Goal: Task Accomplishment & Management: Use online tool/utility

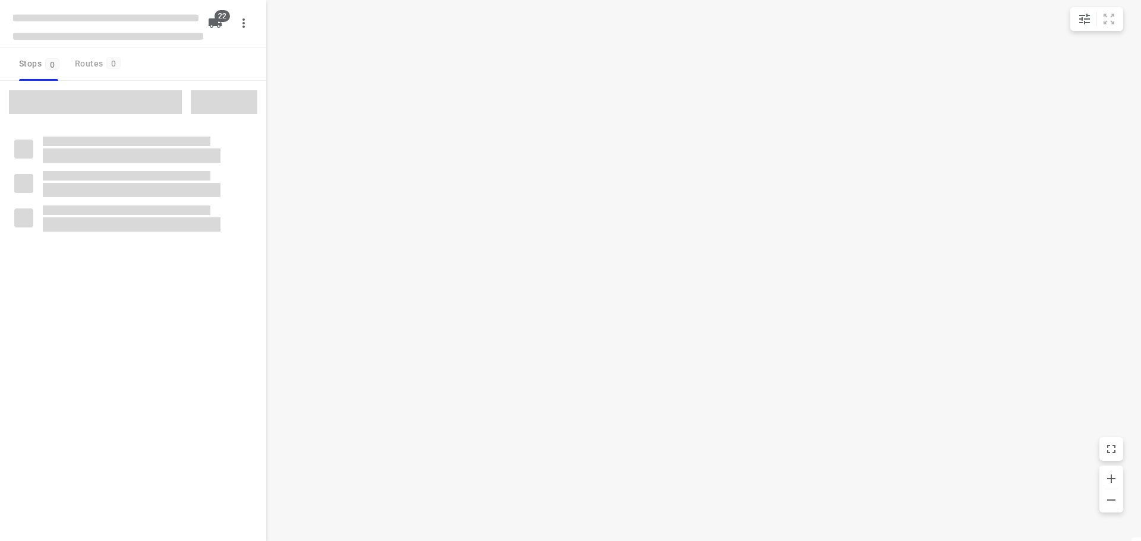
type input "distance"
checkbox input "true"
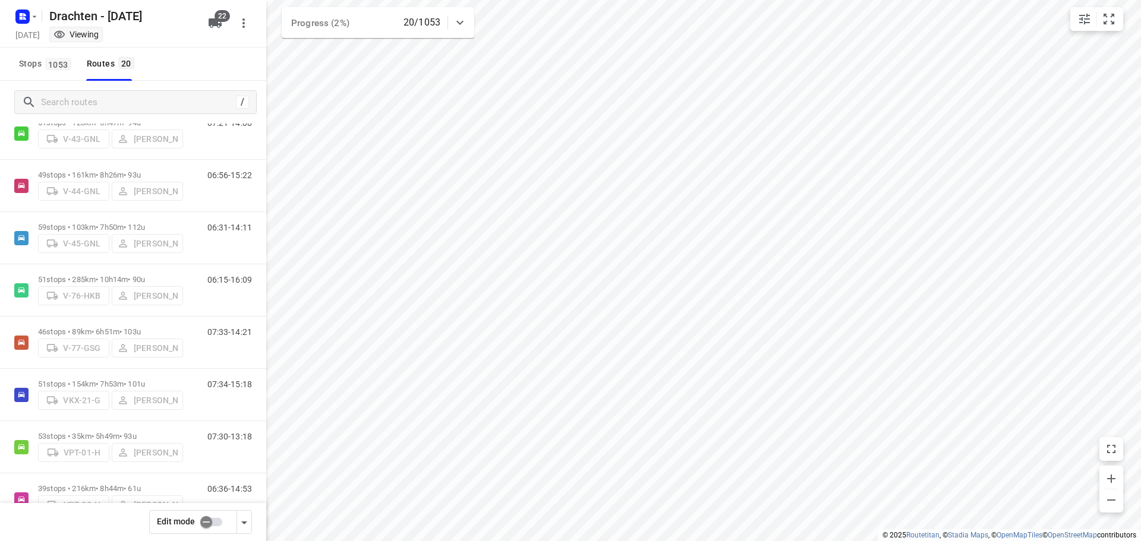
scroll to position [705, 0]
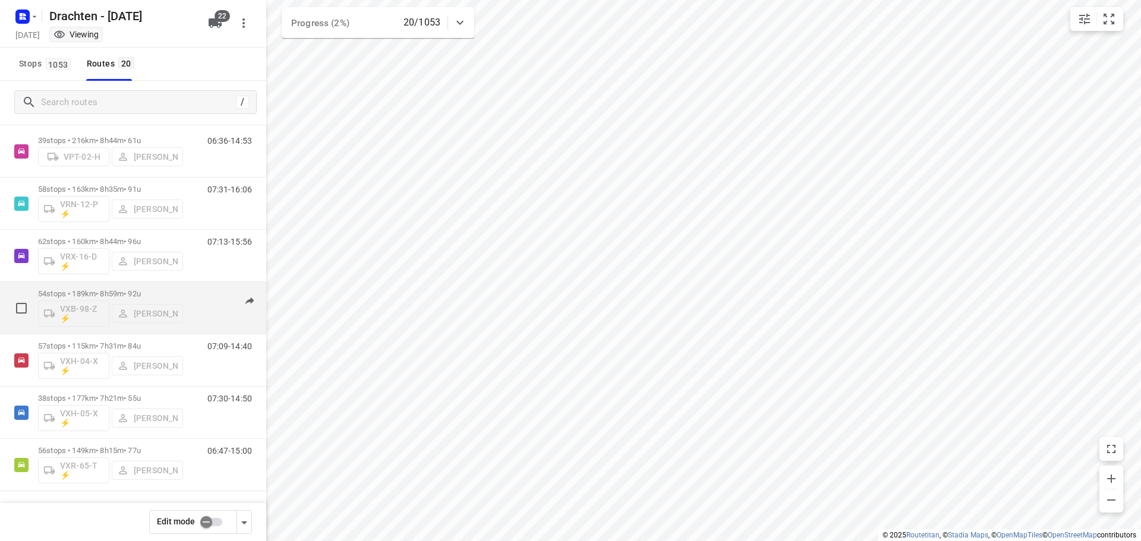
click at [140, 287] on div "54 stops • 189km • 8h59m • 92u VXB-98-Z ⚡ [PERSON_NAME]" at bounding box center [110, 308] width 145 height 49
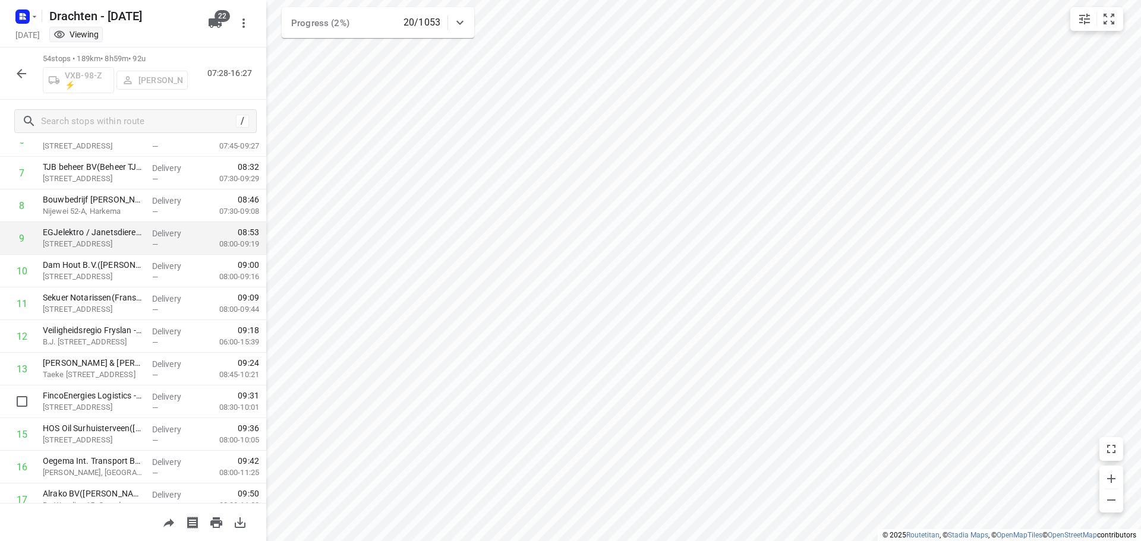
scroll to position [297, 0]
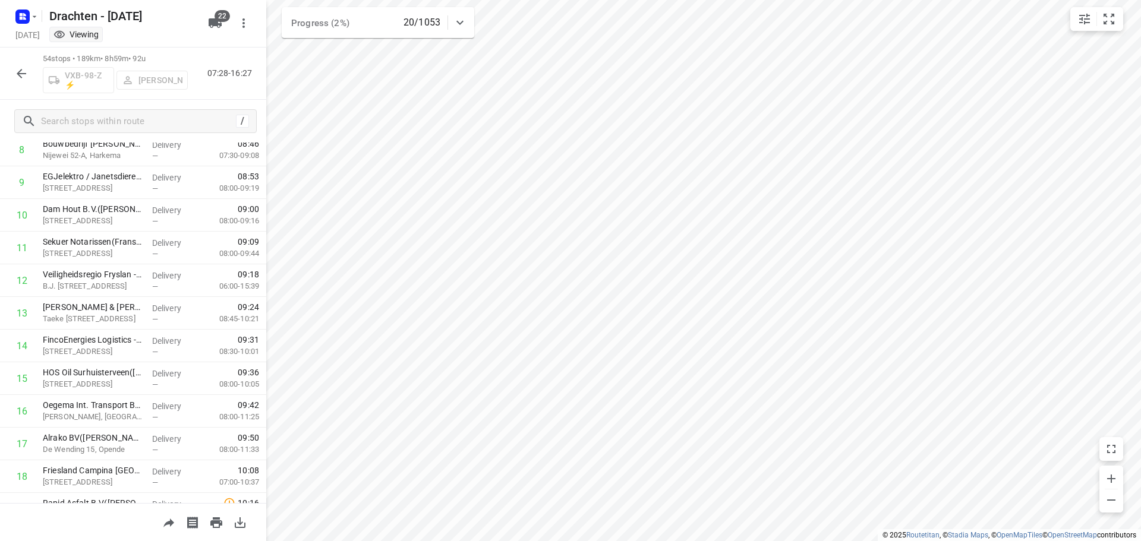
click at [7, 73] on div "54 stops • 189km • 8h59m • 92u VXB-98-Z ⚡ [PERSON_NAME] 07:28-16:27" at bounding box center [133, 74] width 266 height 52
click at [11, 73] on button "button" at bounding box center [22, 74] width 24 height 24
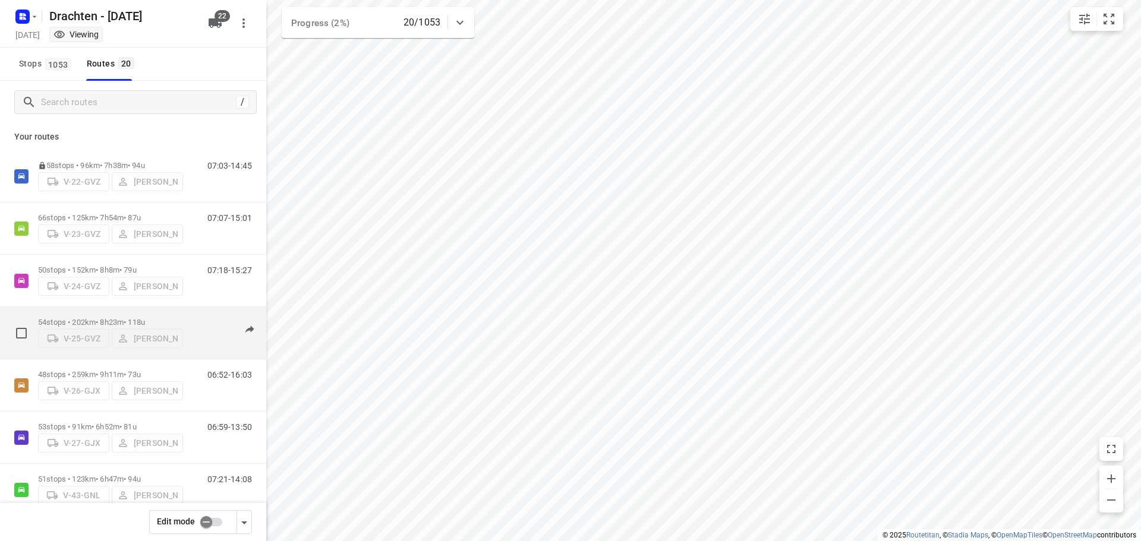
click at [116, 313] on div "54 stops • 202km • 8h23m • 118u V-25-GVZ [PERSON_NAME]" at bounding box center [110, 333] width 145 height 42
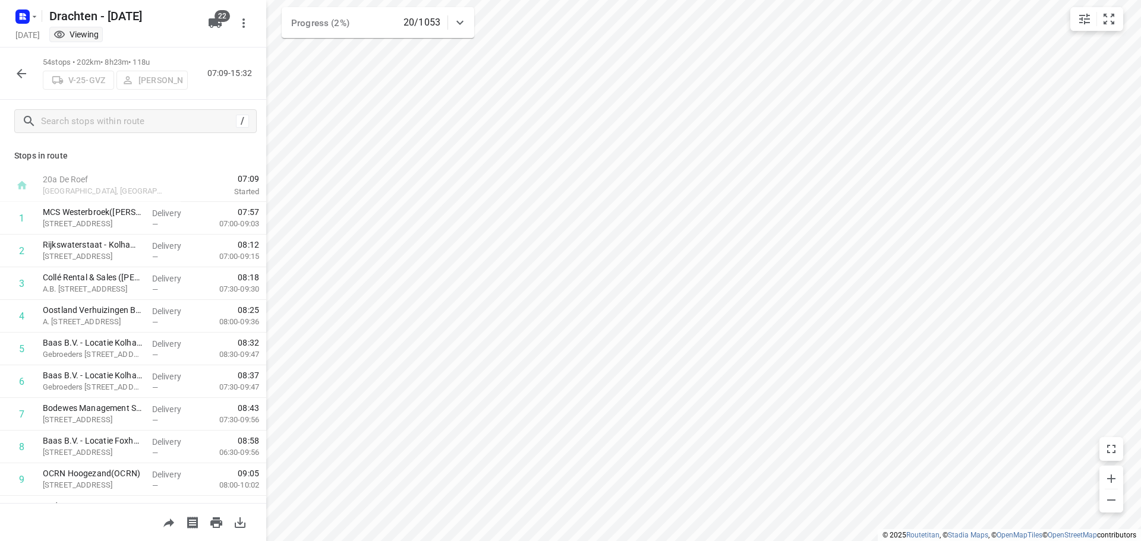
click at [23, 73] on icon "button" at bounding box center [21, 74] width 14 height 14
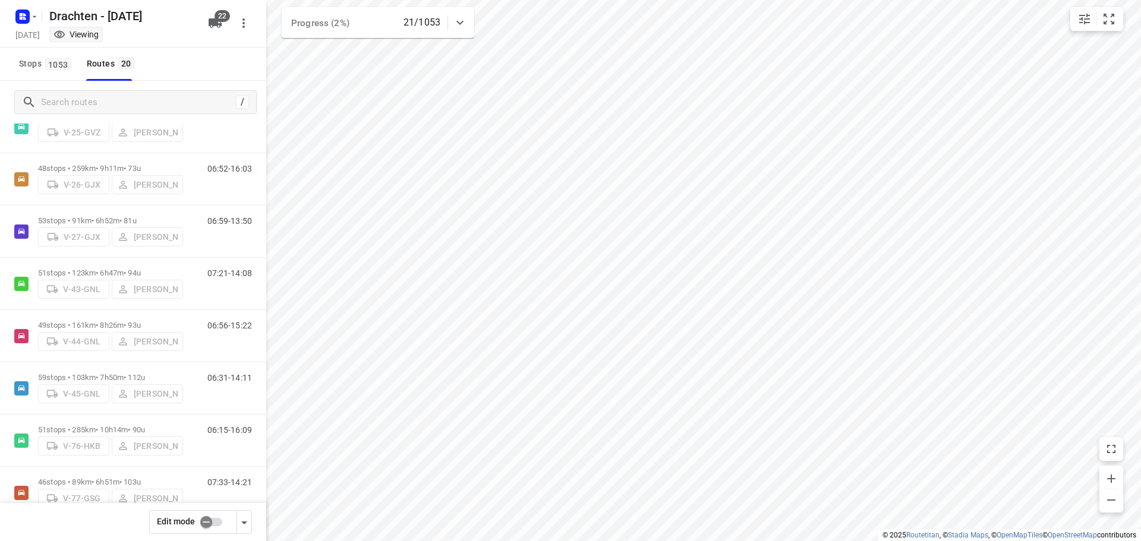
scroll to position [170, 0]
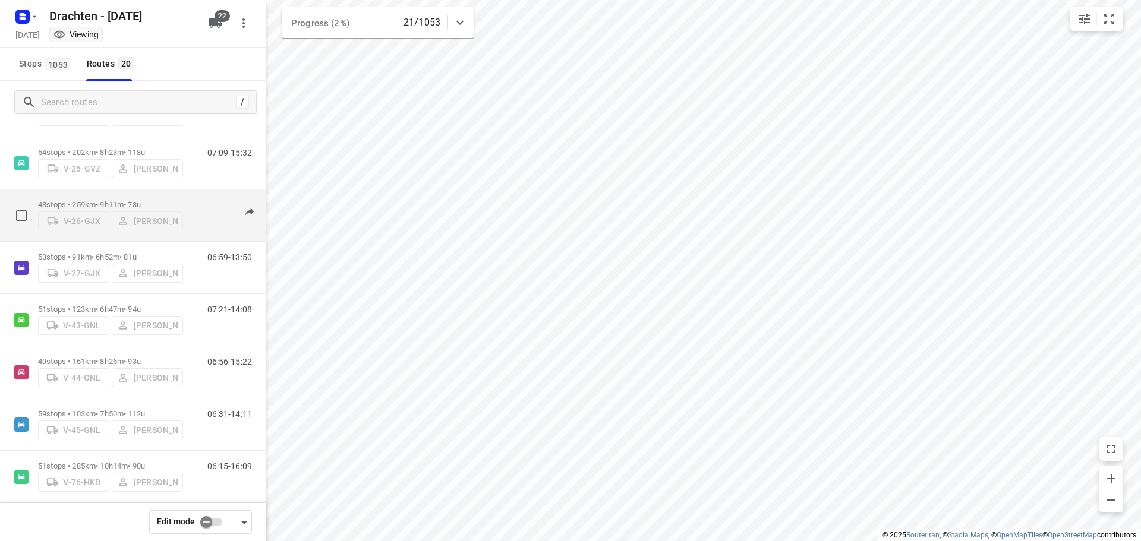
click at [92, 203] on p "48 stops • 259km • 9h11m • 73u" at bounding box center [110, 204] width 145 height 9
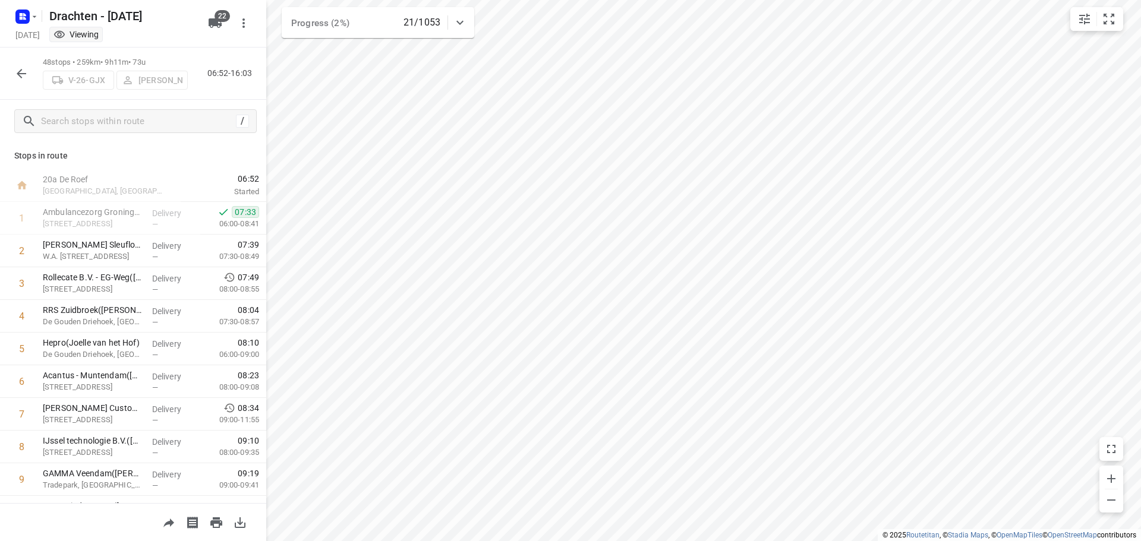
click at [23, 68] on icon "button" at bounding box center [21, 74] width 14 height 14
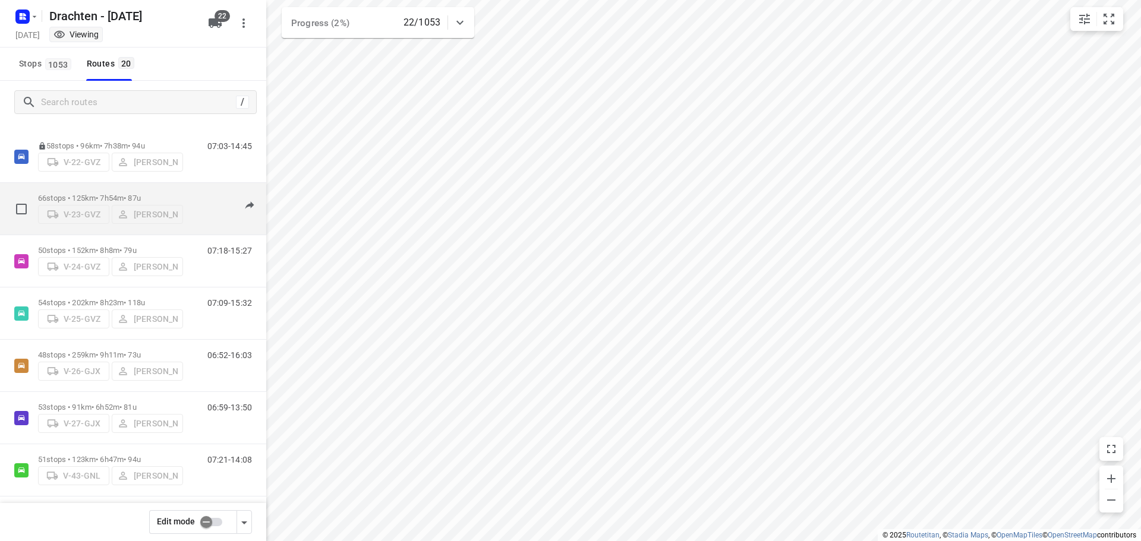
scroll to position [0, 0]
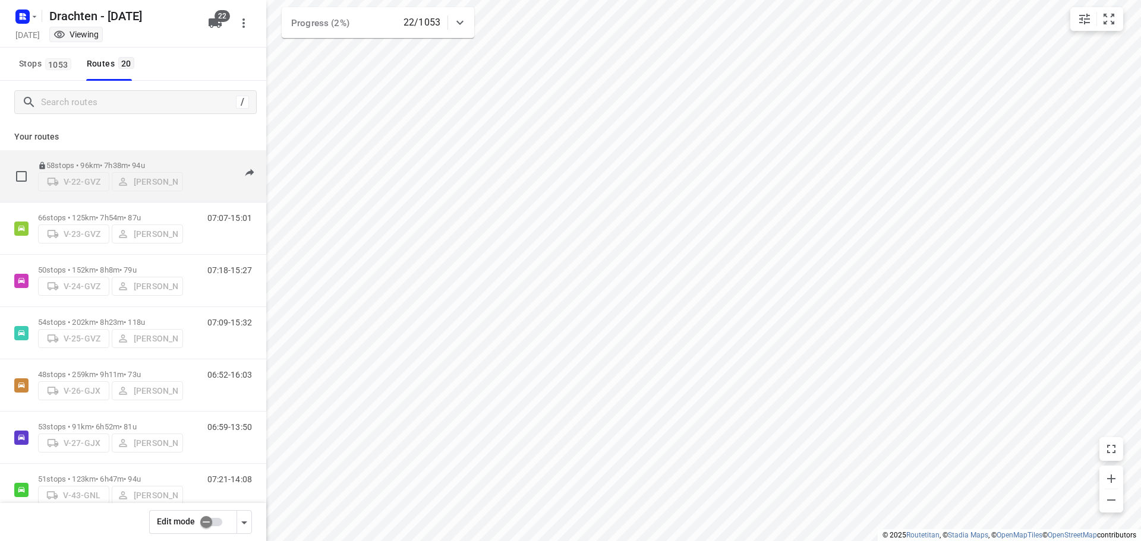
click at [134, 161] on p "58 stops • 96km • 7h38m • 94u" at bounding box center [110, 165] width 145 height 9
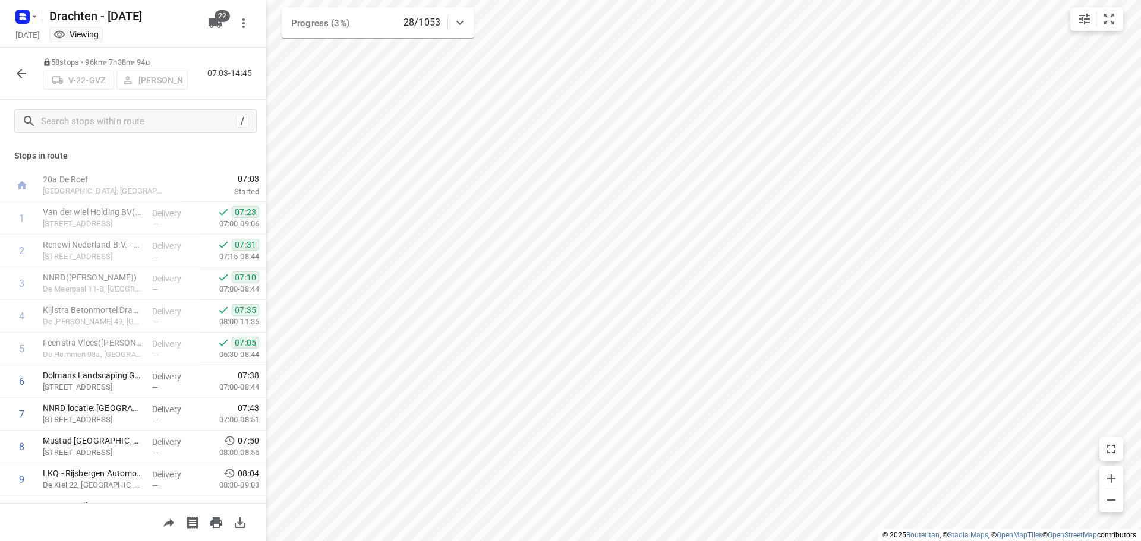
click at [15, 77] on icon "button" at bounding box center [21, 74] width 14 height 14
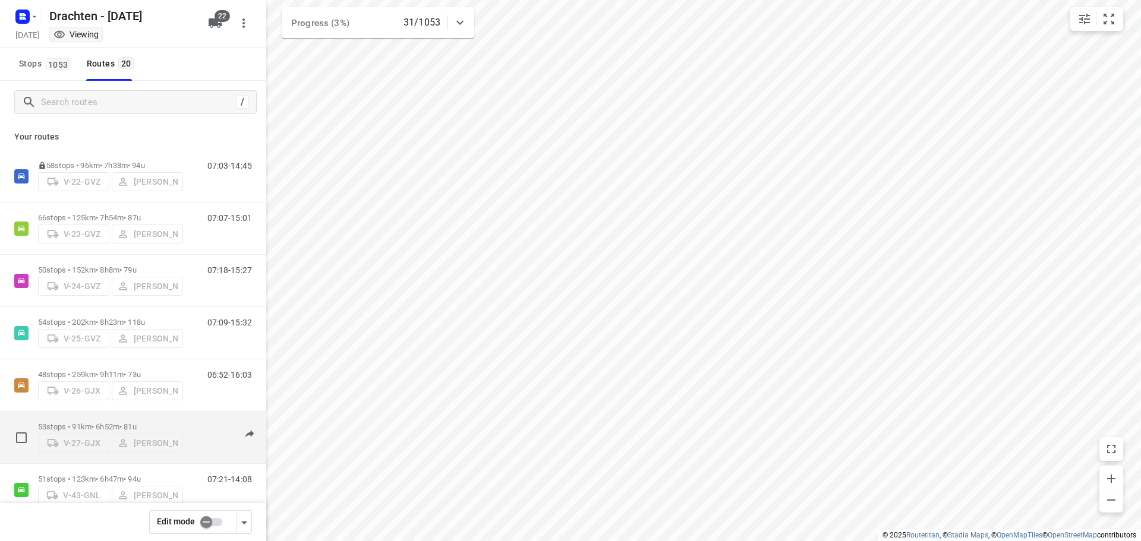
click at [87, 423] on p "53 stops • 91km • 6h52m • 81u" at bounding box center [110, 427] width 145 height 9
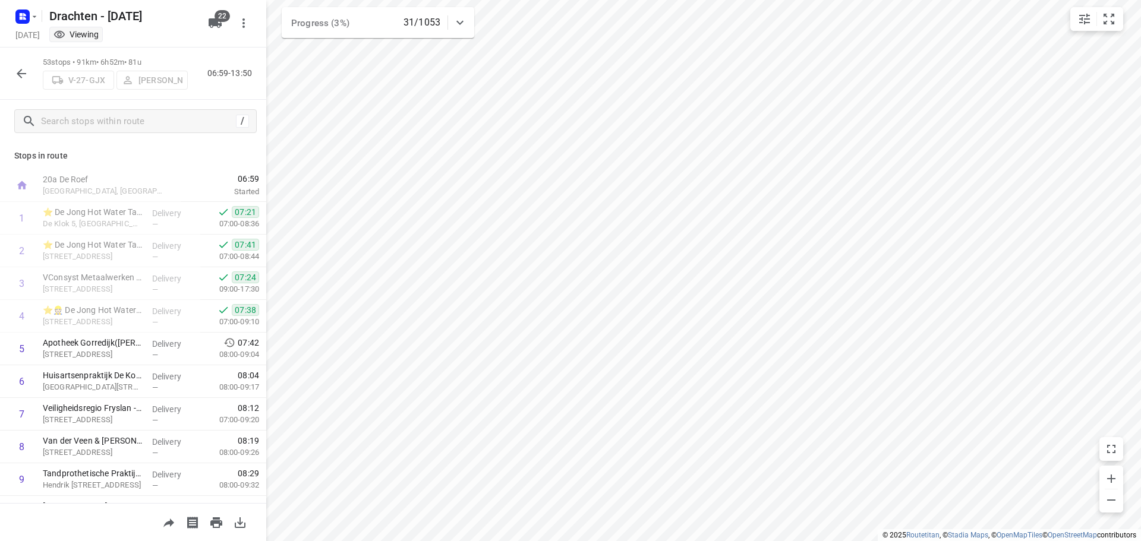
click at [17, 74] on icon "button" at bounding box center [22, 74] width 10 height 10
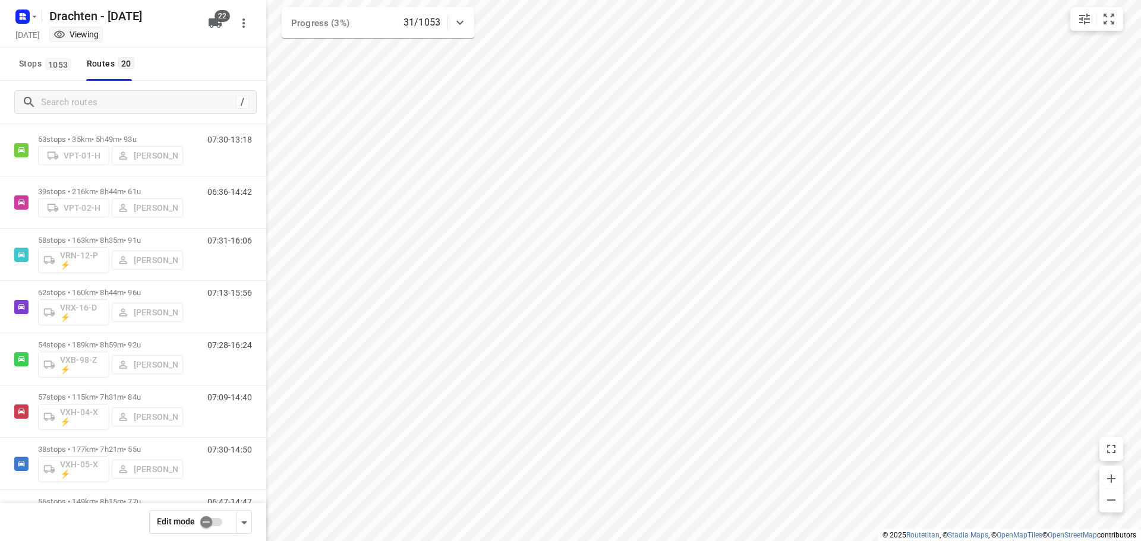
scroll to position [705, 0]
click at [27, 20] on rect "button" at bounding box center [22, 17] width 14 height 14
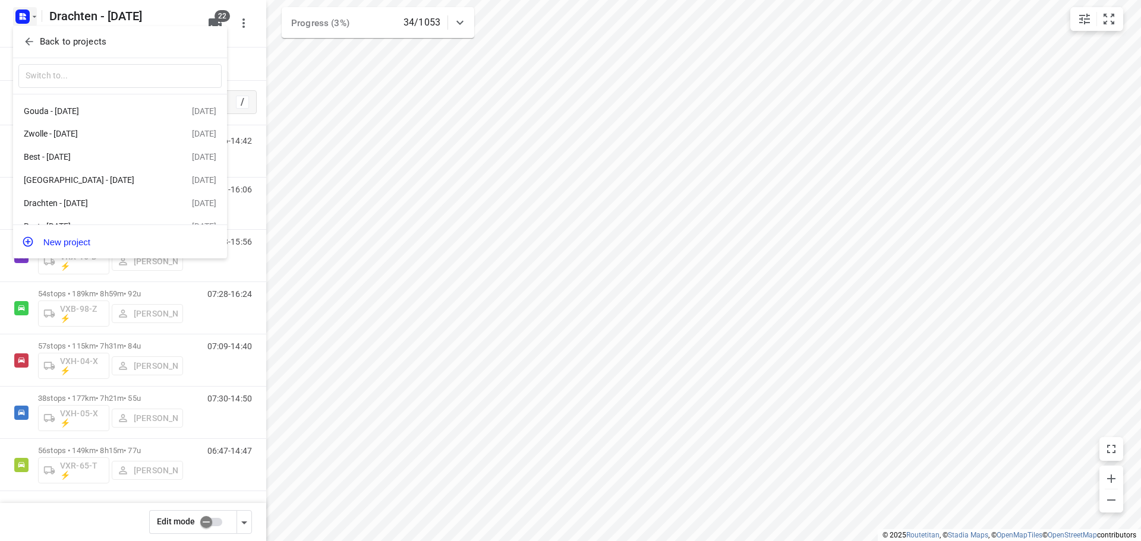
click at [62, 37] on p "Back to projects" at bounding box center [73, 42] width 67 height 14
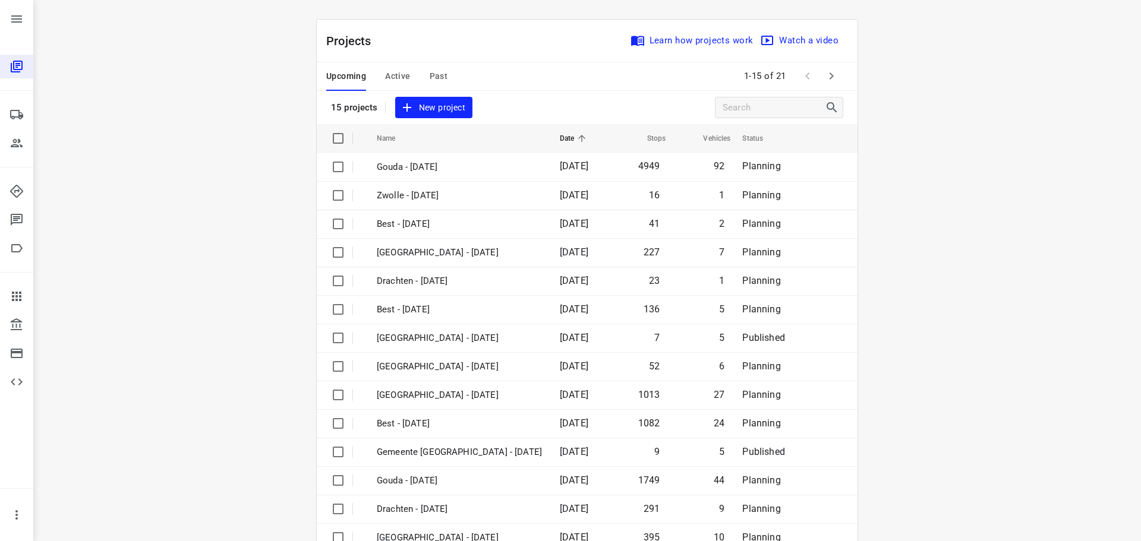
click at [393, 78] on span "Active" at bounding box center [397, 76] width 25 height 15
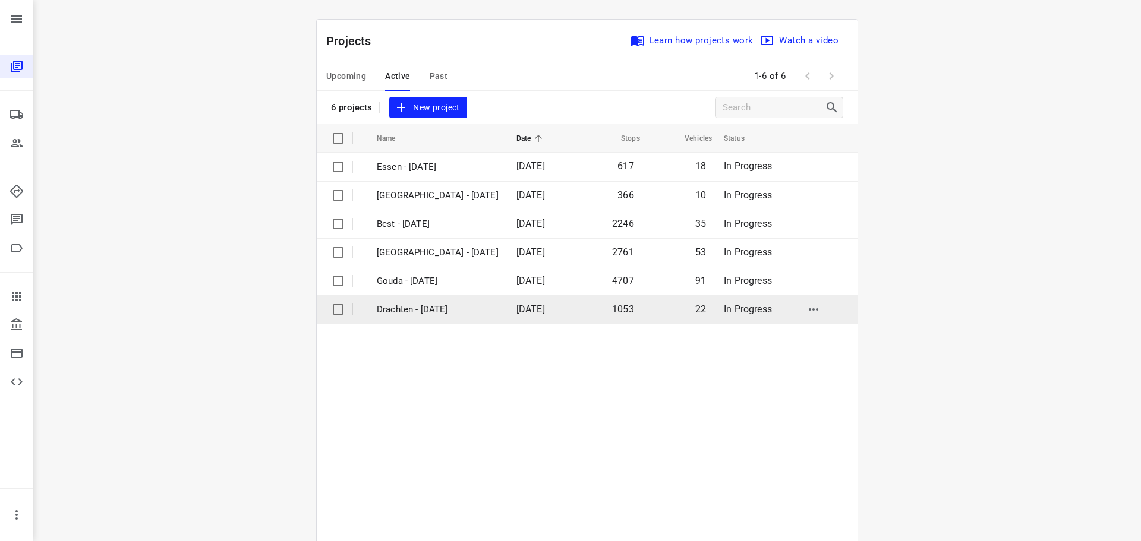
click at [390, 313] on p "Drachten - [DATE]" at bounding box center [438, 310] width 122 height 14
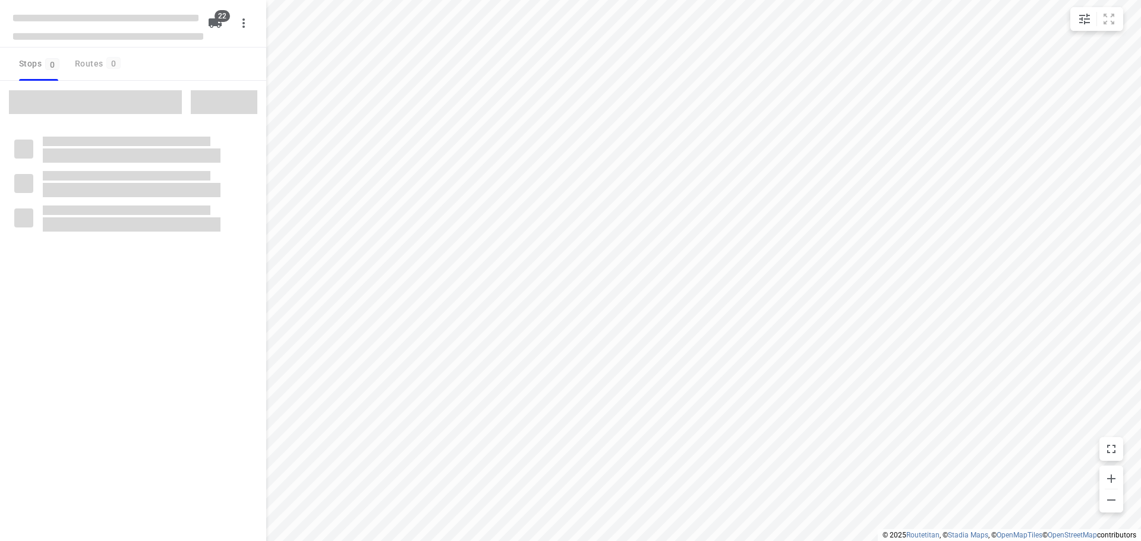
type input "distance"
checkbox input "true"
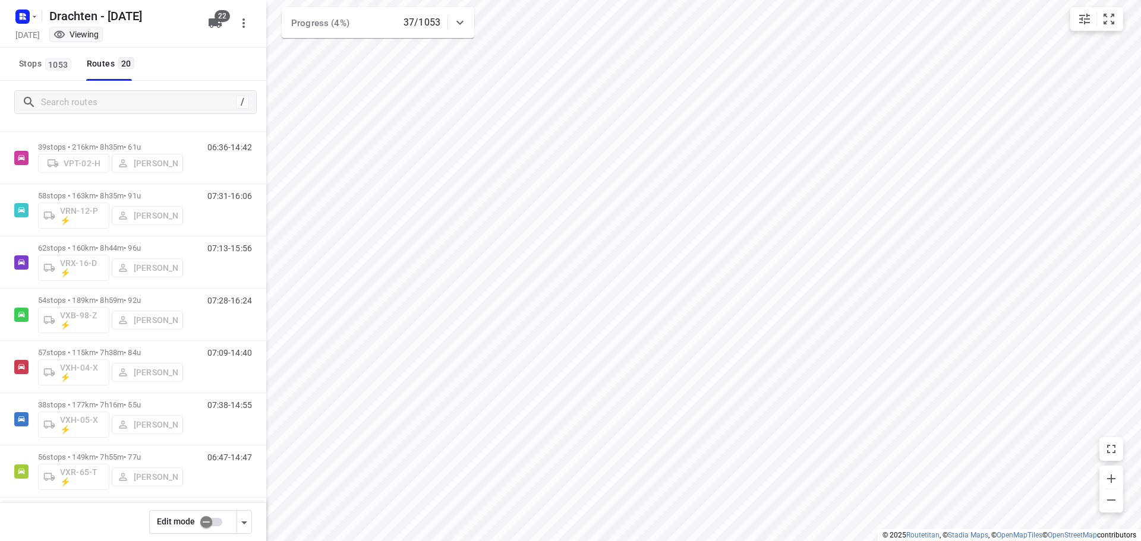
scroll to position [705, 0]
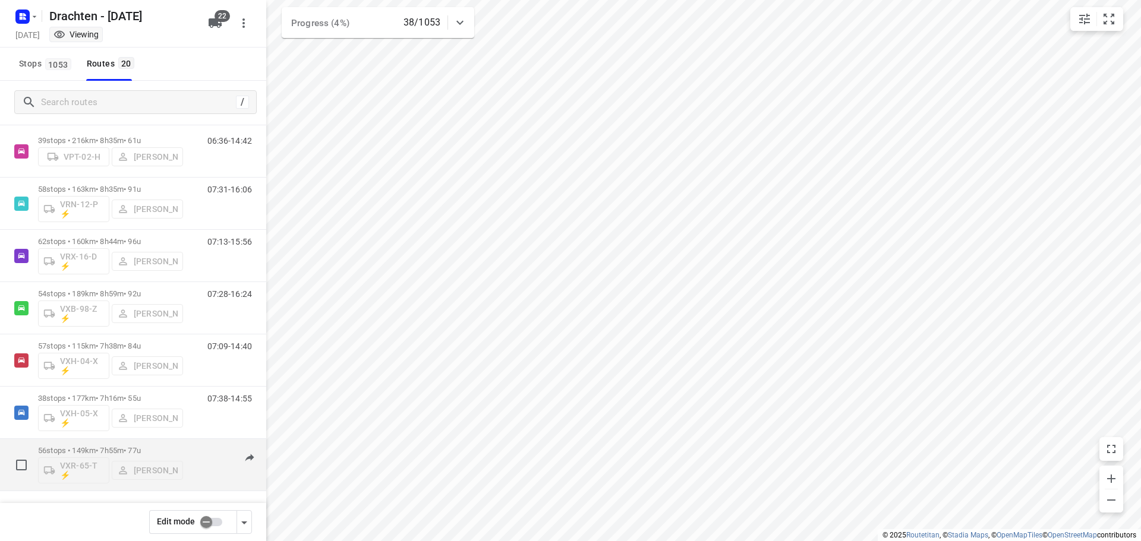
click at [96, 445] on div "56 stops • 149km • 7h55m • 77u VXR-65-T ⚡ Harry Van der Laan" at bounding box center [110, 464] width 145 height 49
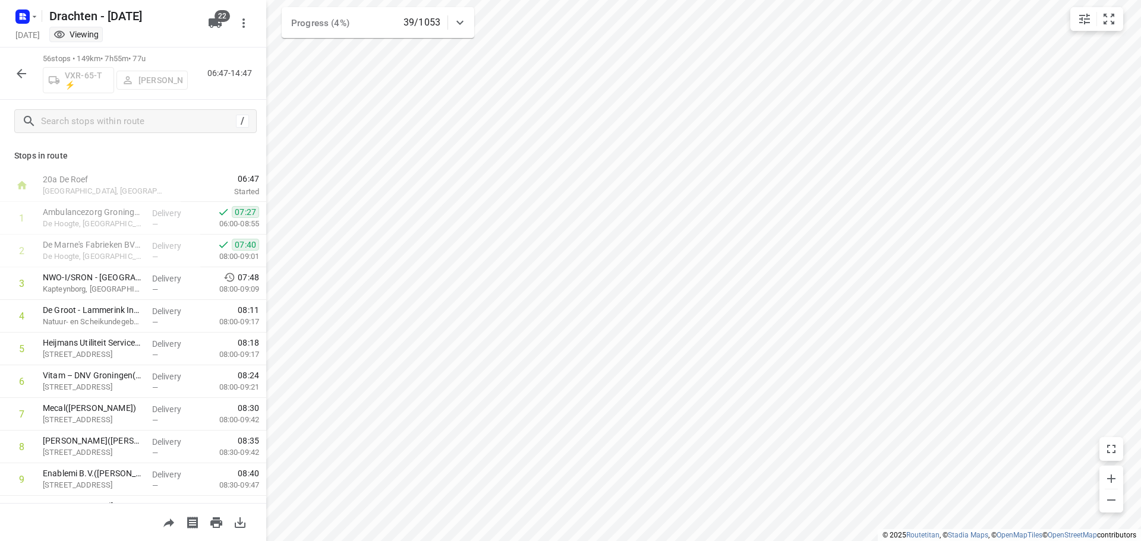
click at [18, 69] on icon "button" at bounding box center [21, 74] width 14 height 14
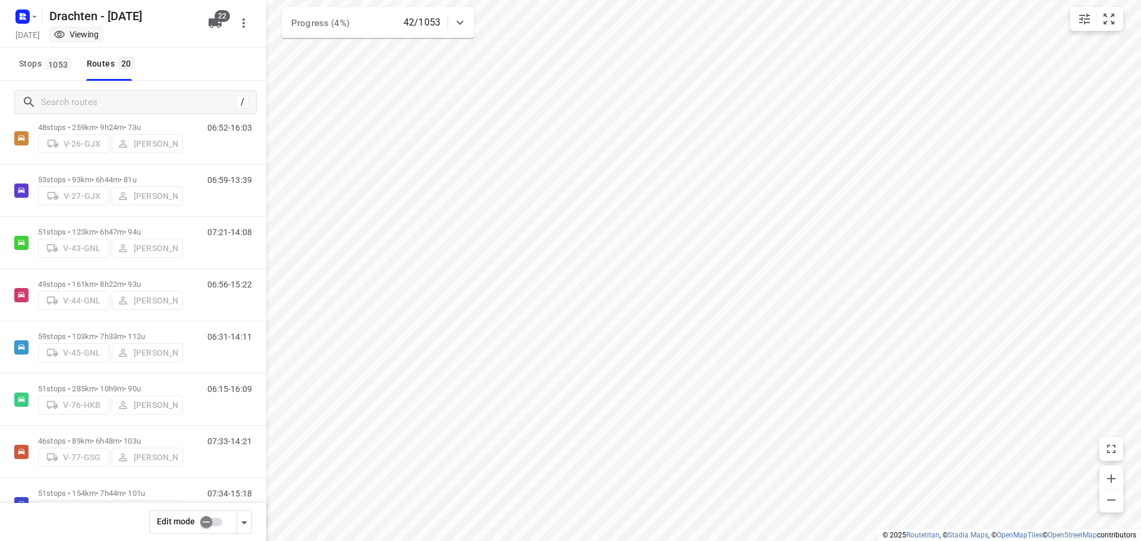
scroll to position [229, 0]
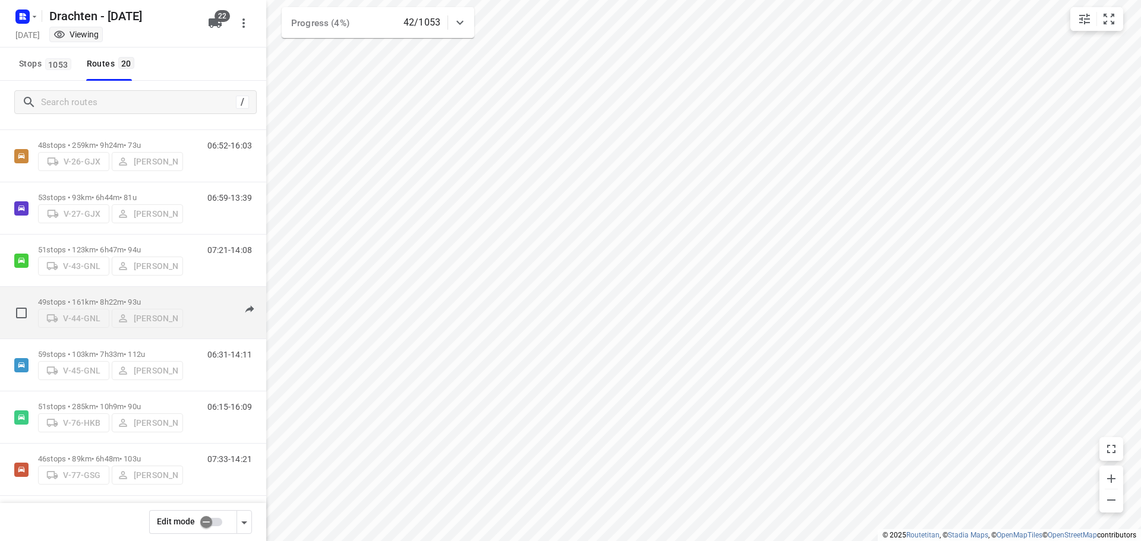
click at [110, 292] on div "49 stops • 161km • 8h22m • 93u V-44-GNL Kirsten Brouwer" at bounding box center [110, 313] width 145 height 42
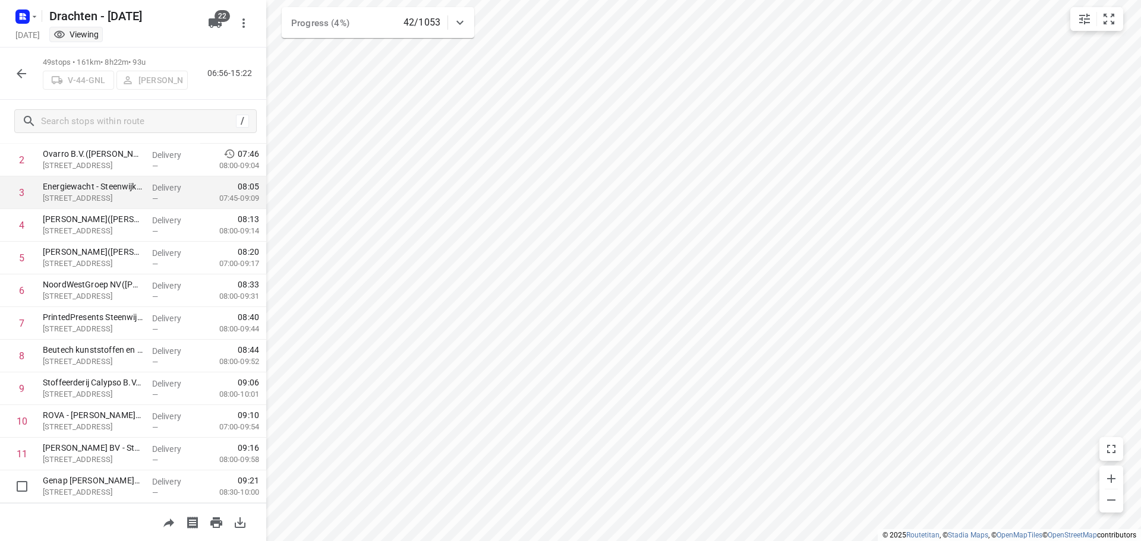
scroll to position [0, 0]
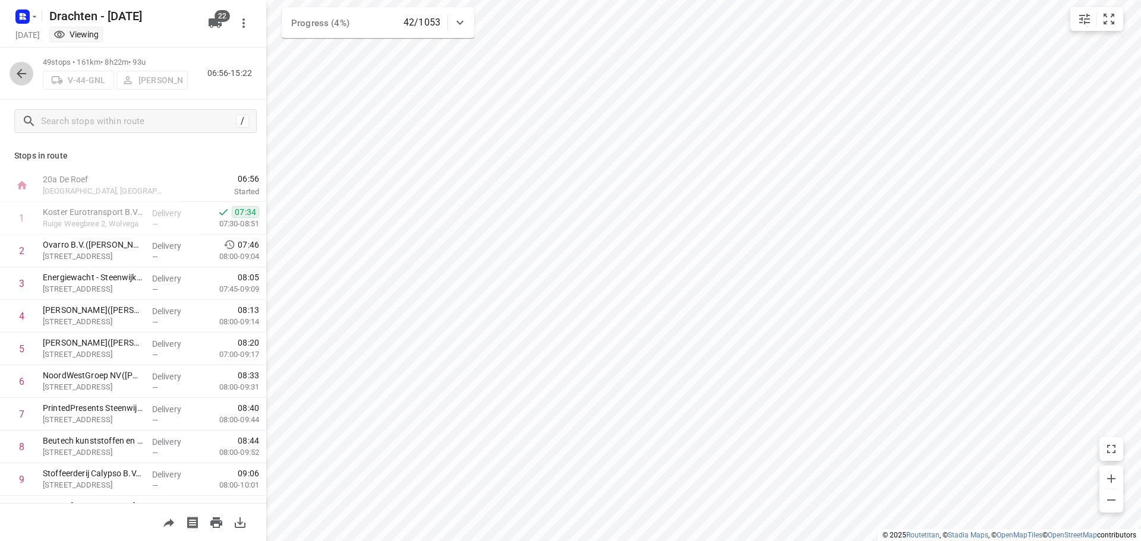
click at [23, 77] on icon "button" at bounding box center [21, 74] width 14 height 14
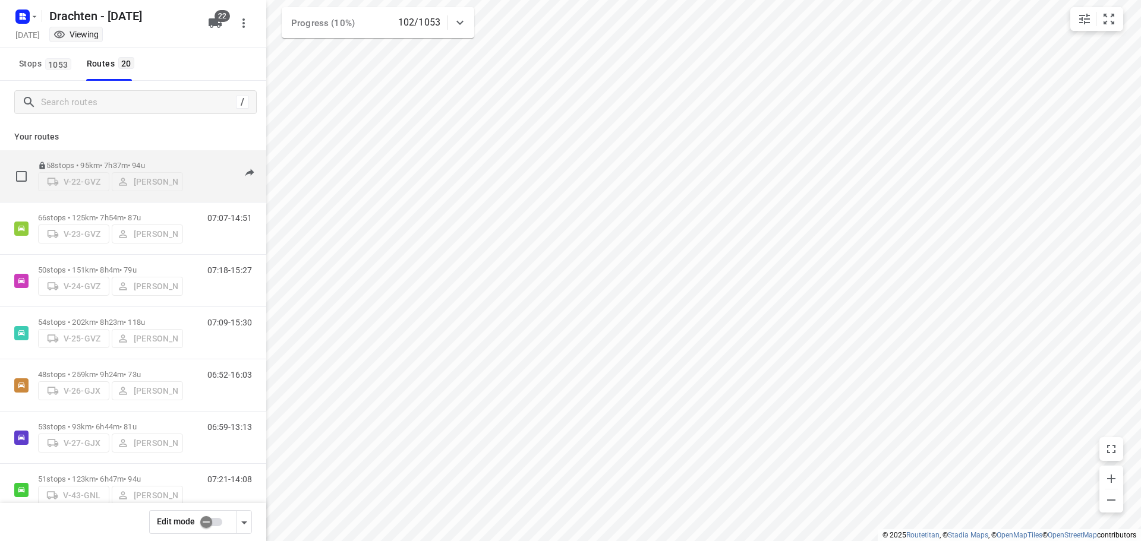
click at [126, 156] on div "58 stops • 95km • 7h37m • 94u V-22-GVZ Benny van der Woude" at bounding box center [110, 176] width 145 height 42
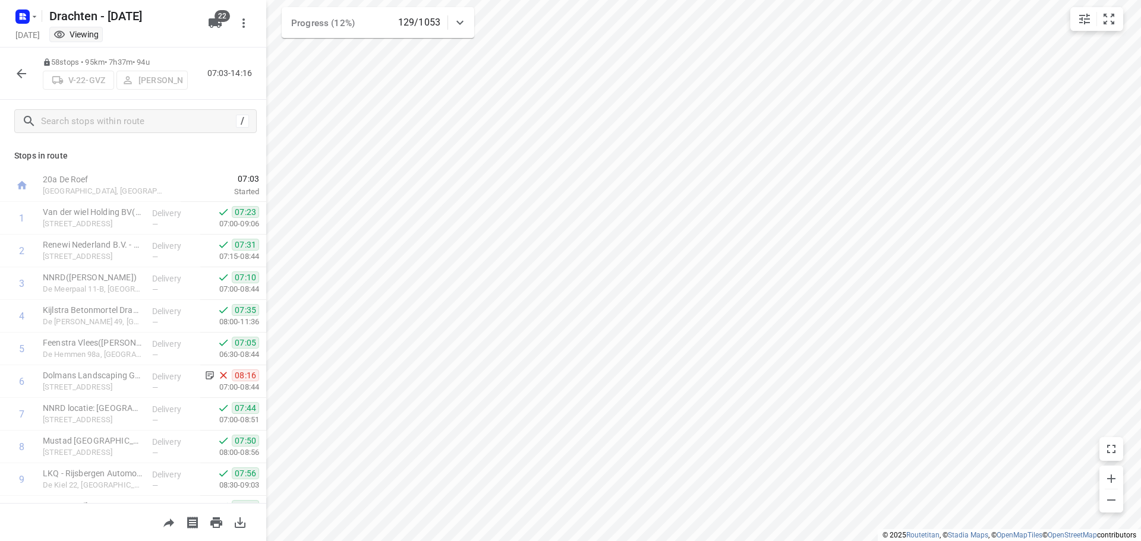
click at [19, 62] on button "button" at bounding box center [22, 74] width 24 height 24
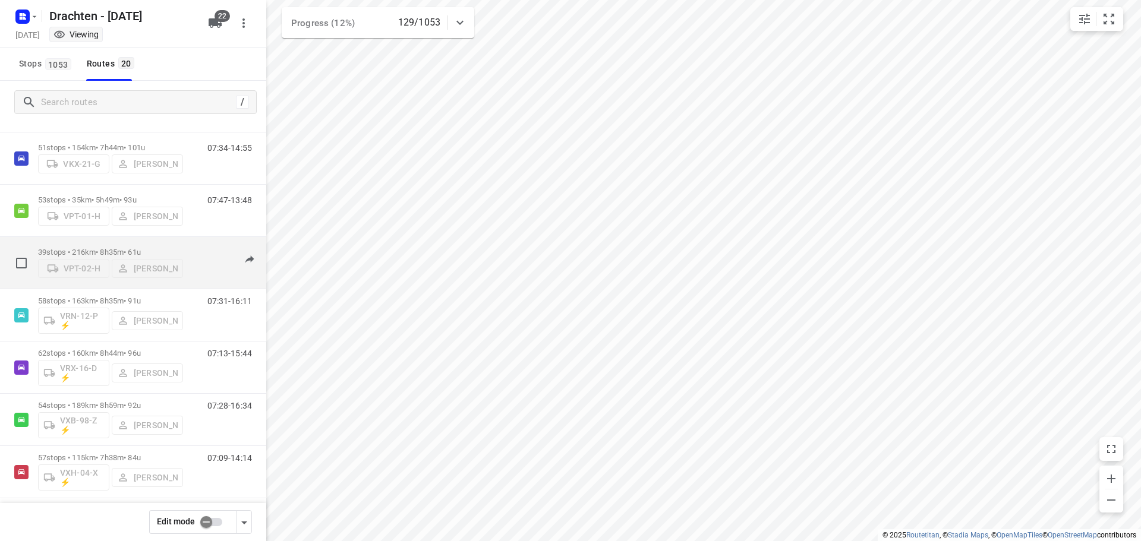
scroll to position [705, 0]
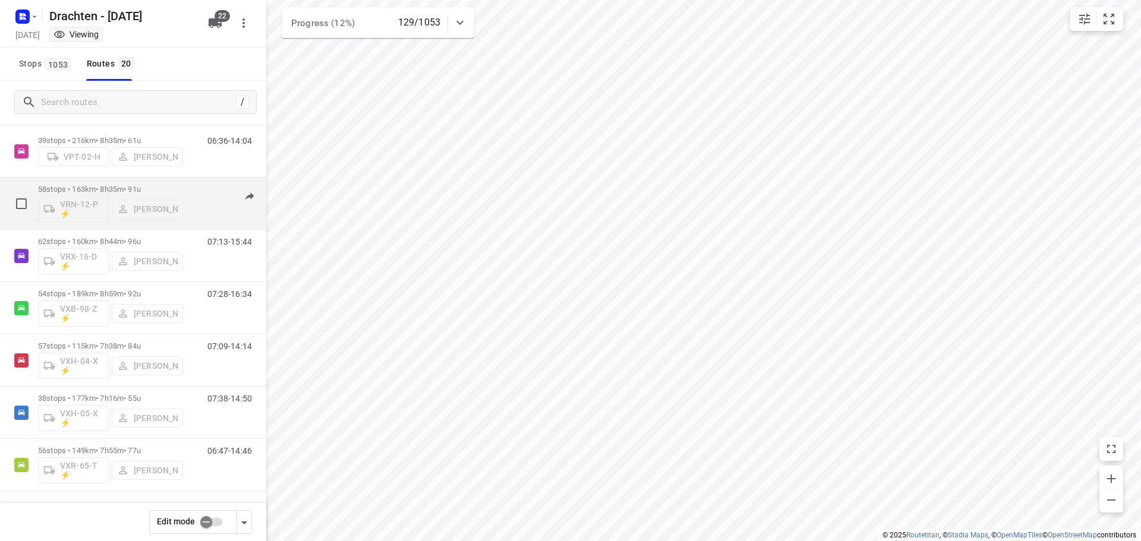
click at [116, 184] on div "58 stops • 163km • 8h35m • 91u VRN-12-P ⚡ Steijn Groothof" at bounding box center [110, 203] width 145 height 49
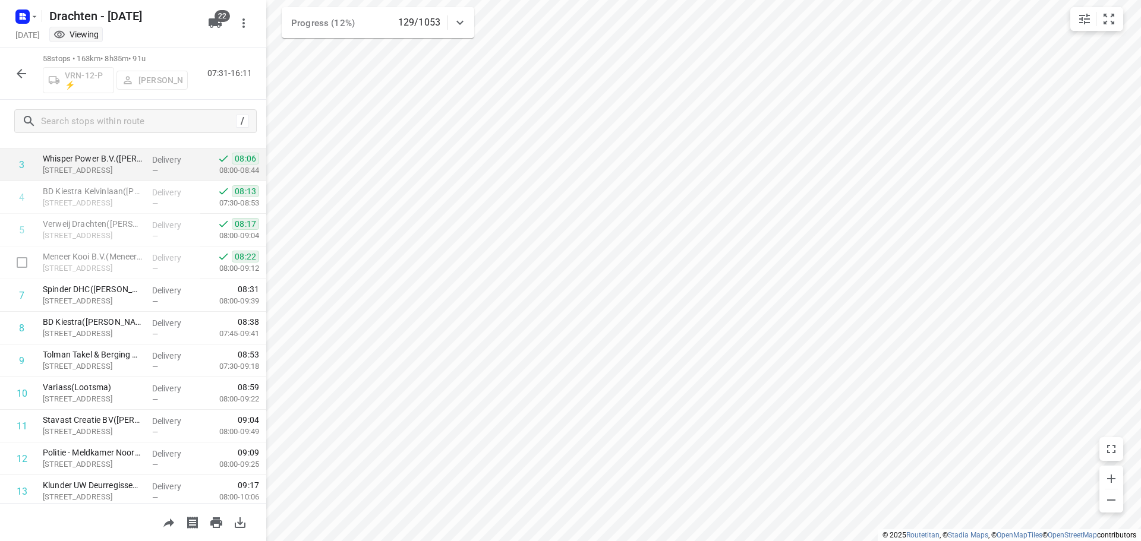
scroll to position [0, 0]
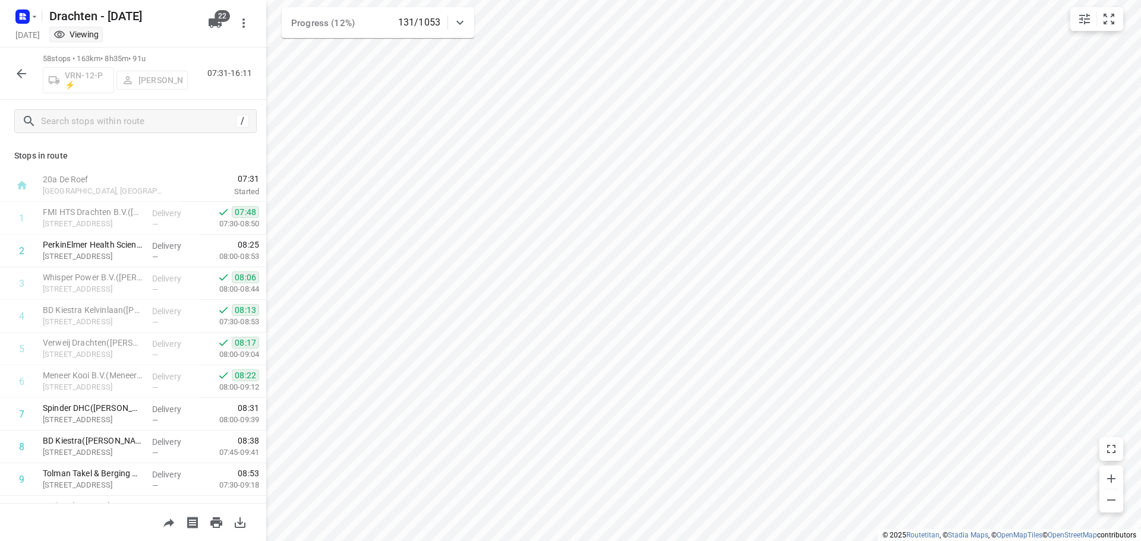
click at [23, 80] on icon "button" at bounding box center [21, 74] width 14 height 14
click at [24, 70] on icon "button" at bounding box center [21, 74] width 14 height 14
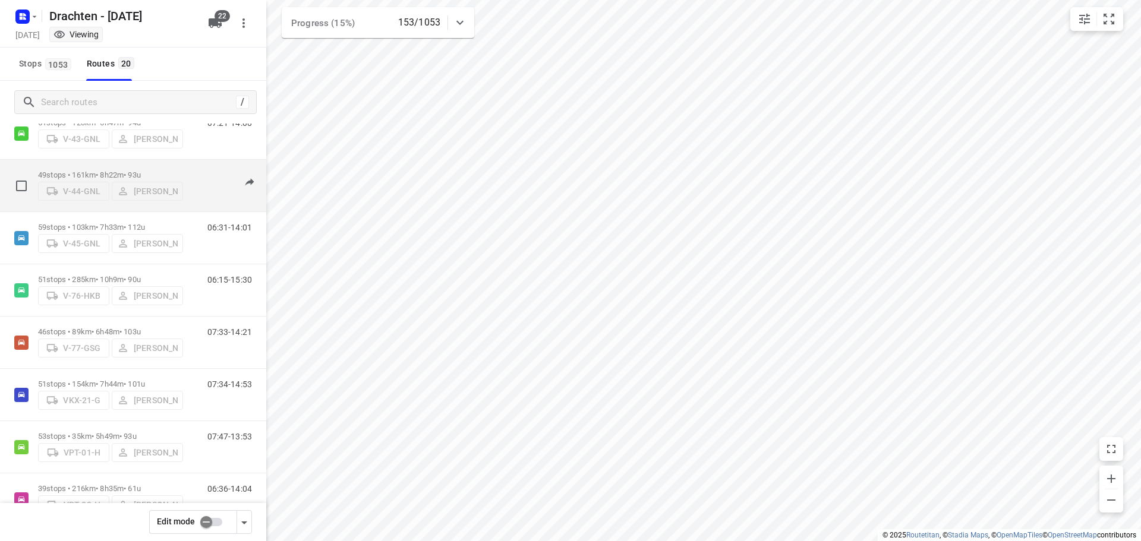
scroll to position [705, 0]
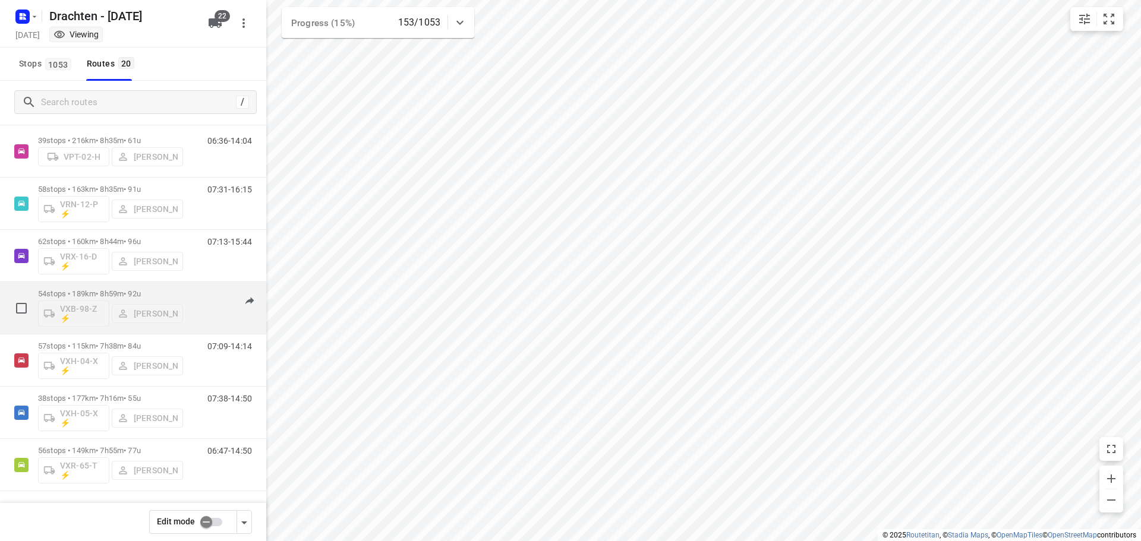
click at [65, 289] on div "54 stops • 189km • 8h59m • 92u VXB-98-Z ⚡ Tobias Tjeerdsma" at bounding box center [110, 308] width 145 height 49
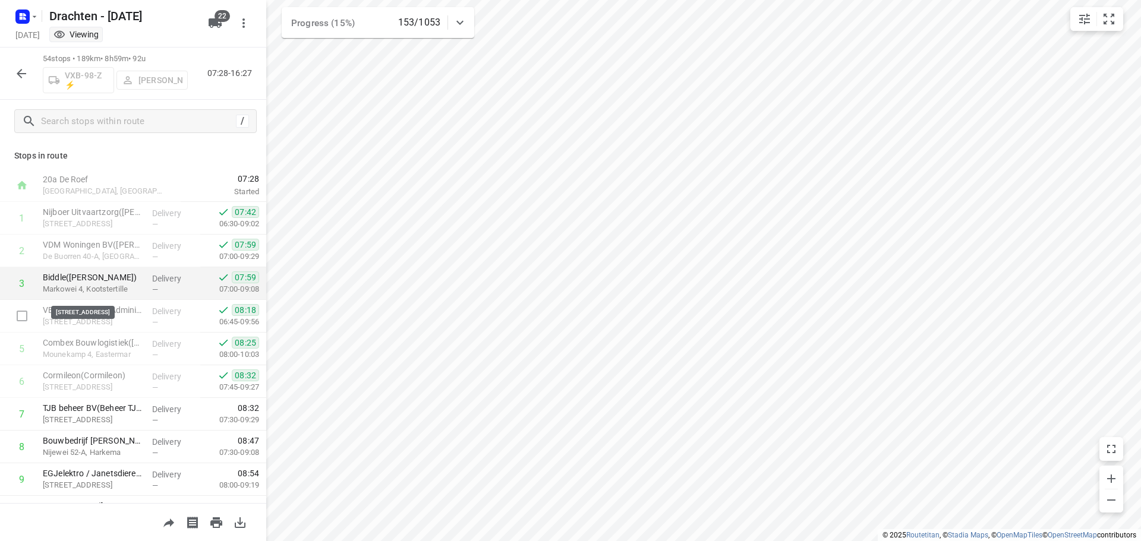
scroll to position [119, 0]
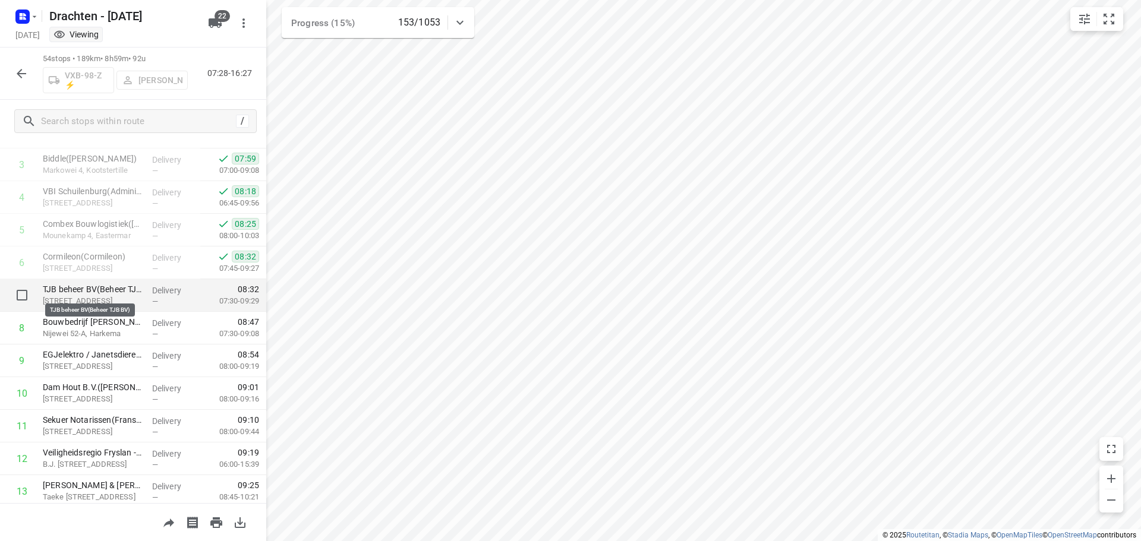
click at [124, 291] on p "TJB beheer BV(Beheer TJB BV)" at bounding box center [93, 290] width 100 height 12
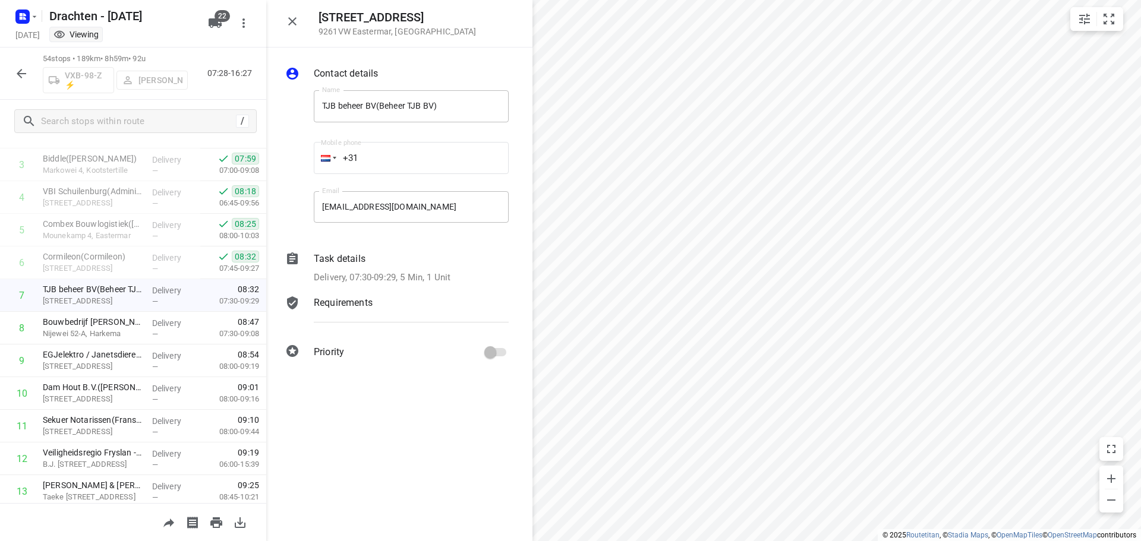
click at [381, 277] on p "Delivery, 07:30-09:29, 5 Min, 1 Unit" at bounding box center [382, 278] width 137 height 14
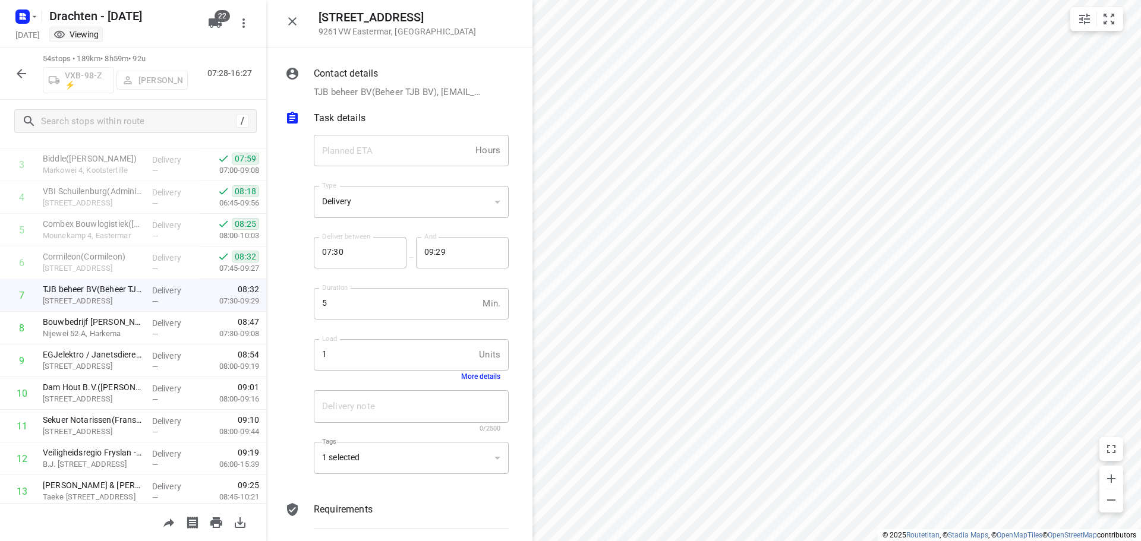
click at [473, 380] on button "More details" at bounding box center [480, 377] width 39 height 8
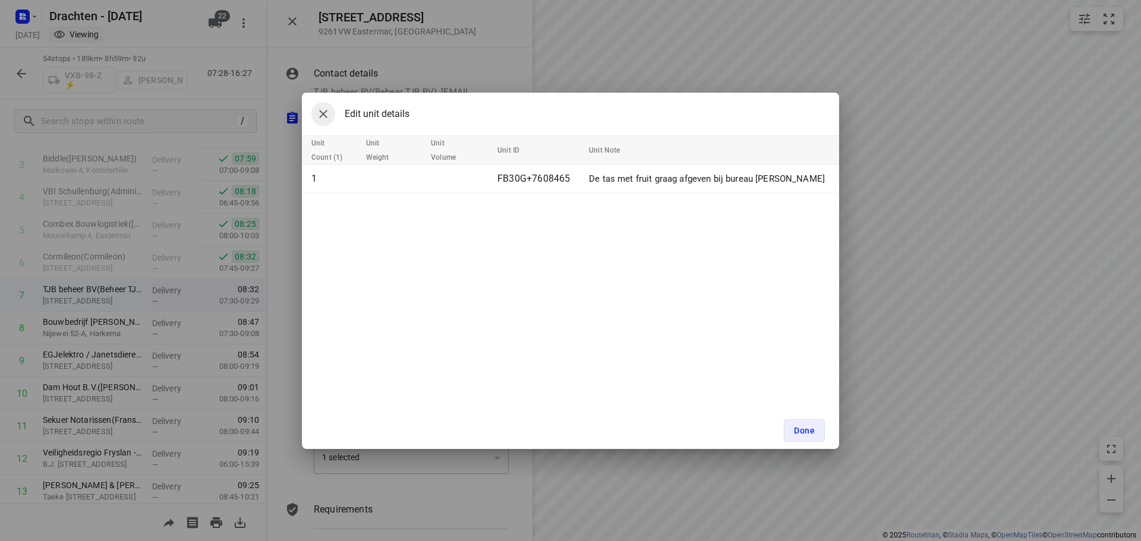
click at [316, 118] on button "button" at bounding box center [323, 114] width 24 height 24
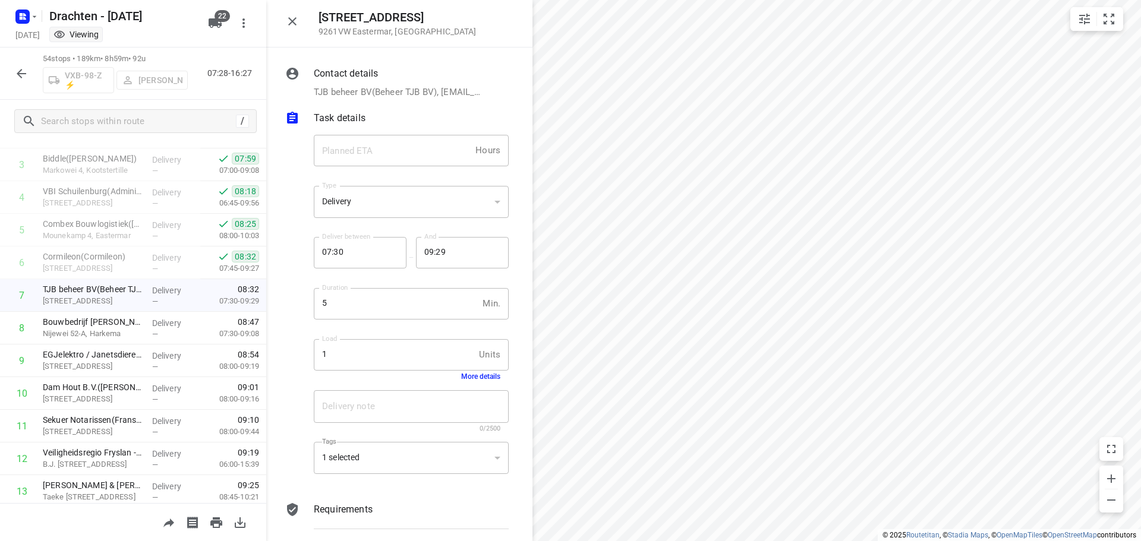
click at [474, 378] on button "More details" at bounding box center [480, 377] width 39 height 8
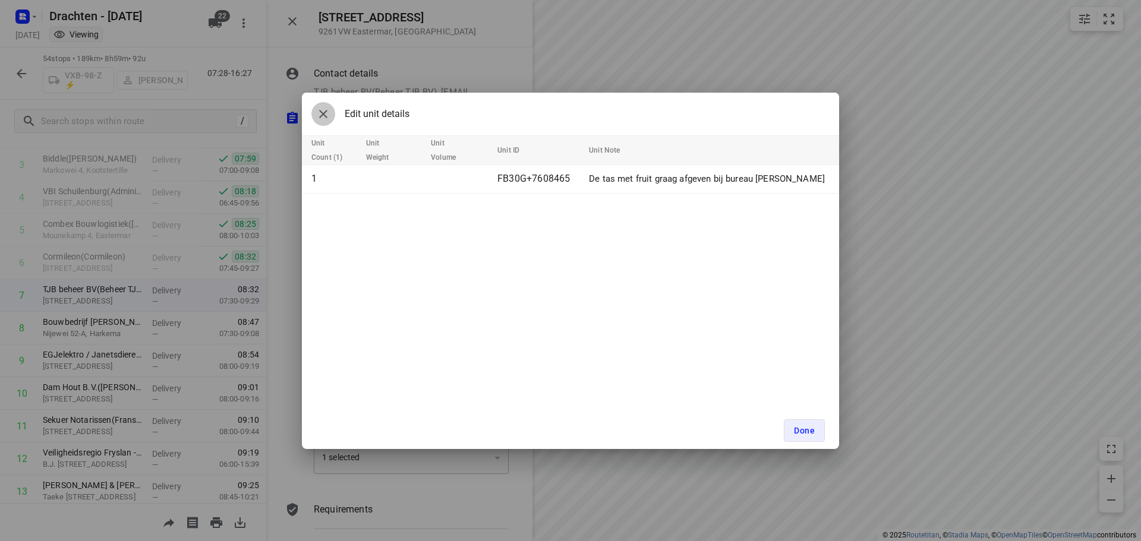
click at [320, 115] on icon "button" at bounding box center [323, 114] width 14 height 14
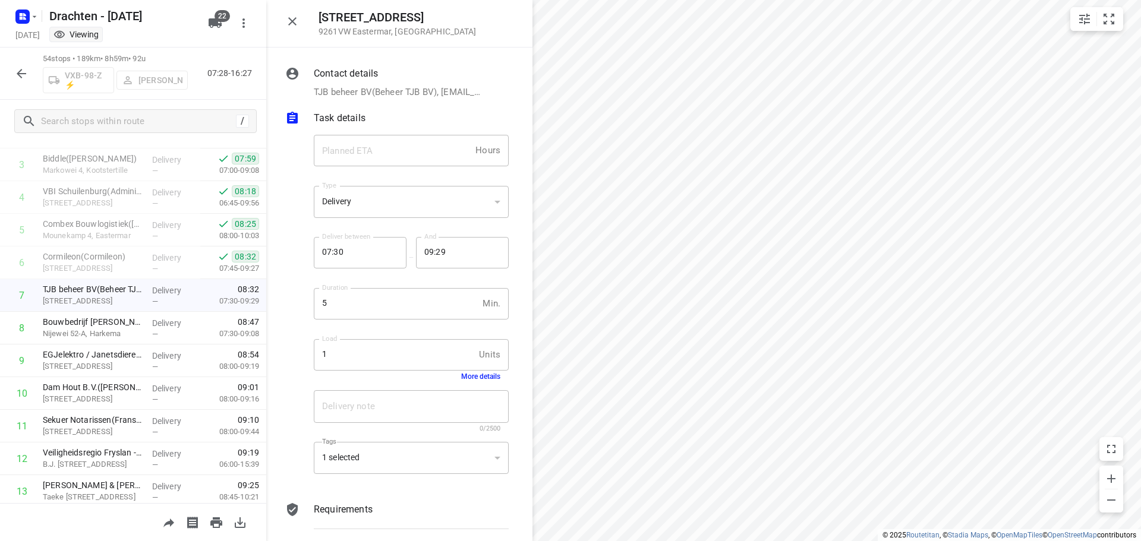
scroll to position [48, 0]
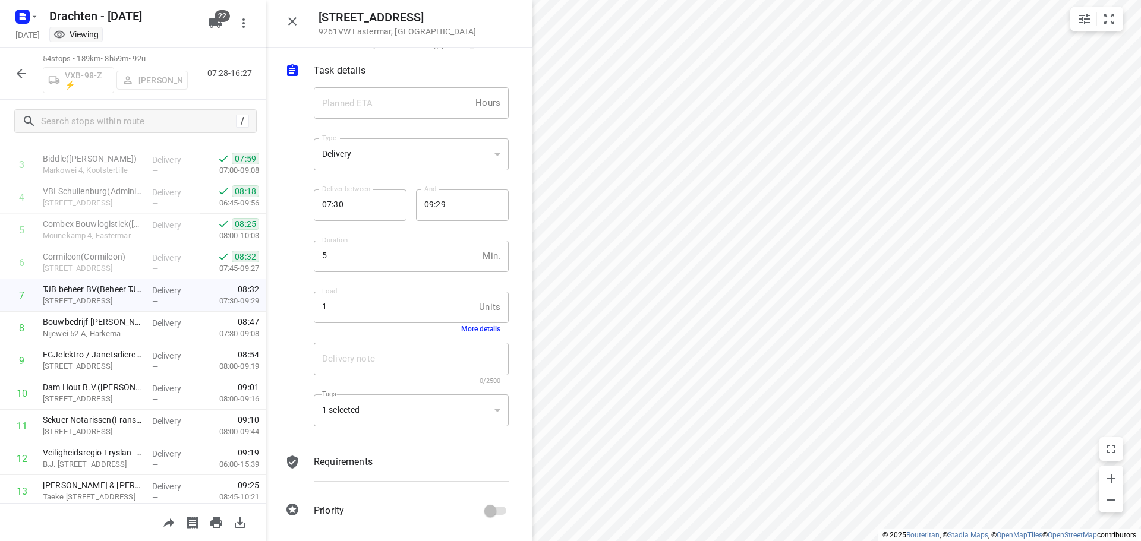
click at [487, 326] on button "More details" at bounding box center [480, 329] width 39 height 8
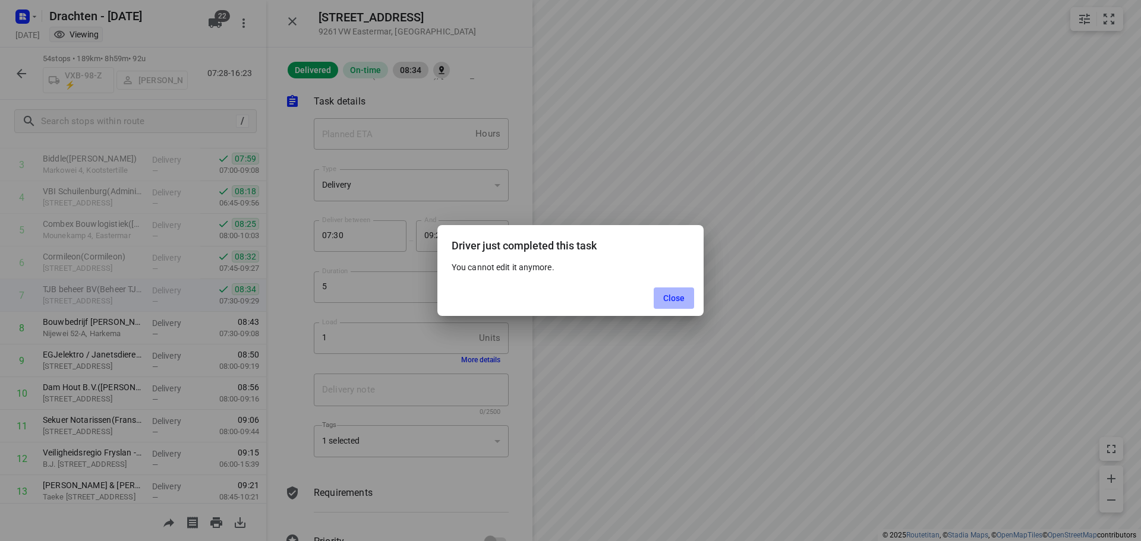
click at [677, 303] on span "Close" at bounding box center [674, 299] width 22 height 10
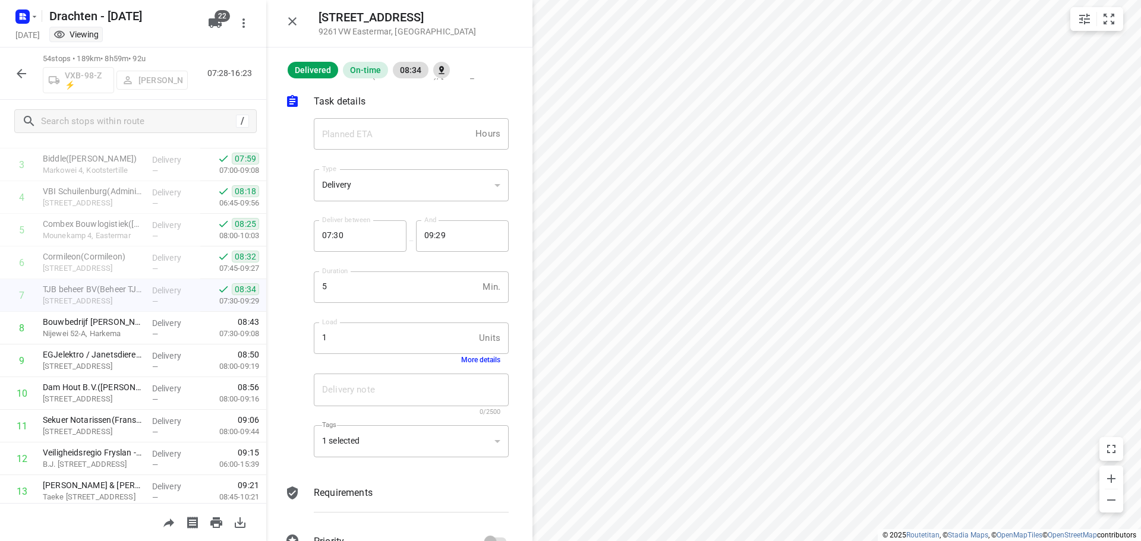
click at [284, 30] on button "button" at bounding box center [293, 22] width 24 height 24
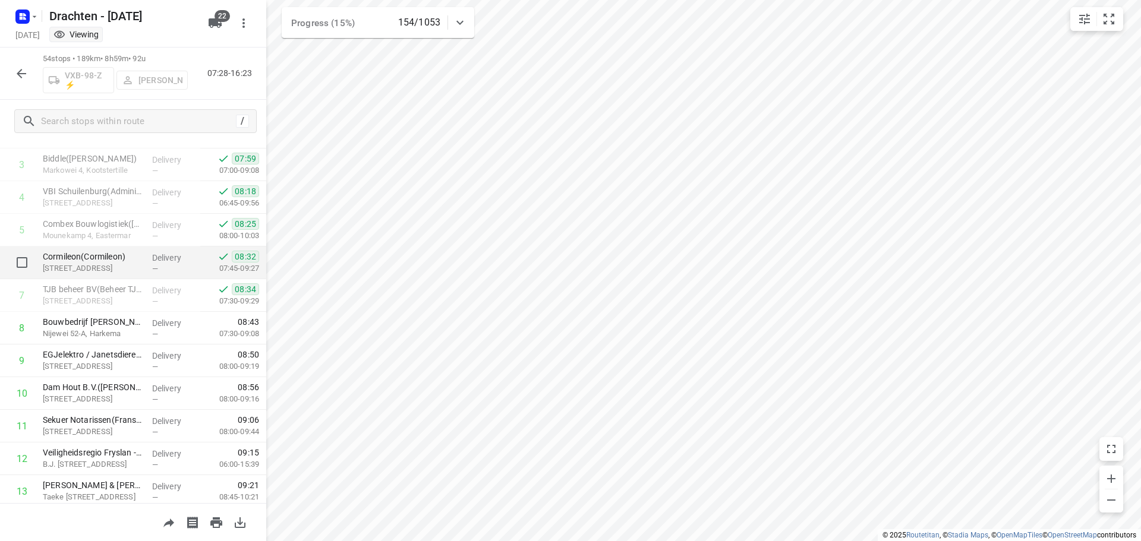
scroll to position [0, 0]
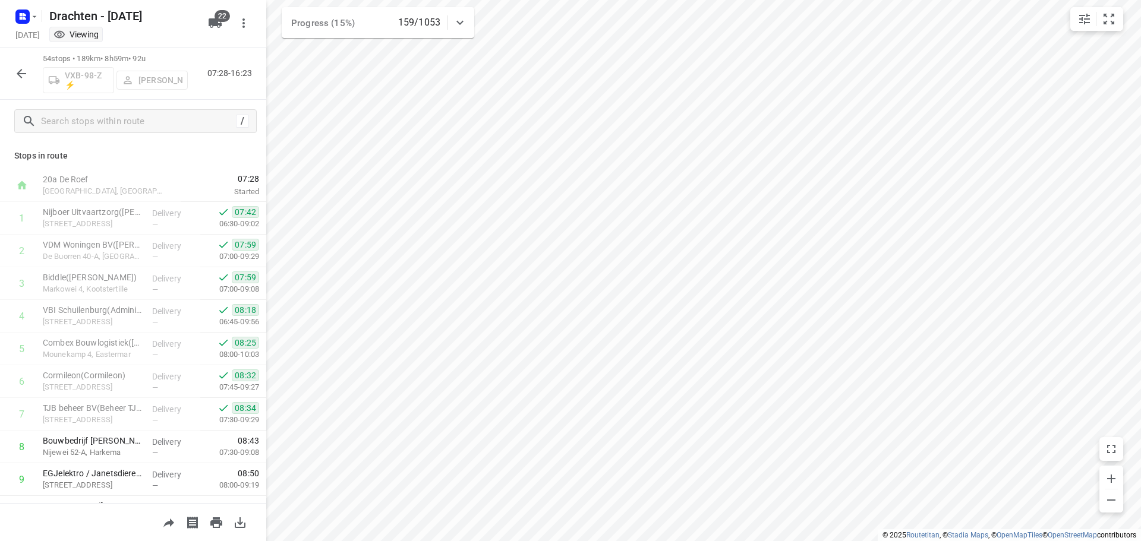
click at [20, 81] on button "button" at bounding box center [22, 74] width 24 height 24
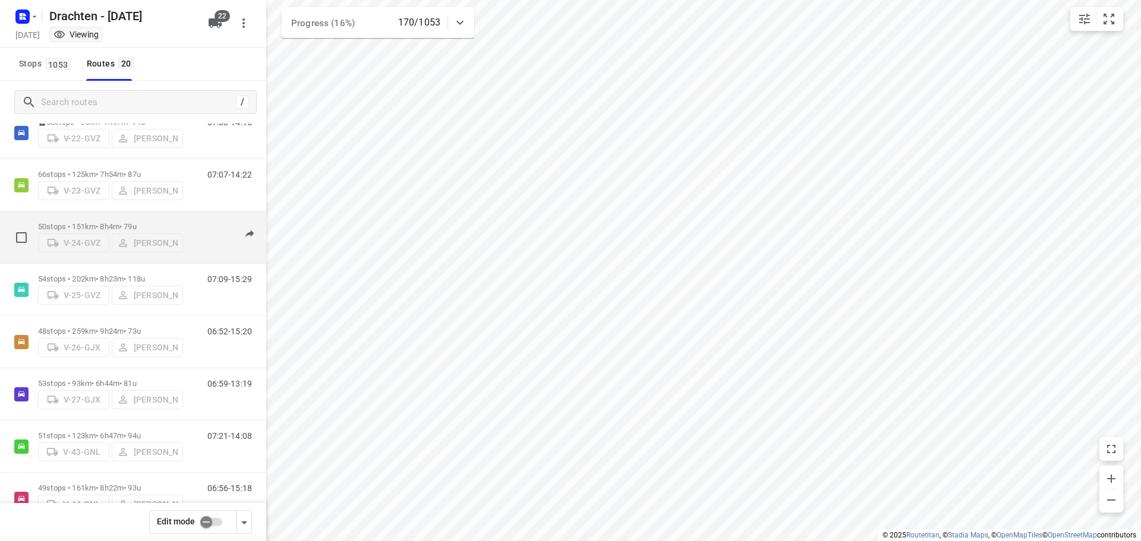
scroll to position [59, 0]
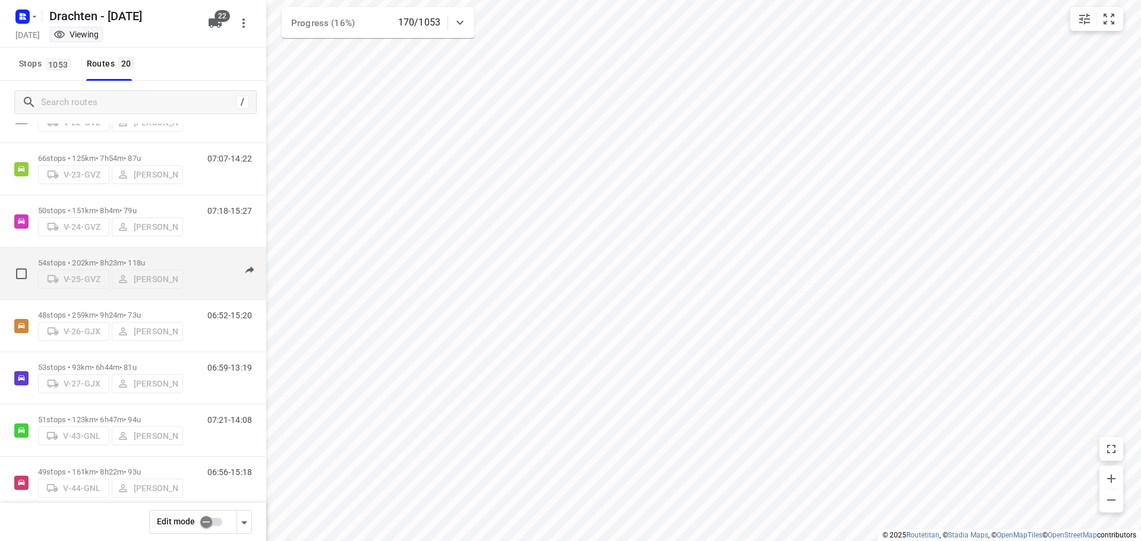
click at [108, 259] on p "54 stops • 202km • 8h23m • 118u" at bounding box center [110, 263] width 145 height 9
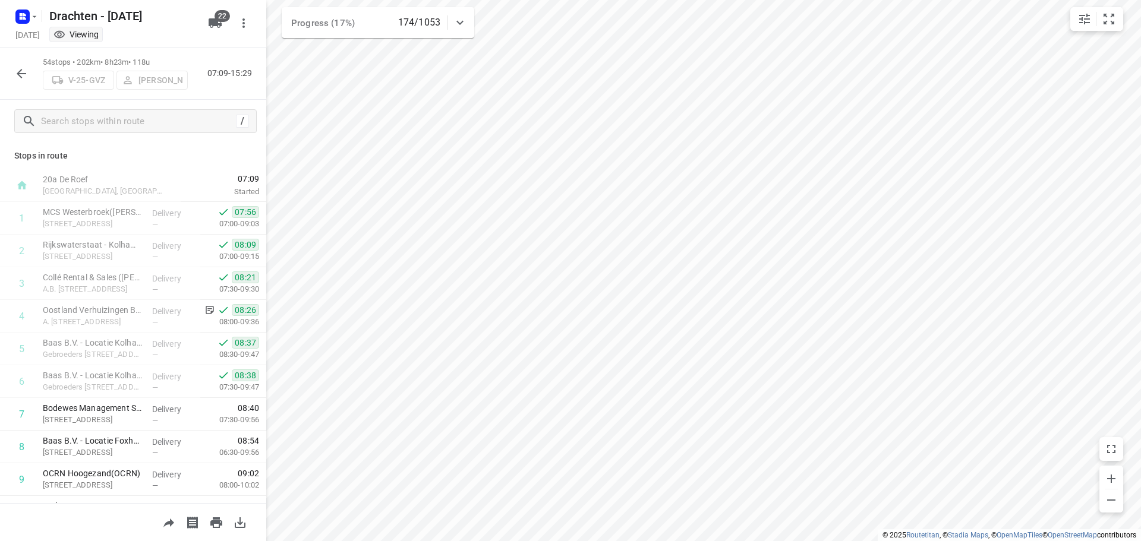
click at [26, 76] on icon "button" at bounding box center [21, 74] width 14 height 14
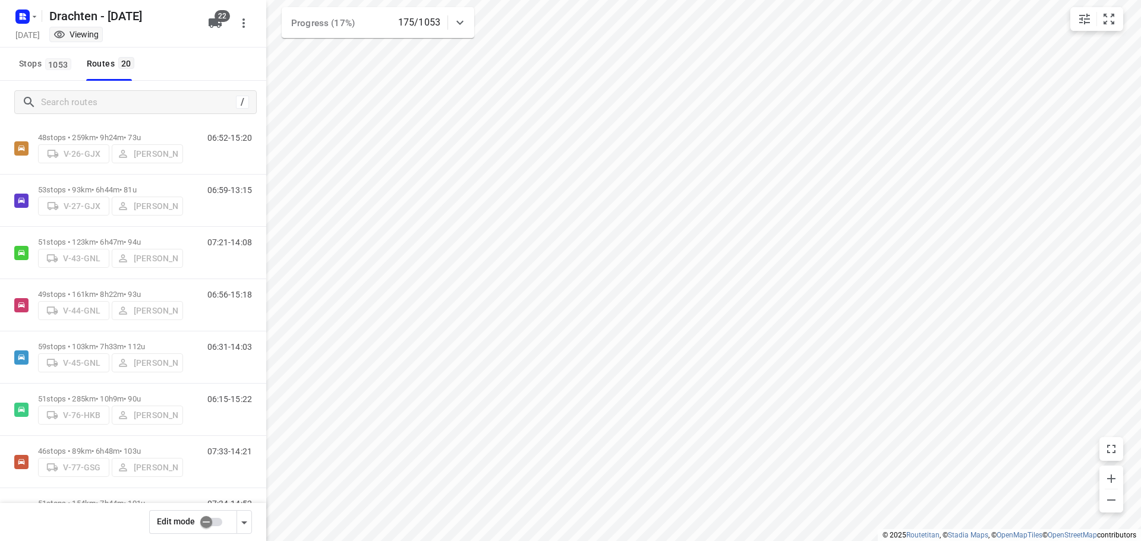
scroll to position [238, 0]
click at [55, 233] on div "51 stops • 123km • 6h47m • 94u V-43-GNL Henk Hooijenga" at bounding box center [110, 252] width 145 height 42
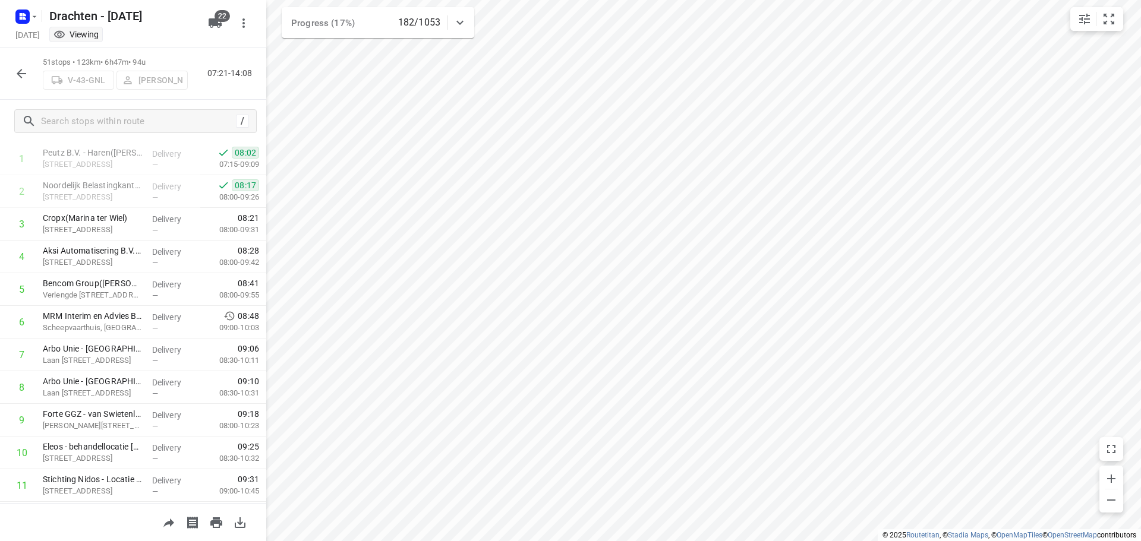
scroll to position [0, 0]
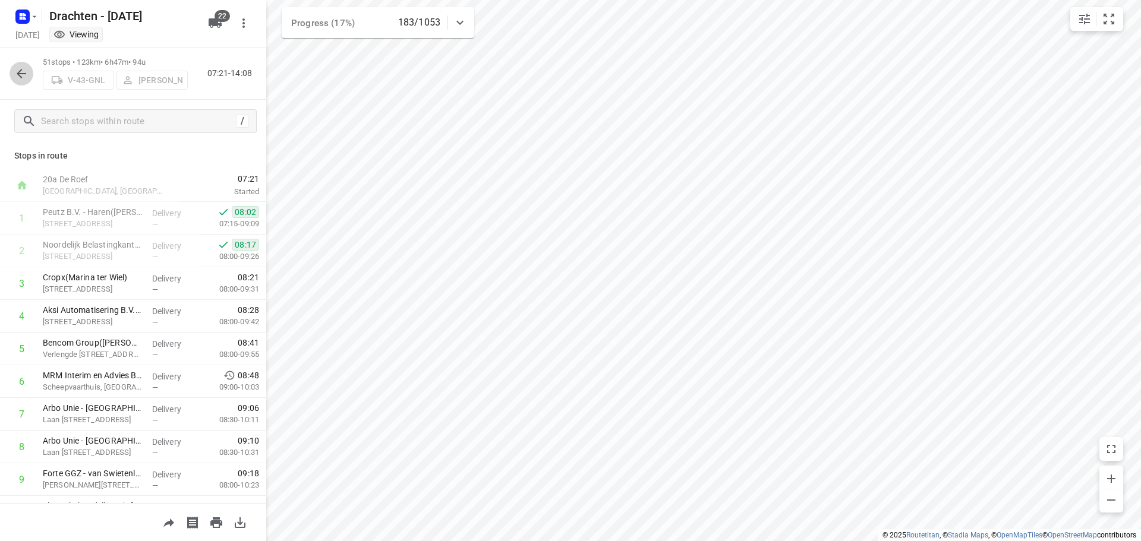
click at [18, 77] on icon "button" at bounding box center [21, 74] width 14 height 14
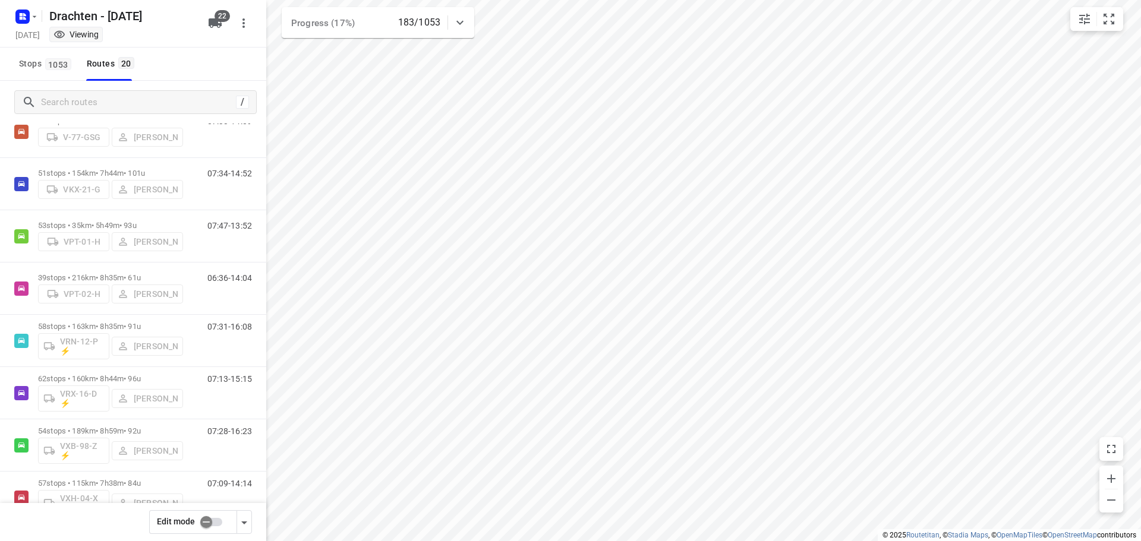
scroll to position [594, 0]
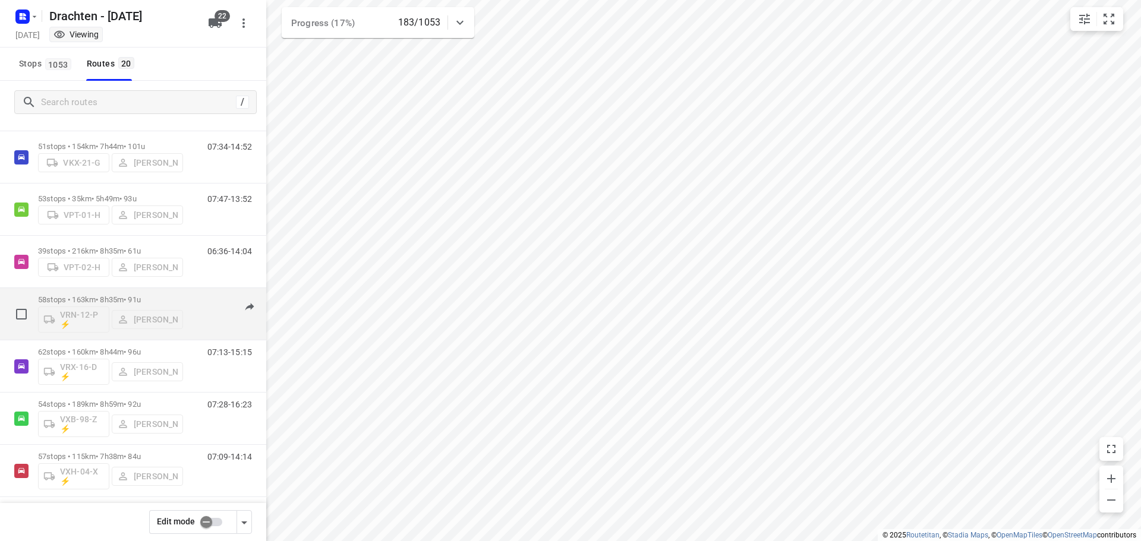
click at [129, 296] on p "58 stops • 163km • 8h35m • 91u" at bounding box center [110, 299] width 145 height 9
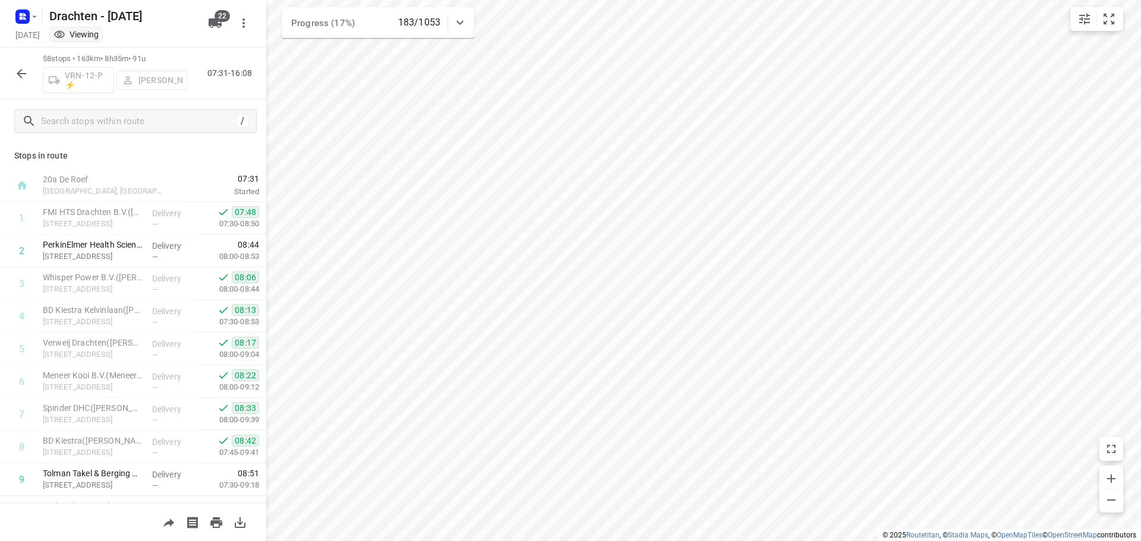
click at [15, 67] on icon "button" at bounding box center [21, 74] width 14 height 14
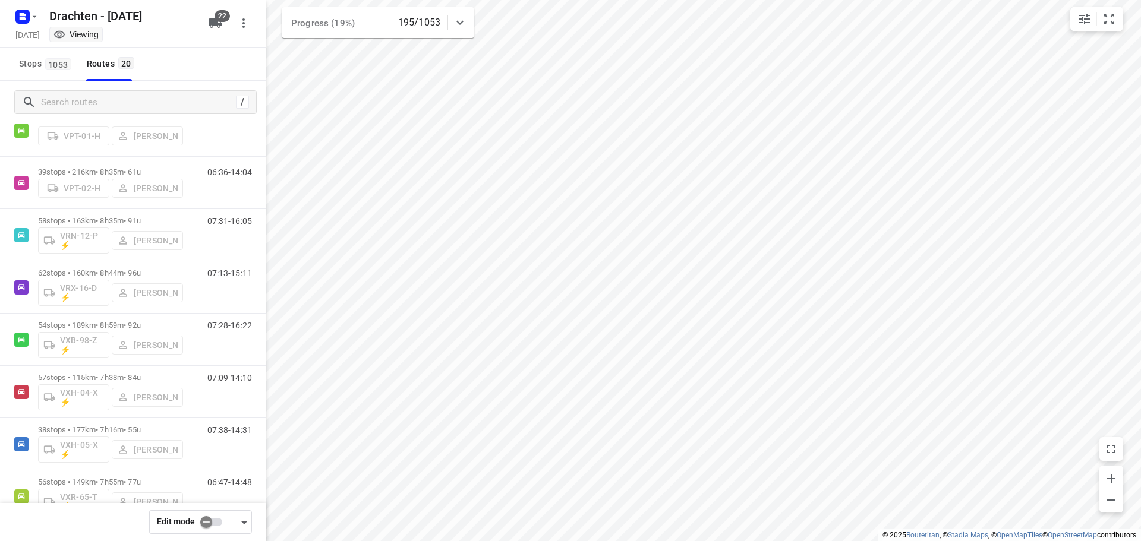
scroll to position [705, 0]
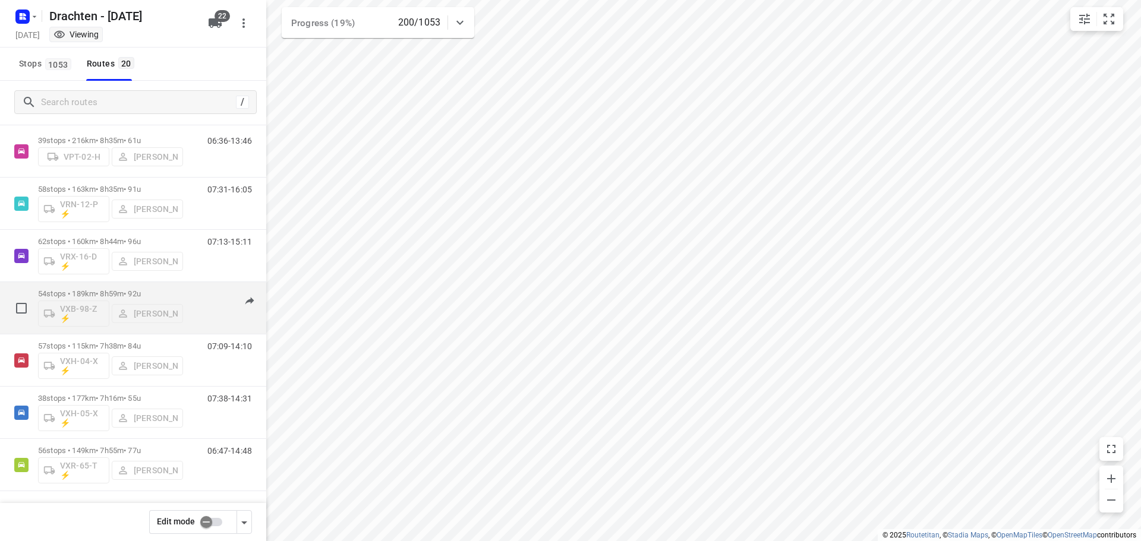
click at [77, 289] on div "54 stops • 189km • 8h59m • 92u VXB-98-Z ⚡ Tobias Tjeerdsma" at bounding box center [110, 308] width 145 height 49
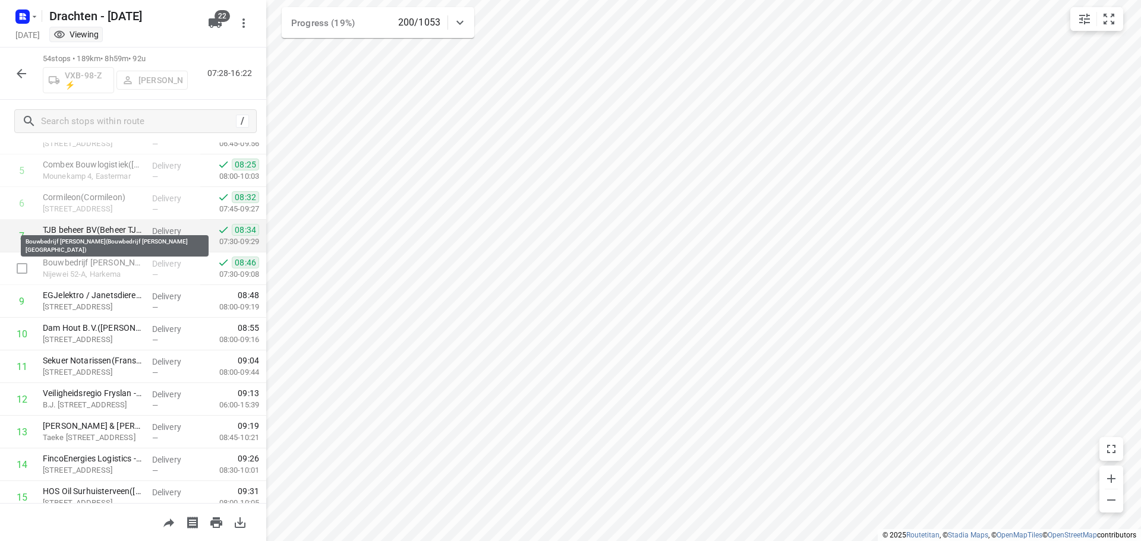
scroll to position [238, 0]
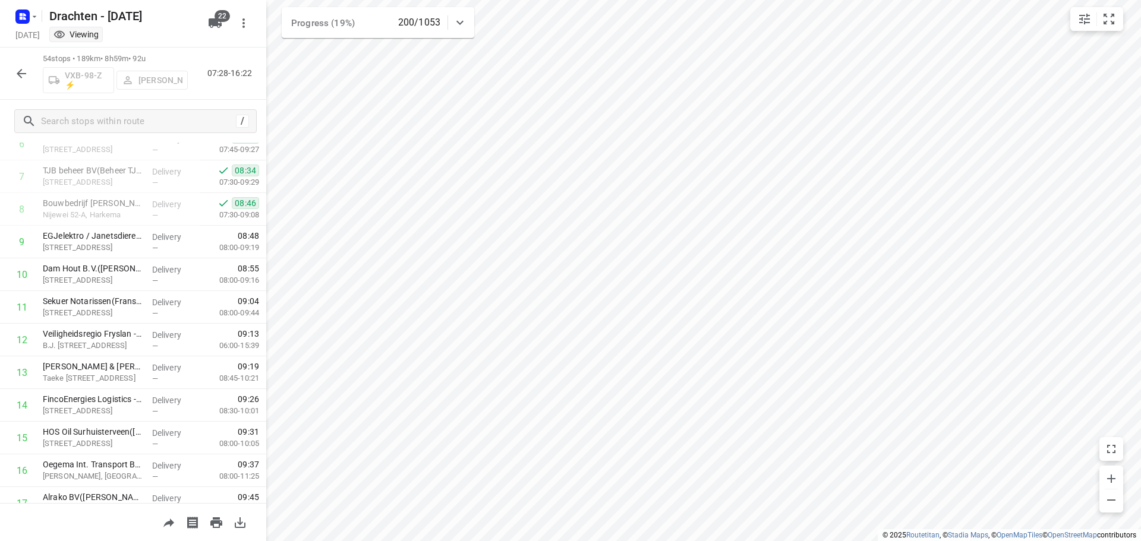
click at [20, 71] on icon "button" at bounding box center [22, 74] width 10 height 10
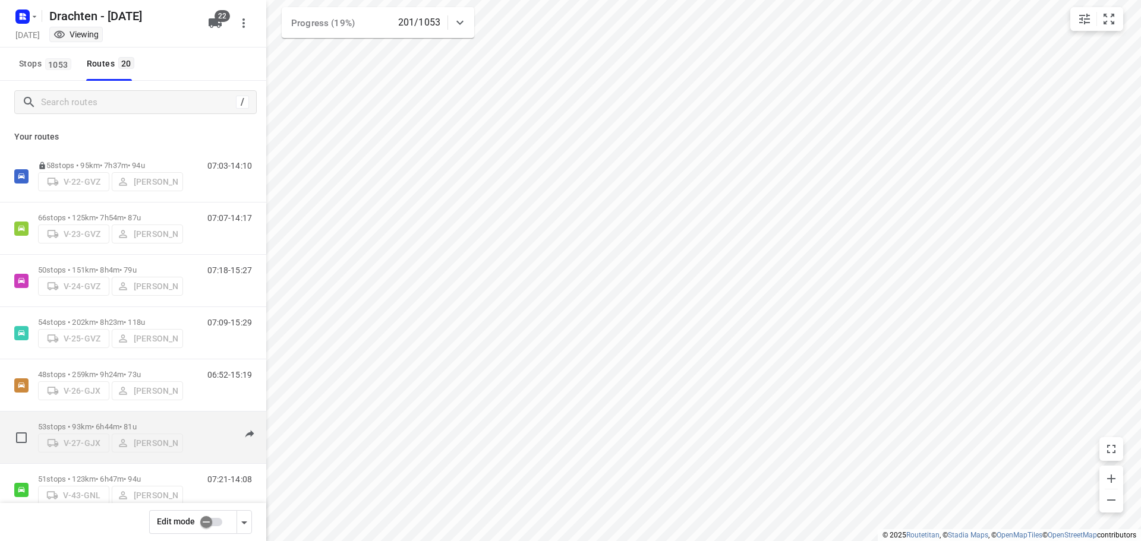
click at [108, 417] on div "53 stops • 93km • 6h44m • 81u V-27-GJX Stefan Scholten" at bounding box center [110, 438] width 145 height 42
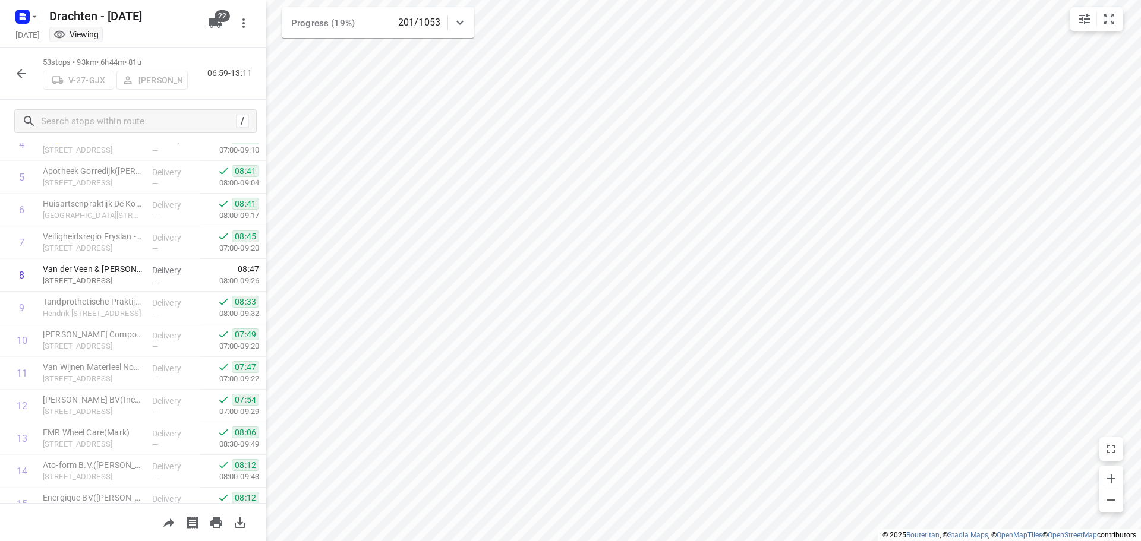
scroll to position [0, 0]
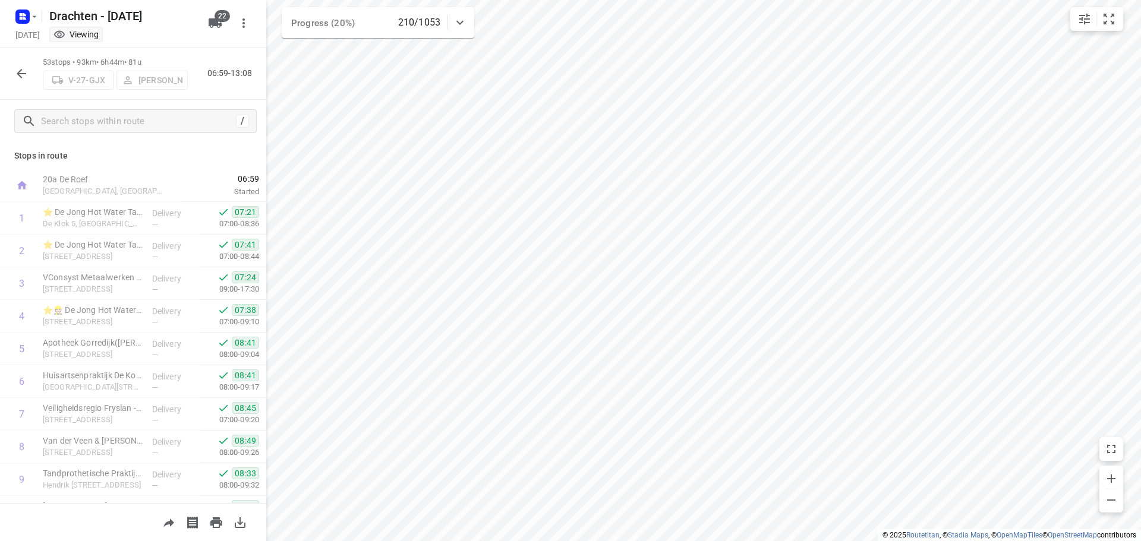
click at [7, 71] on div "53 stops • 93km • 6h44m • 81u V-27-GJX Stefan Scholten 06:59-13:08" at bounding box center [133, 74] width 266 height 52
click at [36, 79] on div "53 stops • 93km • 6h44m • 81u V-27-GJX Stefan Scholten 06:59-13:08" at bounding box center [133, 74] width 266 height 52
click at [27, 77] on icon "button" at bounding box center [21, 74] width 14 height 14
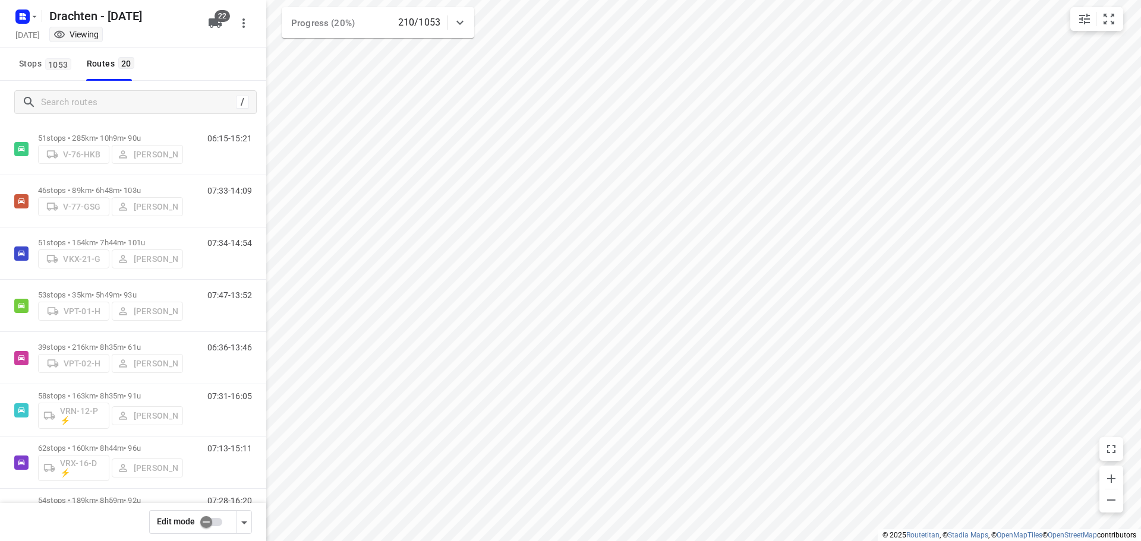
scroll to position [705, 0]
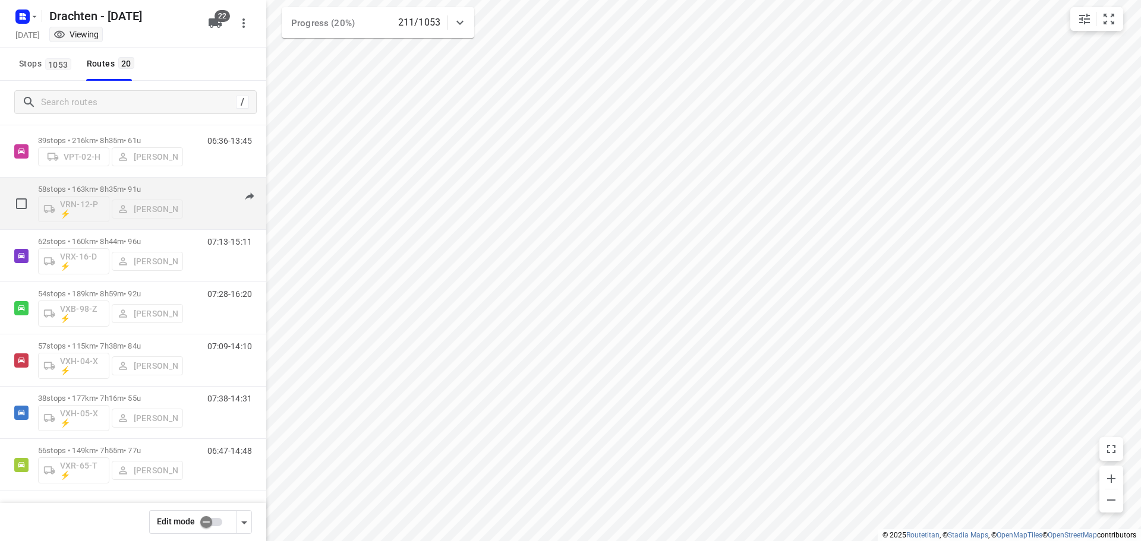
click at [116, 187] on p "58 stops • 163km • 8h35m • 91u" at bounding box center [110, 189] width 145 height 9
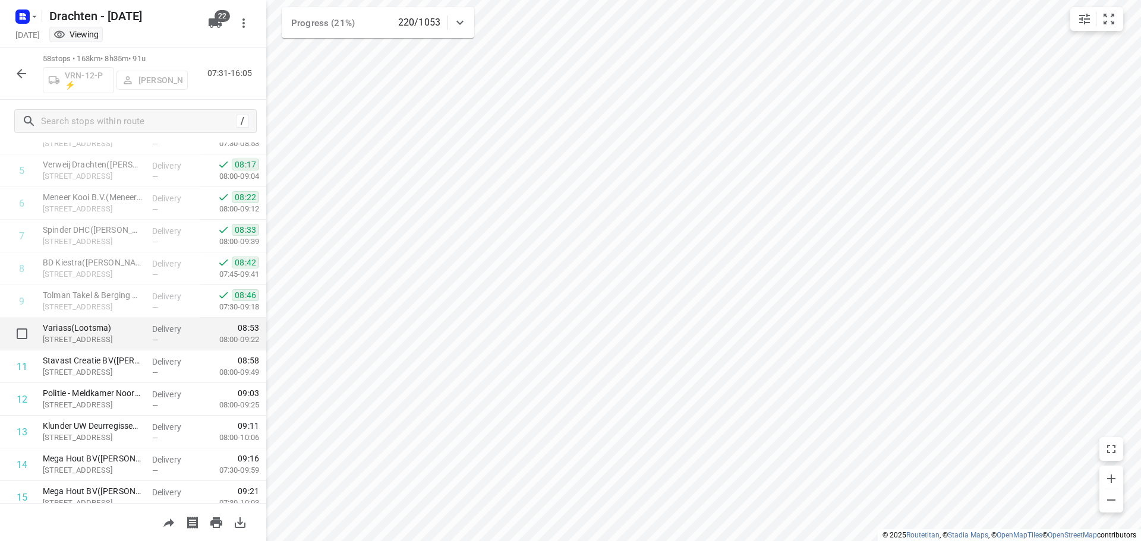
scroll to position [238, 0]
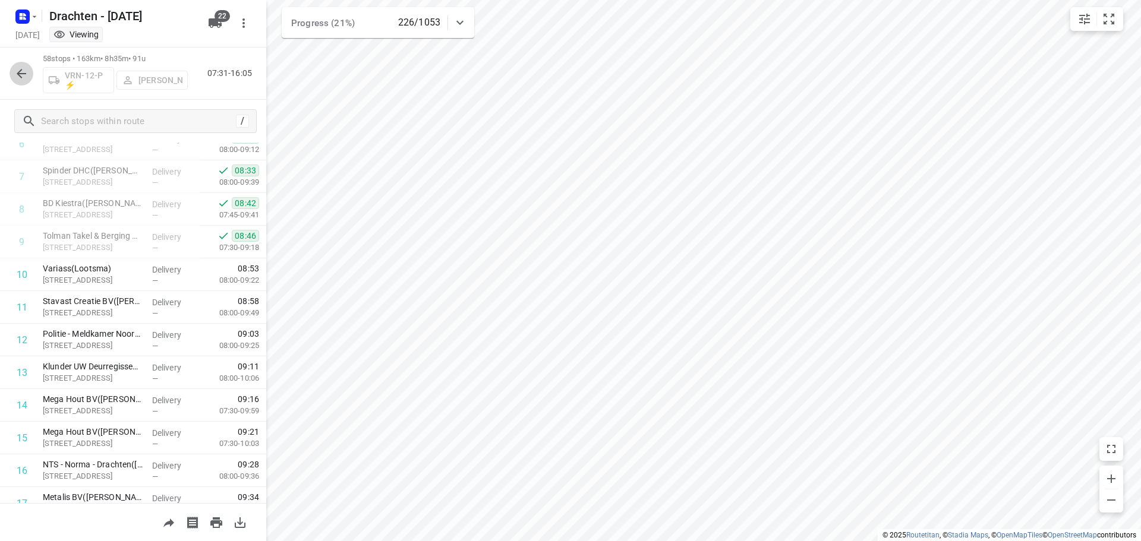
click at [29, 80] on button "button" at bounding box center [22, 74] width 24 height 24
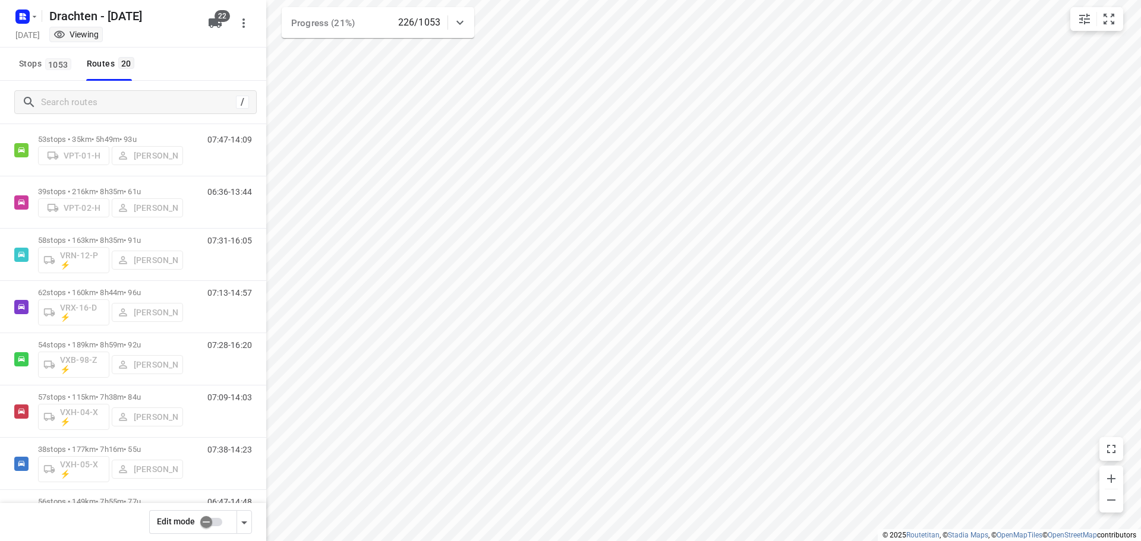
scroll to position [705, 0]
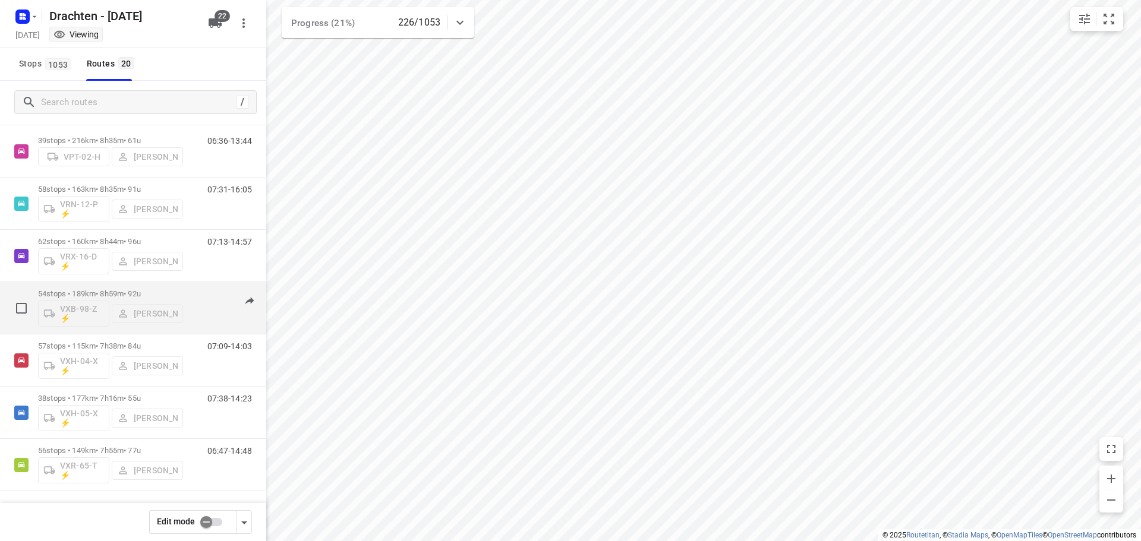
click at [149, 291] on p "54 stops • 189km • 8h59m • 92u" at bounding box center [110, 293] width 145 height 9
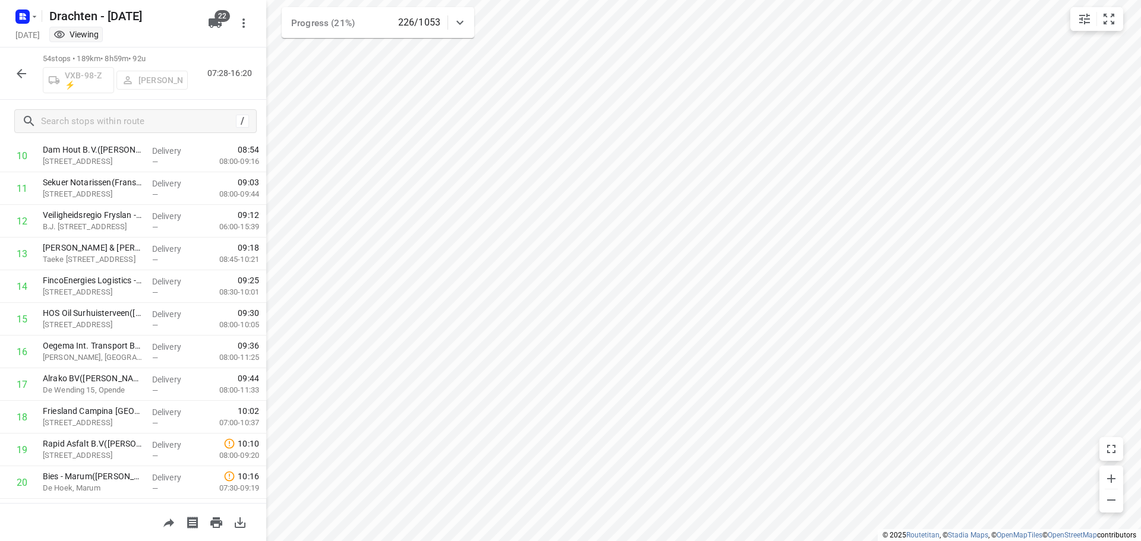
scroll to position [297, 0]
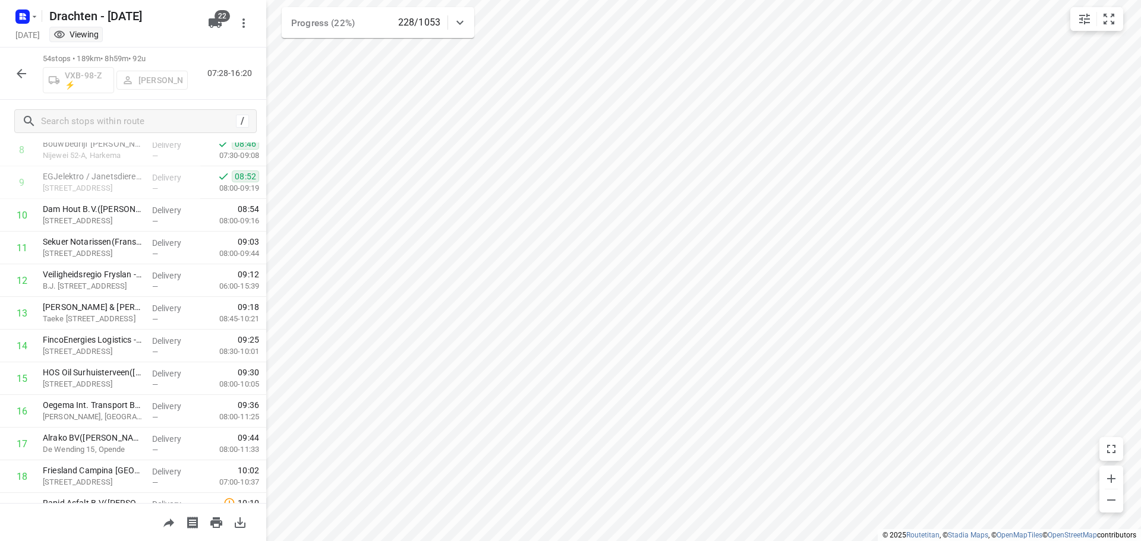
click at [13, 72] on button "button" at bounding box center [22, 74] width 24 height 24
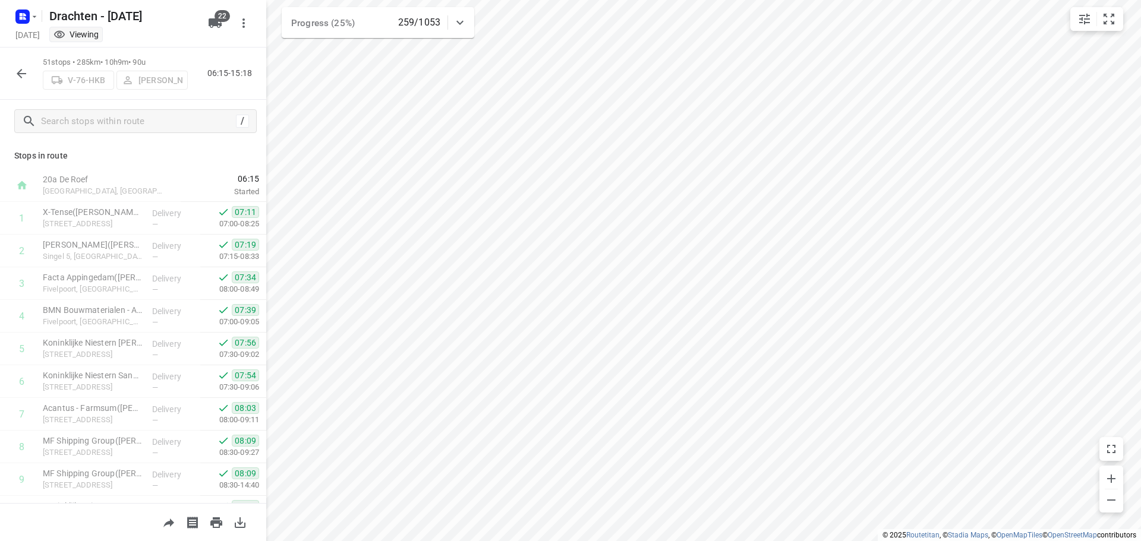
click at [24, 67] on icon "button" at bounding box center [21, 74] width 14 height 14
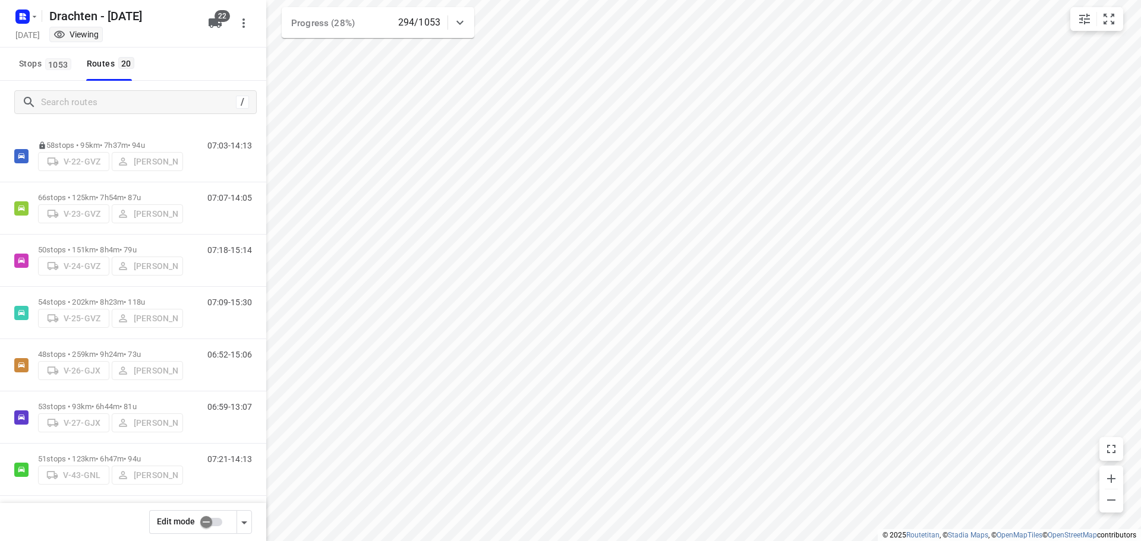
scroll to position [0, 0]
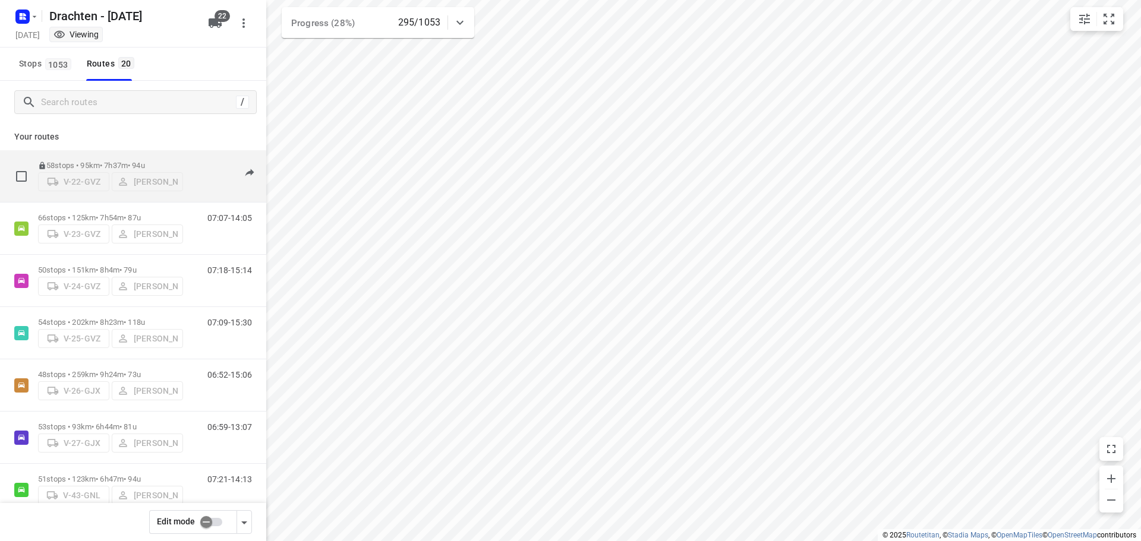
click at [146, 156] on div "58 stops • 95km • 7h37m • 94u V-22-GVZ Benny van der Woude" at bounding box center [110, 176] width 145 height 42
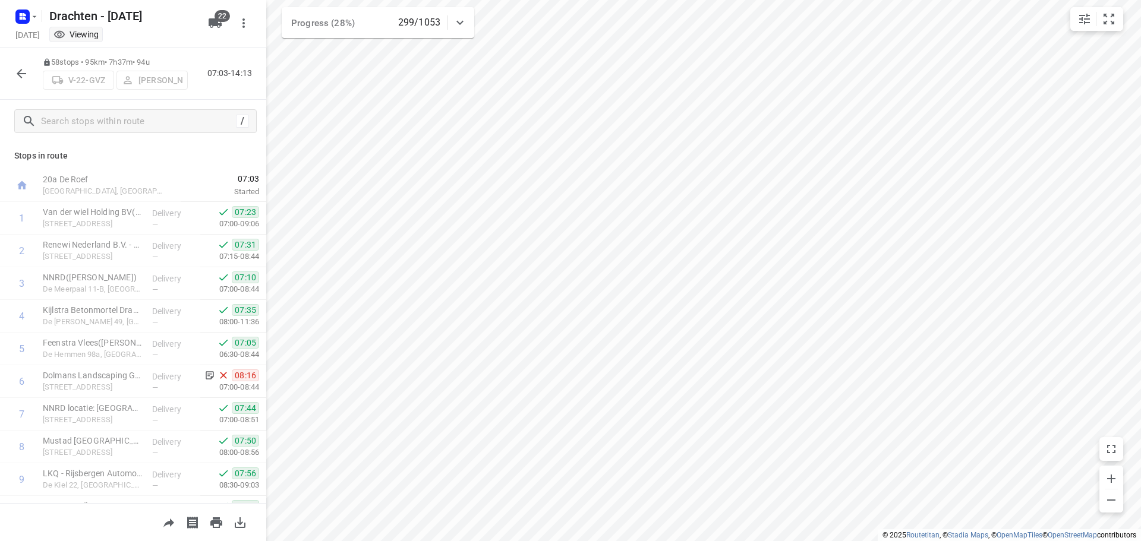
click at [17, 82] on button "button" at bounding box center [22, 74] width 24 height 24
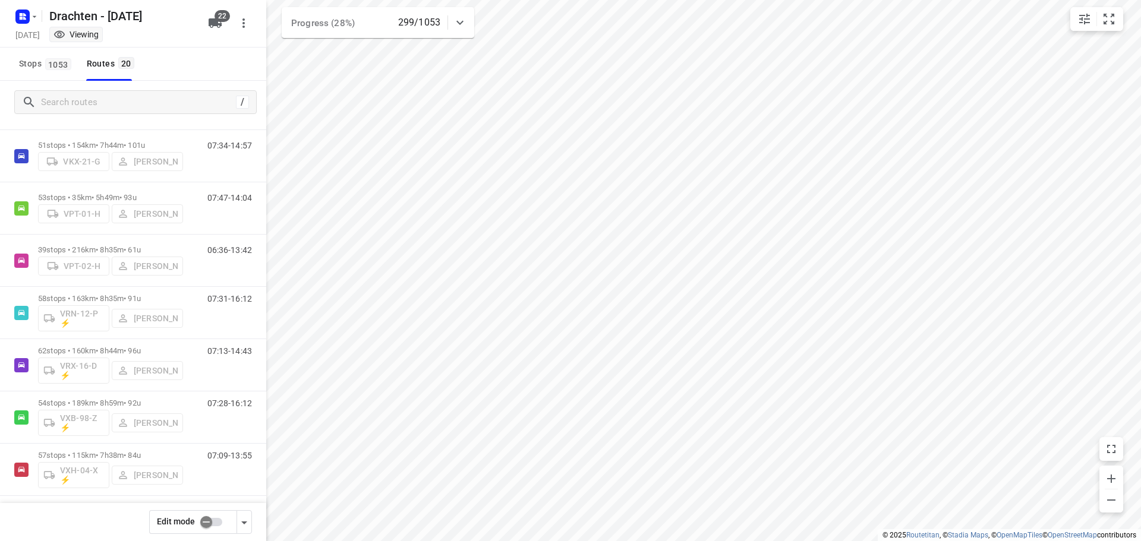
scroll to position [705, 0]
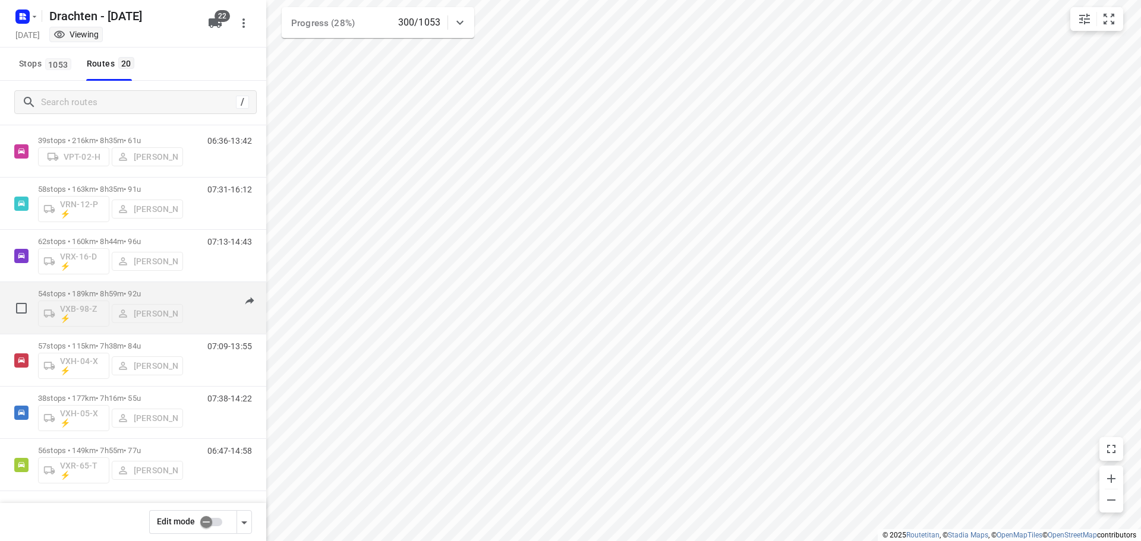
click at [93, 290] on p "54 stops • 189km • 8h59m • 92u" at bounding box center [110, 293] width 145 height 9
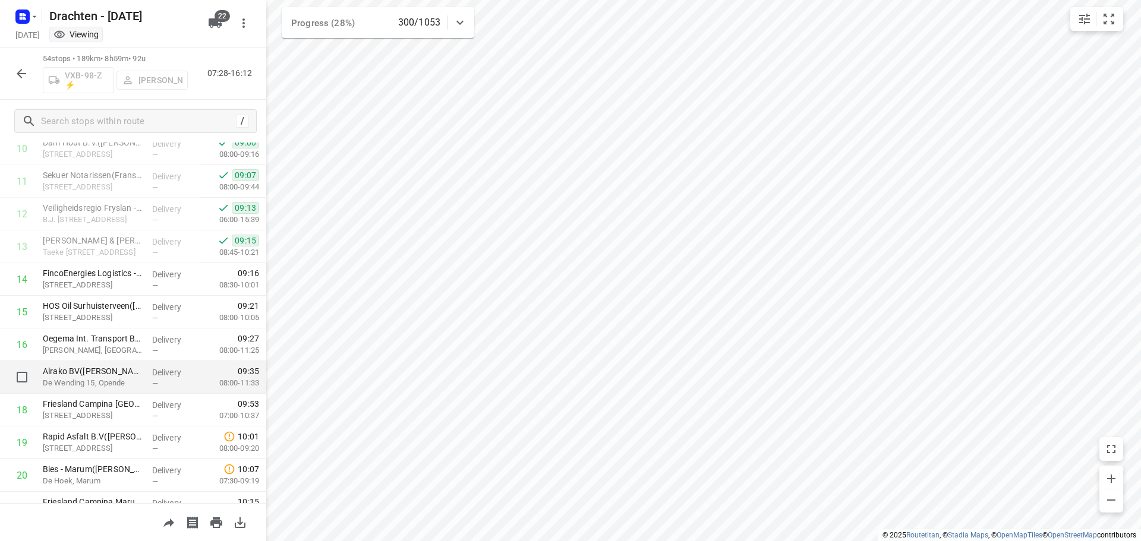
scroll to position [357, 0]
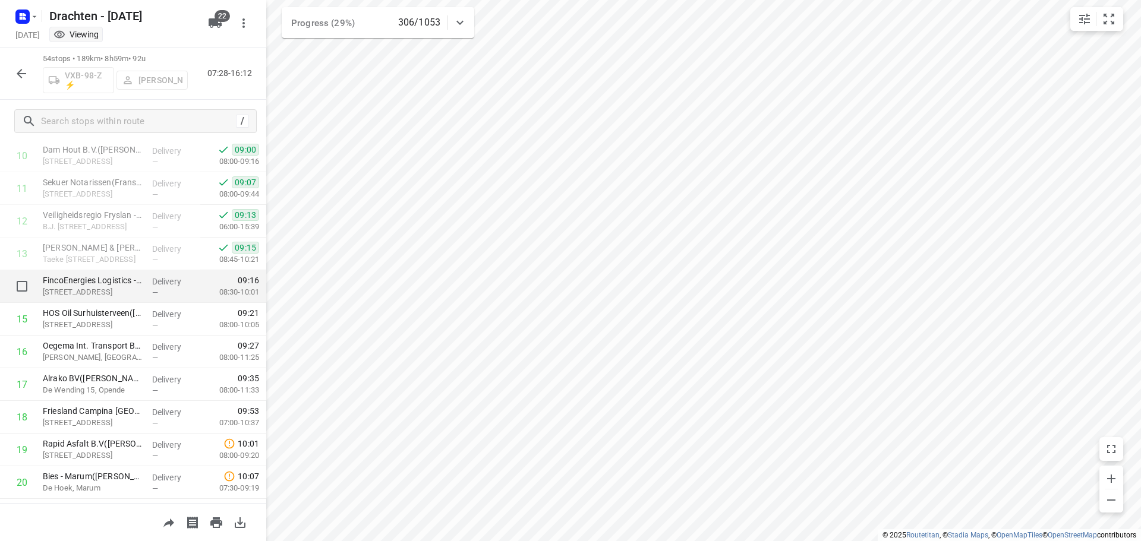
click at [122, 294] on p "Kortelaan 16, Surhuisterveen" at bounding box center [93, 292] width 100 height 12
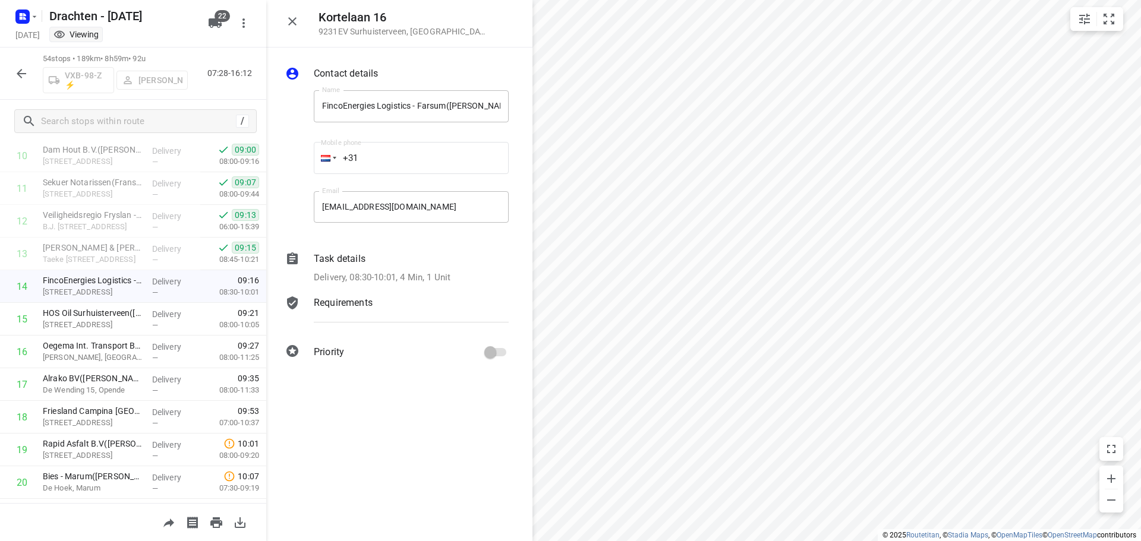
click at [351, 263] on p "Task details" at bounding box center [340, 259] width 52 height 14
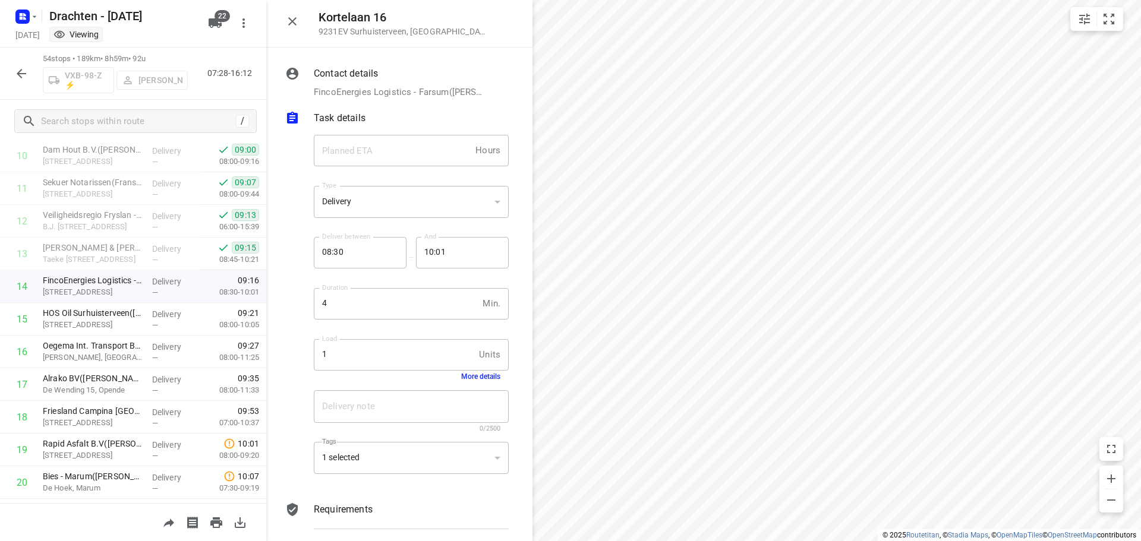
click at [483, 375] on button "More details" at bounding box center [480, 377] width 39 height 8
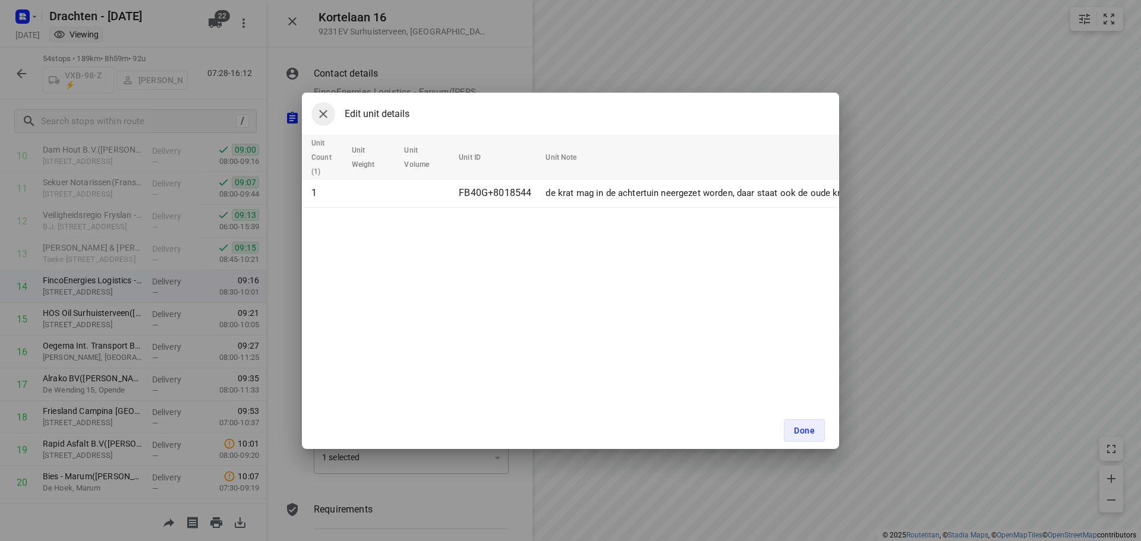
click at [327, 114] on icon "button" at bounding box center [323, 114] width 14 height 14
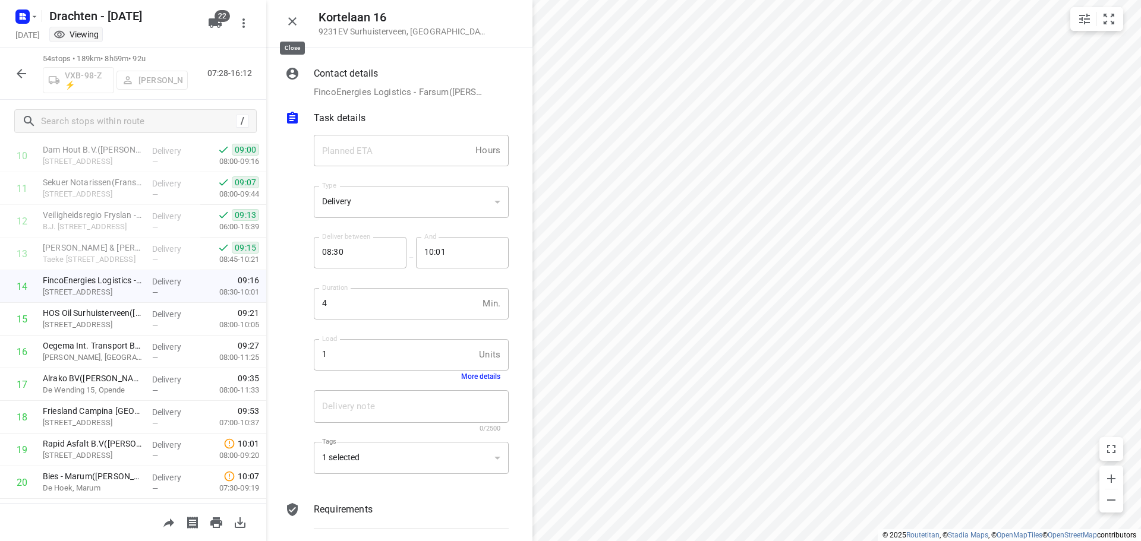
click at [285, 17] on icon "button" at bounding box center [292, 21] width 14 height 14
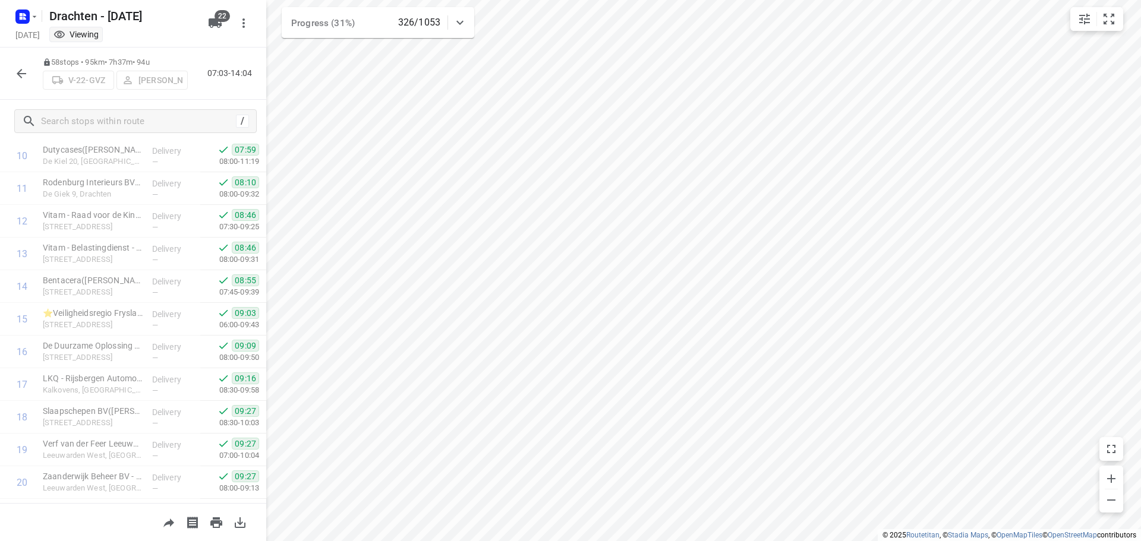
click at [1141, 401] on html "i © 2025 Routetitan , © Stadia Maps , © OpenMapTiles © OpenStreetMap contributo…" at bounding box center [570, 270] width 1141 height 541
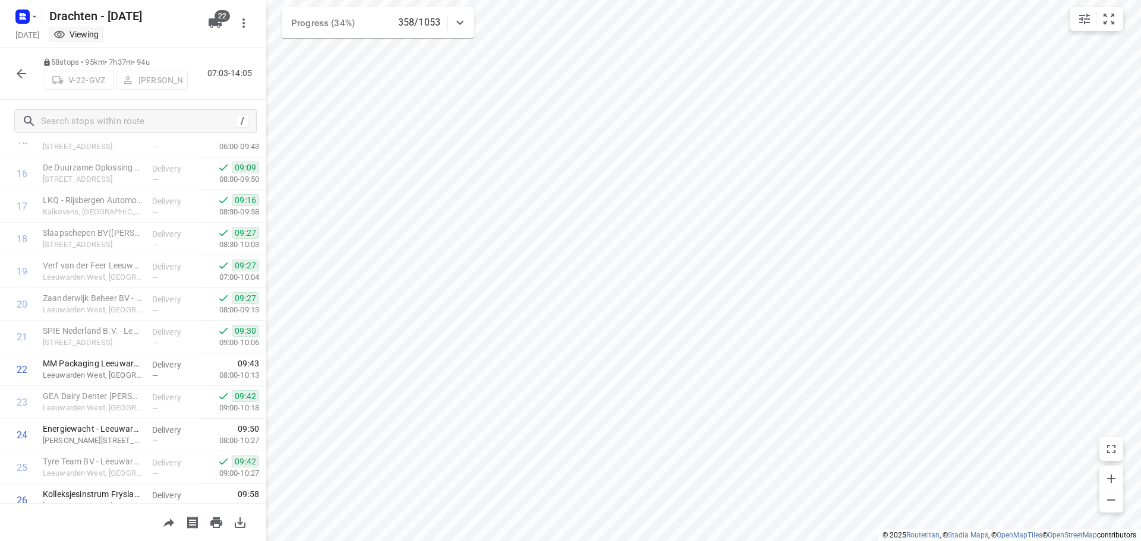
scroll to position [119, 0]
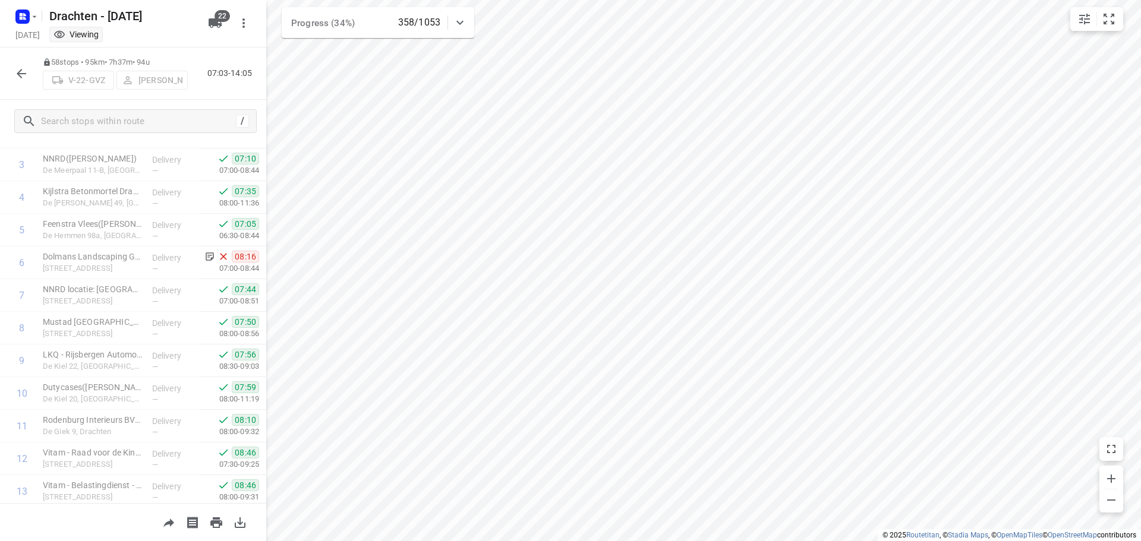
click at [26, 59] on div "58 stops • 95km • 7h37m • 94u V-22-GVZ Benny van der Woude 07:03-14:05" at bounding box center [133, 74] width 266 height 52
click at [23, 70] on icon "button" at bounding box center [21, 74] width 14 height 14
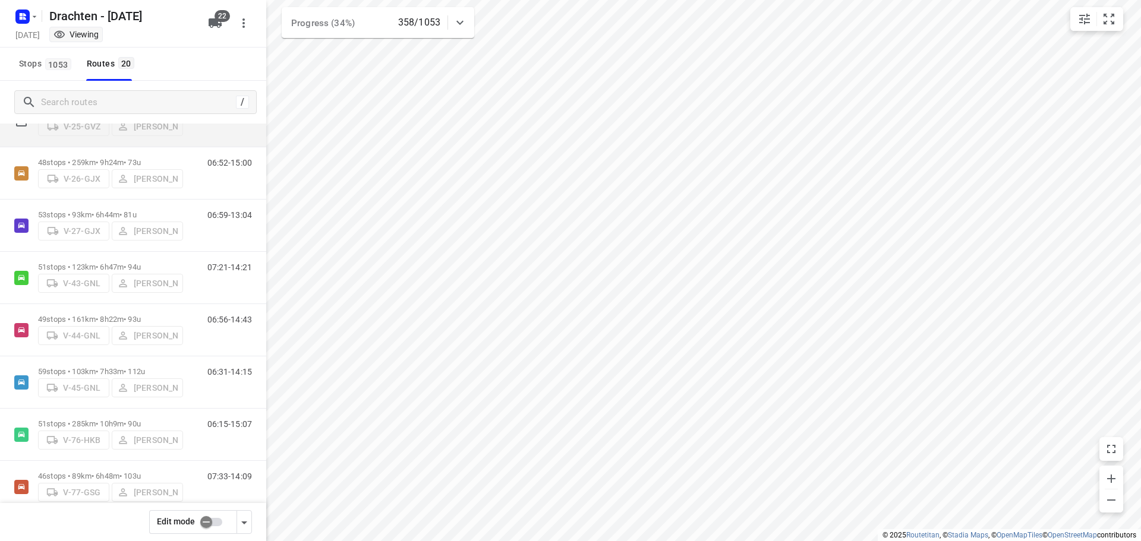
scroll to position [238, 0]
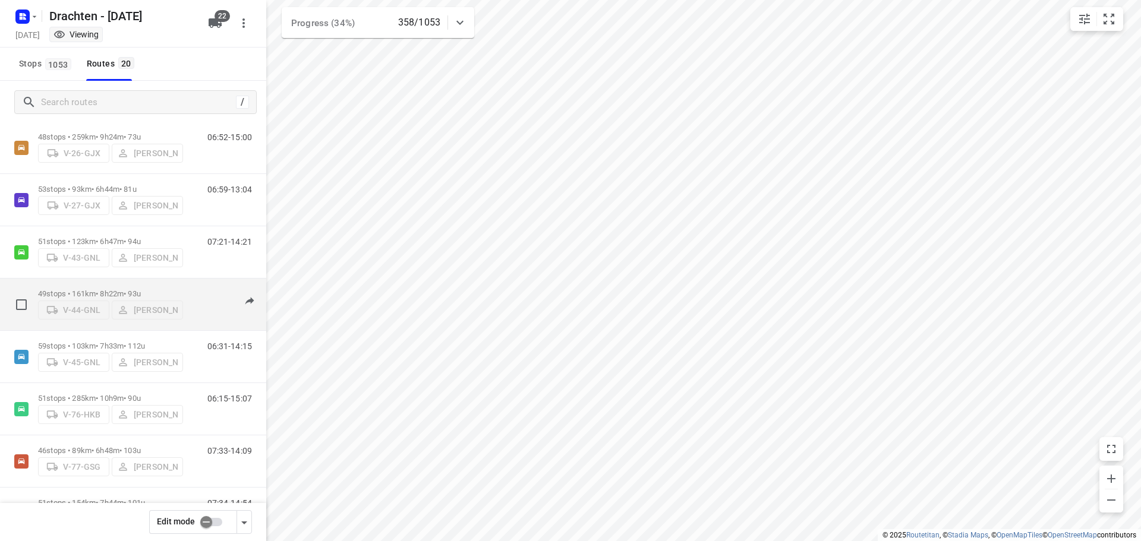
click at [131, 289] on p "49 stops • 161km • 8h22m • 93u" at bounding box center [110, 293] width 145 height 9
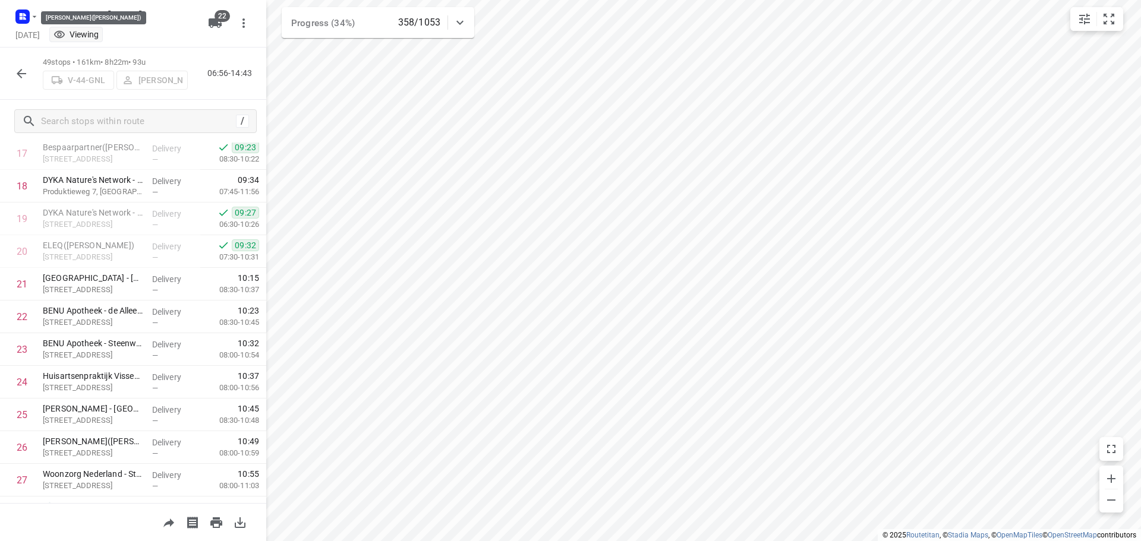
scroll to position [594, 0]
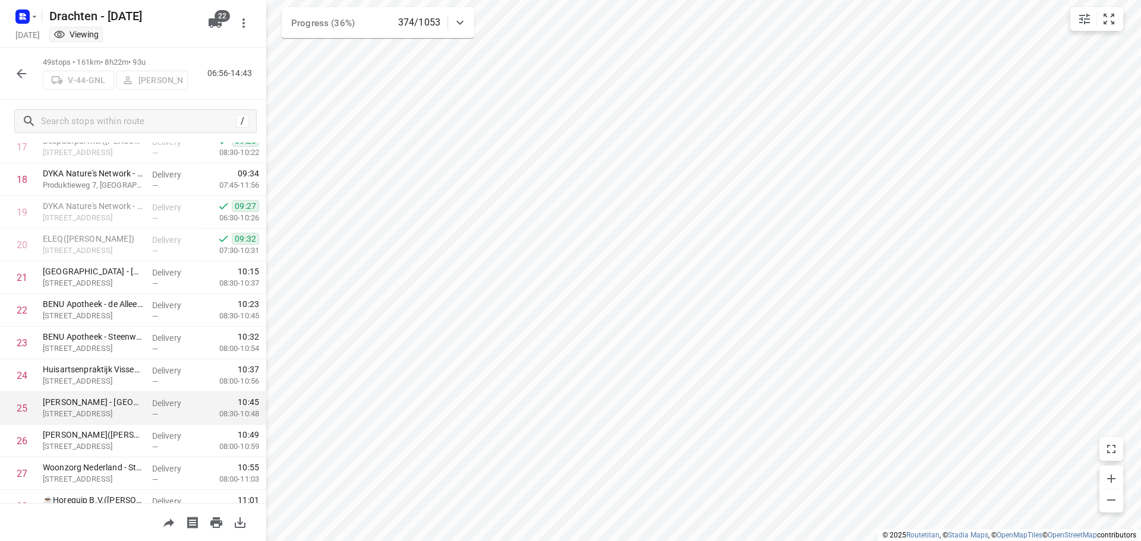
click at [232, 406] on div "i © 2025 Routetitan , © Stadia Maps , © OpenMapTiles © OpenStreetMap contributo…" at bounding box center [570, 270] width 1141 height 541
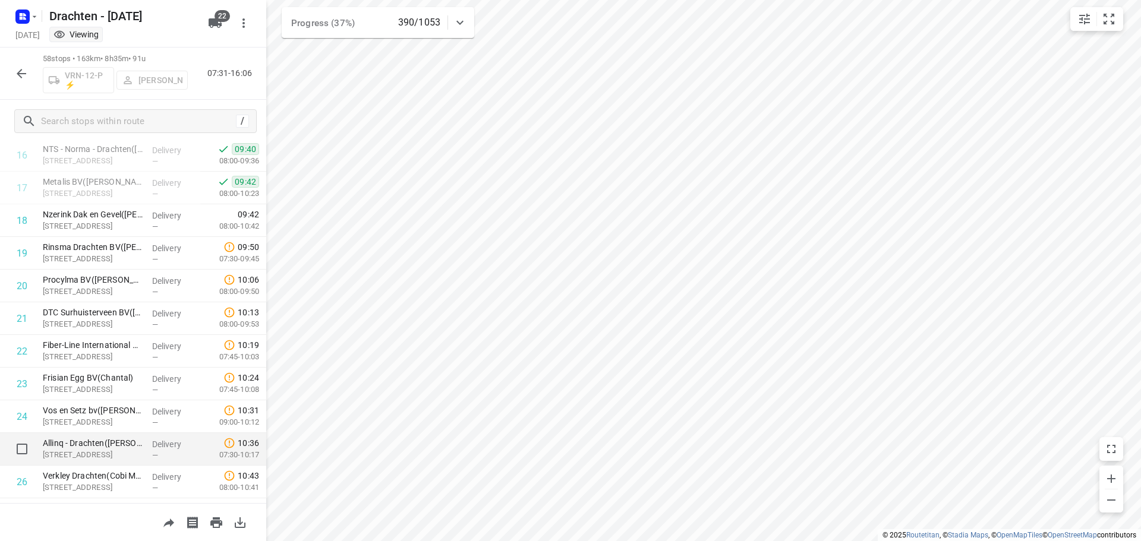
scroll to position [475, 0]
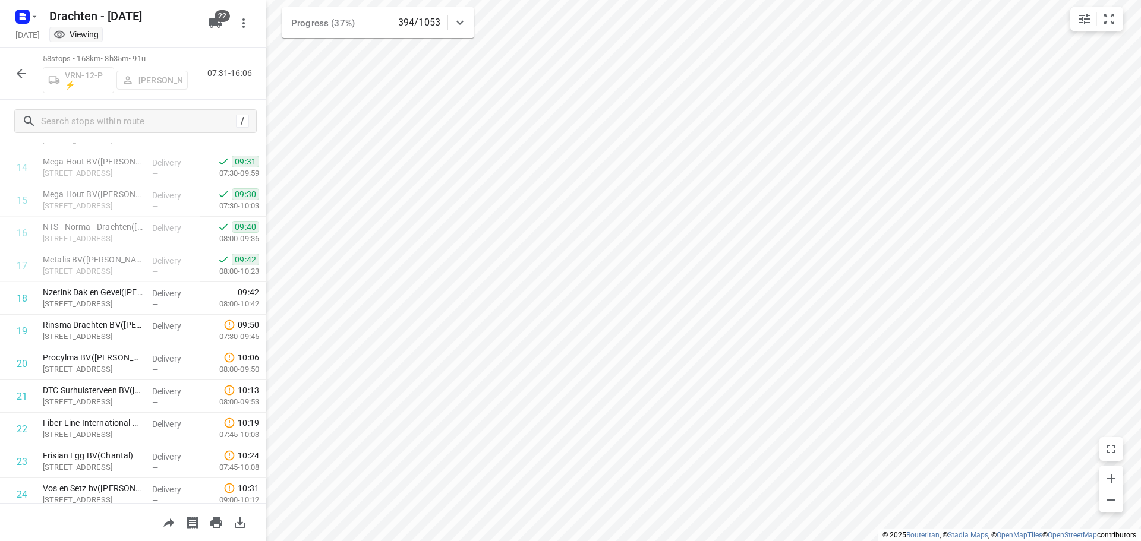
click at [20, 84] on button "button" at bounding box center [22, 74] width 24 height 24
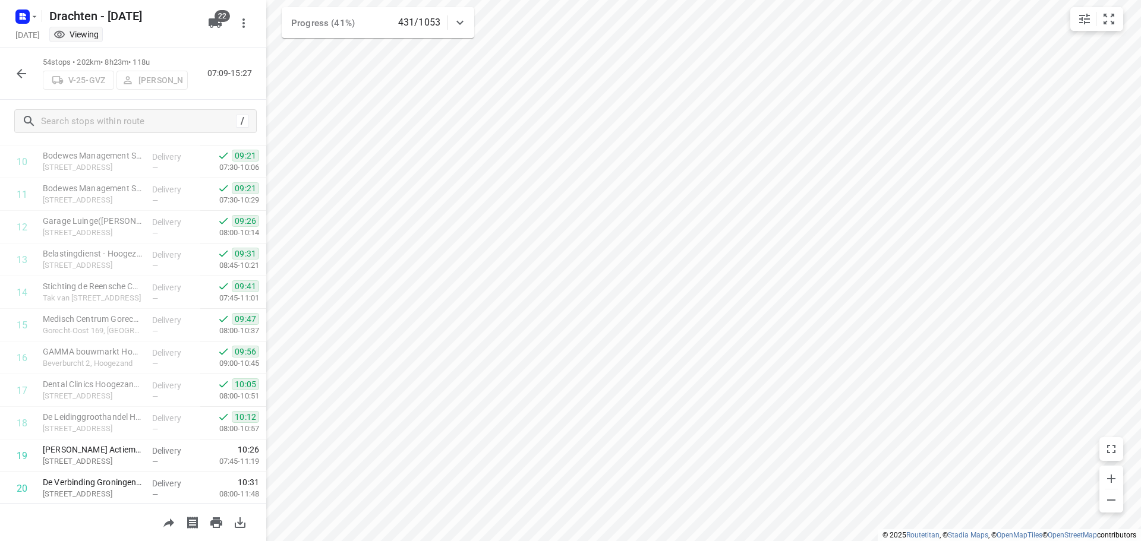
scroll to position [357, 0]
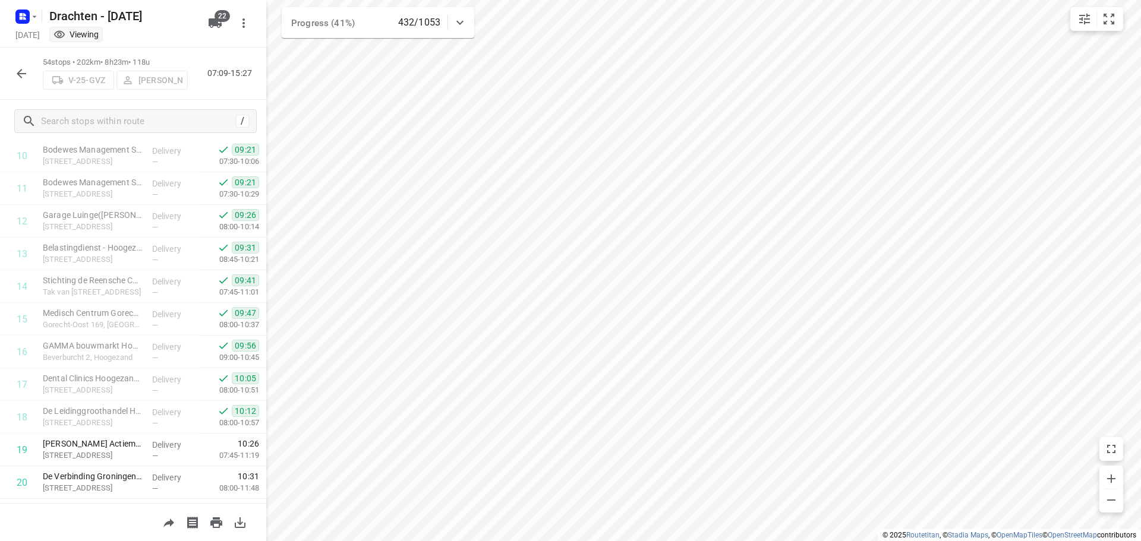
click at [27, 70] on icon "button" at bounding box center [21, 74] width 14 height 14
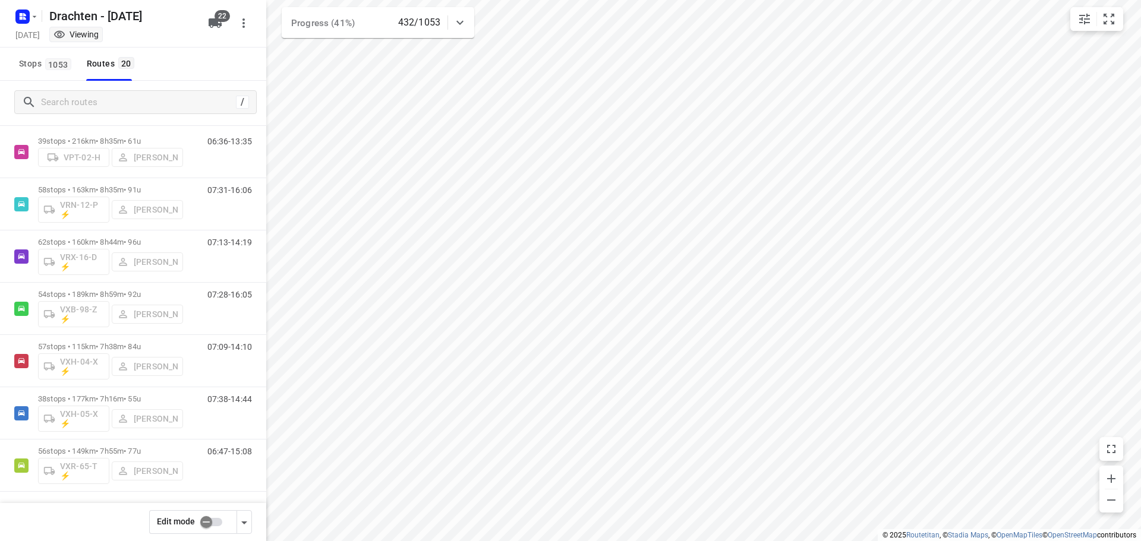
scroll to position [705, 0]
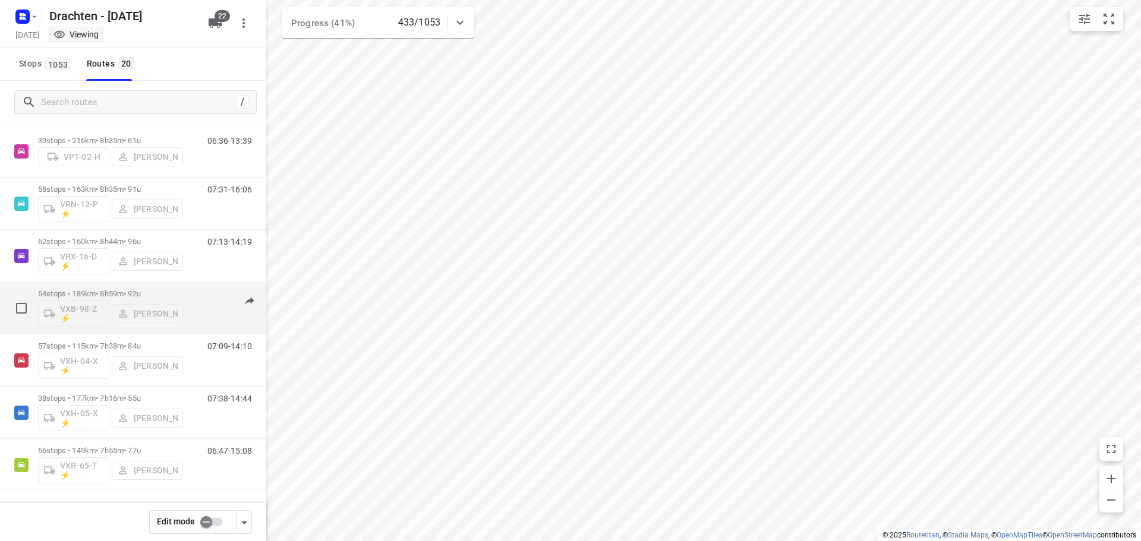
click at [123, 295] on p "54 stops • 189km • 8h59m • 92u" at bounding box center [110, 293] width 145 height 9
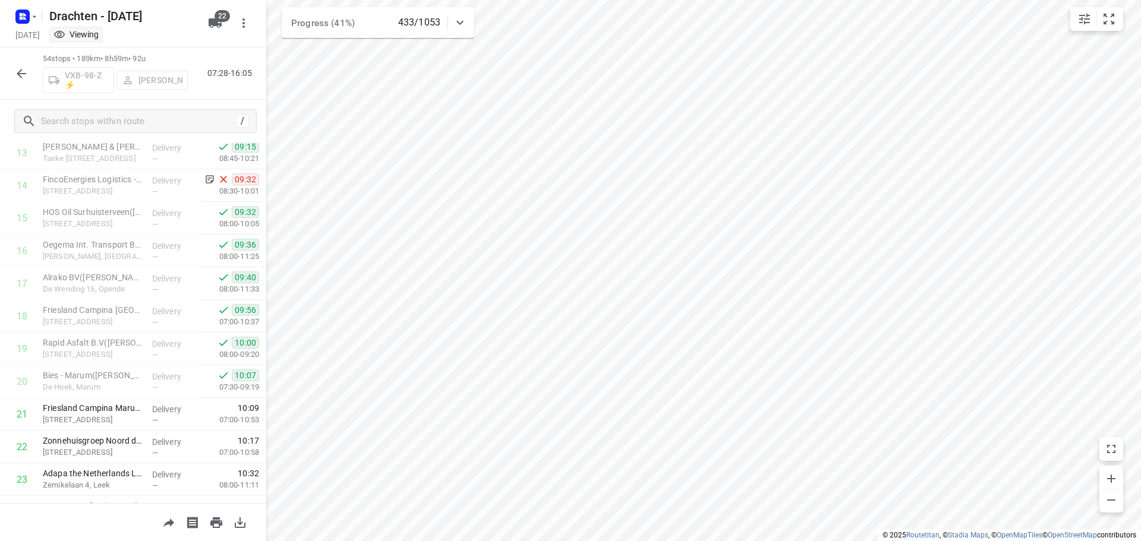
scroll to position [475, 0]
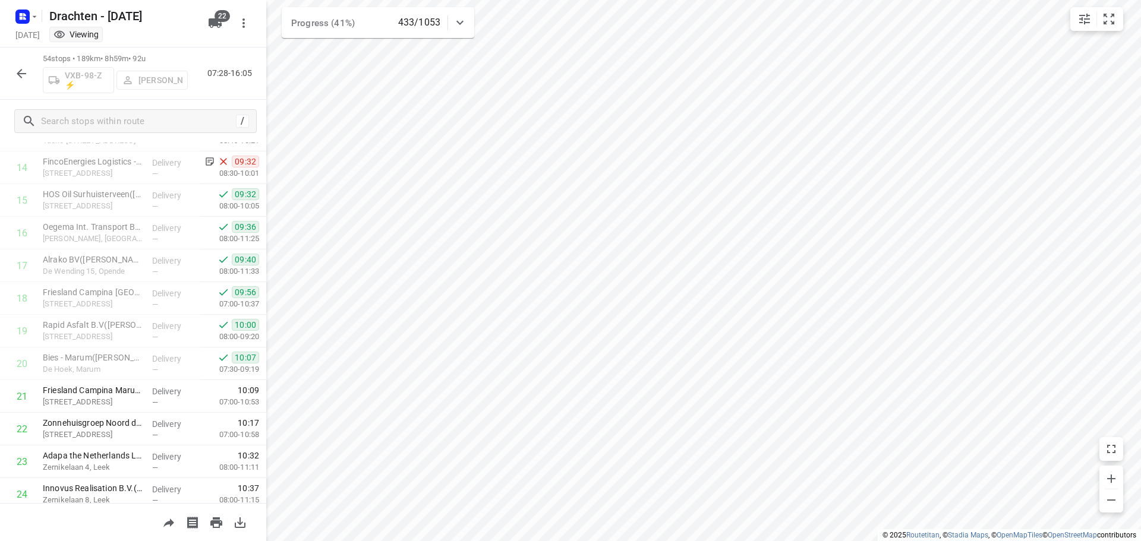
click at [21, 73] on icon "button" at bounding box center [21, 74] width 14 height 14
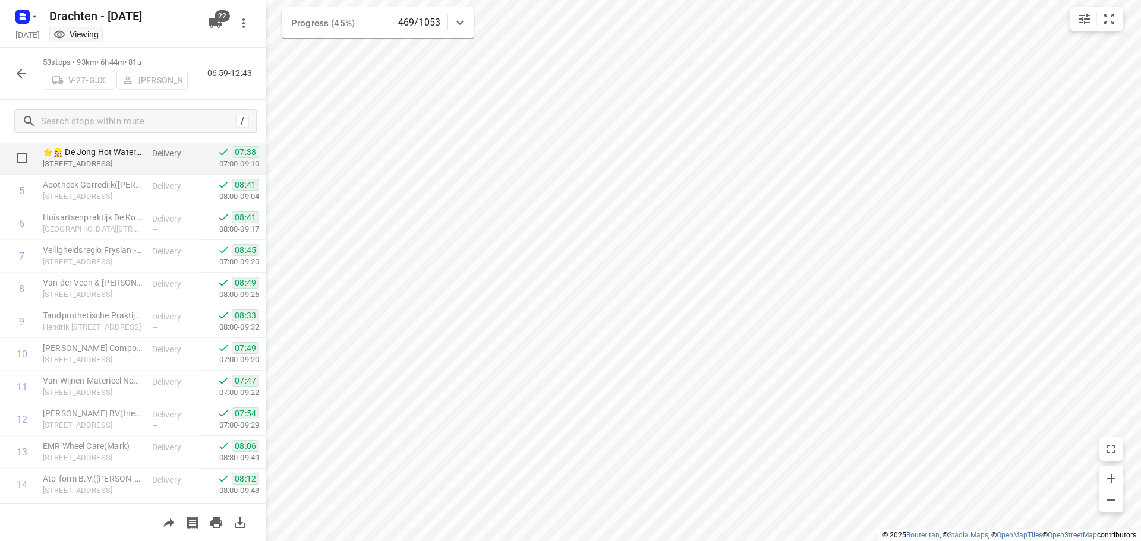
scroll to position [178, 0]
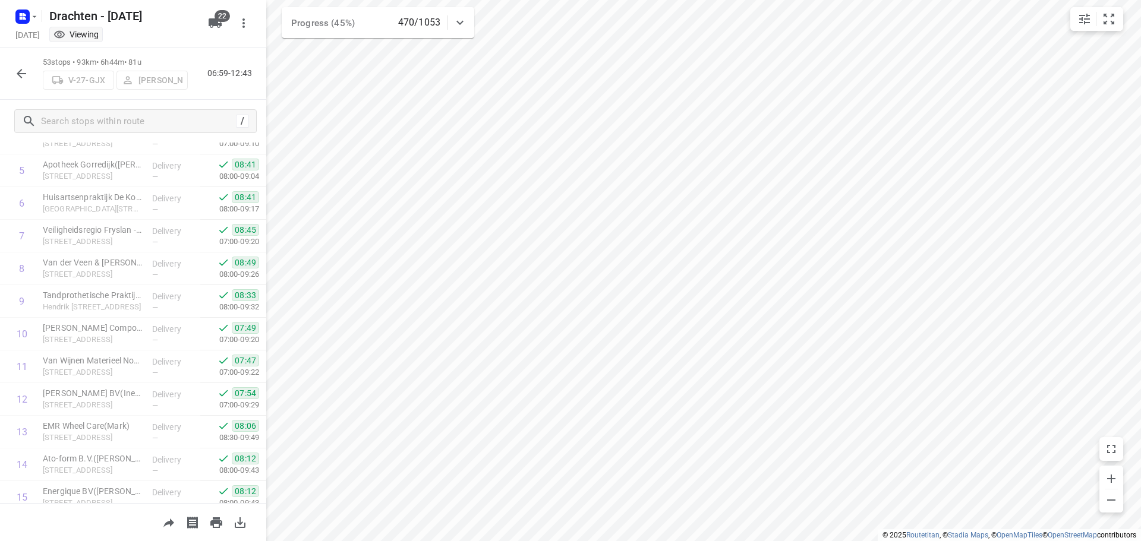
click at [15, 74] on icon "button" at bounding box center [21, 74] width 14 height 14
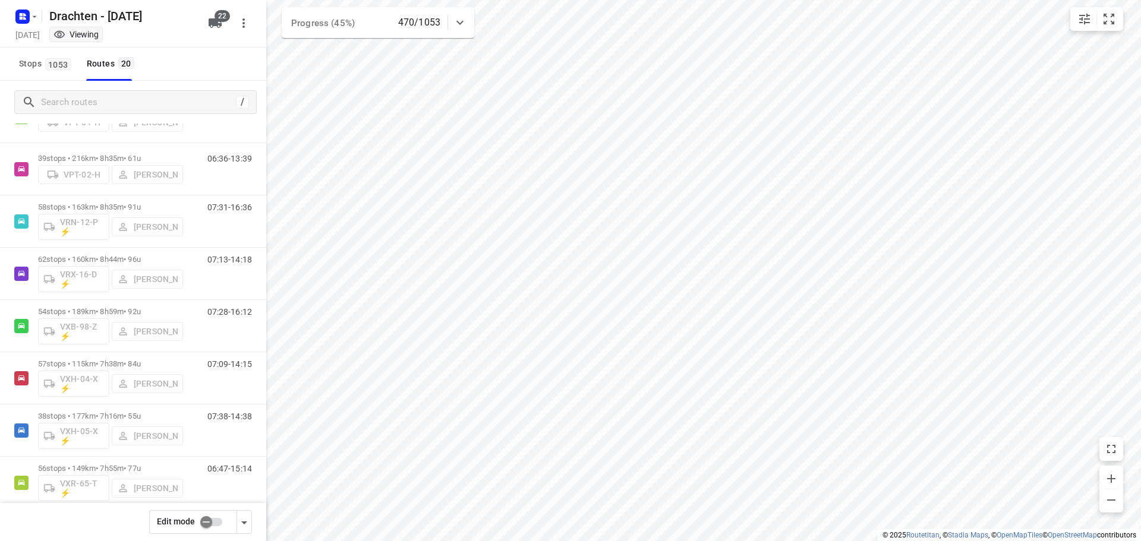
scroll to position [705, 0]
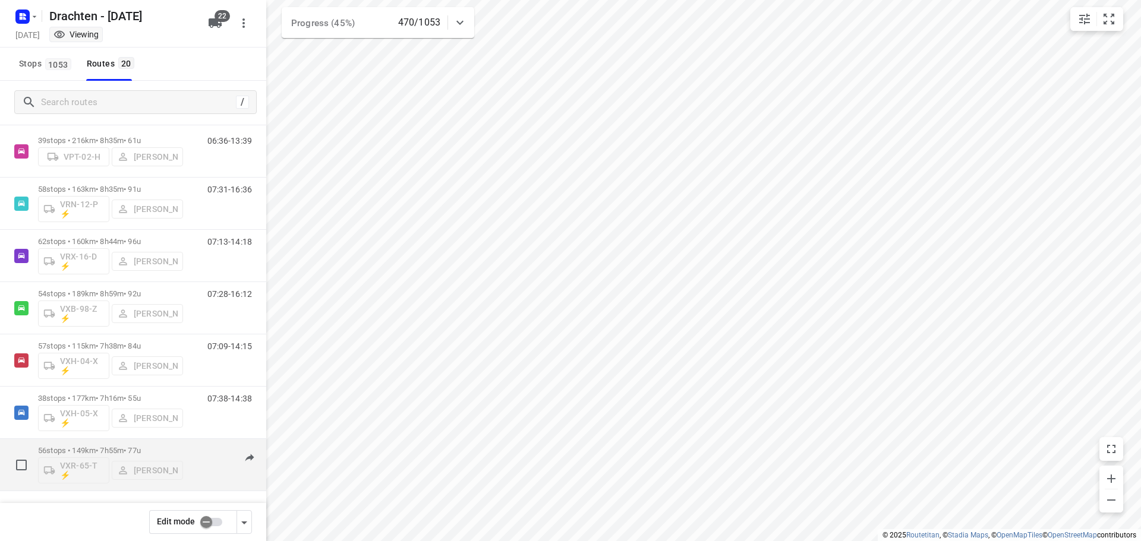
click at [145, 449] on p "56 stops • 149km • 7h55m • 77u" at bounding box center [110, 450] width 145 height 9
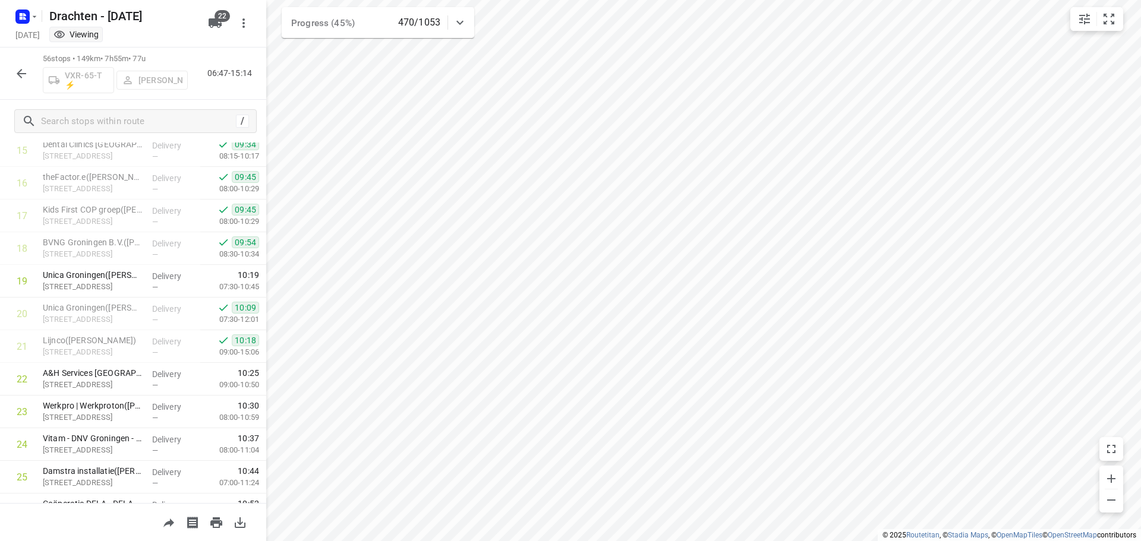
scroll to position [535, 0]
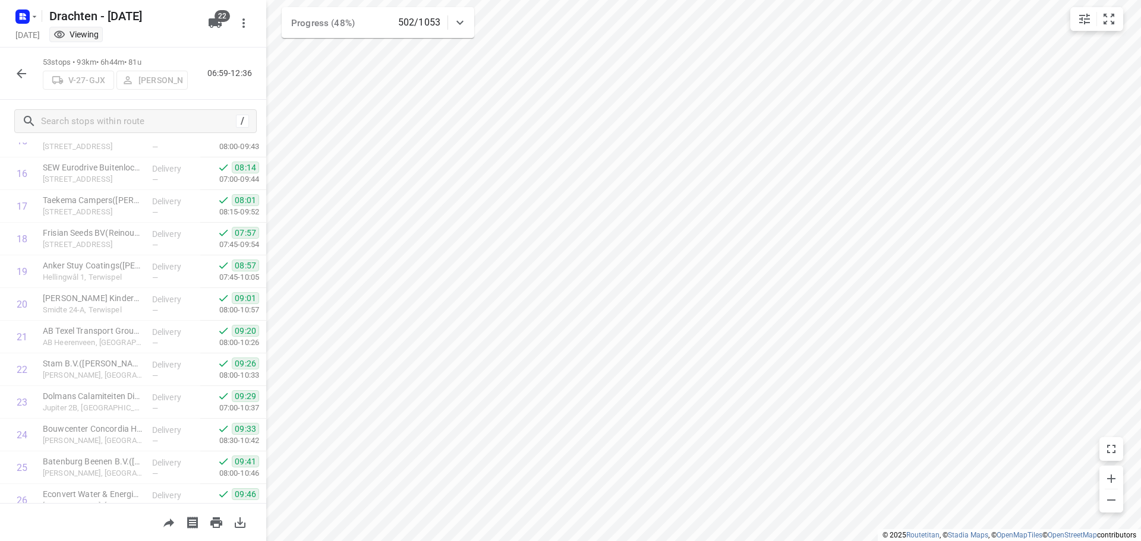
click at [15, 75] on icon "button" at bounding box center [21, 74] width 14 height 14
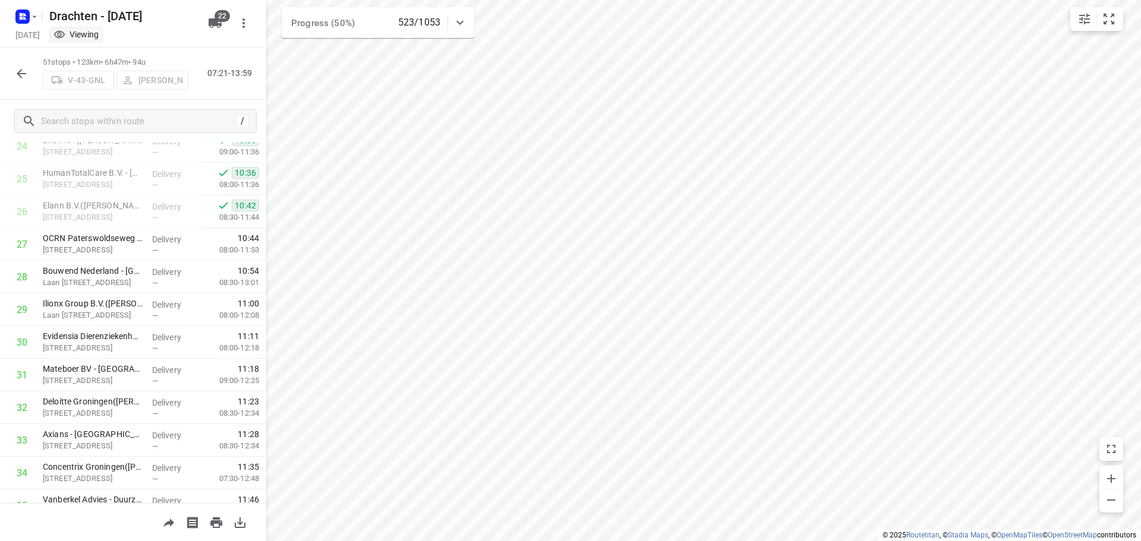
scroll to position [804, 0]
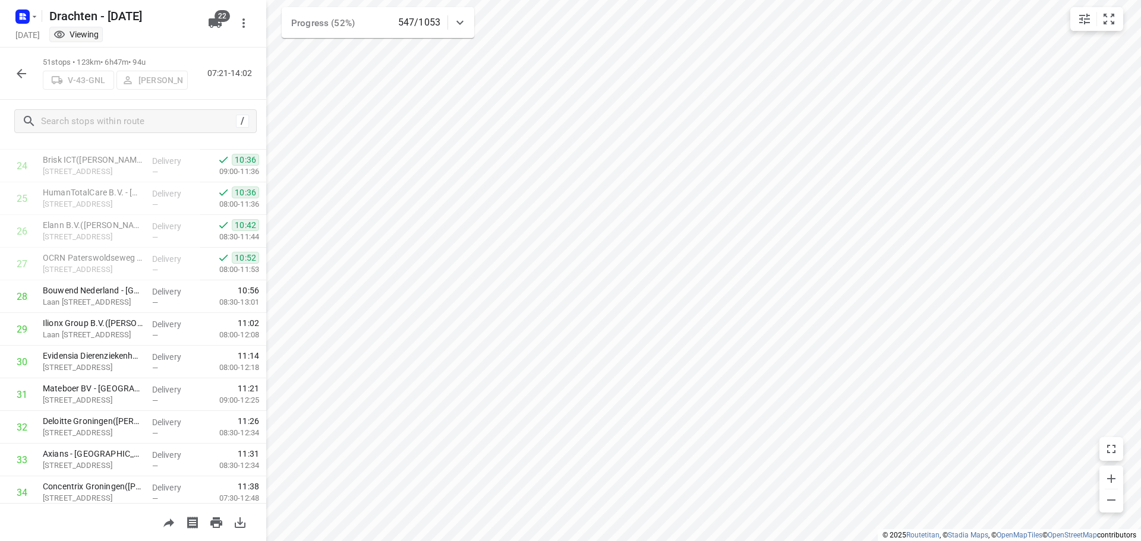
click at [20, 73] on icon "button" at bounding box center [21, 74] width 14 height 14
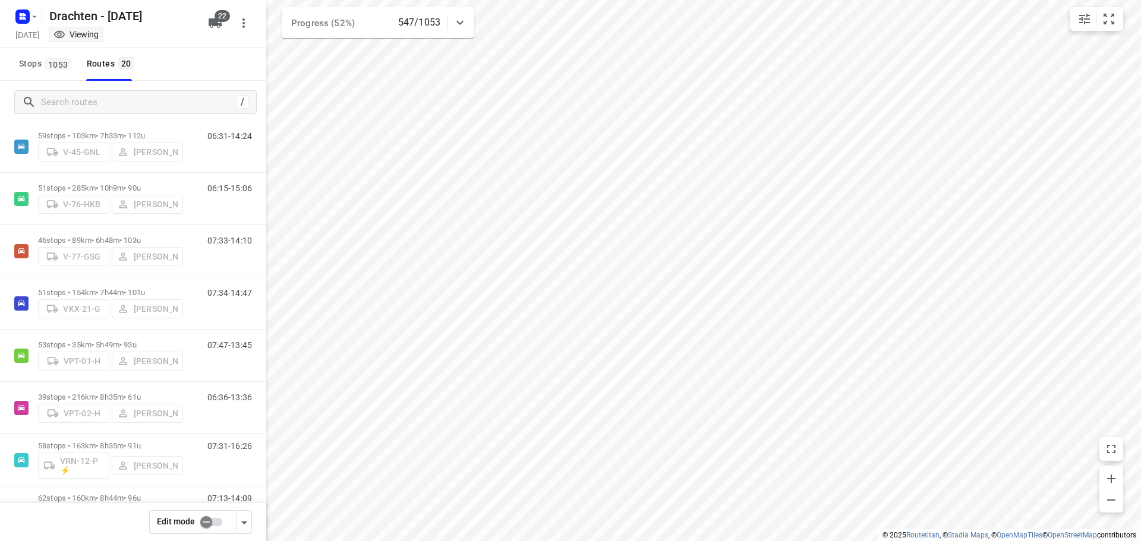
scroll to position [475, 0]
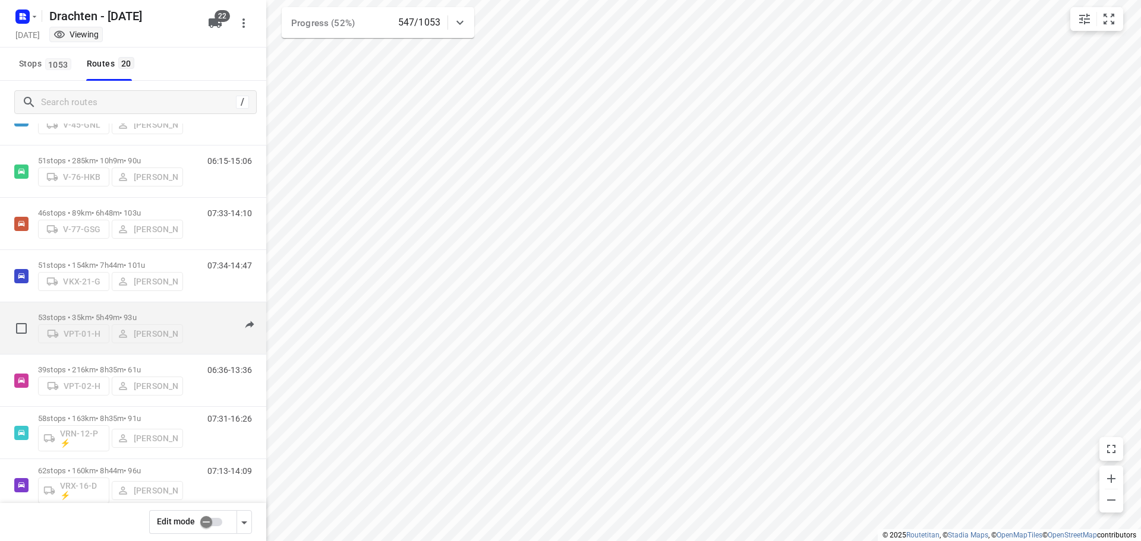
click at [118, 309] on div "53 stops • 35km • 5h49m • 93u VPT-01-H Sietse Bouma" at bounding box center [110, 328] width 145 height 42
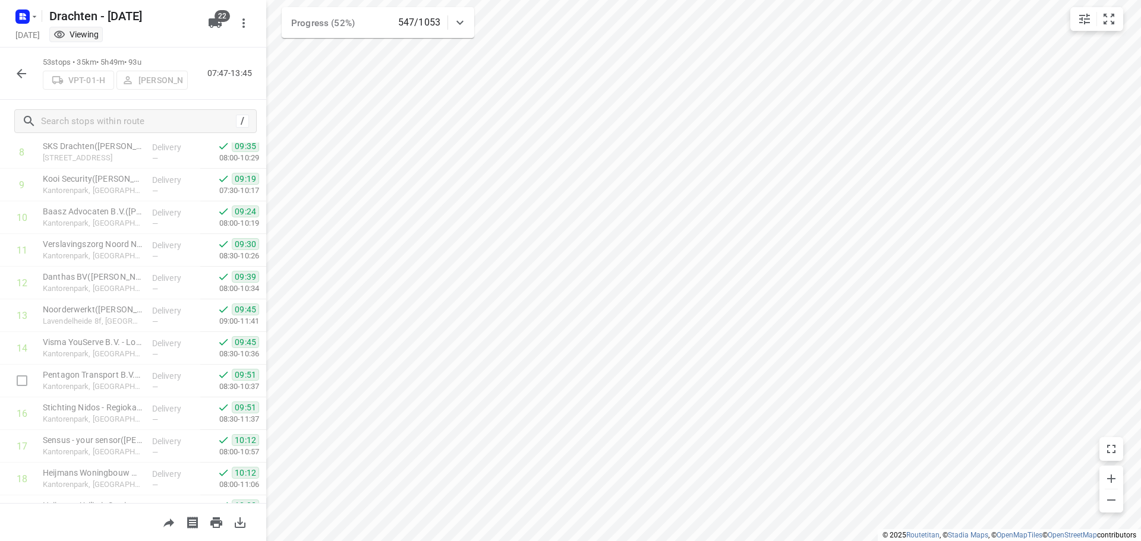
scroll to position [275, 0]
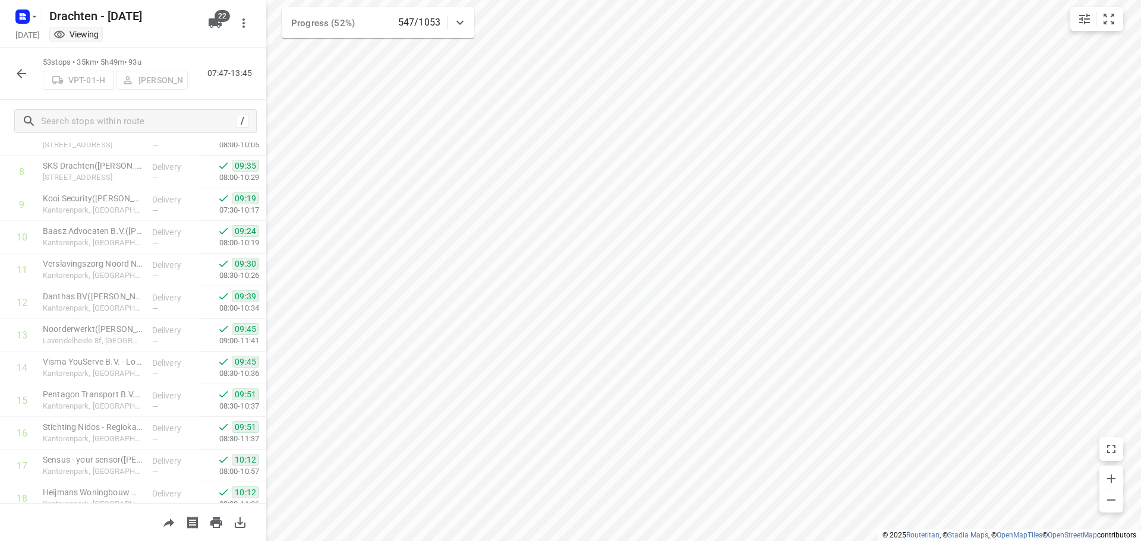
click at [17, 80] on icon "button" at bounding box center [21, 74] width 14 height 14
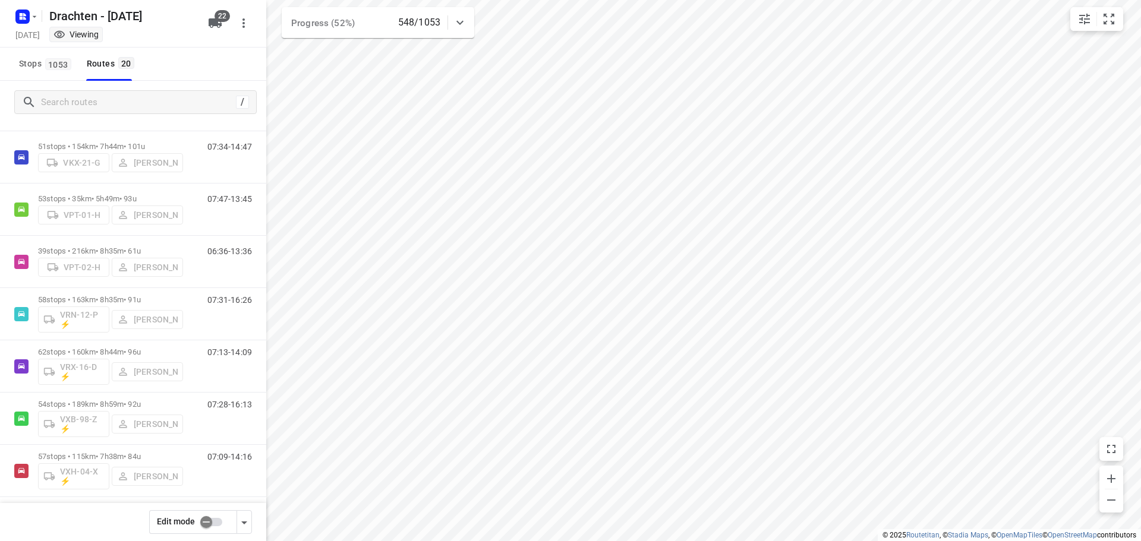
scroll to position [654, 0]
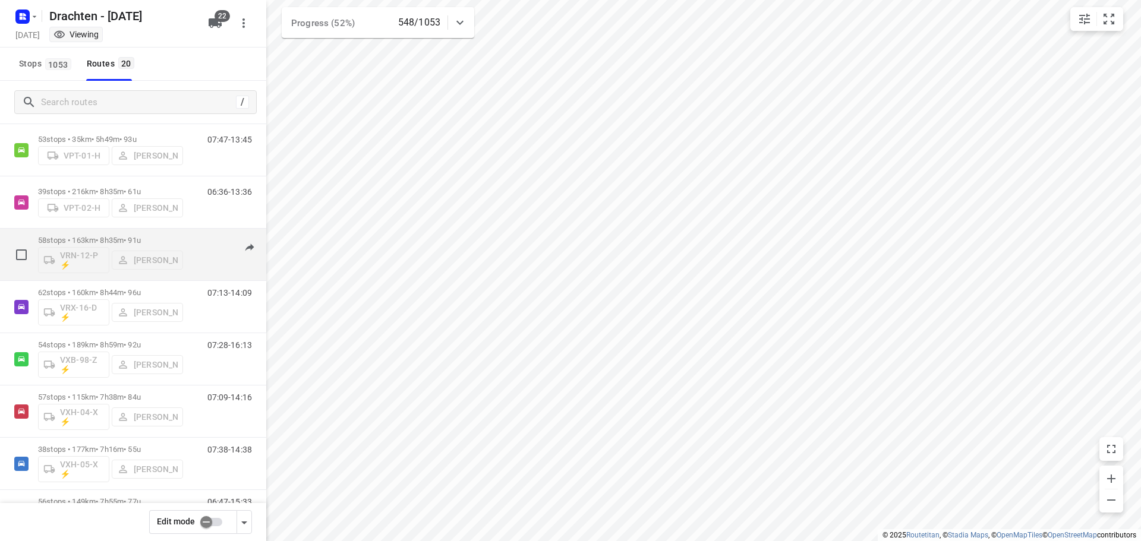
click at [108, 241] on p "58 stops • 163km • 8h35m • 91u" at bounding box center [110, 240] width 145 height 9
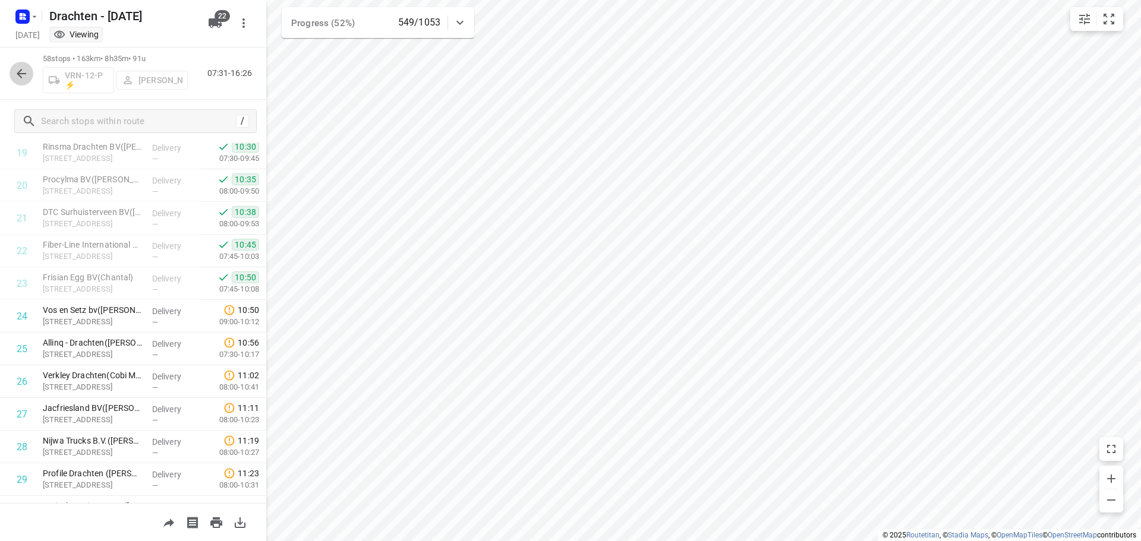
click at [23, 67] on icon "button" at bounding box center [21, 74] width 14 height 14
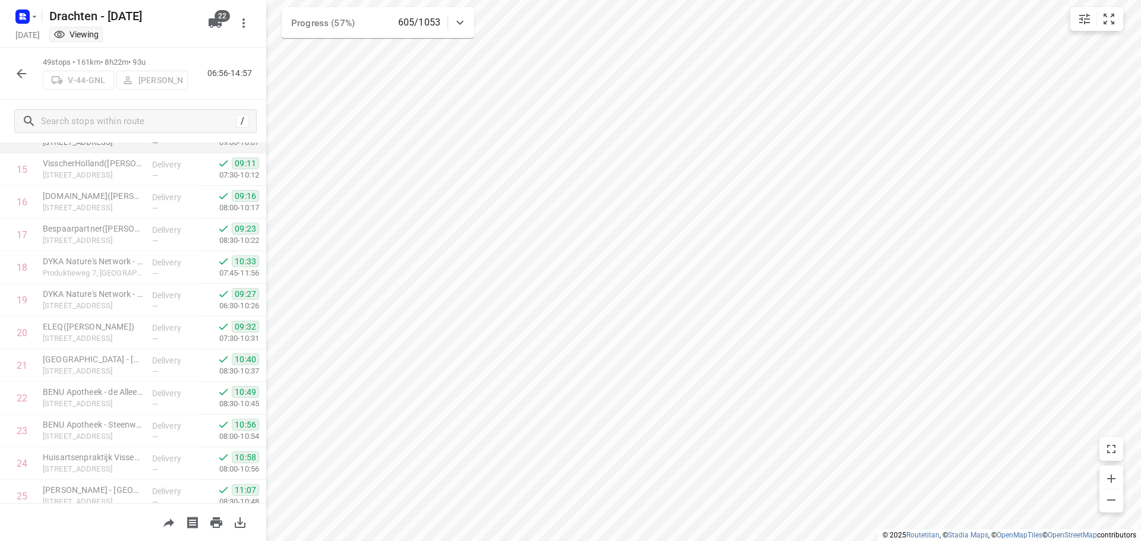
scroll to position [535, 0]
click at [23, 75] on icon "button" at bounding box center [21, 74] width 14 height 14
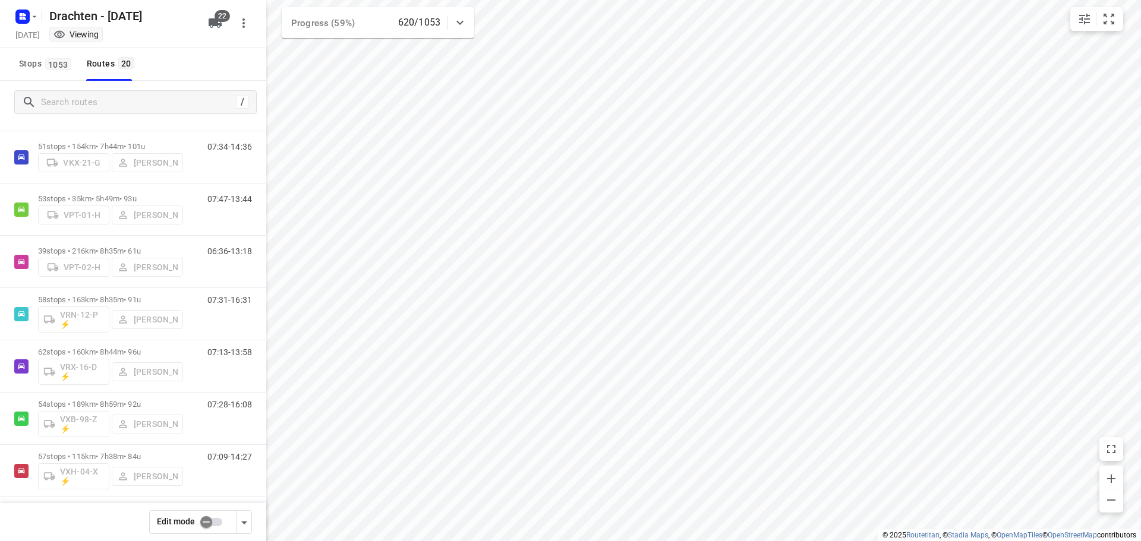
scroll to position [654, 0]
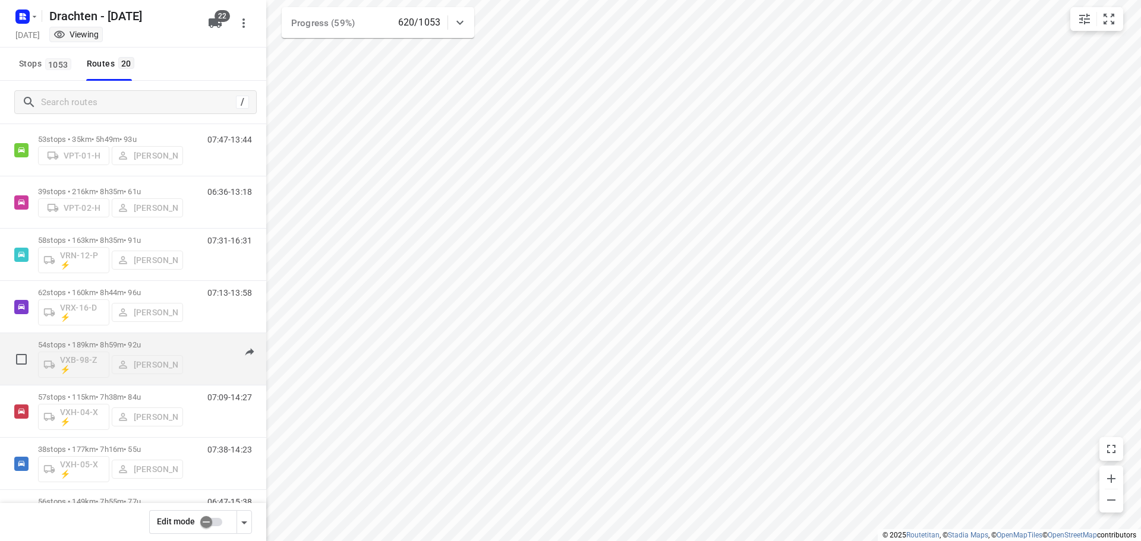
click at [124, 338] on div "54 stops • 189km • 8h59m • 92u VXB-98-Z ⚡ Tobias Tjeerdsma" at bounding box center [110, 359] width 145 height 49
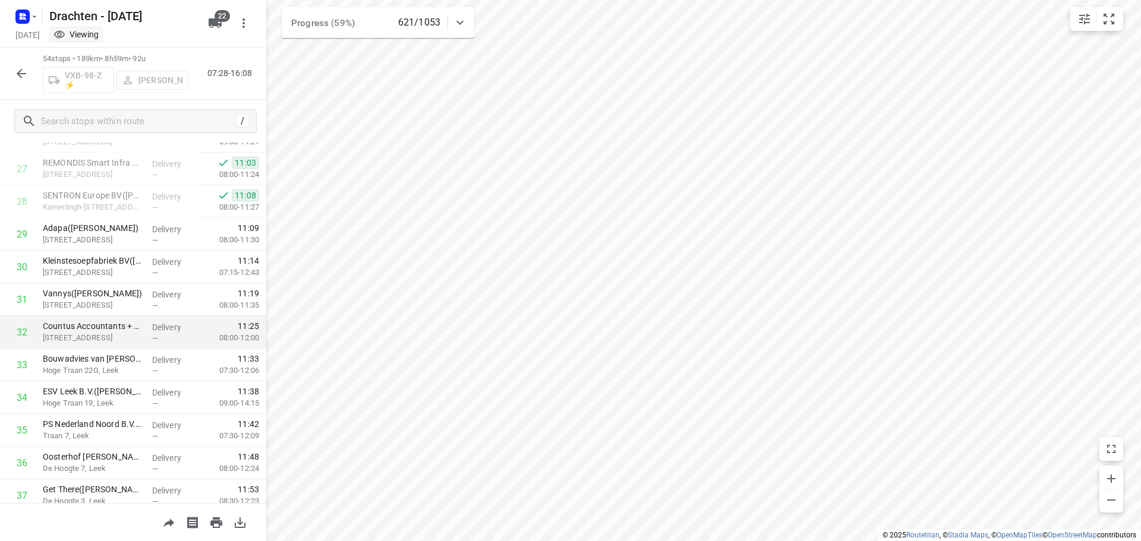
scroll to position [773, 0]
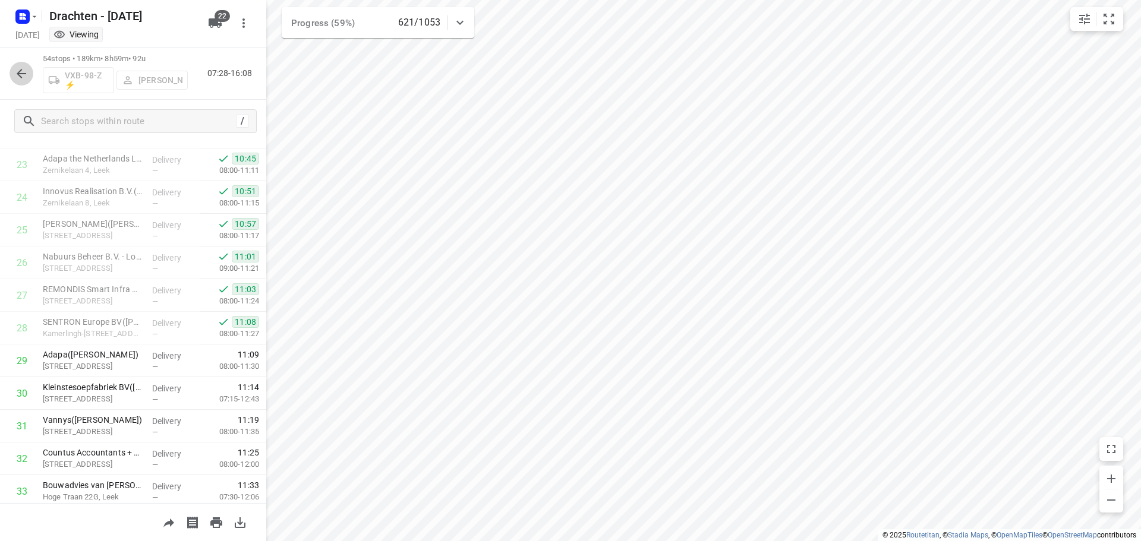
click at [17, 71] on icon "button" at bounding box center [21, 74] width 14 height 14
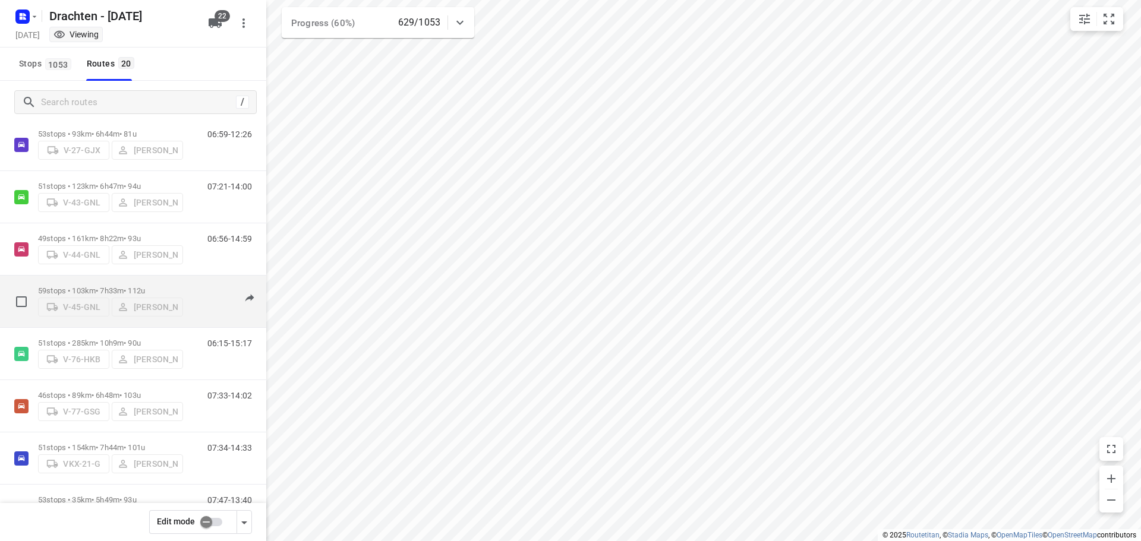
scroll to position [289, 0]
click at [141, 291] on p "59 stops • 103km • 7h33m • 112u" at bounding box center [110, 295] width 145 height 9
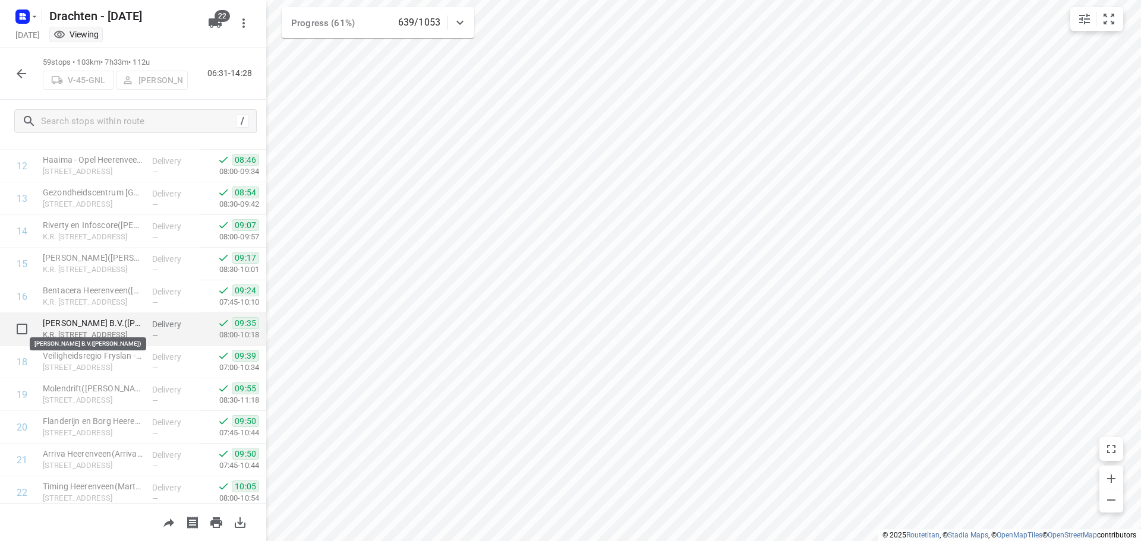
scroll to position [471, 0]
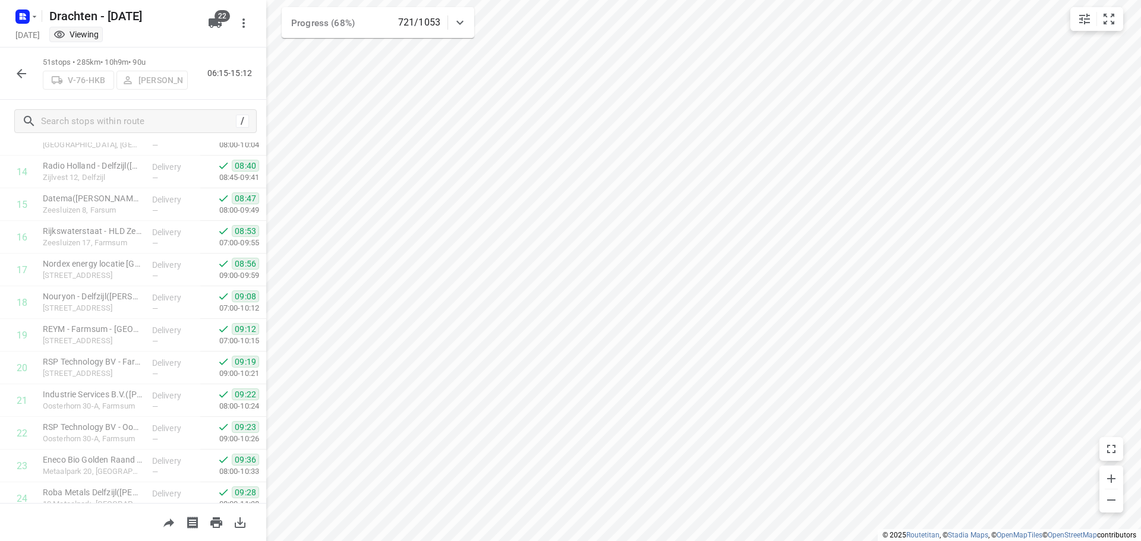
click at [20, 78] on icon "button" at bounding box center [21, 74] width 14 height 14
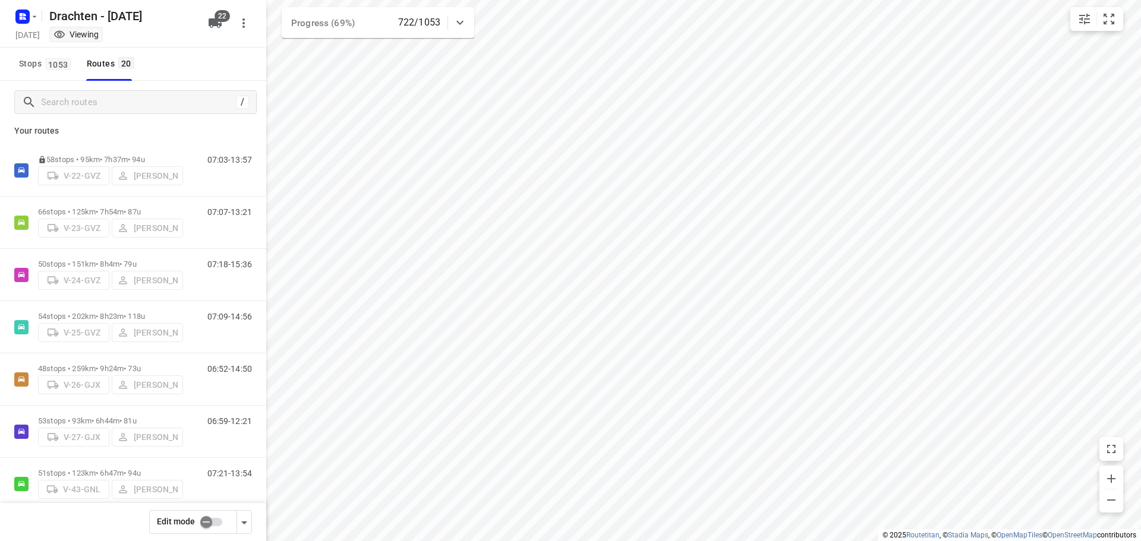
scroll to position [0, 0]
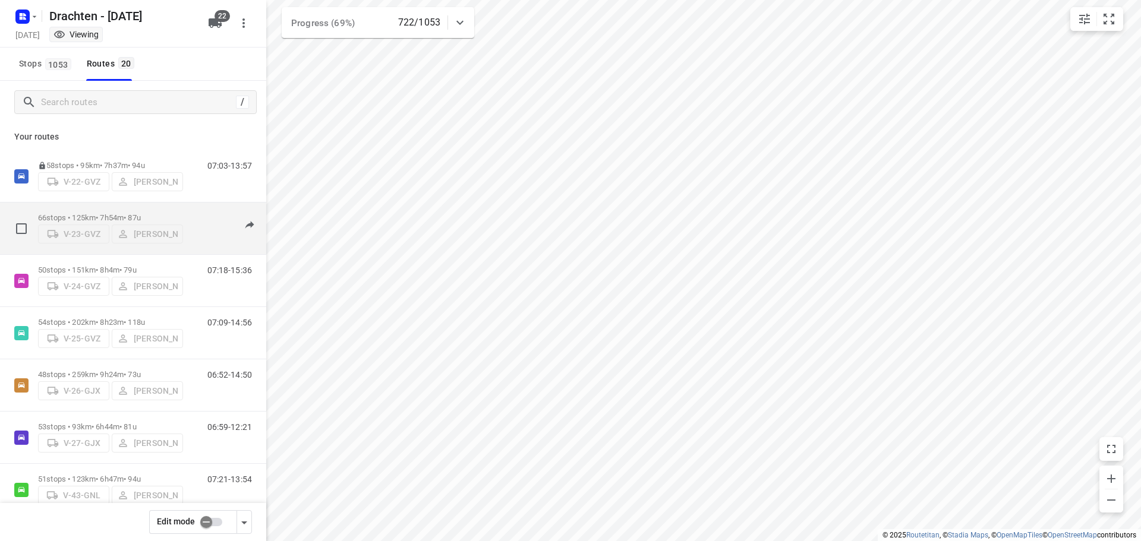
click at [118, 207] on div "66 stops • 125km • 7h54m • 87u V-23-GVZ Wopke de Vries" at bounding box center [110, 228] width 145 height 42
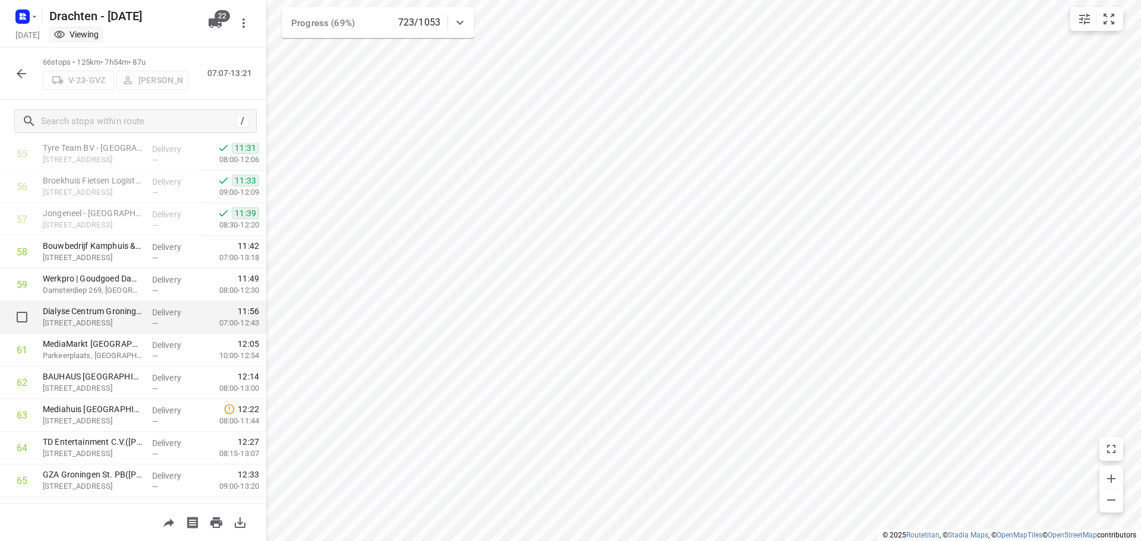
scroll to position [1889, 0]
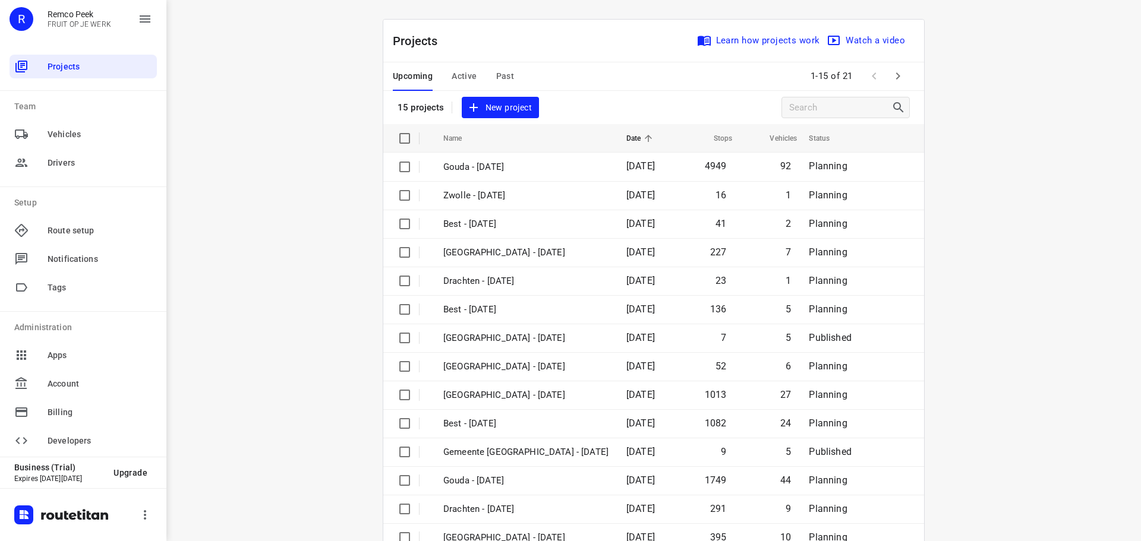
click at [891, 77] on icon "button" at bounding box center [898, 76] width 14 height 14
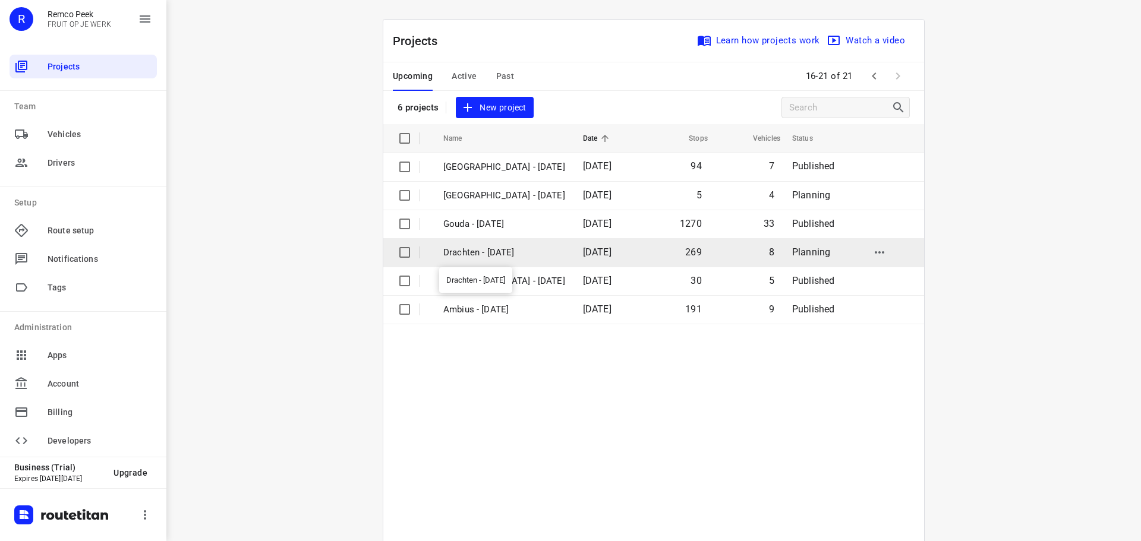
click at [465, 256] on p "Drachten - Tuesday" at bounding box center [504, 253] width 122 height 14
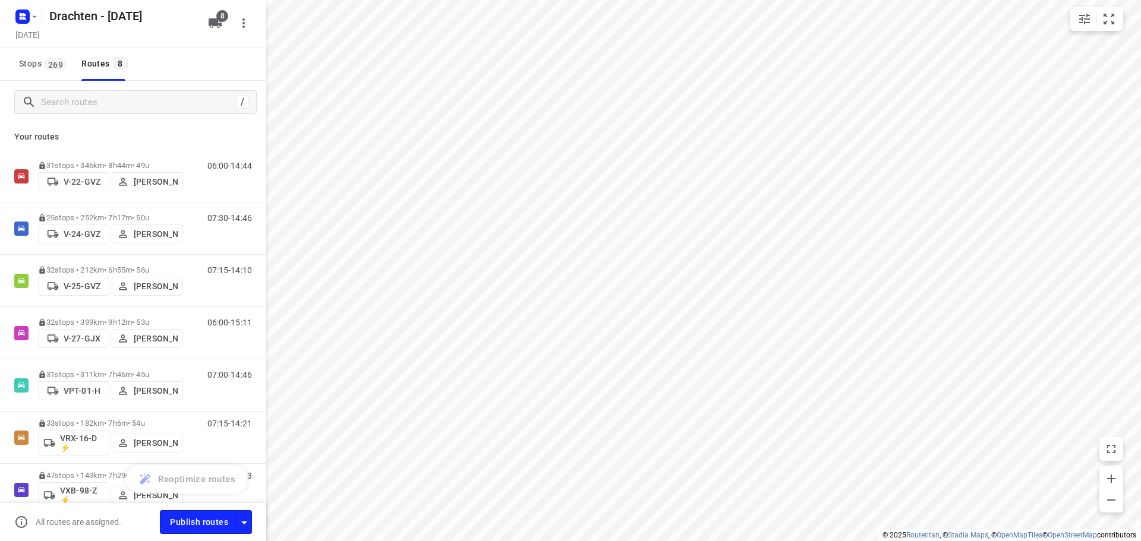
type input "distance"
checkbox input "true"
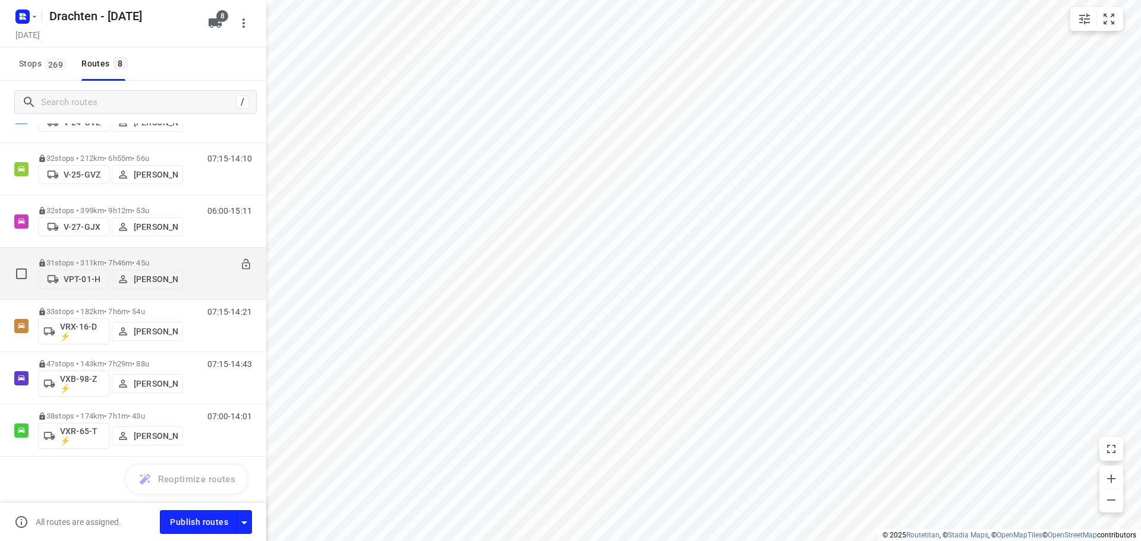
scroll to position [113, 0]
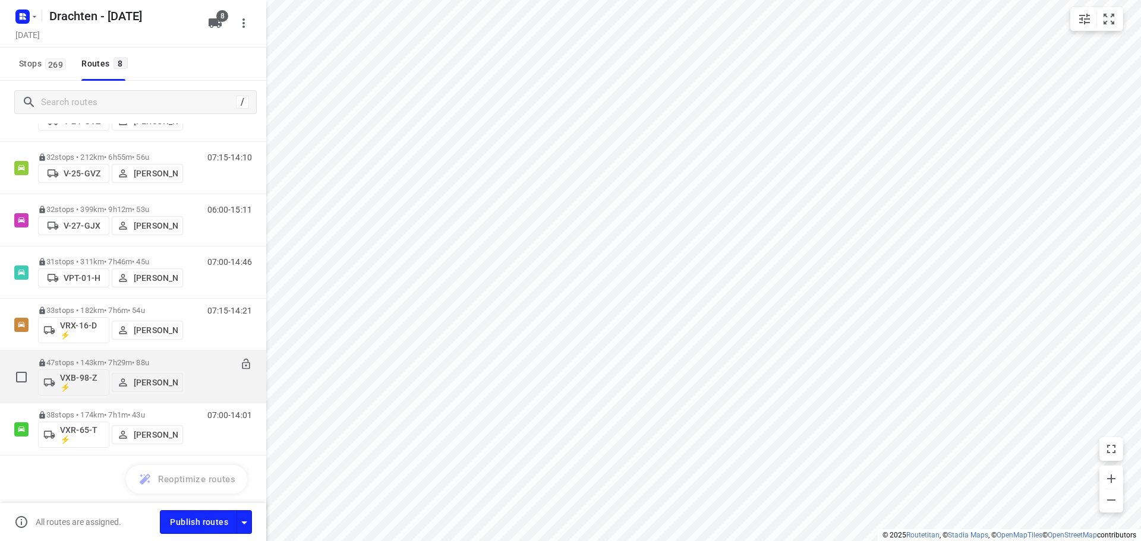
click at [92, 358] on div "47 stops • 143km • 7h29m • 88u VXB-98-Z ⚡ Kirsten Brouwer" at bounding box center [110, 376] width 145 height 49
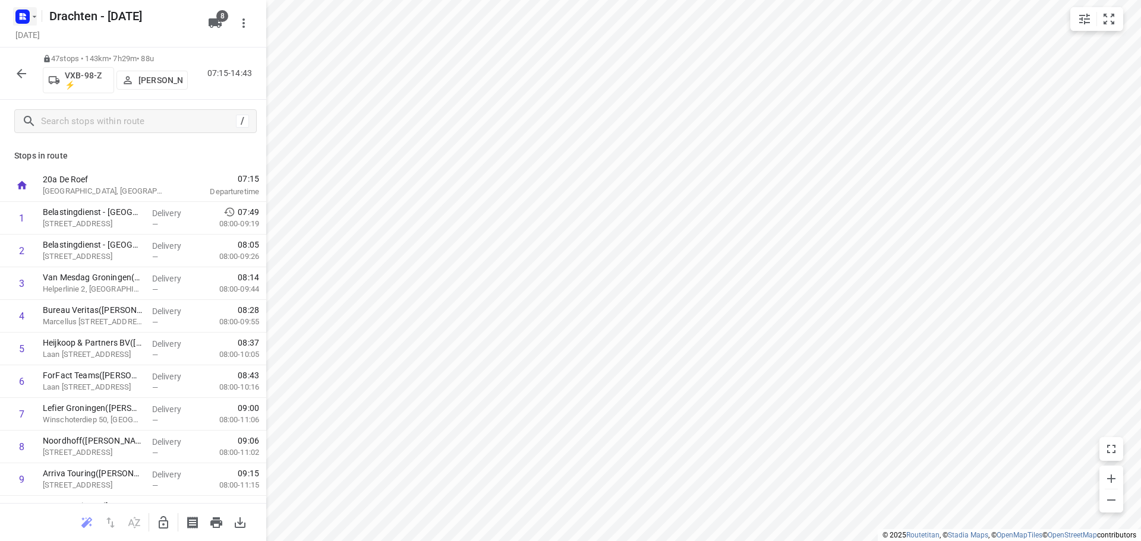
click at [23, 16] on rect "button" at bounding box center [22, 17] width 14 height 14
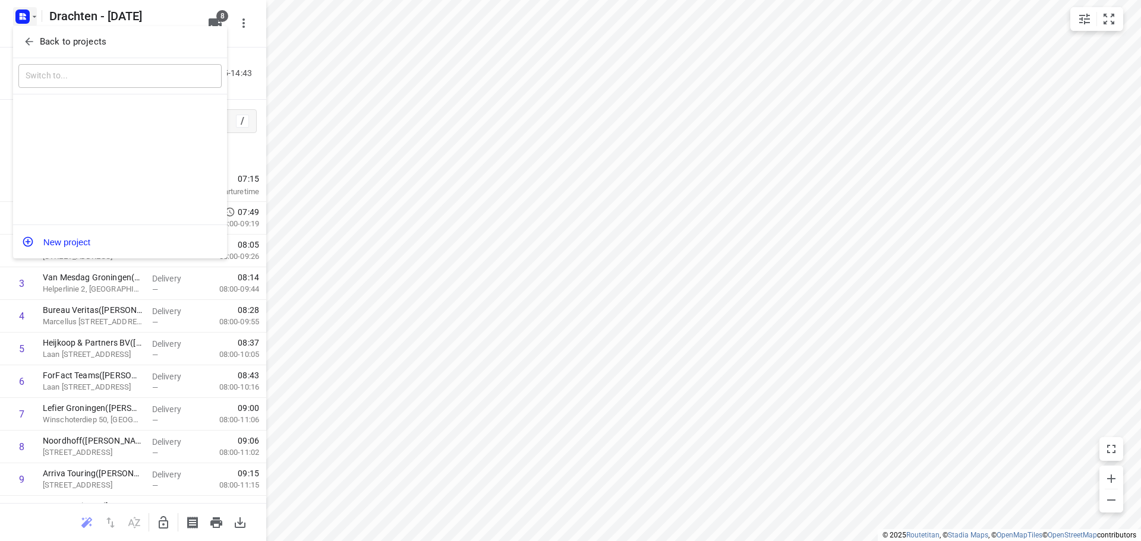
click at [87, 37] on p "Back to projects" at bounding box center [73, 42] width 67 height 14
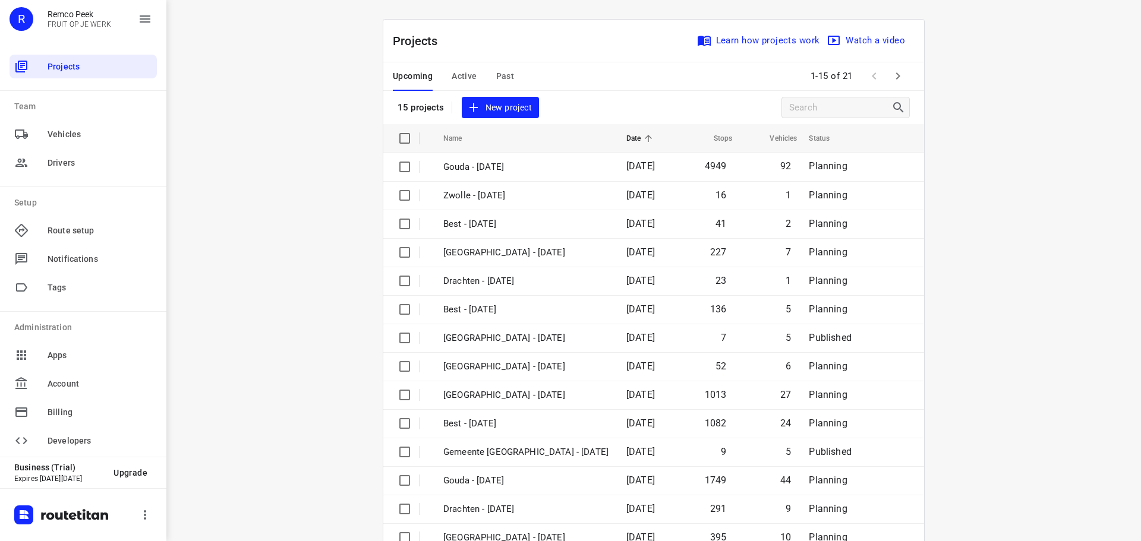
click at [471, 75] on span "Active" at bounding box center [464, 76] width 25 height 15
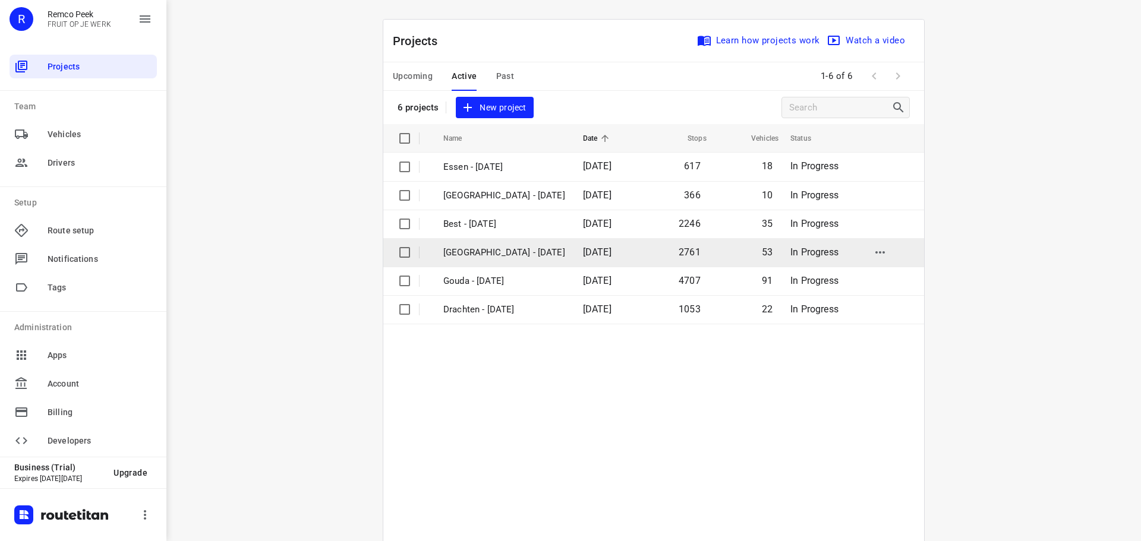
click at [484, 250] on p "Zwolle - Monday" at bounding box center [504, 253] width 122 height 14
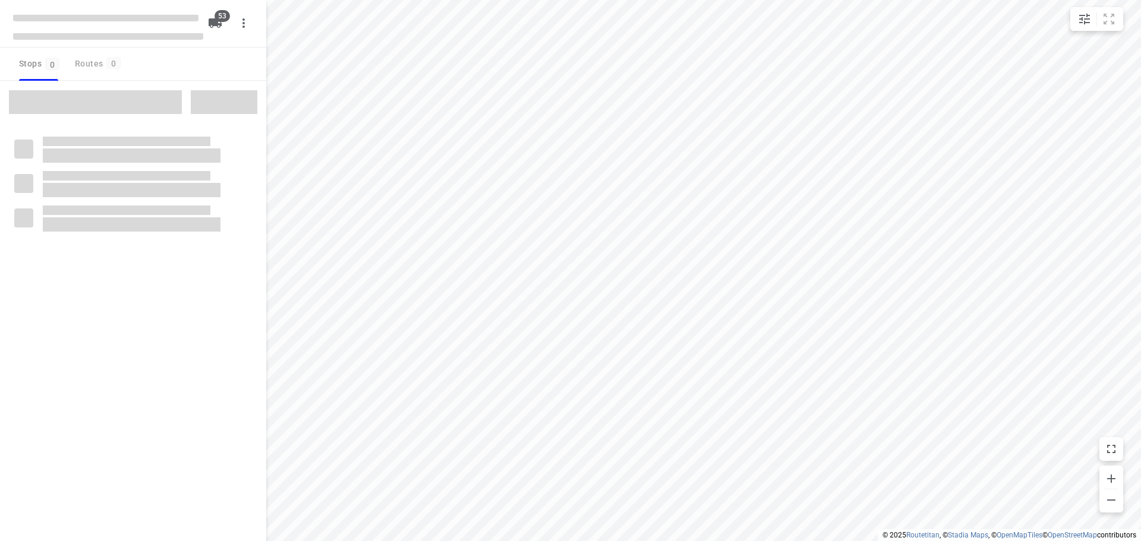
type input "distance"
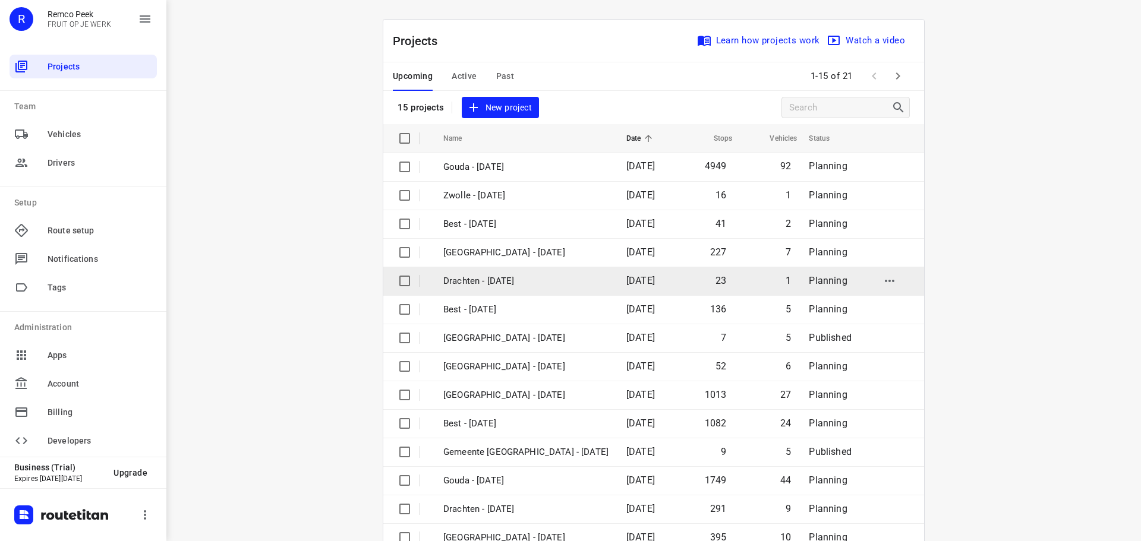
click at [496, 284] on p "Drachten - [DATE]" at bounding box center [525, 282] width 165 height 14
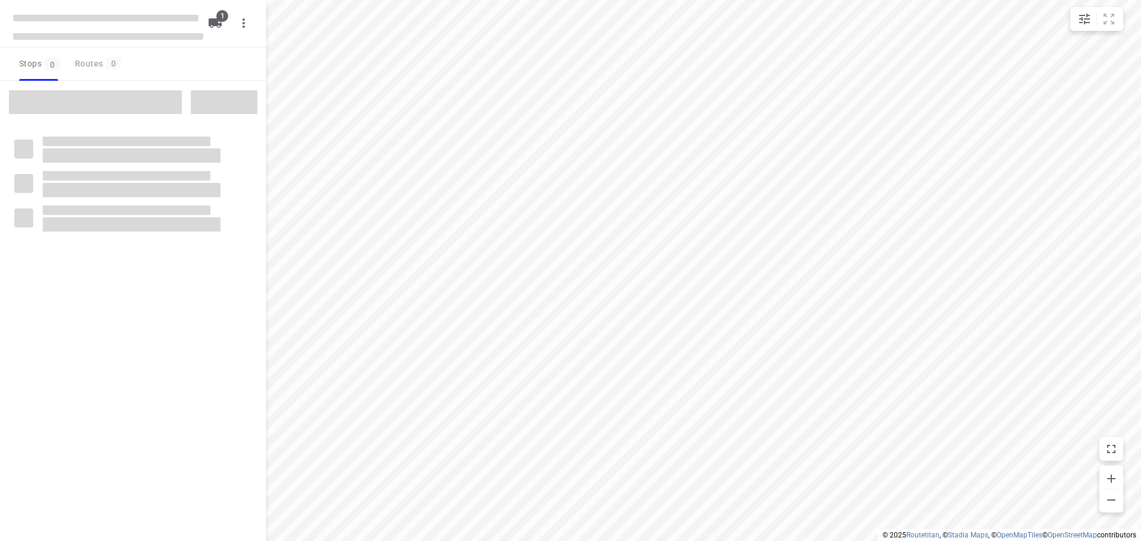
type input "distance"
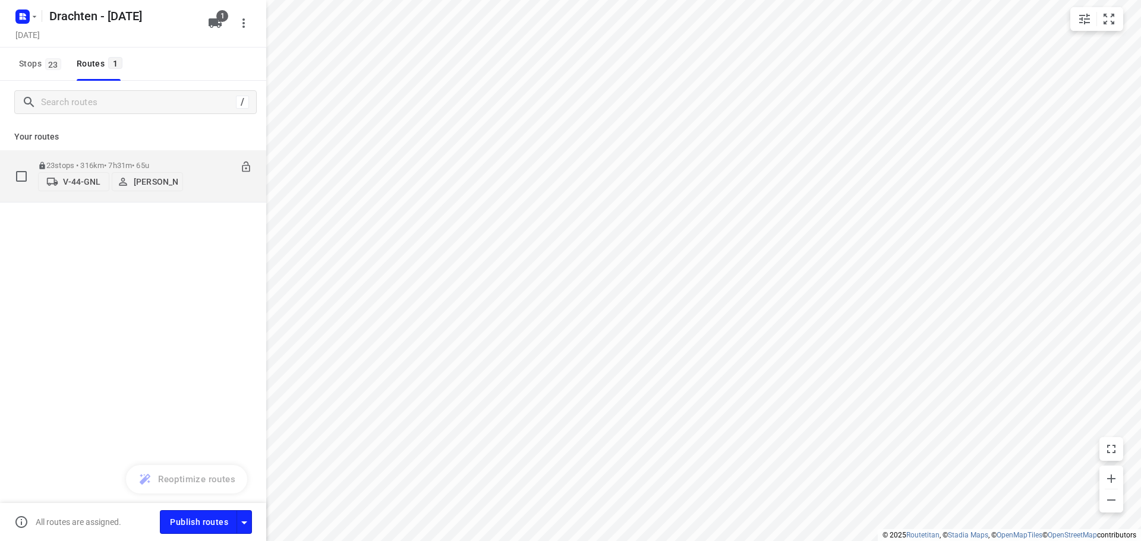
click at [103, 161] on p "23 stops • 316km • 7h31m • 65u" at bounding box center [110, 165] width 145 height 9
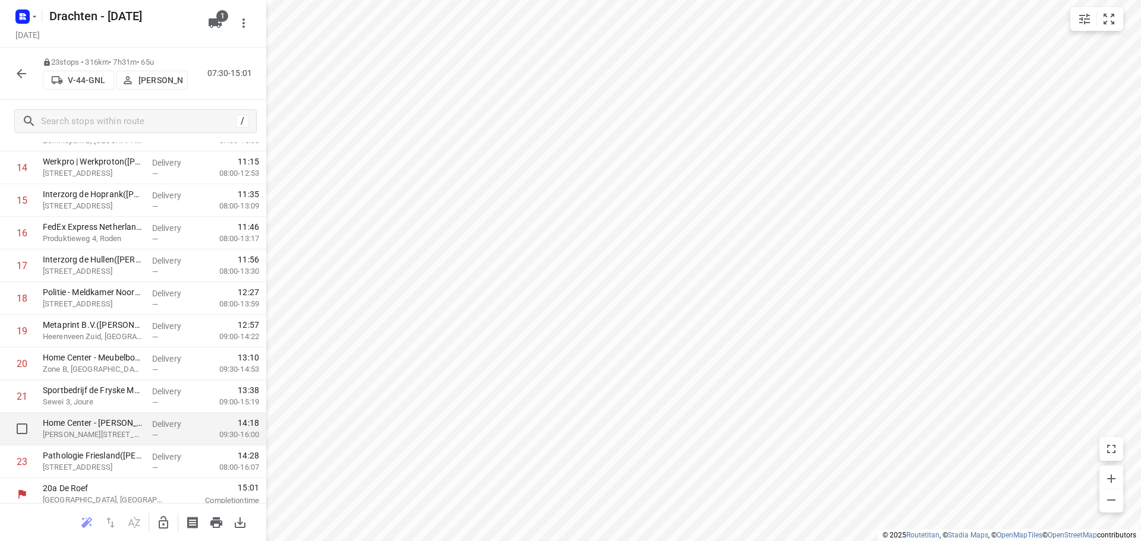
scroll to position [483, 0]
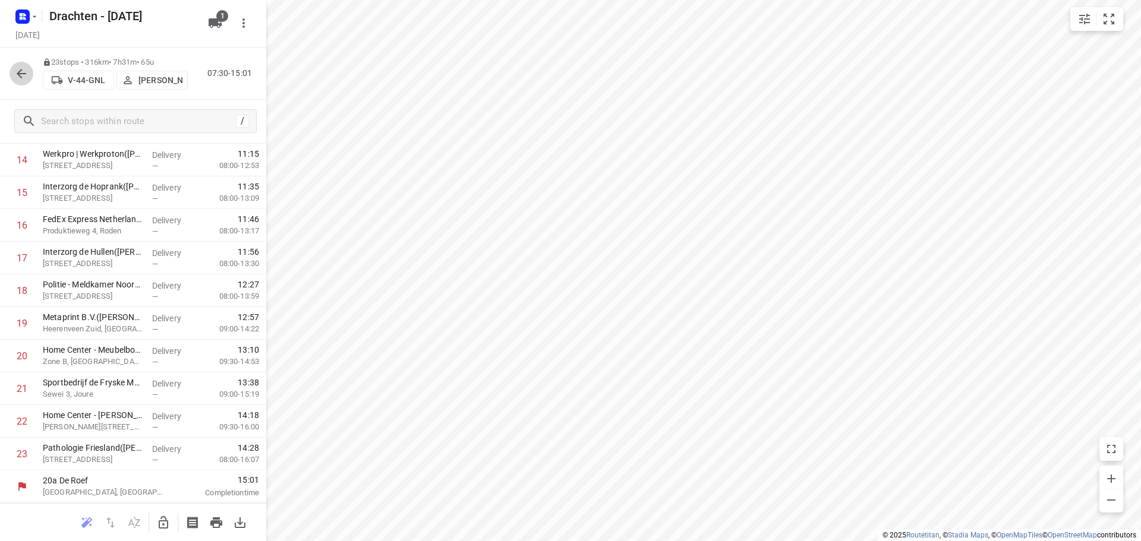
click at [12, 75] on button "button" at bounding box center [22, 74] width 24 height 24
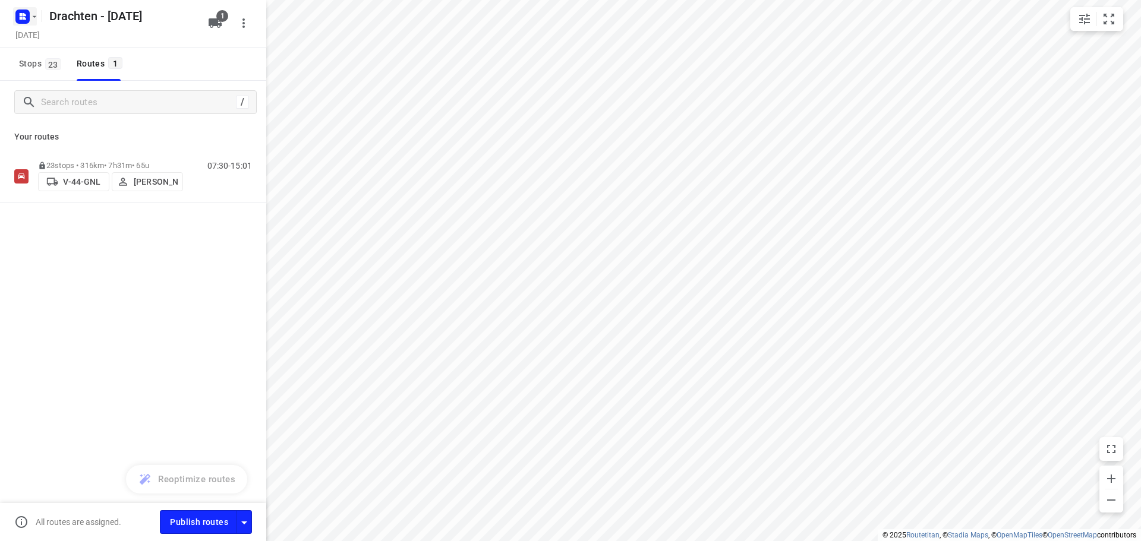
click at [15, 17] on rect "button" at bounding box center [22, 17] width 14 height 14
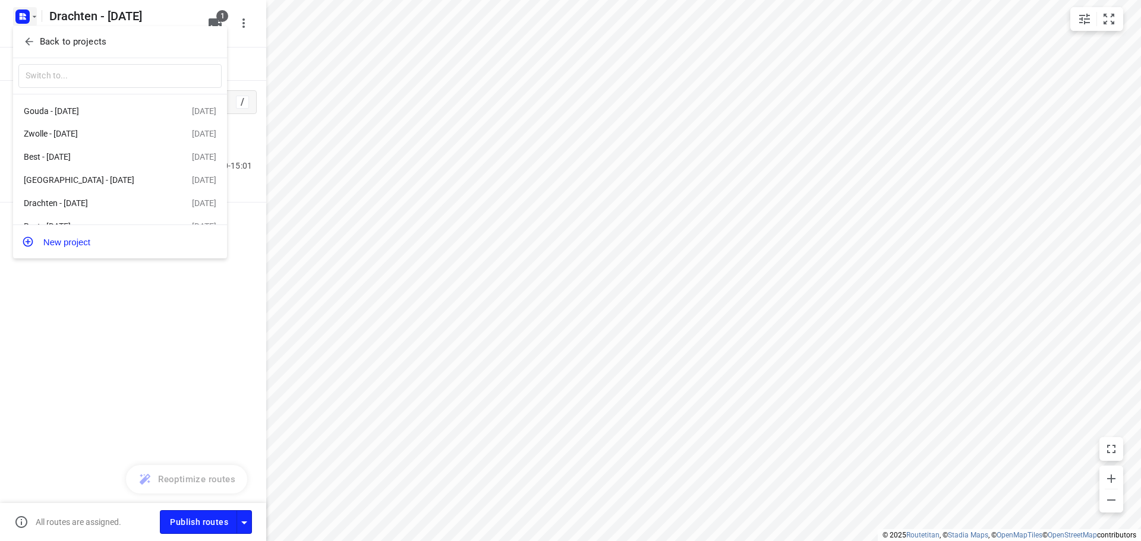
click at [92, 47] on p "Back to projects" at bounding box center [73, 42] width 67 height 14
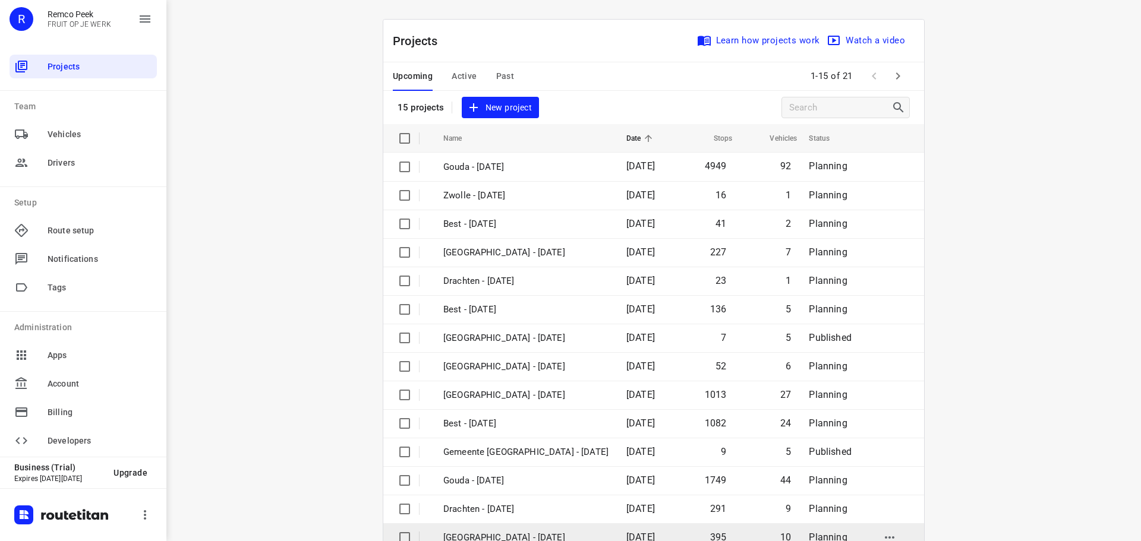
scroll to position [59, 0]
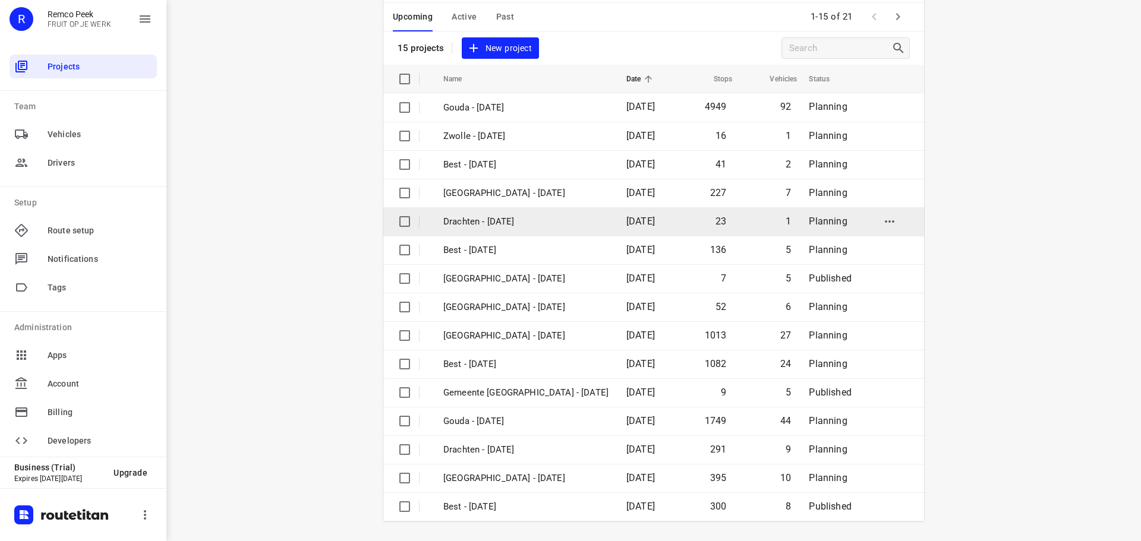
click at [485, 222] on p "Drachten - [DATE]" at bounding box center [525, 222] width 165 height 14
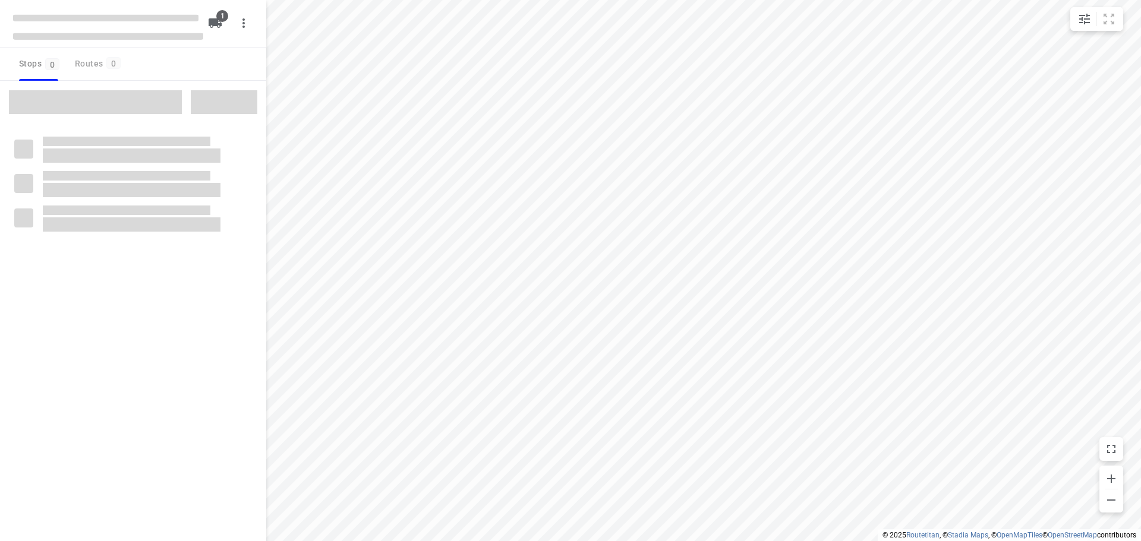
type input "distance"
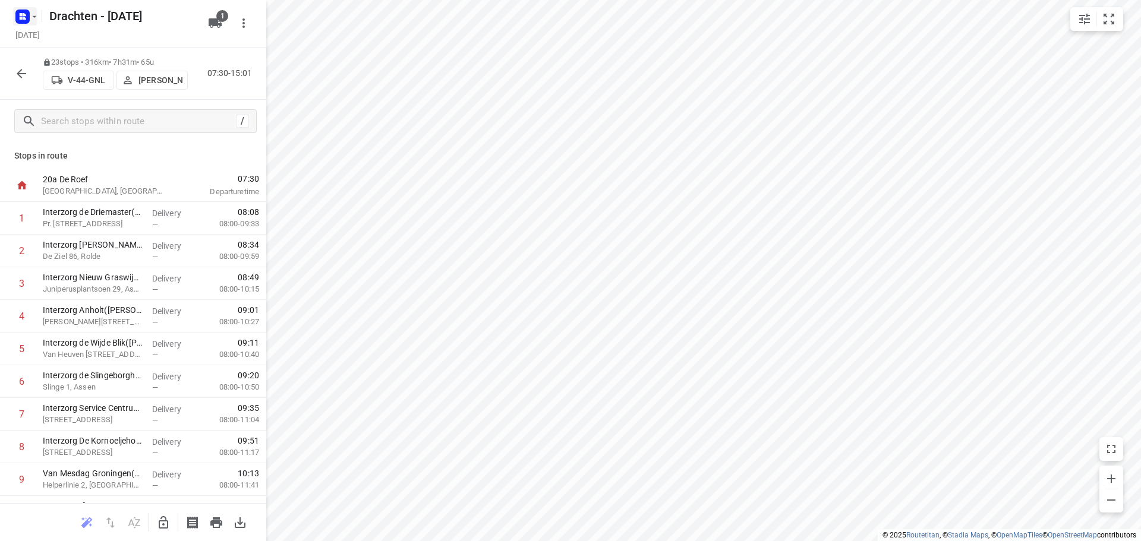
click at [19, 14] on rect "button" at bounding box center [22, 17] width 14 height 14
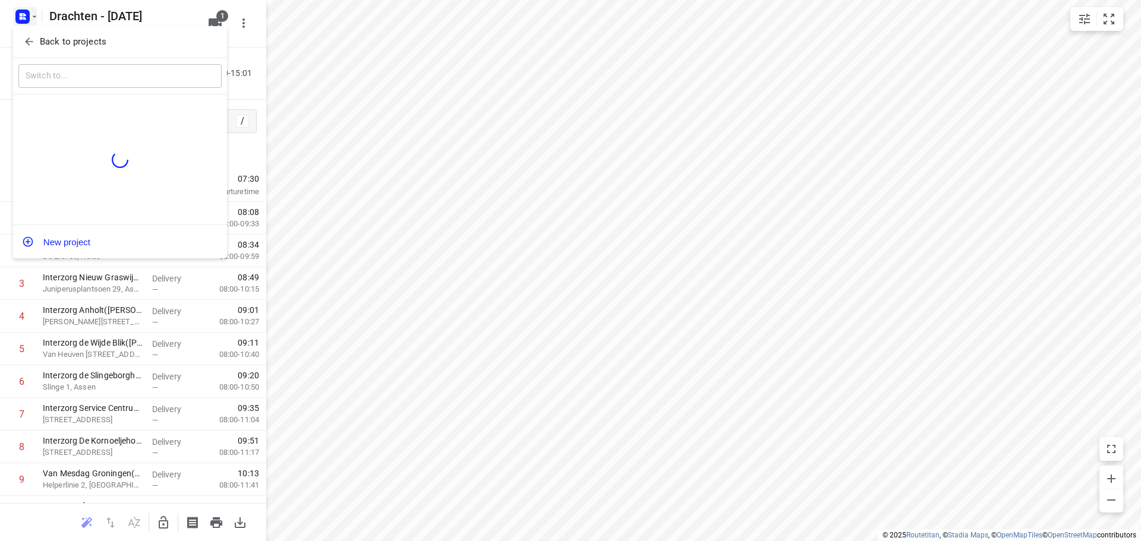
click at [92, 45] on p "Back to projects" at bounding box center [73, 42] width 67 height 14
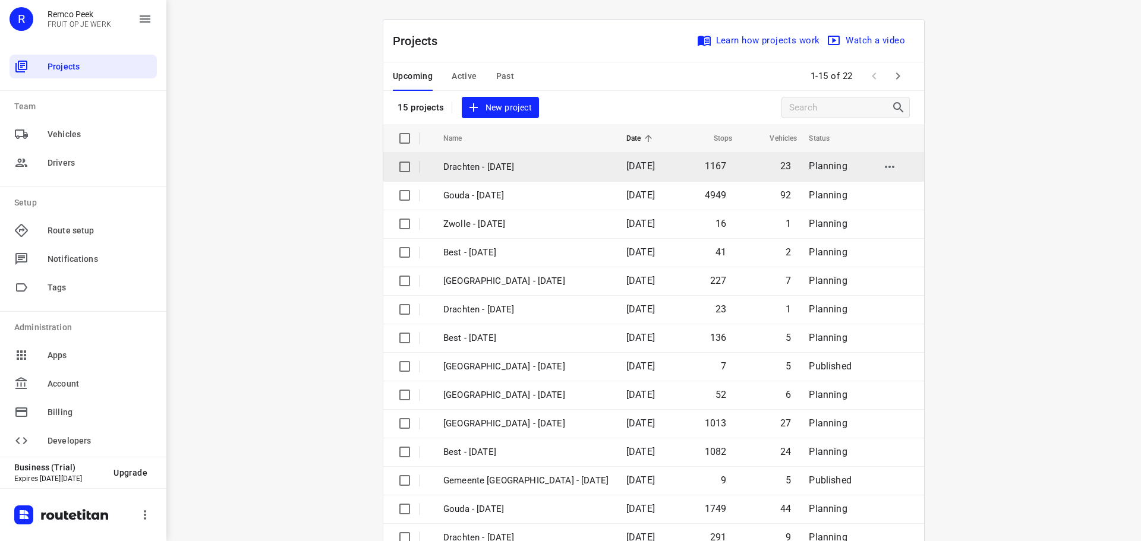
click at [481, 165] on p "Drachten - [DATE]" at bounding box center [525, 167] width 165 height 14
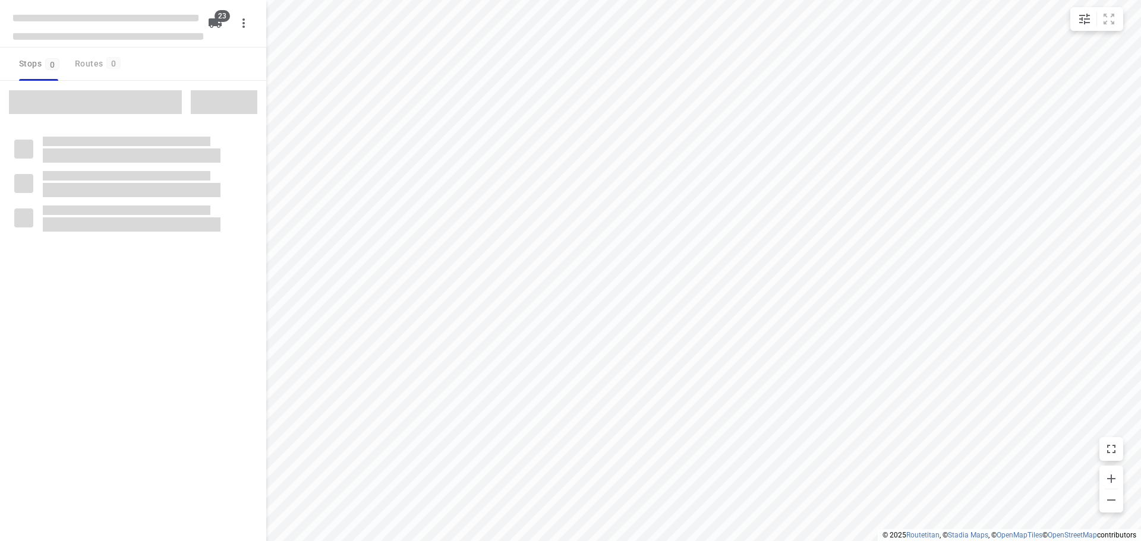
checkbox input "true"
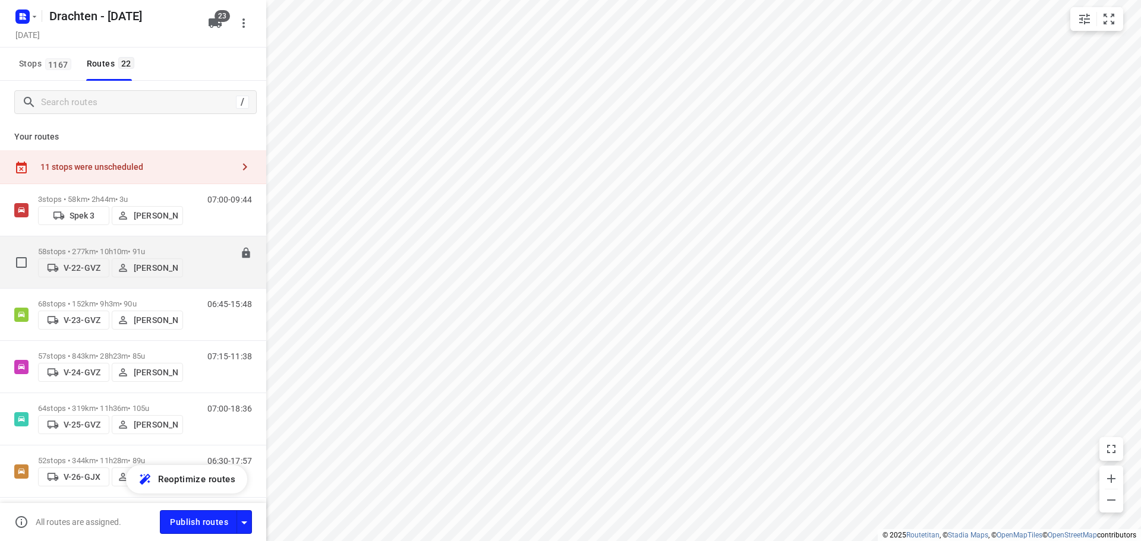
click at [127, 247] on p "58 stops • 277km • 10h10m • 91u" at bounding box center [110, 251] width 145 height 9
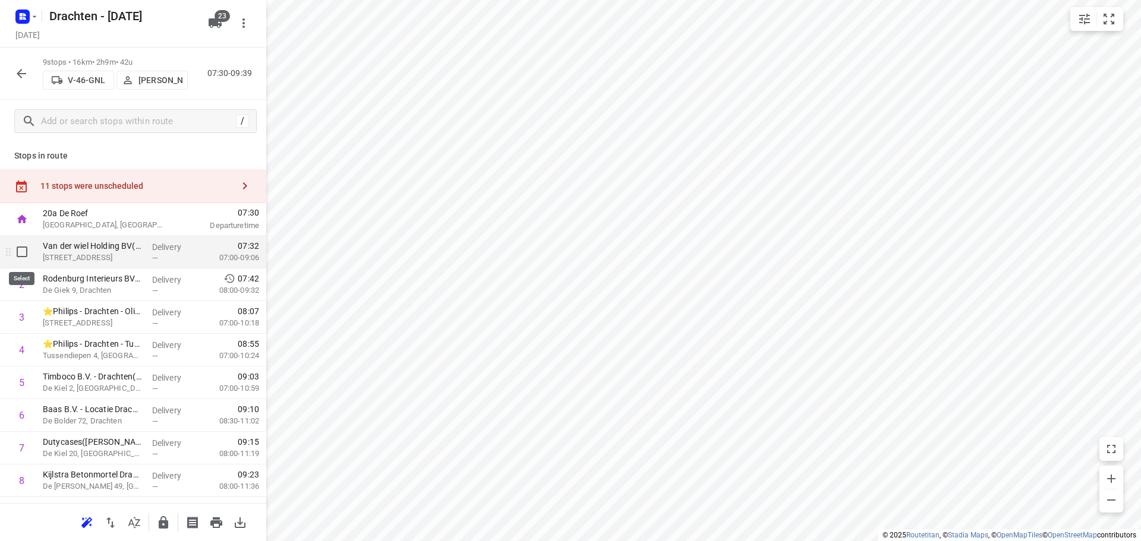
click at [20, 246] on input "checkbox" at bounding box center [22, 252] width 24 height 24
checkbox input "true"
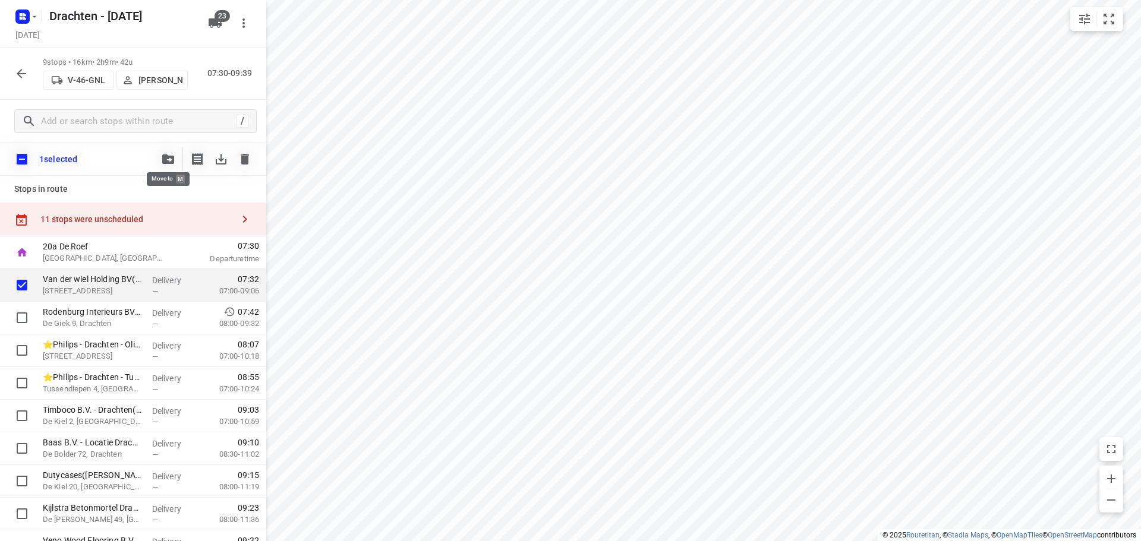
click at [166, 159] on icon "button" at bounding box center [168, 160] width 12 height 10
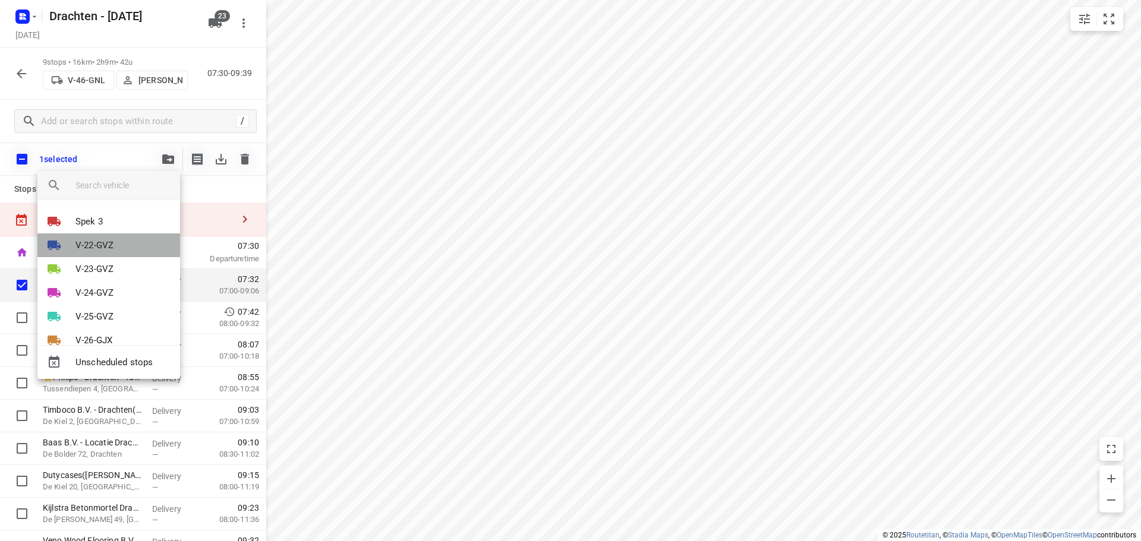
click at [125, 251] on li "V-22-GVZ" at bounding box center [108, 246] width 143 height 24
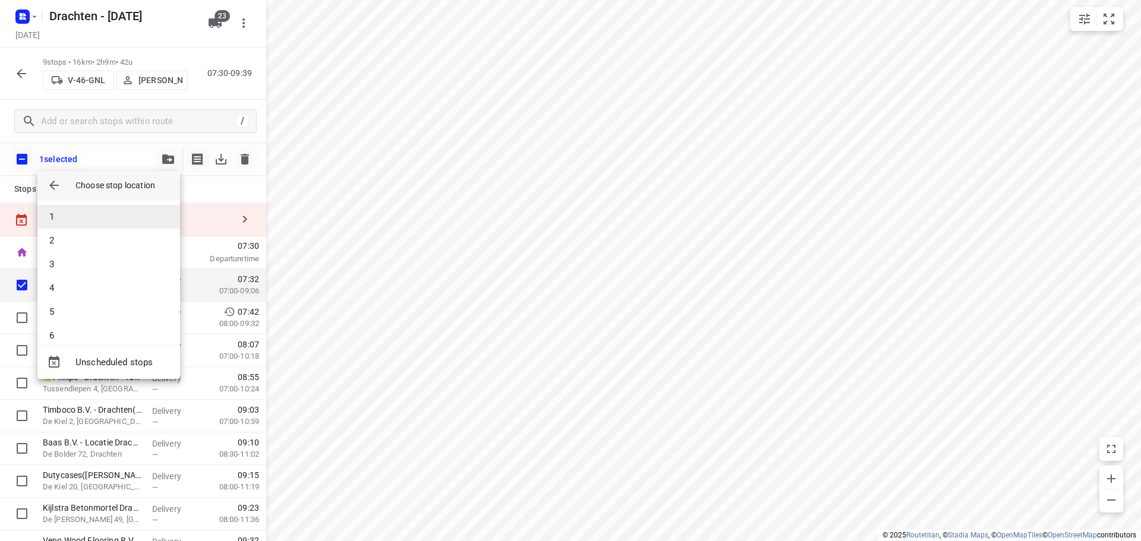
click at [105, 225] on li "1" at bounding box center [108, 217] width 143 height 24
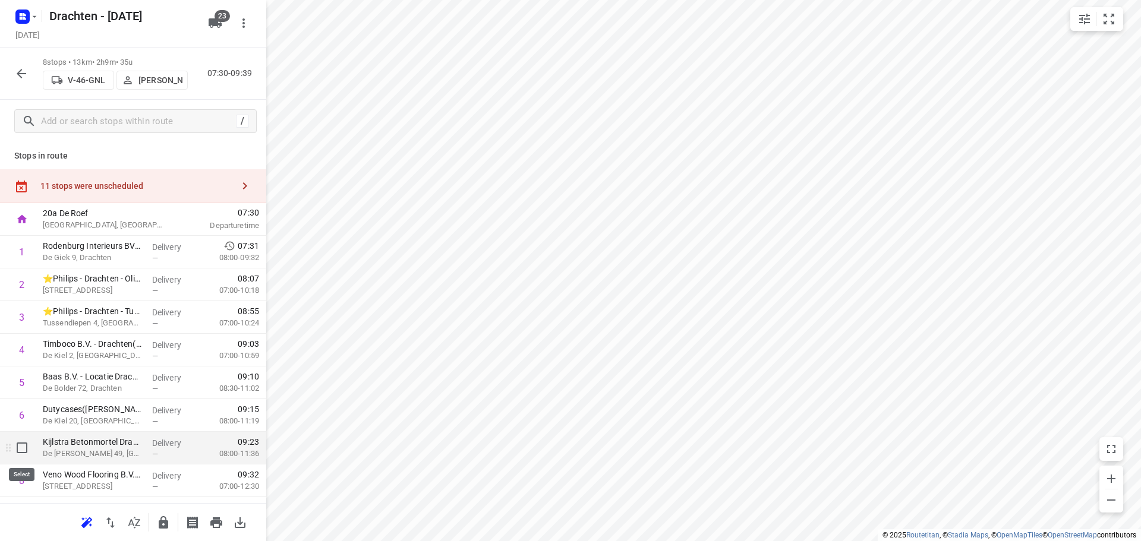
click at [14, 454] on input "checkbox" at bounding box center [22, 448] width 24 height 24
checkbox input "true"
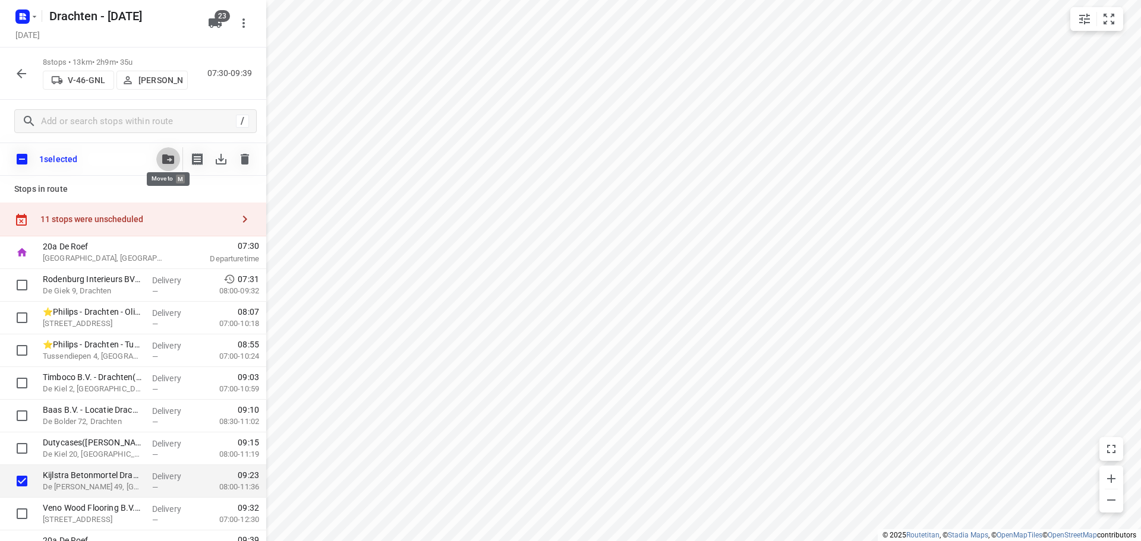
click at [172, 160] on icon "button" at bounding box center [168, 160] width 12 height 10
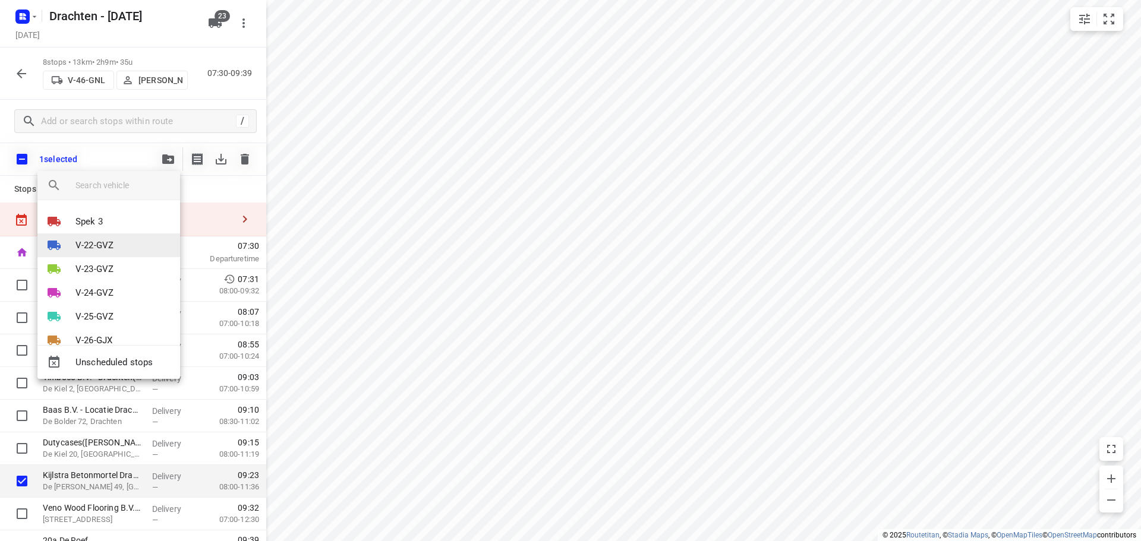
click at [114, 247] on li "V-22-GVZ" at bounding box center [108, 246] width 143 height 24
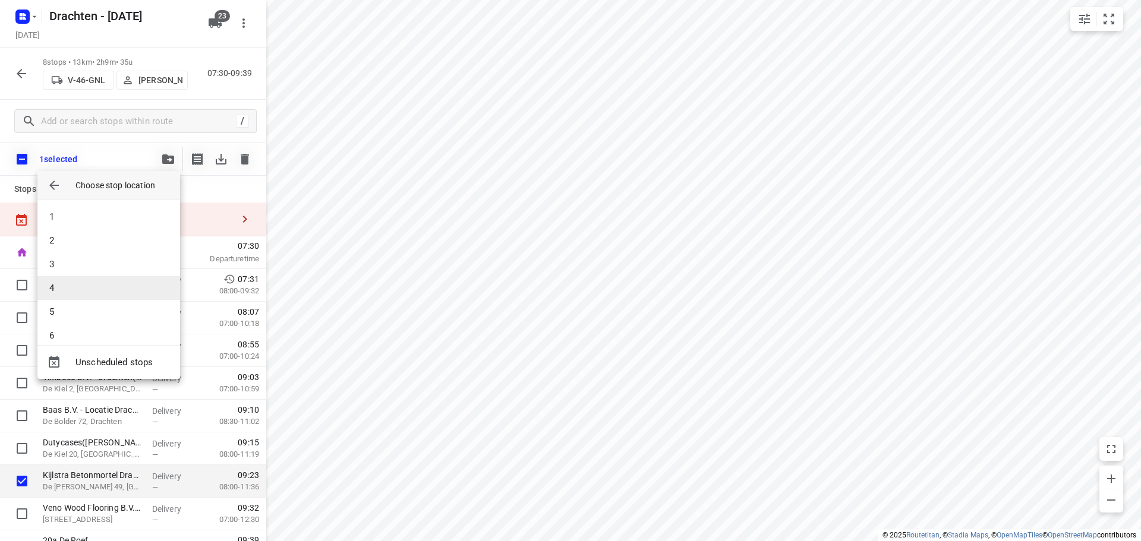
click at [80, 285] on li "4" at bounding box center [108, 288] width 143 height 24
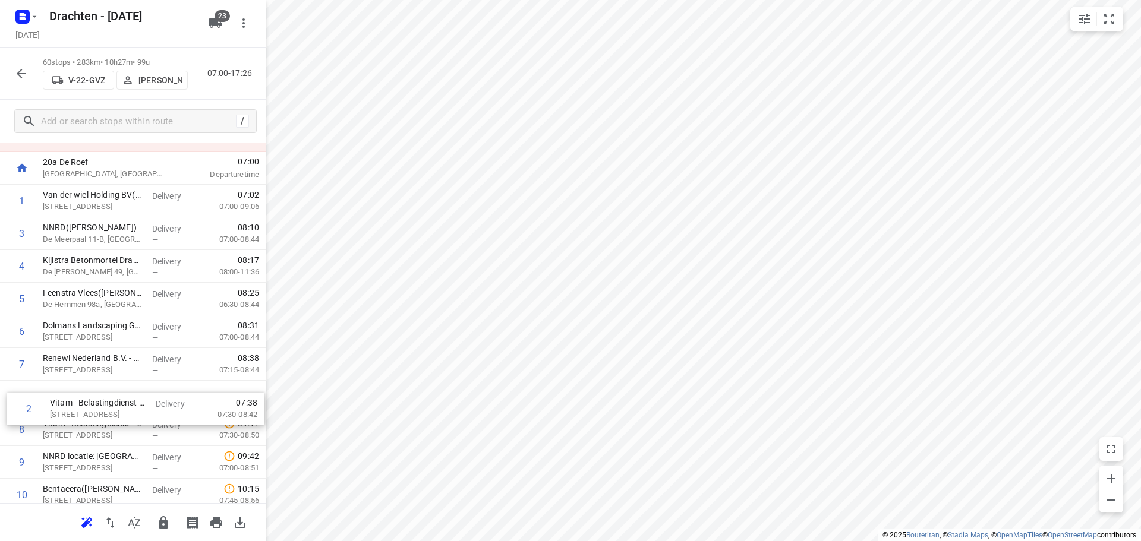
scroll to position [52, 0]
drag, startPoint x: 131, startPoint y: 290, endPoint x: 140, endPoint y: 413, distance: 123.4
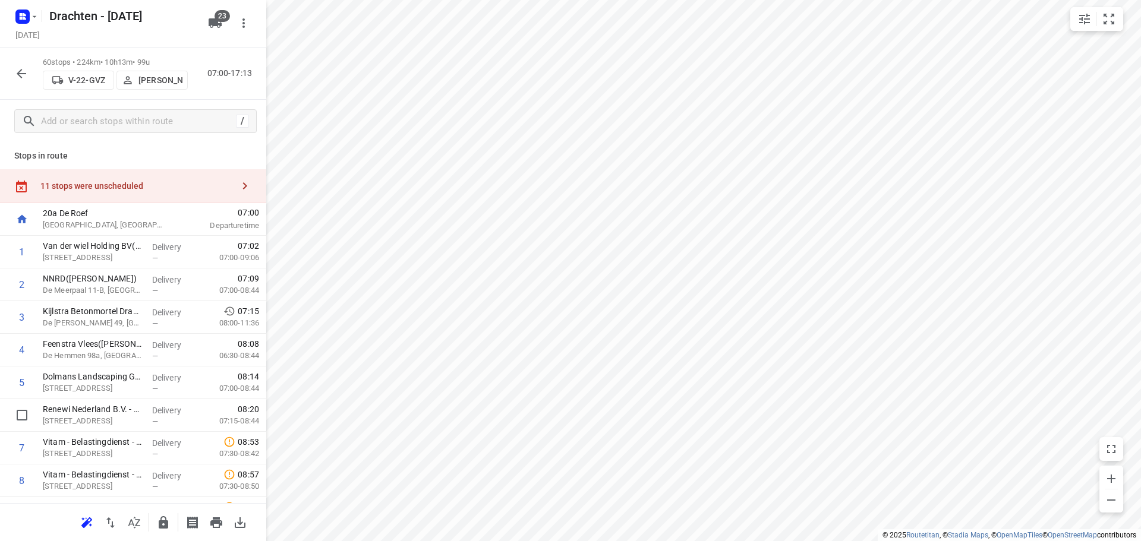
scroll to position [1, 0]
drag, startPoint x: 89, startPoint y: 421, endPoint x: 95, endPoint y: 310, distance: 111.9
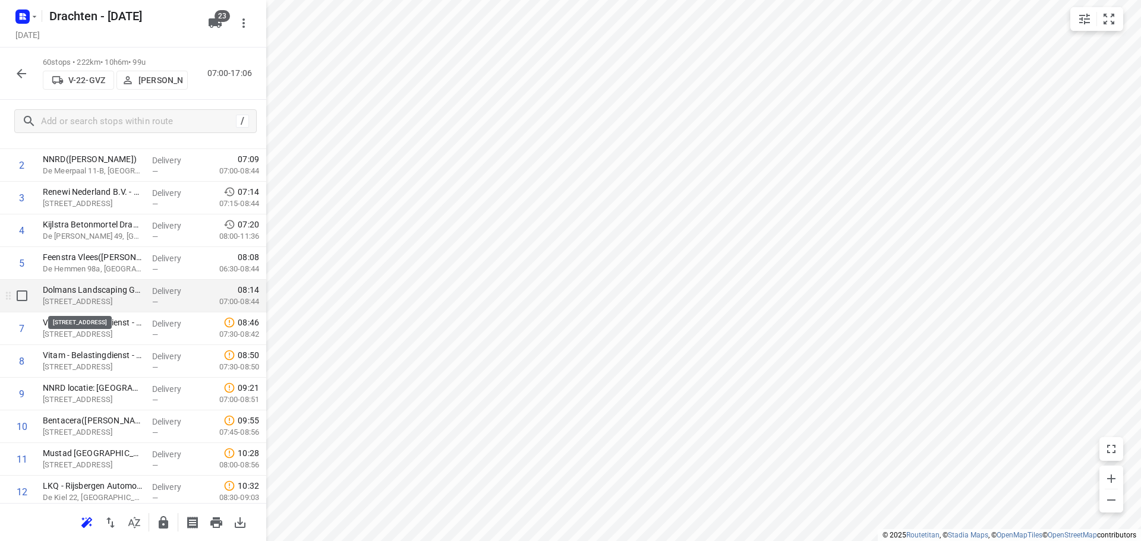
scroll to position [179, 0]
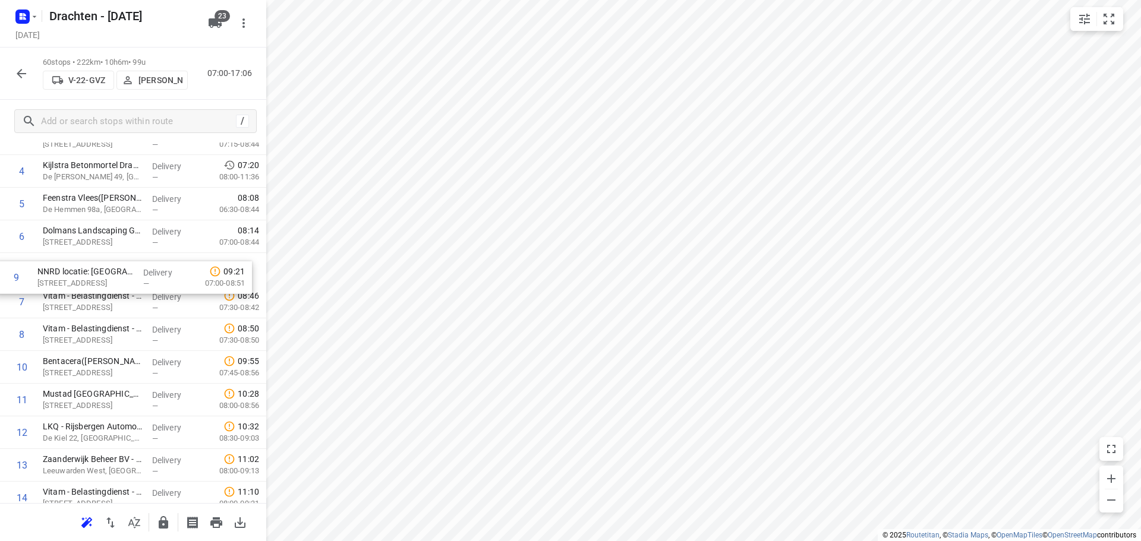
drag, startPoint x: 108, startPoint y: 334, endPoint x: 103, endPoint y: 263, distance: 71.5
drag, startPoint x: 108, startPoint y: 412, endPoint x: 86, endPoint y: 304, distance: 109.8
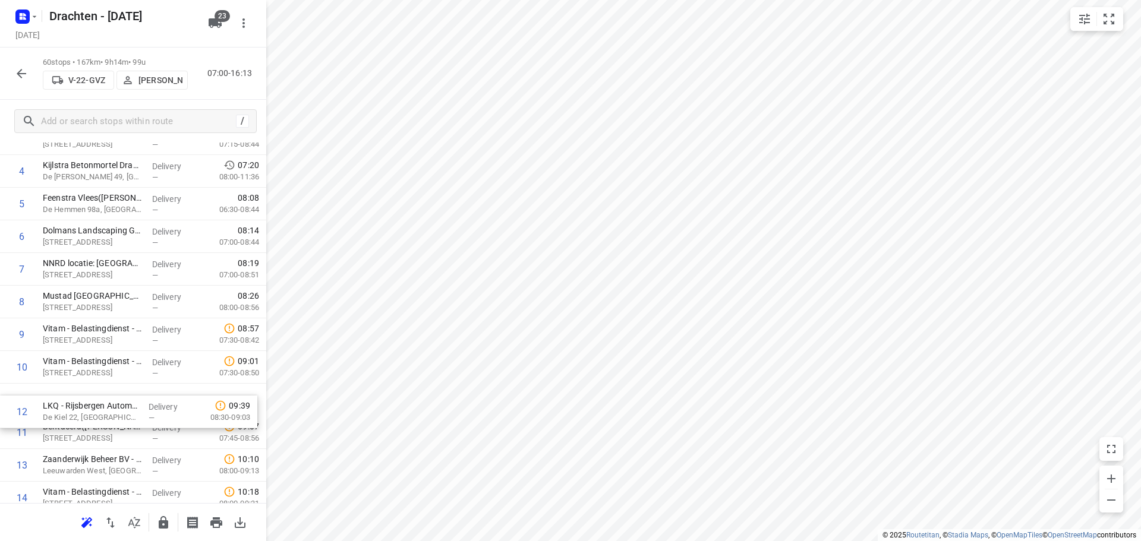
scroll to position [181, 0]
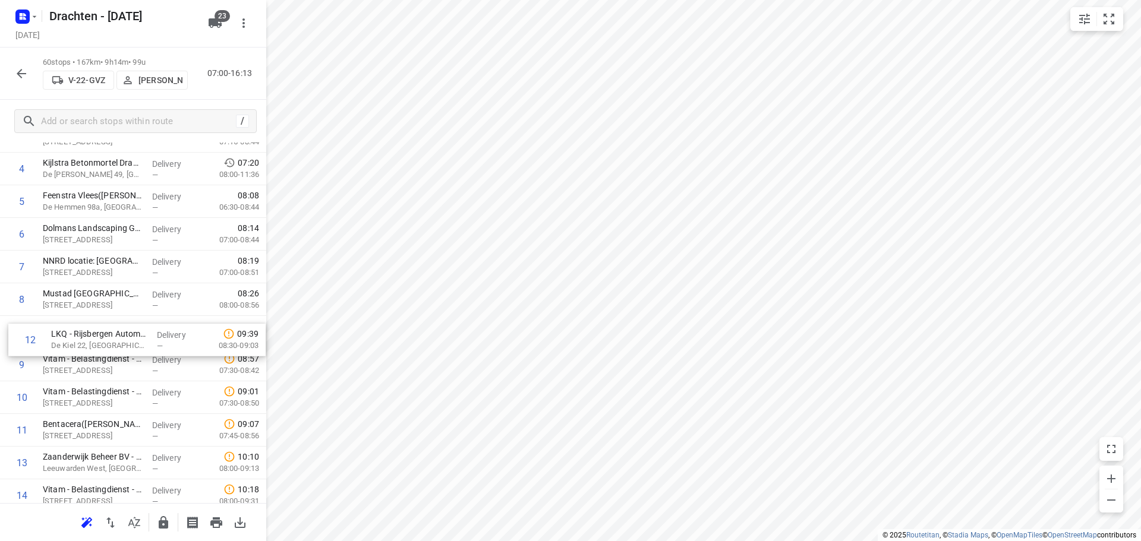
drag, startPoint x: 96, startPoint y: 429, endPoint x: 105, endPoint y: 330, distance: 98.5
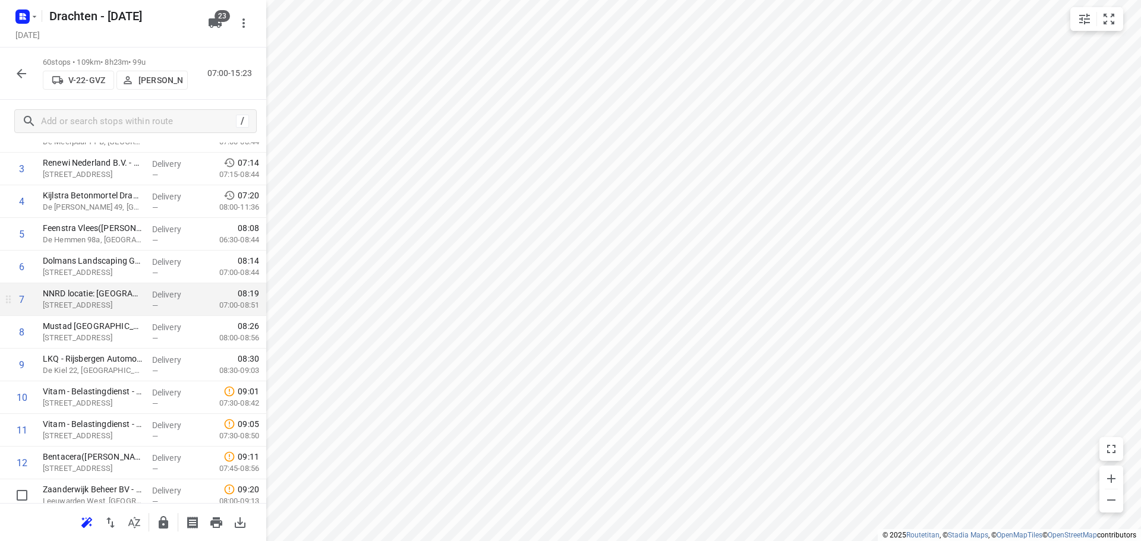
scroll to position [178, 0]
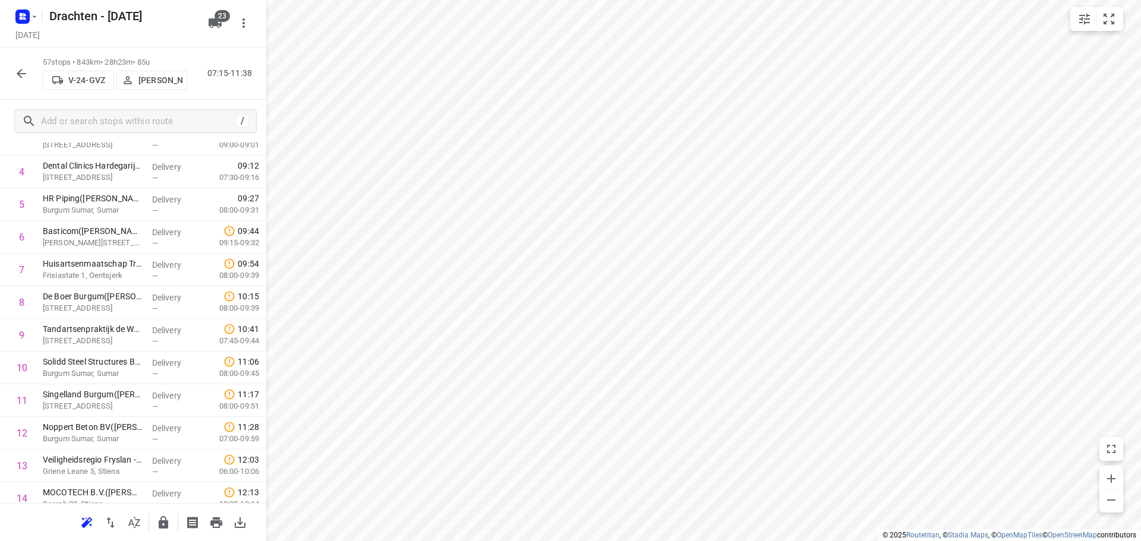
click at [19, 74] on icon "button" at bounding box center [22, 74] width 10 height 10
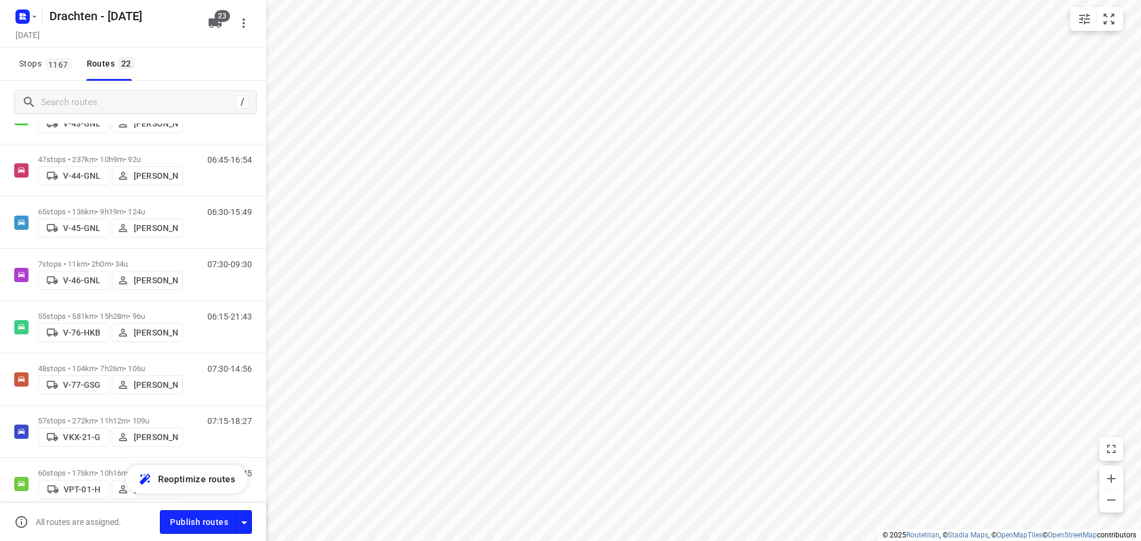
scroll to position [475, 0]
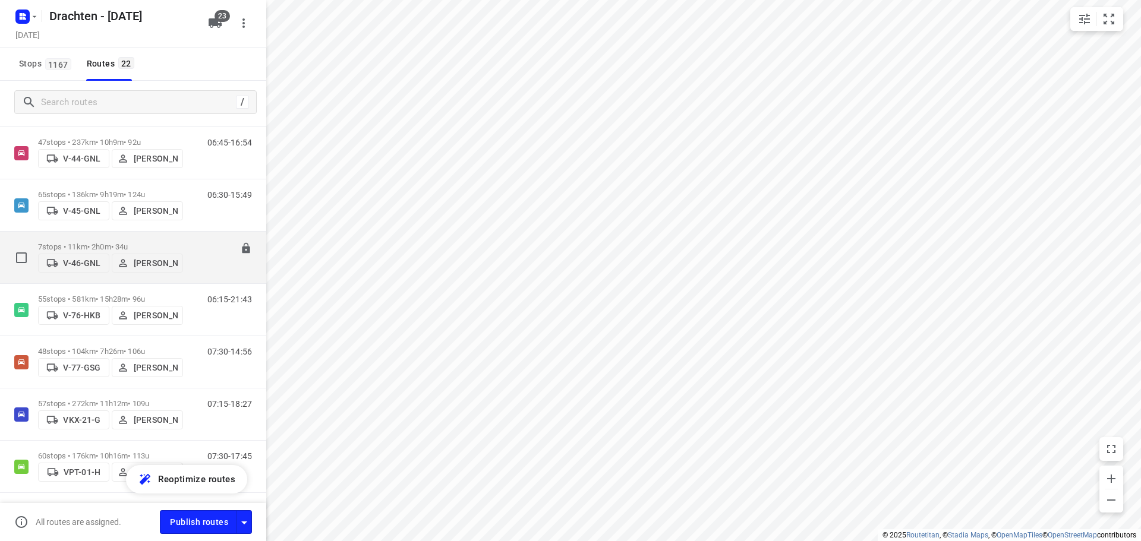
click at [133, 243] on p "7 stops • 11km • 2h0m • 34u" at bounding box center [110, 247] width 145 height 9
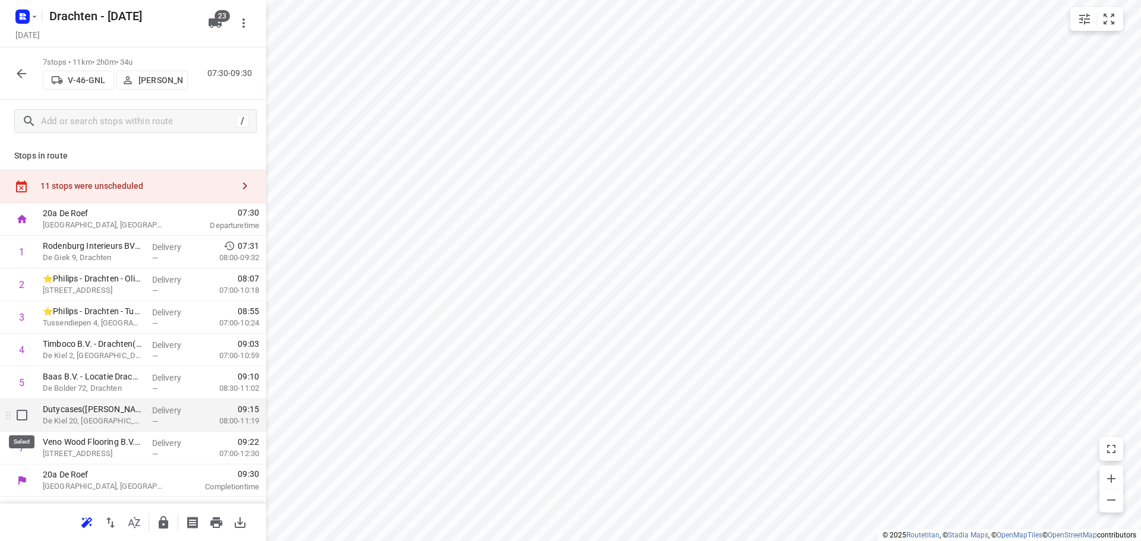
click at [25, 417] on input "checkbox" at bounding box center [22, 416] width 24 height 24
checkbox input "true"
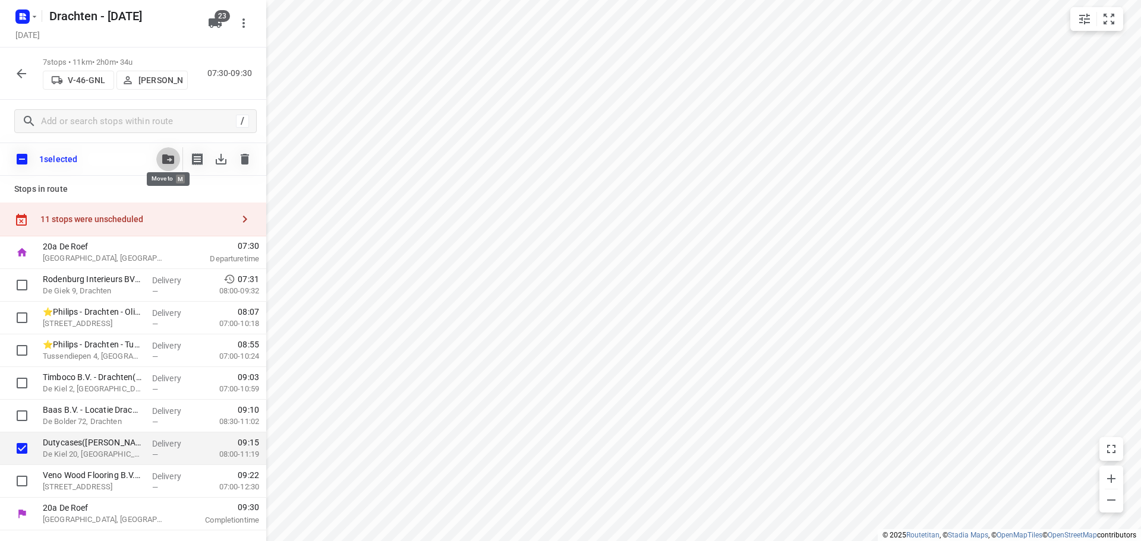
click at [160, 152] on button "button" at bounding box center [168, 159] width 24 height 24
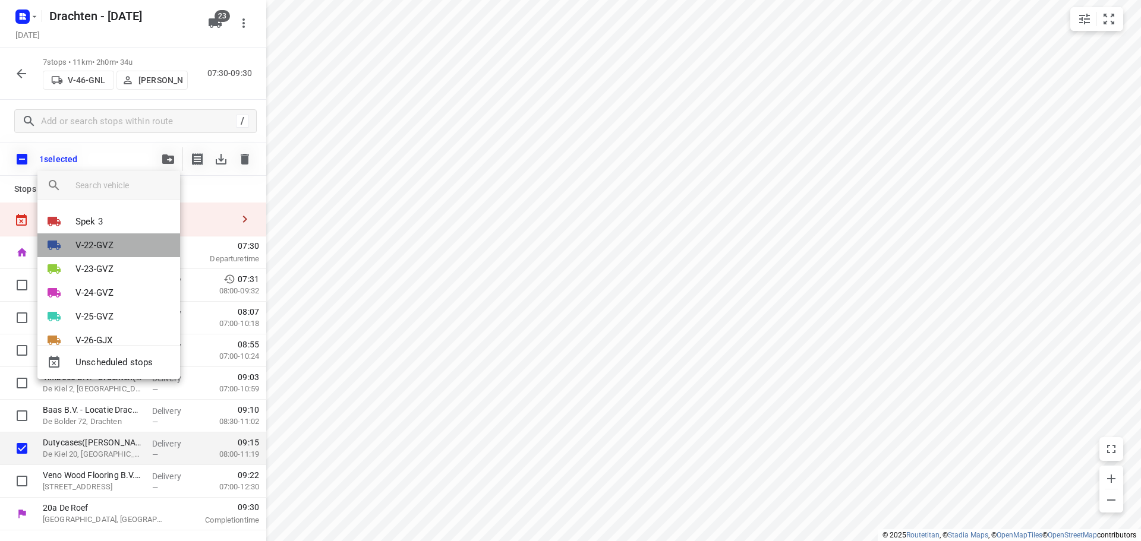
click at [112, 244] on p "V-22-GVZ" at bounding box center [94, 246] width 38 height 14
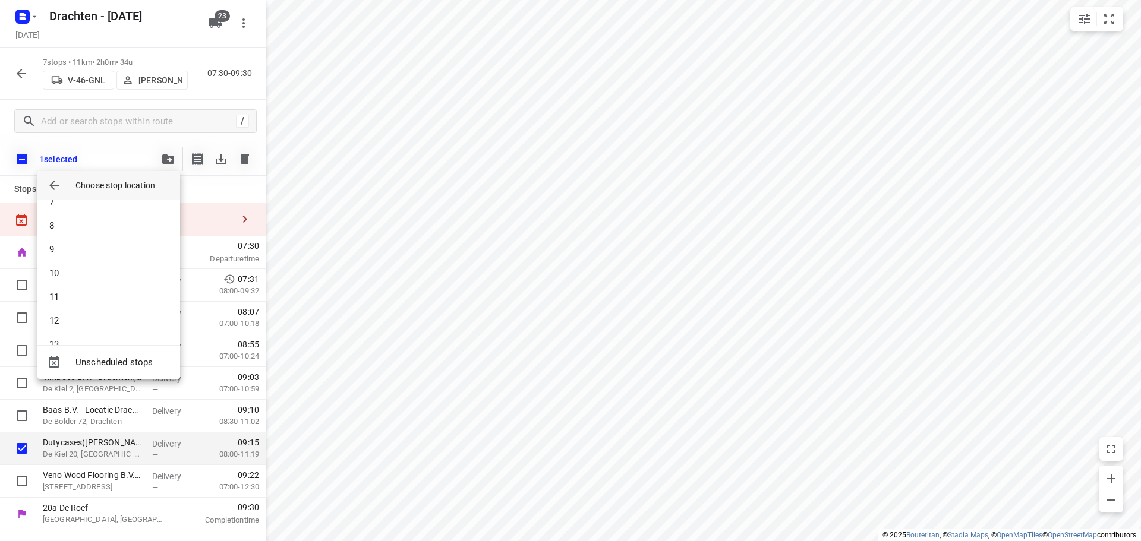
scroll to position [178, 0]
click at [103, 250] on li "10" at bounding box center [108, 253] width 143 height 24
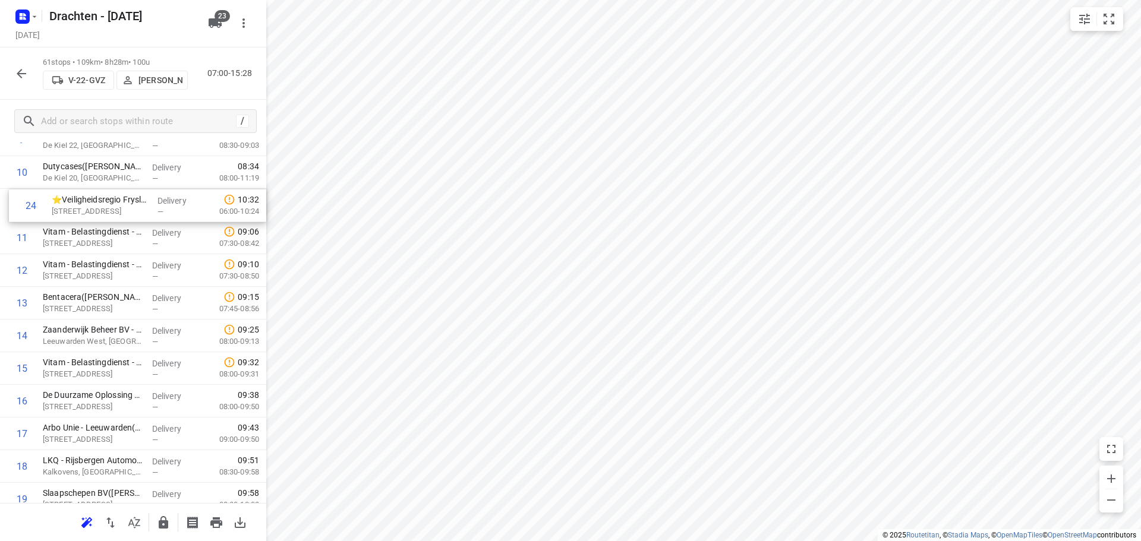
scroll to position [373, 0]
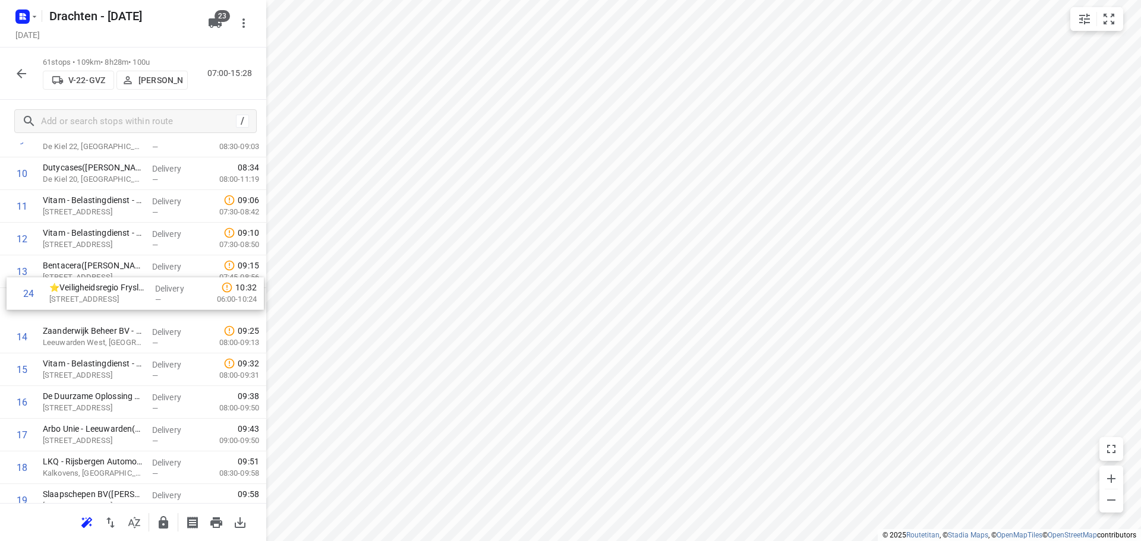
drag, startPoint x: 86, startPoint y: 415, endPoint x: 90, endPoint y: 300, distance: 116.0
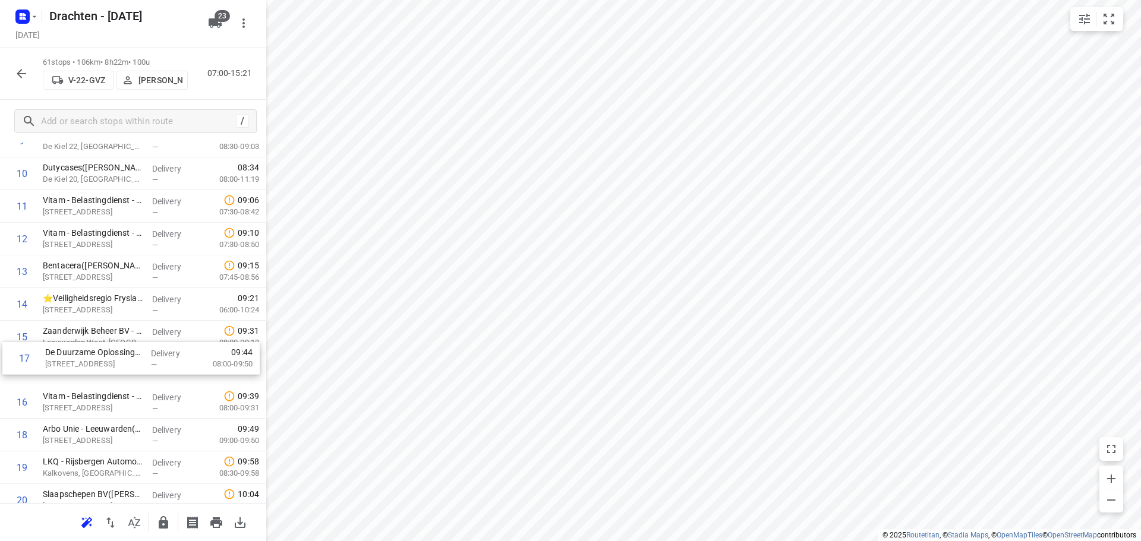
drag, startPoint x: 125, startPoint y: 407, endPoint x: 126, endPoint y: 337, distance: 70.1
drag, startPoint x: 115, startPoint y: 445, endPoint x: 127, endPoint y: 374, distance: 71.7
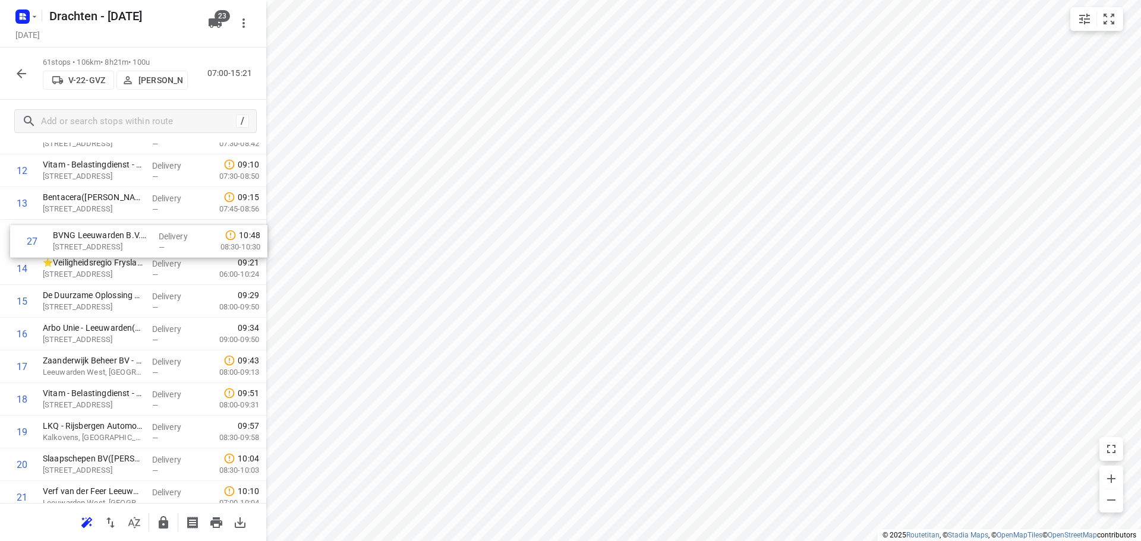
scroll to position [441, 0]
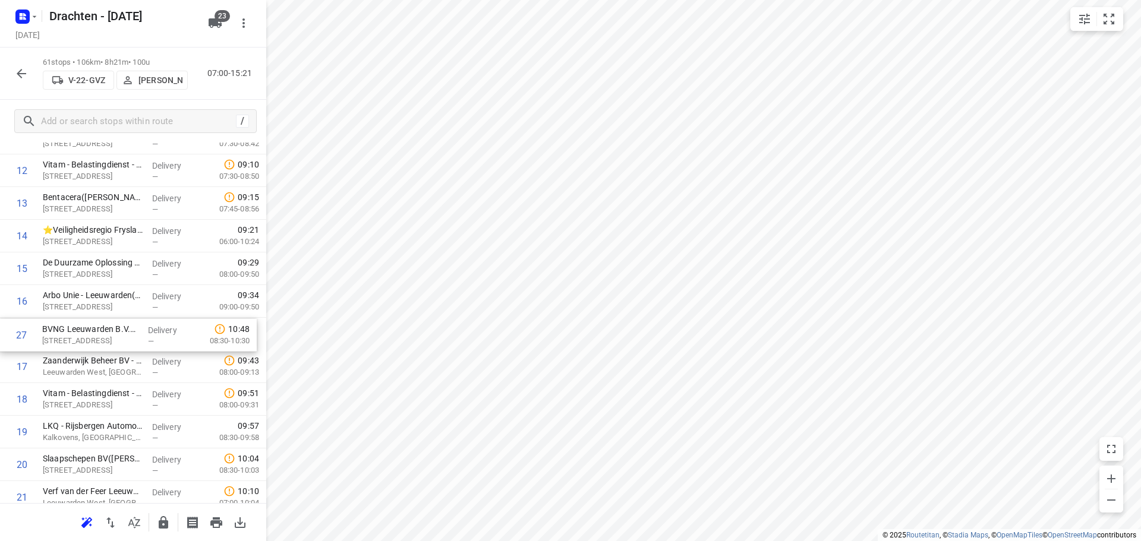
drag, startPoint x: 97, startPoint y: 427, endPoint x: 96, endPoint y: 326, distance: 101.0
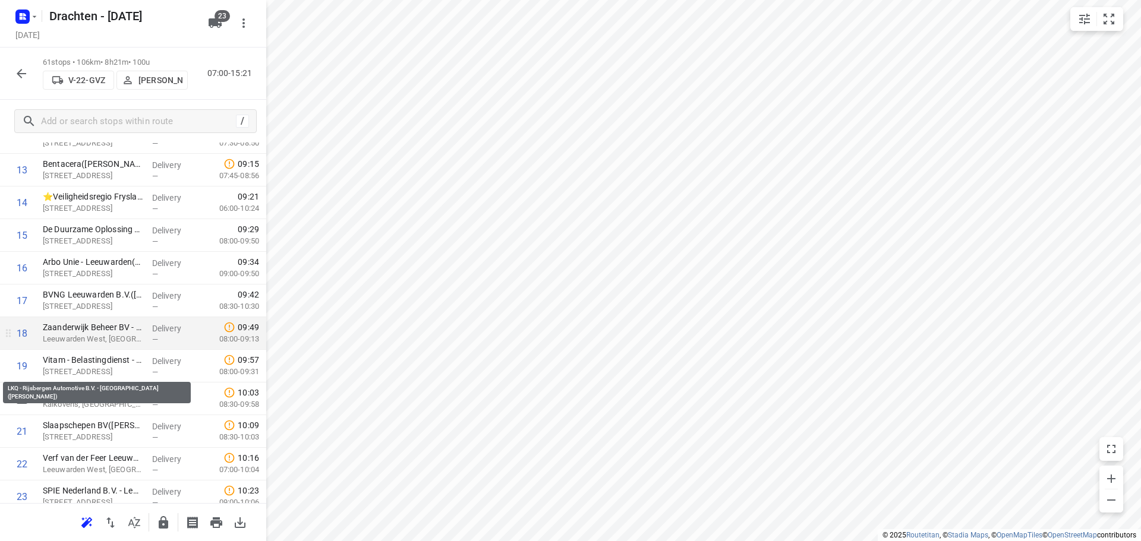
scroll to position [500, 0]
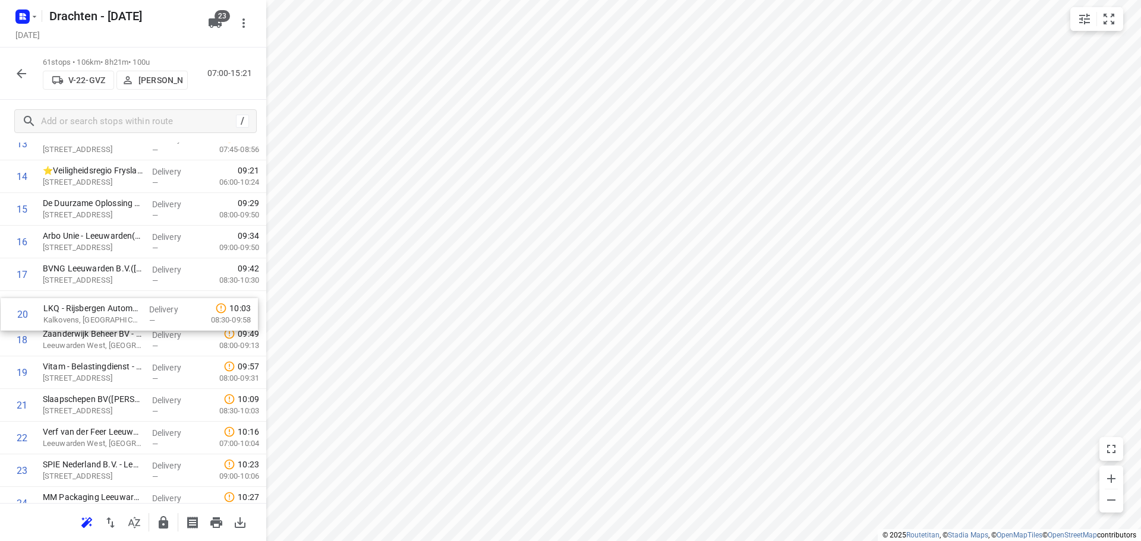
drag, startPoint x: 86, startPoint y: 383, endPoint x: 87, endPoint y: 318, distance: 65.4
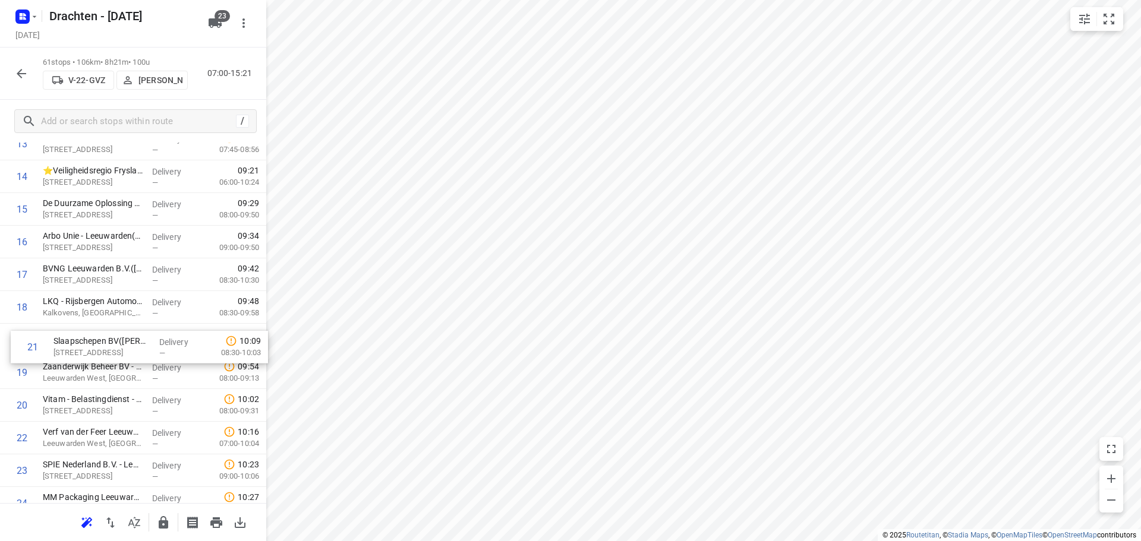
drag, startPoint x: 73, startPoint y: 411, endPoint x: 86, endPoint y: 341, distance: 71.2
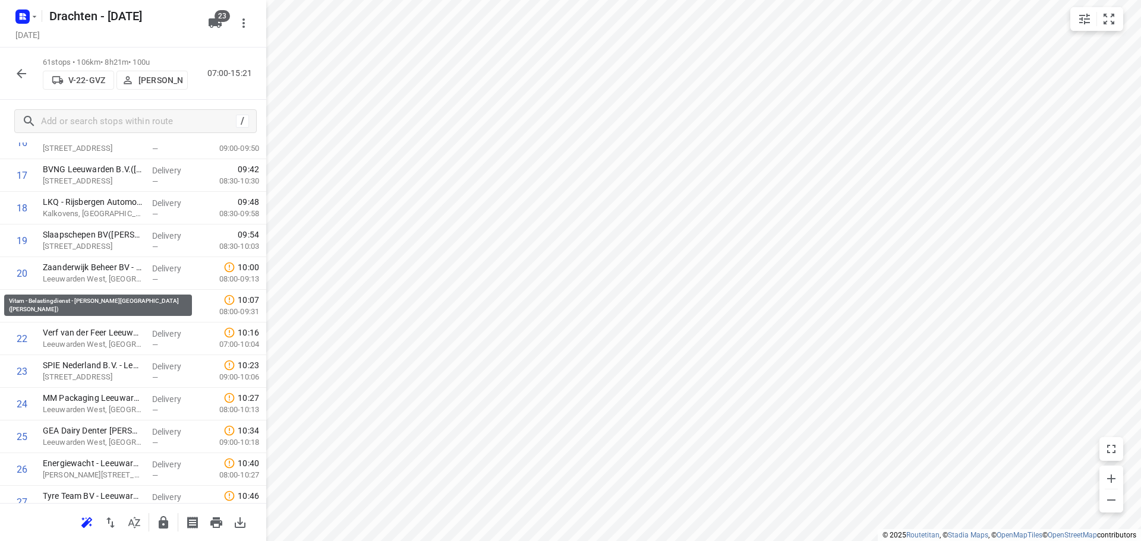
scroll to position [619, 0]
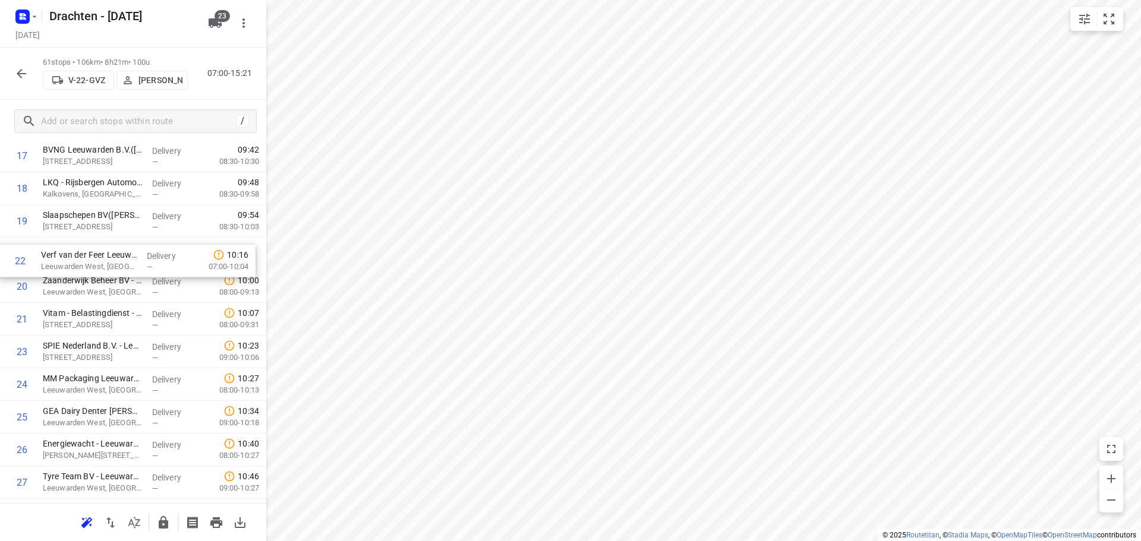
drag, startPoint x: 108, startPoint y: 313, endPoint x: 103, endPoint y: 247, distance: 66.2
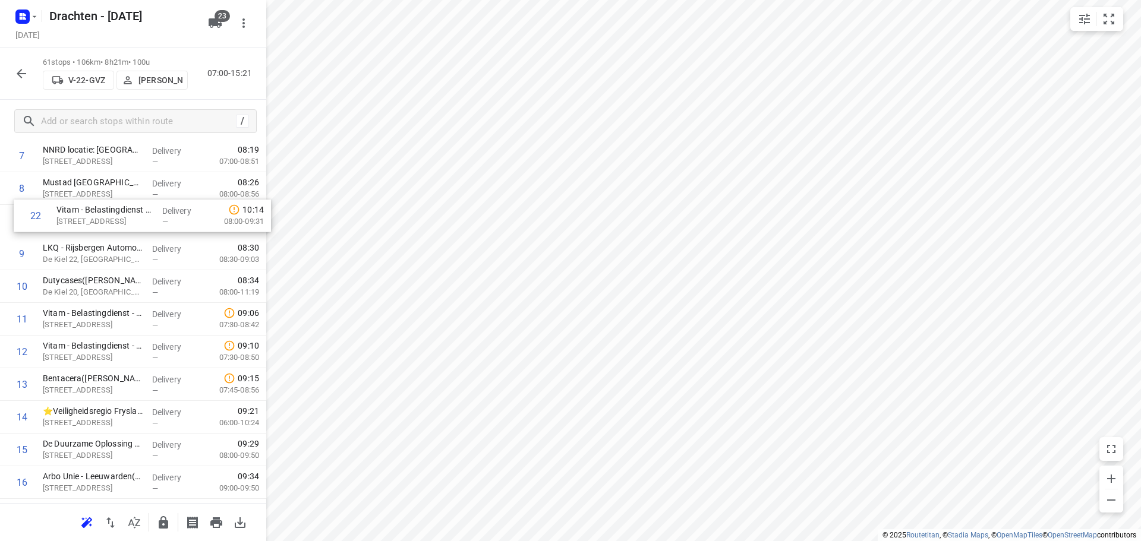
scroll to position [292, 0]
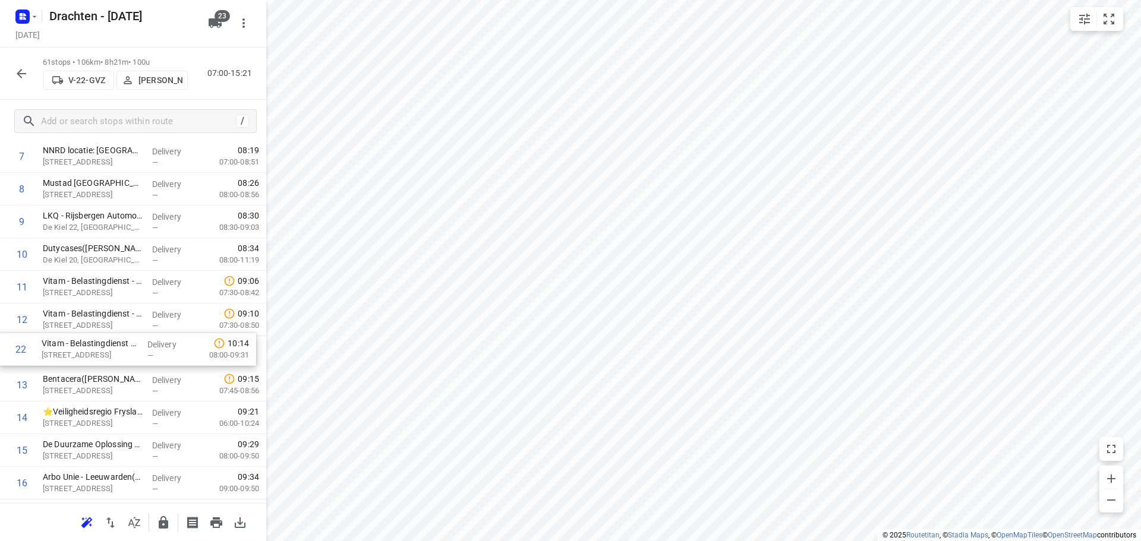
drag, startPoint x: 108, startPoint y: 333, endPoint x: 106, endPoint y: 360, distance: 27.4
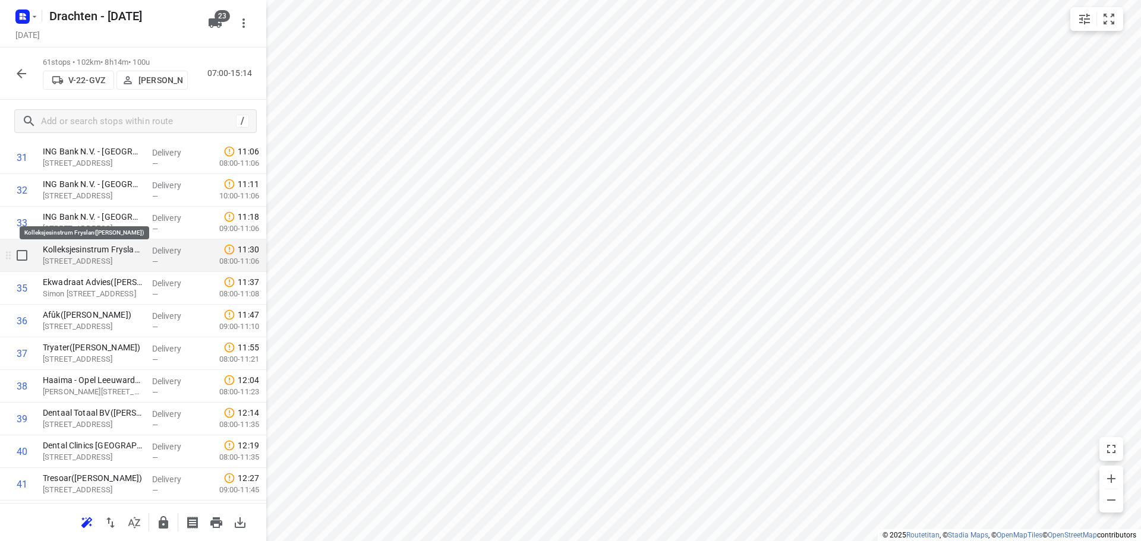
scroll to position [1124, 0]
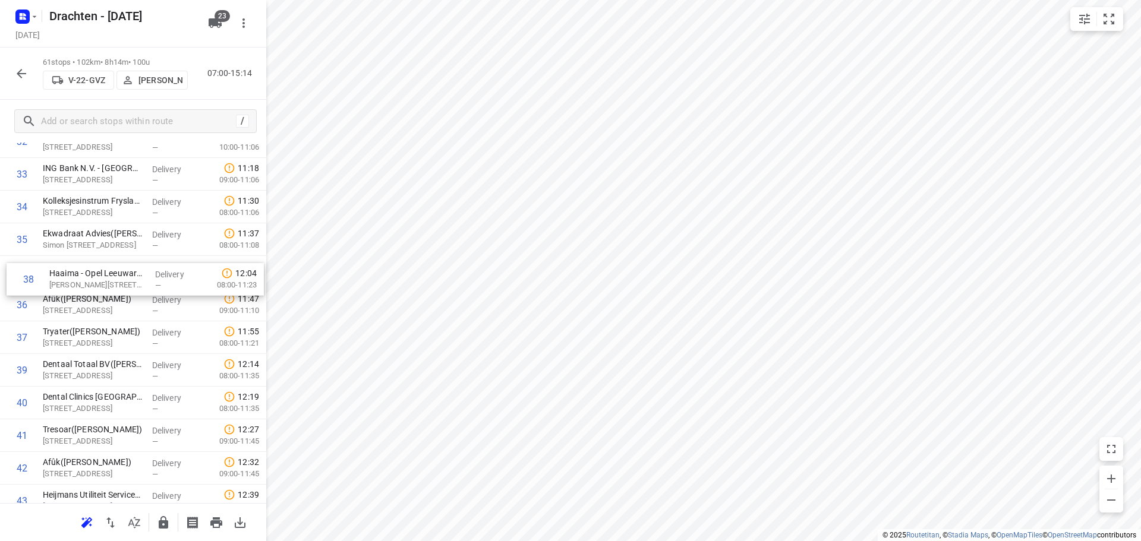
drag, startPoint x: 122, startPoint y: 339, endPoint x: 129, endPoint y: 272, distance: 67.5
click at [129, 272] on div "1 Van der wiel Holding BV(Secretariaat) De Meerpaal 11, Drachten Delivery — 07:…" at bounding box center [133, 109] width 266 height 1994
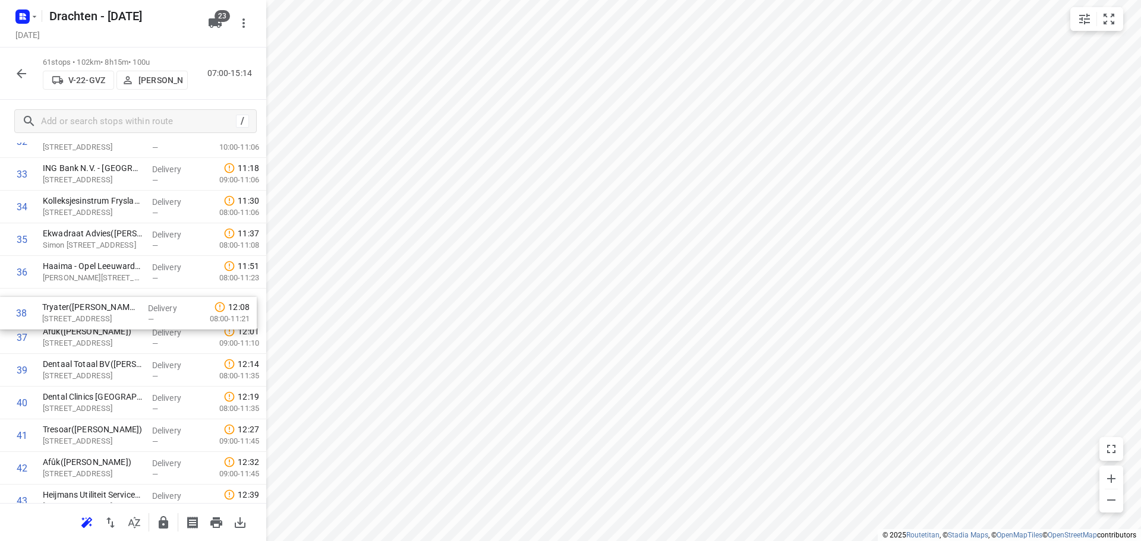
drag, startPoint x: 125, startPoint y: 343, endPoint x: 128, endPoint y: 310, distance: 33.5
click at [128, 310] on div "1 Van der wiel Holding BV(Secretariaat) De Meerpaal 11, Drachten Delivery — 07:…" at bounding box center [133, 109] width 266 height 1994
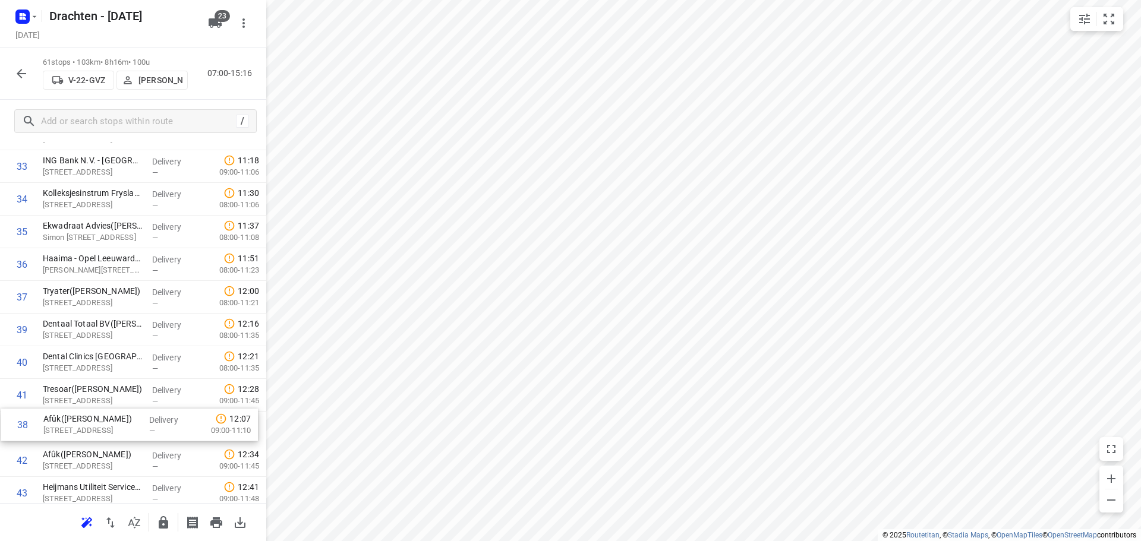
drag, startPoint x: 77, startPoint y: 344, endPoint x: 75, endPoint y: 437, distance: 93.3
click at [75, 437] on div "1 Van der wiel Holding BV(Secretariaat) De Meerpaal 11, Drachten Delivery — 07:…" at bounding box center [133, 101] width 266 height 1994
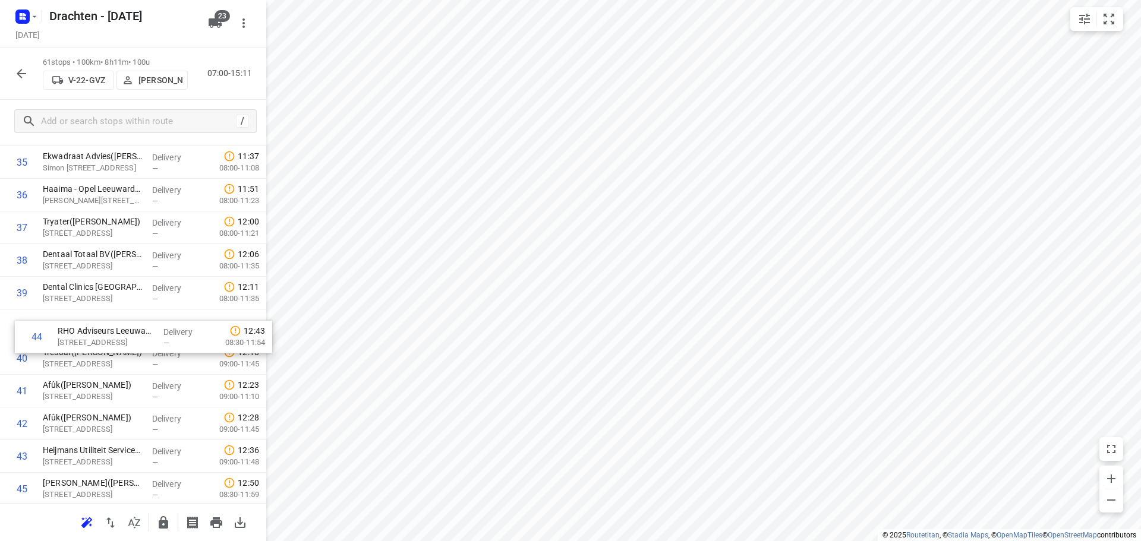
drag, startPoint x: 112, startPoint y: 466, endPoint x: 128, endPoint y: 331, distance: 135.9
click at [128, 331] on div "1 Van der wiel Holding BV(Secretariaat) De Meerpaal 11, Drachten Delivery — 07:…" at bounding box center [133, 32] width 266 height 1994
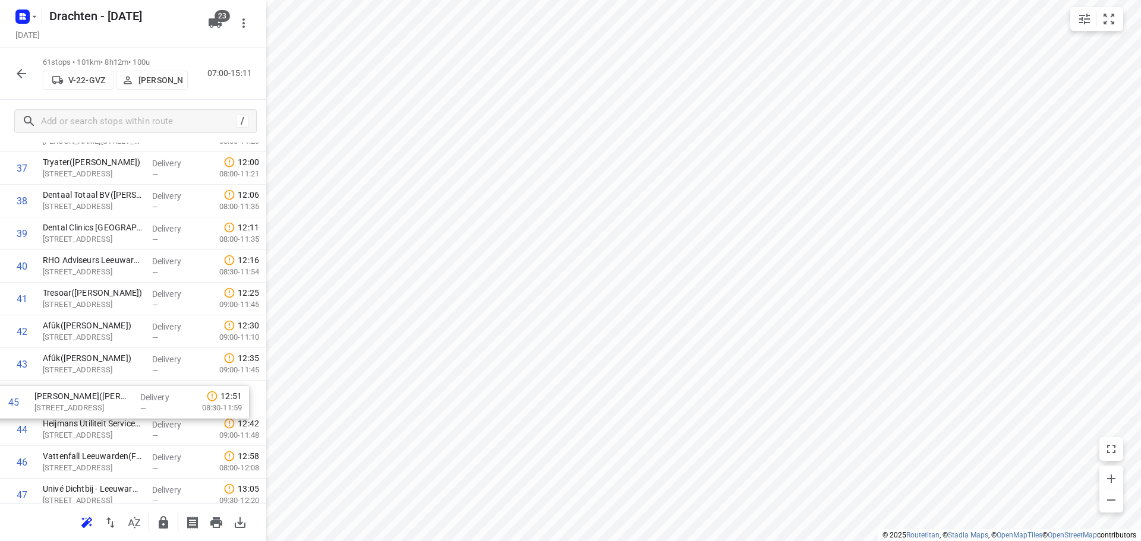
scroll to position [1262, 0]
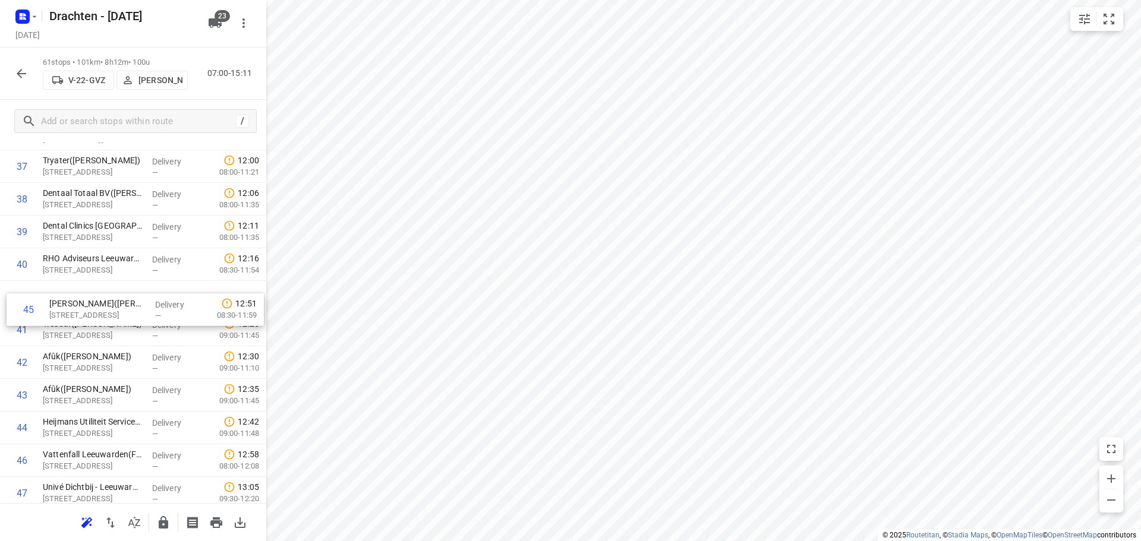
drag, startPoint x: 120, startPoint y: 436, endPoint x: 130, endPoint y: 306, distance: 130.0
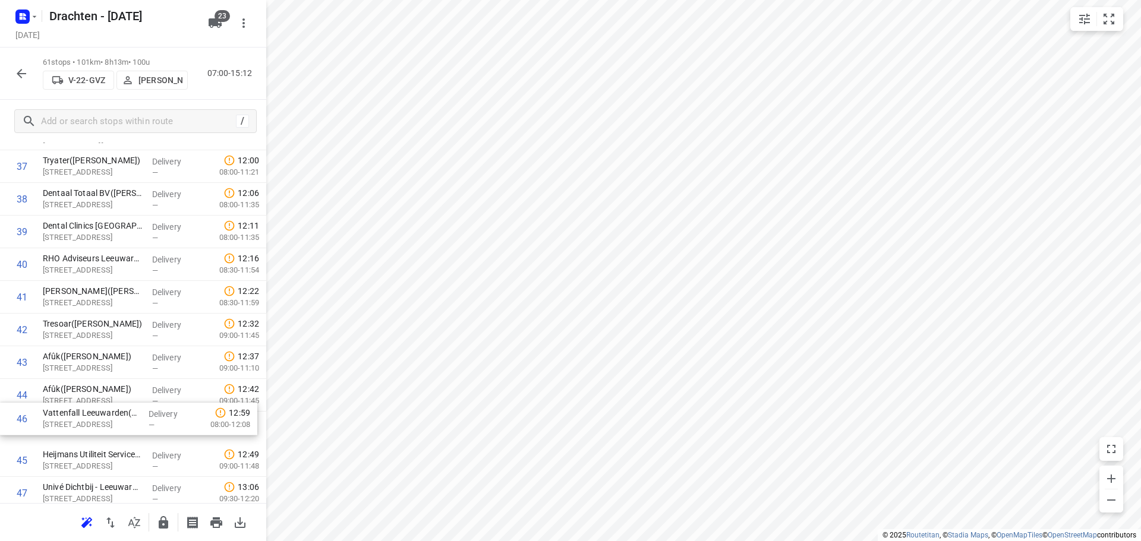
scroll to position [1268, 0]
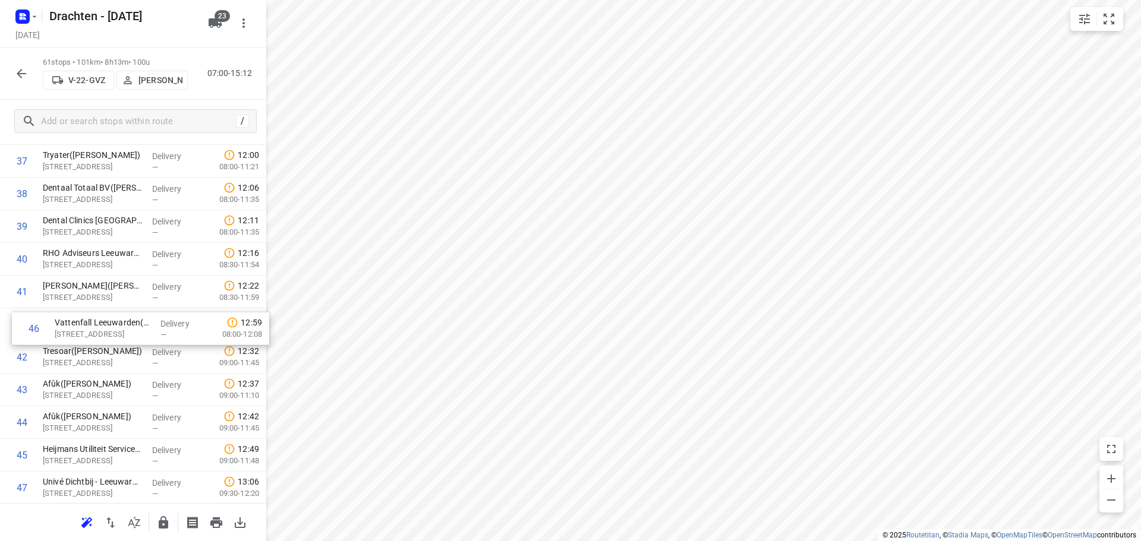
drag, startPoint x: 117, startPoint y: 473, endPoint x: 127, endPoint y: 327, distance: 145.4
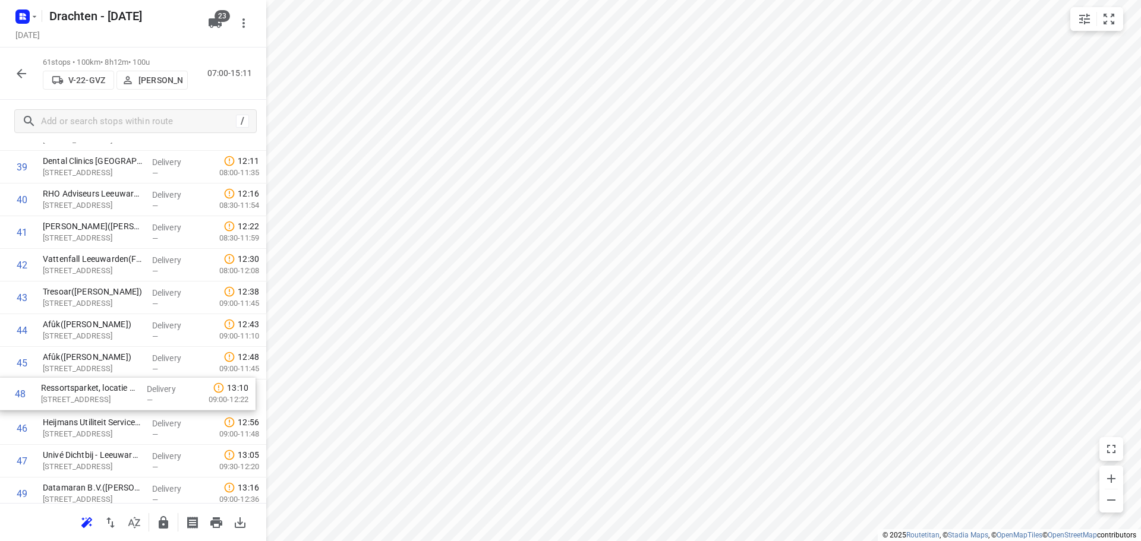
scroll to position [1329, 0]
drag, startPoint x: 128, startPoint y: 473, endPoint x: 150, endPoint y: 300, distance: 174.4
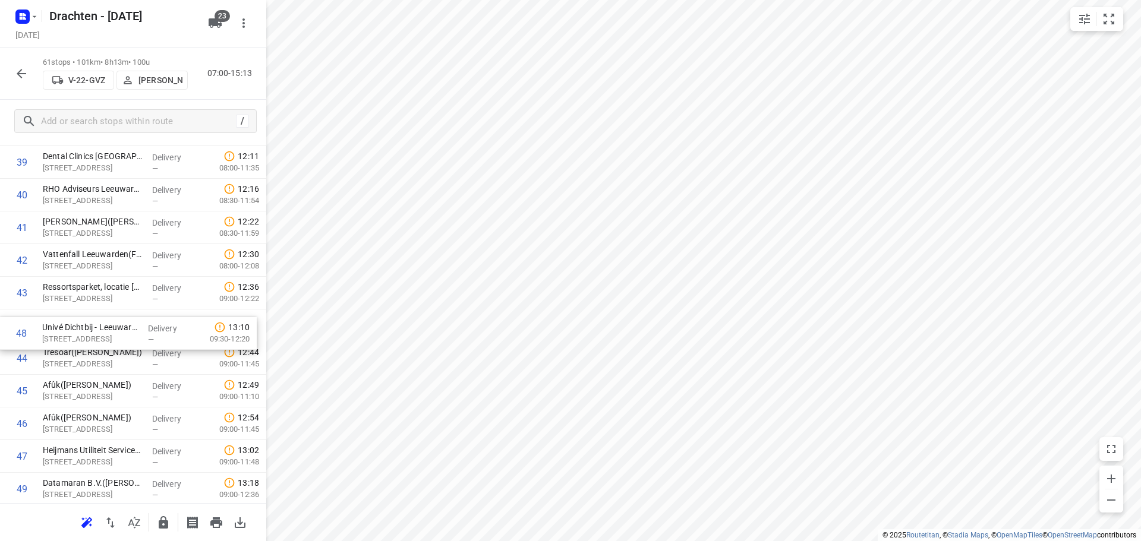
drag, startPoint x: 106, startPoint y: 464, endPoint x: 94, endPoint y: 317, distance: 147.3
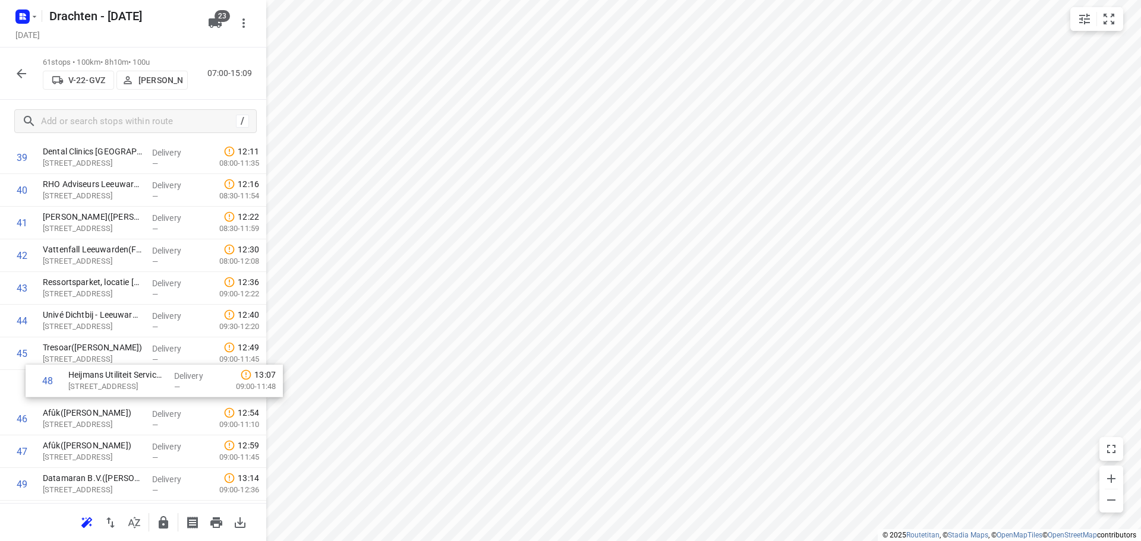
scroll to position [1337, 0]
drag, startPoint x: 109, startPoint y: 468, endPoint x: 128, endPoint y: 355, distance: 114.0
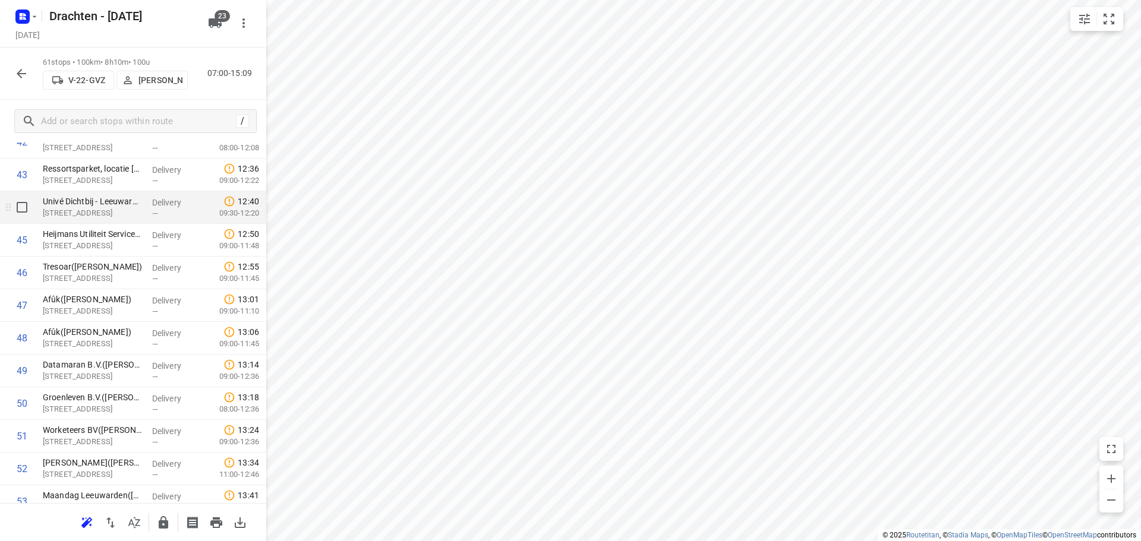
scroll to position [1456, 0]
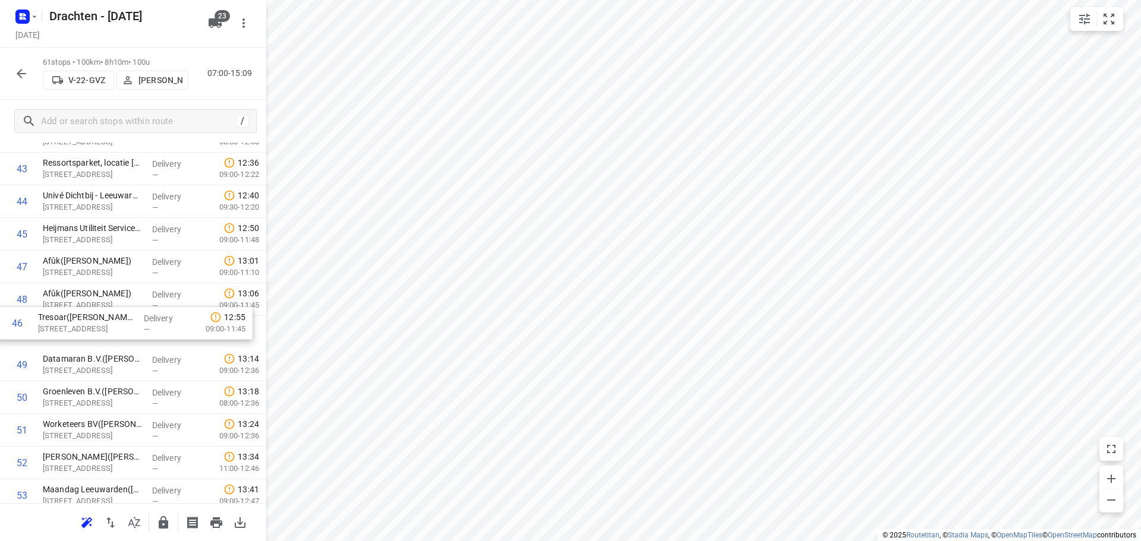
drag, startPoint x: 108, startPoint y: 273, endPoint x: 109, endPoint y: 344, distance: 70.8
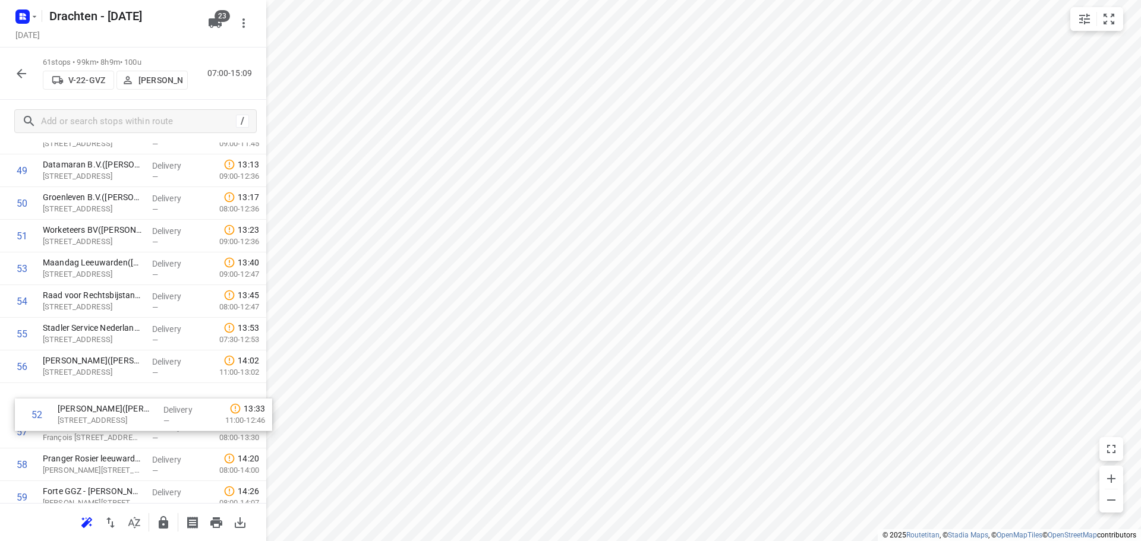
scroll to position [1651, 0]
drag, startPoint x: 77, startPoint y: 400, endPoint x: 96, endPoint y: 399, distance: 19.1
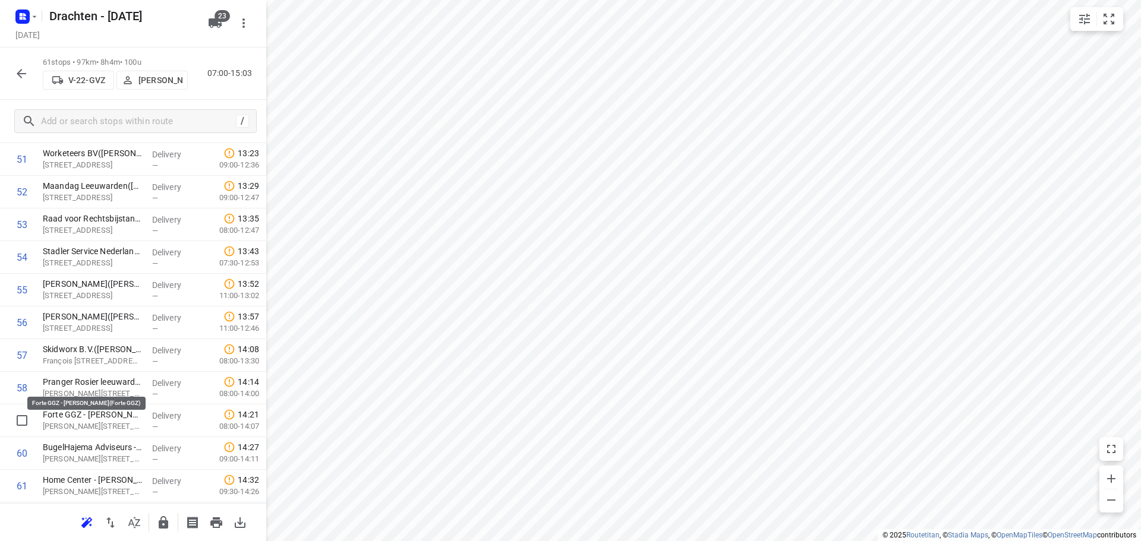
scroll to position [1759, 0]
click at [163, 527] on icon "button" at bounding box center [164, 523] width 10 height 12
click at [15, 71] on icon "button" at bounding box center [21, 74] width 14 height 14
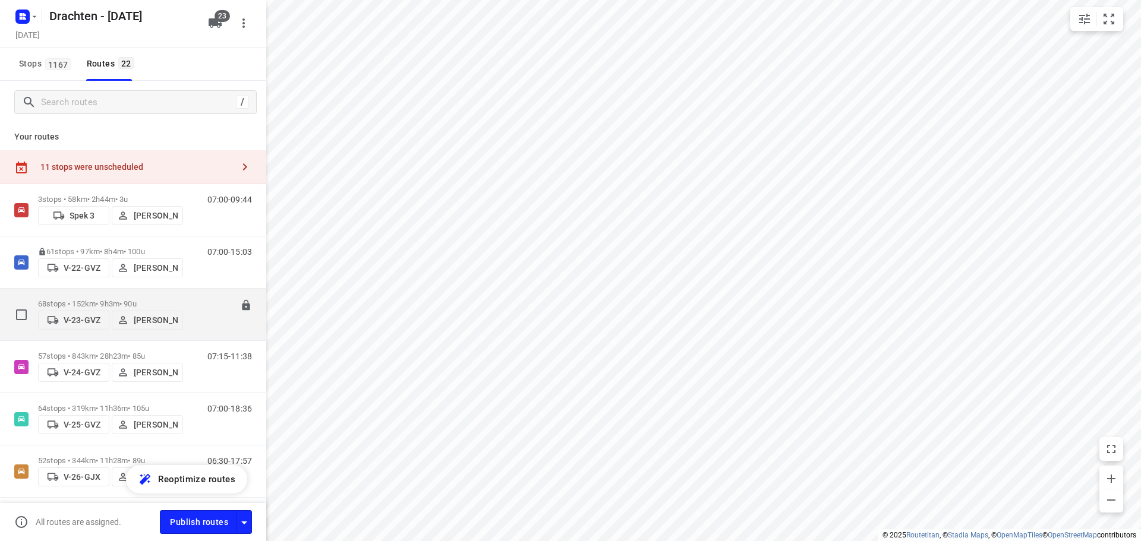
click at [116, 300] on p "68 stops • 152km • 9h3m • 90u" at bounding box center [110, 304] width 145 height 9
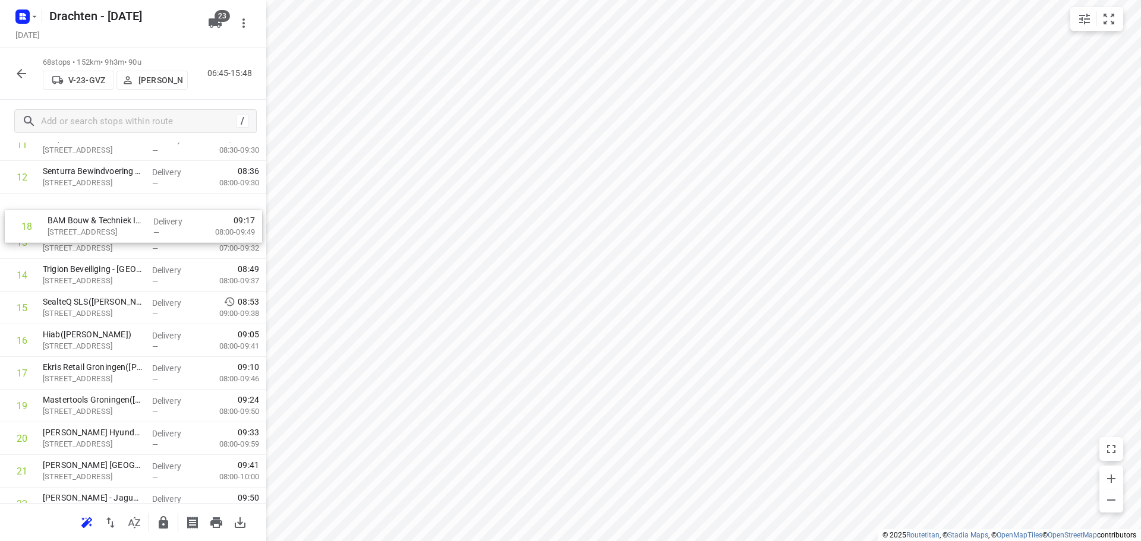
scroll to position [433, 0]
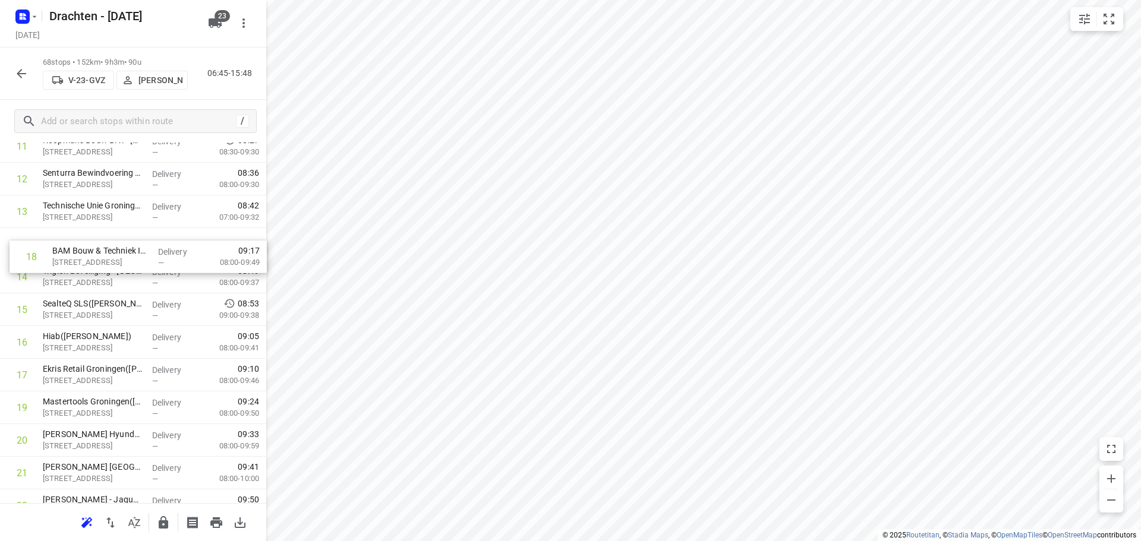
drag, startPoint x: 92, startPoint y: 276, endPoint x: 103, endPoint y: 256, distance: 22.6
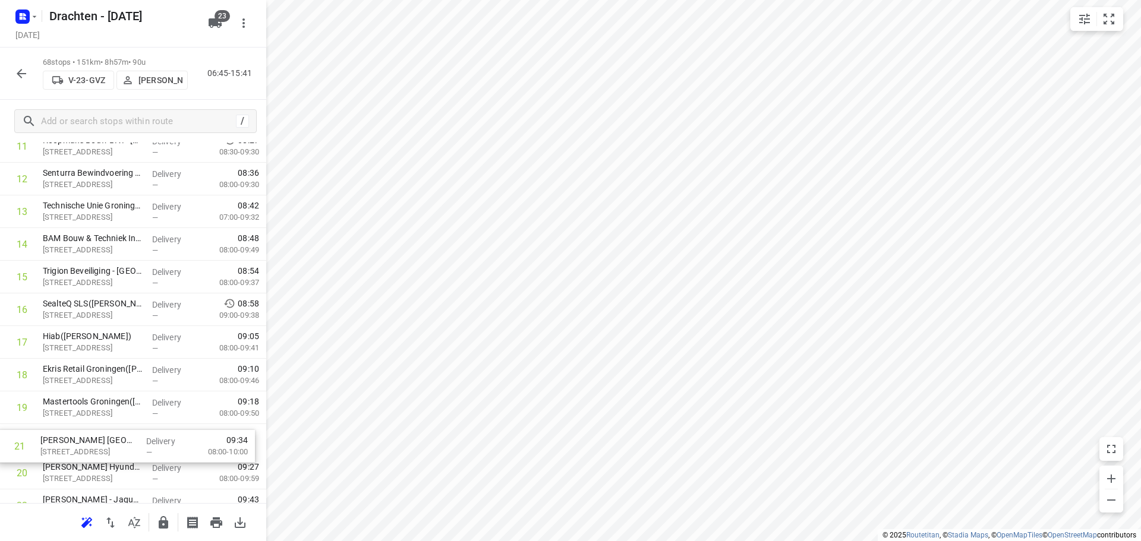
scroll to position [439, 0]
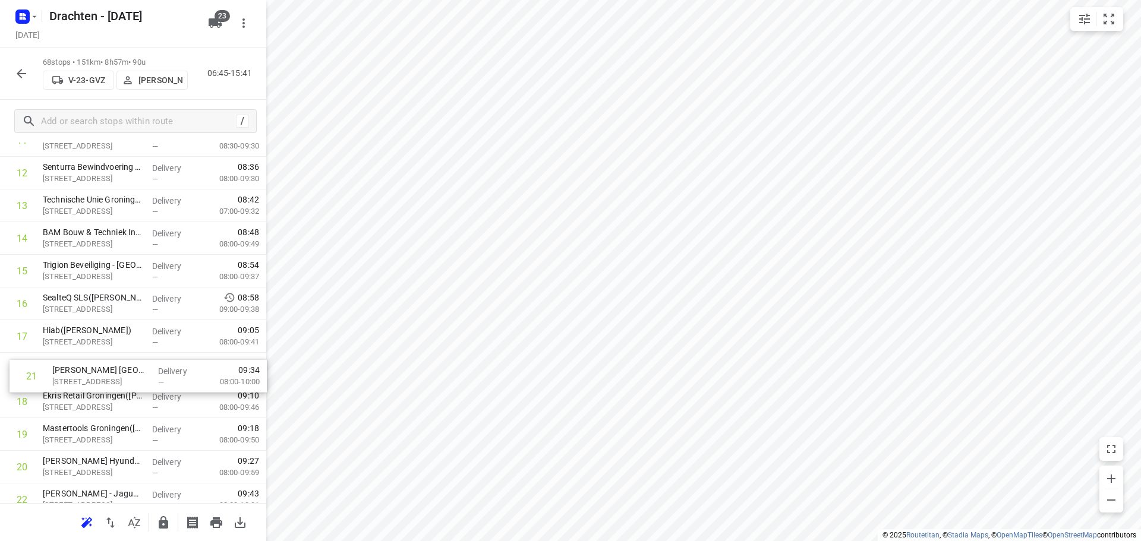
drag, startPoint x: 94, startPoint y: 473, endPoint x: 106, endPoint y: 364, distance: 109.4
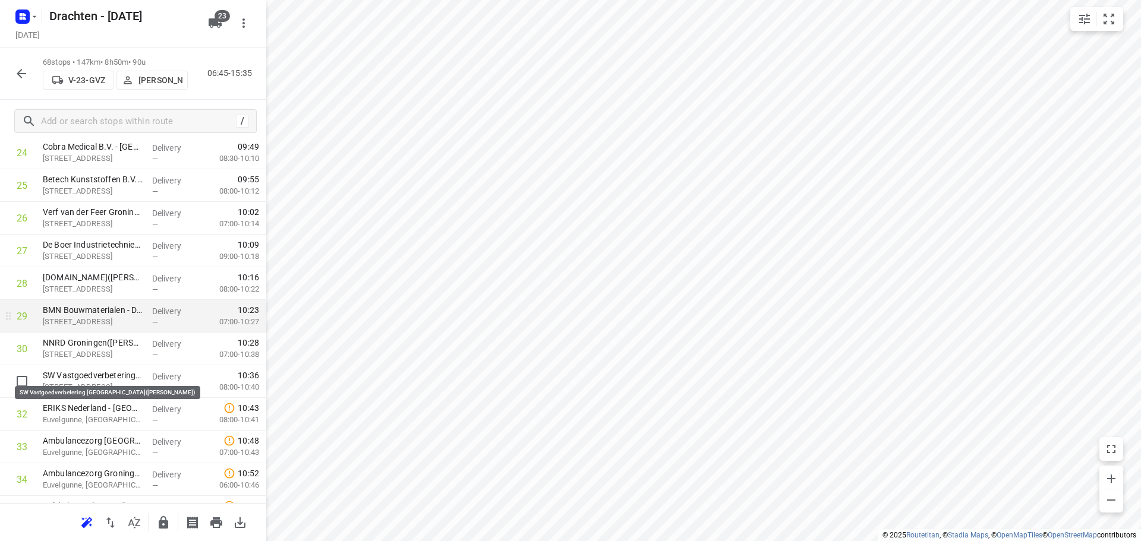
scroll to position [855, 0]
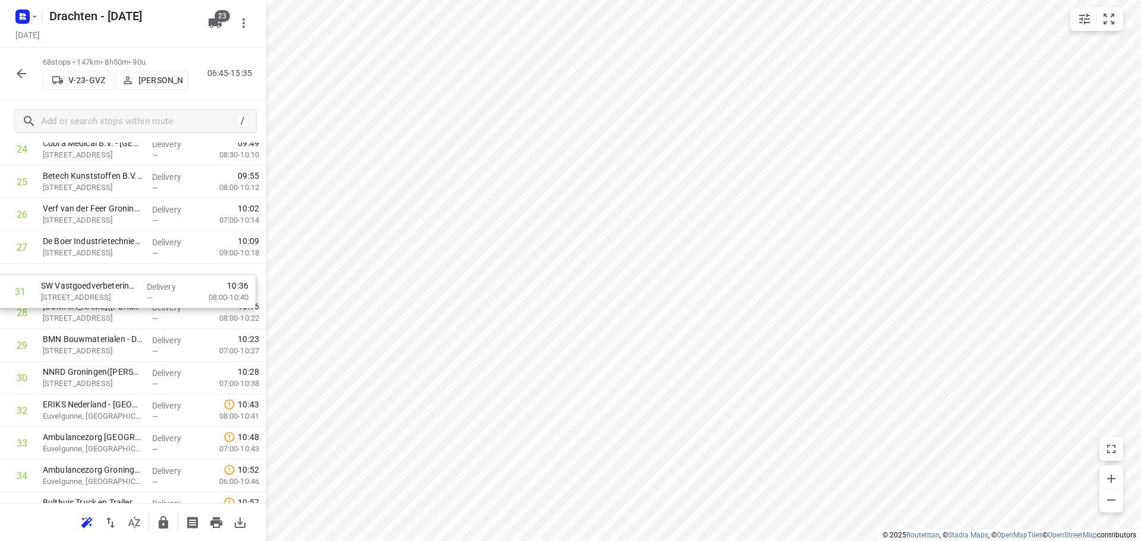
drag, startPoint x: 104, startPoint y: 392, endPoint x: 103, endPoint y: 296, distance: 96.3
click at [103, 296] on div "1 ⭐Feenstra Verwarming B.V. - Groningen(Johan Wolfrat) Emdenweg 5, Groningen De…" at bounding box center [133, 492] width 266 height 2223
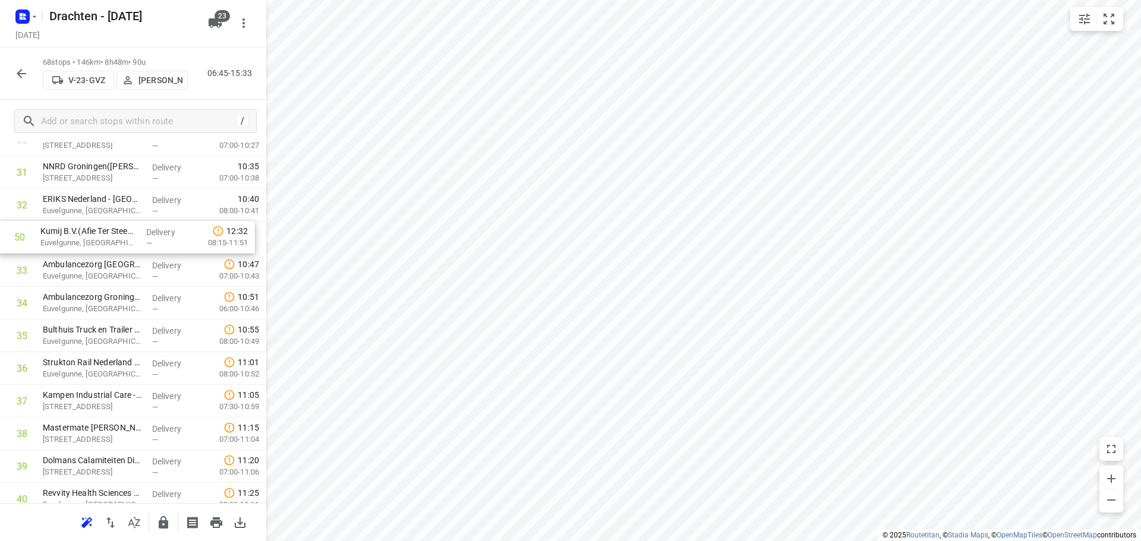
scroll to position [1060, 0]
drag, startPoint x: 90, startPoint y: 409, endPoint x: 96, endPoint y: 399, distance: 11.5
click at [96, 399] on div "1 ⭐Feenstra Verwarming B.V. - Groningen(Johan Wolfrat) Emdenweg 5, Groningen De…" at bounding box center [133, 287] width 266 height 2223
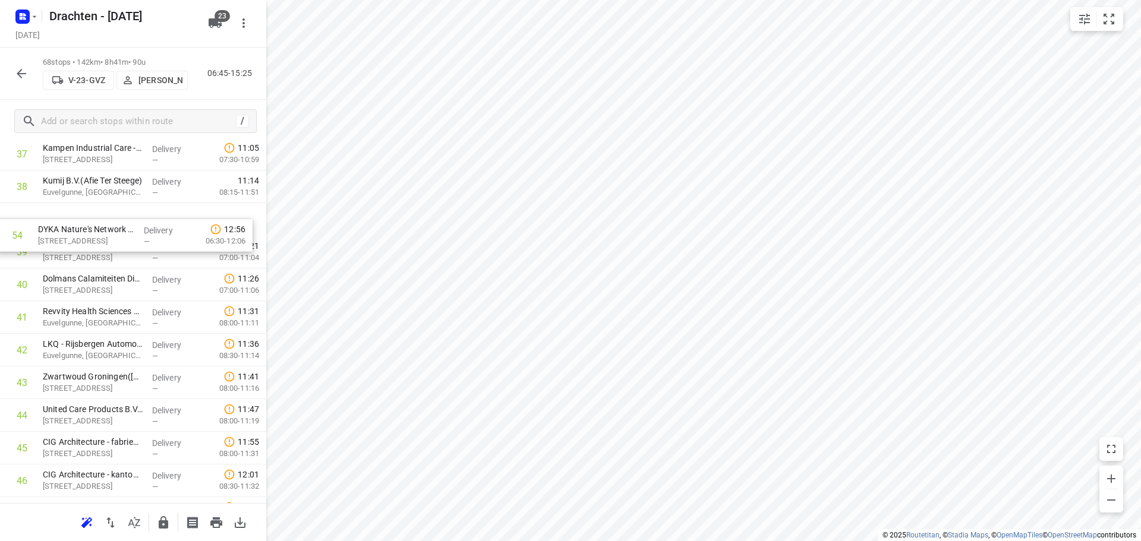
scroll to position [1274, 0]
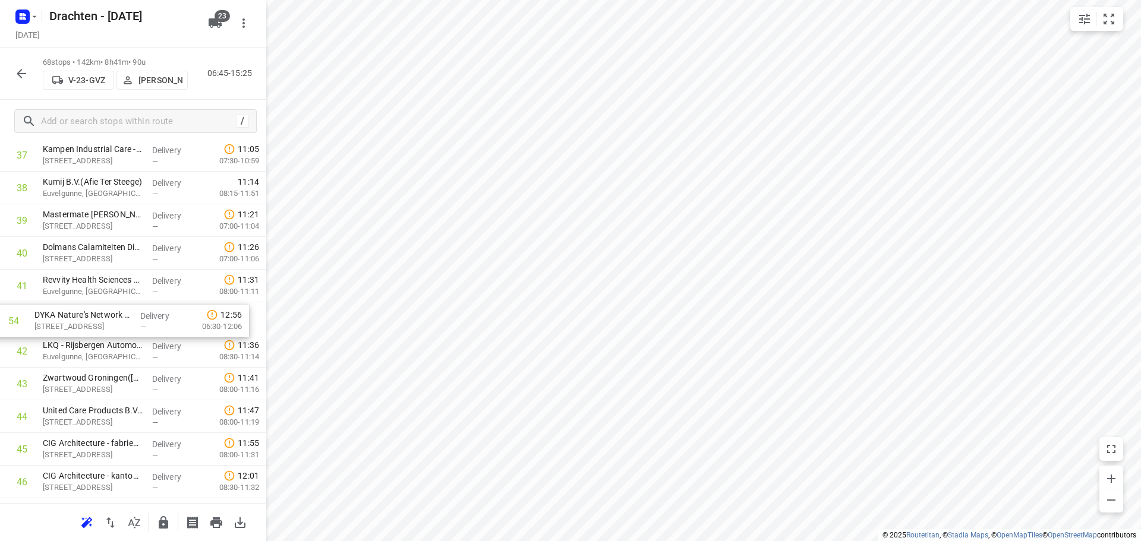
drag, startPoint x: 146, startPoint y: 459, endPoint x: 134, endPoint y: 323, distance: 136.0
click at [134, 323] on div "1 ⭐Feenstra Verwarming B.V. - Groningen(Johan Wolfrat) Emdenweg 5, Groningen De…" at bounding box center [133, 73] width 266 height 2223
drag, startPoint x: 129, startPoint y: 429, endPoint x: 110, endPoint y: 357, distance: 74.4
click at [110, 357] on div "1 ⭐Feenstra Verwarming B.V. - Groningen(Johan Wolfrat) Emdenweg 5, Groningen De…" at bounding box center [133, 71] width 266 height 2223
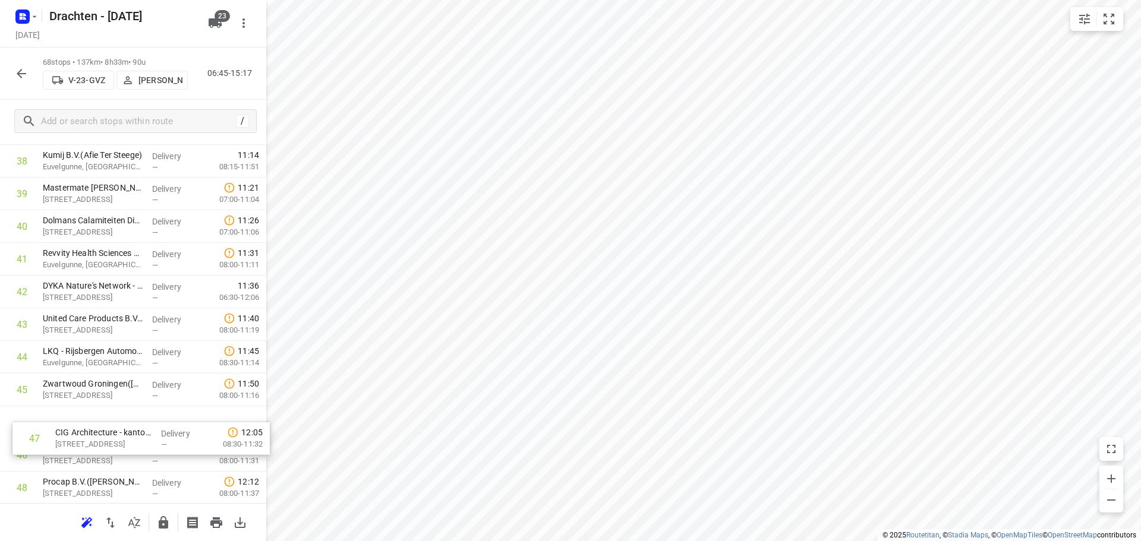
drag, startPoint x: 65, startPoint y: 484, endPoint x: 76, endPoint y: 427, distance: 58.6
click at [76, 427] on div "1 ⭐Feenstra Verwarming B.V. - Groningen(Johan Wolfrat) Emdenweg 5, Groningen De…" at bounding box center [133, 46] width 266 height 2223
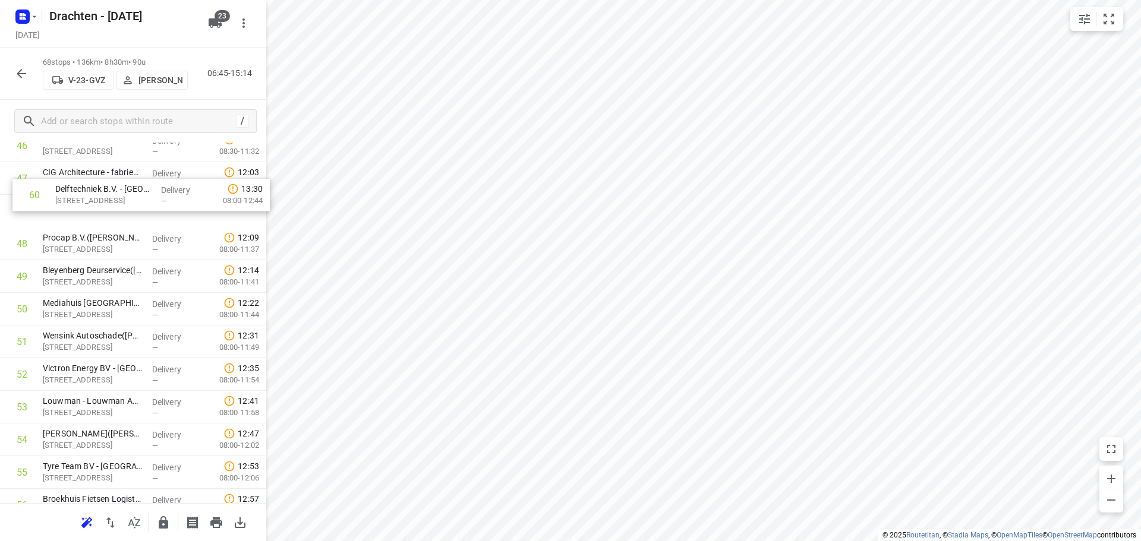
scroll to position [1573, 0]
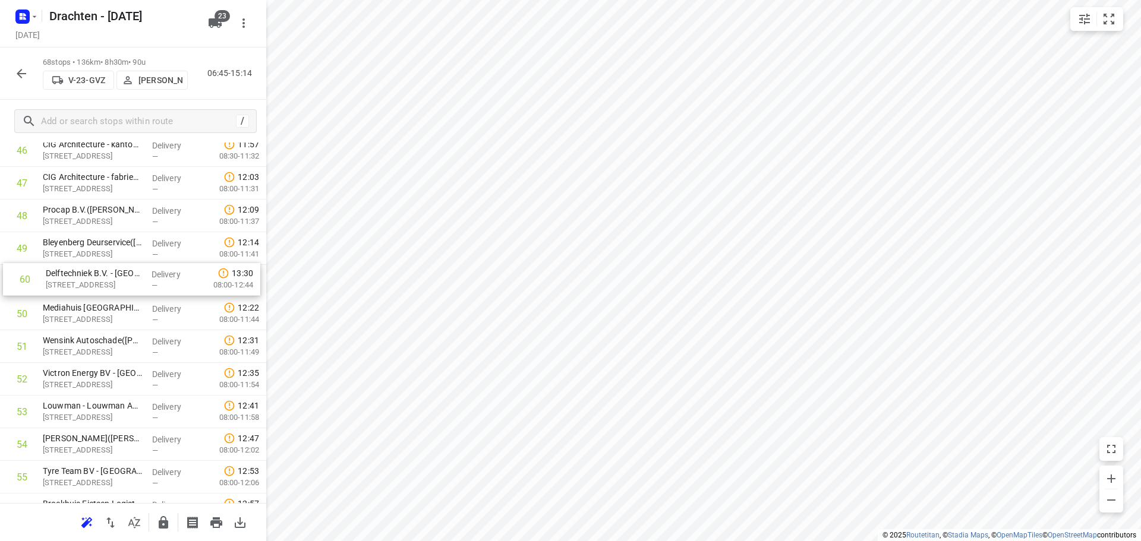
drag, startPoint x: 93, startPoint y: 473, endPoint x: 96, endPoint y: 285, distance: 187.8
drag, startPoint x: 124, startPoint y: 354, endPoint x: 113, endPoint y: 319, distance: 36.7
drag, startPoint x: 114, startPoint y: 393, endPoint x: 120, endPoint y: 359, distance: 35.0
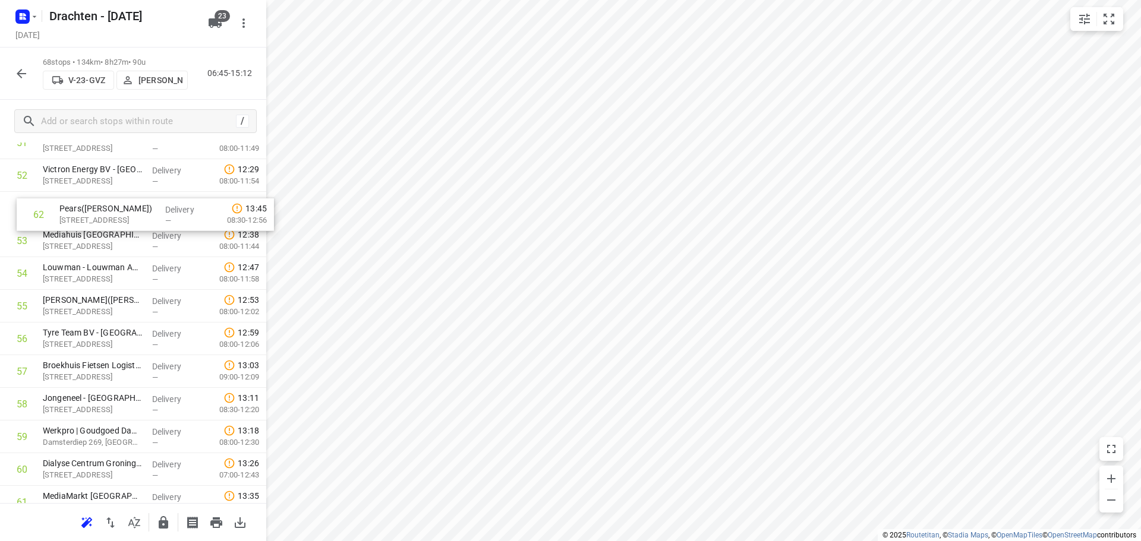
scroll to position [1733, 0]
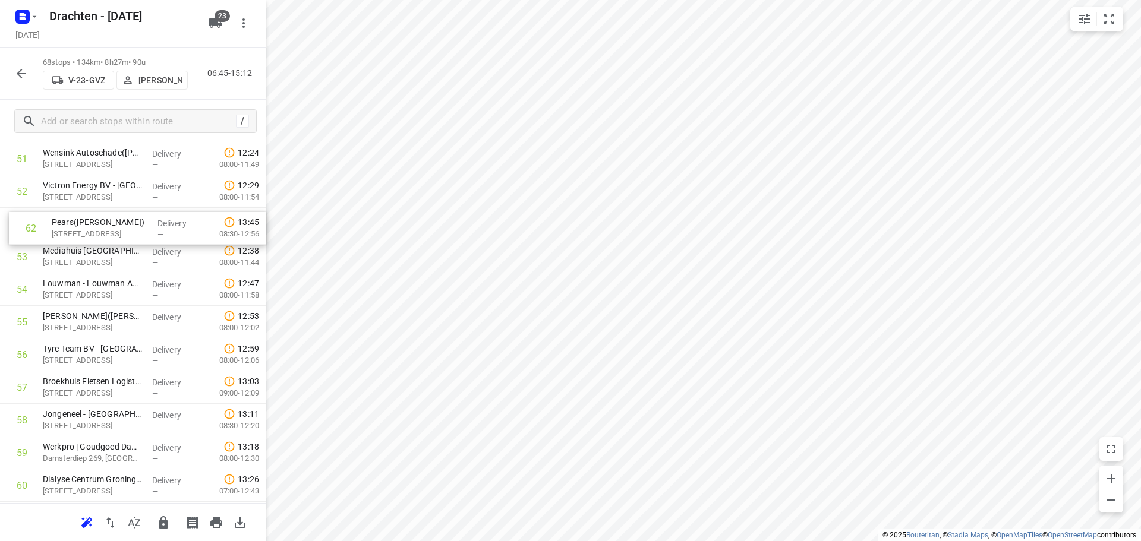
drag, startPoint x: 127, startPoint y: 436, endPoint x: 137, endPoint y: 225, distance: 211.2
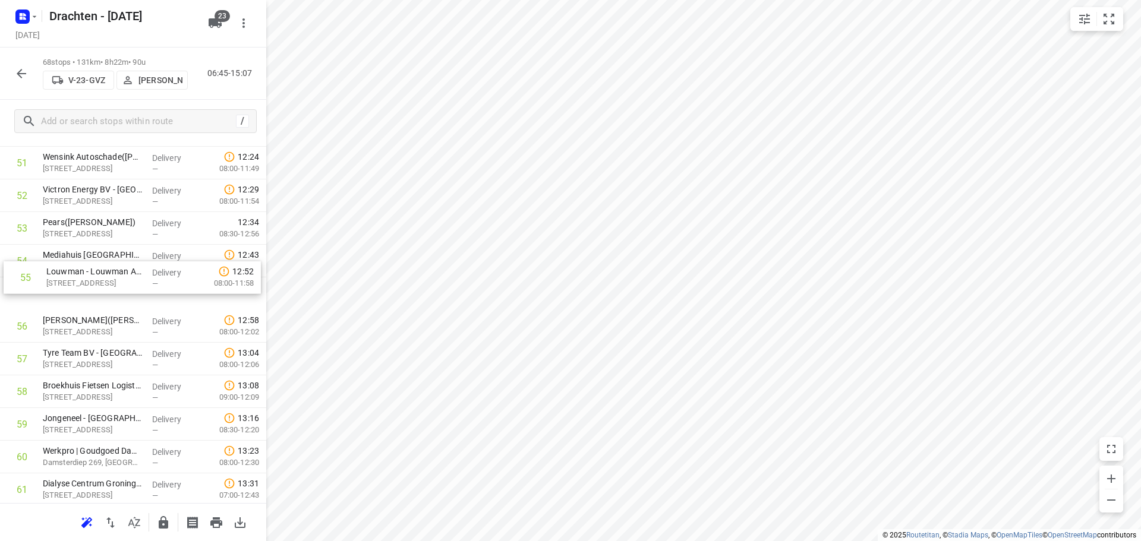
drag, startPoint x: 130, startPoint y: 298, endPoint x: 135, endPoint y: 271, distance: 27.3
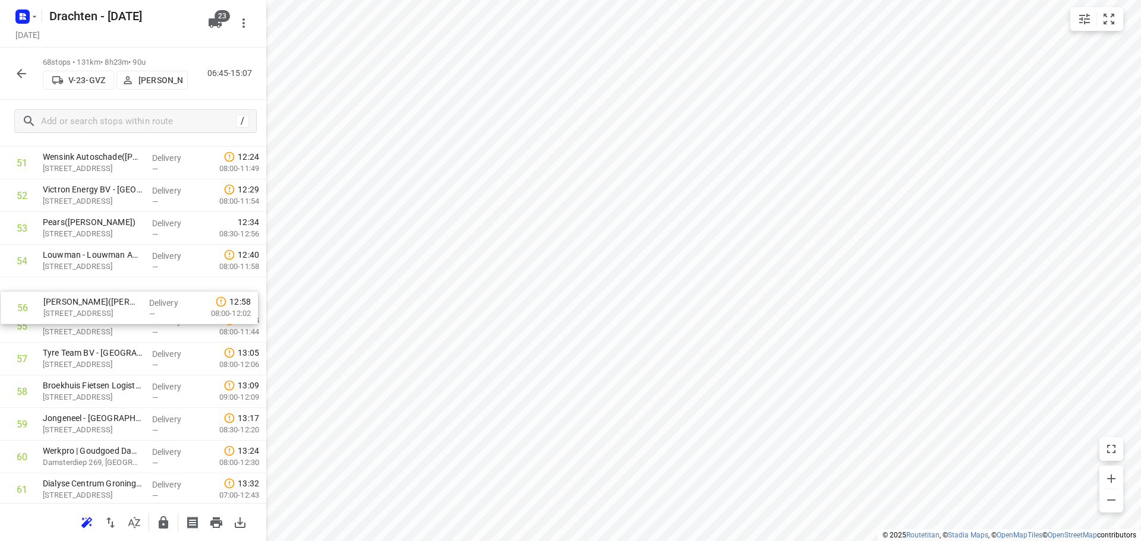
drag, startPoint x: 115, startPoint y: 336, endPoint x: 117, endPoint y: 301, distance: 34.6
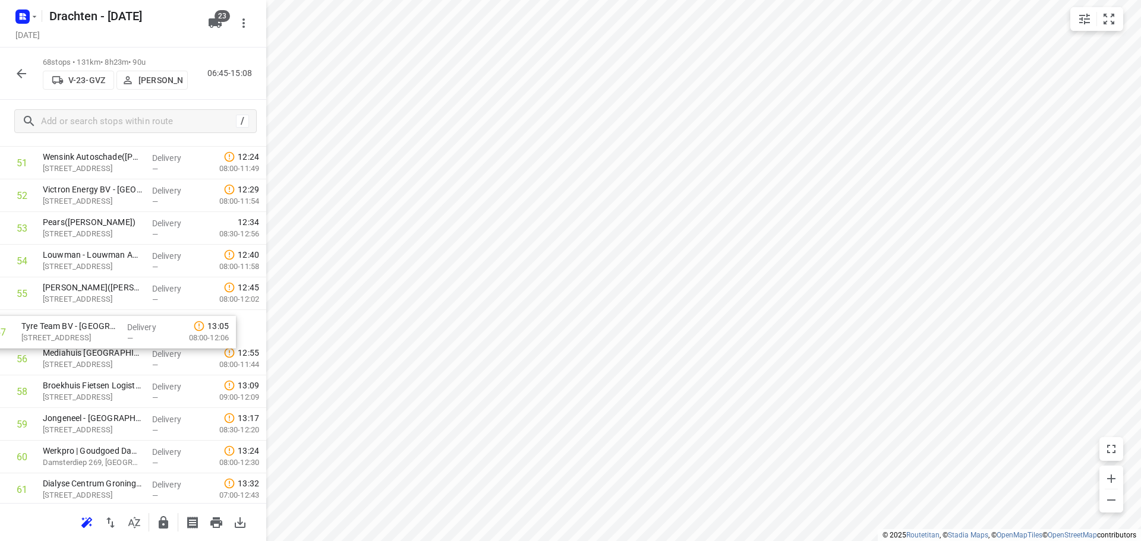
drag, startPoint x: 84, startPoint y: 368, endPoint x: 58, endPoint y: 335, distance: 42.3
drag, startPoint x: 77, startPoint y: 404, endPoint x: 81, endPoint y: 367, distance: 36.4
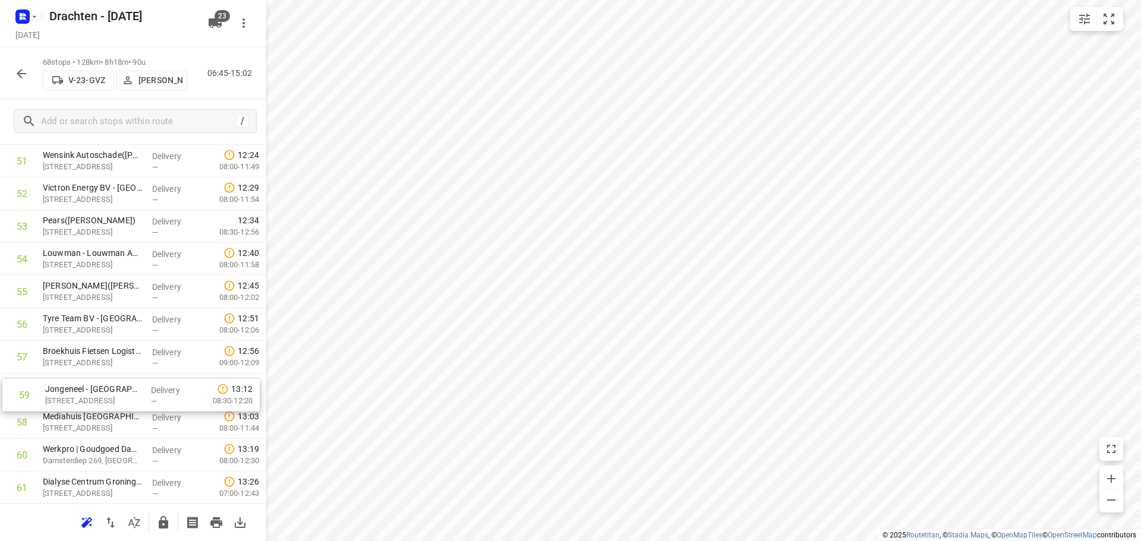
drag, startPoint x: 96, startPoint y: 434, endPoint x: 99, endPoint y: 396, distance: 38.7
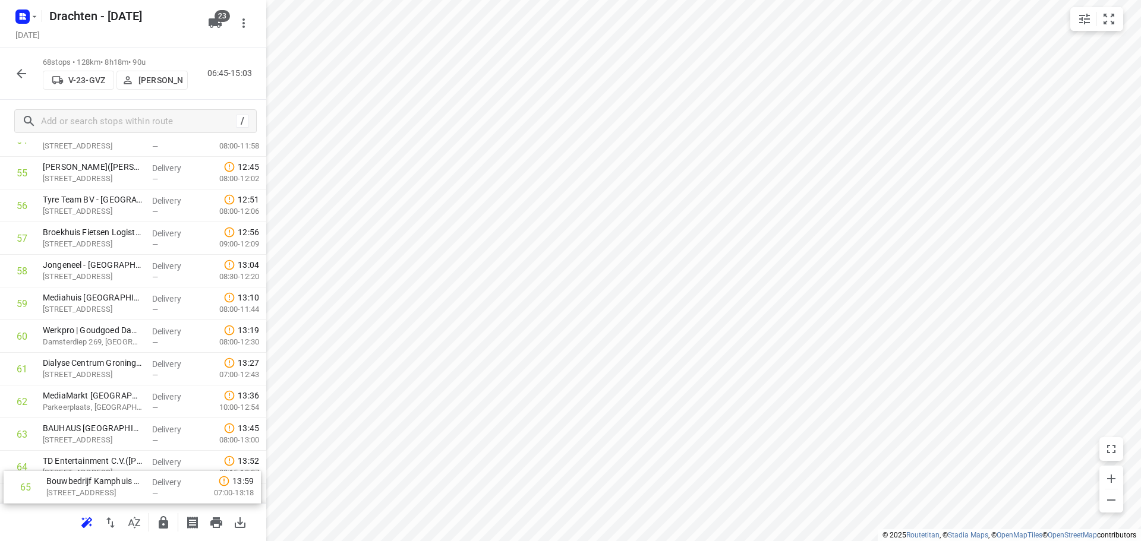
scroll to position [1851, 0]
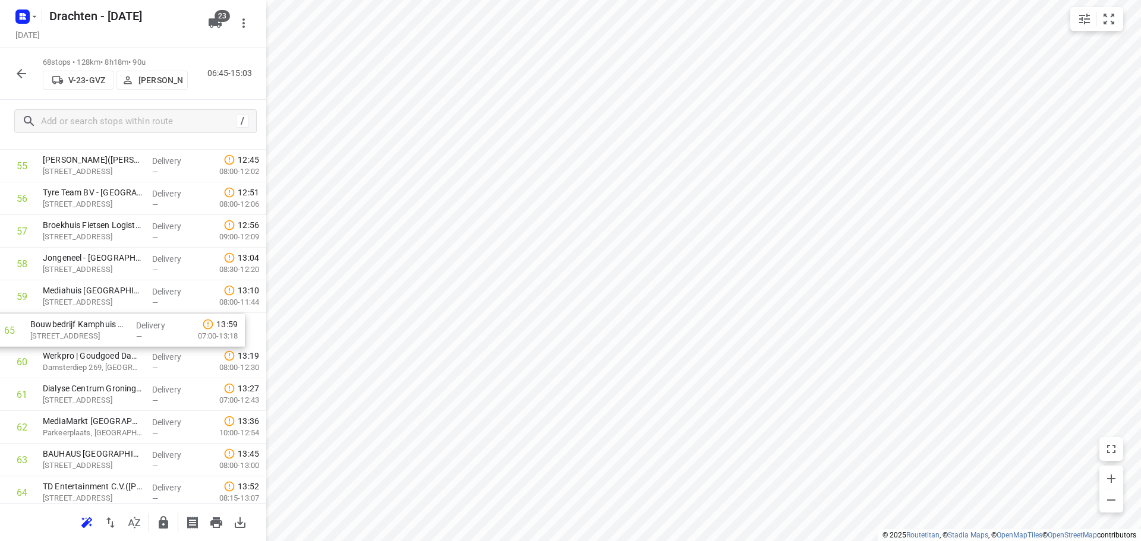
drag, startPoint x: 110, startPoint y: 492, endPoint x: 93, endPoint y: 317, distance: 175.6
drag, startPoint x: 67, startPoint y: 335, endPoint x: 73, endPoint y: 293, distance: 42.0
drag, startPoint x: 119, startPoint y: 374, endPoint x: 122, endPoint y: 336, distance: 37.5
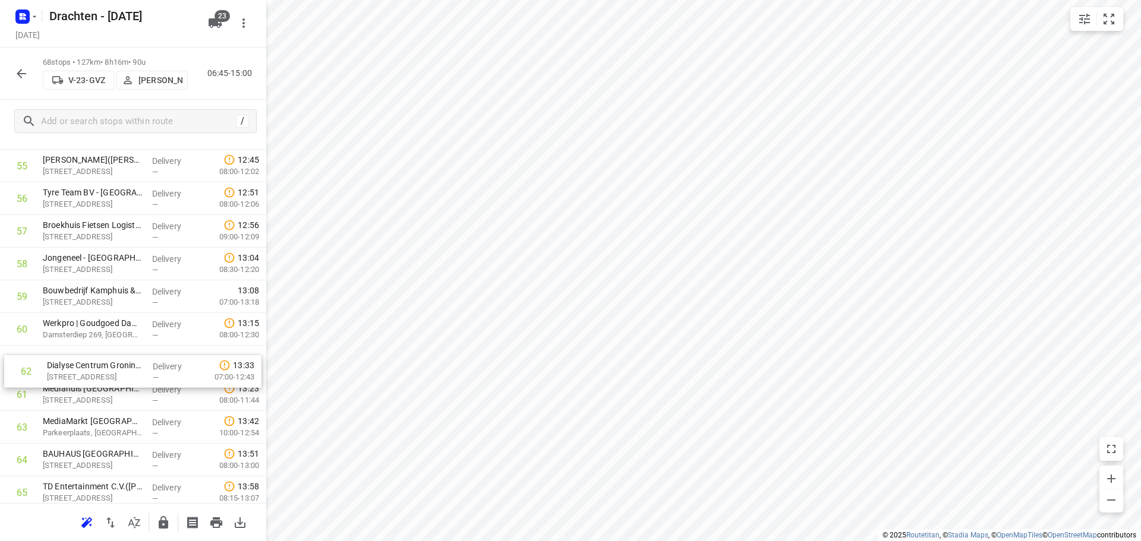
drag, startPoint x: 120, startPoint y: 395, endPoint x: 125, endPoint y: 360, distance: 36.0
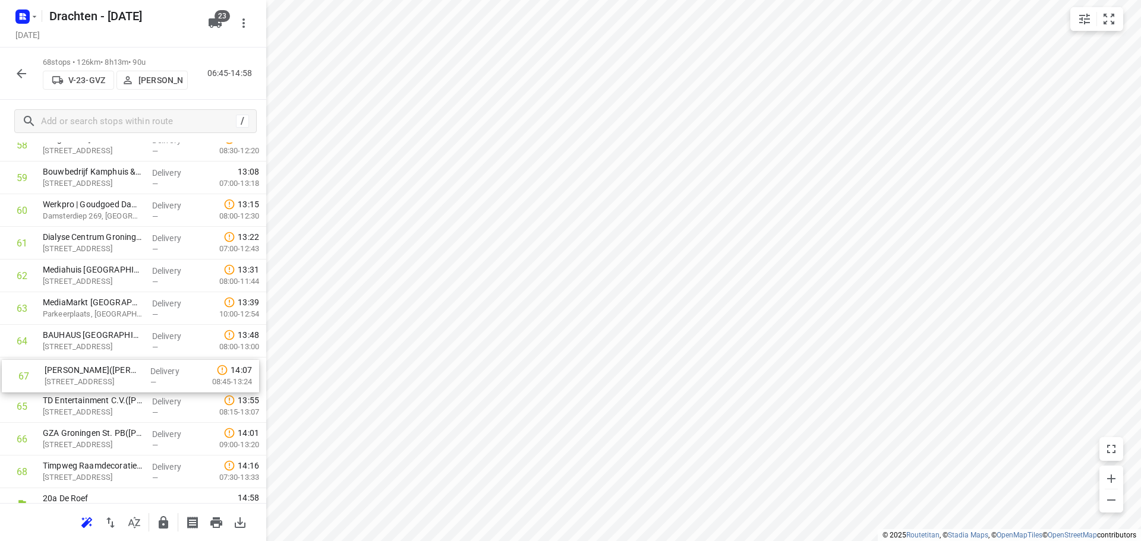
scroll to position [1971, 0]
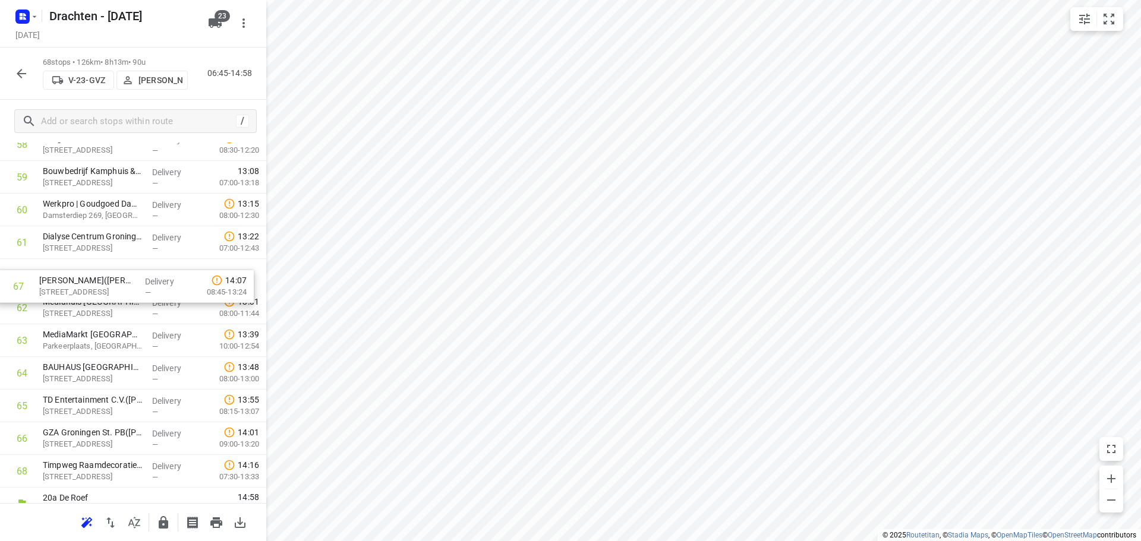
drag, startPoint x: 114, startPoint y: 443, endPoint x: 110, endPoint y: 269, distance: 174.2
drag, startPoint x: 115, startPoint y: 346, endPoint x: 107, endPoint y: 284, distance: 63.0
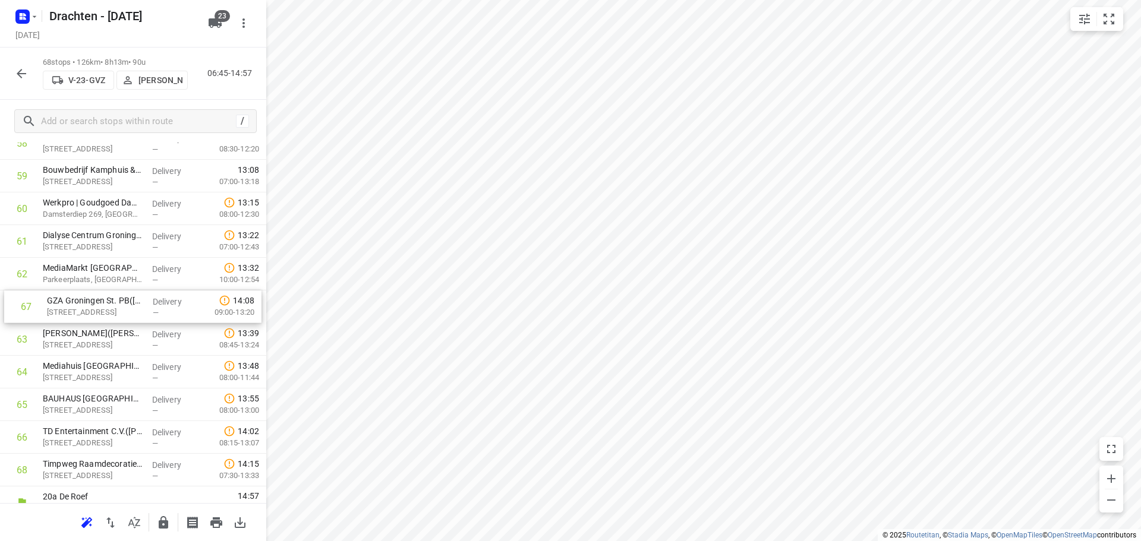
drag, startPoint x: 118, startPoint y: 445, endPoint x: 124, endPoint y: 306, distance: 138.6
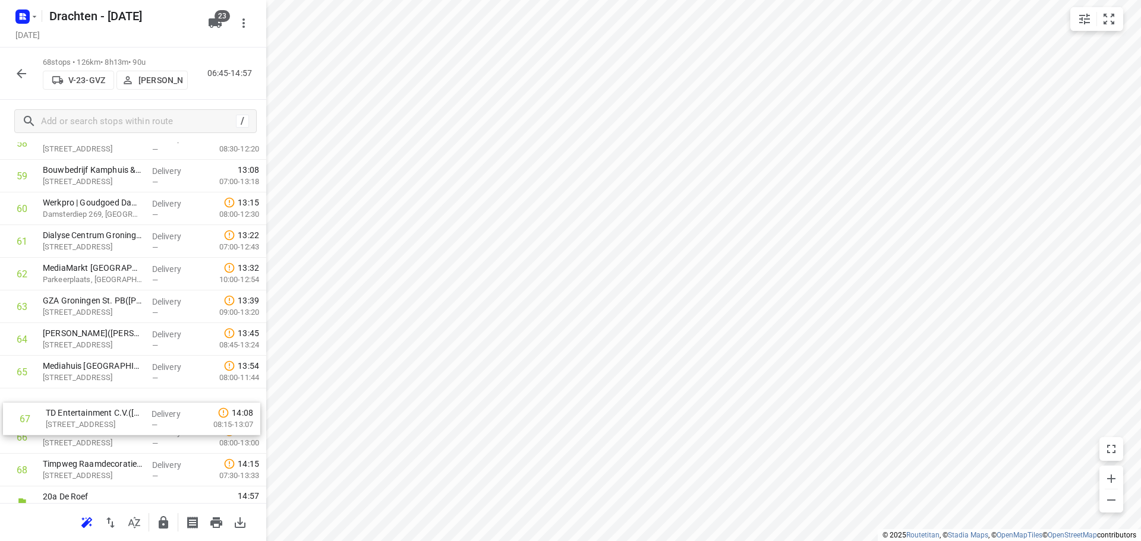
scroll to position [1976, 0]
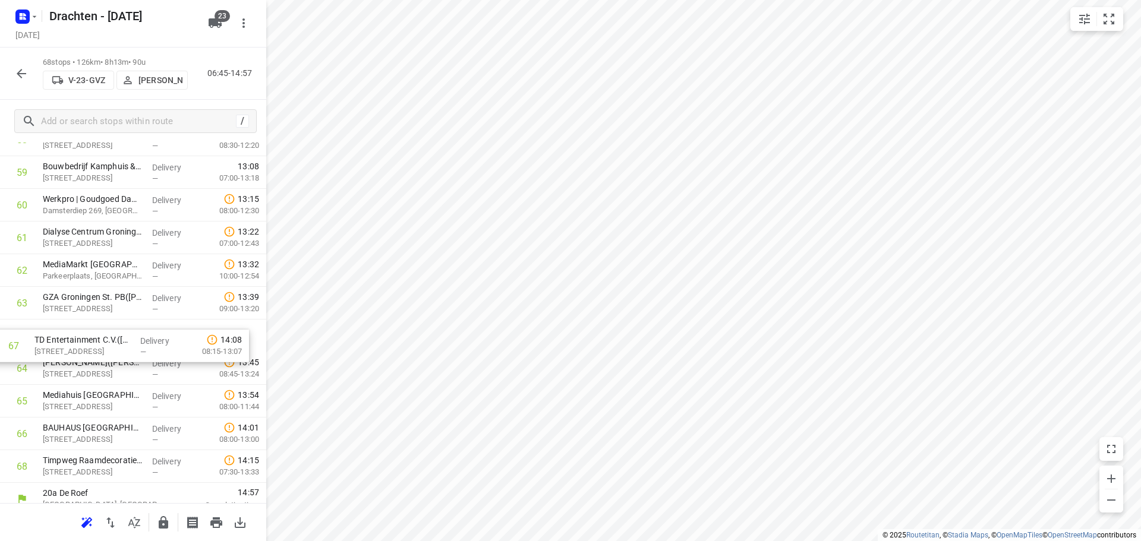
drag, startPoint x: 127, startPoint y: 450, endPoint x: 125, endPoint y: 344, distance: 106.4
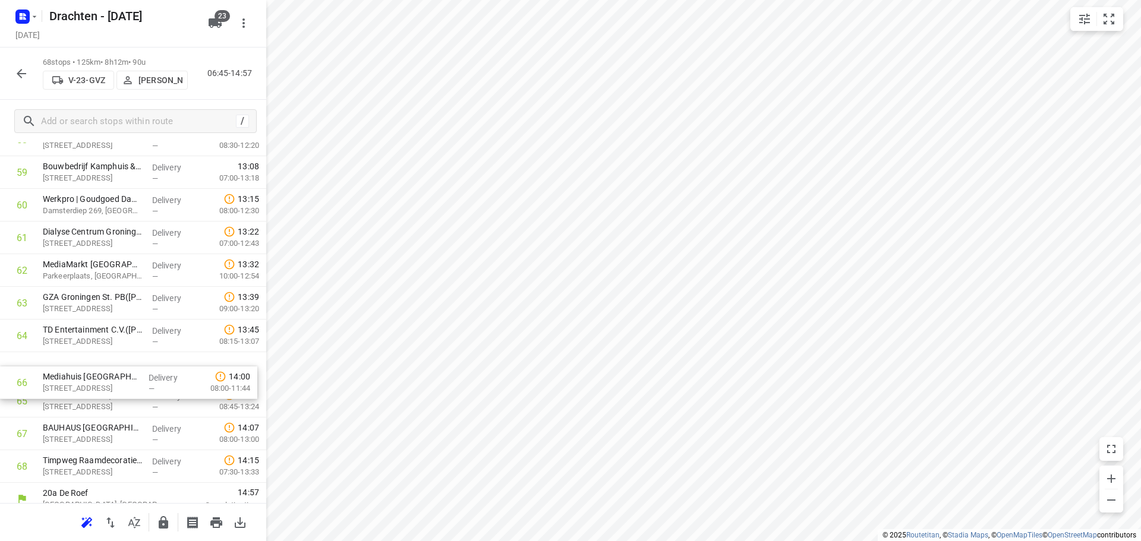
drag, startPoint x: 147, startPoint y: 417, endPoint x: 147, endPoint y: 383, distance: 33.9
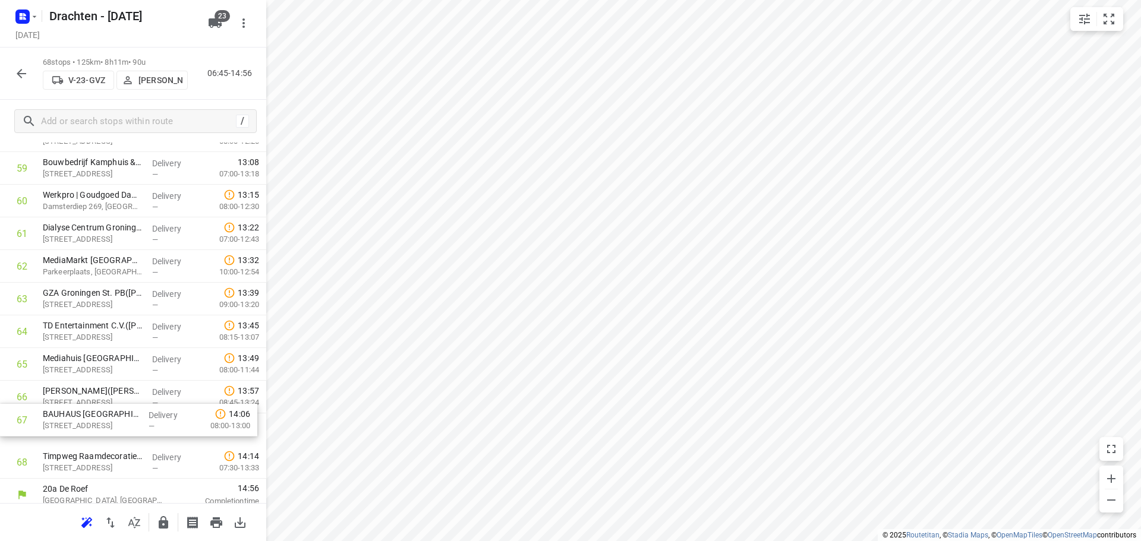
scroll to position [1982, 0]
drag, startPoint x: 144, startPoint y: 435, endPoint x: 140, endPoint y: 385, distance: 50.1
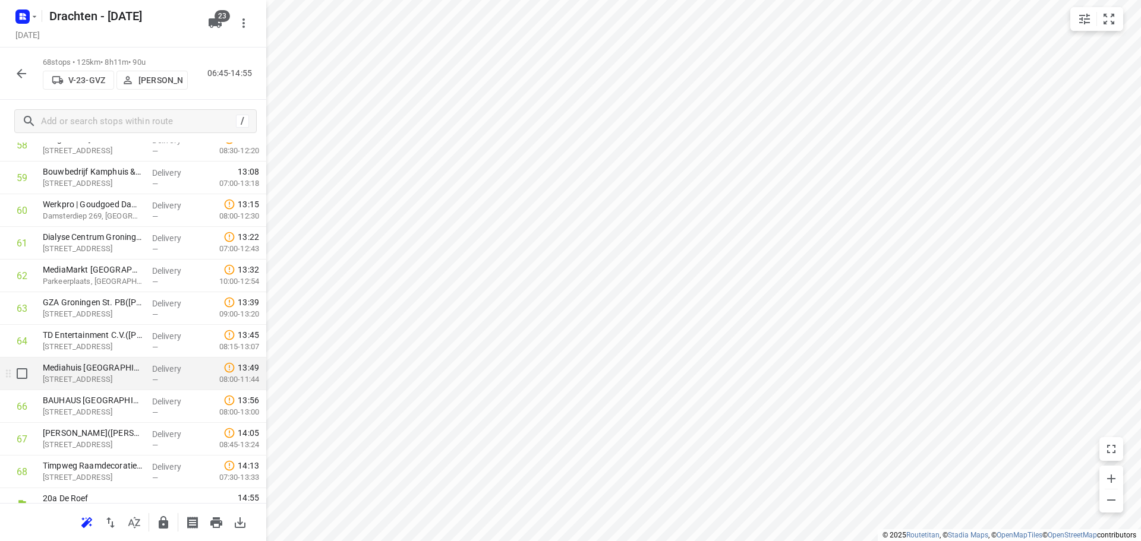
scroll to position [1988, 0]
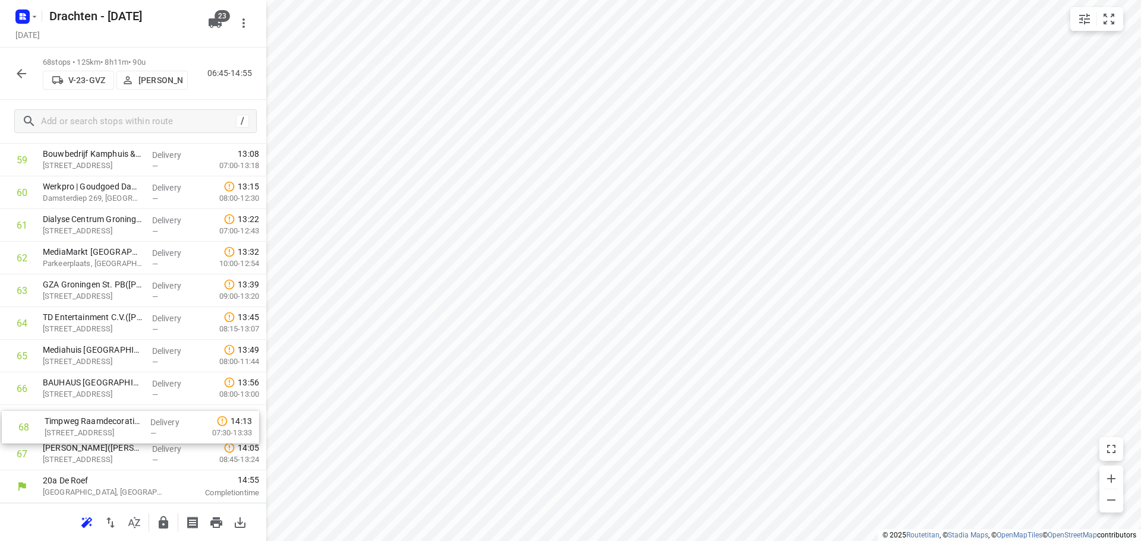
drag, startPoint x: 121, startPoint y: 458, endPoint x: 125, endPoint y: 424, distance: 34.1
click at [162, 518] on icon "button" at bounding box center [164, 523] width 10 height 12
click at [17, 80] on icon "button" at bounding box center [21, 74] width 14 height 14
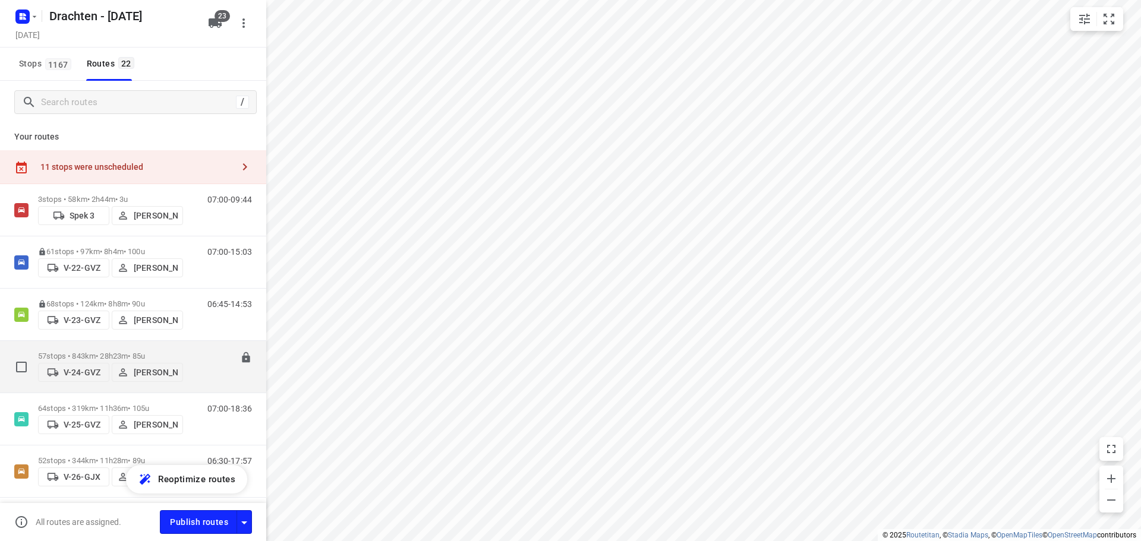
click at [105, 352] on p "57 stops • 843km • 28h23m • 85u" at bounding box center [110, 356] width 145 height 9
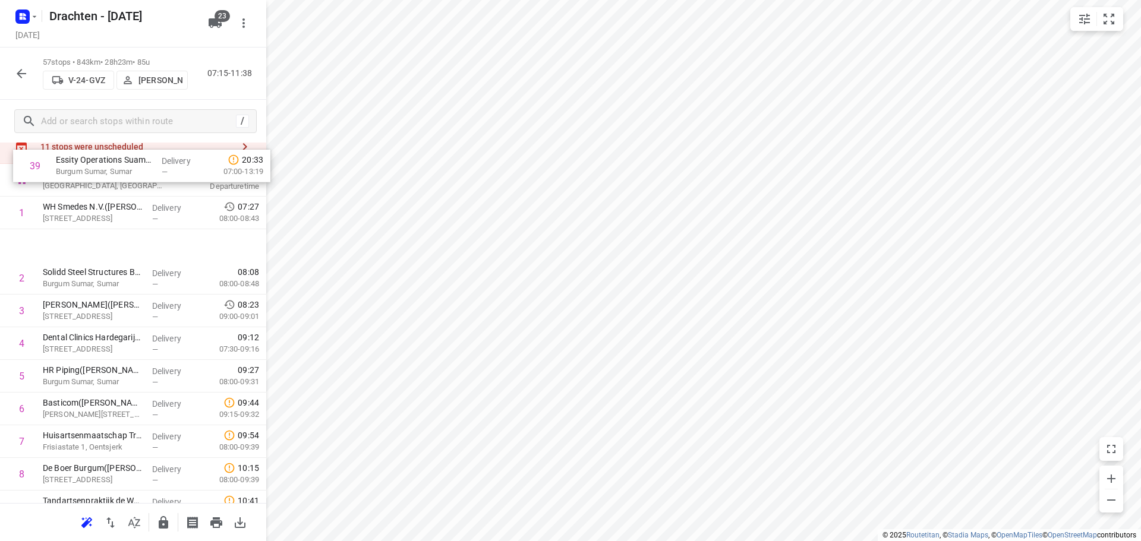
scroll to position [0, 0]
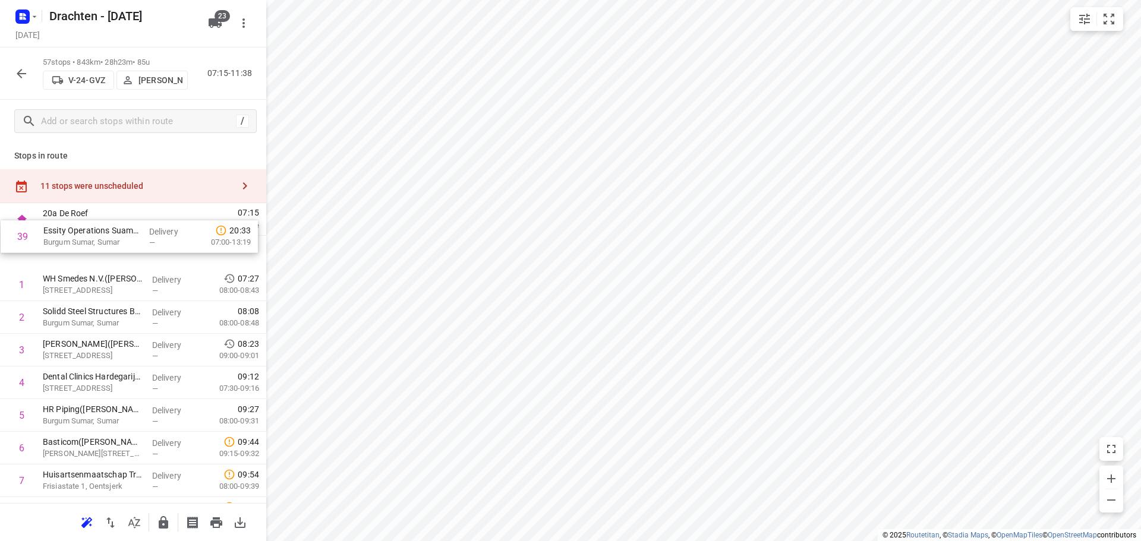
drag, startPoint x: 90, startPoint y: 373, endPoint x: 90, endPoint y: 237, distance: 136.1
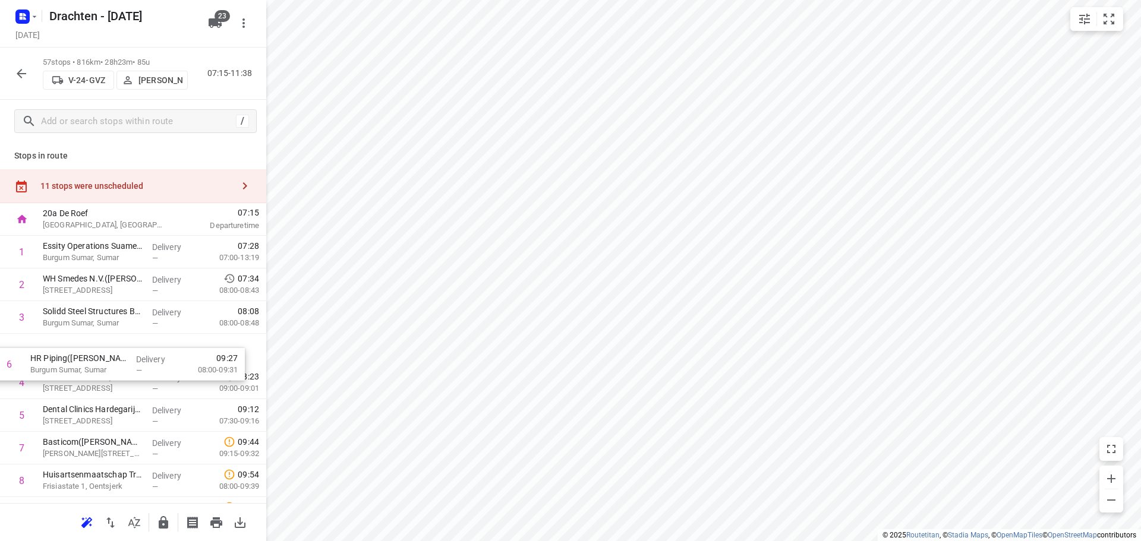
scroll to position [1, 0]
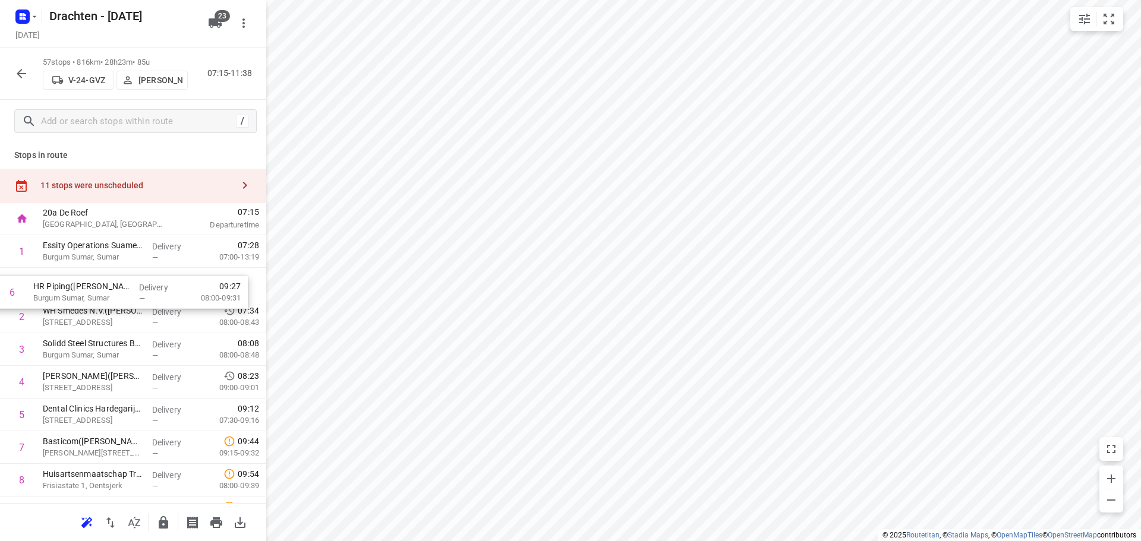
drag, startPoint x: 112, startPoint y: 427, endPoint x: 102, endPoint y: 297, distance: 130.6
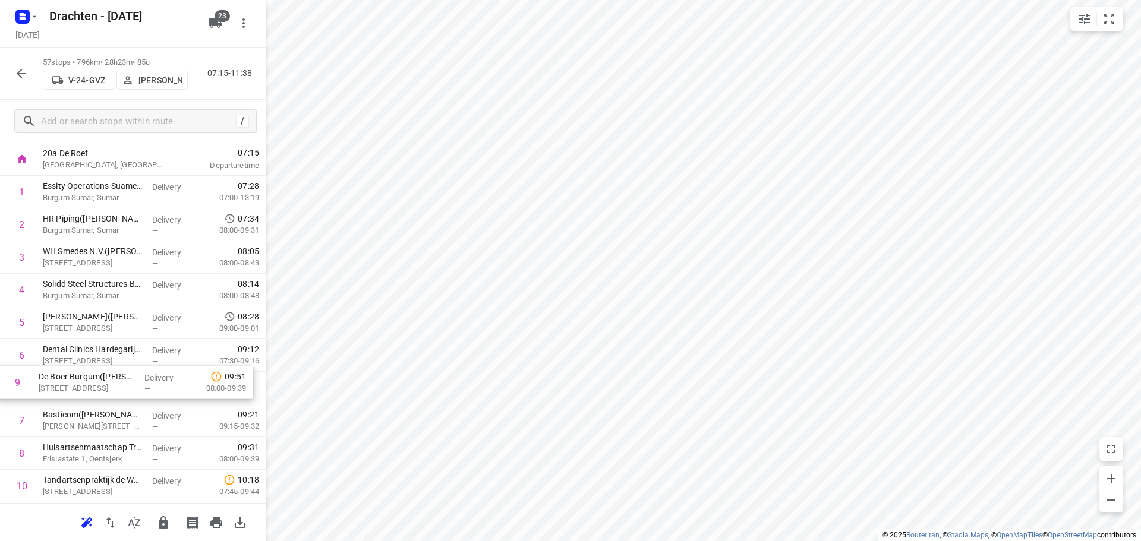
scroll to position [62, 0]
drag, startPoint x: 111, startPoint y: 458, endPoint x: 106, endPoint y: 280, distance: 177.8
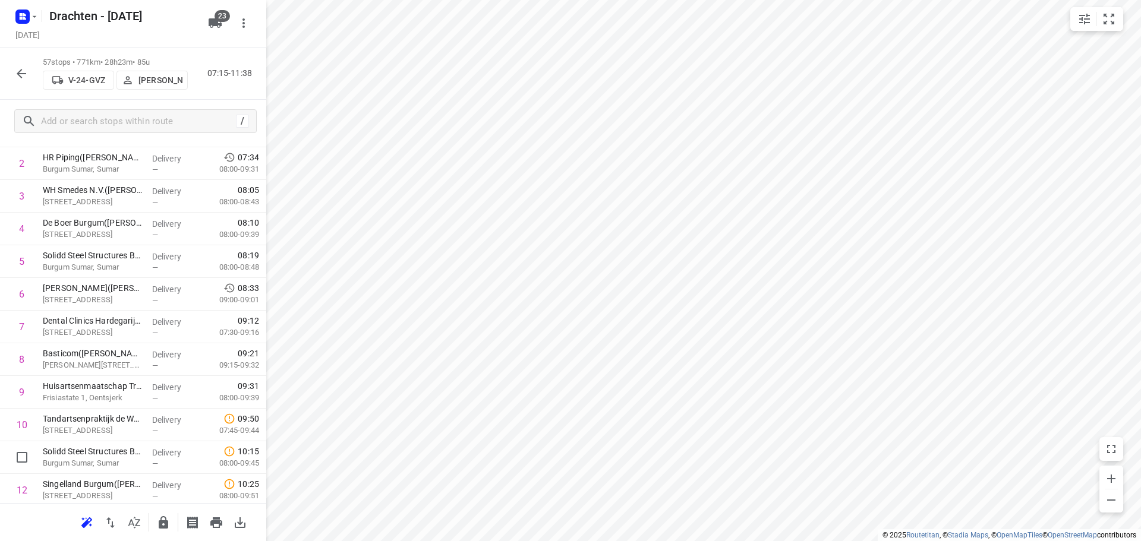
scroll to position [123, 0]
drag, startPoint x: 140, startPoint y: 462, endPoint x: 156, endPoint y: 298, distance: 164.8
drag, startPoint x: 147, startPoint y: 468, endPoint x: 160, endPoint y: 271, distance: 197.8
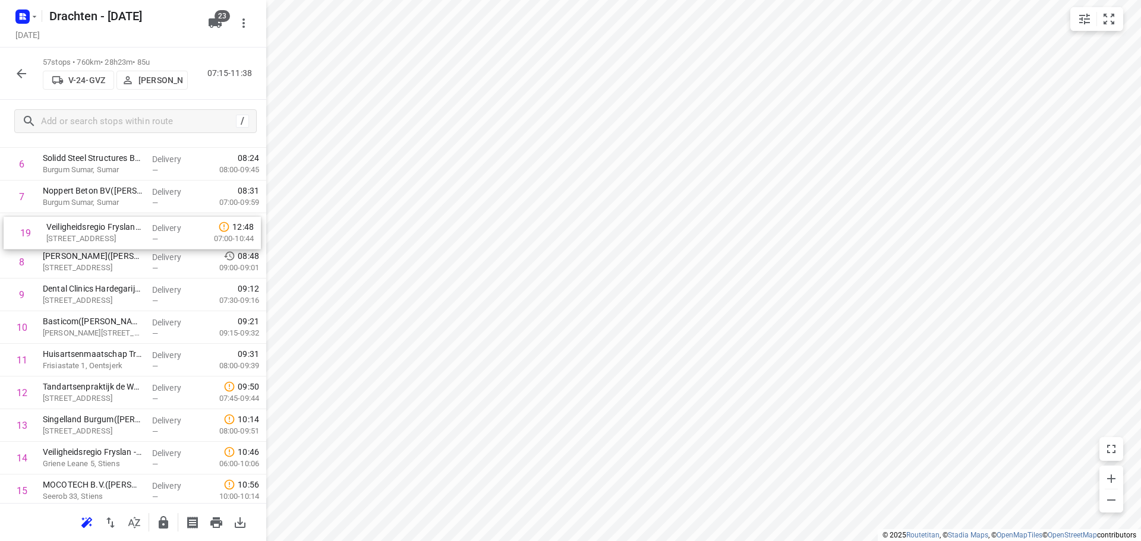
scroll to position [248, 0]
drag, startPoint x: 136, startPoint y: 493, endPoint x: 141, endPoint y: 235, distance: 258.0
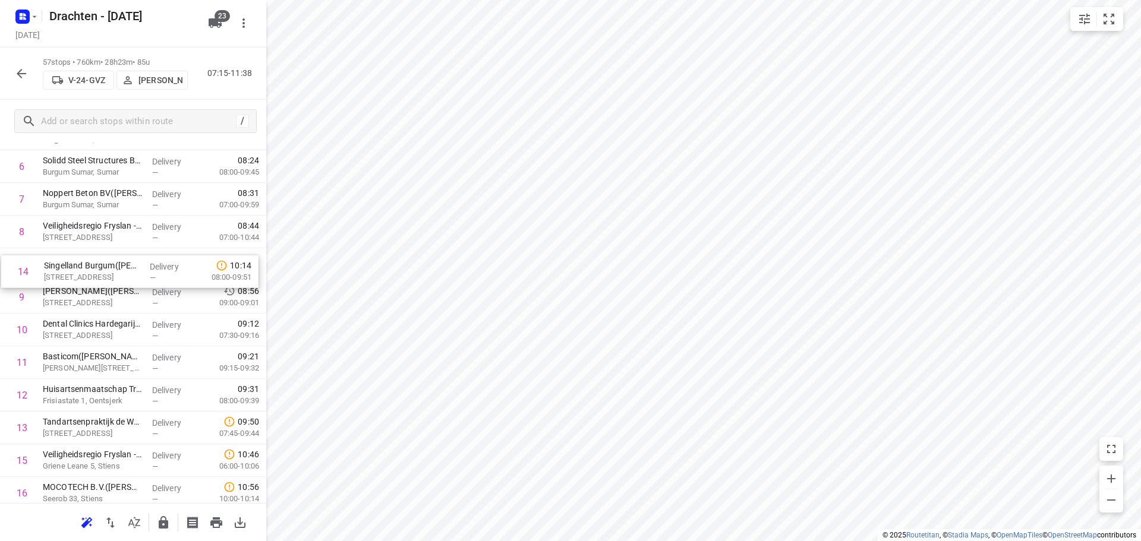
drag, startPoint x: 111, startPoint y: 437, endPoint x: 114, endPoint y: 270, distance: 167.0
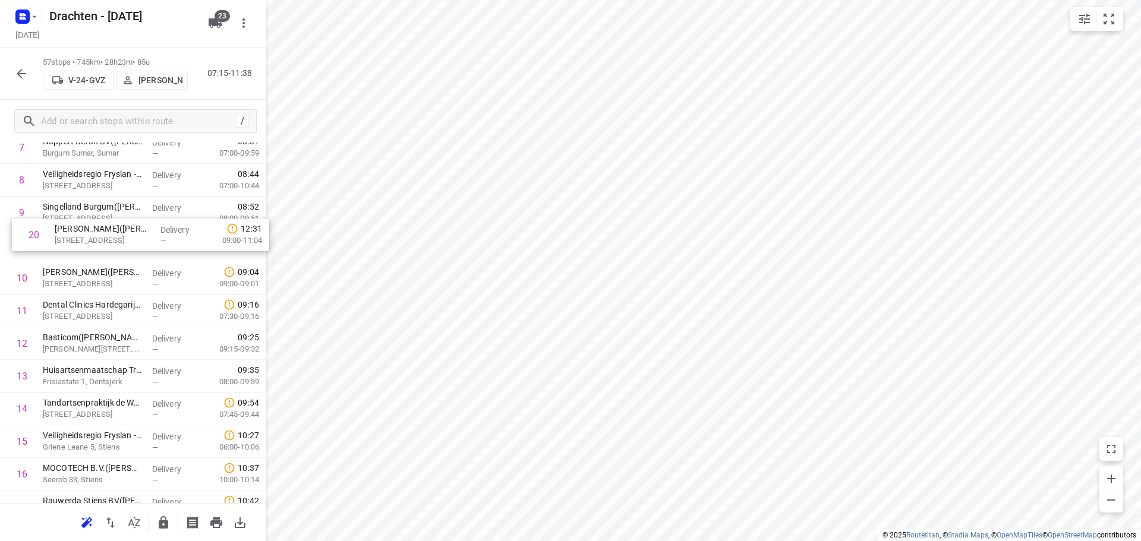
scroll to position [298, 0]
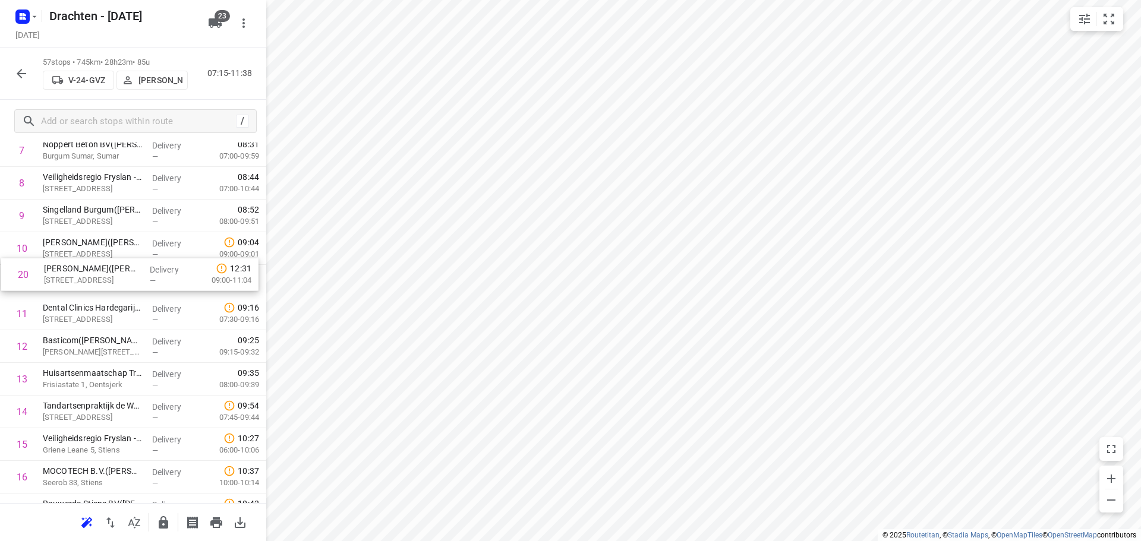
drag, startPoint x: 119, startPoint y: 455, endPoint x: 119, endPoint y: 281, distance: 173.6
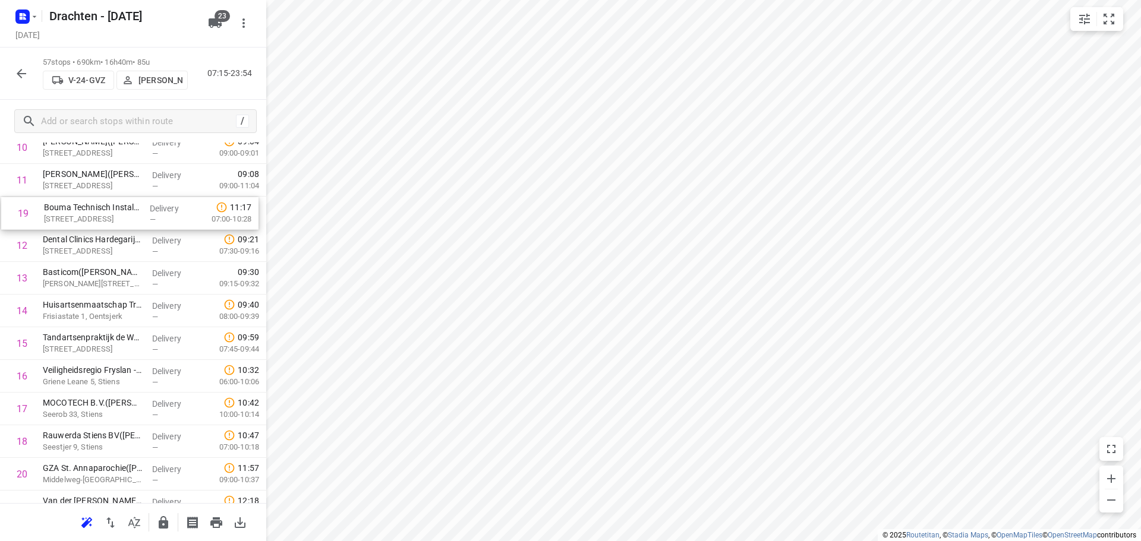
scroll to position [389, 0]
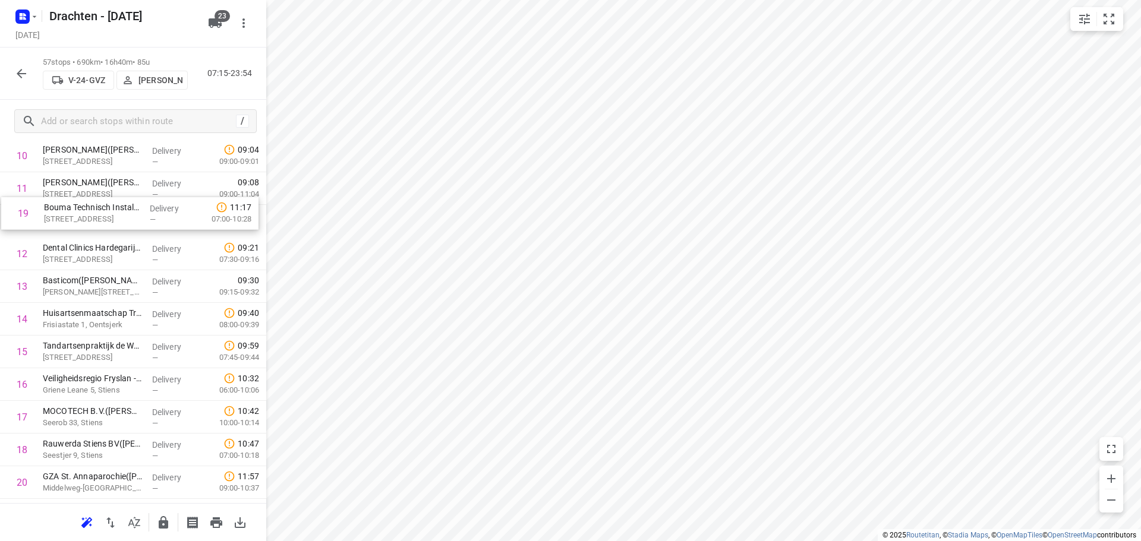
drag, startPoint x: 100, startPoint y: 427, endPoint x: 102, endPoint y: 206, distance: 220.5
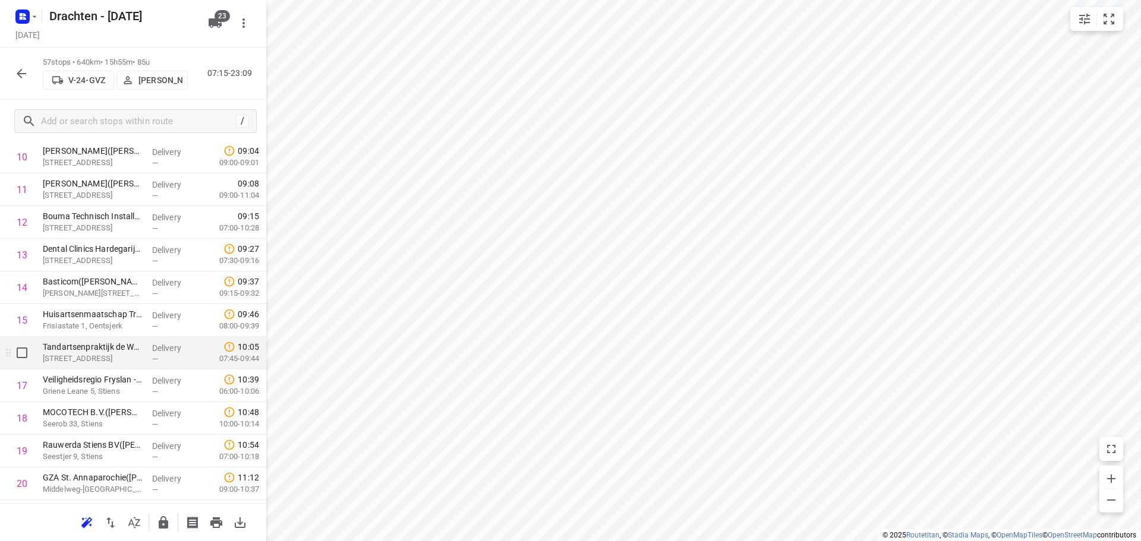
scroll to position [449, 0]
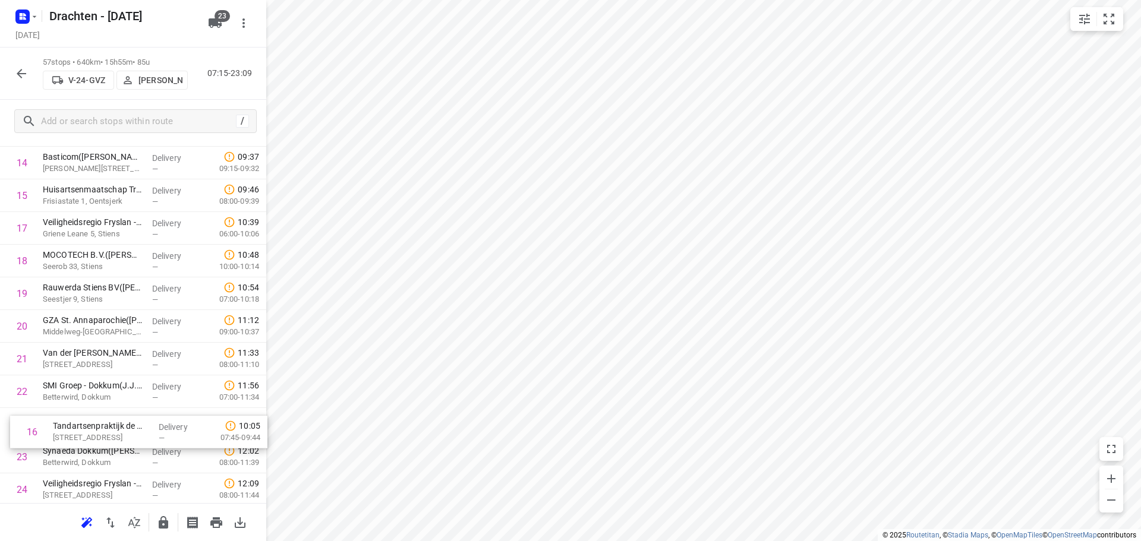
drag, startPoint x: 124, startPoint y: 295, endPoint x: 134, endPoint y: 437, distance: 143.0
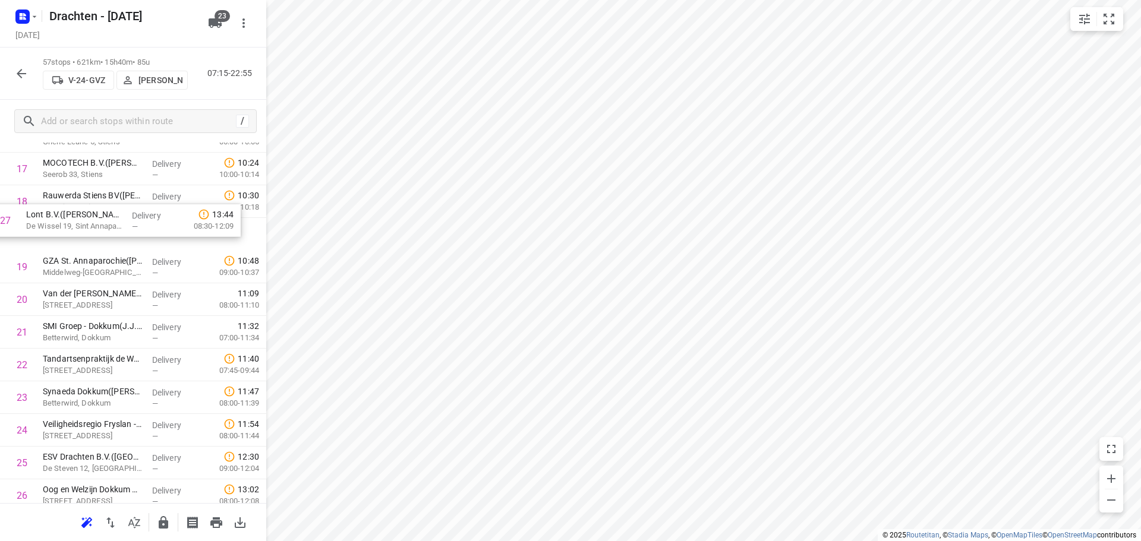
scroll to position [606, 0]
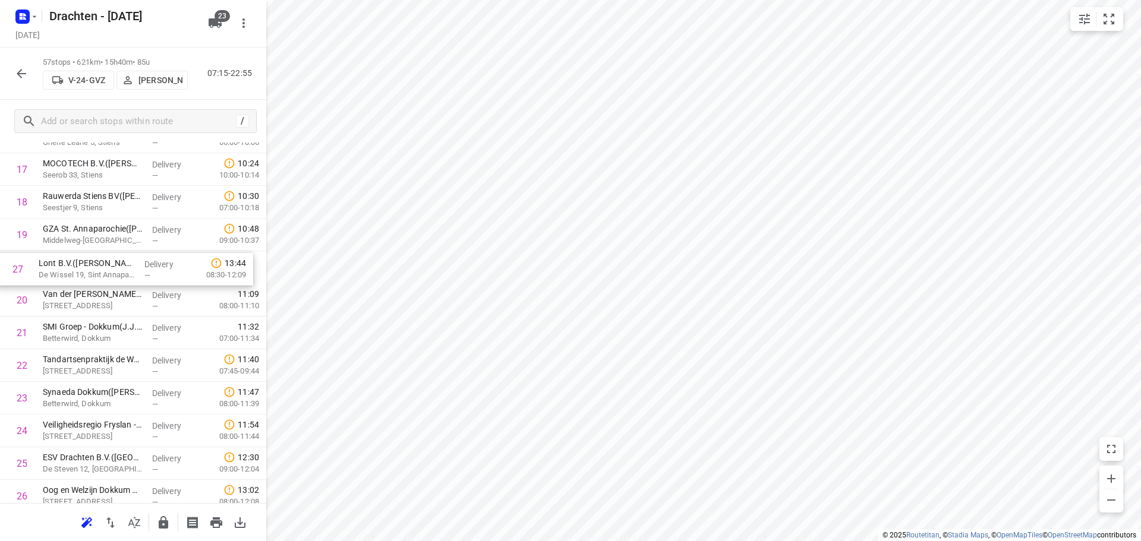
drag, startPoint x: 127, startPoint y: 417, endPoint x: 125, endPoint y: 274, distance: 142.7
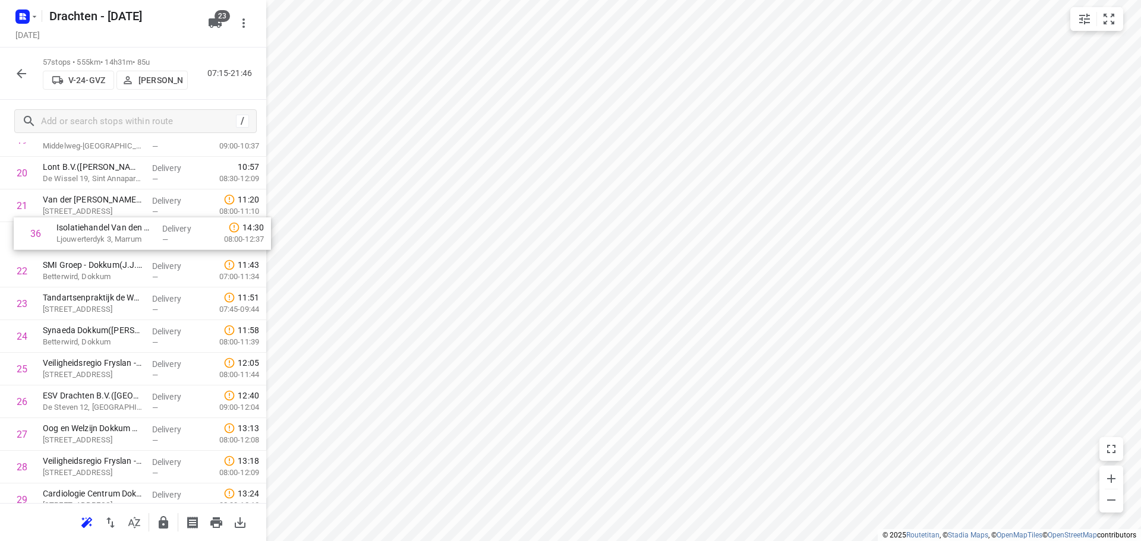
scroll to position [700, 0]
drag, startPoint x: 111, startPoint y: 434, endPoint x: 127, endPoint y: 228, distance: 206.9
click at [127, 228] on div "1 Essity Operations Suameer B.V.(Sjoukje De Man) Burgum Sumar, Sumar Delivery —…" at bounding box center [133, 467] width 266 height 1863
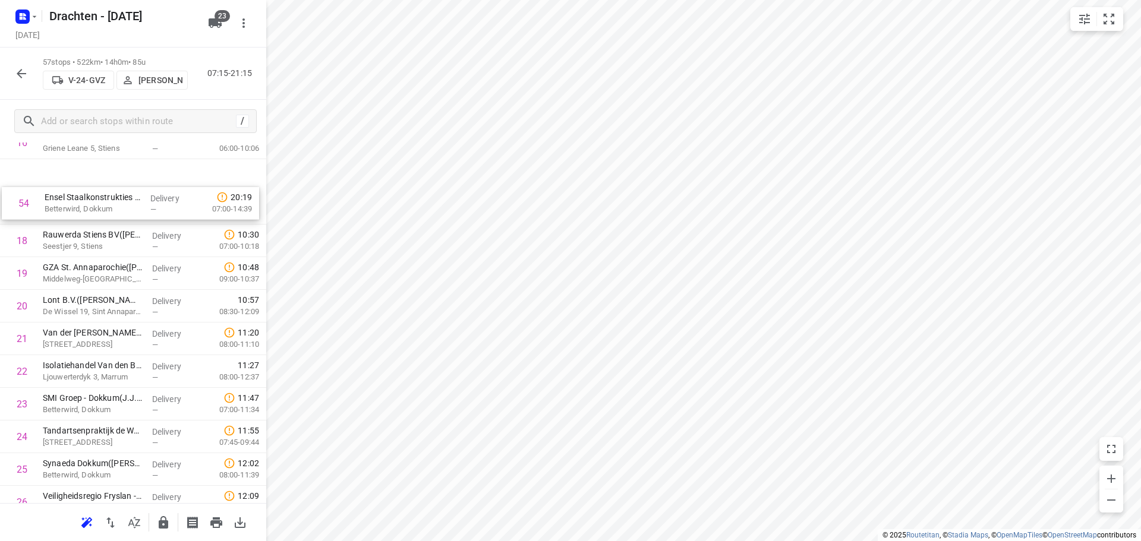
scroll to position [565, 0]
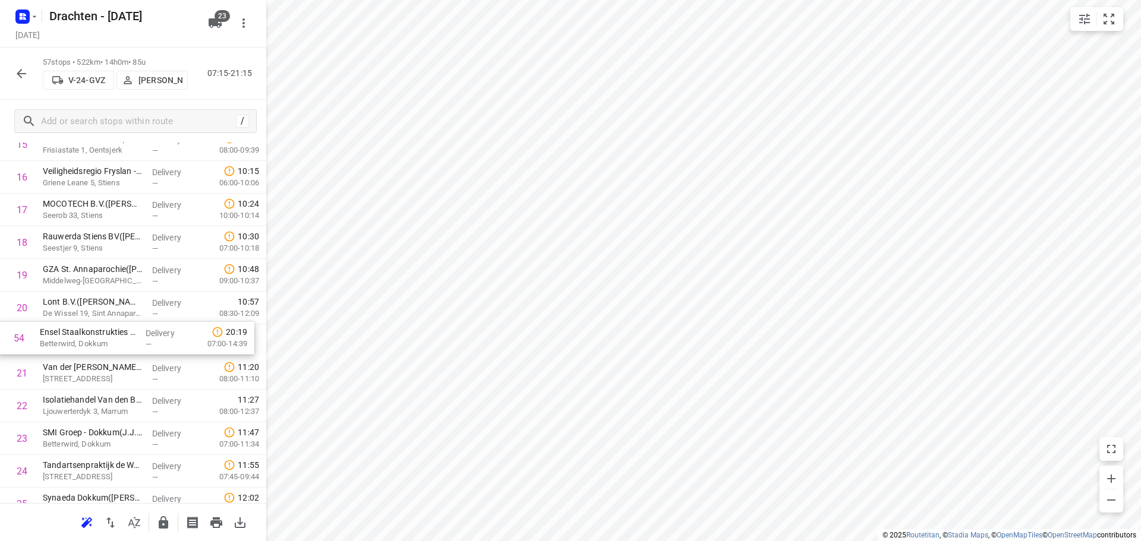
drag, startPoint x: 145, startPoint y: 396, endPoint x: 143, endPoint y: 335, distance: 61.3
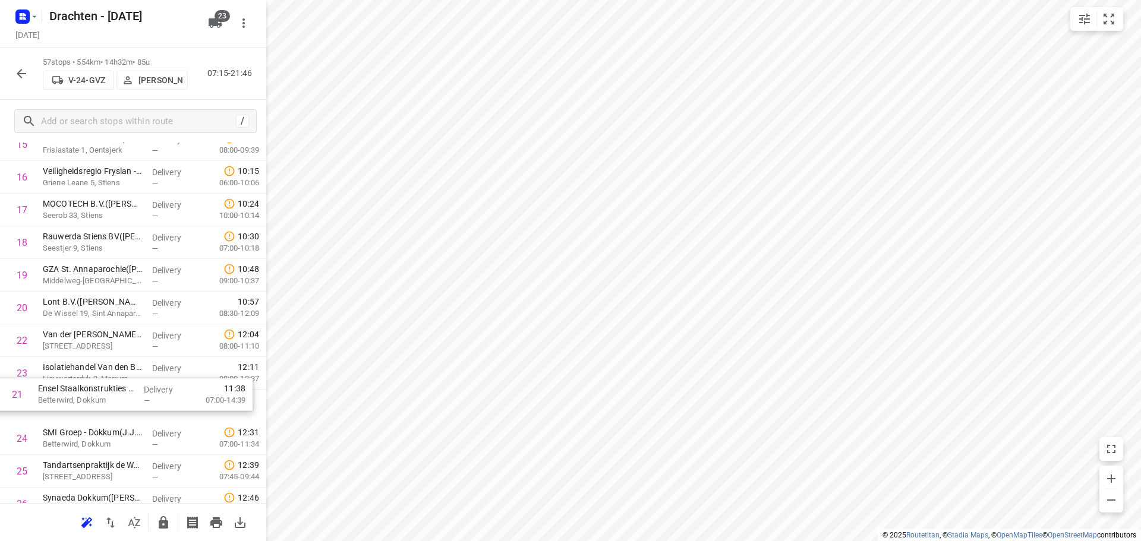
drag, startPoint x: 150, startPoint y: 345, endPoint x: 145, endPoint y: 406, distance: 60.9
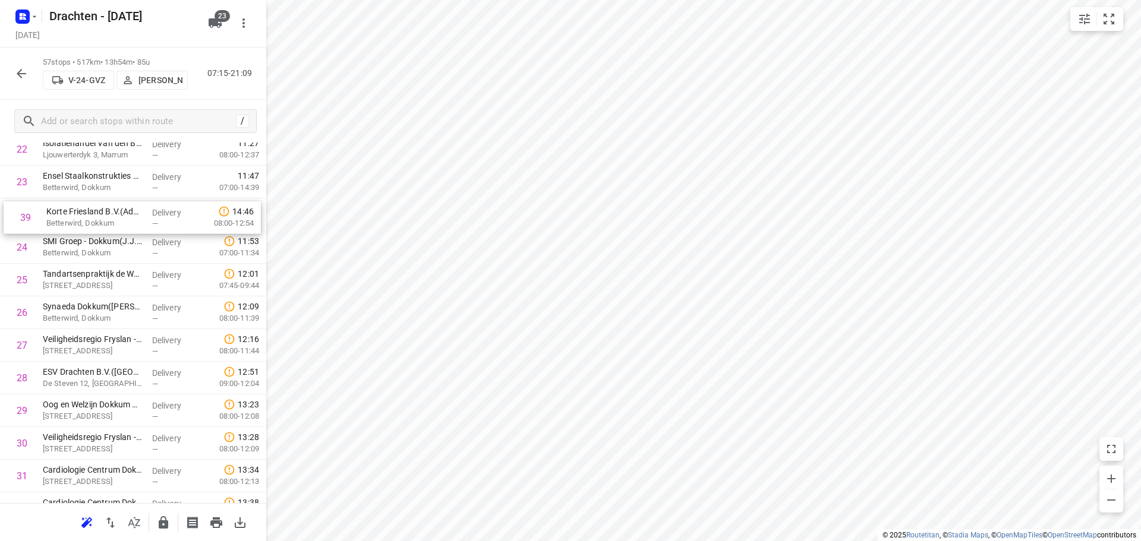
scroll to position [785, 0]
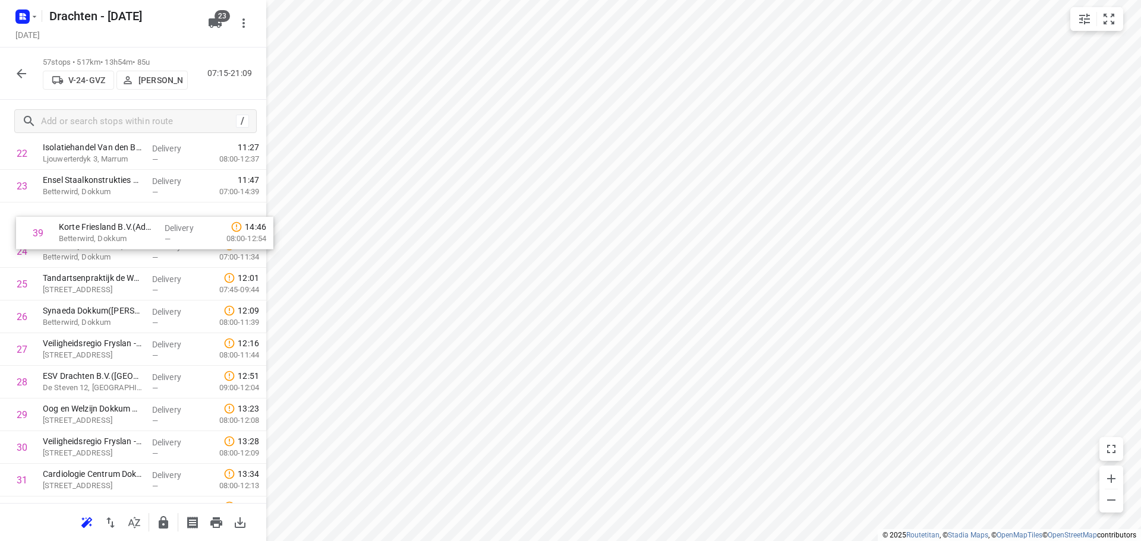
drag, startPoint x: 93, startPoint y: 455, endPoint x: 111, endPoint y: 227, distance: 228.3
click at [111, 227] on div "1 Essity Operations Suameer B.V.(Sjoukje De Man) Burgum Sumar, Sumar Delivery —…" at bounding box center [133, 382] width 266 height 1863
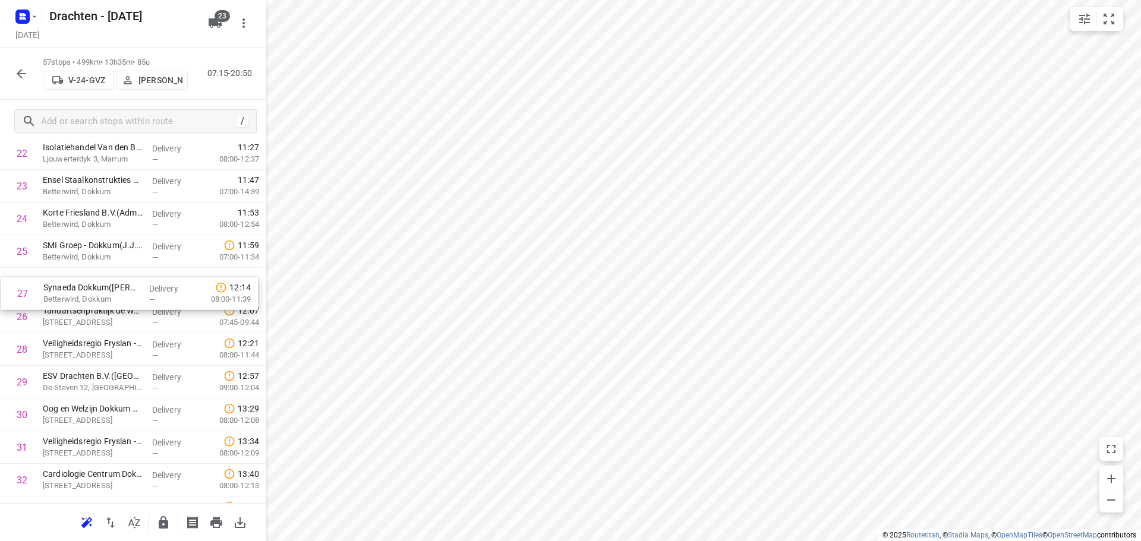
drag, startPoint x: 90, startPoint y: 321, endPoint x: 90, endPoint y: 289, distance: 32.1
click at [90, 289] on div "1 Essity Operations Suameer B.V.(Sjoukje De Man) Burgum Sumar, Sumar Delivery —…" at bounding box center [133, 382] width 266 height 1863
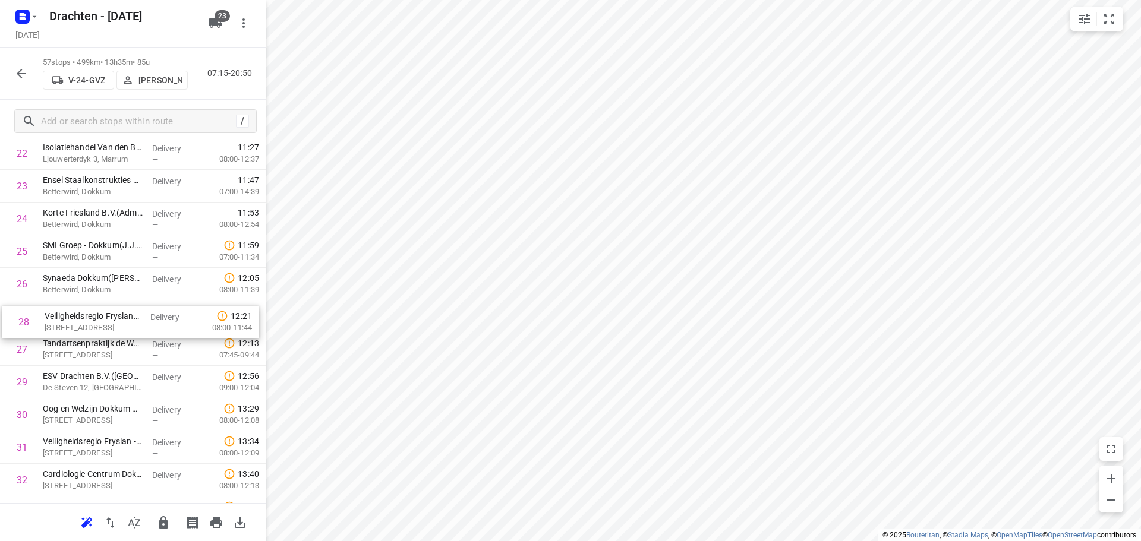
drag, startPoint x: 90, startPoint y: 348, endPoint x: 92, endPoint y: 314, distance: 33.9
click at [92, 314] on div "1 Essity Operations Suameer B.V.(Sjoukje De Man) Burgum Sumar, Sumar Delivery —…" at bounding box center [133, 382] width 266 height 1863
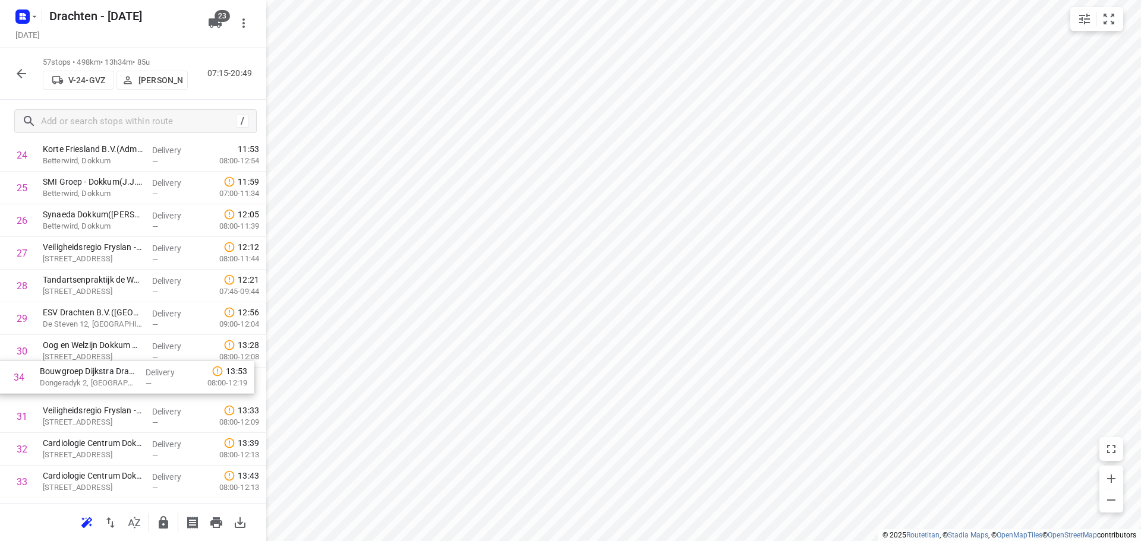
scroll to position [849, 0]
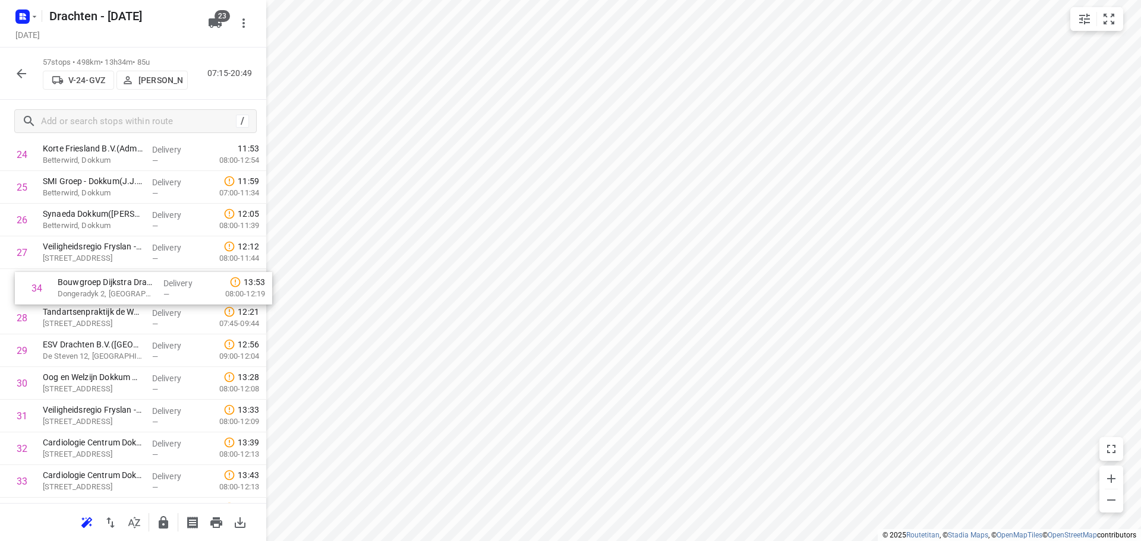
drag, startPoint x: 93, startPoint y: 489, endPoint x: 106, endPoint y: 284, distance: 206.0
click at [106, 284] on div "1 Essity Operations Suameer B.V.(Sjoukje De Man) Burgum Sumar, Sumar Delivery —…" at bounding box center [133, 318] width 266 height 1863
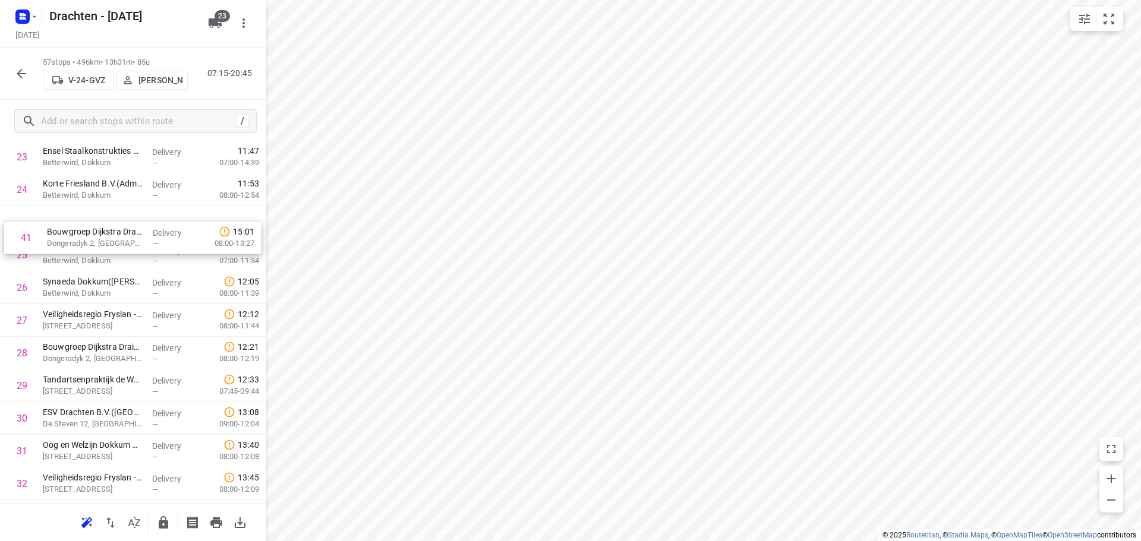
scroll to position [813, 0]
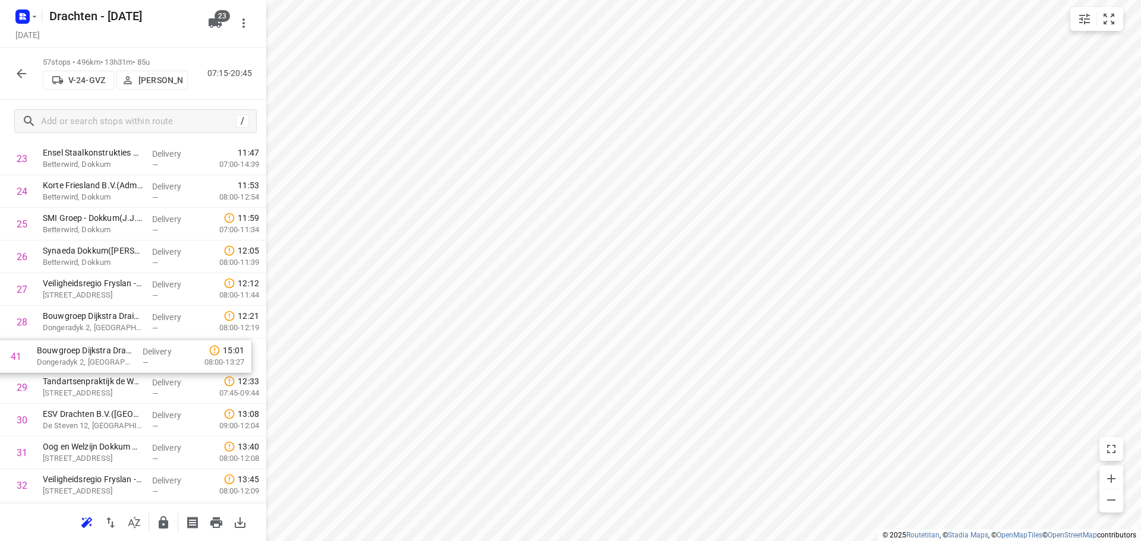
drag, startPoint x: 105, startPoint y: 474, endPoint x: 99, endPoint y: 355, distance: 119.0
click at [99, 355] on div "1 Essity Operations Suameer B.V.(Sjoukje De Man) Burgum Sumar, Sumar Delivery —…" at bounding box center [133, 354] width 266 height 1863
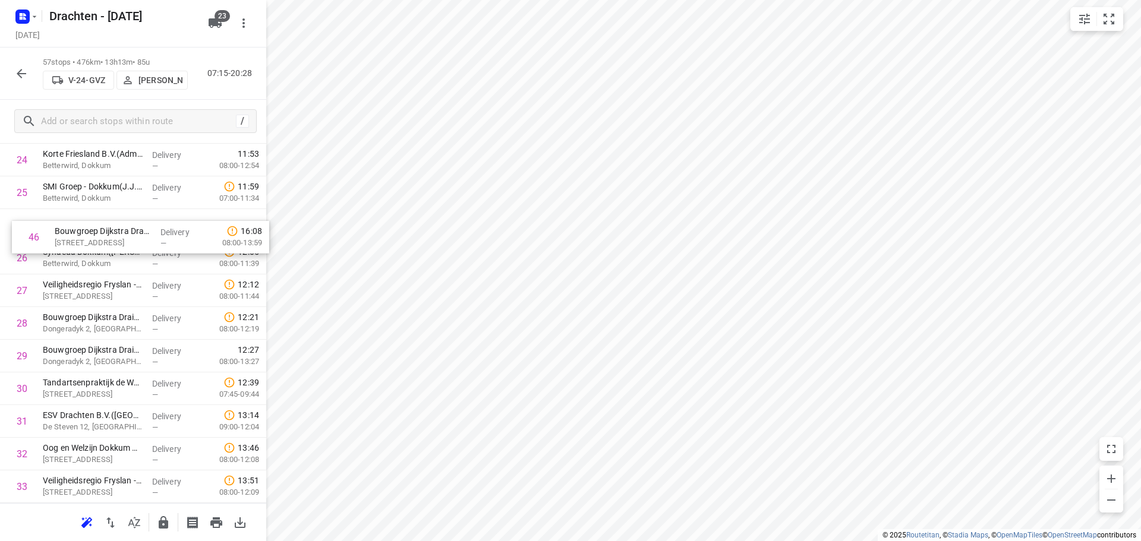
scroll to position [843, 0]
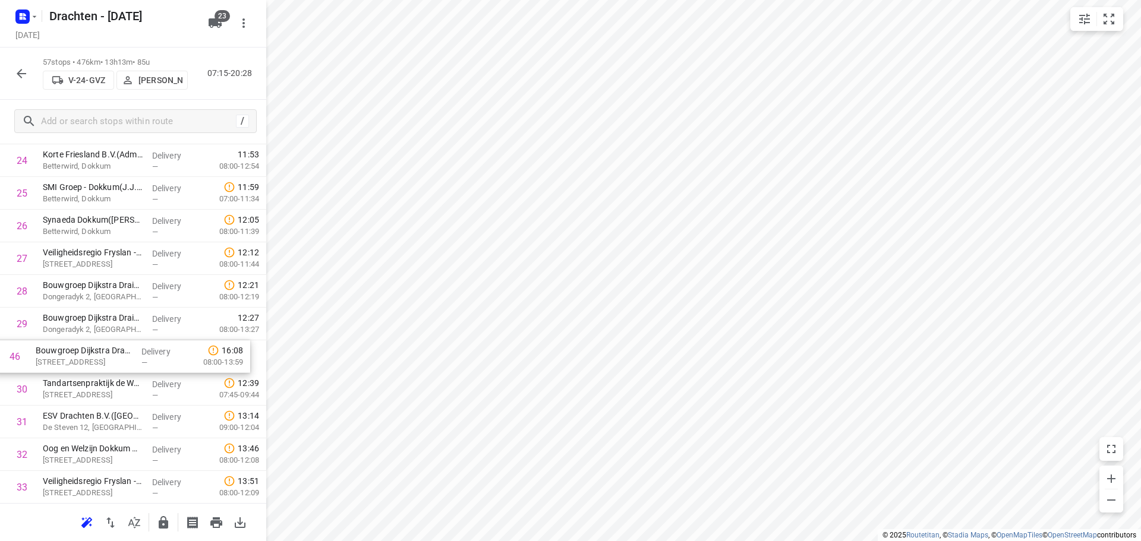
drag, startPoint x: 101, startPoint y: 440, endPoint x: 93, endPoint y: 364, distance: 76.5
click at [93, 364] on div "1 Essity Operations Suameer B.V.(Sjoukje De Man) Burgum Sumar, Sumar Delivery —…" at bounding box center [133, 324] width 266 height 1863
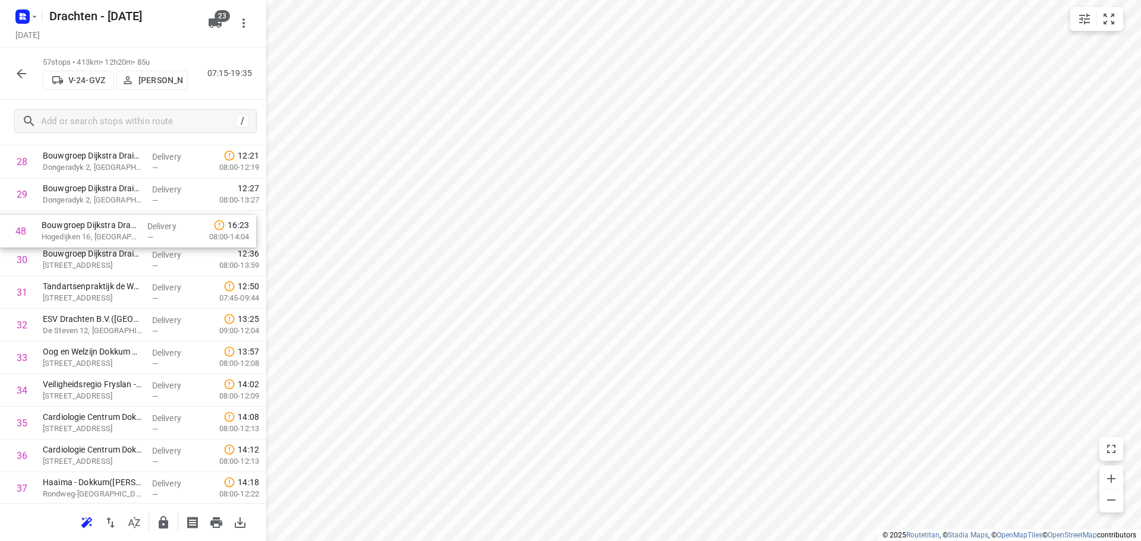
scroll to position [972, 0]
drag, startPoint x: 112, startPoint y: 477, endPoint x: 112, endPoint y: 252, distance: 224.7
click at [112, 252] on div "1 Essity Operations Suameer B.V.(Sjoukje De Man) Burgum Sumar, Sumar Delivery —…" at bounding box center [133, 195] width 266 height 1863
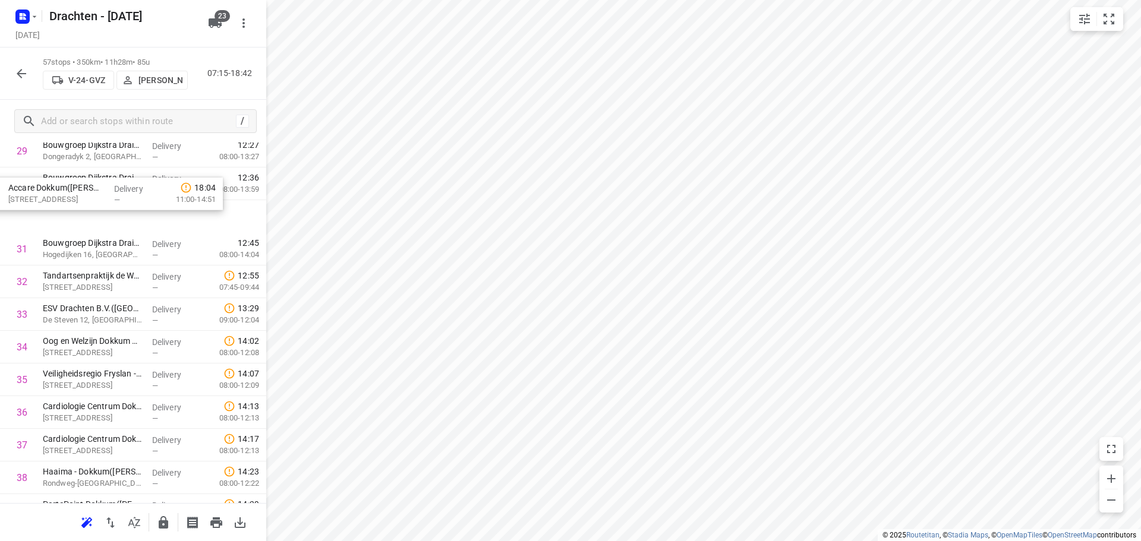
scroll to position [1009, 0]
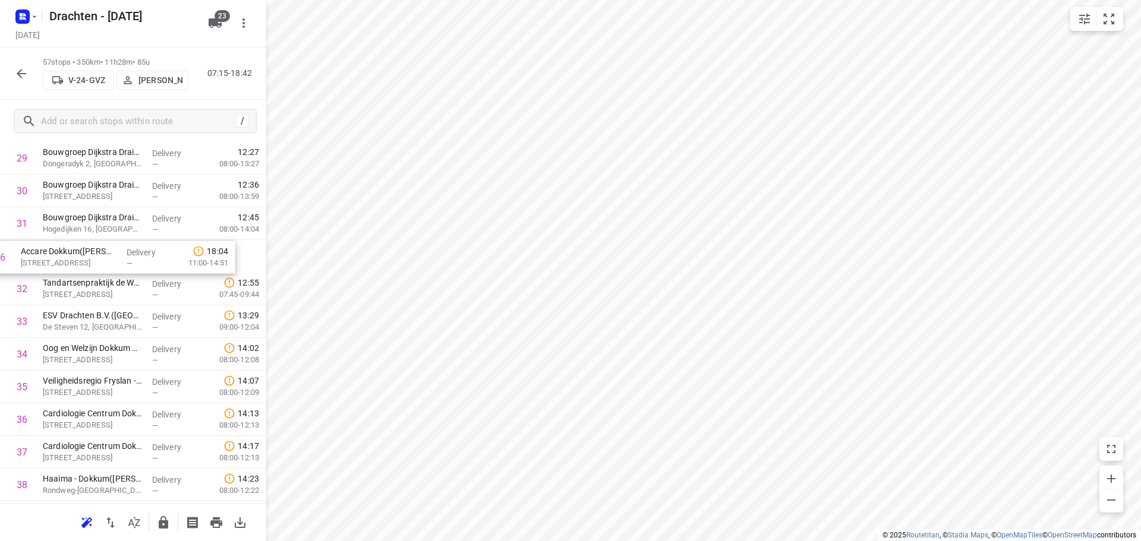
drag, startPoint x: 100, startPoint y: 483, endPoint x: 78, endPoint y: 252, distance: 231.6
click at [78, 252] on div "1 Essity Operations Suameer B.V.(Sjoukje De Man) Burgum Sumar, Sumar Delivery —…" at bounding box center [133, 158] width 266 height 1863
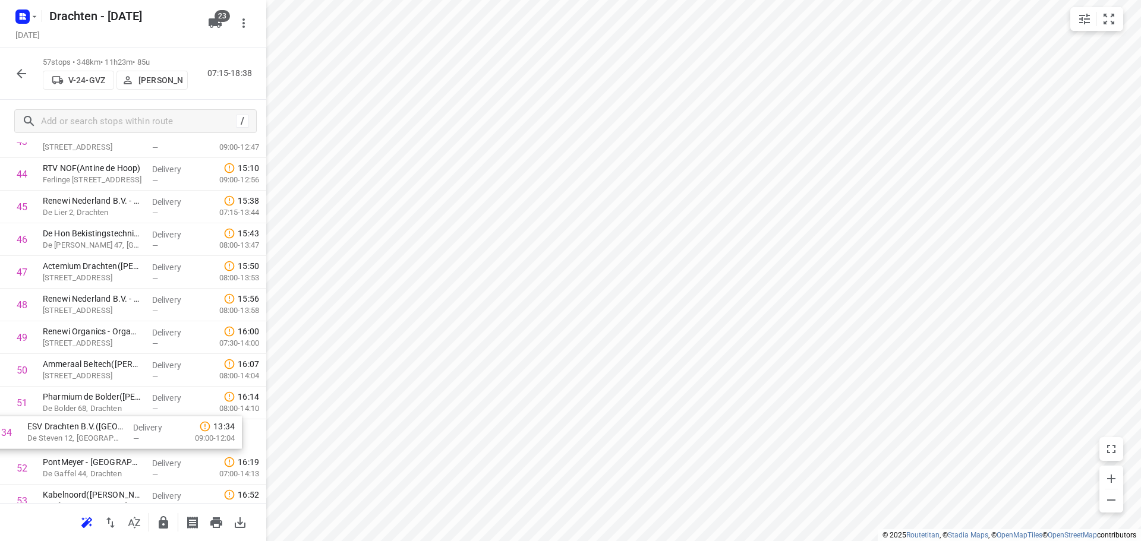
drag, startPoint x: 122, startPoint y: 323, endPoint x: 110, endPoint y: 439, distance: 116.6
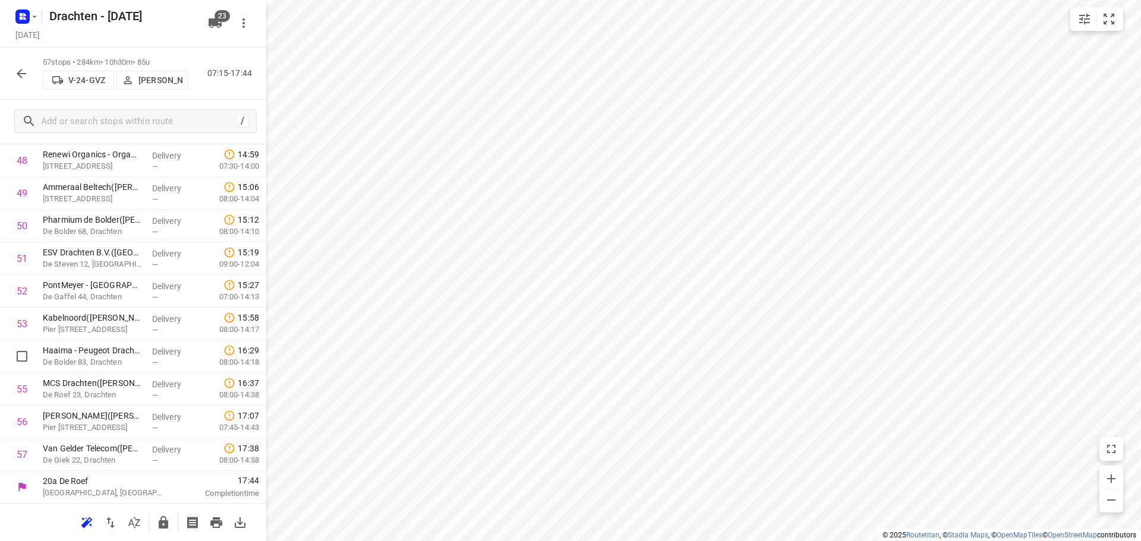
scroll to position [1629, 0]
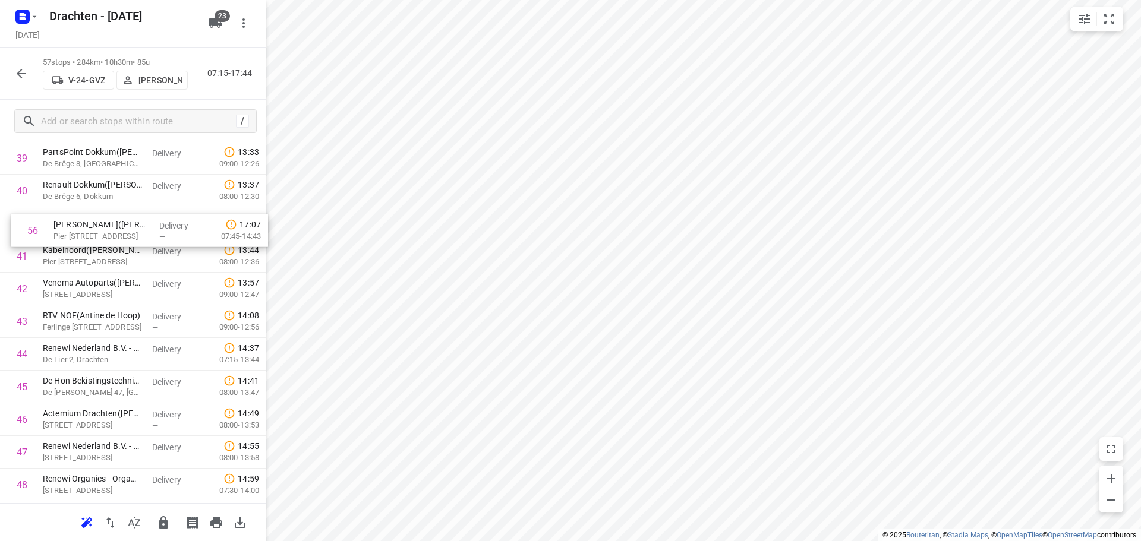
drag, startPoint x: 141, startPoint y: 433, endPoint x: 152, endPoint y: 234, distance: 198.8
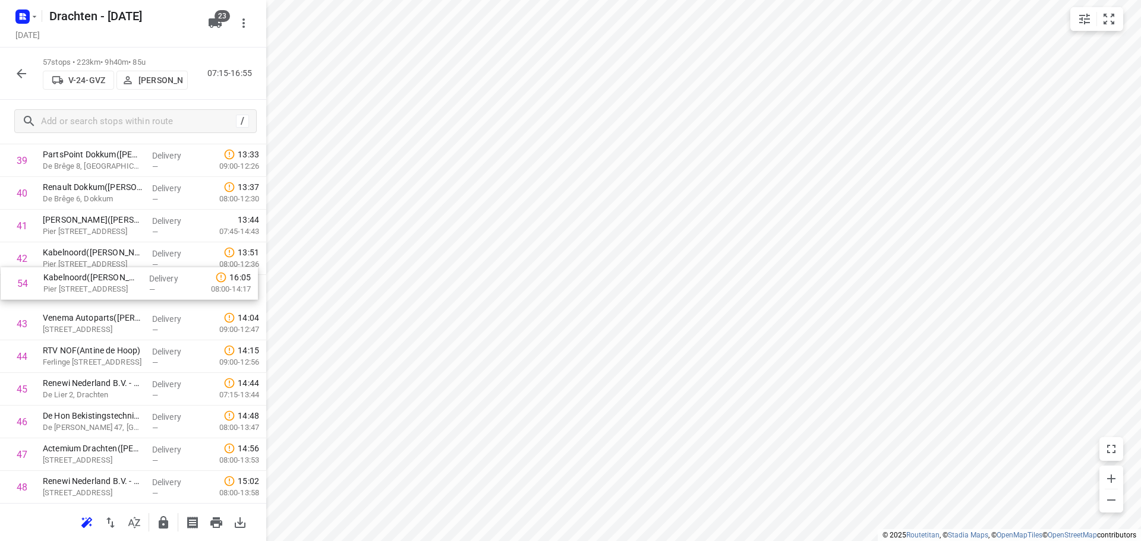
drag, startPoint x: 140, startPoint y: 367, endPoint x: 140, endPoint y: 304, distance: 63.6
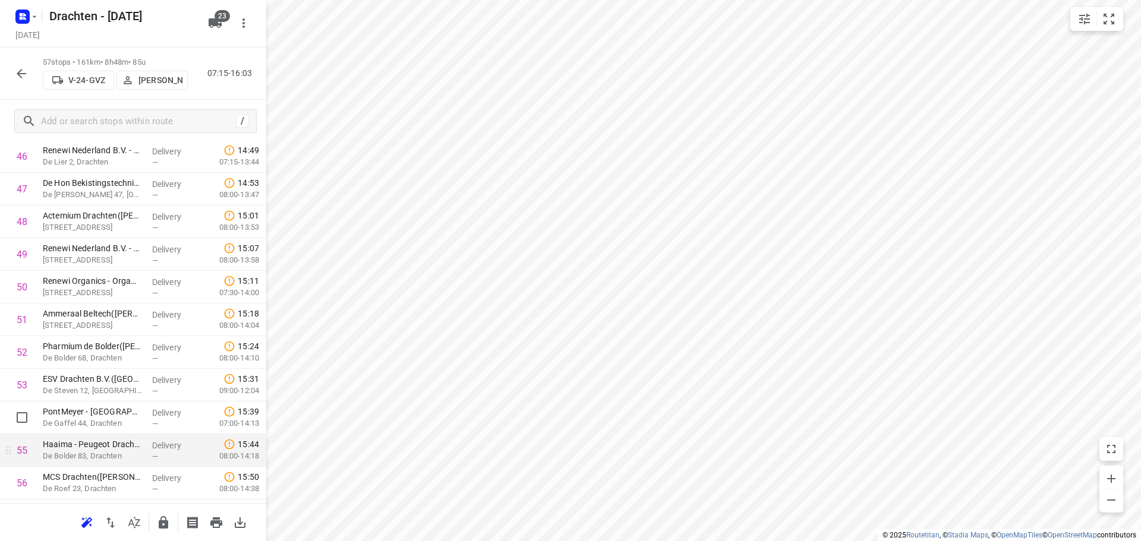
scroll to position [1572, 0]
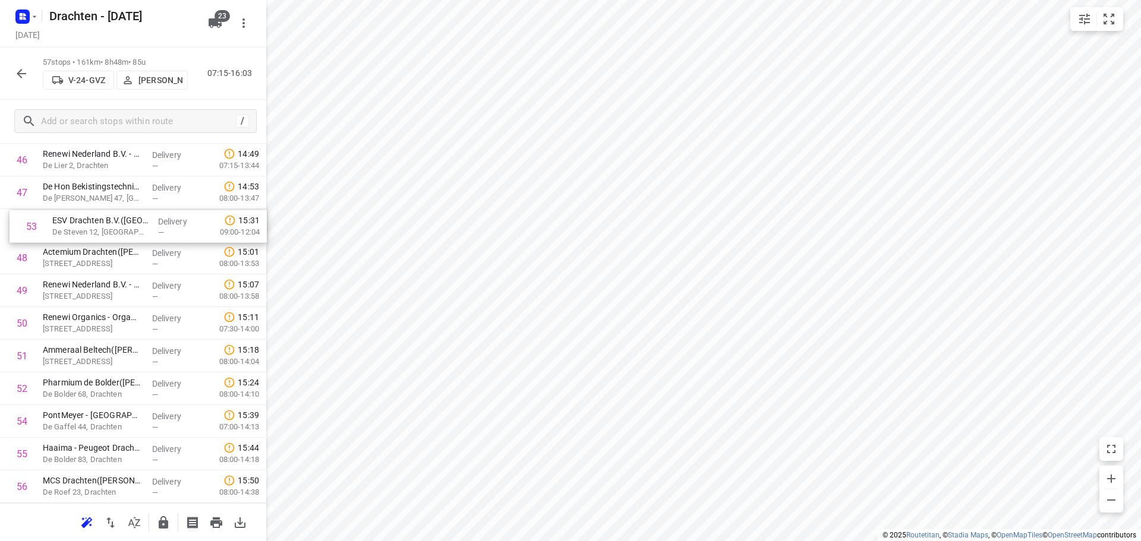
drag, startPoint x: 141, startPoint y: 382, endPoint x: 152, endPoint y: 225, distance: 157.3
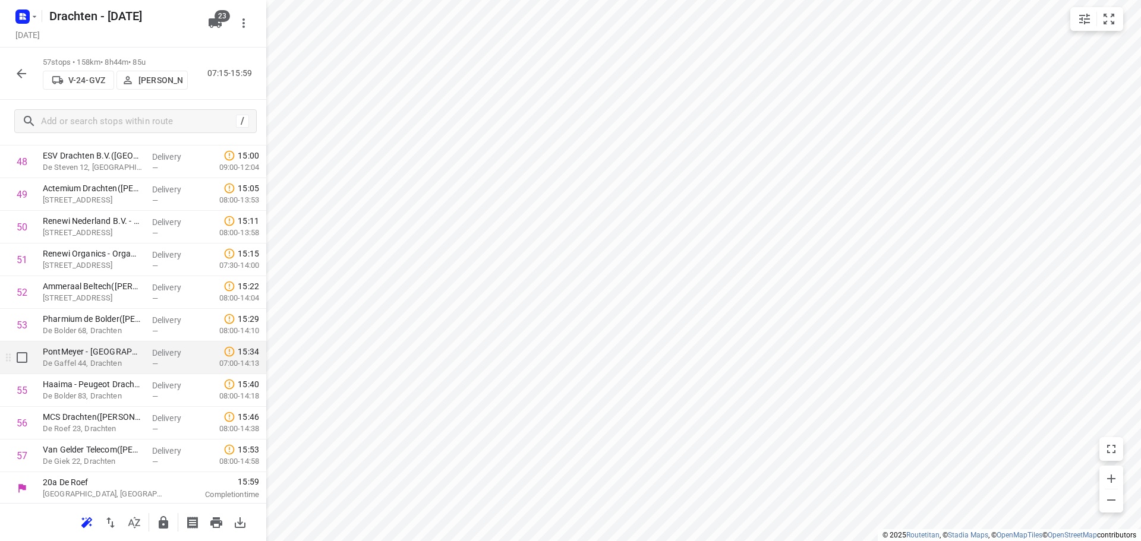
scroll to position [1629, 0]
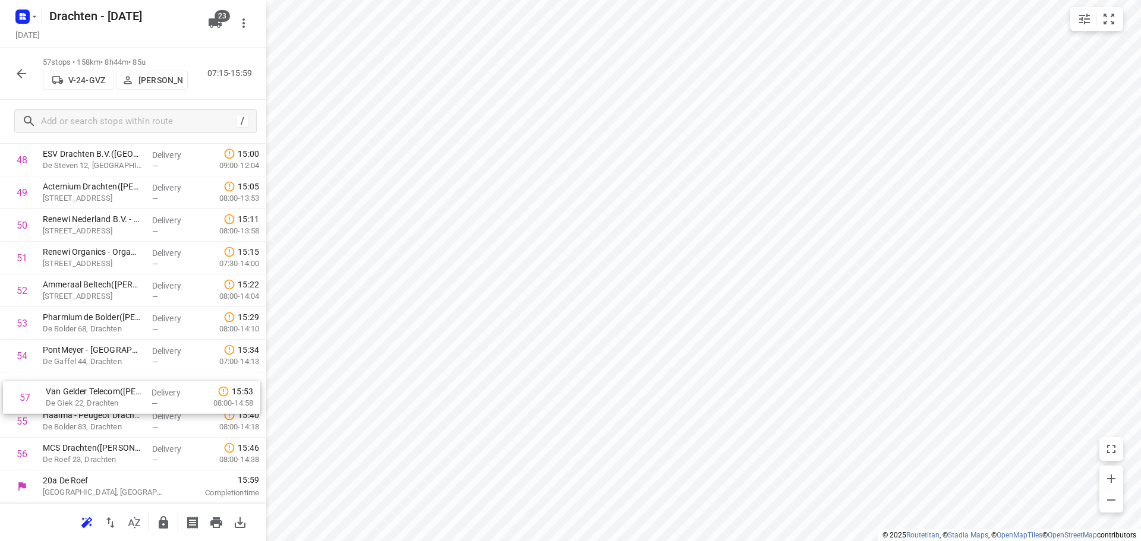
drag, startPoint x: 110, startPoint y: 454, endPoint x: 115, endPoint y: 387, distance: 67.3
click at [155, 524] on button "button" at bounding box center [164, 523] width 24 height 24
click at [18, 63] on button "button" at bounding box center [22, 74] width 24 height 24
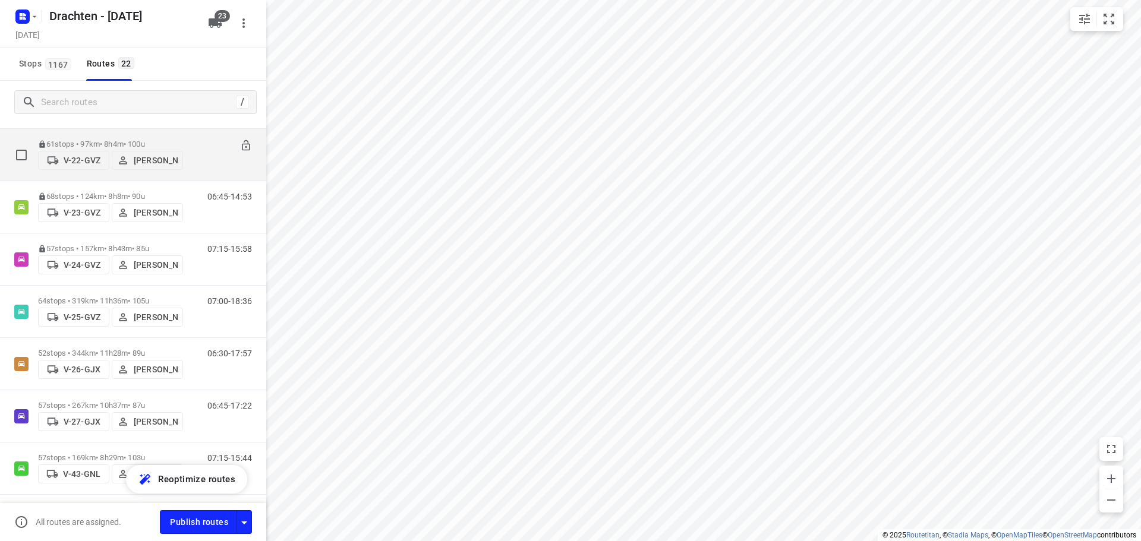
scroll to position [119, 0]
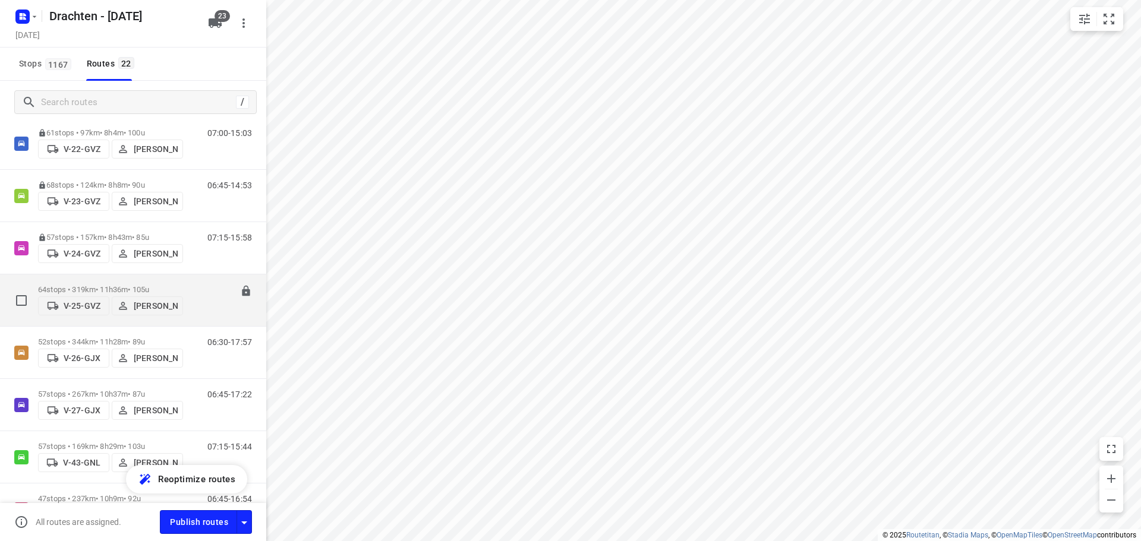
click at [131, 285] on p "64 stops • 319km • 11h36m • 105u" at bounding box center [110, 289] width 145 height 9
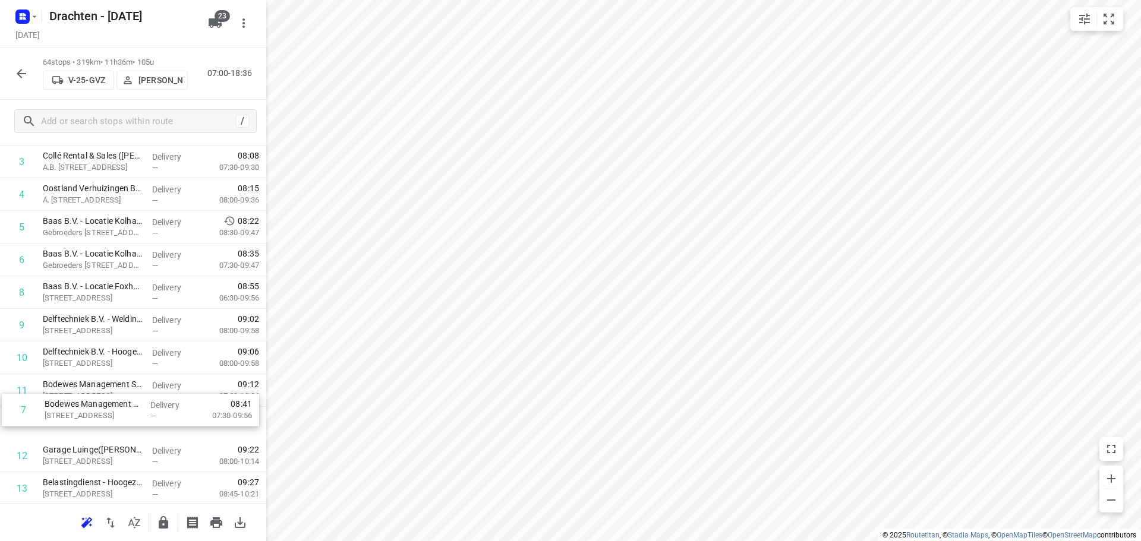
scroll to position [156, 0]
drag, startPoint x: 140, startPoint y: 392, endPoint x: 153, endPoint y: 397, distance: 14.7
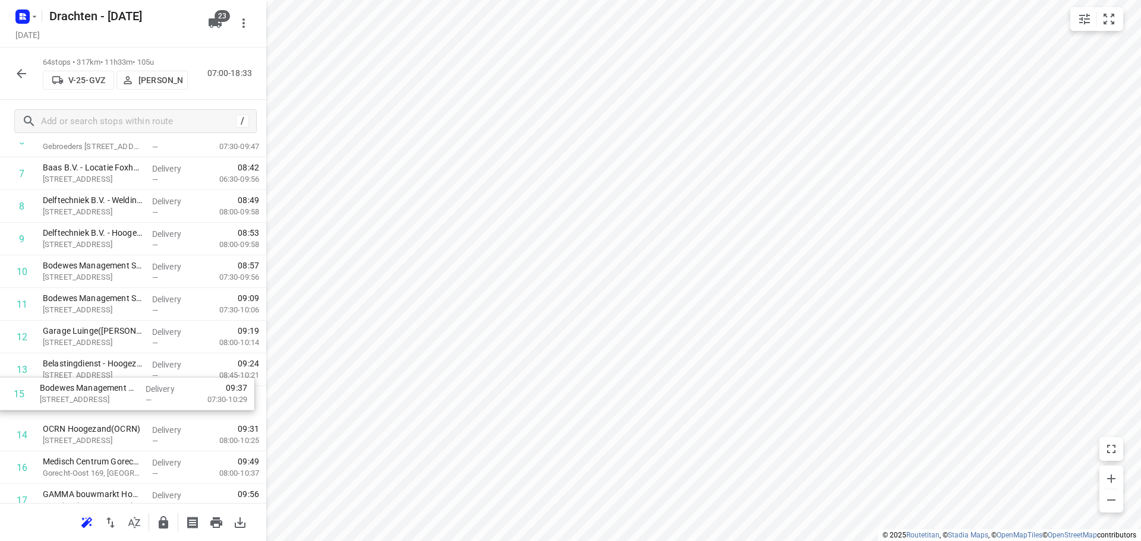
scroll to position [276, 0]
drag, startPoint x: 126, startPoint y: 448, endPoint x: 124, endPoint y: 348, distance: 99.9
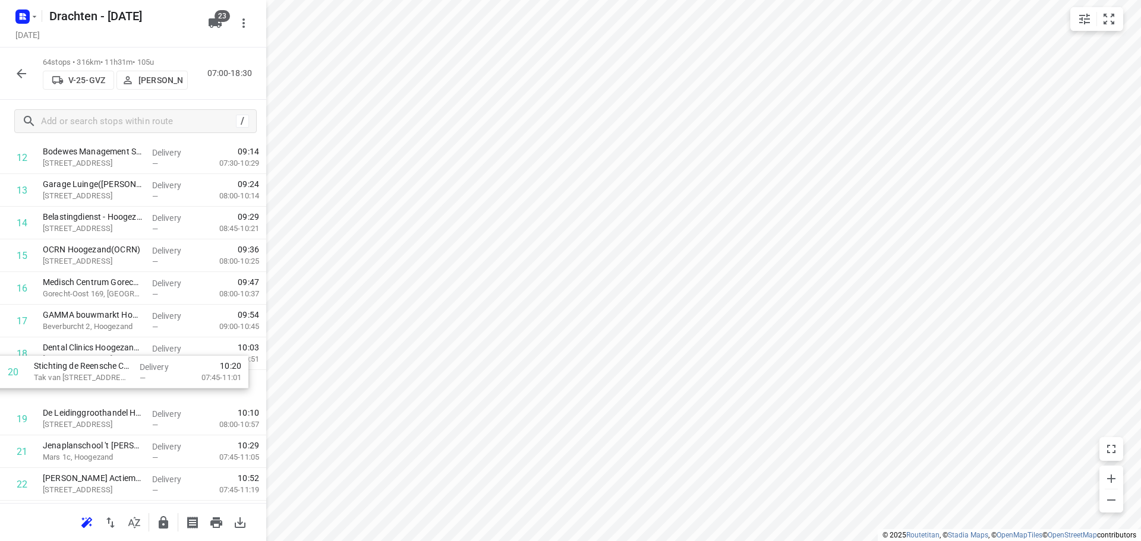
scroll to position [455, 0]
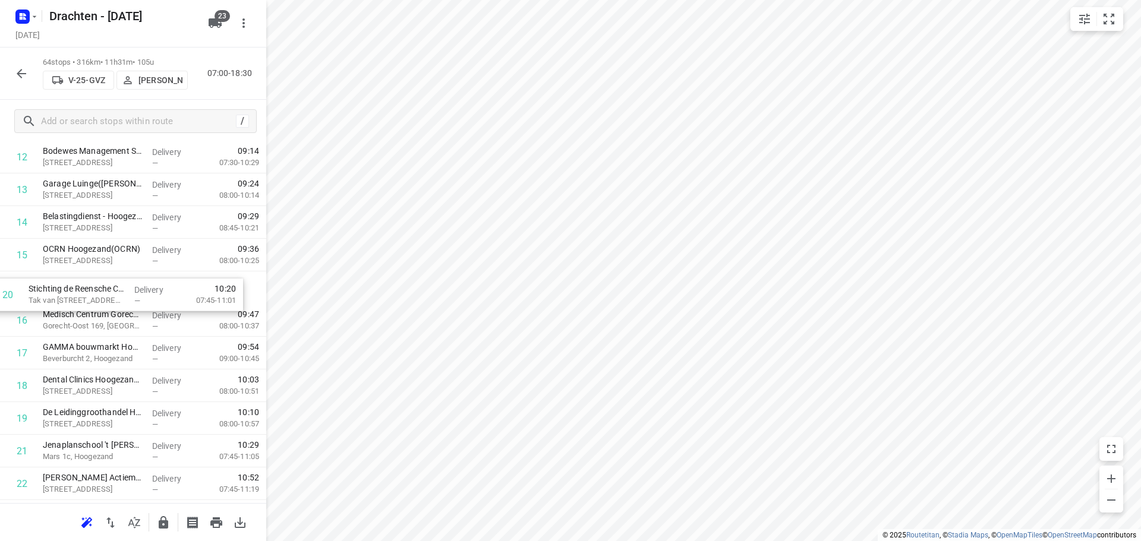
drag, startPoint x: 123, startPoint y: 422, endPoint x: 105, endPoint y: 284, distance: 139.6
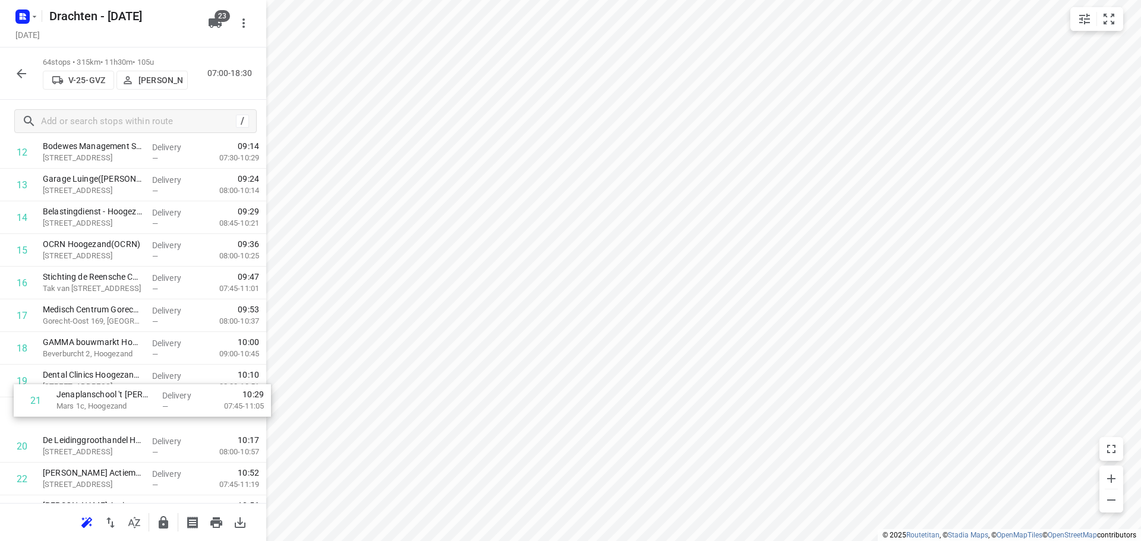
scroll to position [459, 0]
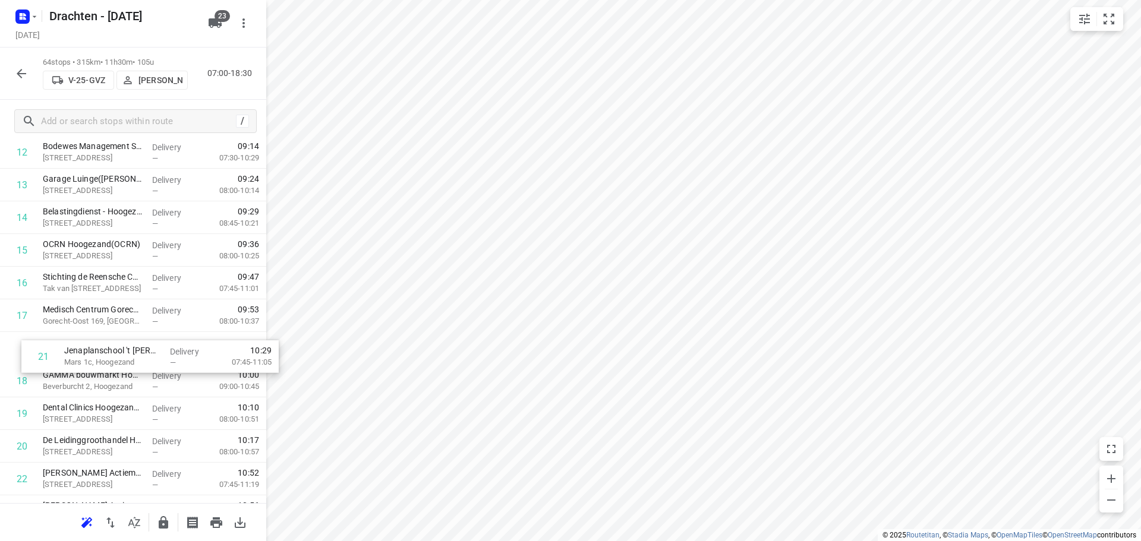
drag, startPoint x: 128, startPoint y: 454, endPoint x: 148, endPoint y: 354, distance: 102.5
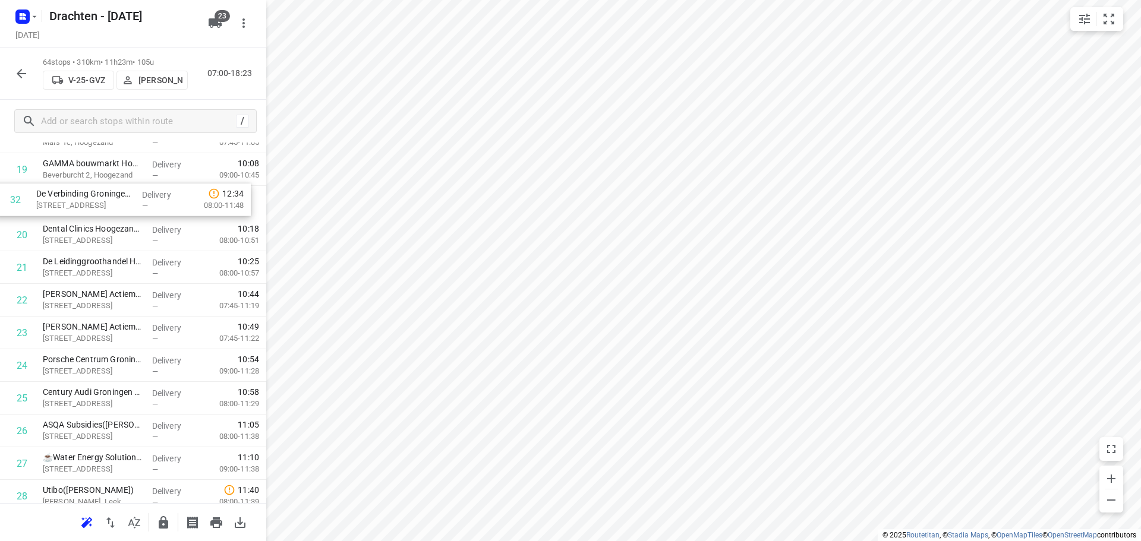
scroll to position [665, 0]
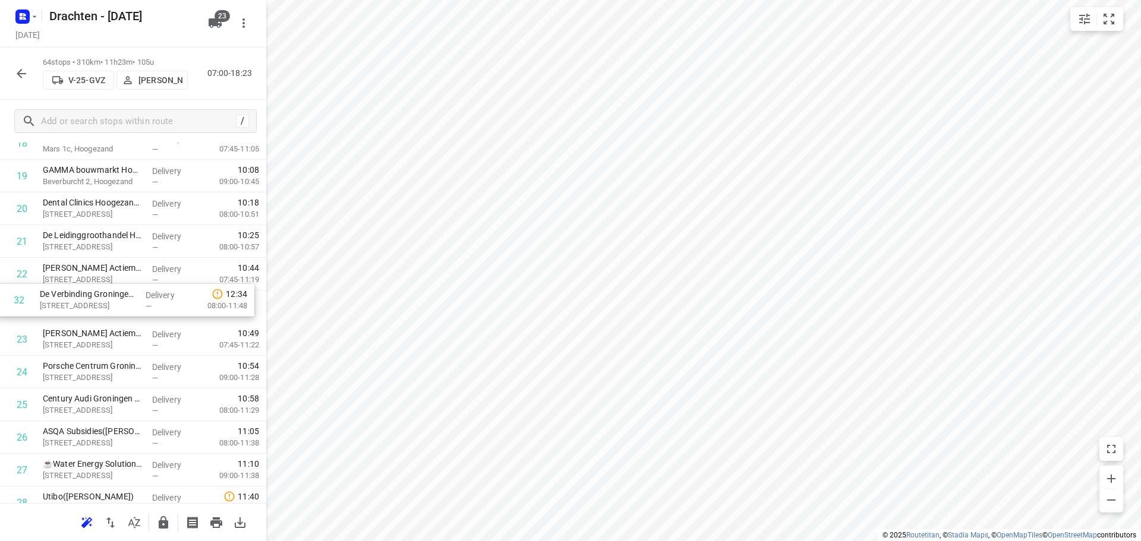
drag, startPoint x: 134, startPoint y: 393, endPoint x: 128, endPoint y: 297, distance: 96.5
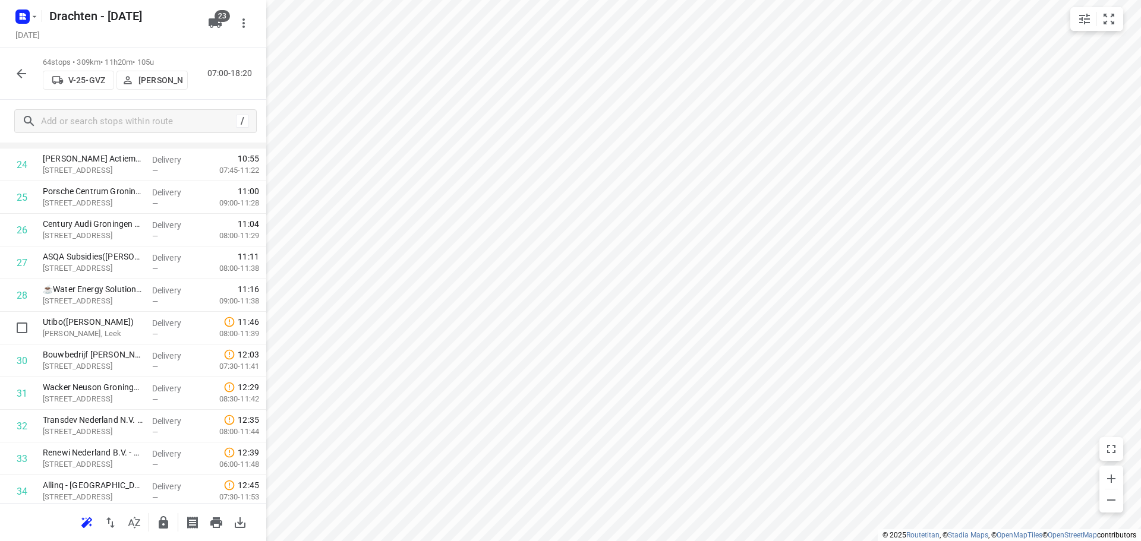
scroll to position [902, 0]
click at [23, 266] on input "checkbox" at bounding box center [22, 265] width 24 height 24
checkbox input "true"
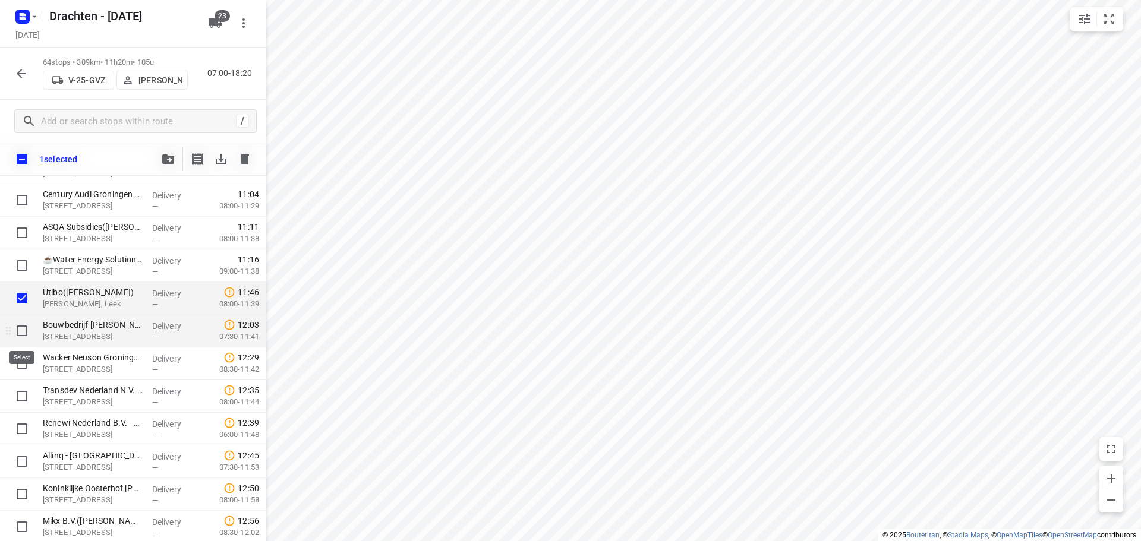
click at [21, 336] on input "checkbox" at bounding box center [22, 331] width 24 height 24
checkbox input "true"
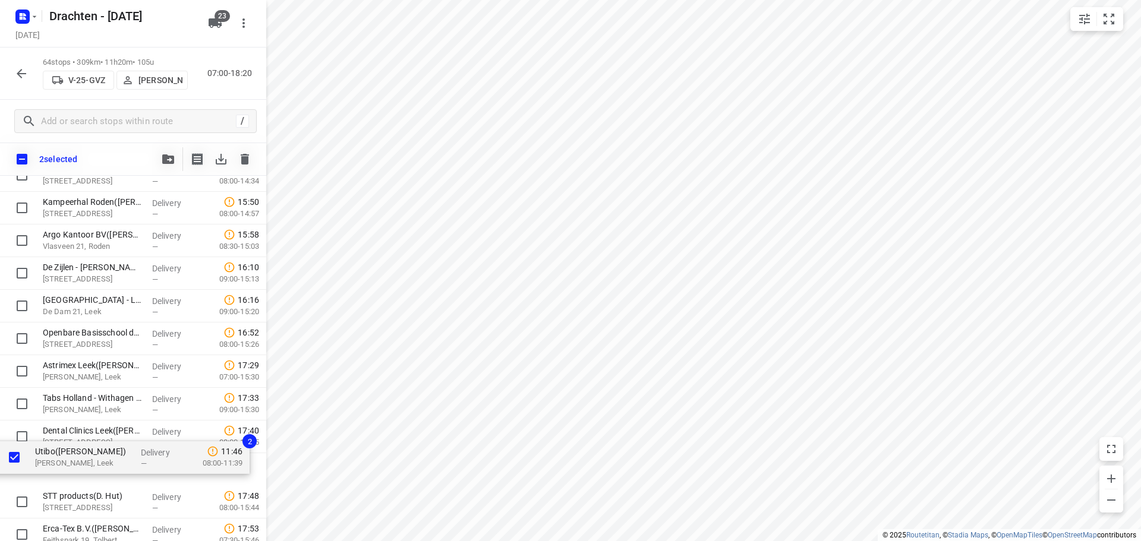
scroll to position [1812, 0]
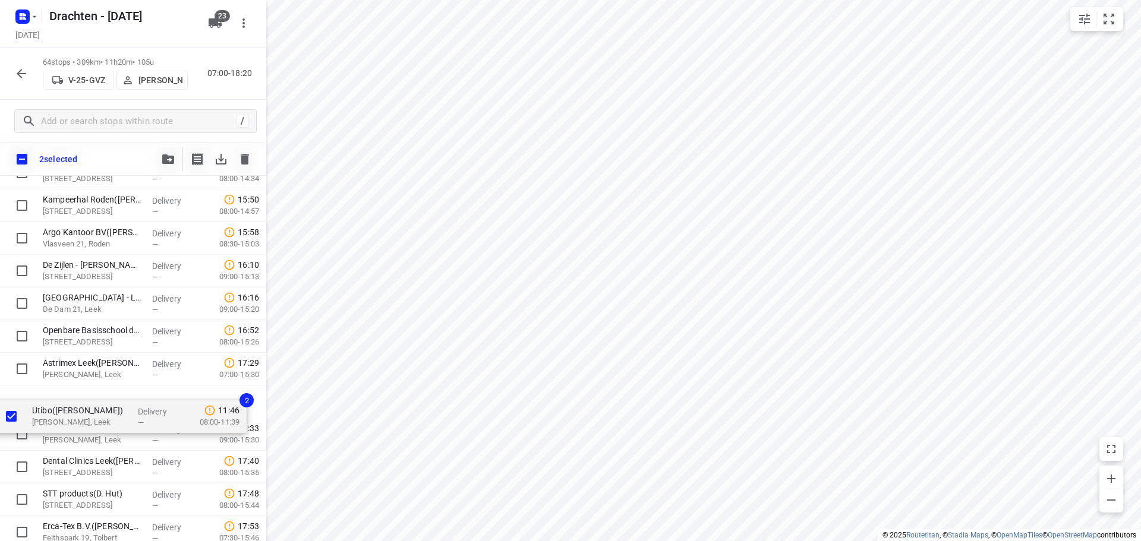
drag, startPoint x: 96, startPoint y: 303, endPoint x: 86, endPoint y: 429, distance: 125.8
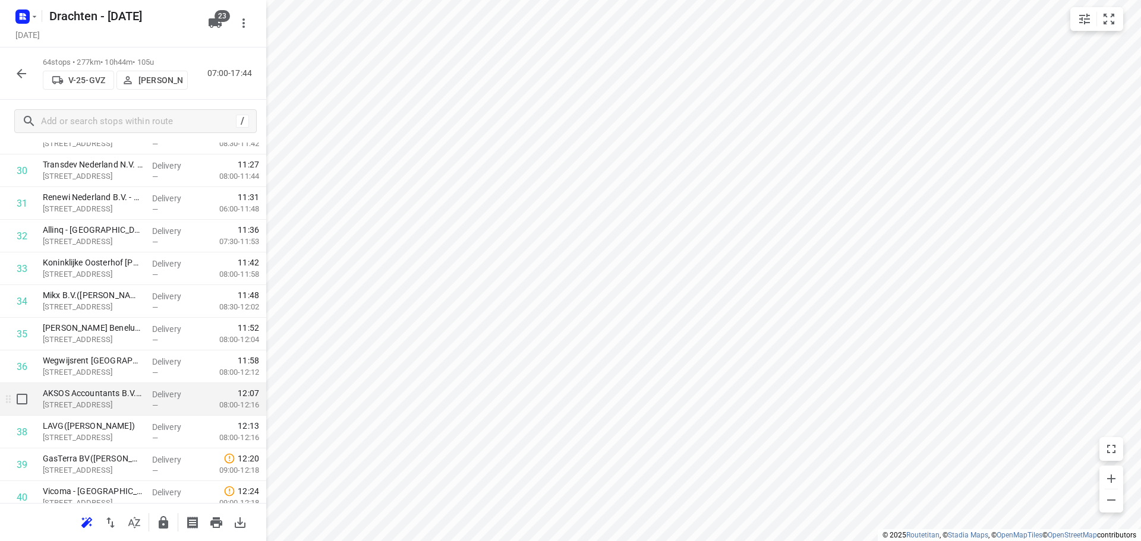
scroll to position [1040, 0]
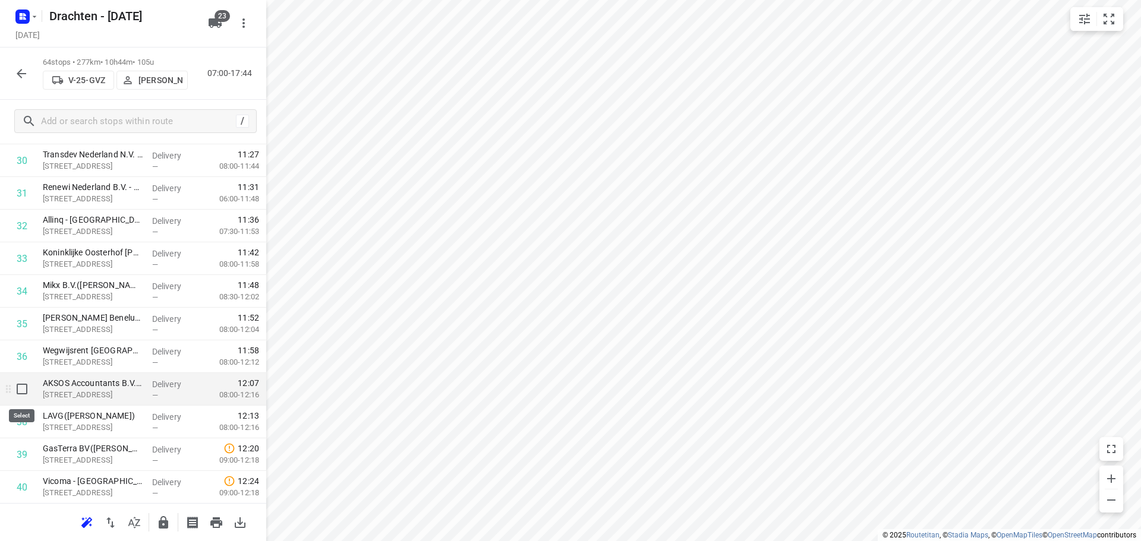
click at [22, 393] on input "checkbox" at bounding box center [22, 389] width 24 height 24
checkbox input "true"
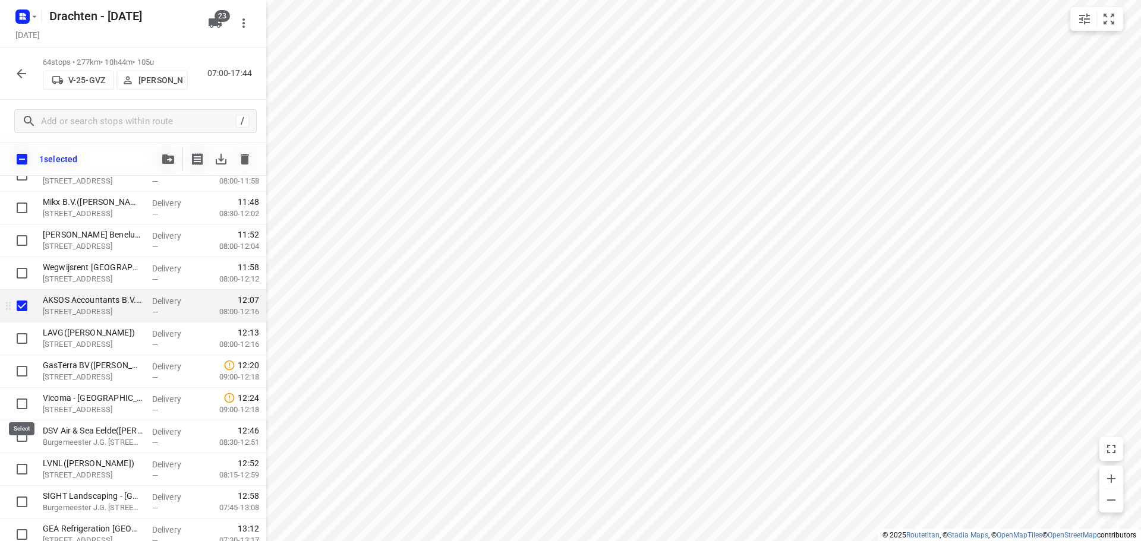
scroll to position [1158, 0]
click at [19, 334] on input "checkbox" at bounding box center [22, 337] width 24 height 24
checkbox input "true"
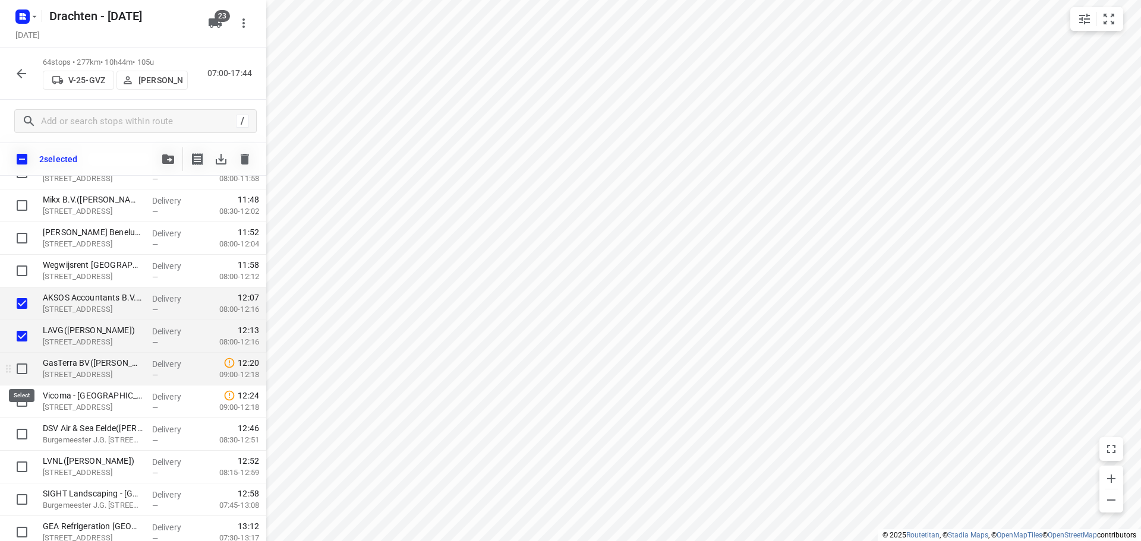
click at [27, 376] on input "checkbox" at bounding box center [22, 369] width 24 height 24
checkbox input "true"
click at [28, 401] on input "checkbox" at bounding box center [22, 402] width 24 height 24
checkbox input "true"
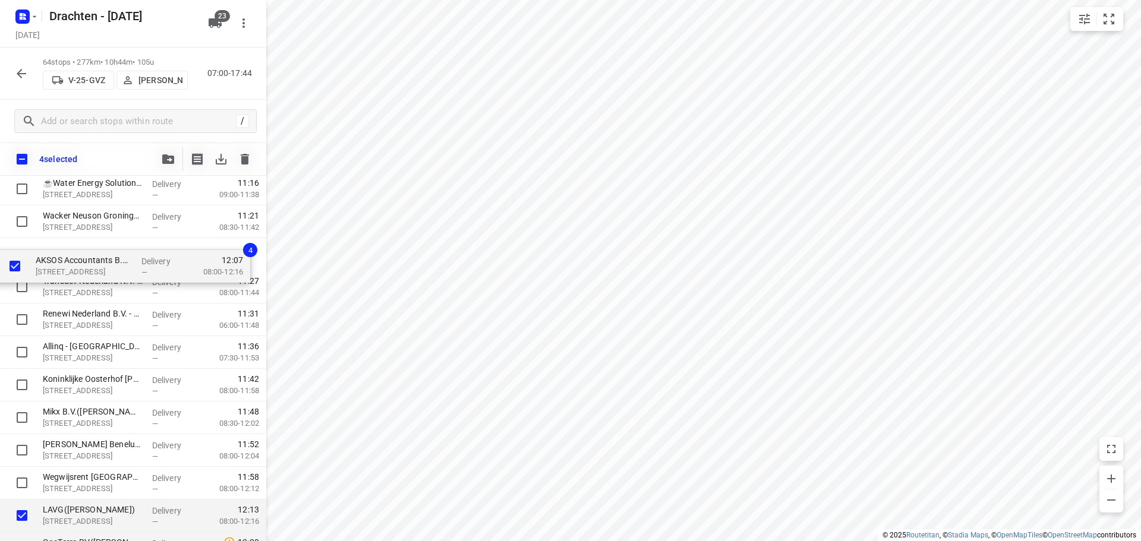
scroll to position [978, 0]
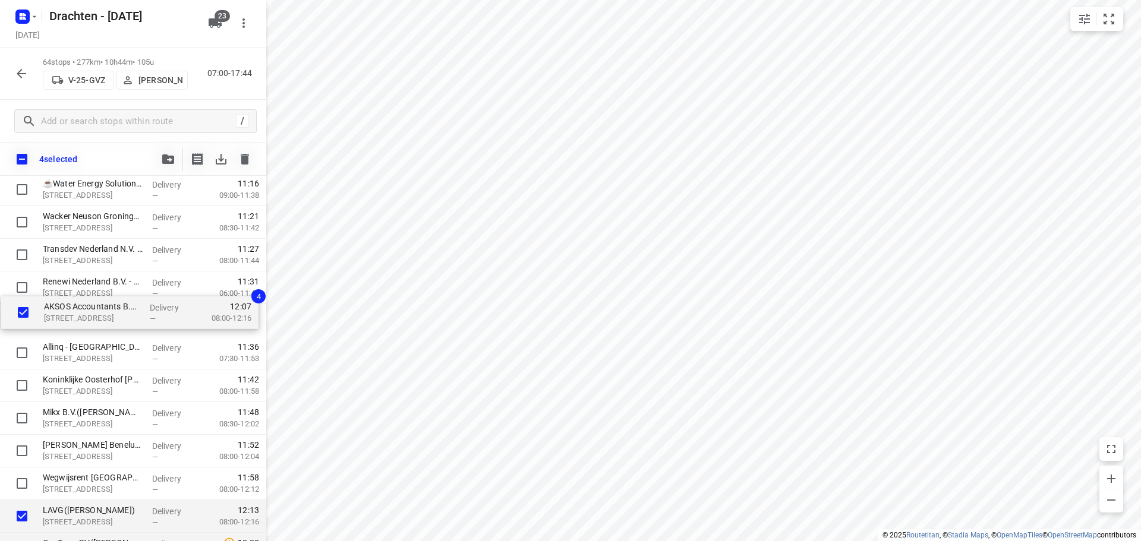
drag, startPoint x: 106, startPoint y: 279, endPoint x: 117, endPoint y: 311, distance: 34.4
click at [117, 311] on div "MCS Westerbroek(Attie van Kammen) Madepolderweg 3, Westerbroek Delivery — 07:47…" at bounding box center [133, 337] width 266 height 2092
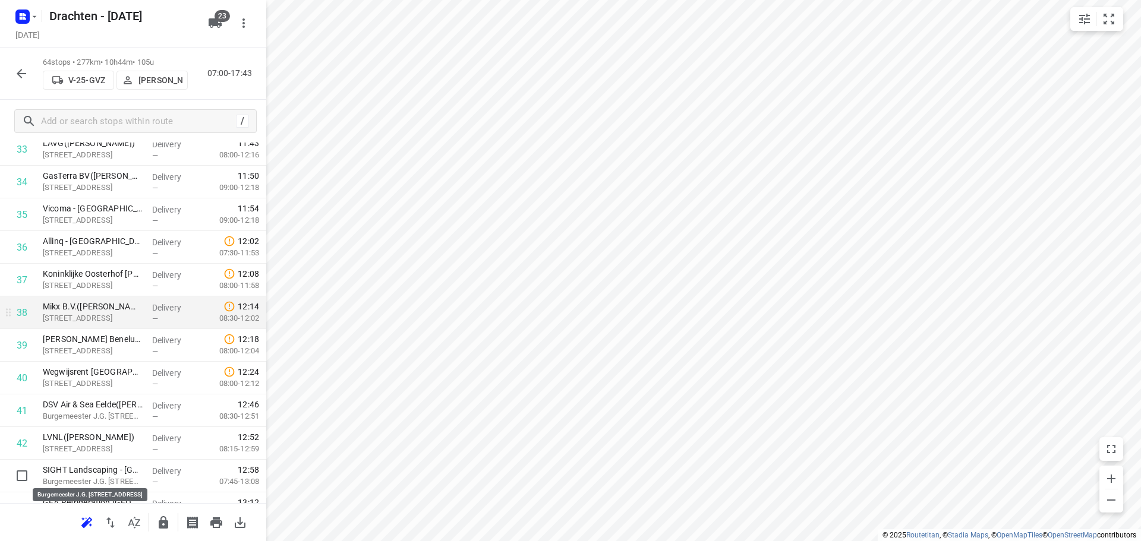
scroll to position [1157, 0]
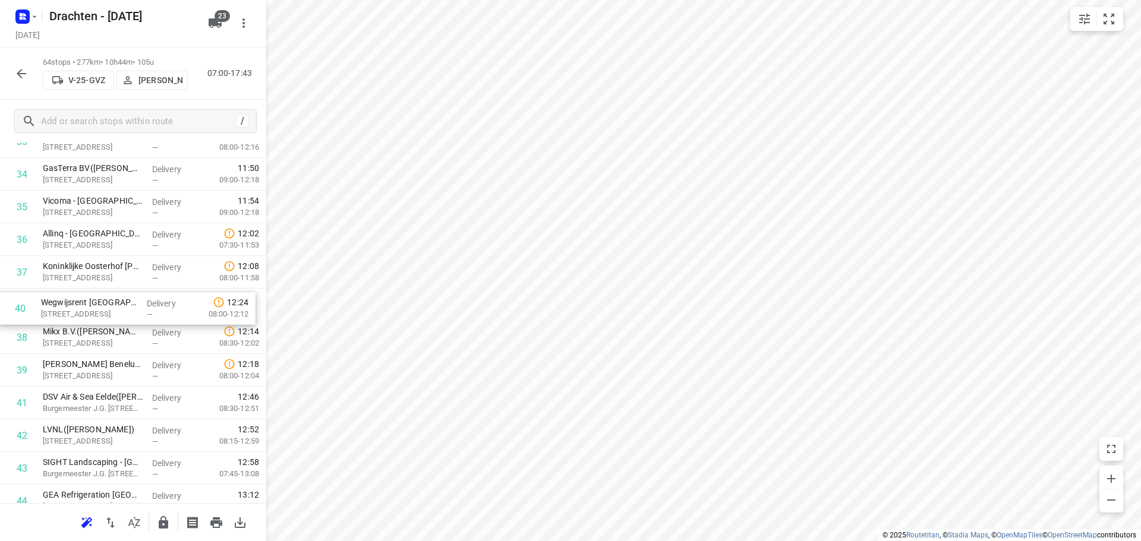
drag, startPoint x: 102, startPoint y: 366, endPoint x: 101, endPoint y: 301, distance: 65.4
click at [101, 301] on div "1 MCS Westerbroek(Attie van Kammen) Madepolderweg 3, Westerbroek Delivery — 07:…" at bounding box center [133, 125] width 266 height 2092
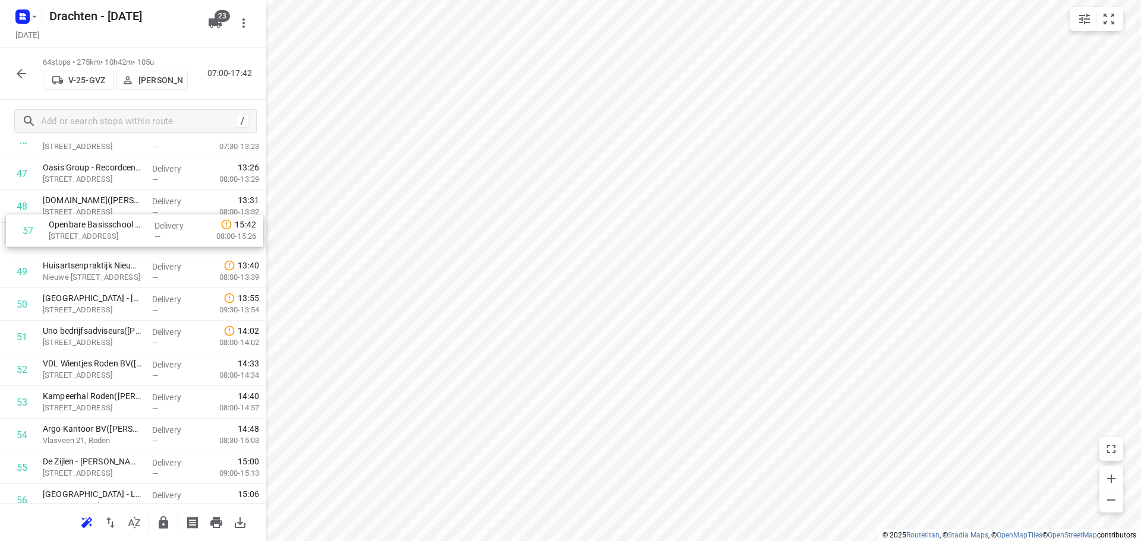
scroll to position [1579, 0]
drag, startPoint x: 106, startPoint y: 454, endPoint x: 111, endPoint y: 234, distance: 220.6
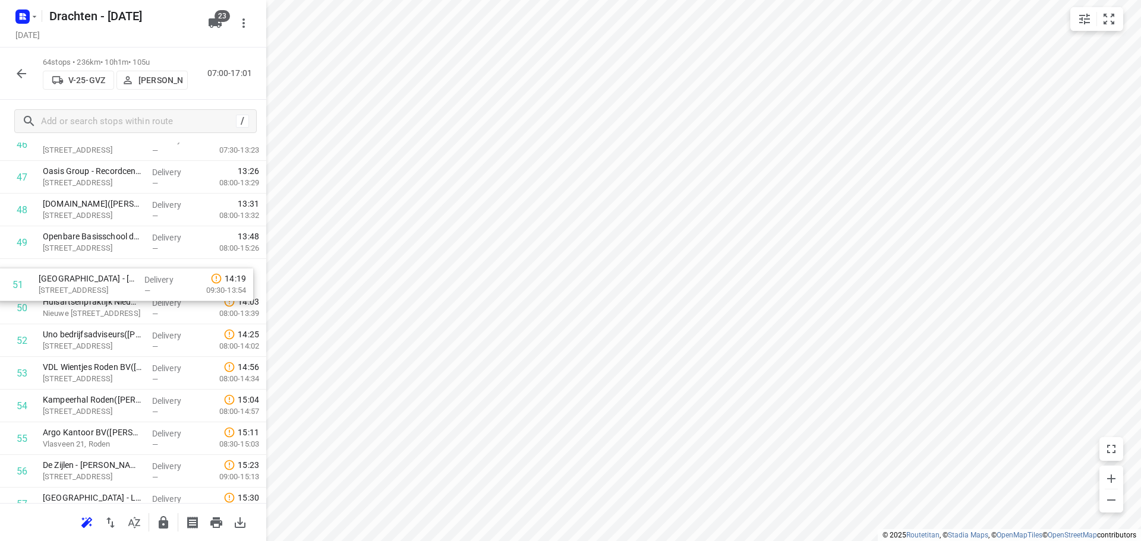
drag, startPoint x: 107, startPoint y: 316, endPoint x: 100, endPoint y: 279, distance: 37.4
drag, startPoint x: 112, startPoint y: 351, endPoint x: 104, endPoint y: 310, distance: 41.7
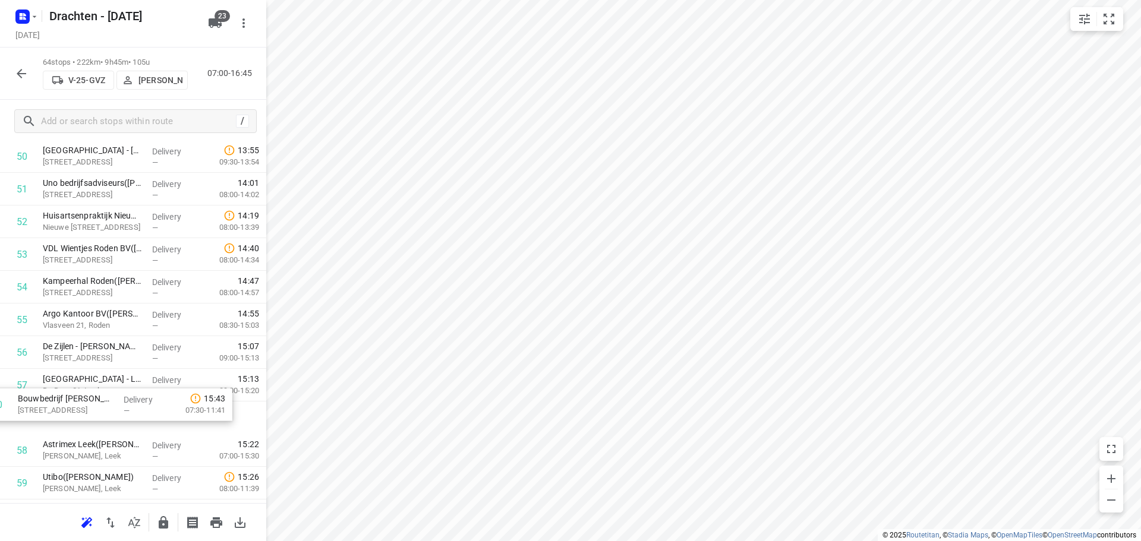
scroll to position [1699, 0]
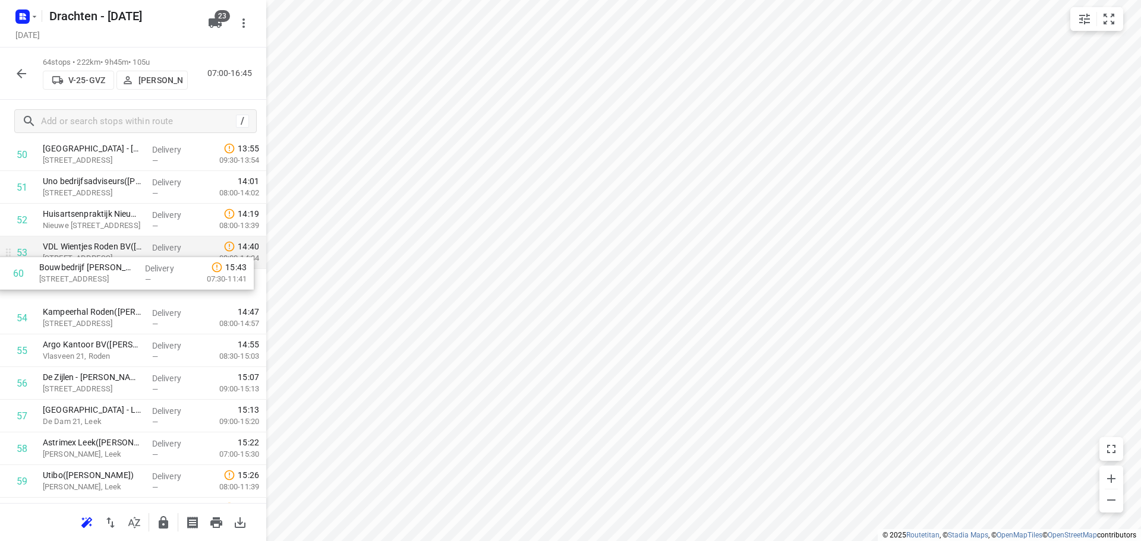
drag, startPoint x: 109, startPoint y: 486, endPoint x: 102, endPoint y: 260, distance: 225.4
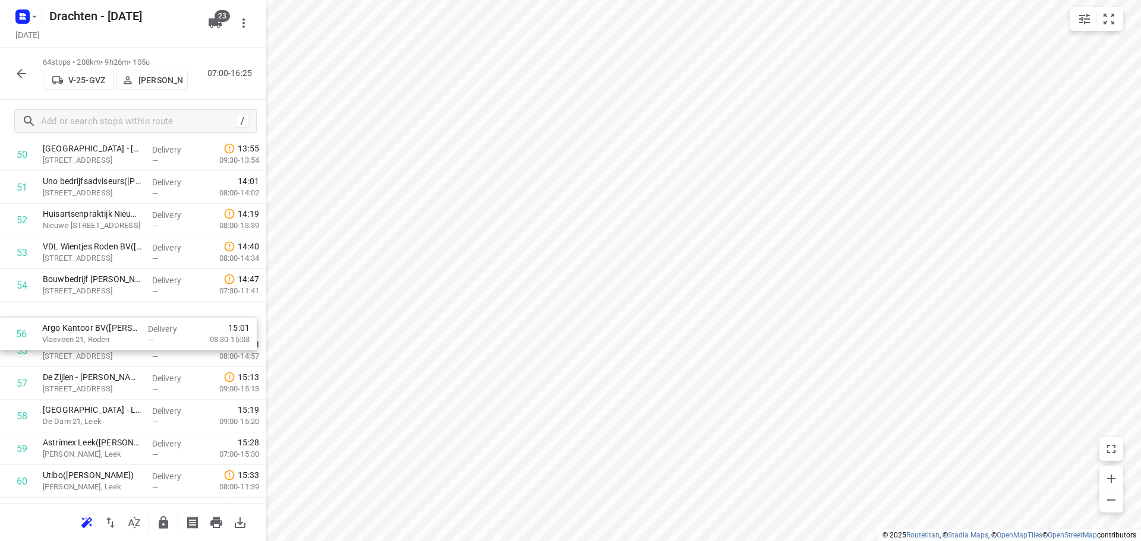
drag, startPoint x: 128, startPoint y: 357, endPoint x: 131, endPoint y: 329, distance: 28.0
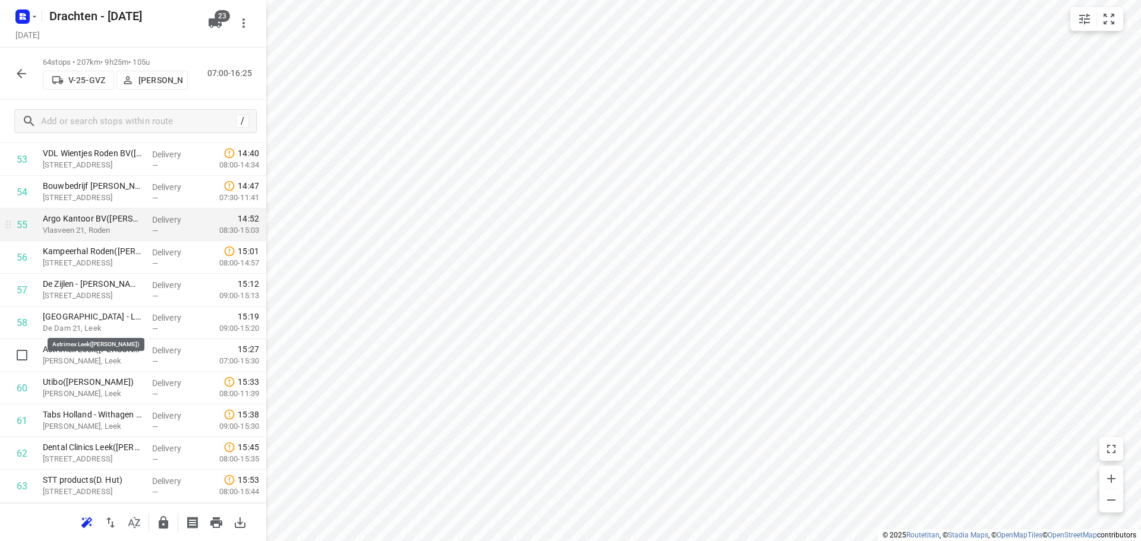
scroll to position [1818, 0]
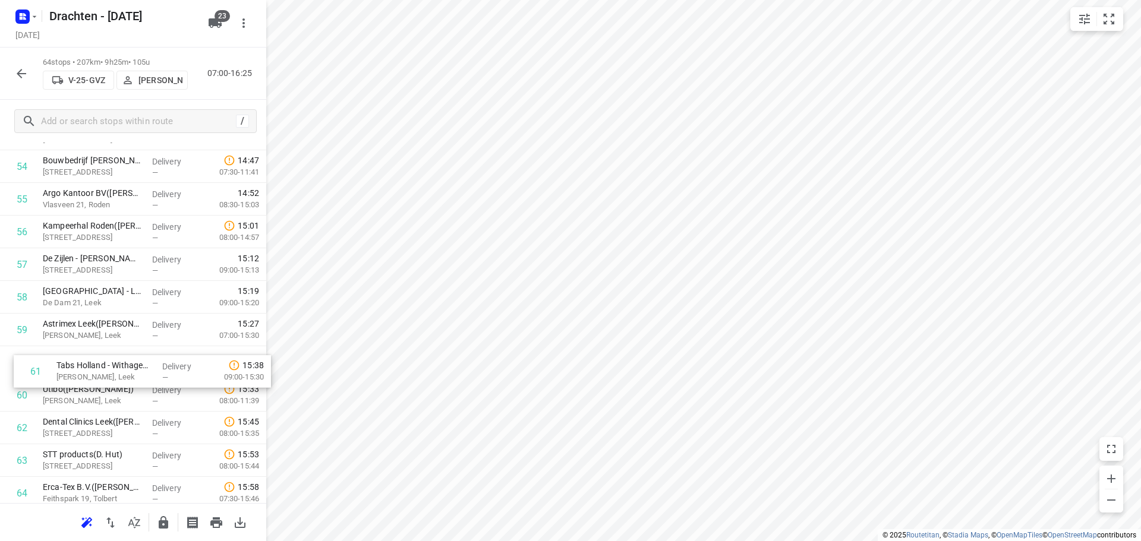
drag, startPoint x: 105, startPoint y: 398, endPoint x: 117, endPoint y: 367, distance: 33.9
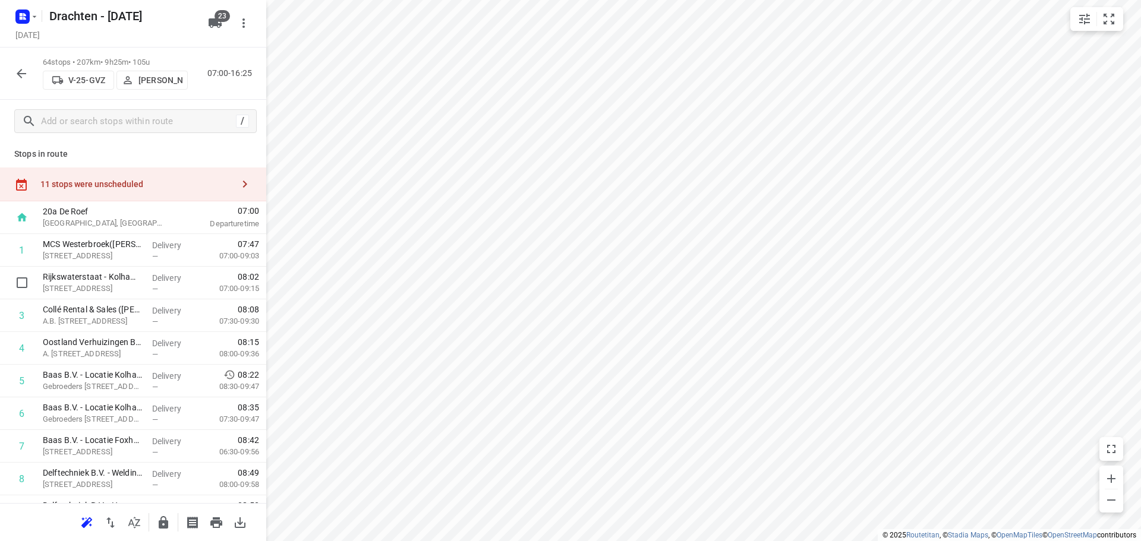
scroll to position [0, 0]
click at [20, 75] on icon "button" at bounding box center [22, 74] width 10 height 10
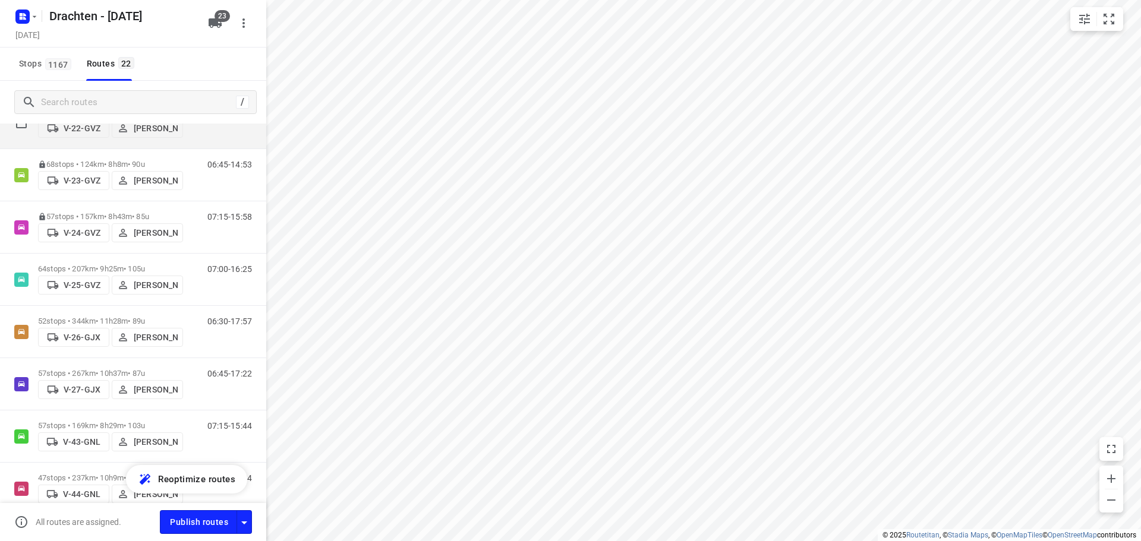
scroll to position [178, 0]
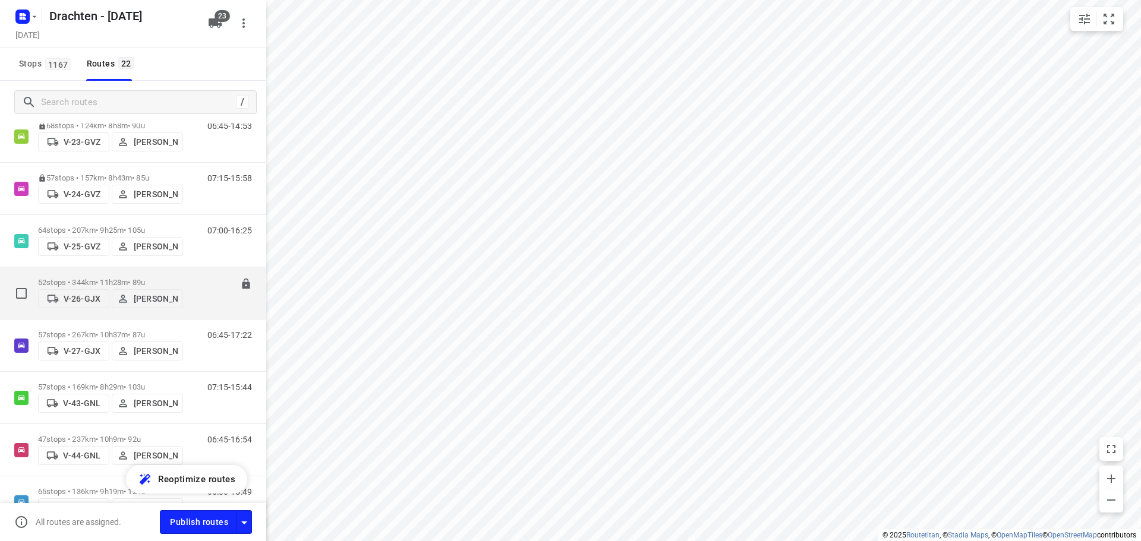
click at [111, 273] on div "52 stops • 344km • 11h28m • 89u V-26-GJX Janneke Zuur" at bounding box center [110, 293] width 145 height 42
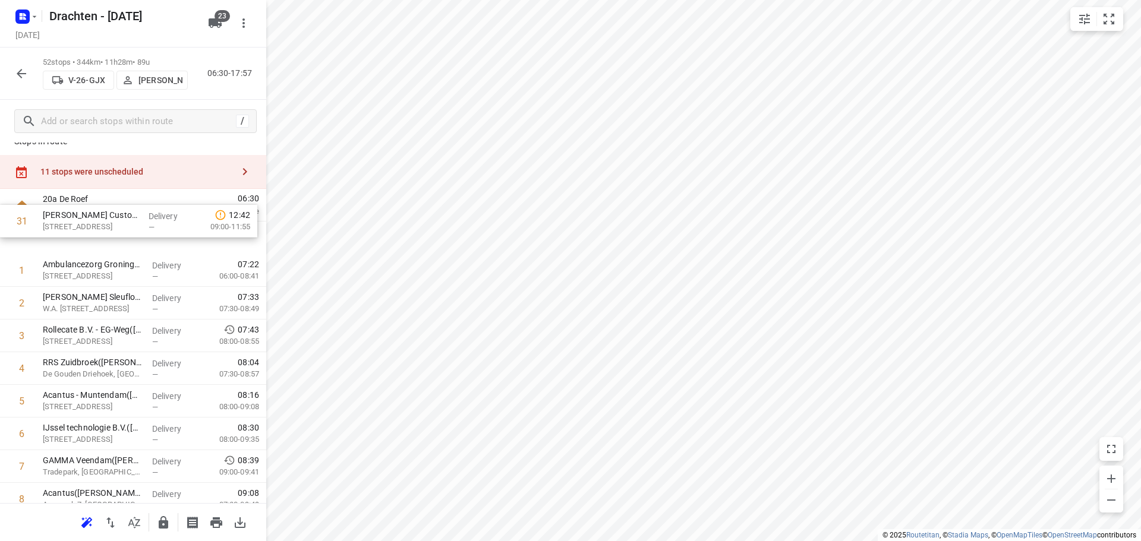
scroll to position [14, 0]
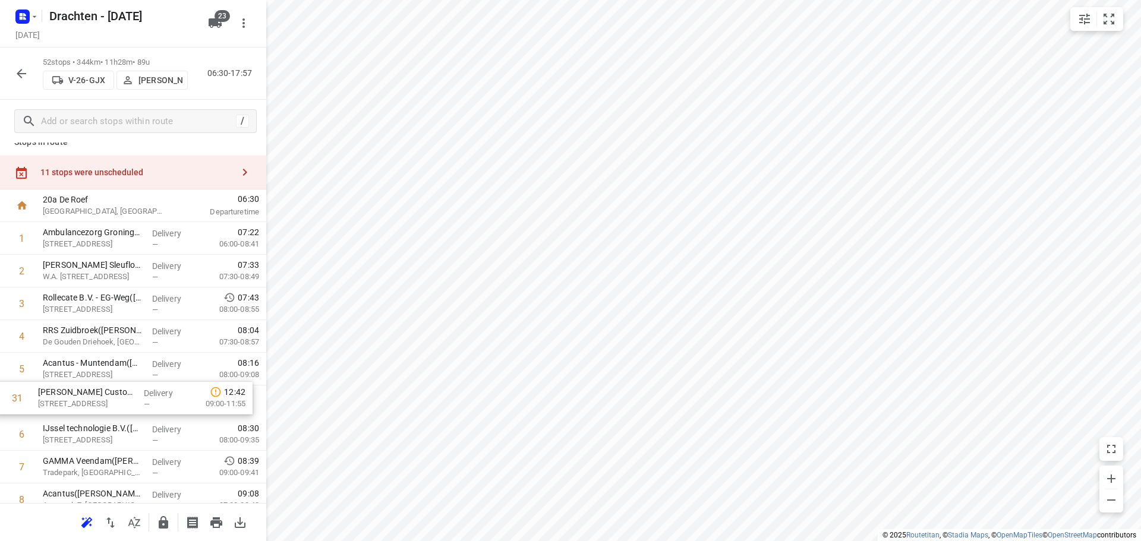
drag, startPoint x: 83, startPoint y: 462, endPoint x: 77, endPoint y: 391, distance: 71.5
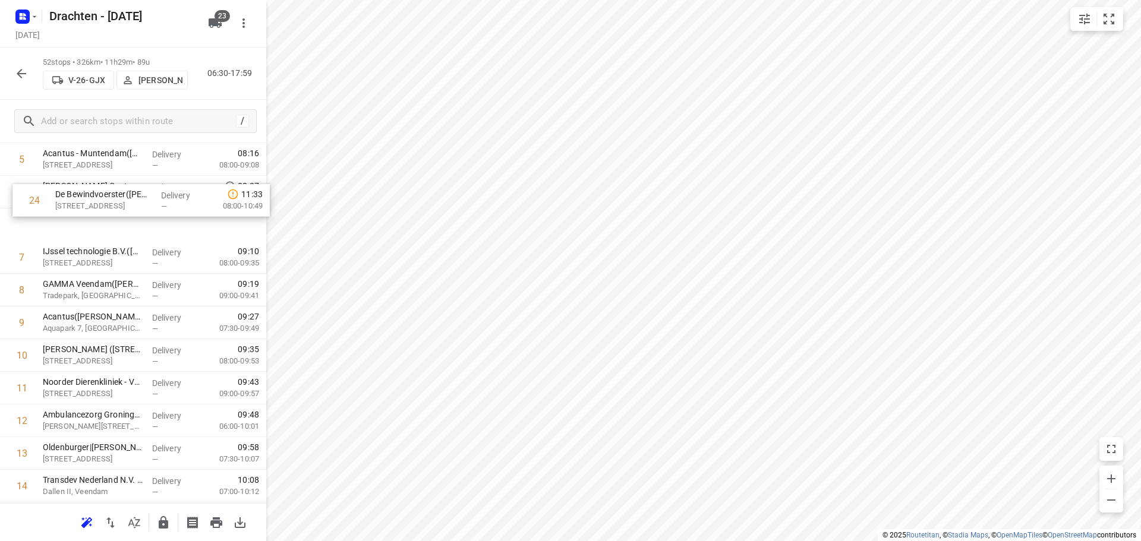
scroll to position [222, 0]
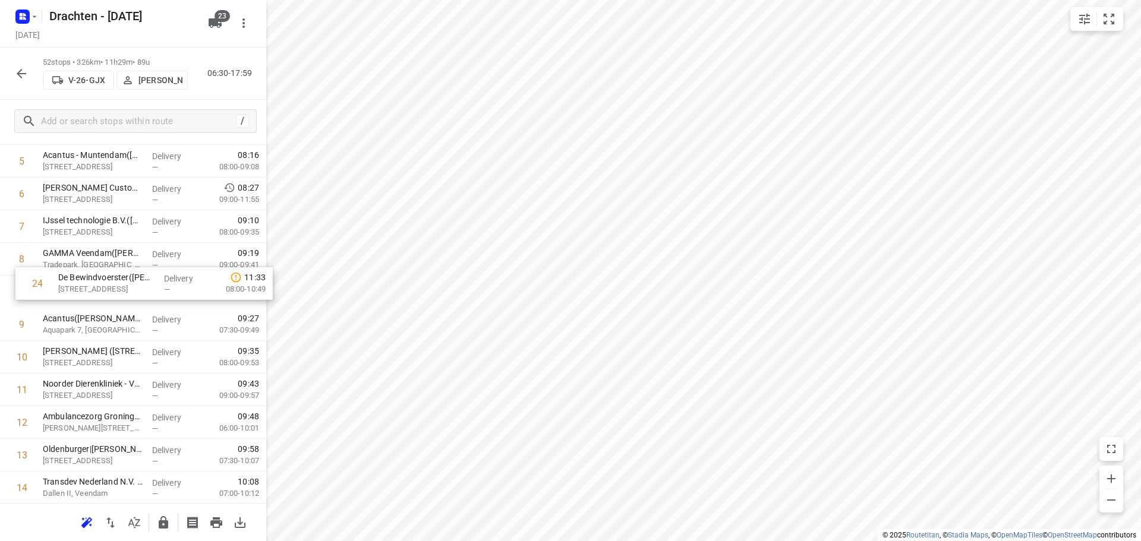
drag, startPoint x: 127, startPoint y: 396, endPoint x: 141, endPoint y: 284, distance: 113.2
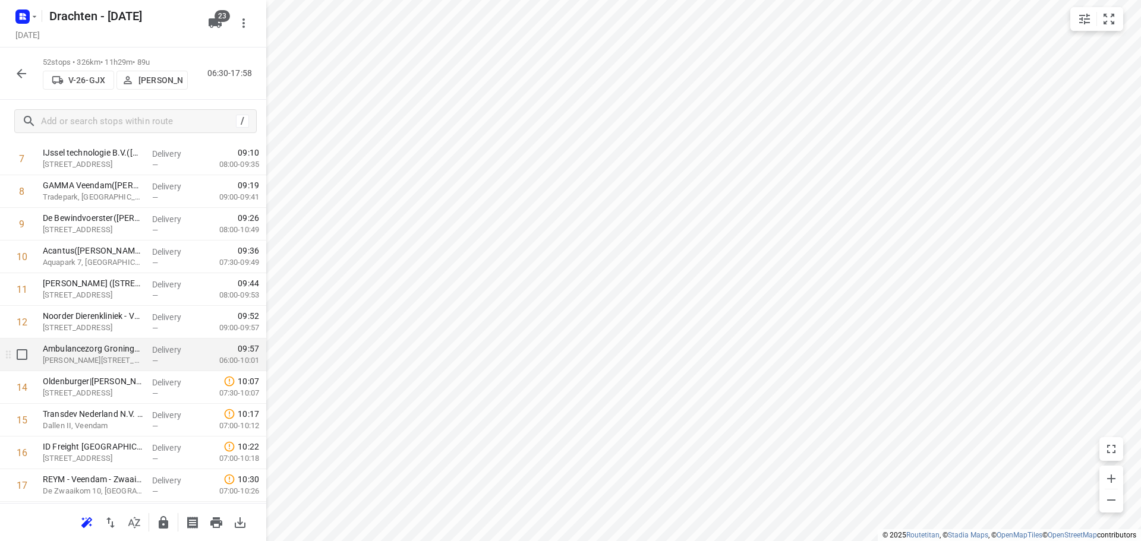
scroll to position [341, 0]
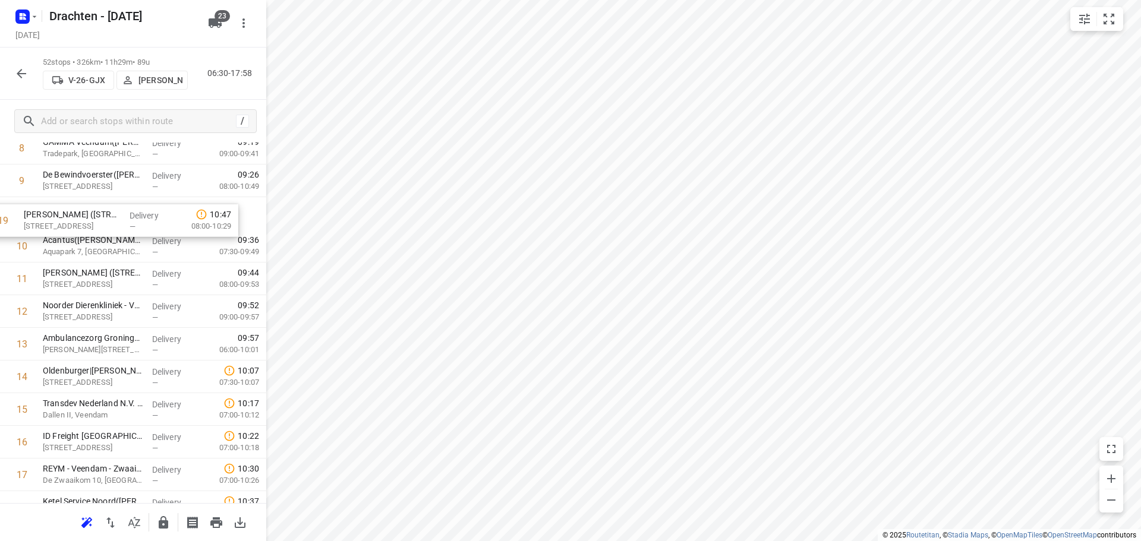
drag, startPoint x: 108, startPoint y: 497, endPoint x: 90, endPoint y: 212, distance: 285.9
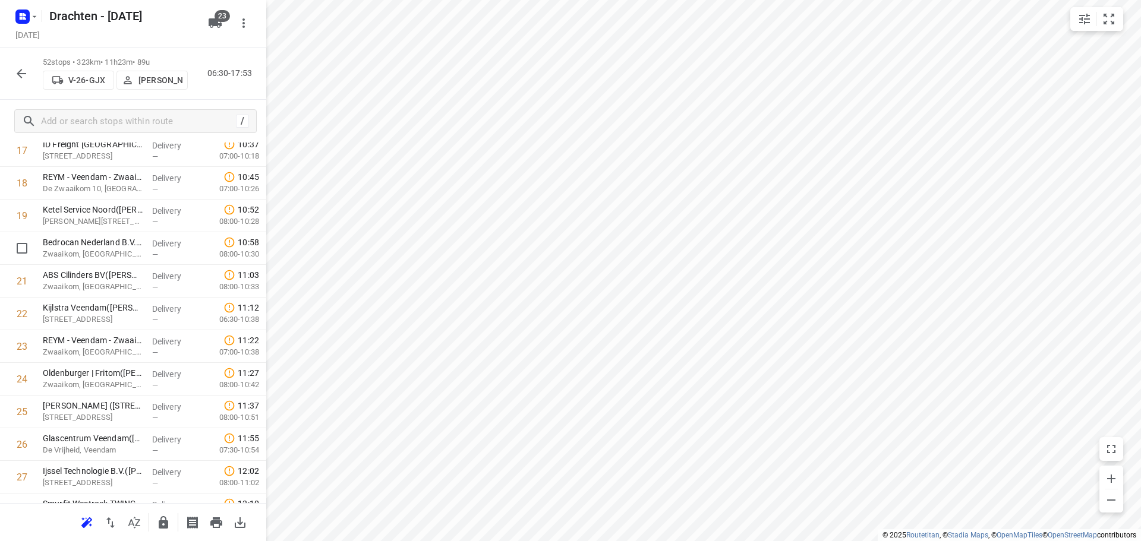
scroll to position [627, 0]
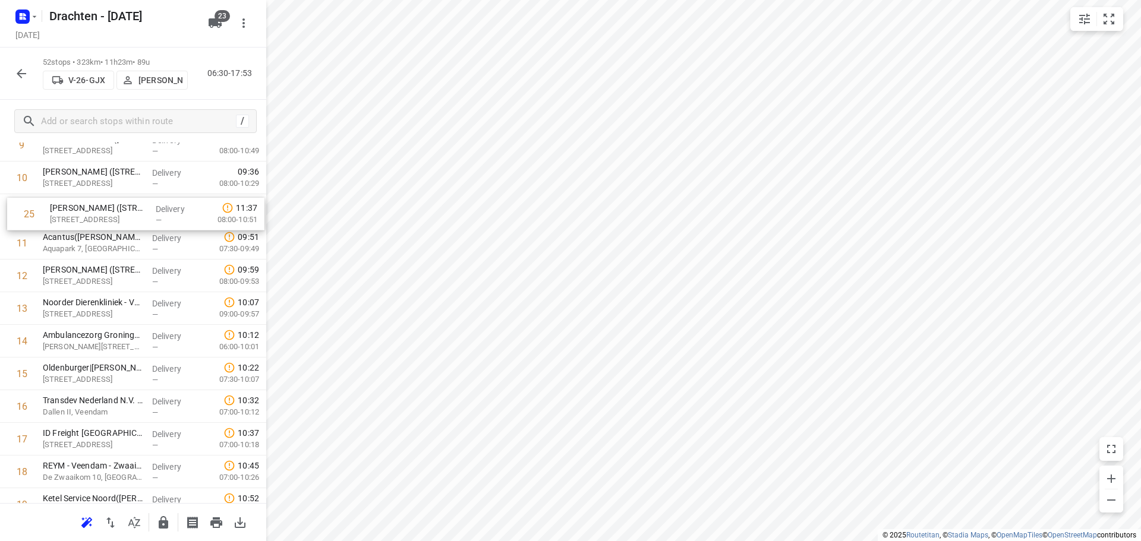
drag, startPoint x: 136, startPoint y: 409, endPoint x: 143, endPoint y: 209, distance: 200.4
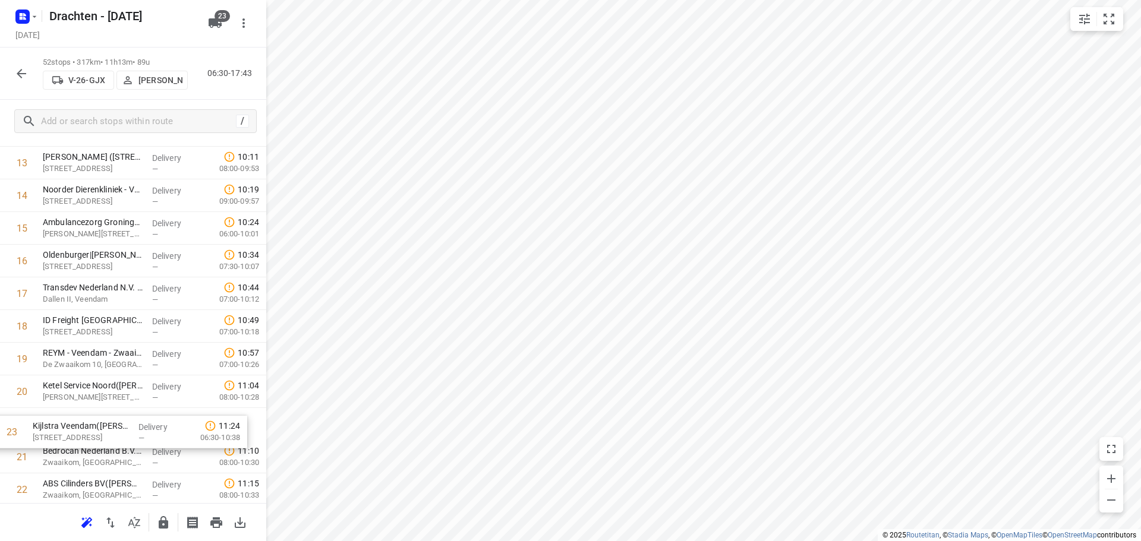
scroll to position [487, 0]
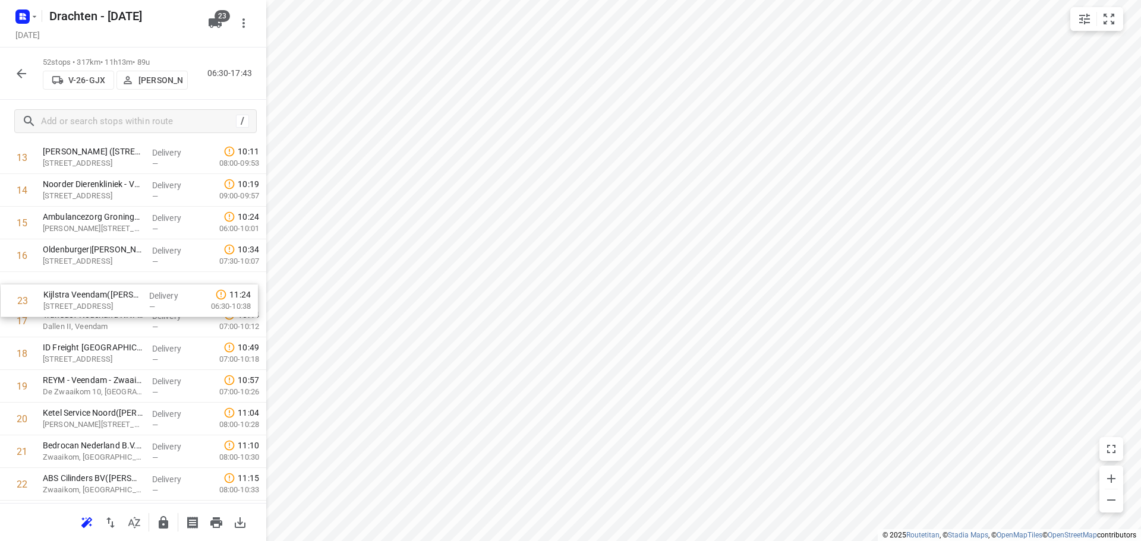
drag, startPoint x: 111, startPoint y: 489, endPoint x: 109, endPoint y: 285, distance: 203.9
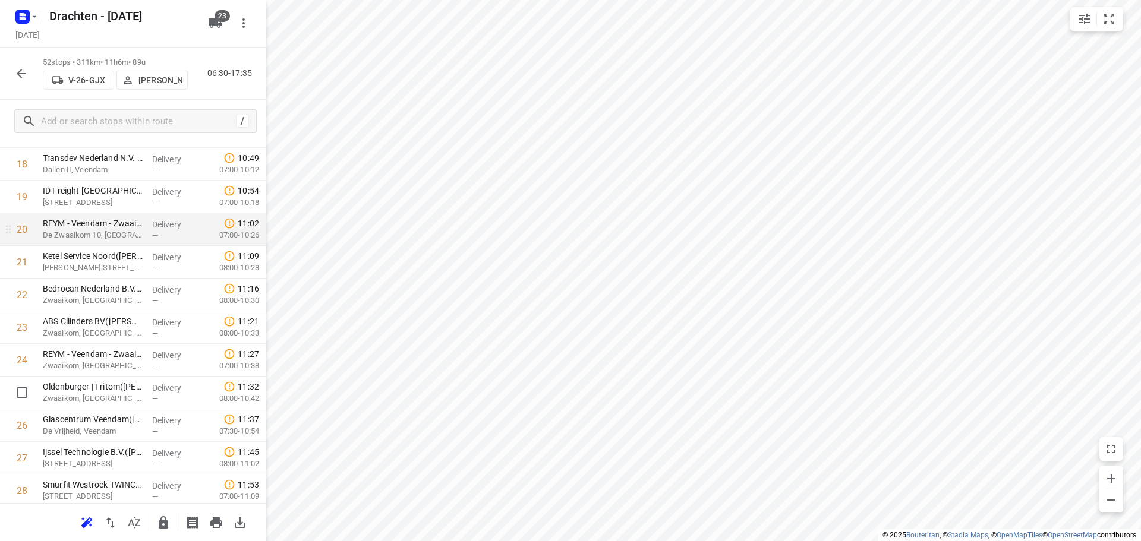
scroll to position [665, 0]
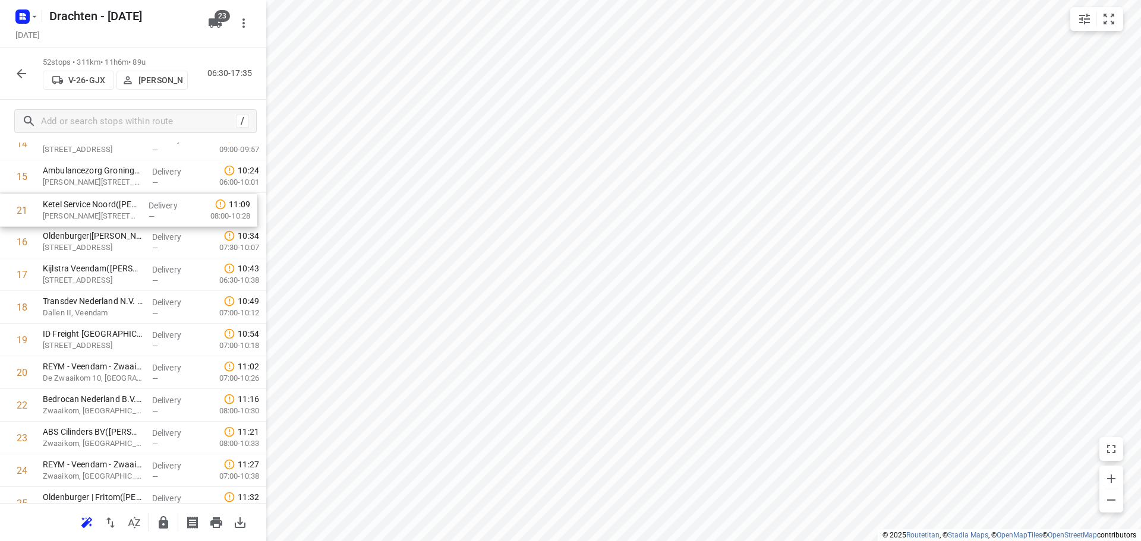
drag, startPoint x: 103, startPoint y: 252, endPoint x: 102, endPoint y: 217, distance: 35.1
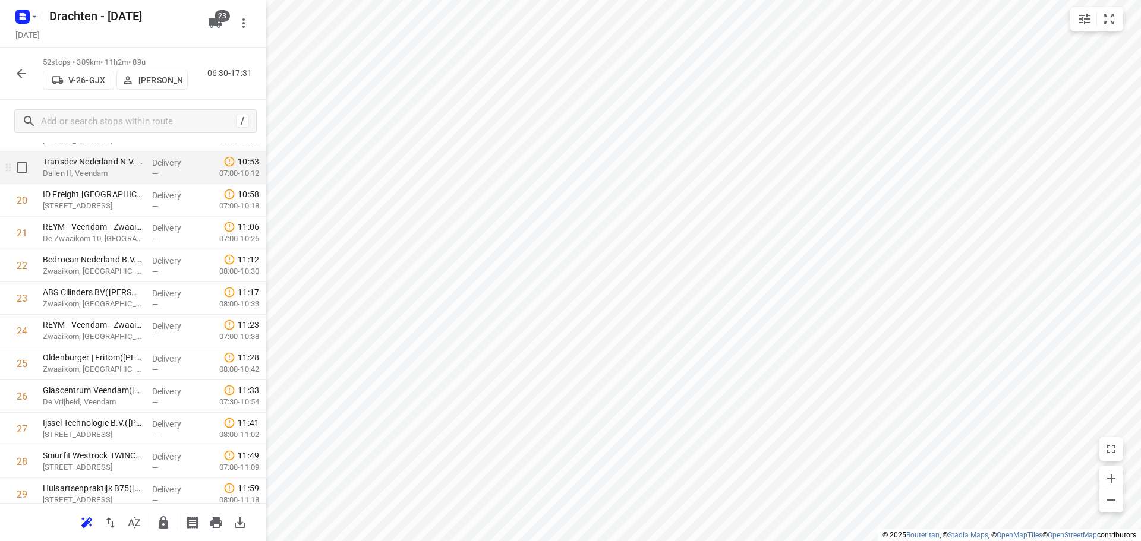
scroll to position [703, 0]
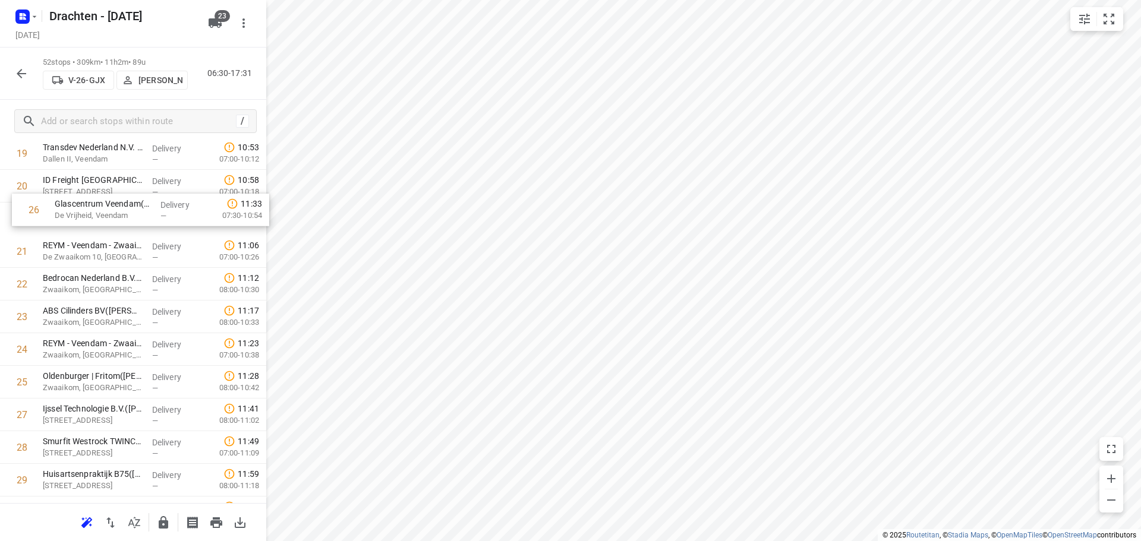
drag, startPoint x: 136, startPoint y: 374, endPoint x: 147, endPoint y: 214, distance: 160.9
click at [147, 214] on div "1 Ambulancezorg Groningen - Ambulancepost Sappemeer(David Beerink) De Vosholen …" at bounding box center [133, 399] width 266 height 1700
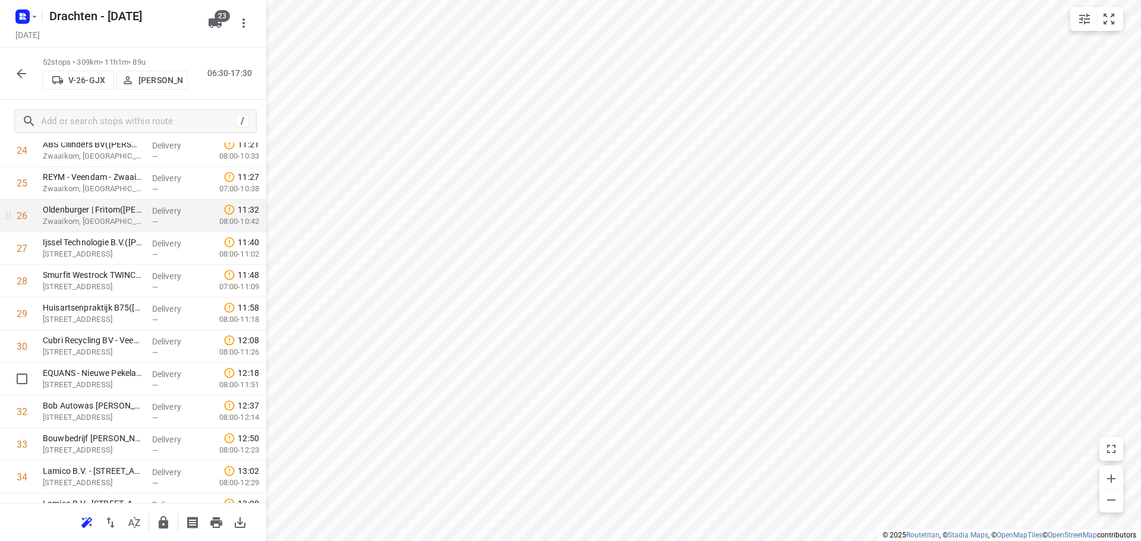
scroll to position [858, 0]
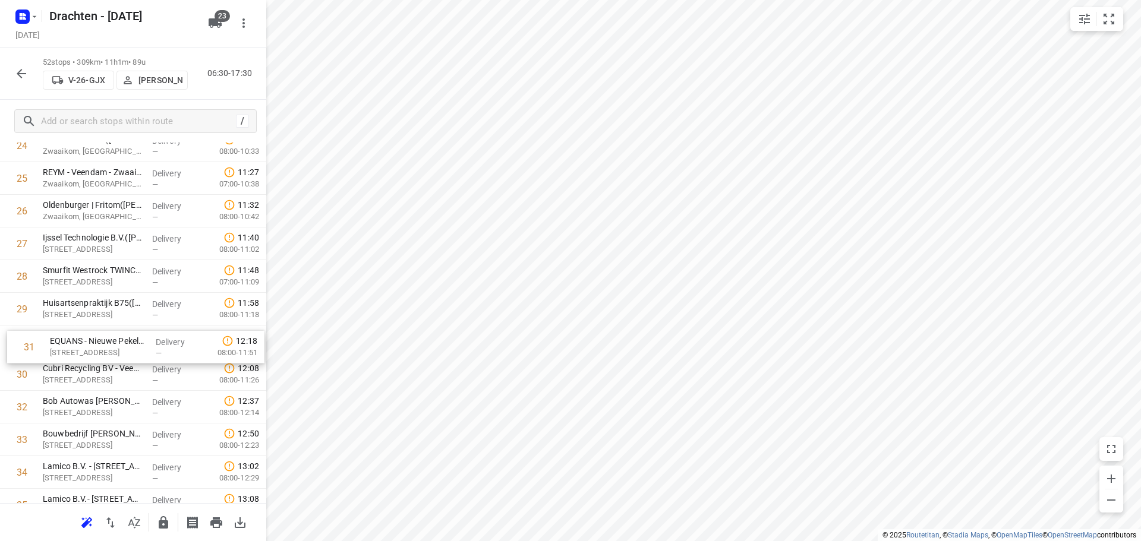
drag, startPoint x: 97, startPoint y: 375, endPoint x: 105, endPoint y: 341, distance: 35.5
click at [105, 341] on div "1 Ambulancezorg Groningen - Ambulancepost Sappemeer(David Beerink) De Vosholen …" at bounding box center [133, 228] width 266 height 1700
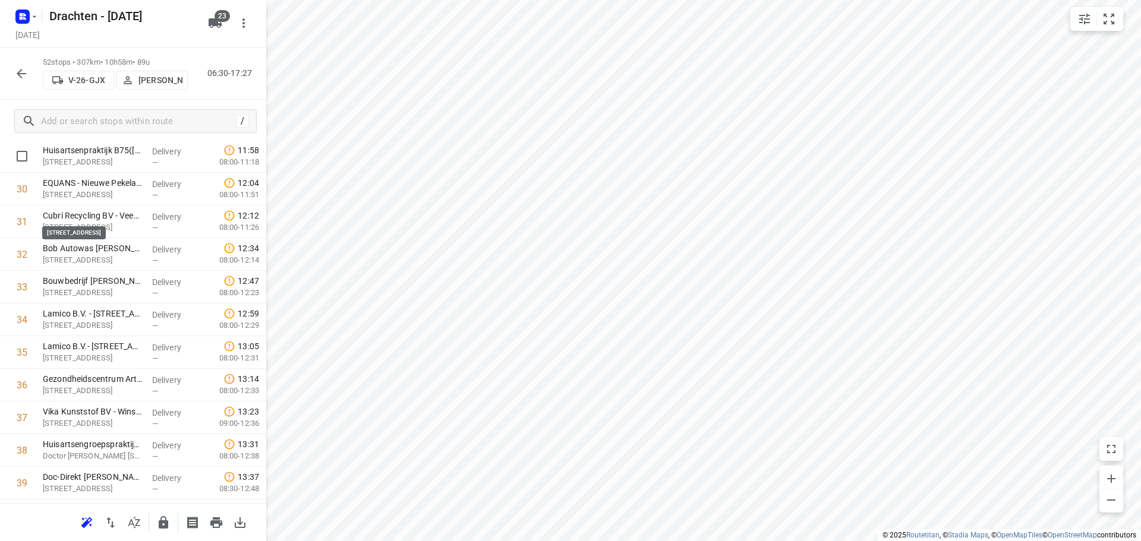
scroll to position [1037, 0]
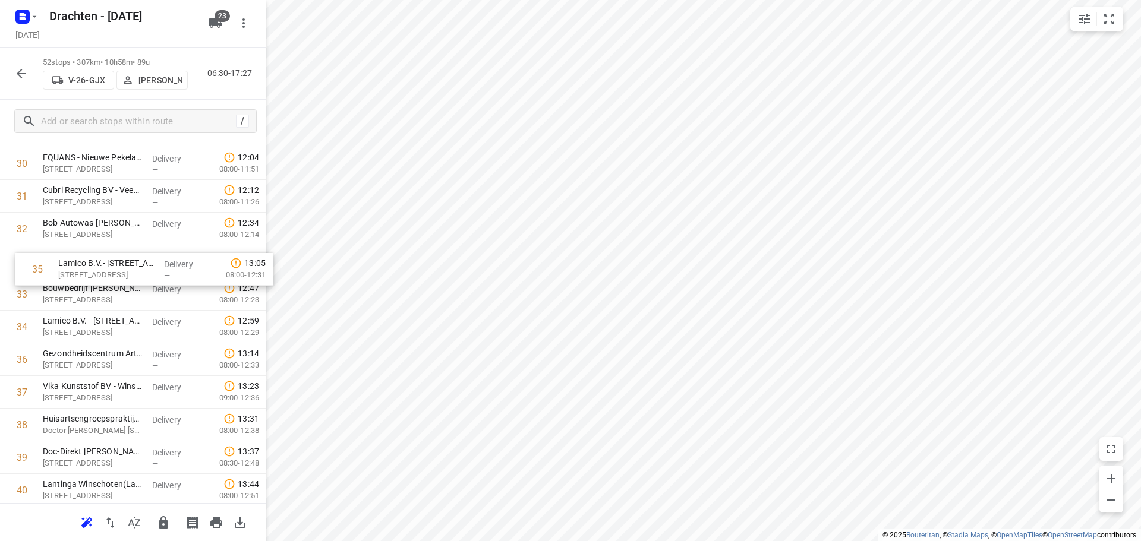
drag, startPoint x: 108, startPoint y: 329, endPoint x: 125, endPoint y: 261, distance: 69.8
click at [125, 261] on div "1 Ambulancezorg Groningen - Ambulancepost Sappemeer(David Beerink) De Vosholen …" at bounding box center [133, 49] width 266 height 1700
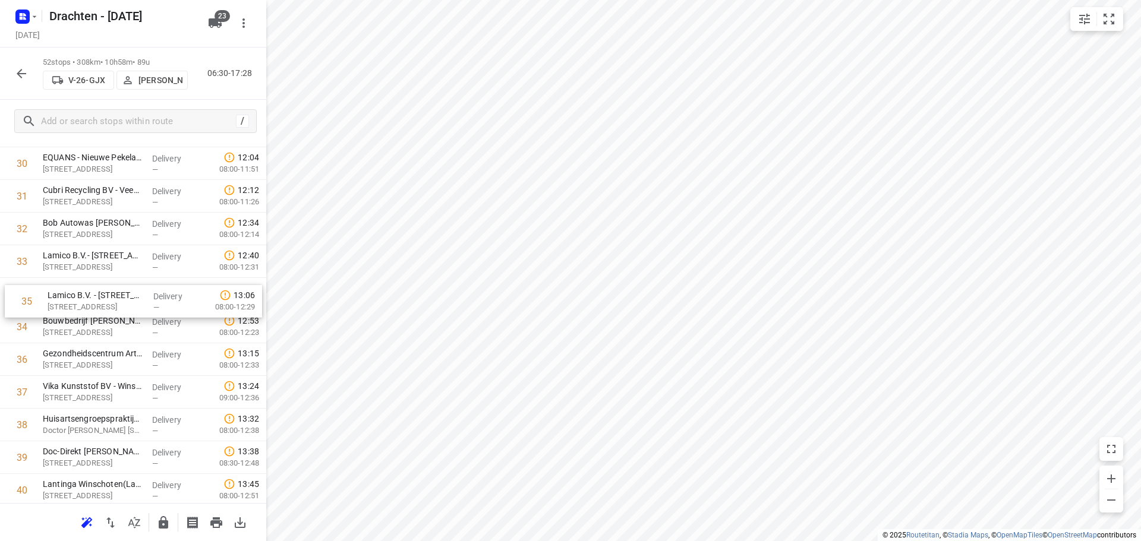
drag, startPoint x: 115, startPoint y: 313, endPoint x: 118, endPoint y: 300, distance: 13.6
click at [118, 300] on div "1 Ambulancezorg Groningen - Ambulancepost Sappemeer(David Beerink) De Vosholen …" at bounding box center [133, 49] width 266 height 1700
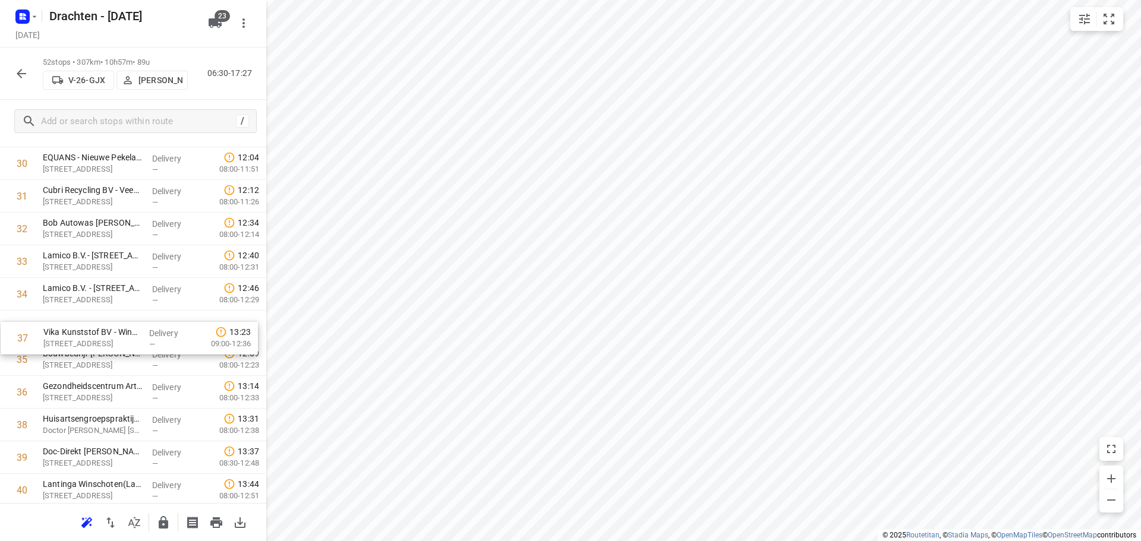
drag, startPoint x: 97, startPoint y: 391, endPoint x: 114, endPoint y: 317, distance: 75.4
click at [114, 317] on div "1 Ambulancezorg Groningen - Ambulancepost Sappemeer(David Beerink) De Vosholen …" at bounding box center [133, 49] width 266 height 1700
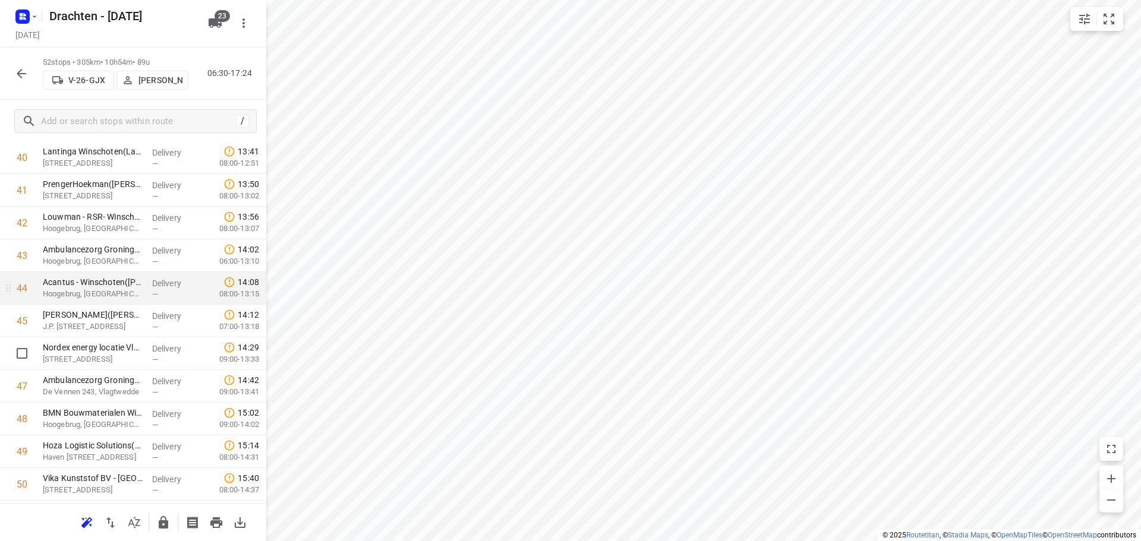
scroll to position [1393, 0]
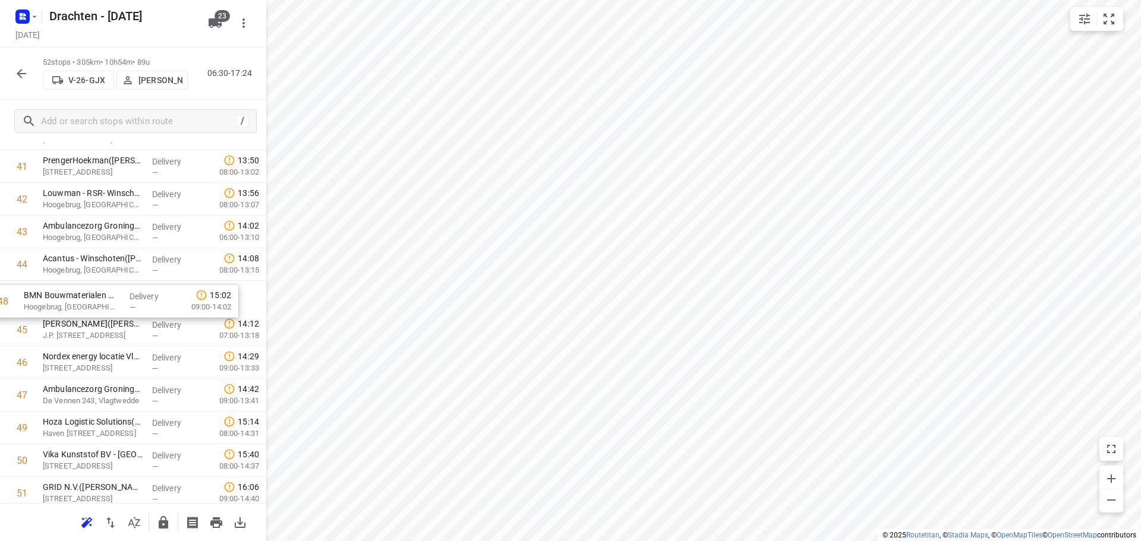
drag, startPoint x: 96, startPoint y: 405, endPoint x: 79, endPoint y: 302, distance: 104.2
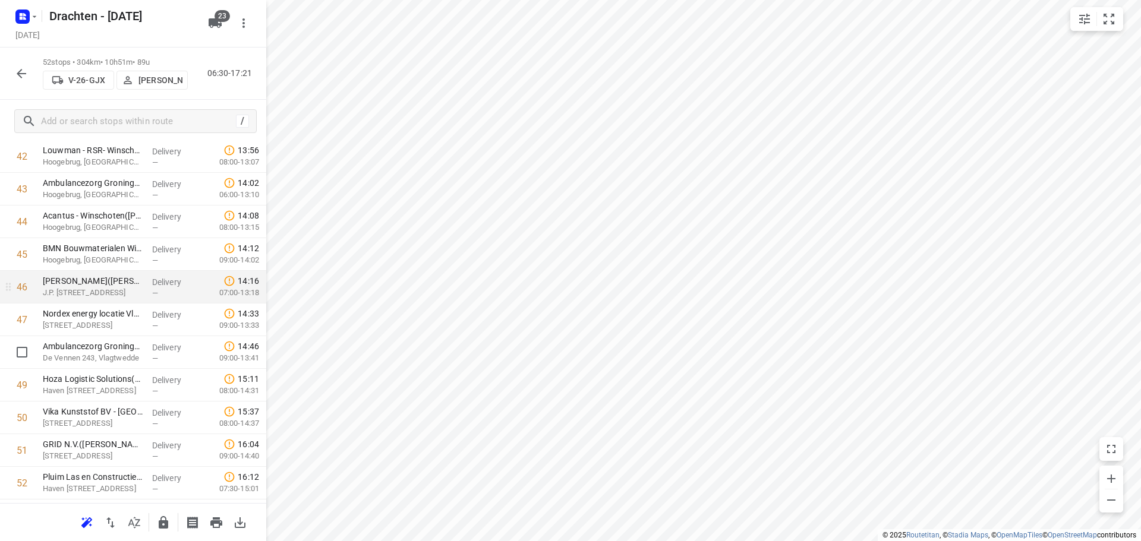
scroll to position [1465, 0]
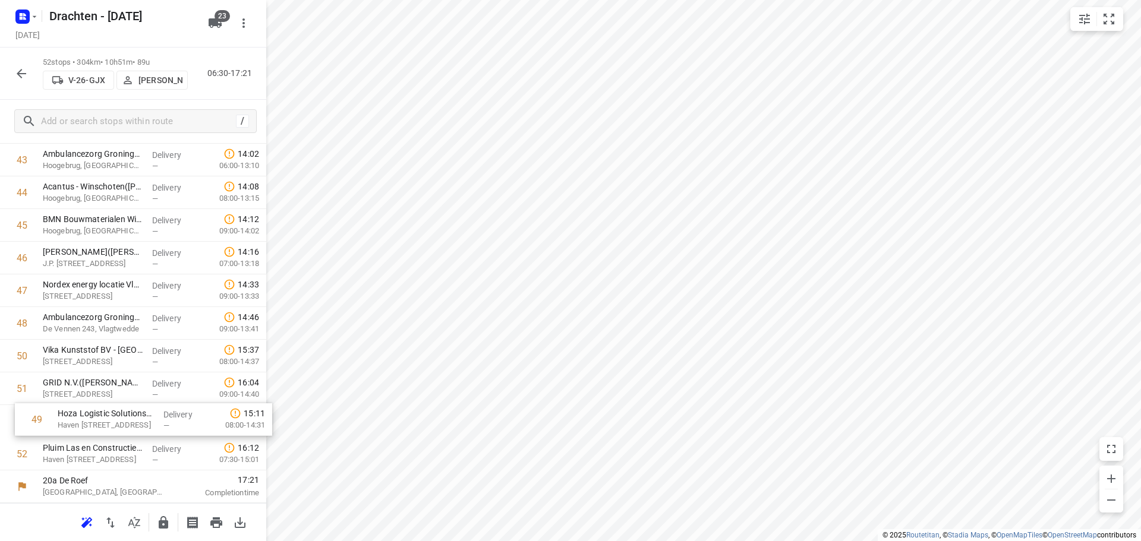
drag, startPoint x: 121, startPoint y: 361, endPoint x: 130, endPoint y: 439, distance: 77.8
drag, startPoint x: 93, startPoint y: 385, endPoint x: 90, endPoint y: 455, distance: 69.6
click at [155, 518] on button "button" at bounding box center [164, 523] width 24 height 24
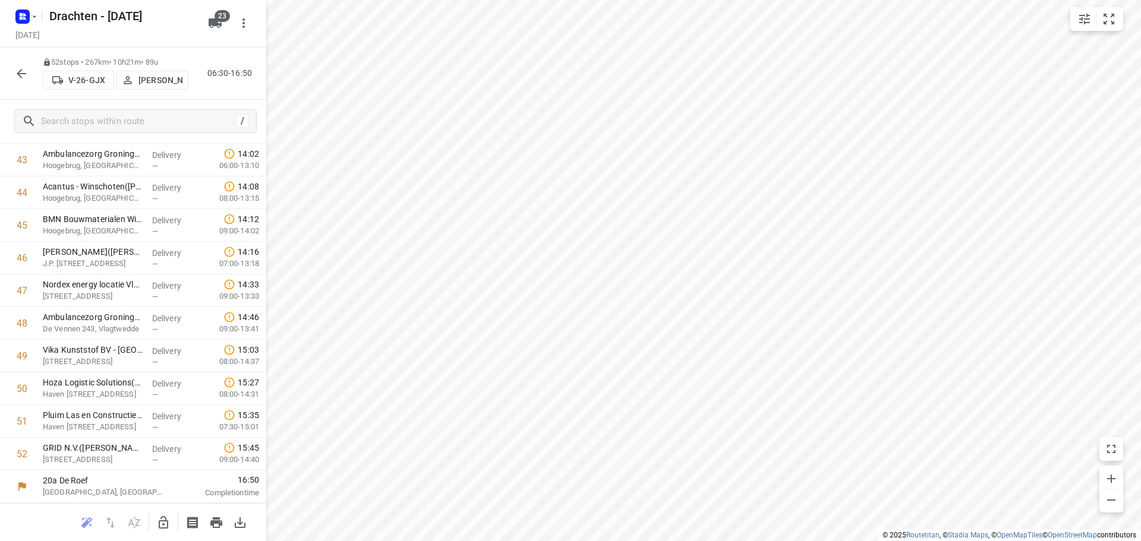
click at [25, 77] on icon "button" at bounding box center [21, 74] width 14 height 14
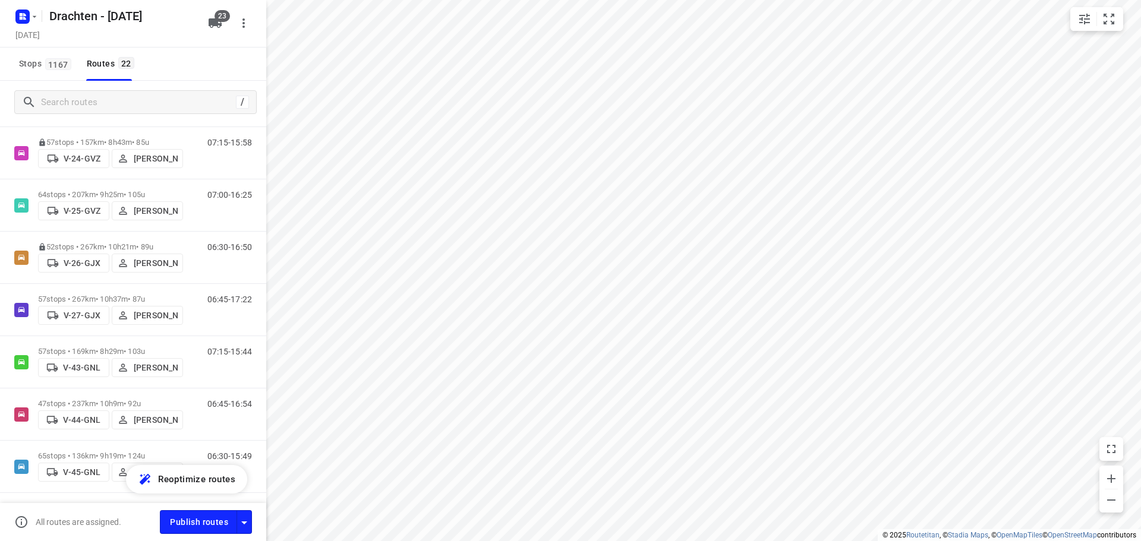
scroll to position [238, 0]
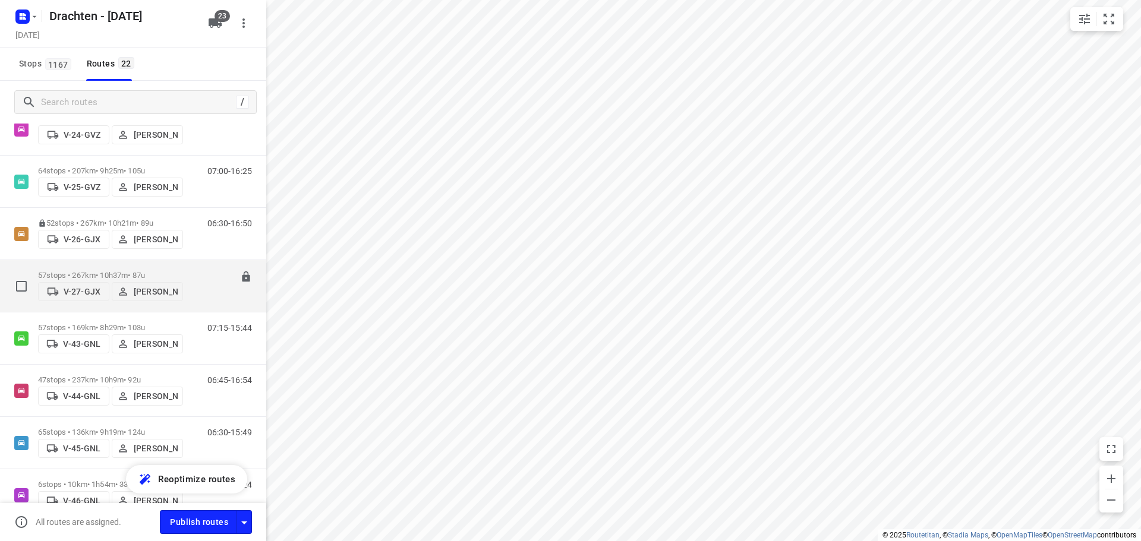
click at [136, 273] on p "57 stops • 267km • 10h37m • 87u" at bounding box center [110, 275] width 145 height 9
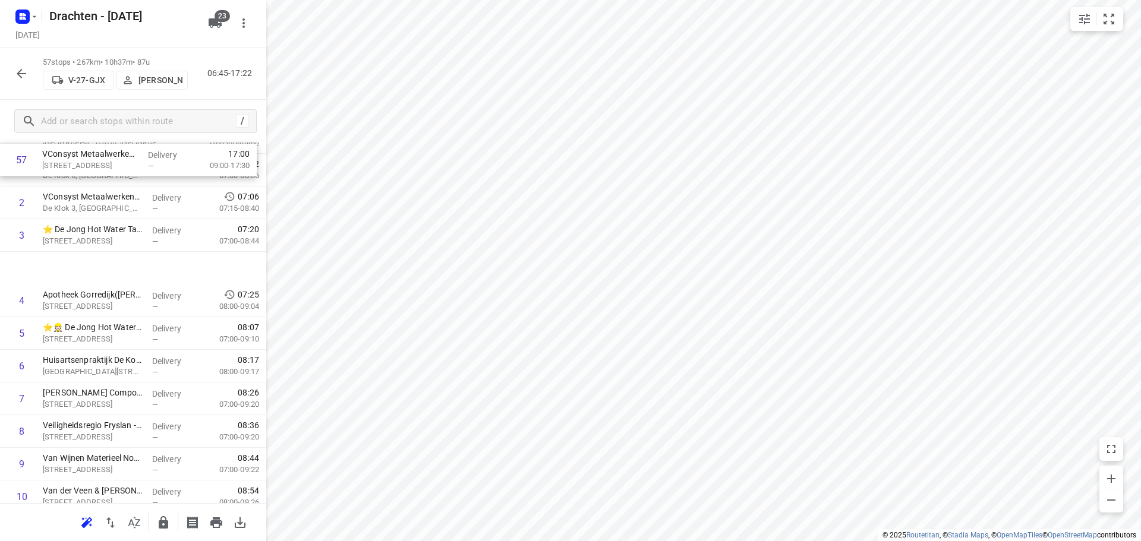
scroll to position [0, 0]
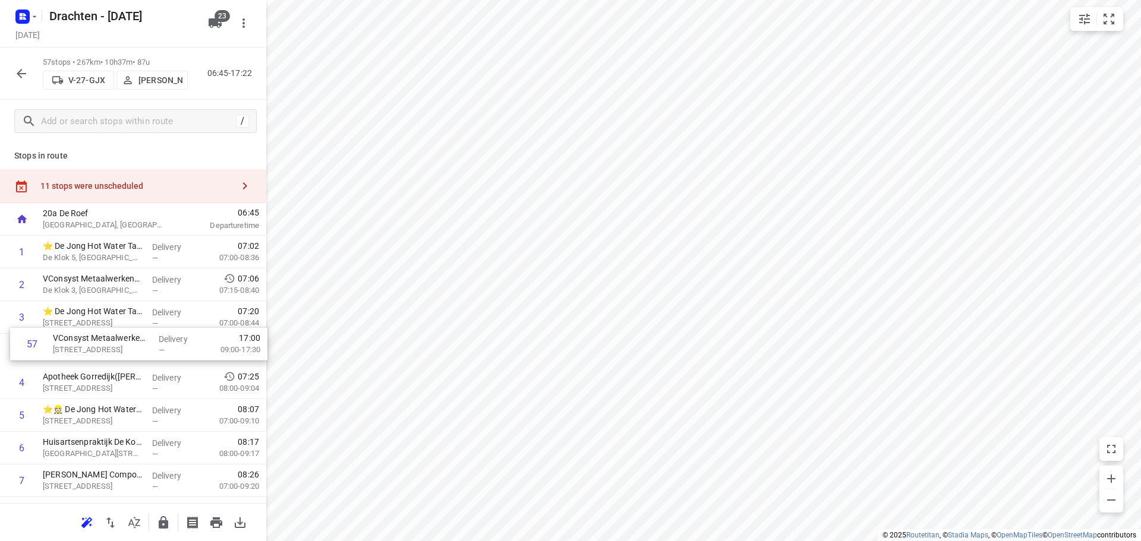
drag, startPoint x: 99, startPoint y: 462, endPoint x: 109, endPoint y: 347, distance: 116.3
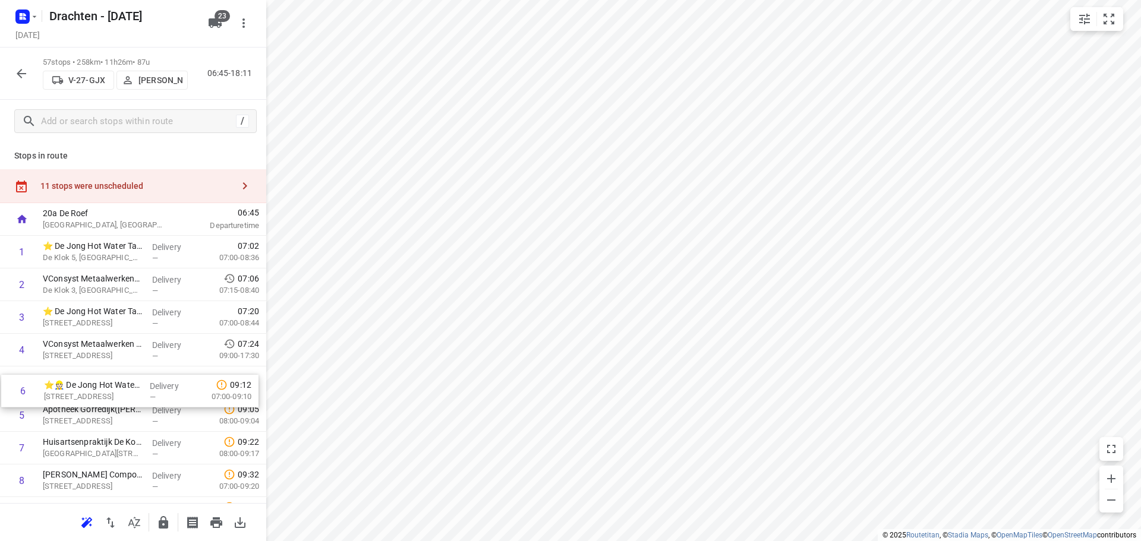
drag, startPoint x: 117, startPoint y: 418, endPoint x: 117, endPoint y: 383, distance: 34.5
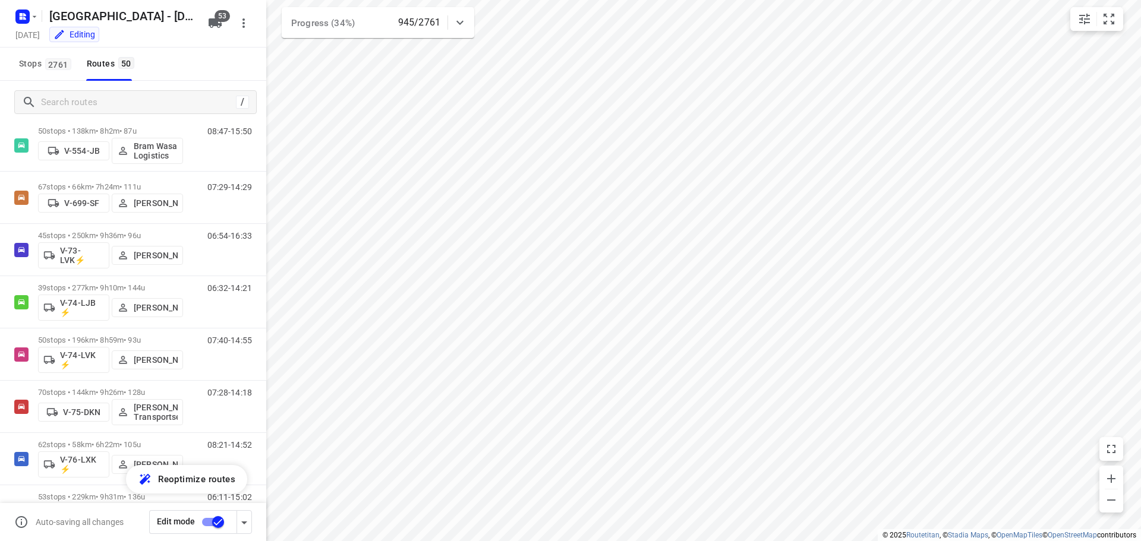
scroll to position [1189, 0]
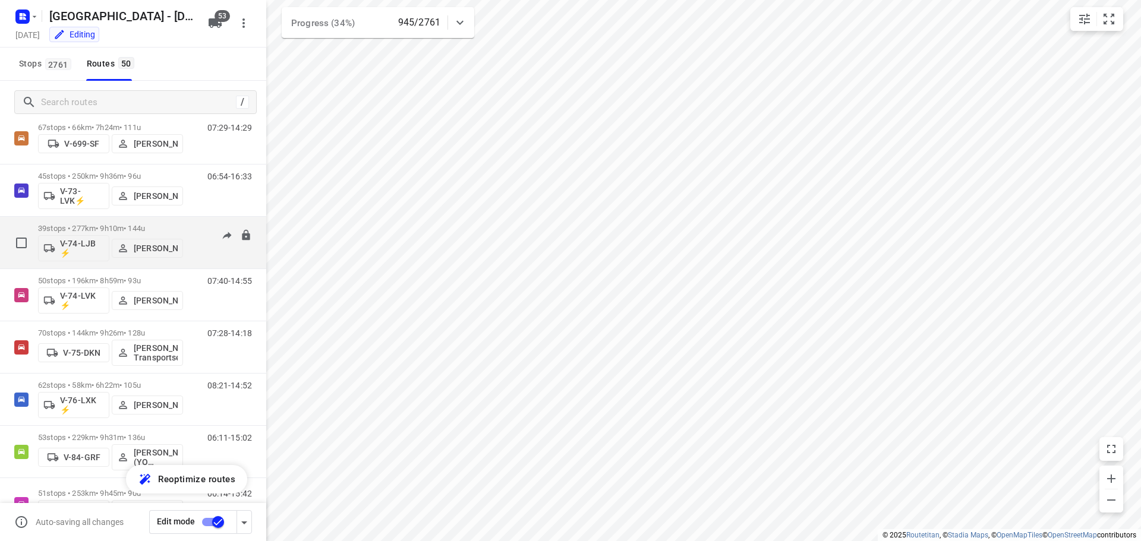
click at [117, 229] on p "39 stops • 277km • 9h10m • 144u" at bounding box center [110, 228] width 145 height 9
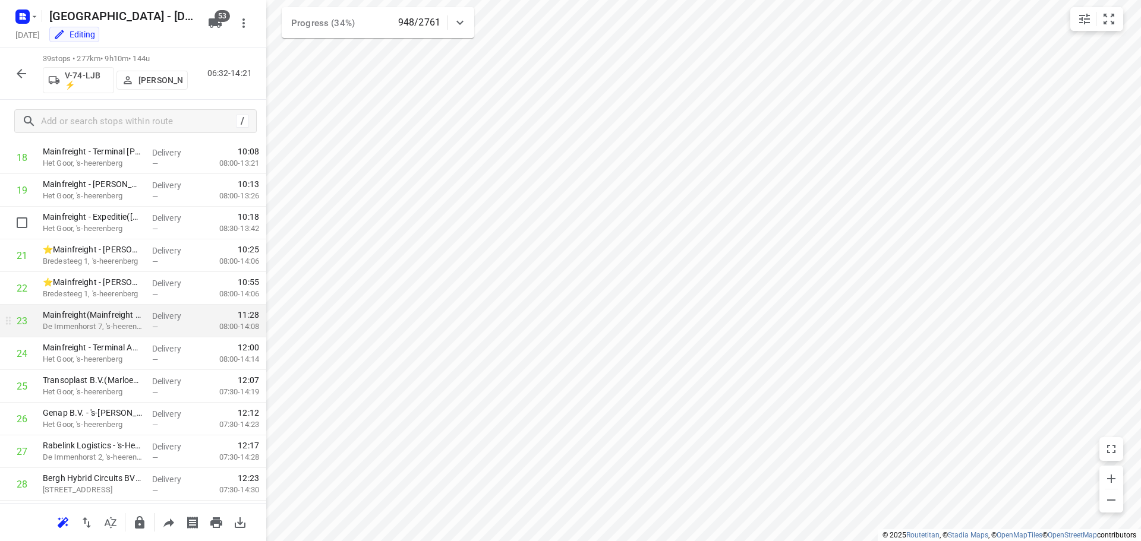
scroll to position [654, 0]
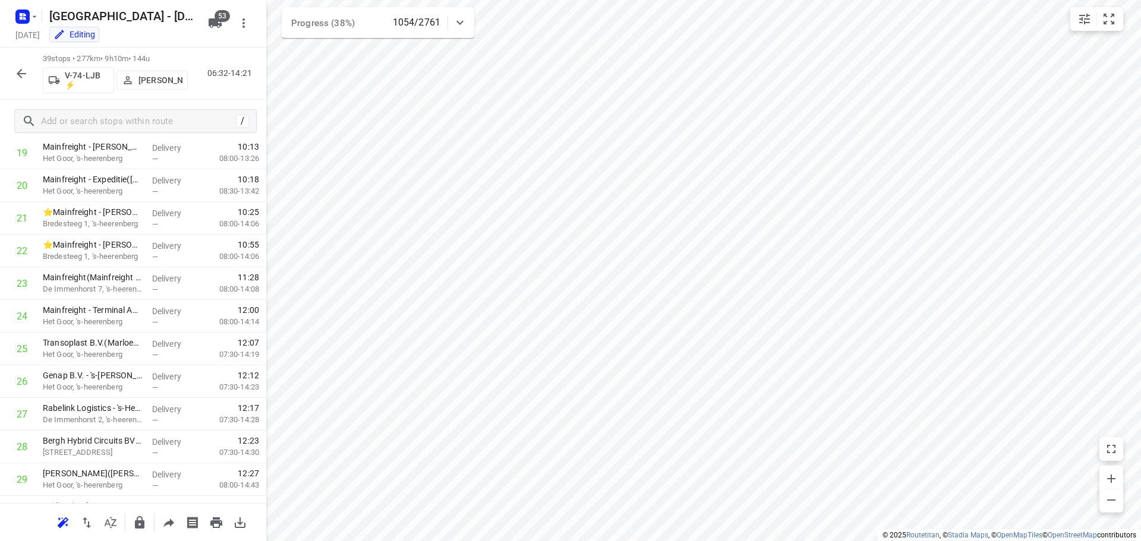
click at [25, 76] on icon "button" at bounding box center [21, 74] width 14 height 14
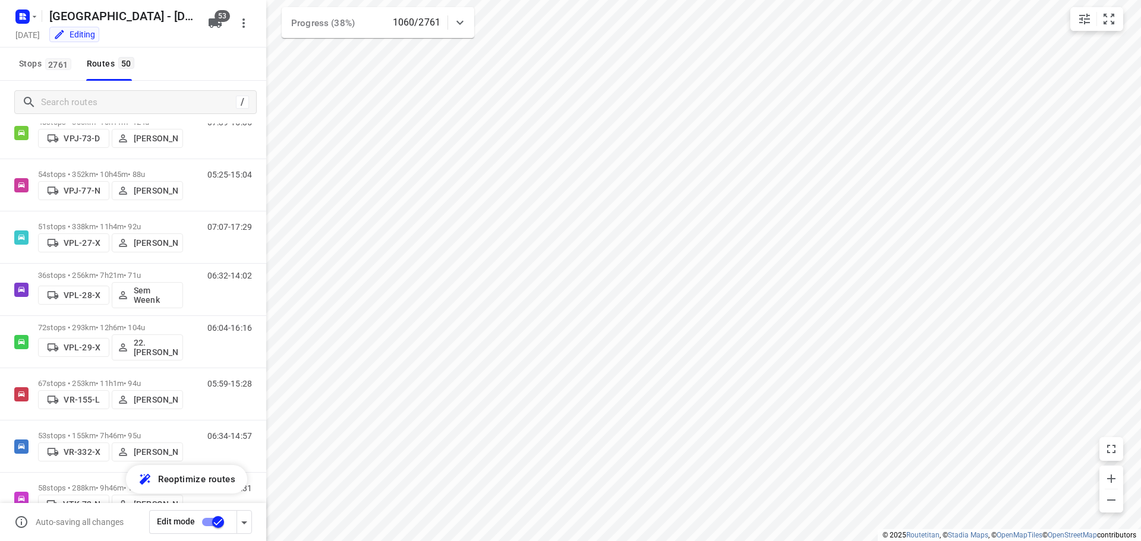
scroll to position [2140, 0]
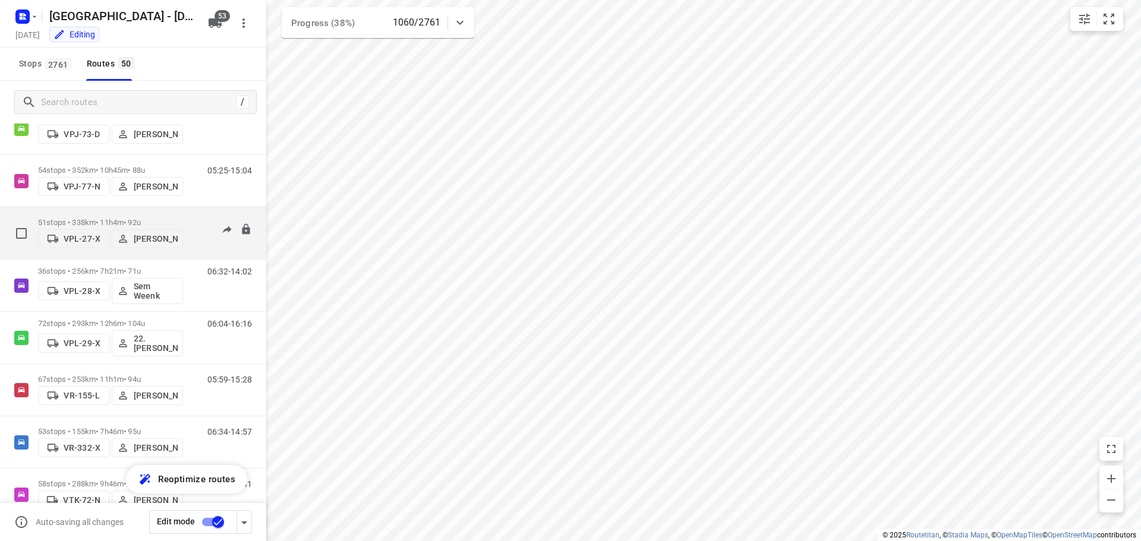
click at [144, 213] on div "51 stops • 338km • 11h4m • 92u VPL-27-X Siemen Hiemstra" at bounding box center [110, 233] width 145 height 42
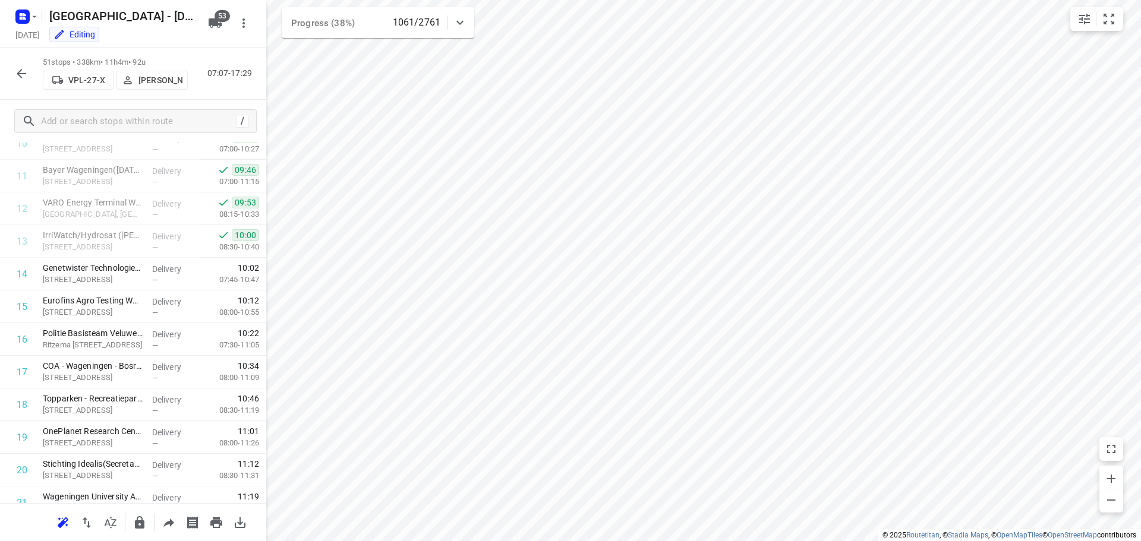
scroll to position [357, 0]
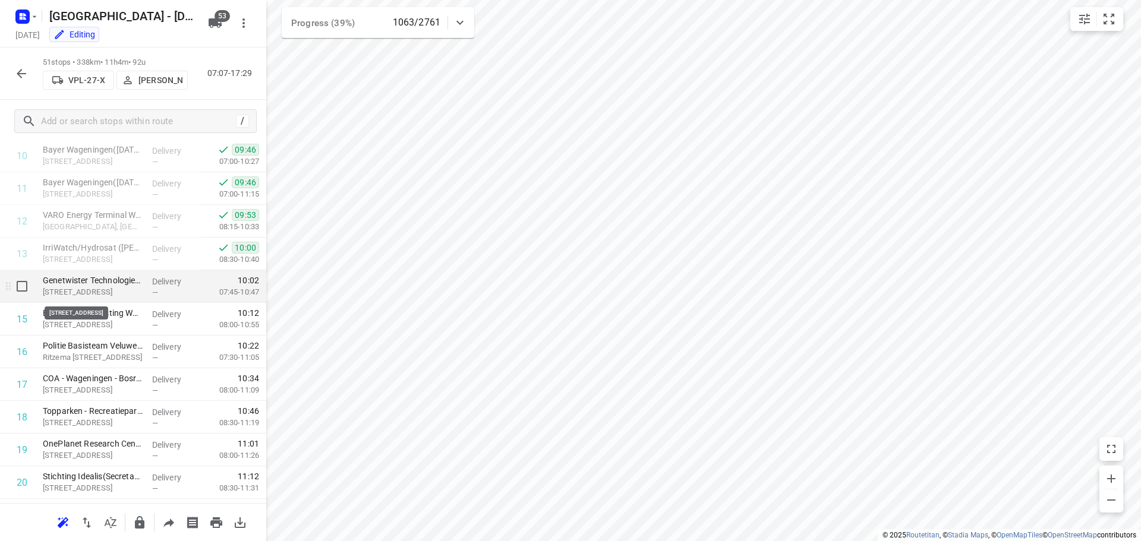
click at [96, 296] on p "Nieuwe Kanaal 7b, Wageningen" at bounding box center [93, 292] width 100 height 12
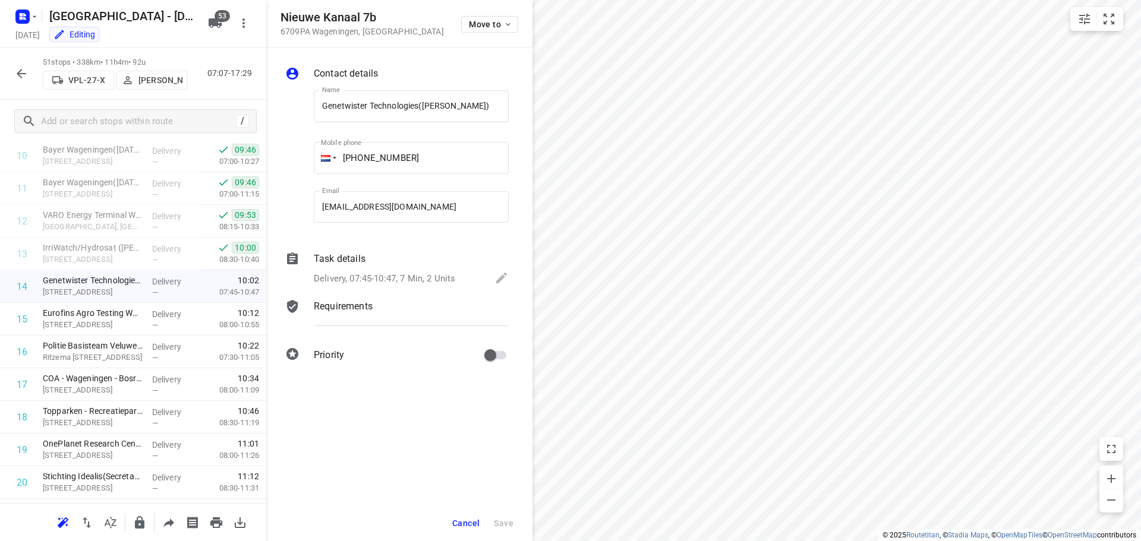
click at [364, 267] on div "Task details Delivery, 07:45-10:47, 7 Min, 2 Units" at bounding box center [411, 270] width 200 height 40
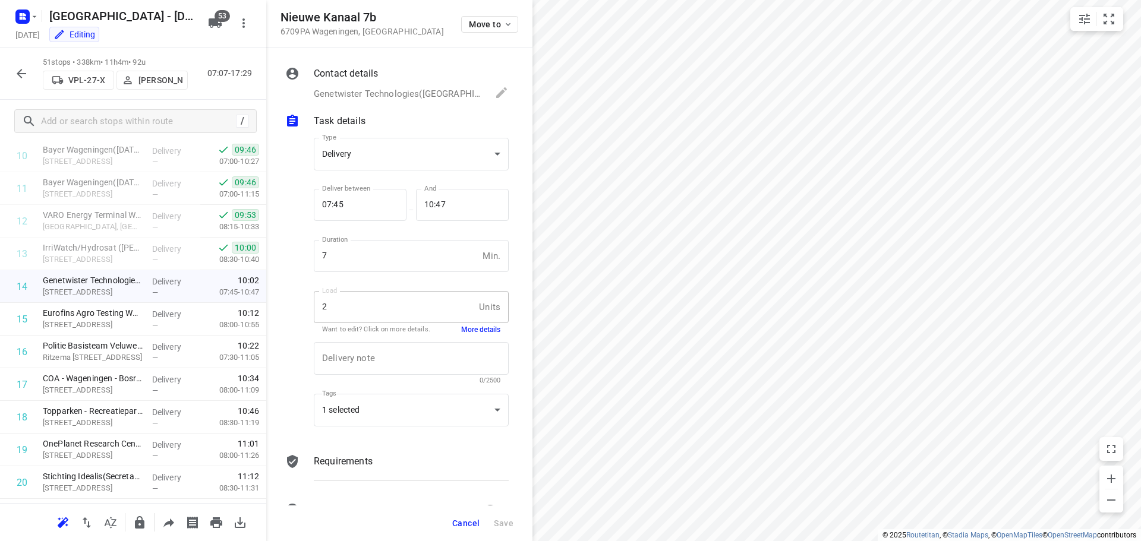
click at [461, 330] on button "More details" at bounding box center [480, 330] width 39 height 10
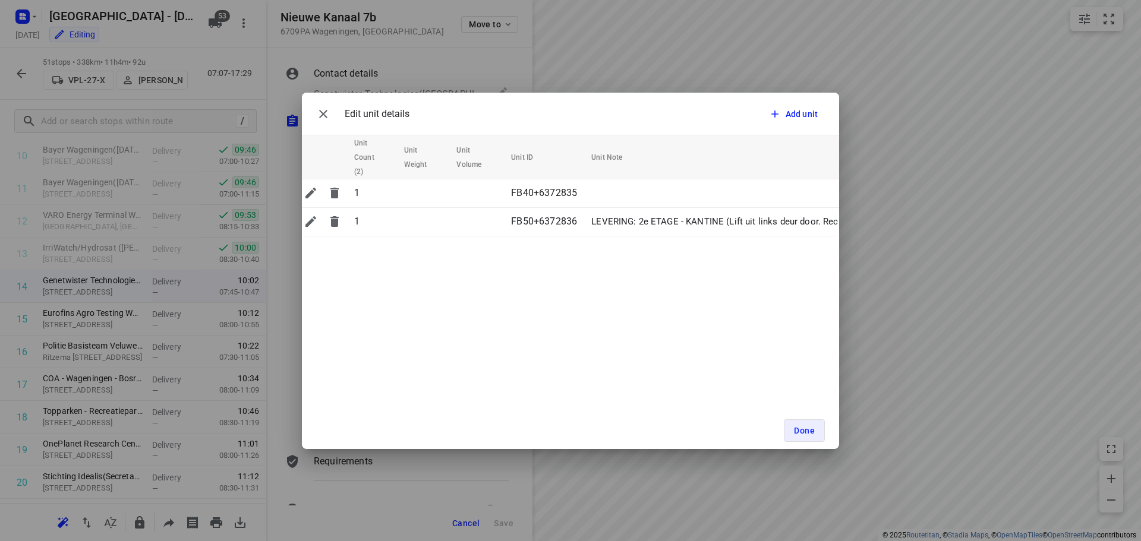
scroll to position [0, 0]
click at [329, 116] on icon "button" at bounding box center [323, 114] width 14 height 14
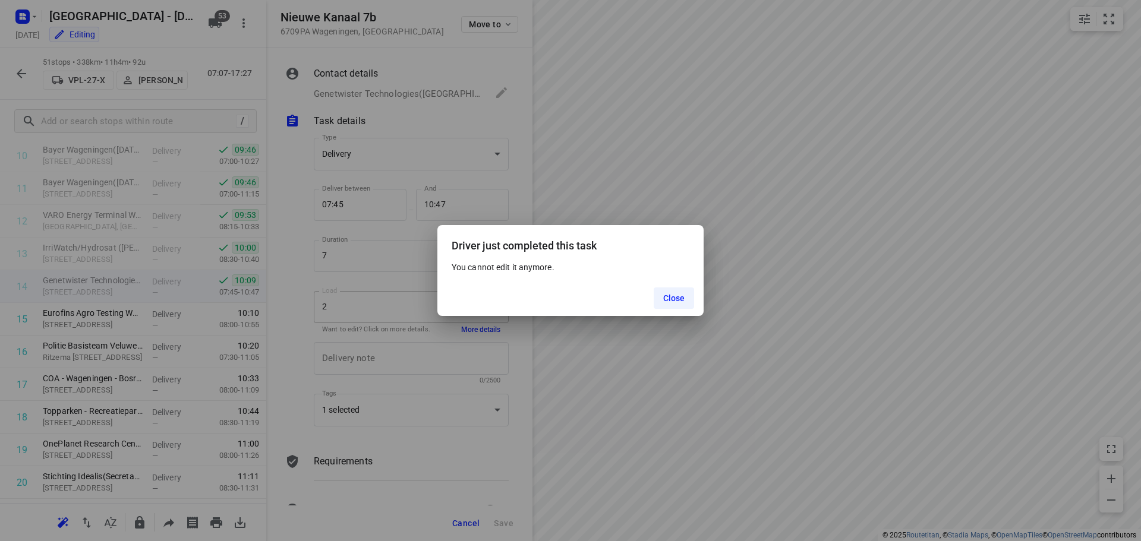
click at [679, 304] on button "Close" at bounding box center [674, 298] width 41 height 21
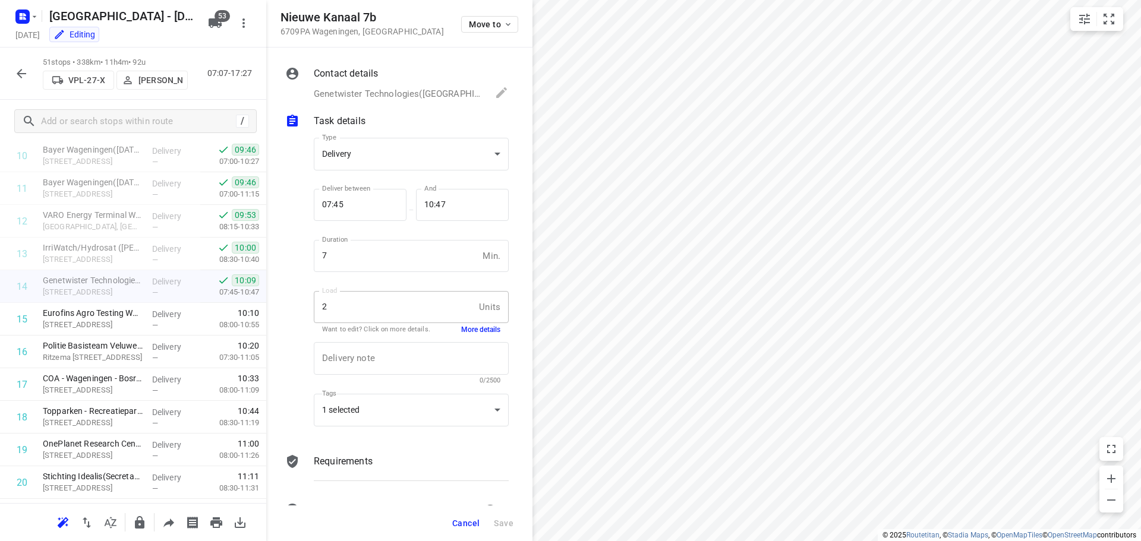
click at [447, 522] on div "Cancel Save" at bounding box center [399, 524] width 266 height 36
click at [451, 521] on button "Cancel" at bounding box center [466, 523] width 37 height 21
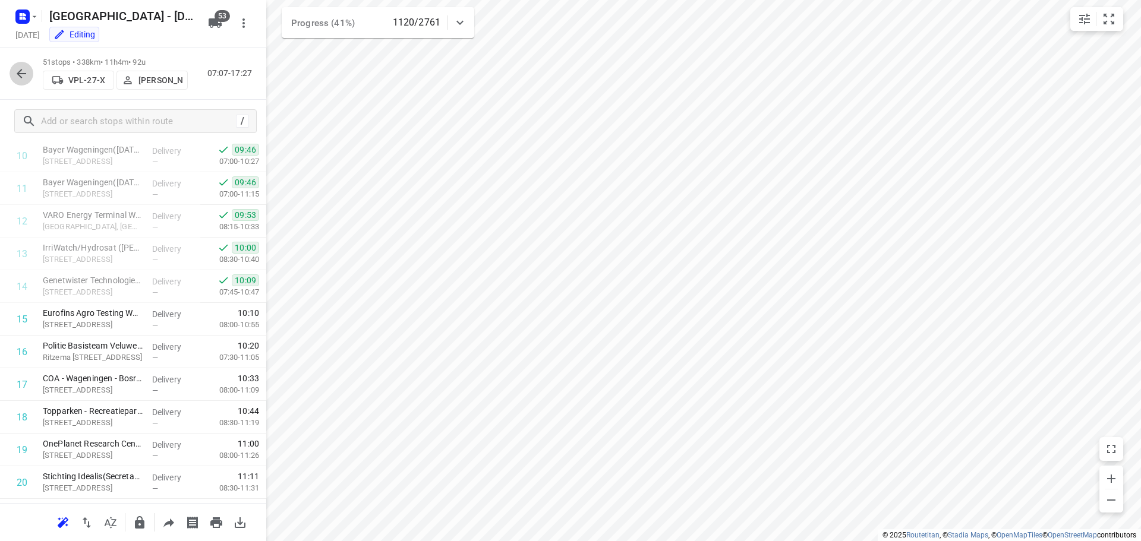
click at [12, 71] on button "button" at bounding box center [22, 74] width 24 height 24
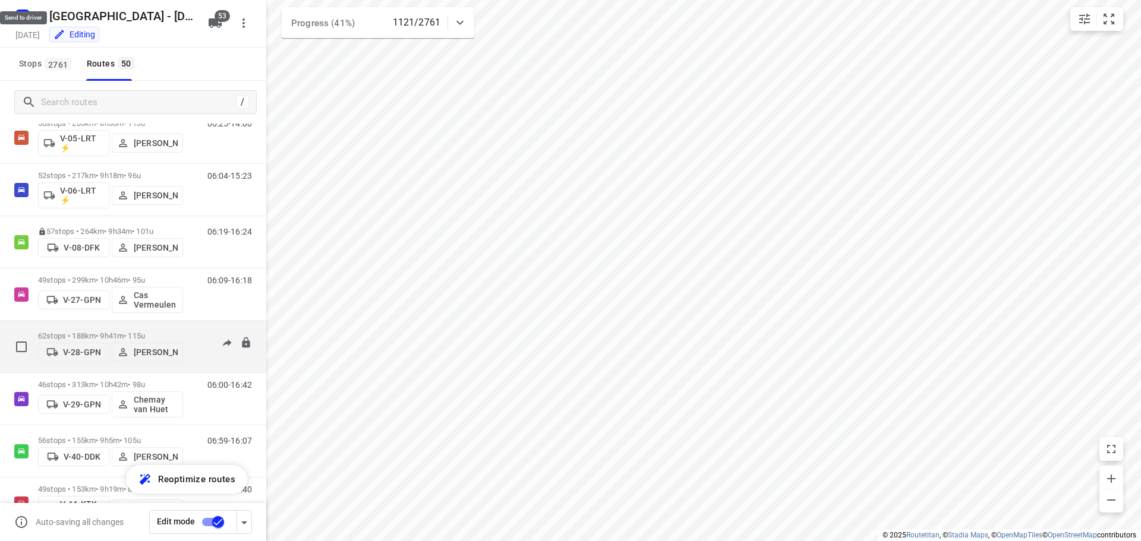
scroll to position [654, 0]
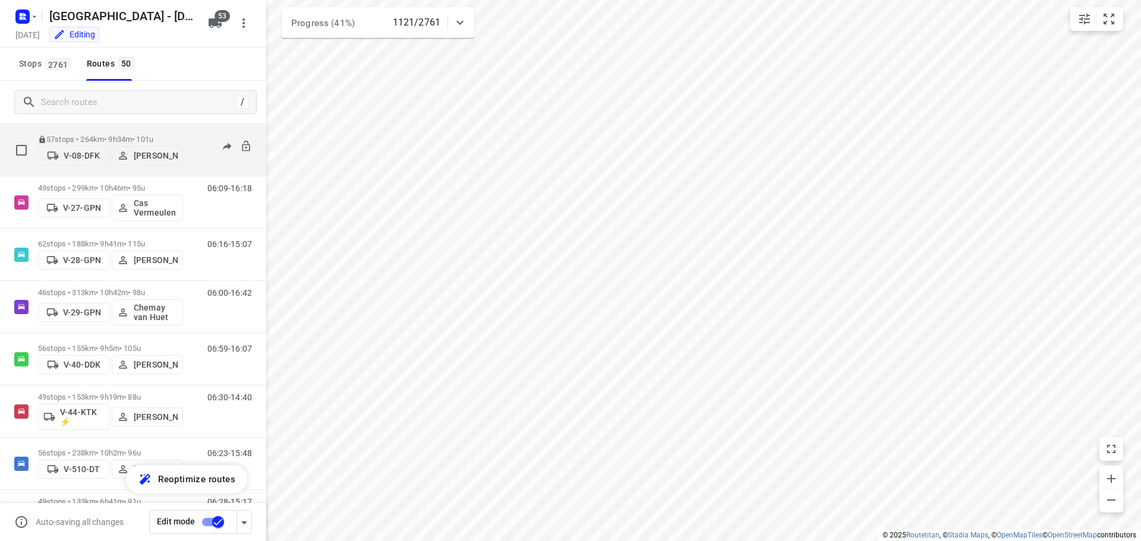
click at [139, 129] on div "57 stops • 264km • 9h34m • 101u V-08-DFK Arno Barneveld" at bounding box center [110, 150] width 145 height 42
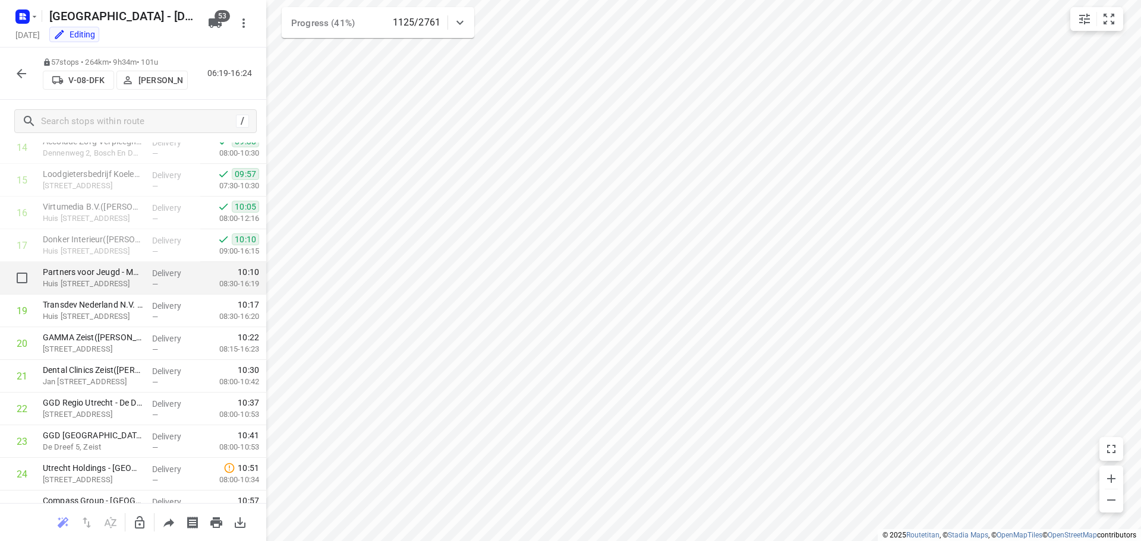
scroll to position [475, 0]
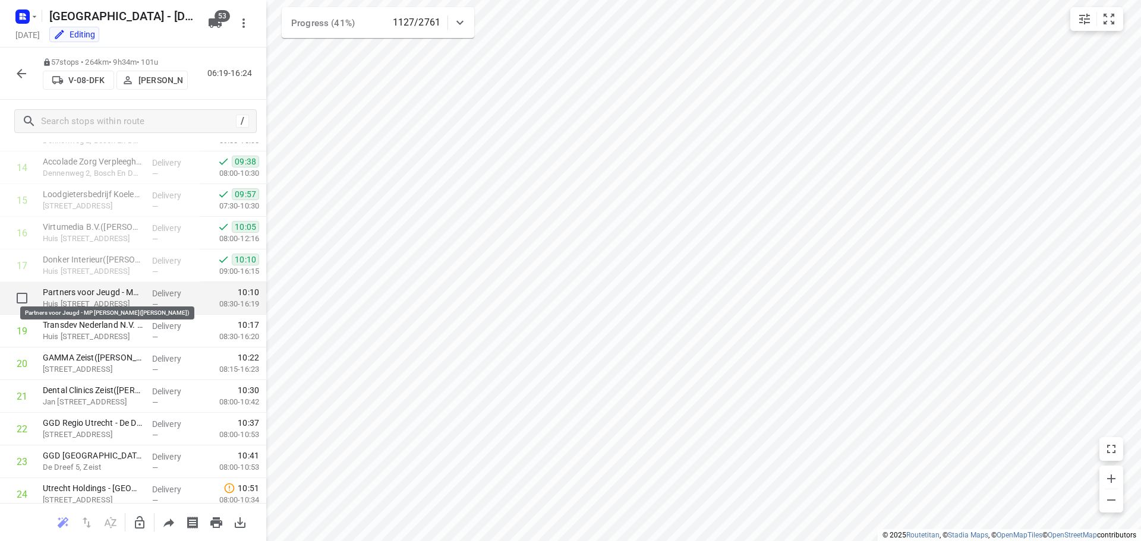
click at [67, 297] on p "Partners voor Jeugd - MP Zeist(Lida Boelhouwer)" at bounding box center [93, 292] width 100 height 12
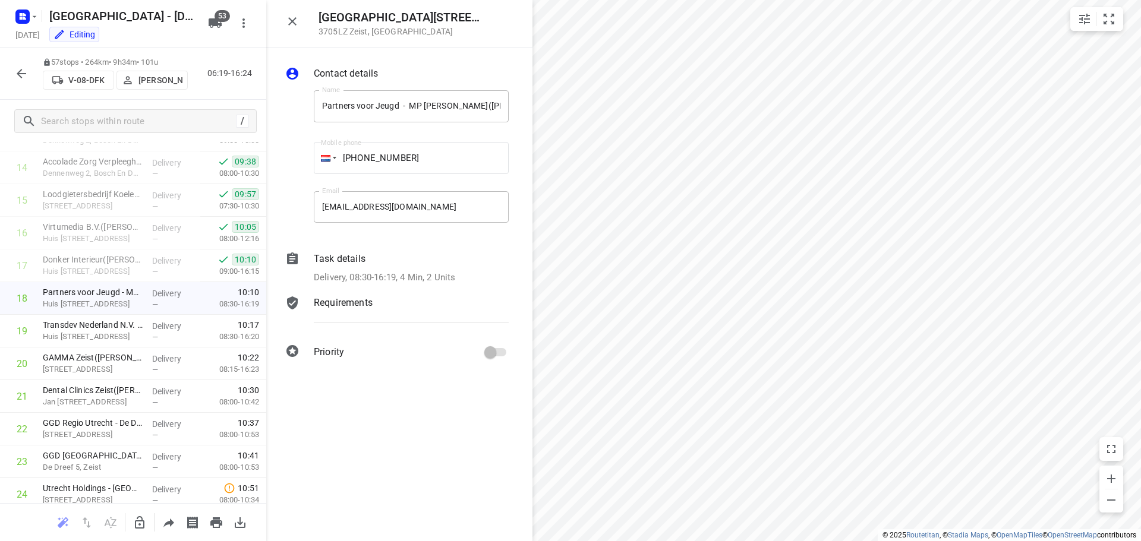
click at [300, 18] on button "button" at bounding box center [293, 22] width 24 height 24
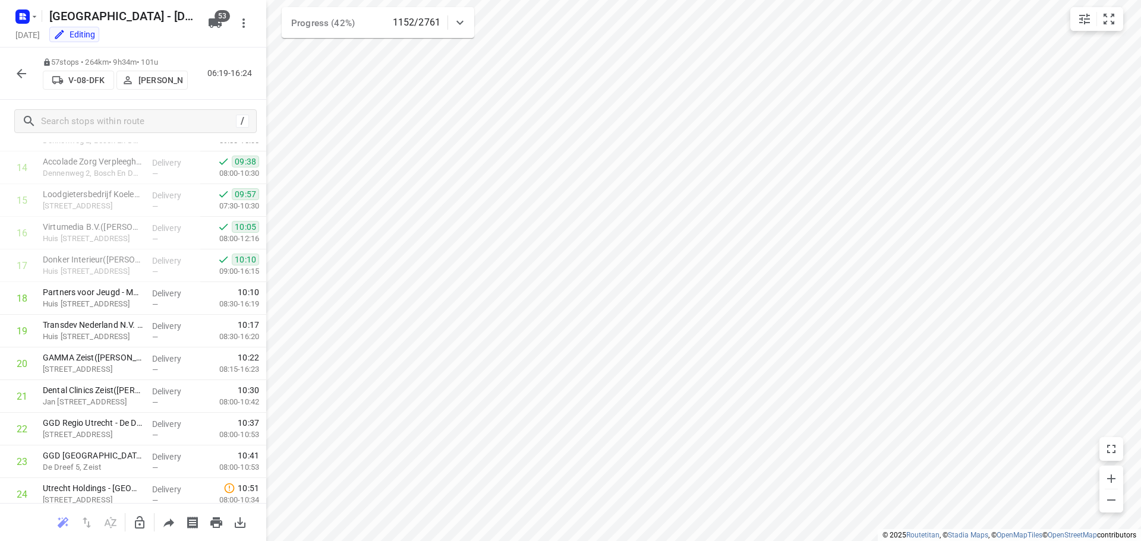
click at [20, 75] on icon "button" at bounding box center [22, 74] width 10 height 10
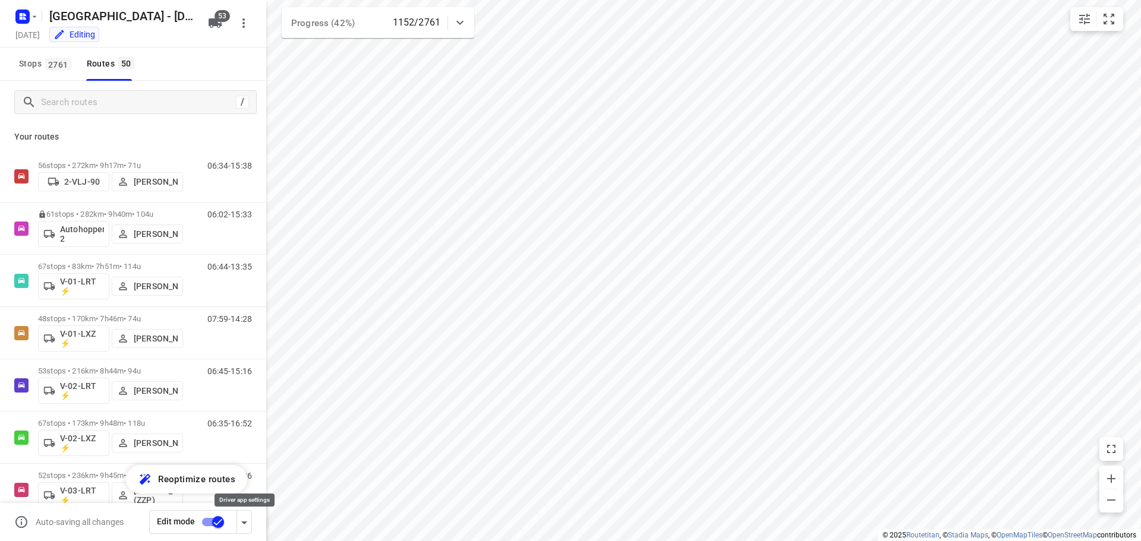
click at [251, 525] on icon "button" at bounding box center [244, 523] width 14 height 14
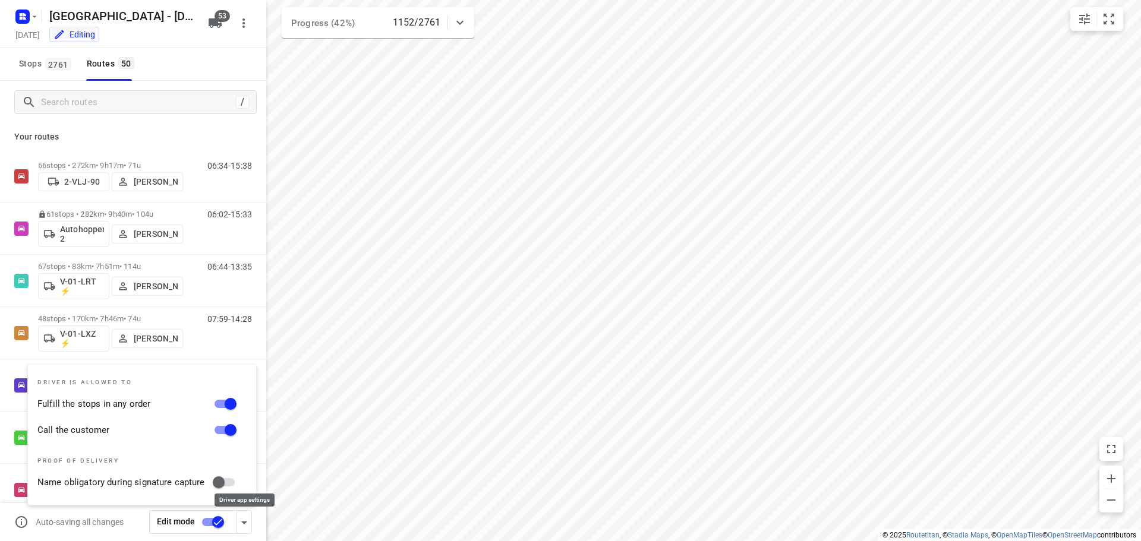
click at [251, 525] on icon "button" at bounding box center [244, 523] width 14 height 14
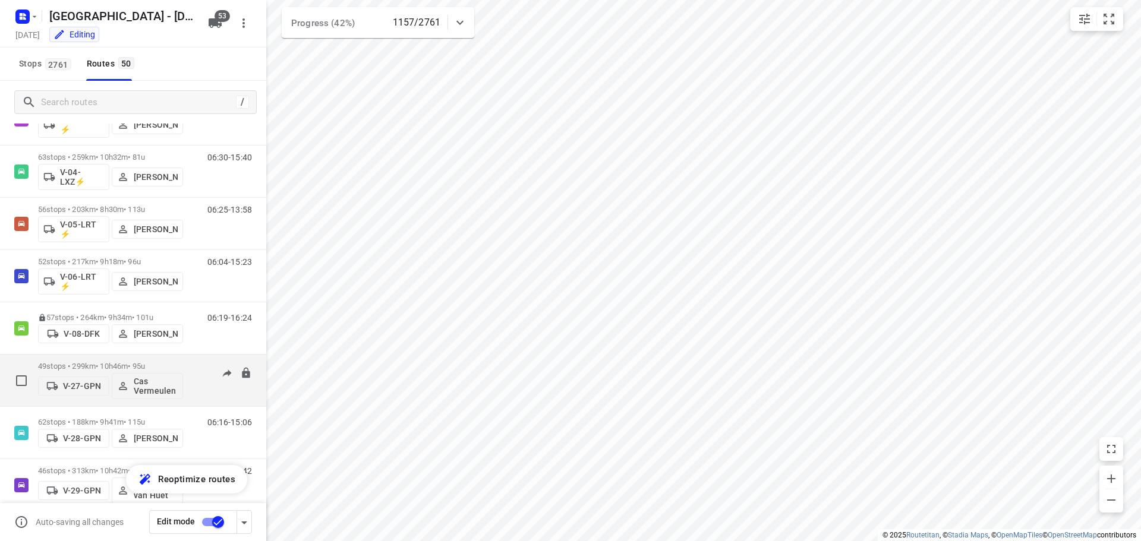
scroll to position [535, 0]
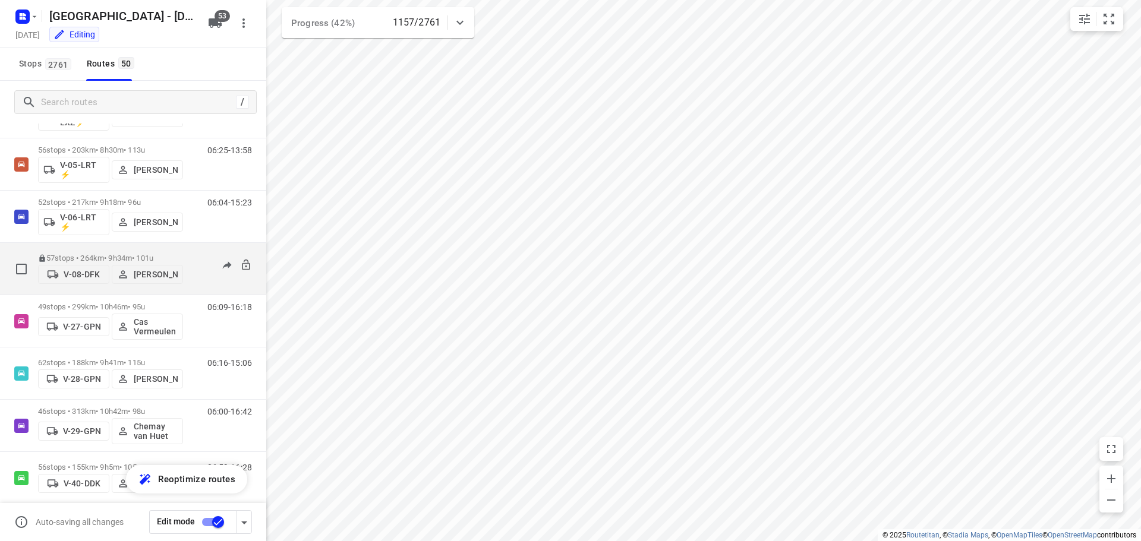
click at [110, 254] on p "57 stops • 264km • 9h34m • 101u" at bounding box center [110, 258] width 145 height 9
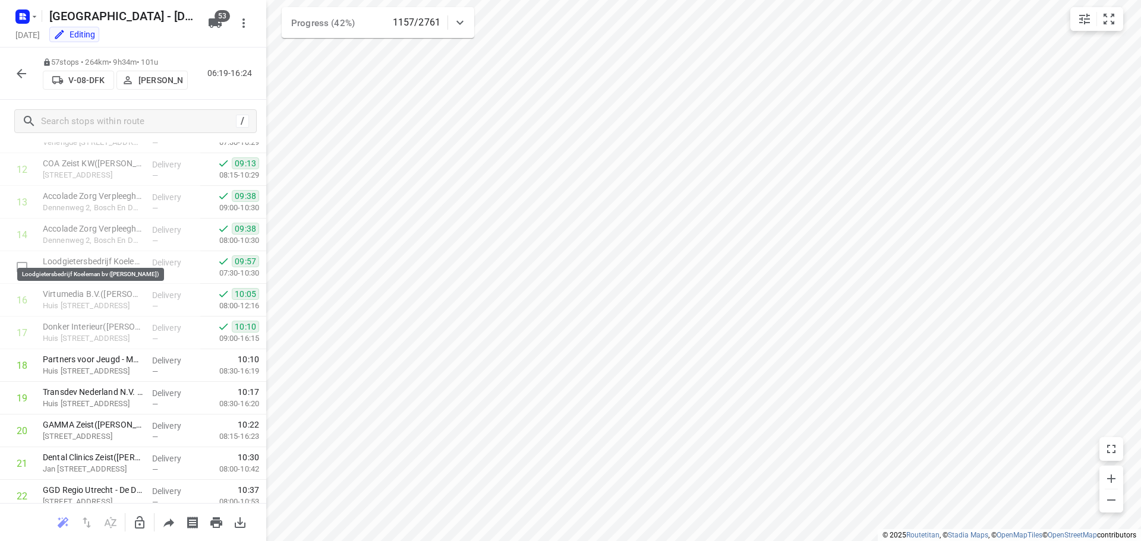
scroll to position [416, 0]
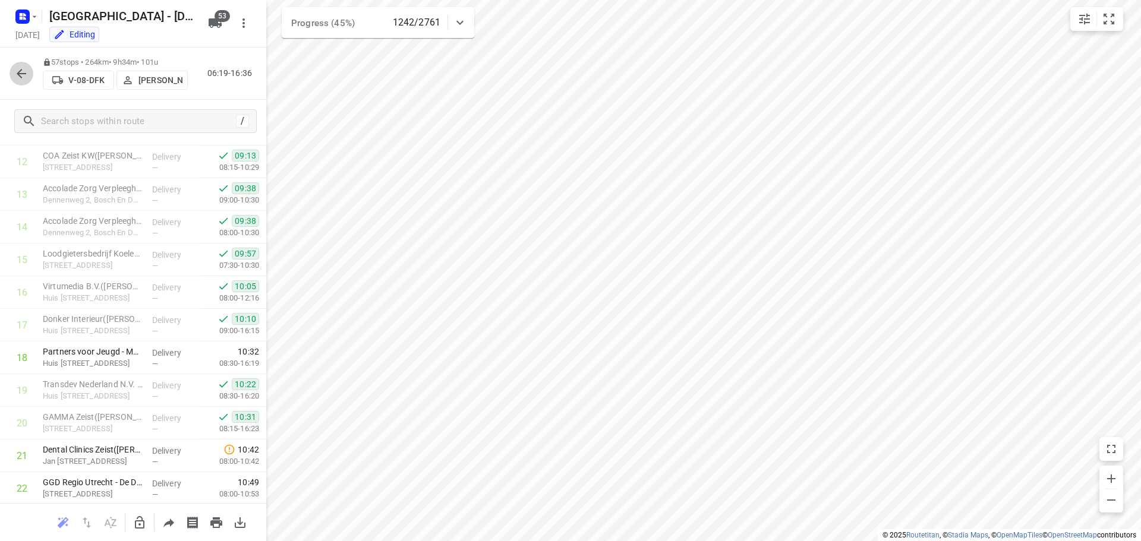
click at [11, 73] on button "button" at bounding box center [22, 74] width 24 height 24
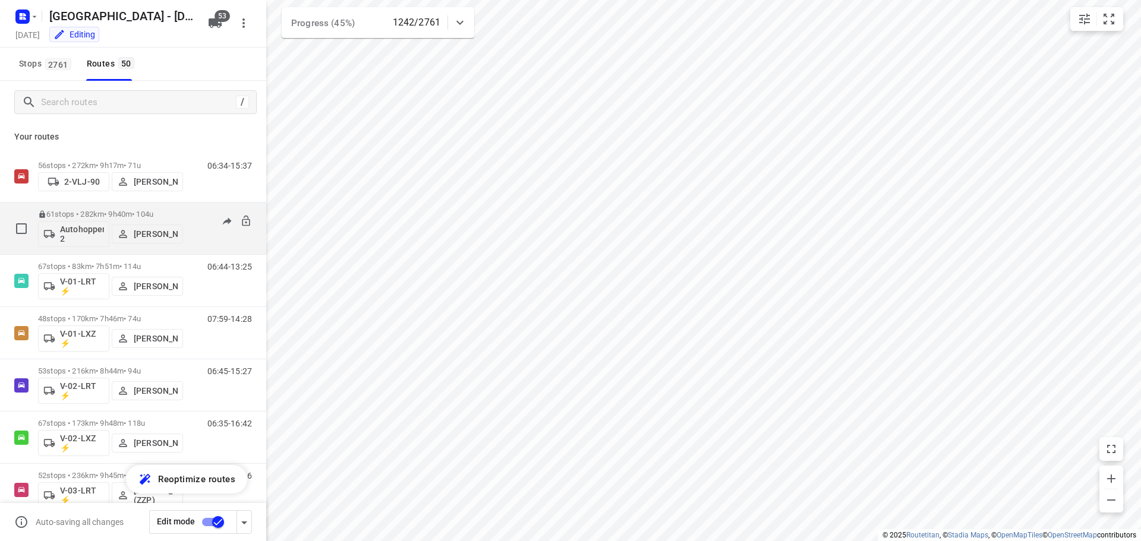
click at [161, 210] on p "61 stops • 282km • 9h40m • 104u" at bounding box center [110, 214] width 145 height 9
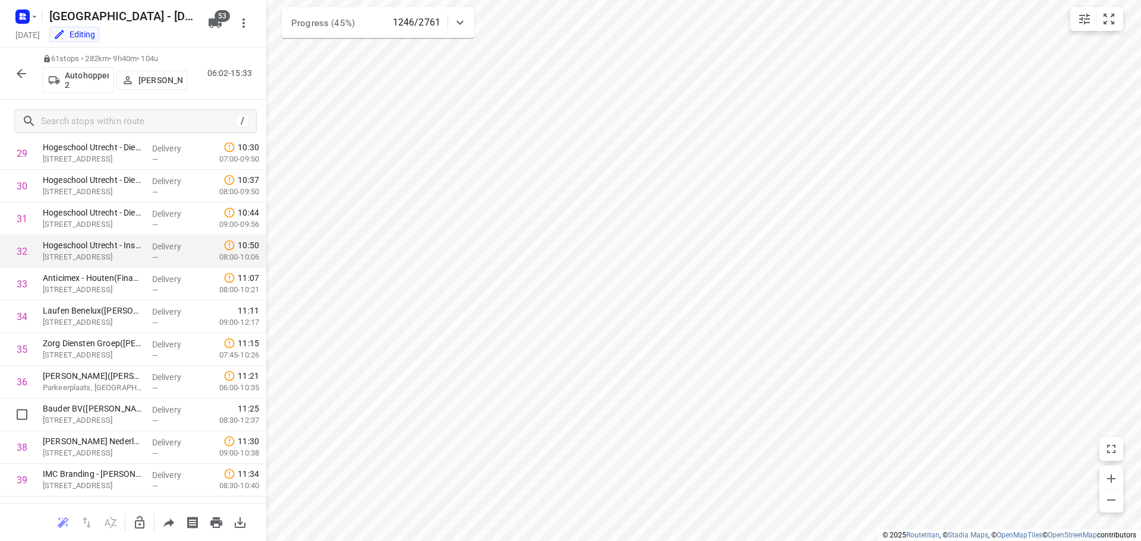
scroll to position [1010, 0]
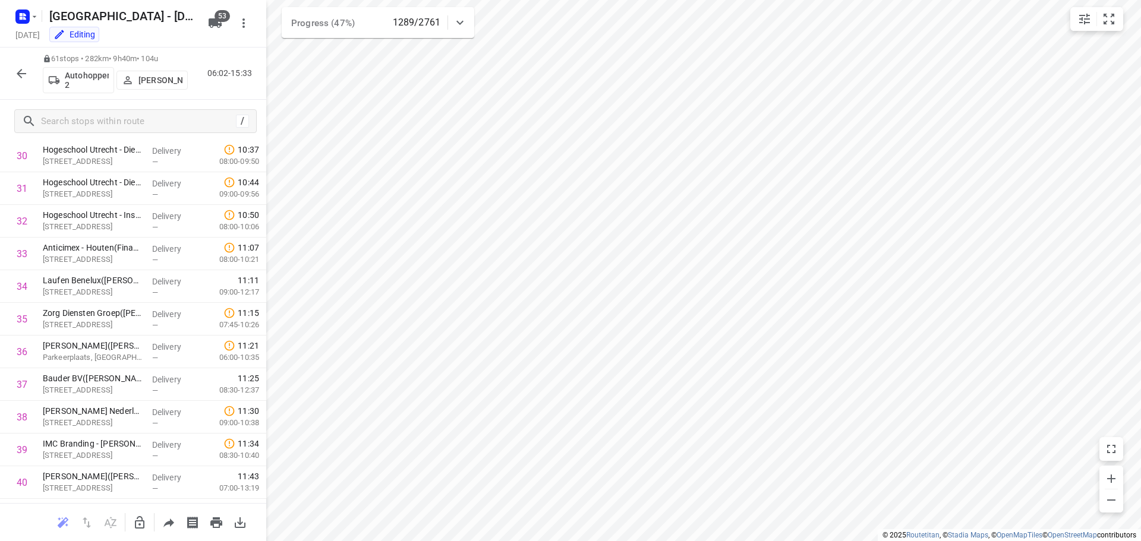
click at [24, 73] on icon "button" at bounding box center [22, 74] width 10 height 10
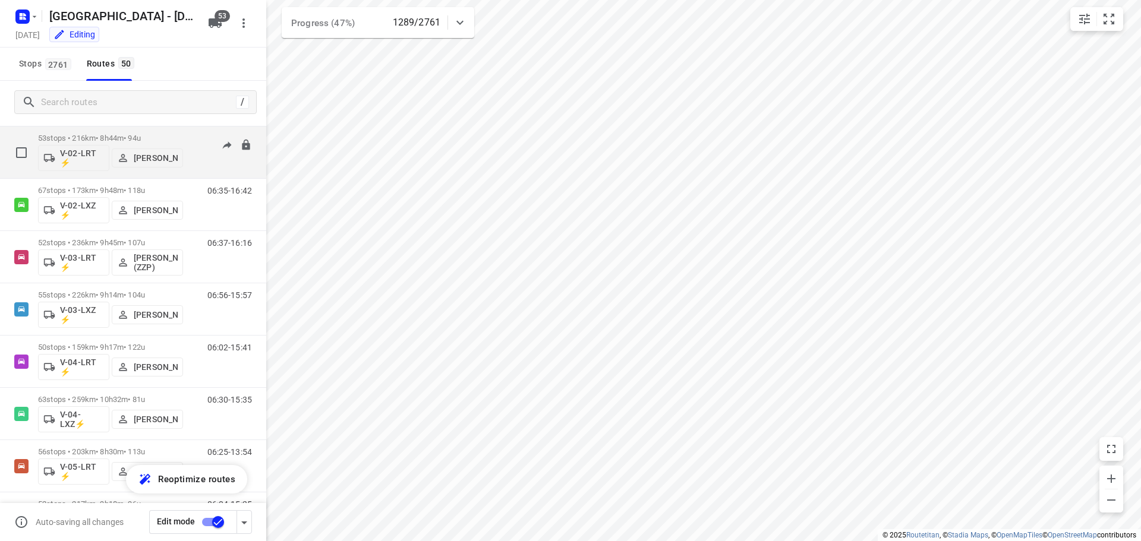
scroll to position [238, 0]
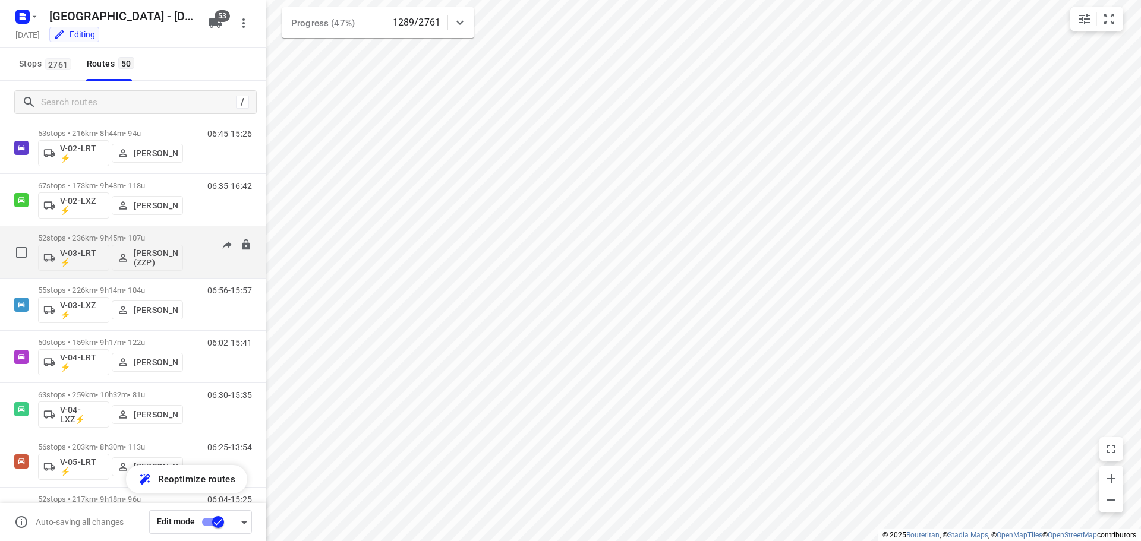
click at [152, 233] on div "52 stops • 236km • 9h45m • 107u V-03-LRT ⚡ Robert Flierman (ZZP)" at bounding box center [110, 252] width 145 height 49
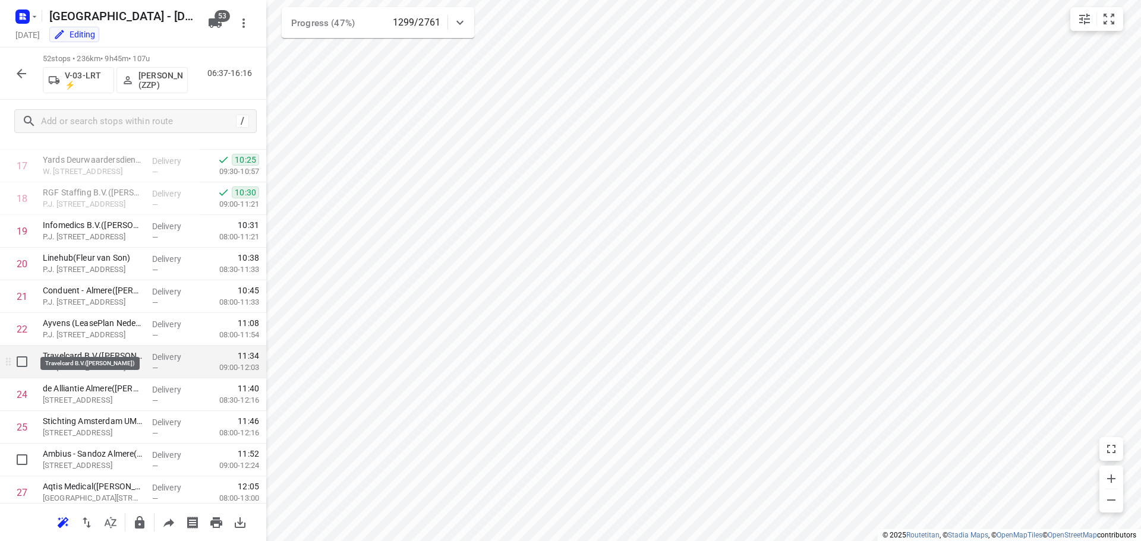
scroll to position [594, 0]
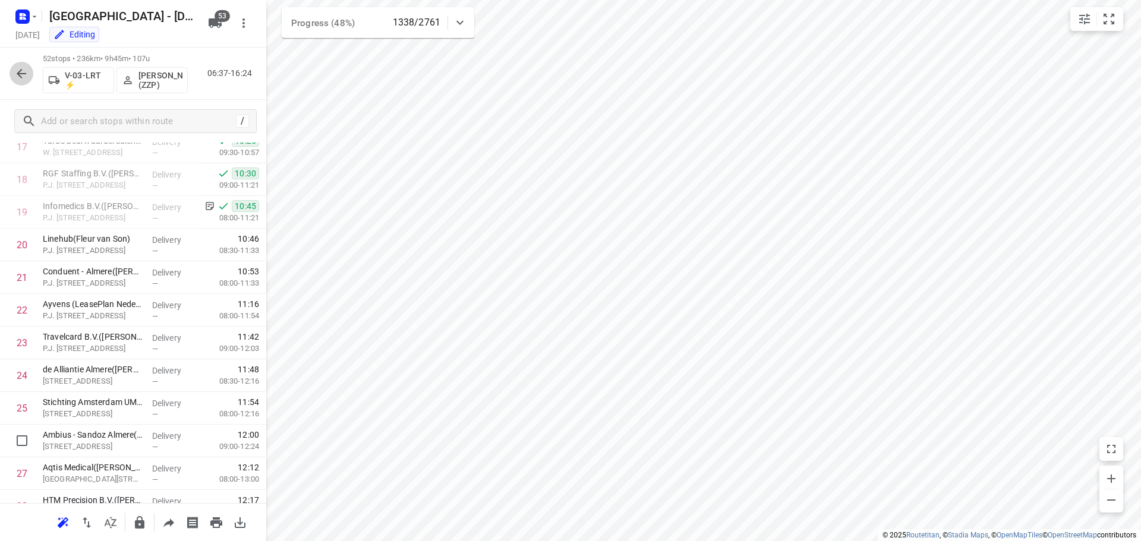
click at [28, 75] on icon "button" at bounding box center [21, 74] width 14 height 14
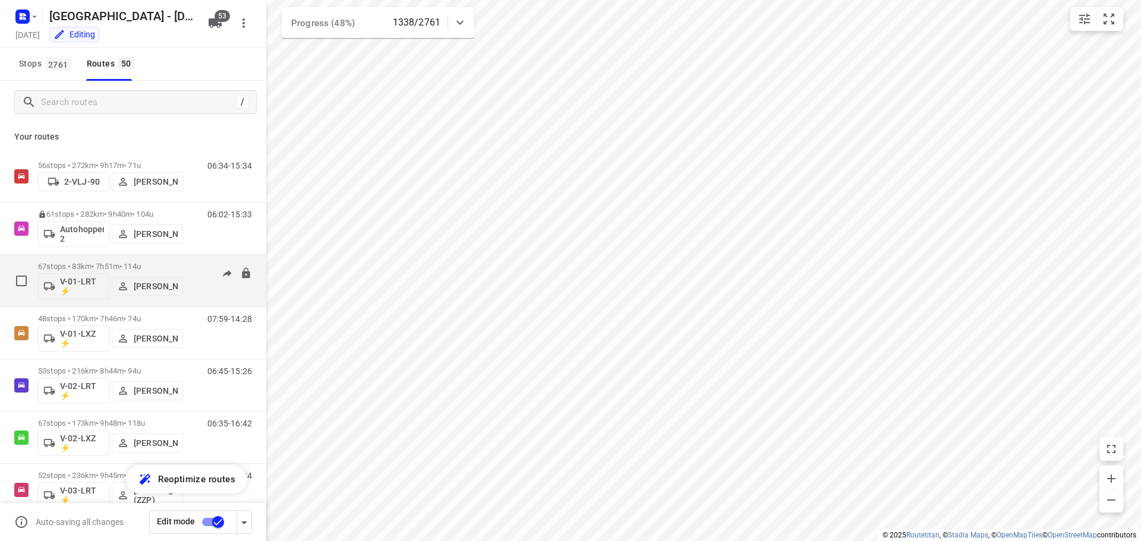
click at [143, 264] on p "67 stops • 83km • 7h51m • 114u" at bounding box center [110, 266] width 145 height 9
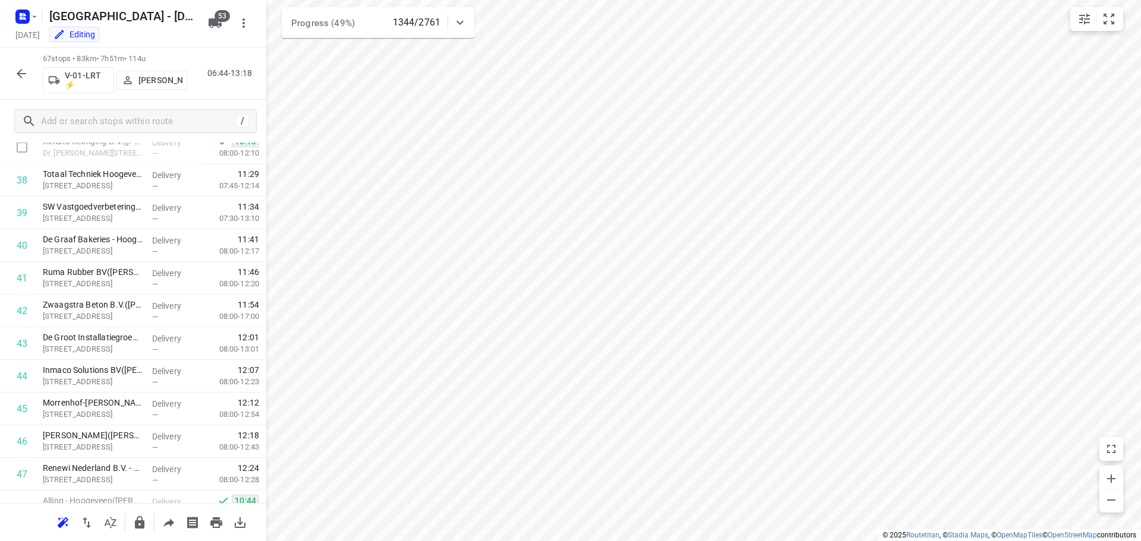
scroll to position [1248, 0]
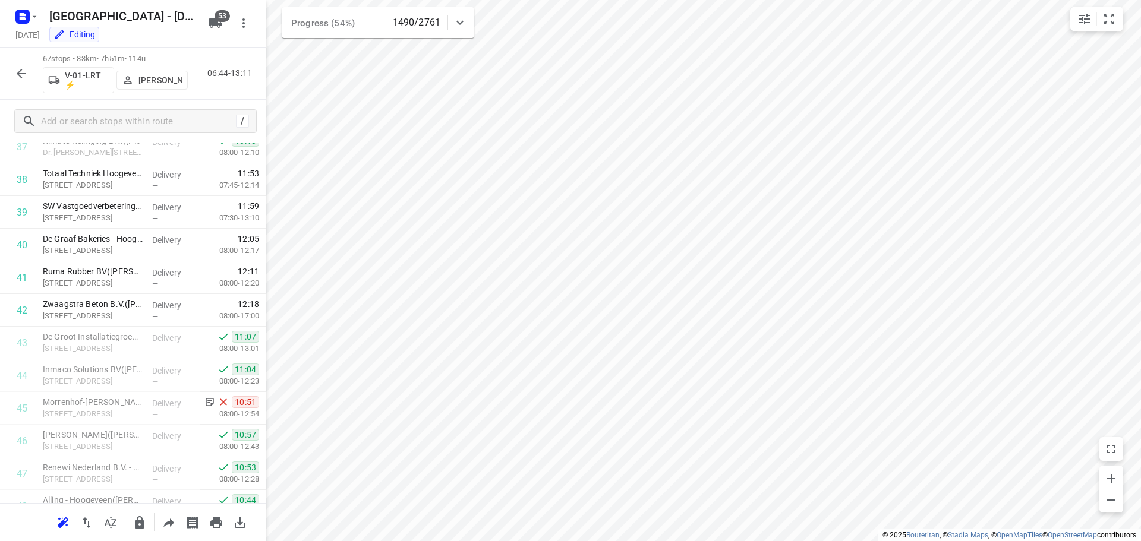
click at [16, 69] on icon "button" at bounding box center [21, 74] width 14 height 14
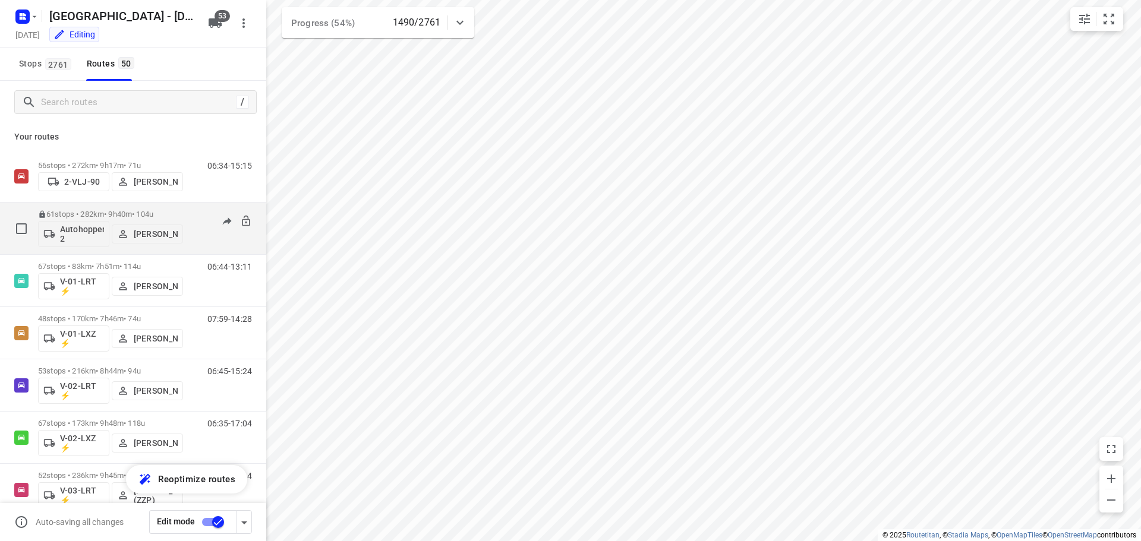
scroll to position [59, 0]
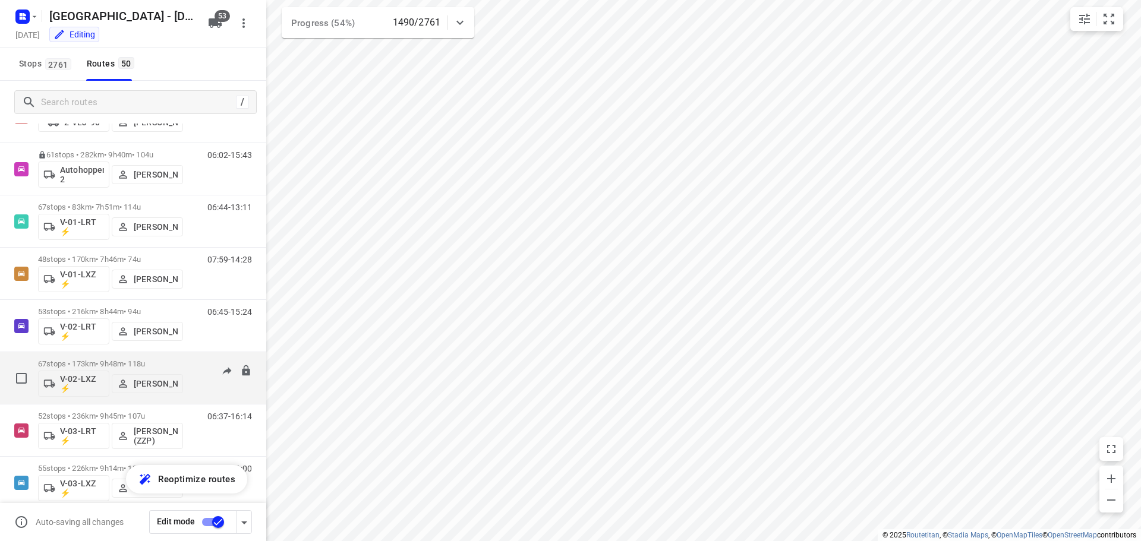
click at [97, 366] on p "67 stops • 173km • 9h48m • 118u" at bounding box center [110, 364] width 145 height 9
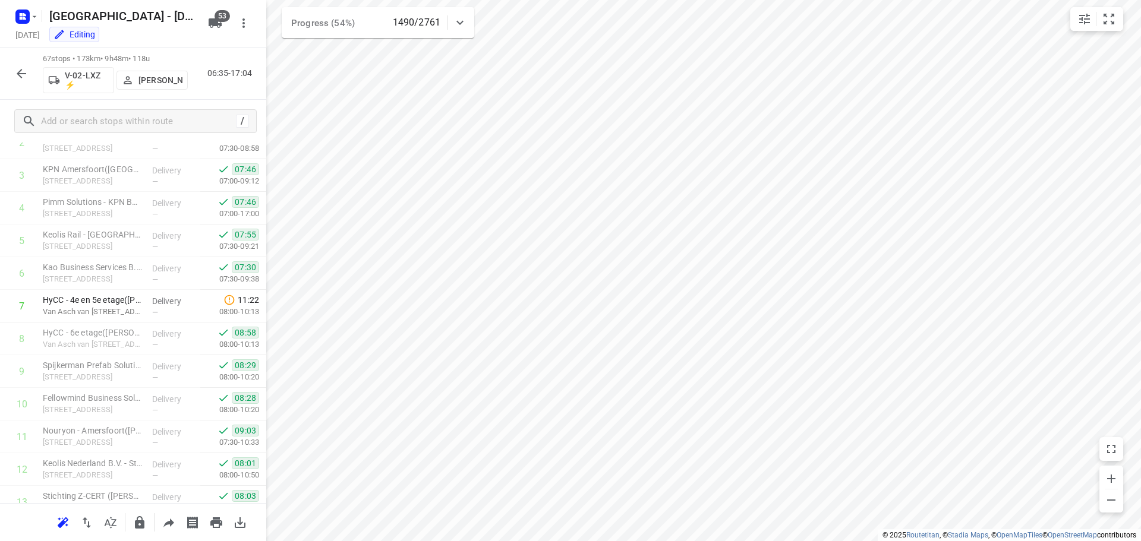
scroll to position [0, 0]
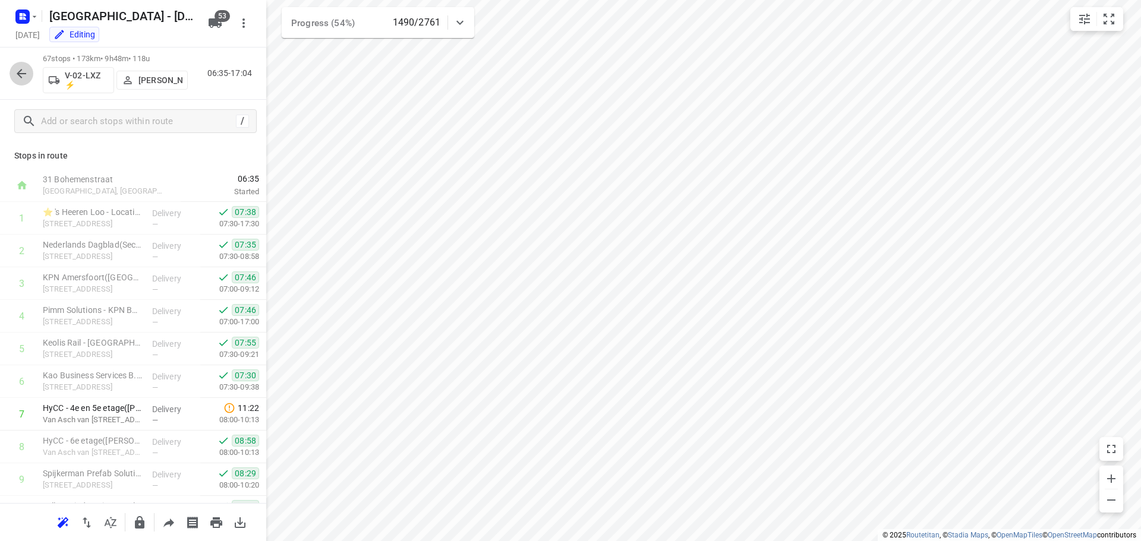
click at [23, 73] on icon "button" at bounding box center [22, 74] width 10 height 10
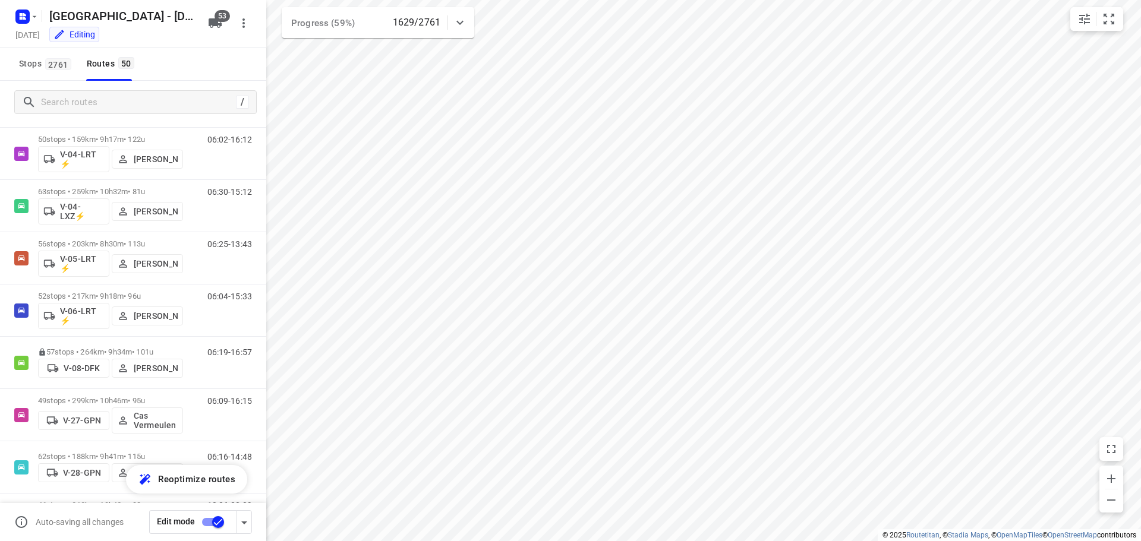
scroll to position [475, 0]
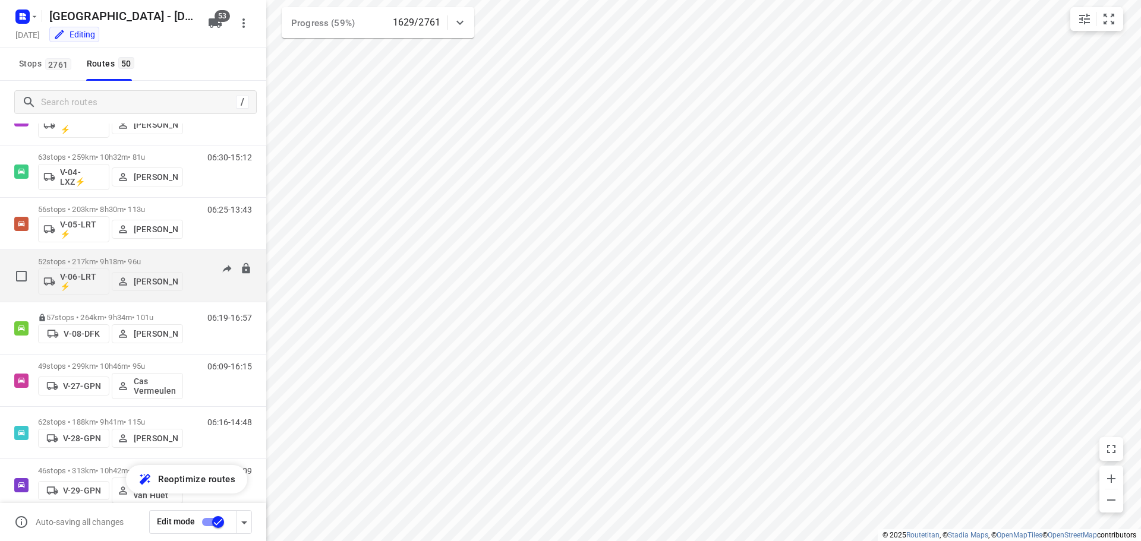
click at [85, 256] on div "52 stops • 217km • 9h18m • 96u V-06-LRT ⚡ Rene Van Weeghel" at bounding box center [110, 275] width 145 height 49
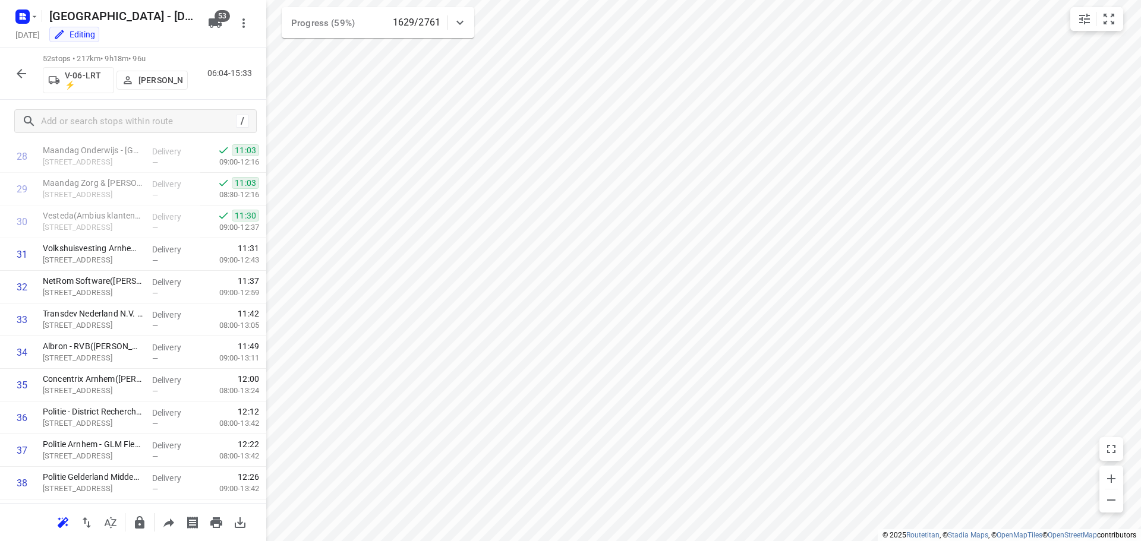
scroll to position [951, 0]
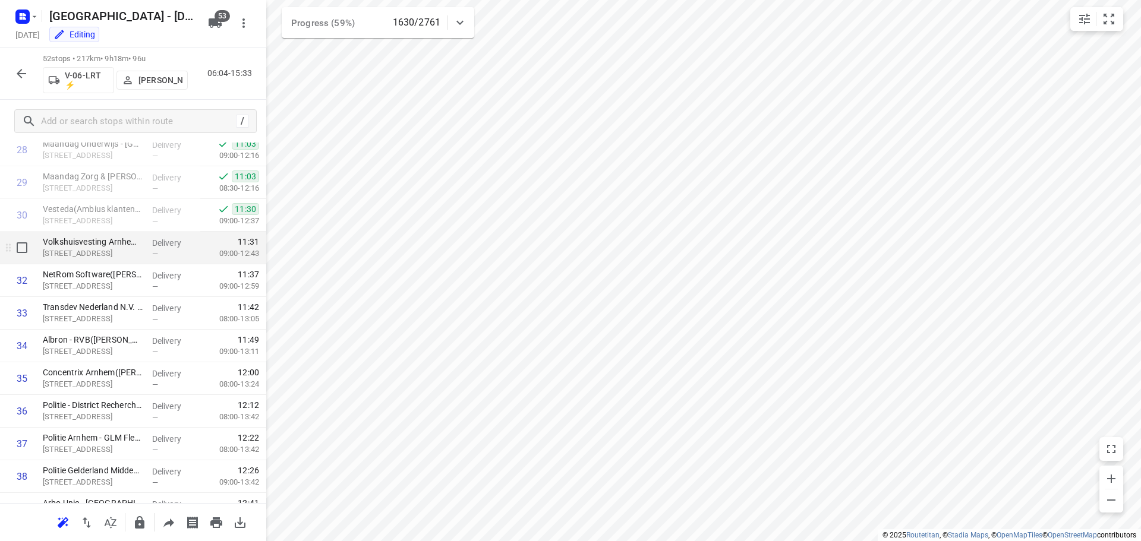
click at [99, 254] on p "Kadestraat 1, Arnhem" at bounding box center [93, 254] width 100 height 12
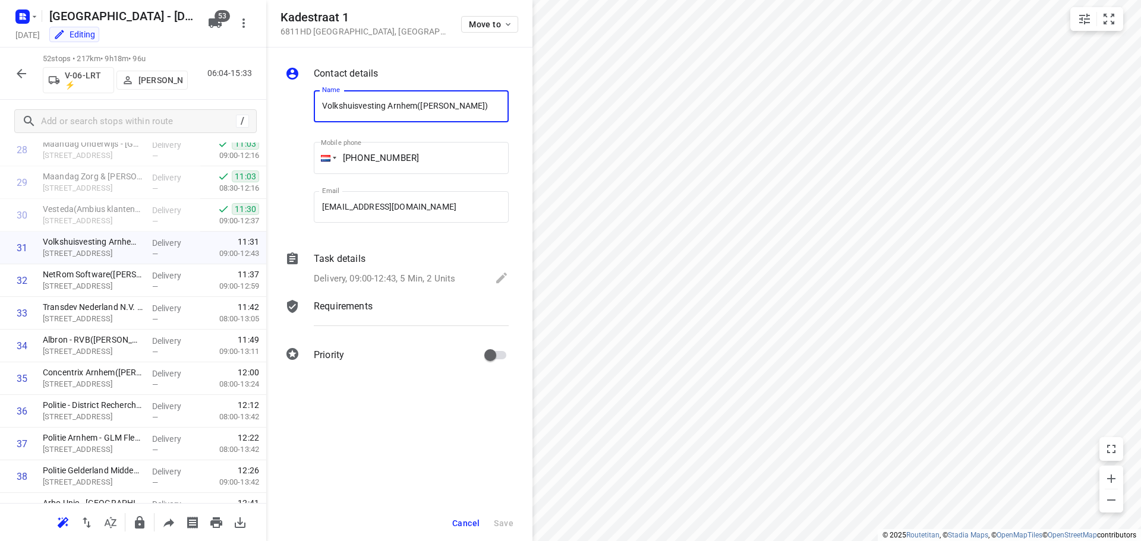
click at [371, 262] on div "Task details" at bounding box center [411, 259] width 195 height 14
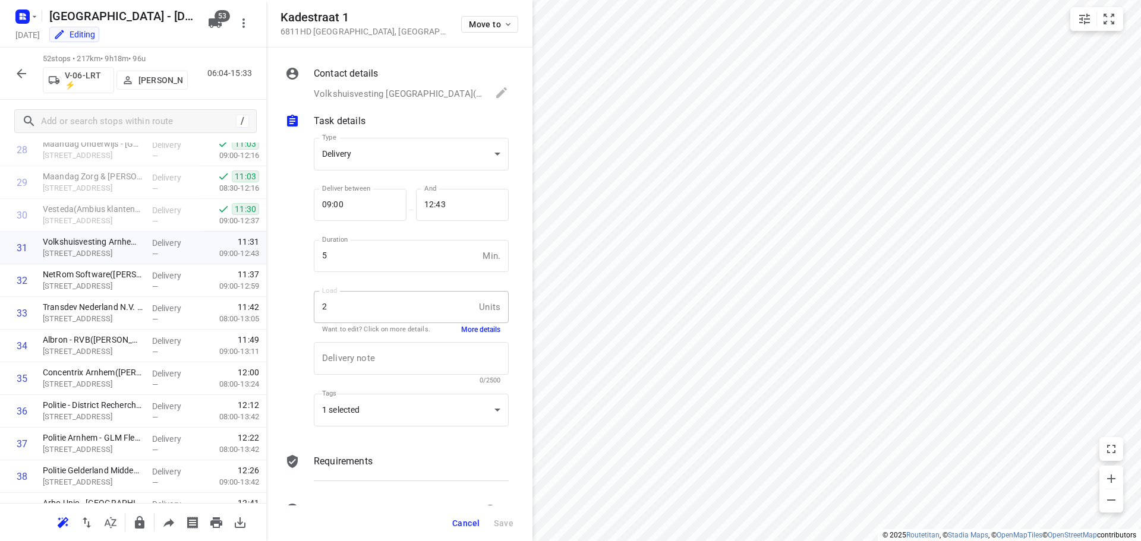
click at [468, 327] on button "More details" at bounding box center [480, 330] width 39 height 10
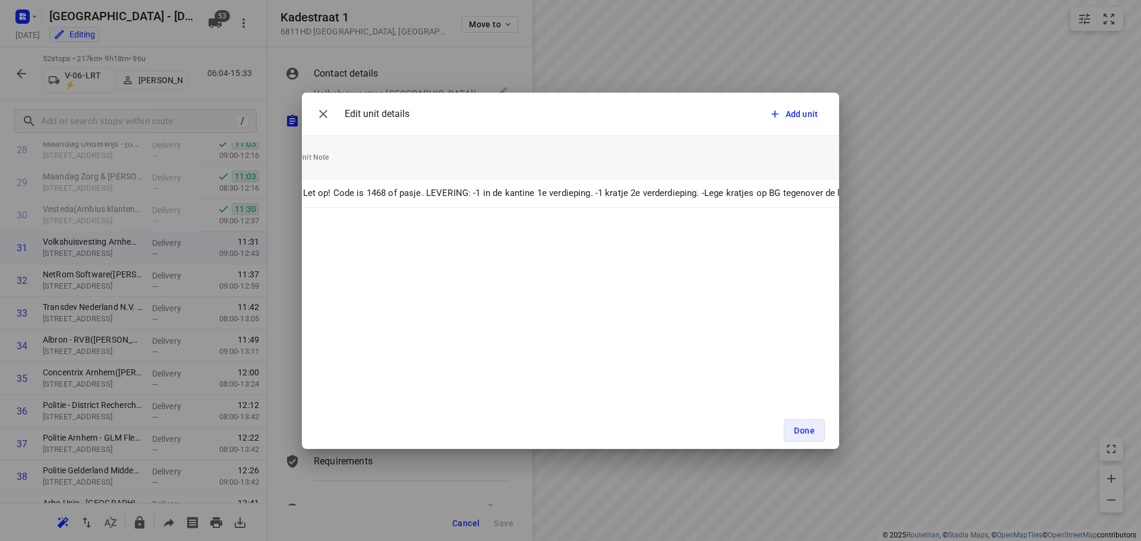
scroll to position [0, 327]
click at [325, 112] on icon "button" at bounding box center [323, 114] width 8 height 8
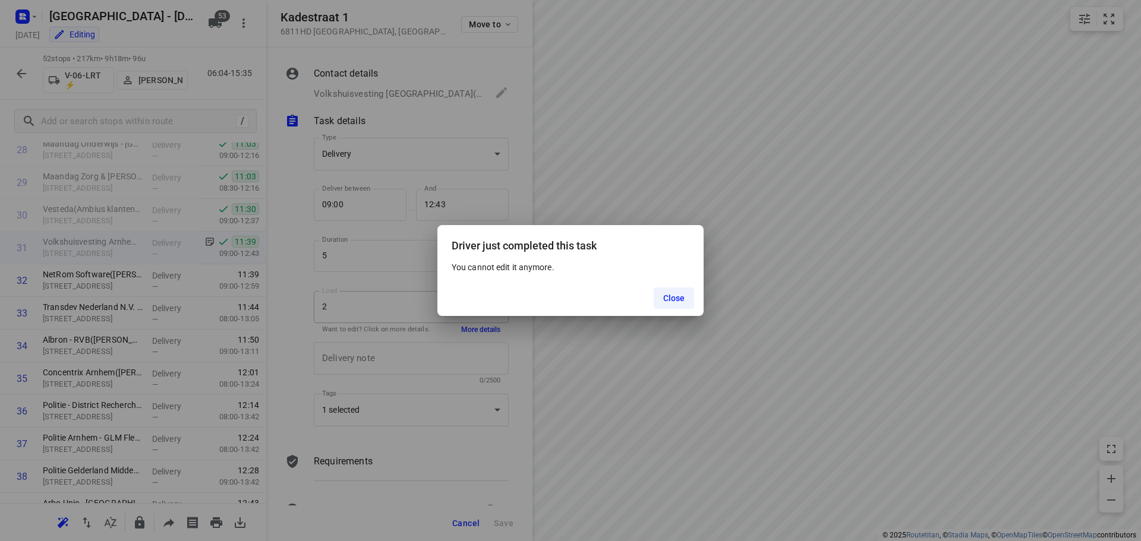
click at [663, 306] on button "Close" at bounding box center [674, 298] width 41 height 21
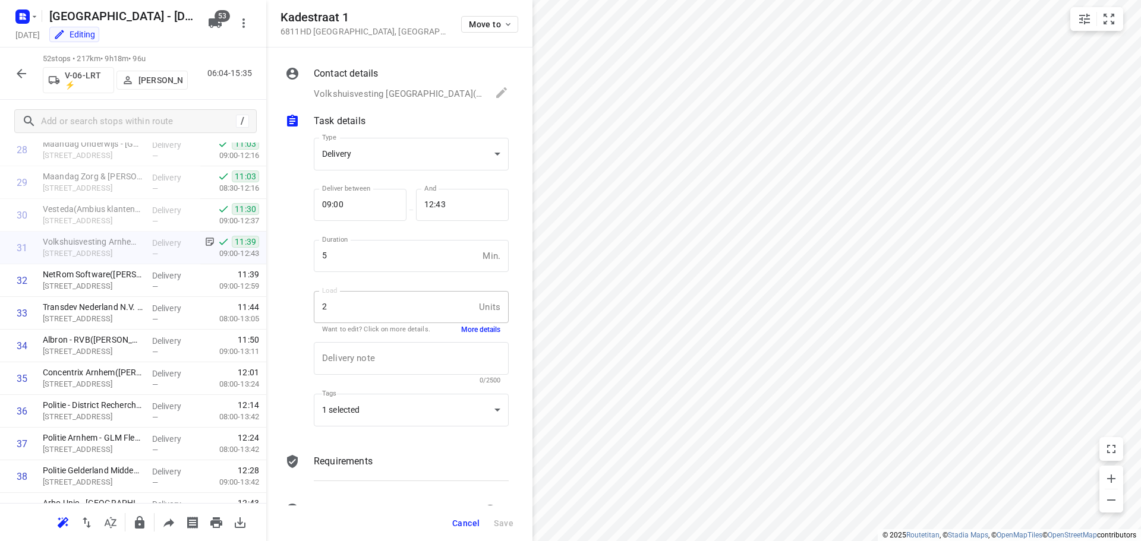
click at [449, 526] on button "Cancel" at bounding box center [466, 523] width 37 height 21
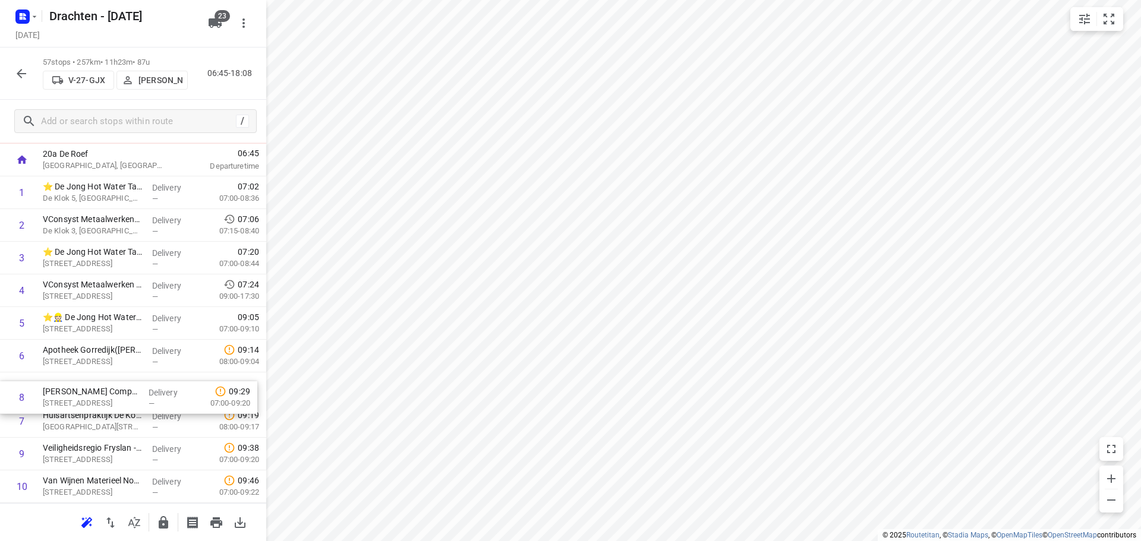
scroll to position [60, 0]
drag, startPoint x: 55, startPoint y: 433, endPoint x: 64, endPoint y: 361, distance: 72.5
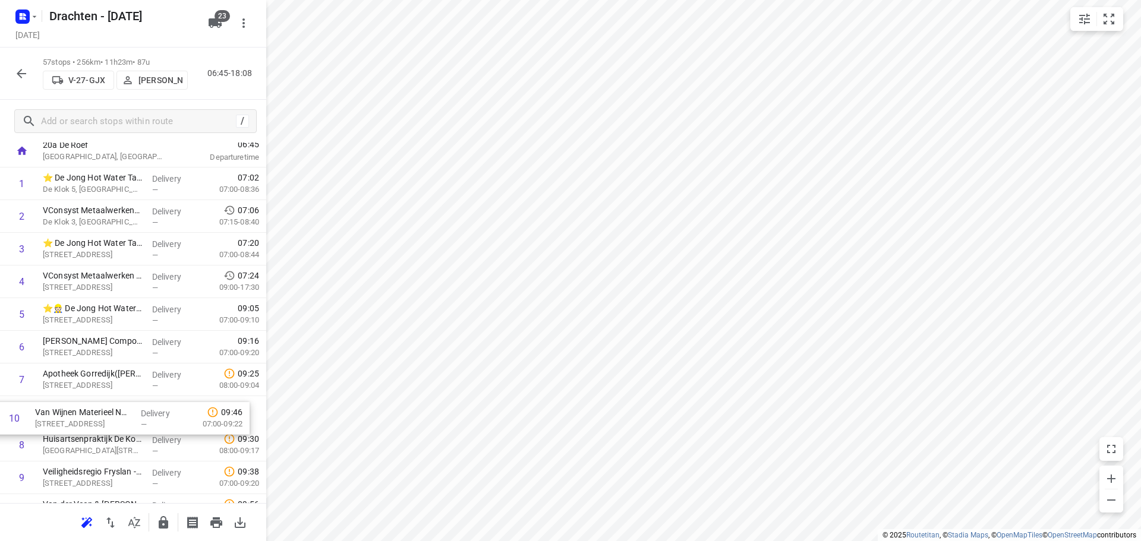
scroll to position [69, 0]
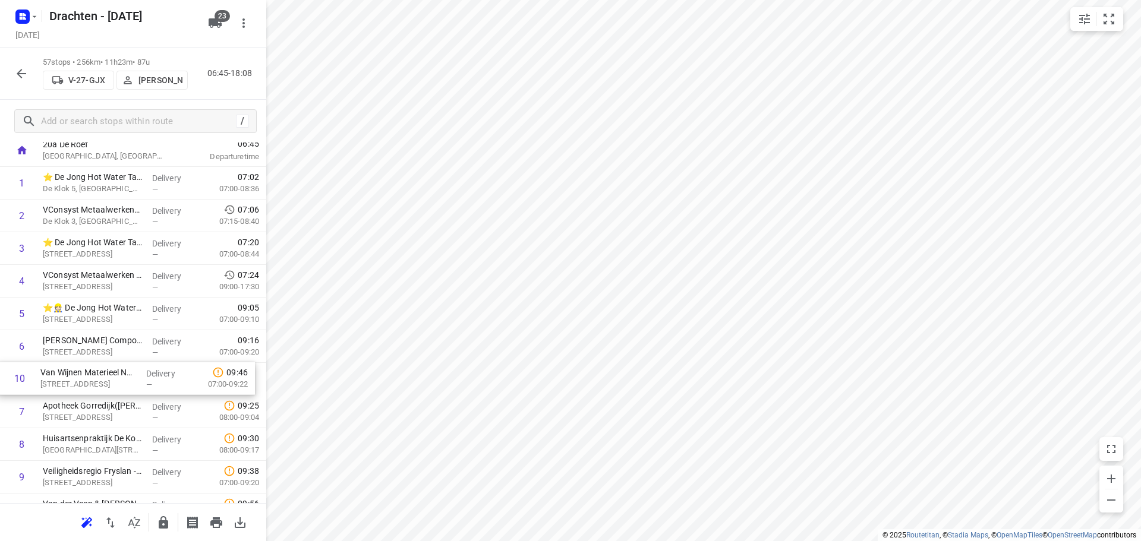
drag, startPoint x: 131, startPoint y: 492, endPoint x: 132, endPoint y: 372, distance: 120.1
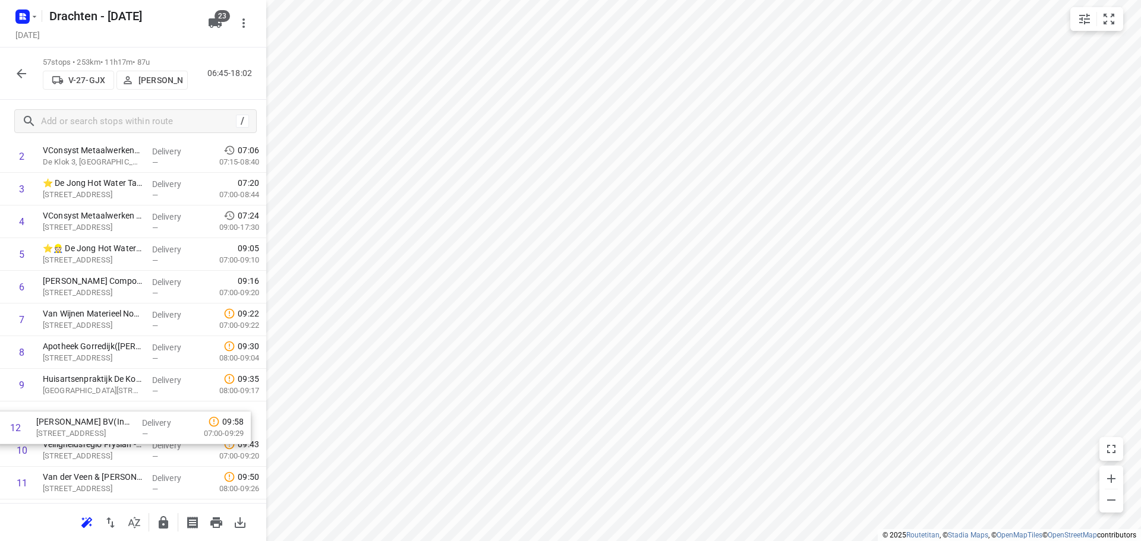
scroll to position [132, 0]
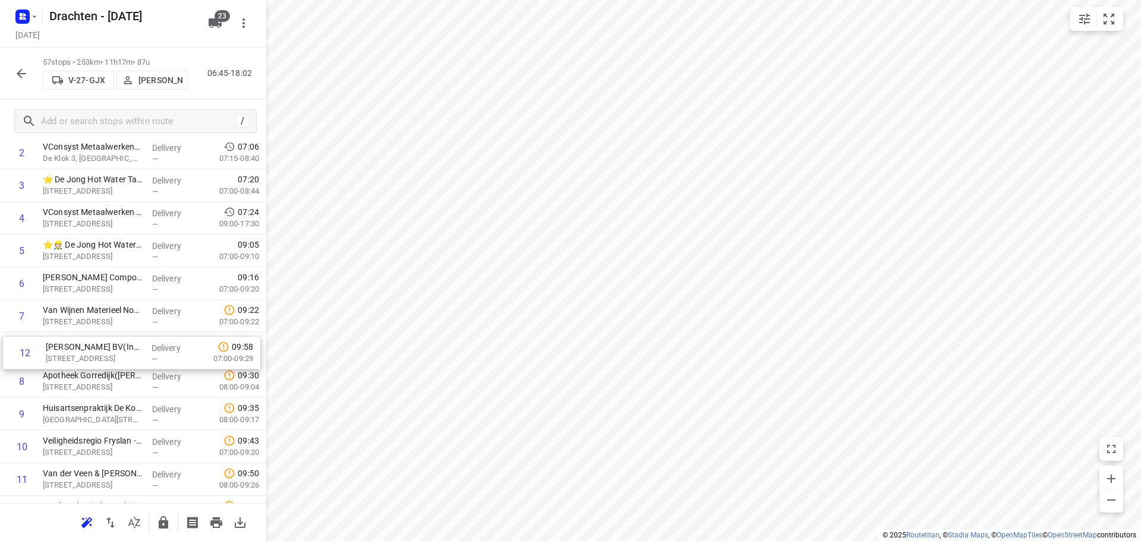
drag, startPoint x: 112, startPoint y: 483, endPoint x: 115, endPoint y: 348, distance: 135.5
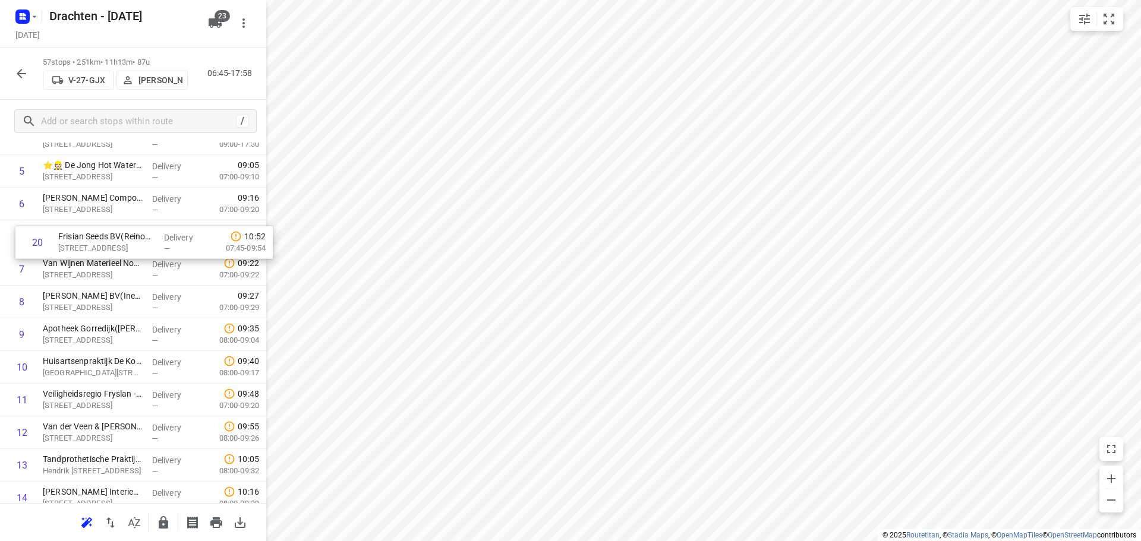
scroll to position [210, 0]
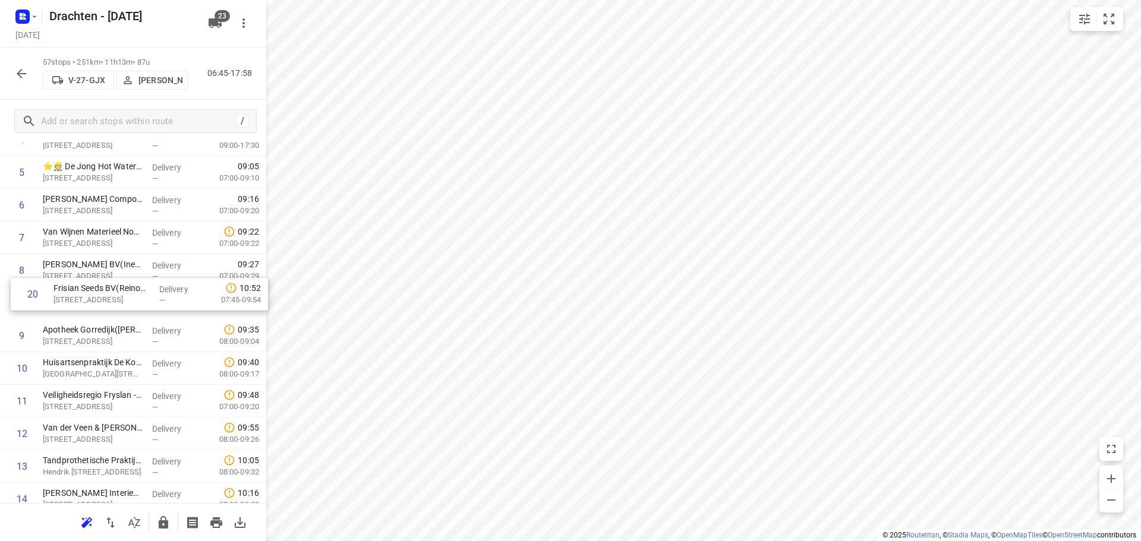
drag, startPoint x: 80, startPoint y: 462, endPoint x: 89, endPoint y: 298, distance: 164.9
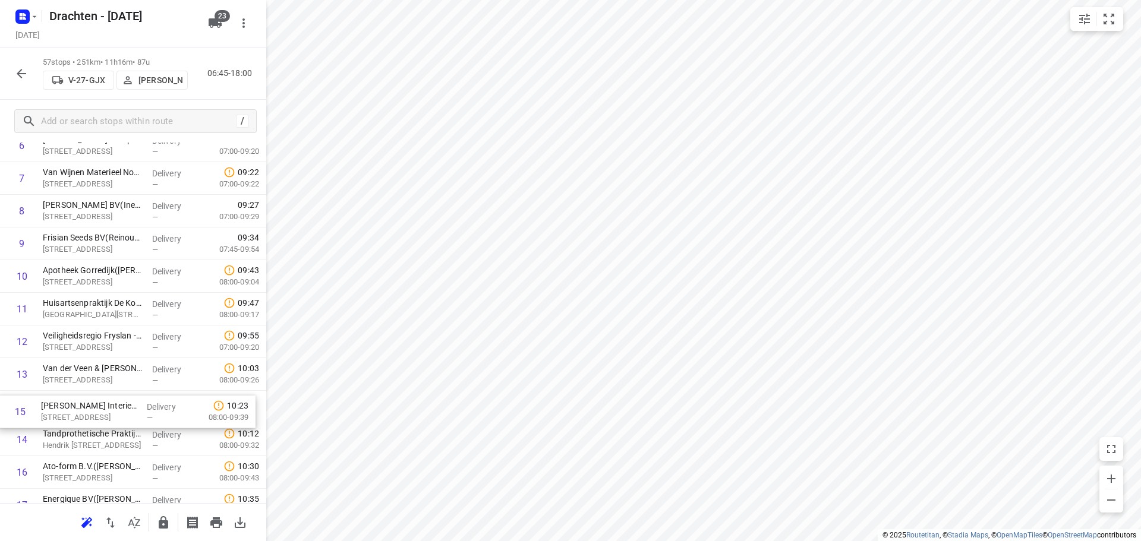
scroll to position [272, 0]
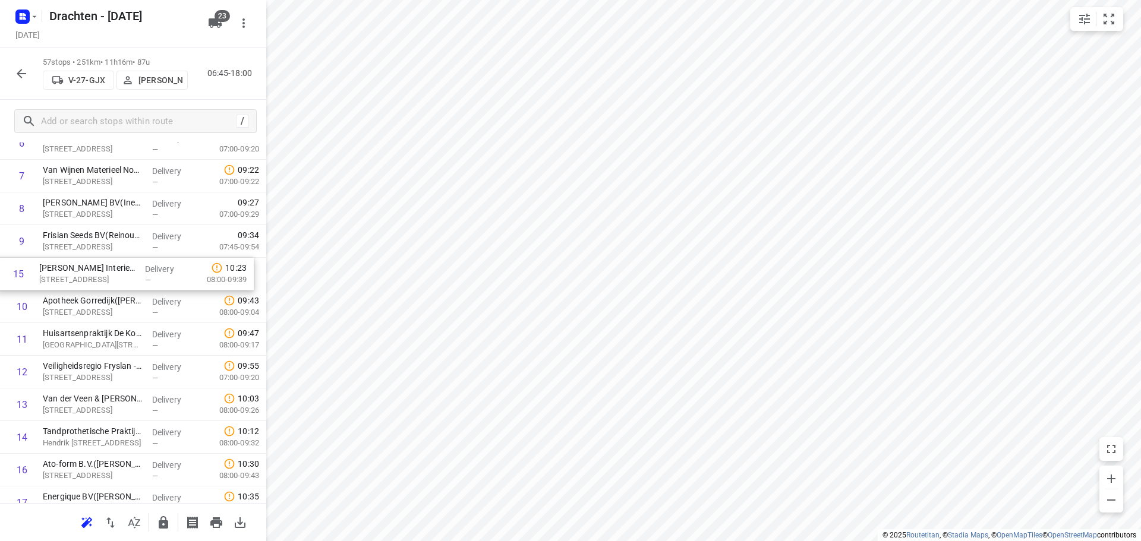
drag, startPoint x: 102, startPoint y: 440, endPoint x: 99, endPoint y: 270, distance: 170.6
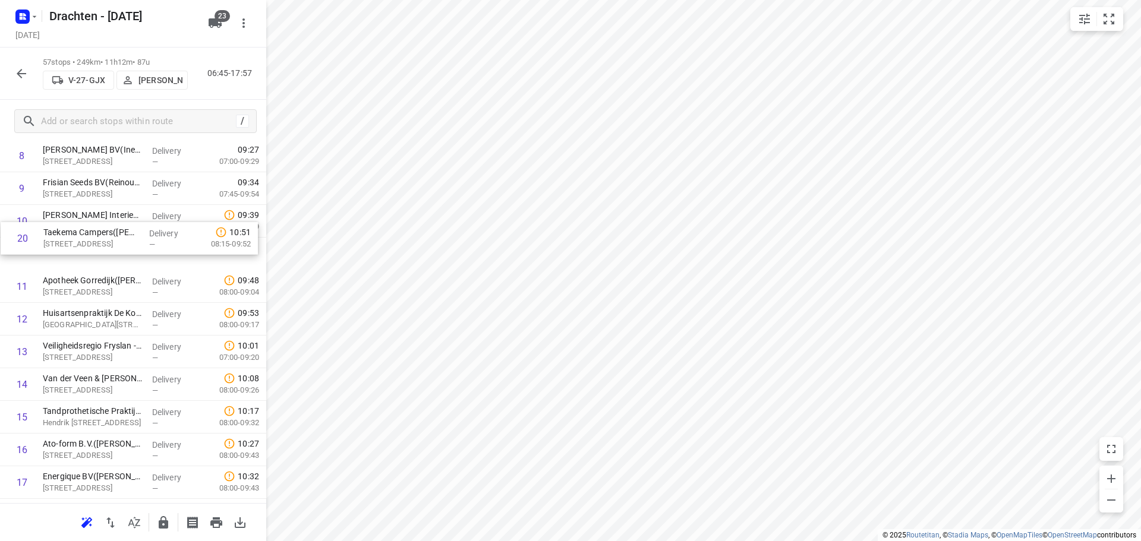
scroll to position [325, 0]
drag, startPoint x: 142, startPoint y: 481, endPoint x: 141, endPoint y: 254, distance: 227.1
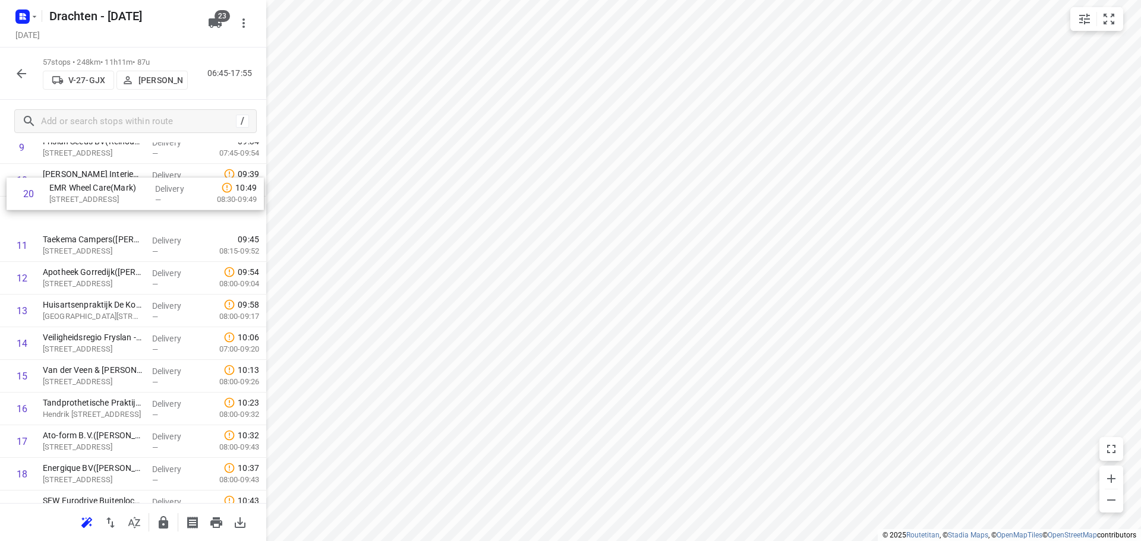
scroll to position [365, 0]
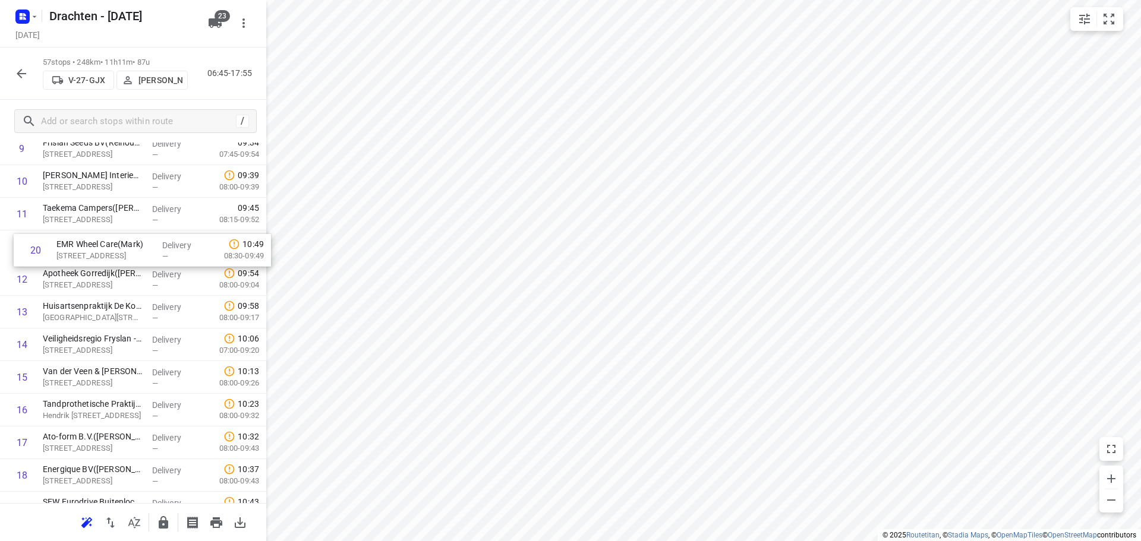
drag, startPoint x: 105, startPoint y: 371, endPoint x: 119, endPoint y: 244, distance: 127.9
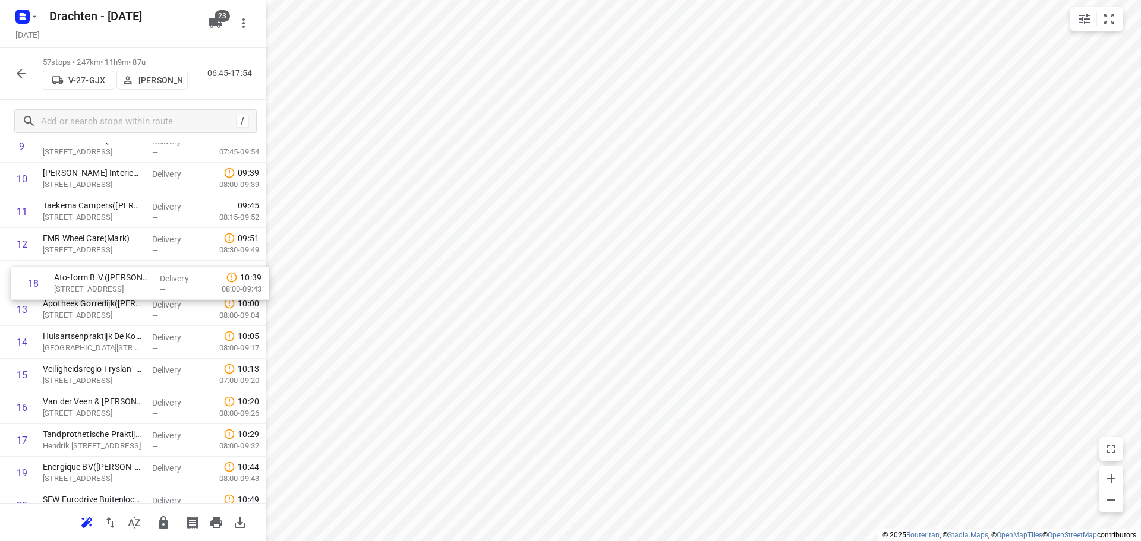
drag, startPoint x: 108, startPoint y: 445, endPoint x: 119, endPoint y: 277, distance: 168.6
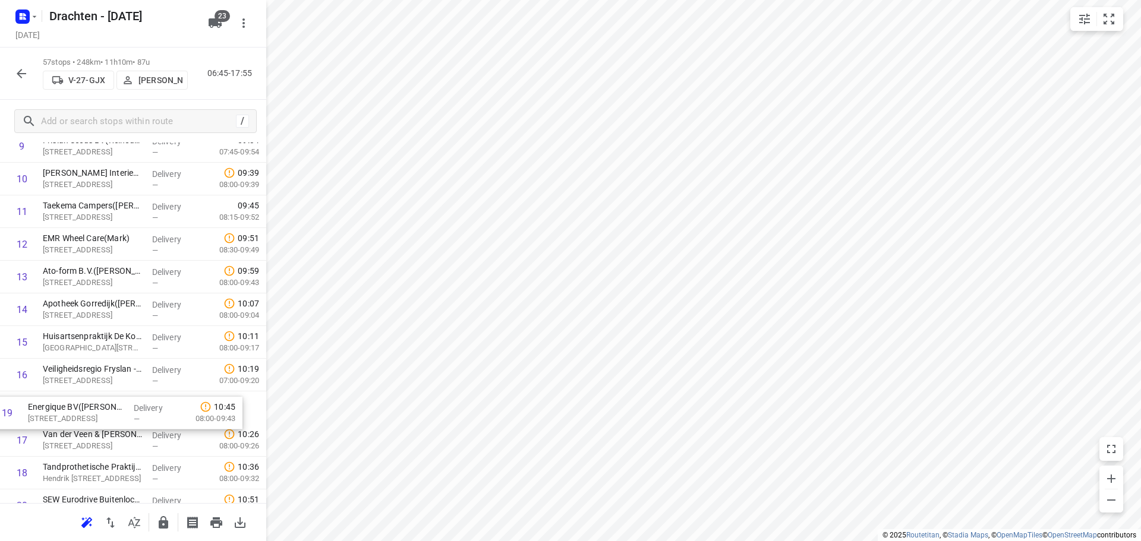
scroll to position [371, 0]
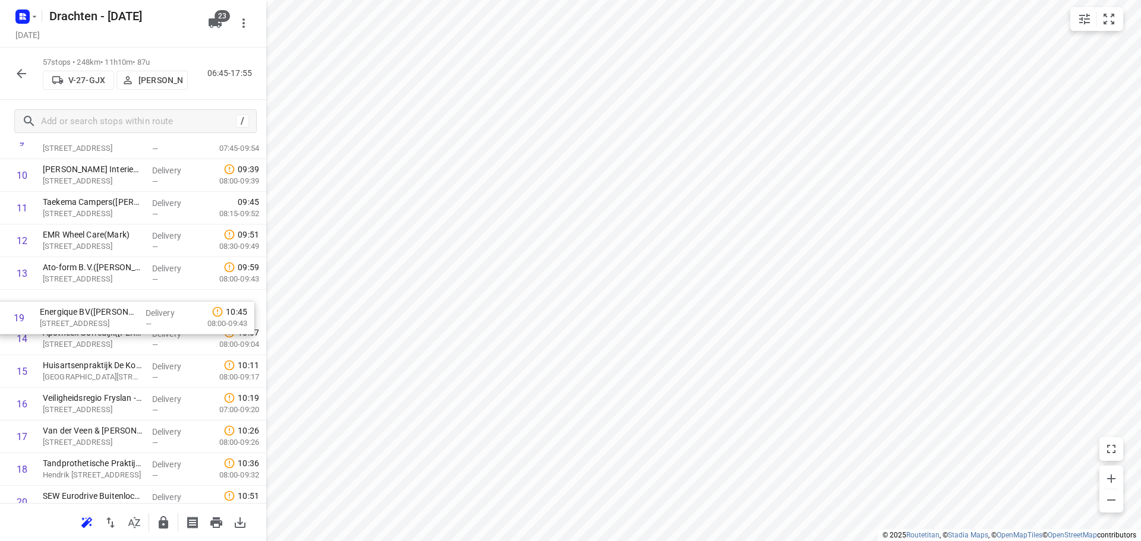
drag, startPoint x: 102, startPoint y: 476, endPoint x: 101, endPoint y: 303, distance: 173.0
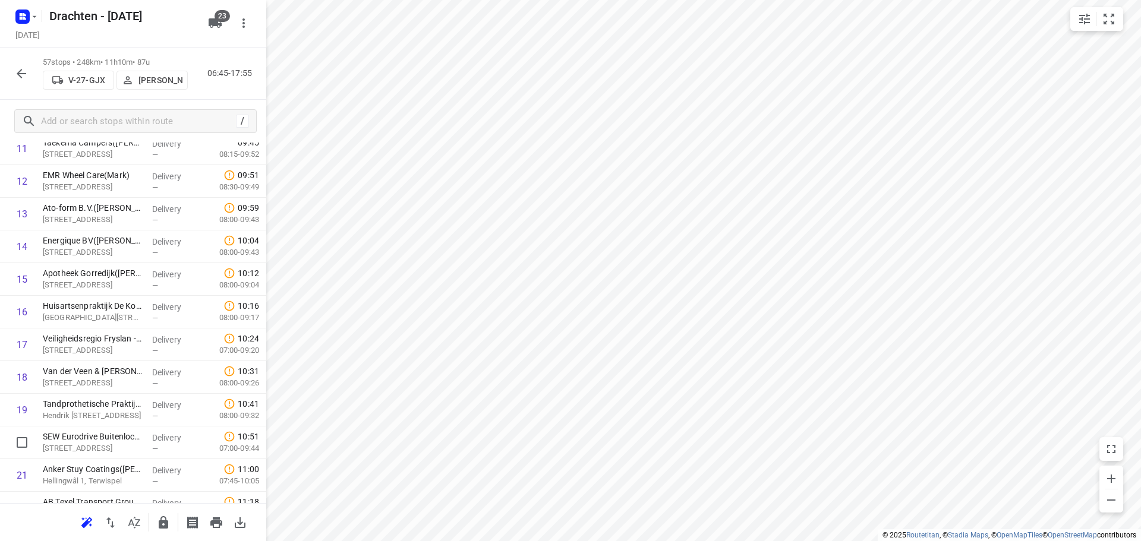
scroll to position [431, 0]
drag, startPoint x: 81, startPoint y: 449, endPoint x: 109, endPoint y: 277, distance: 174.5
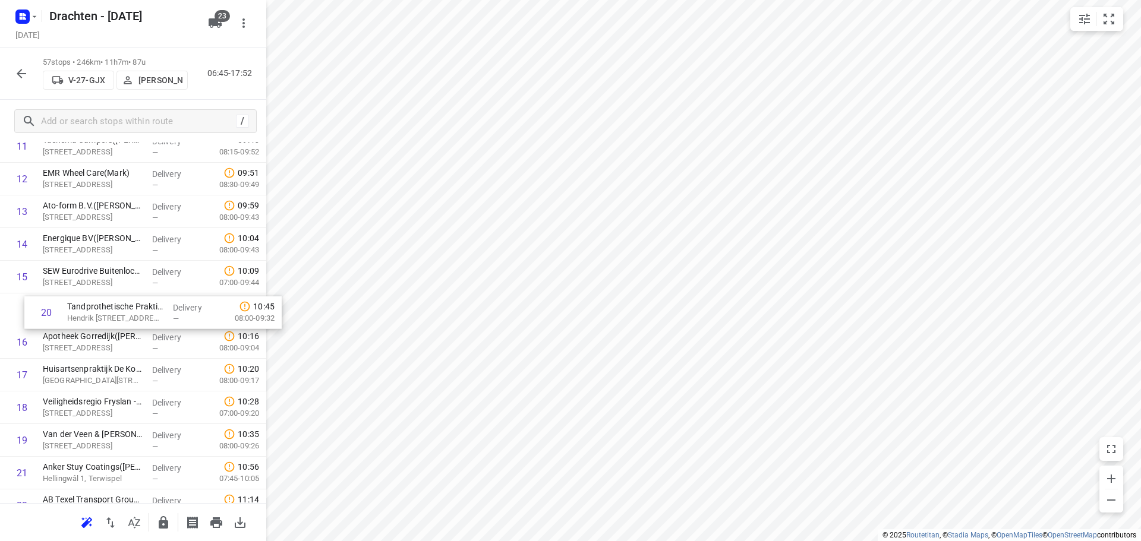
drag, startPoint x: 105, startPoint y: 451, endPoint x: 128, endPoint y: 318, distance: 135.1
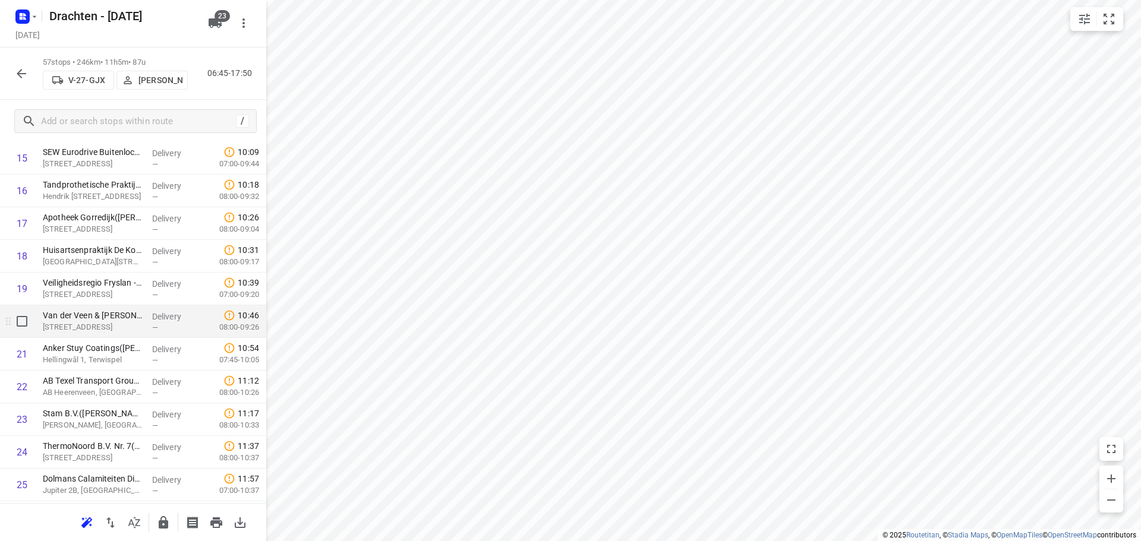
scroll to position [611, 0]
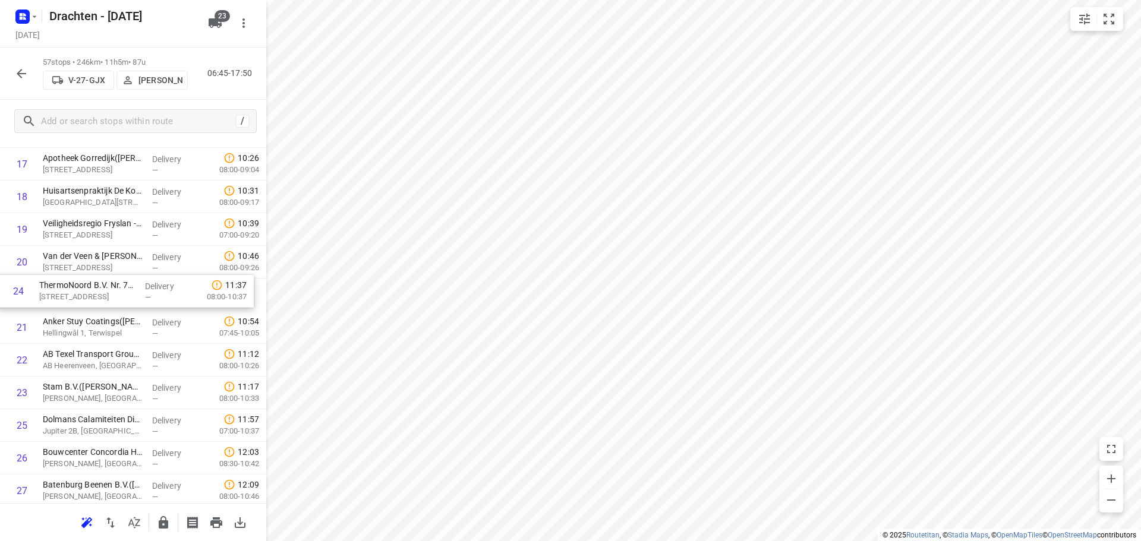
drag, startPoint x: 99, startPoint y: 398, endPoint x: 95, endPoint y: 290, distance: 108.3
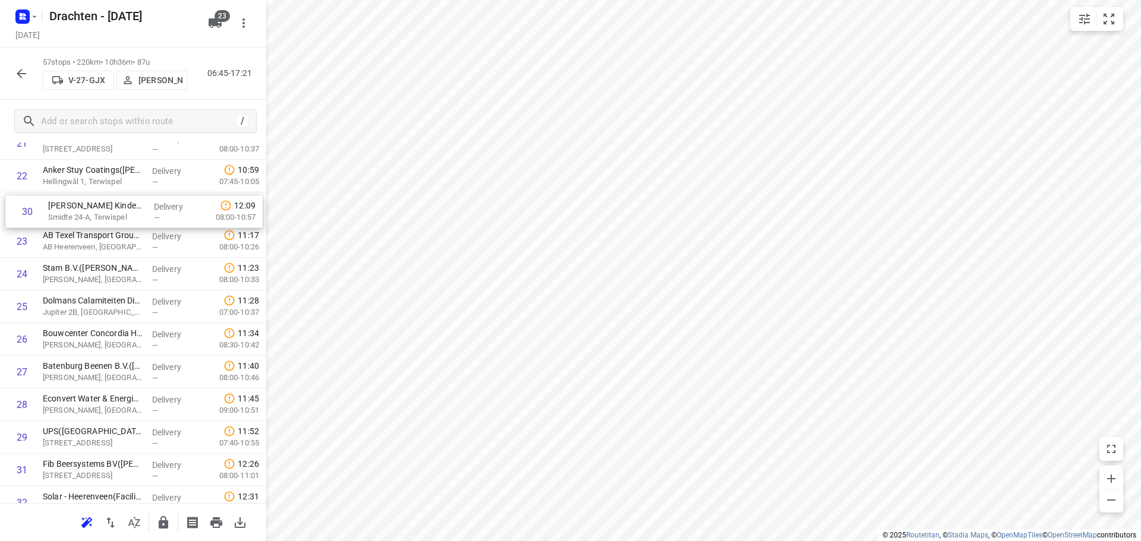
scroll to position [742, 0]
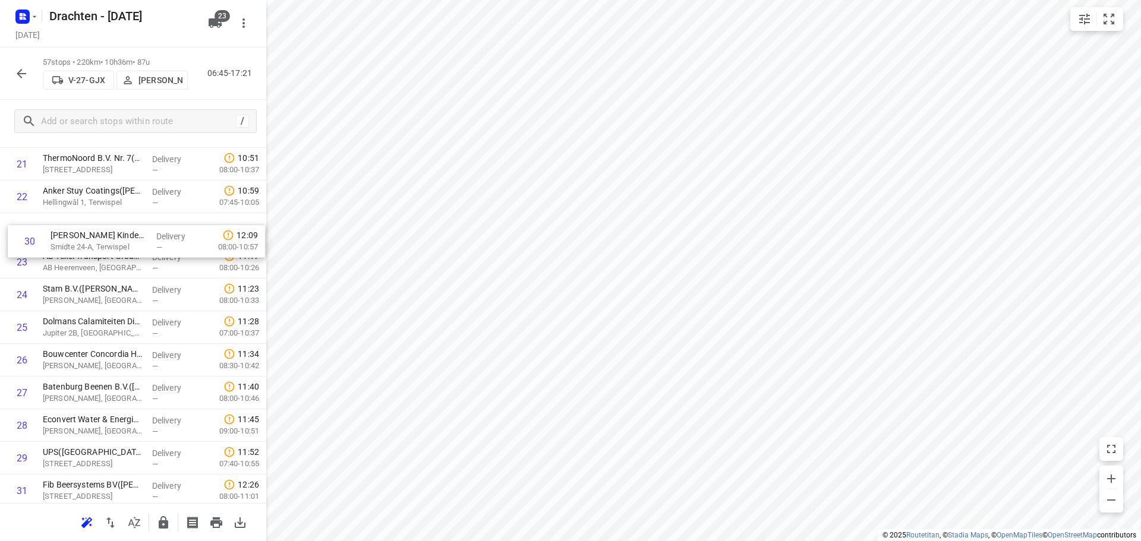
drag, startPoint x: 96, startPoint y: 410, endPoint x: 103, endPoint y: 233, distance: 177.3
click at [103, 233] on div "1 ⭐ De Jong Hot Water Tanks - Productie([PERSON_NAME]) De Klok 5, Gorredijk Del…" at bounding box center [133, 425] width 266 height 1863
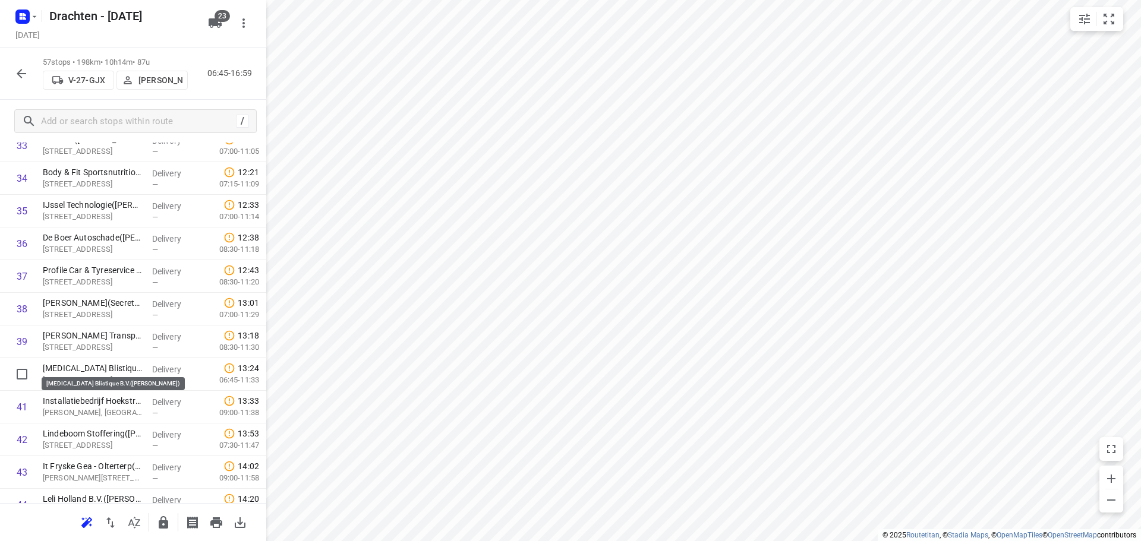
scroll to position [1158, 0]
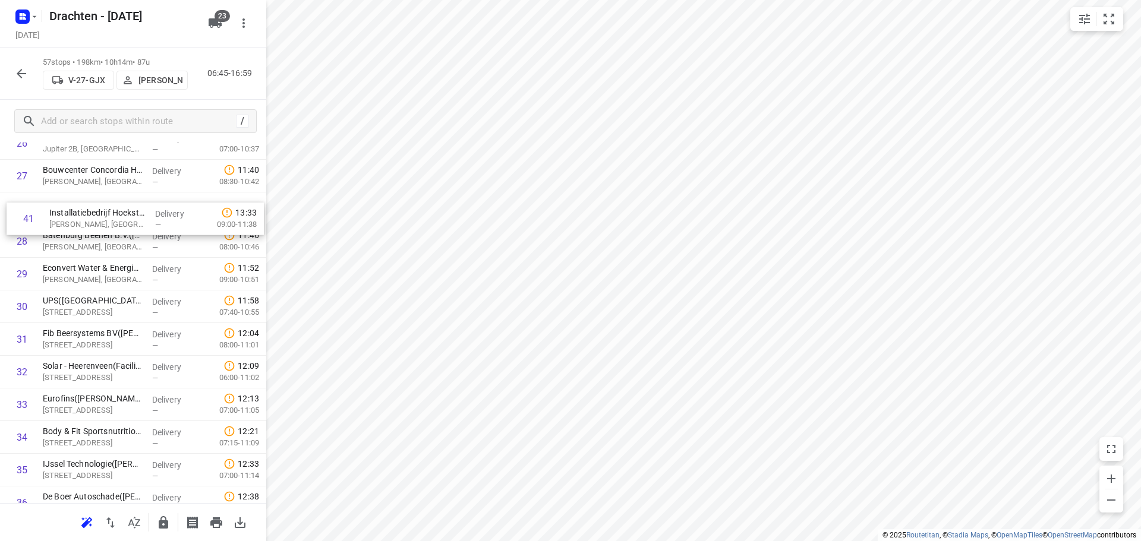
drag, startPoint x: 130, startPoint y: 405, endPoint x: 136, endPoint y: 219, distance: 186.2
click at [136, 219] on div "1 ⭐ De Jong Hot Water Tanks - Productie([PERSON_NAME]) De Klok 5, Gorredijk Del…" at bounding box center [133, 241] width 266 height 1863
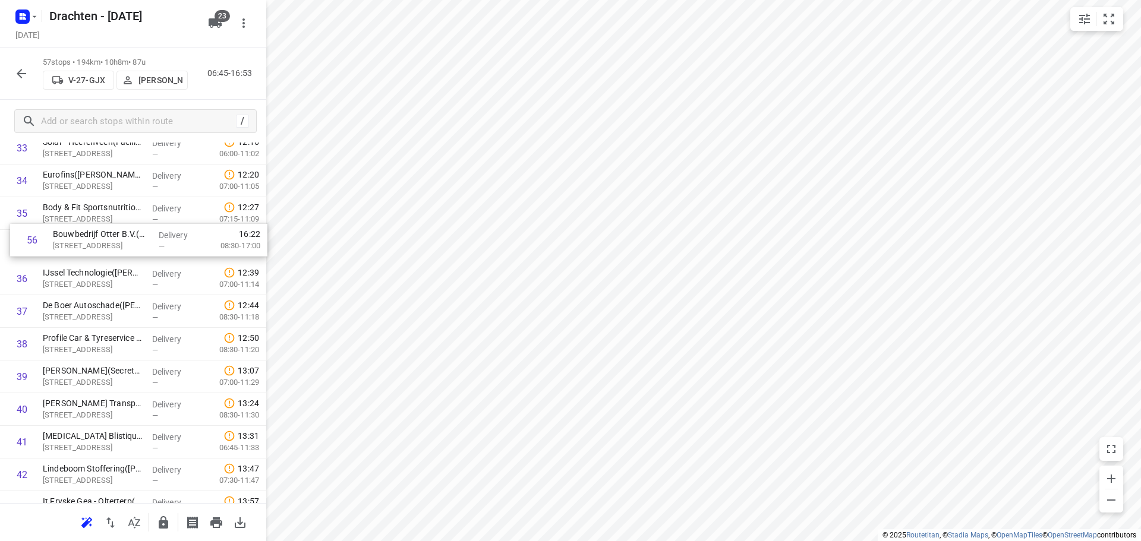
scroll to position [1150, 0]
drag, startPoint x: 92, startPoint y: 434, endPoint x: 92, endPoint y: 279, distance: 154.5
click at [92, 279] on div "1 ⭐ De Jong Hot Water Tanks - Productie(Mirthe Diever) De Klok 5, Gorredijk Del…" at bounding box center [133, 17] width 266 height 1863
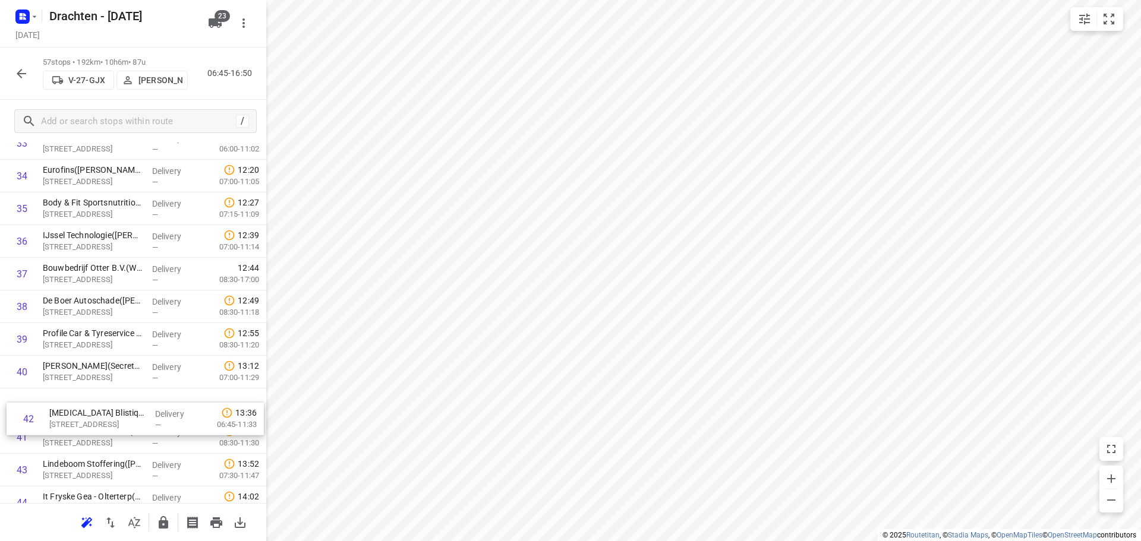
scroll to position [1155, 0]
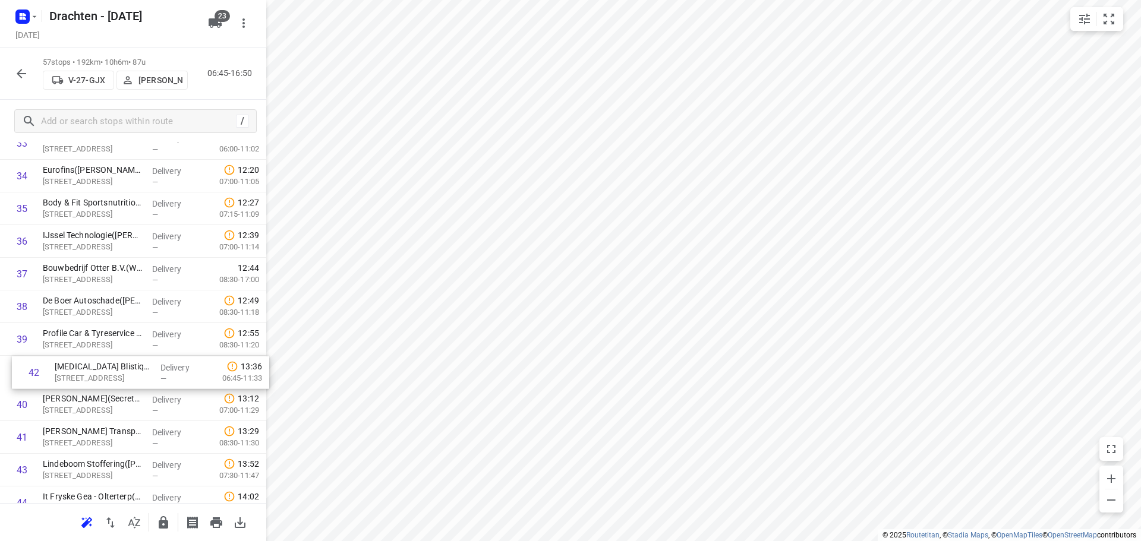
drag, startPoint x: 109, startPoint y: 444, endPoint x: 126, endPoint y: 367, distance: 79.2
click at [126, 367] on div "1 ⭐ De Jong Hot Water Tanks - Productie(Mirthe Diever) De Klok 5, Gorredijk Del…" at bounding box center [133, 12] width 266 height 1863
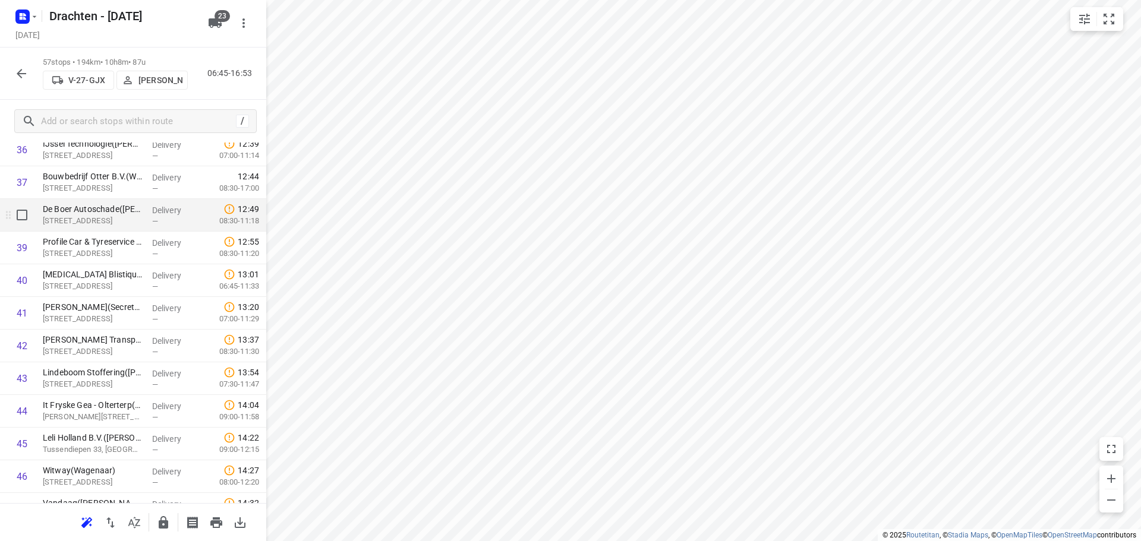
scroll to position [1274, 0]
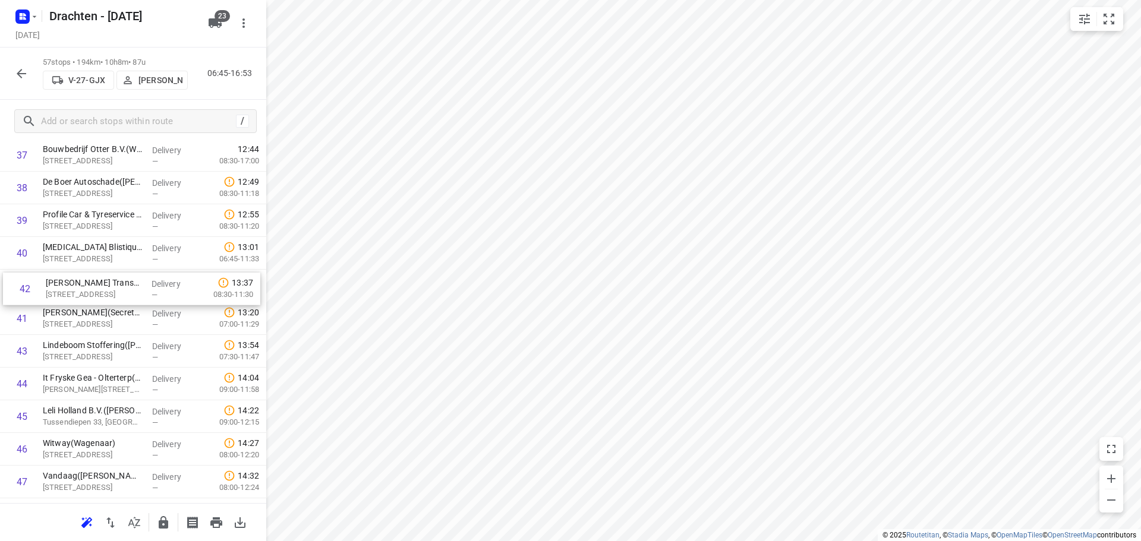
drag, startPoint x: 117, startPoint y: 326, endPoint x: 121, endPoint y: 294, distance: 32.9
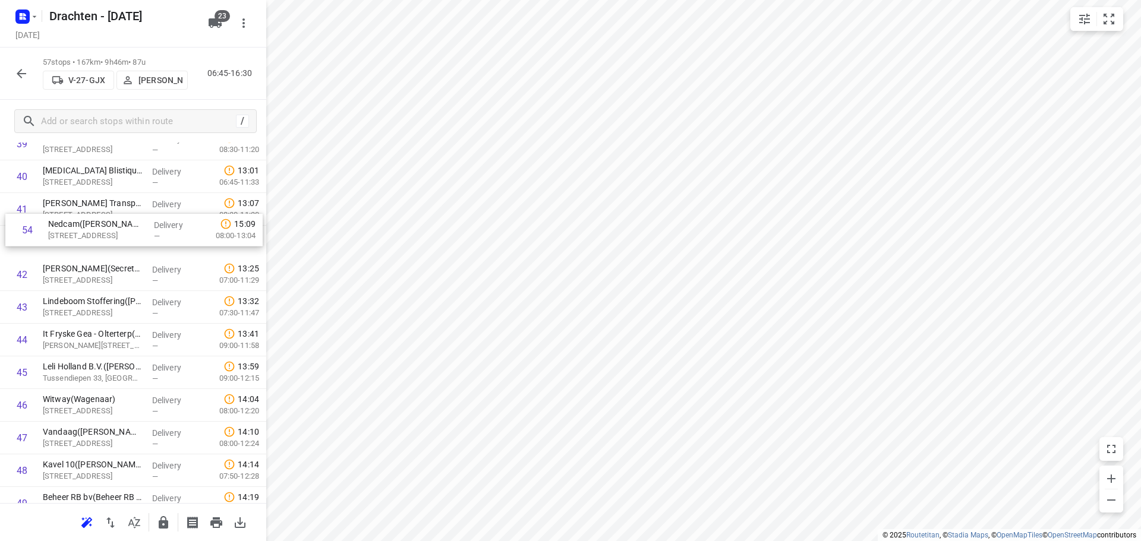
scroll to position [1344, 0]
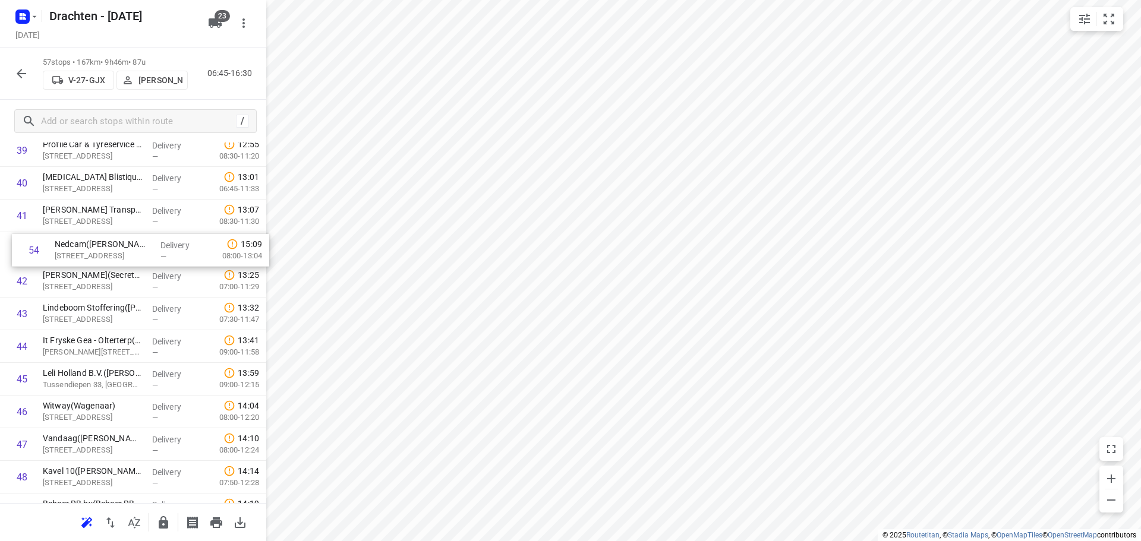
drag, startPoint x: 110, startPoint y: 370, endPoint x: 114, endPoint y: 244, distance: 125.5
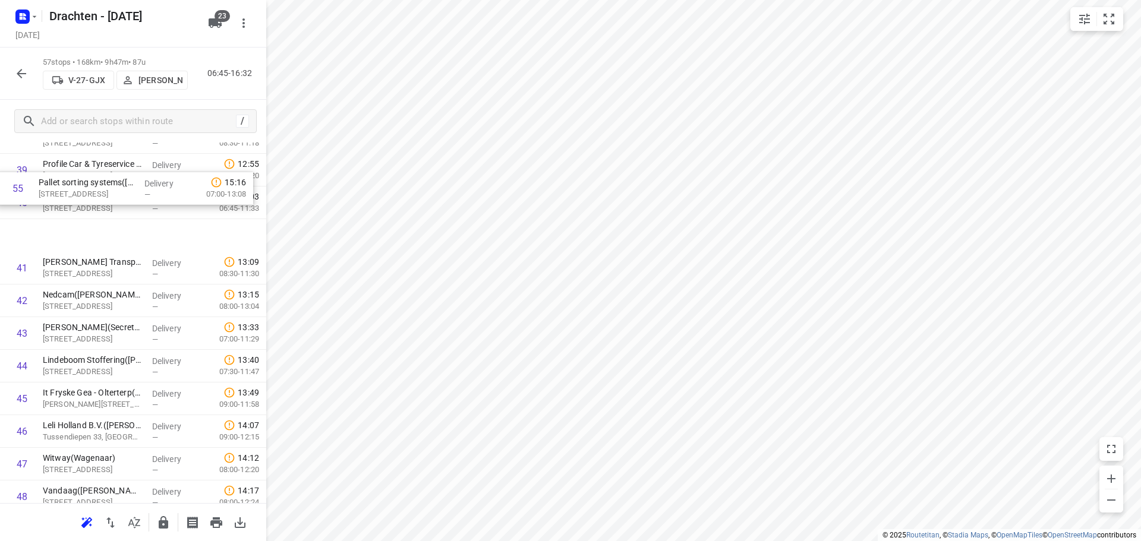
scroll to position [1317, 0]
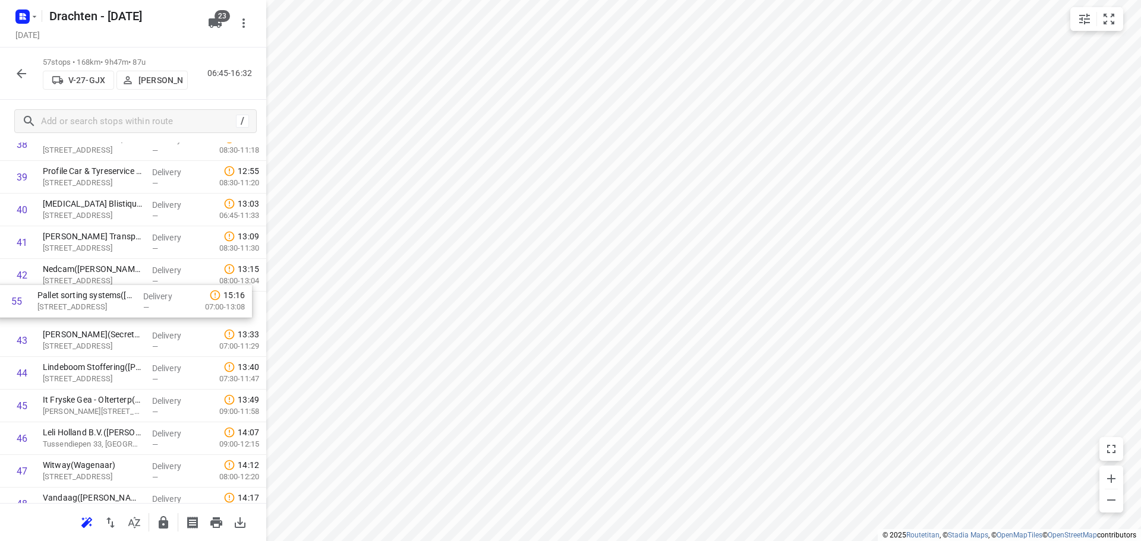
drag, startPoint x: 105, startPoint y: 443, endPoint x: 98, endPoint y: 303, distance: 139.9
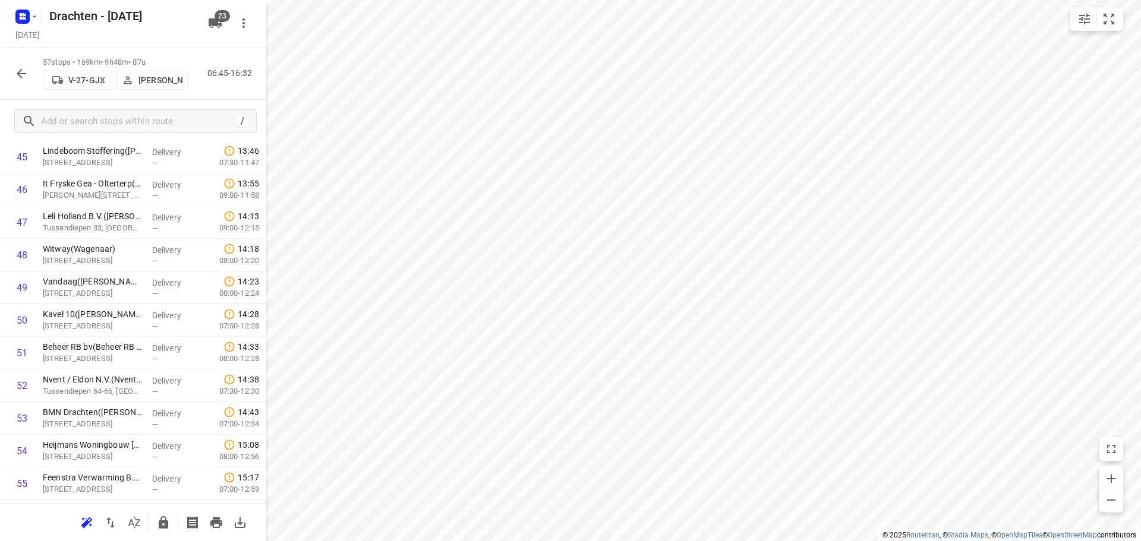
scroll to position [1555, 0]
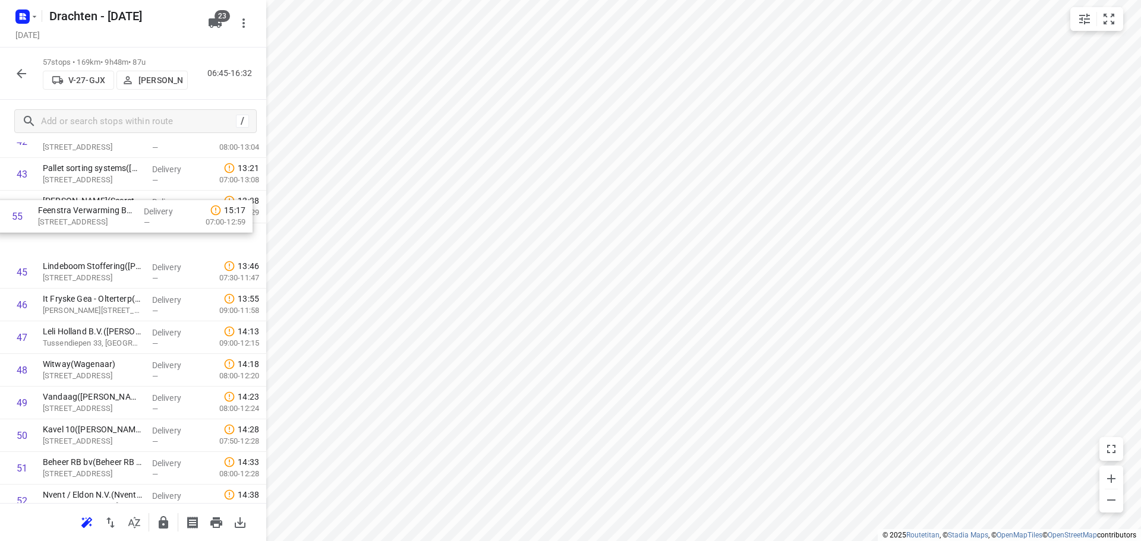
drag, startPoint x: 107, startPoint y: 462, endPoint x: 102, endPoint y: 210, distance: 251.5
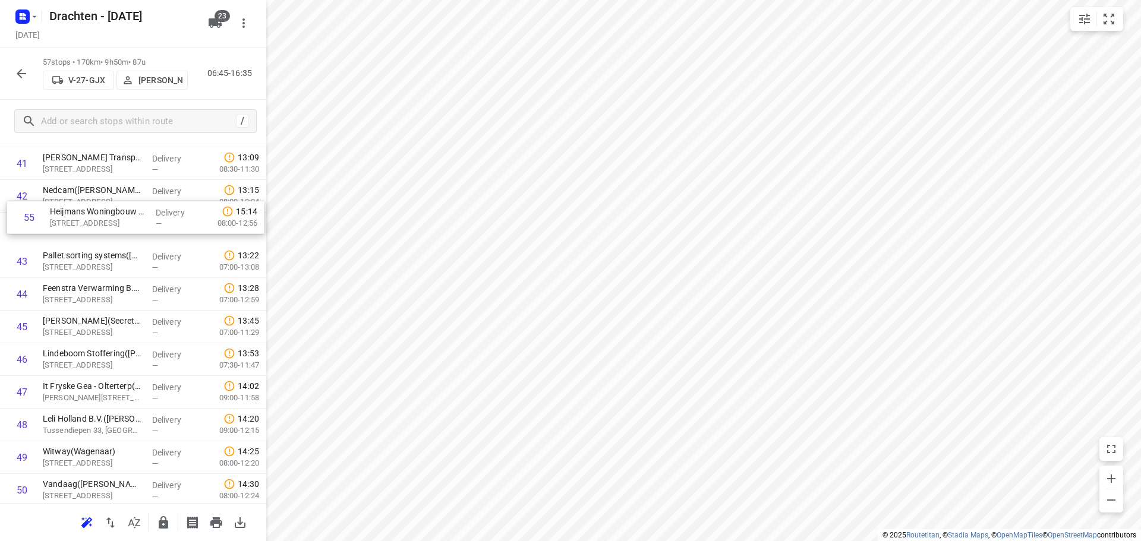
scroll to position [1393, 0]
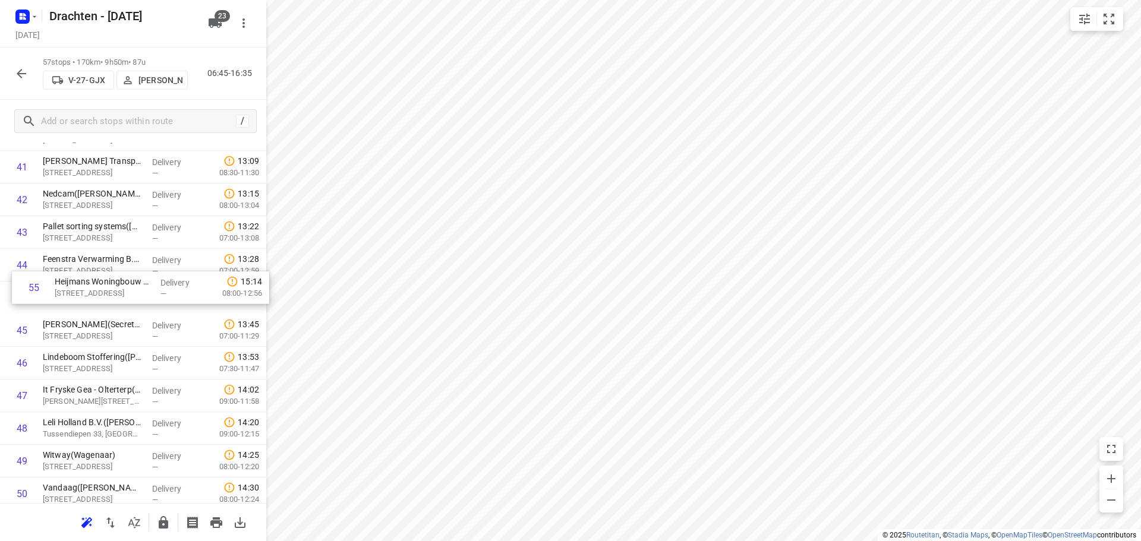
drag, startPoint x: 117, startPoint y: 405, endPoint x: 128, endPoint y: 295, distance: 109.9
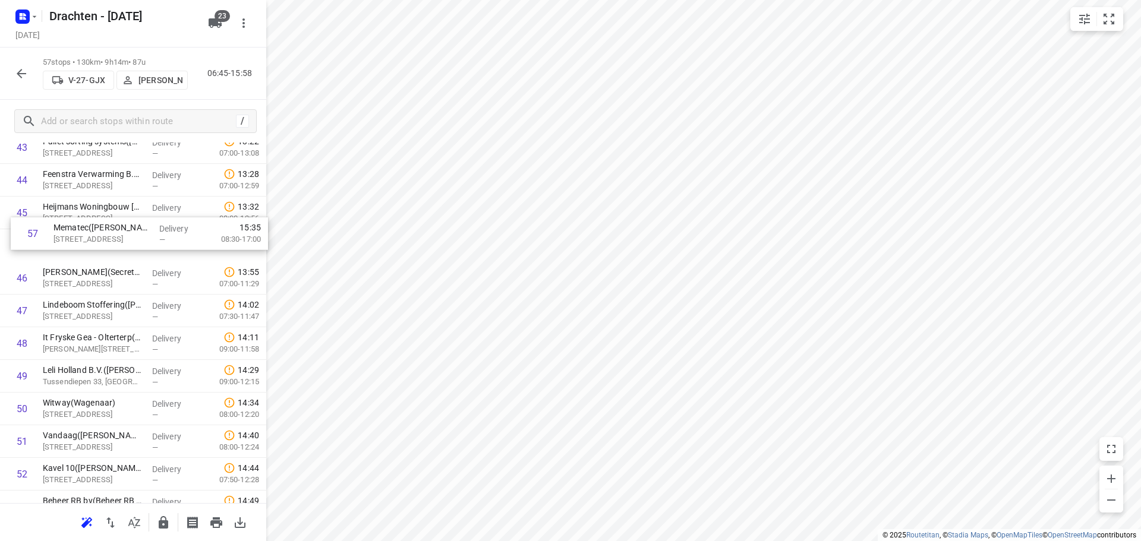
scroll to position [1476, 0]
drag, startPoint x: 114, startPoint y: 456, endPoint x: 122, endPoint y: 238, distance: 217.7
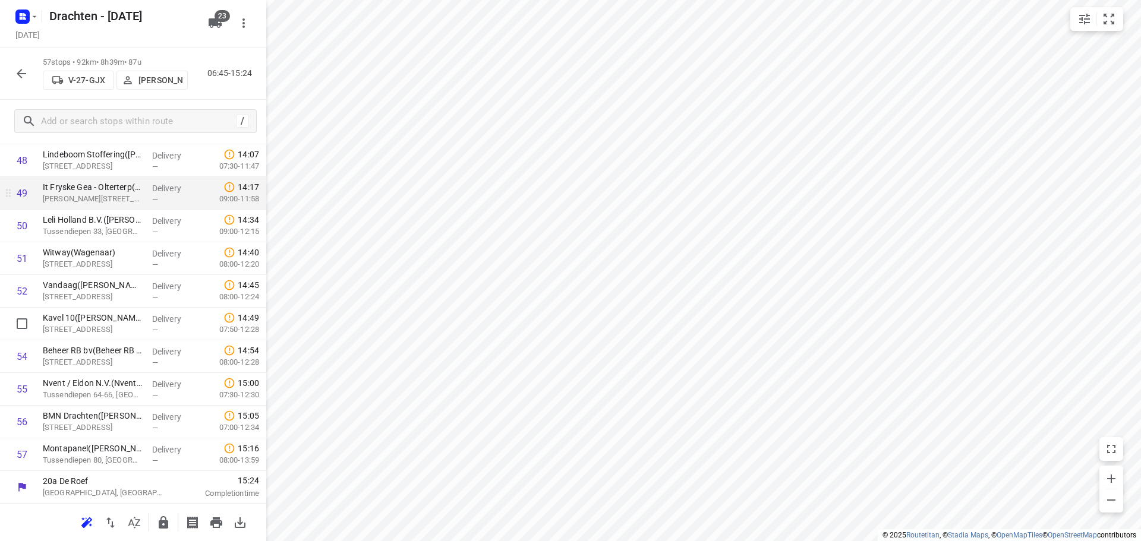
scroll to position [1629, 0]
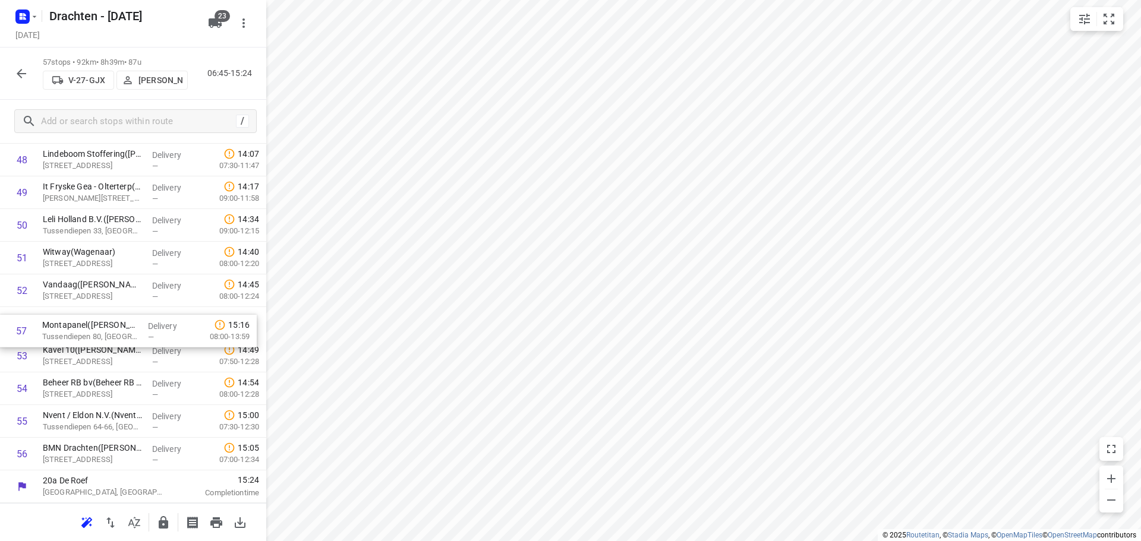
drag, startPoint x: 79, startPoint y: 455, endPoint x: 78, endPoint y: 327, distance: 128.4
click at [158, 521] on icon "button" at bounding box center [163, 523] width 14 height 14
click at [5, 64] on div "57 stops • 91km • 8h38m • 87u V-27-GJX Stefan Scholten 06:45-15:23" at bounding box center [133, 74] width 266 height 52
click at [26, 73] on icon "button" at bounding box center [21, 74] width 14 height 14
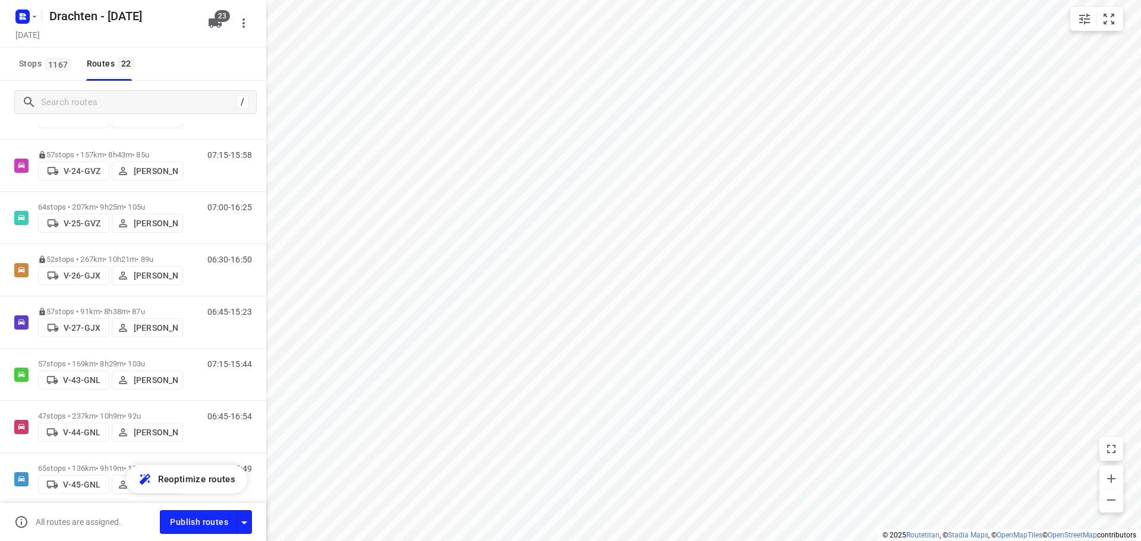
scroll to position [238, 0]
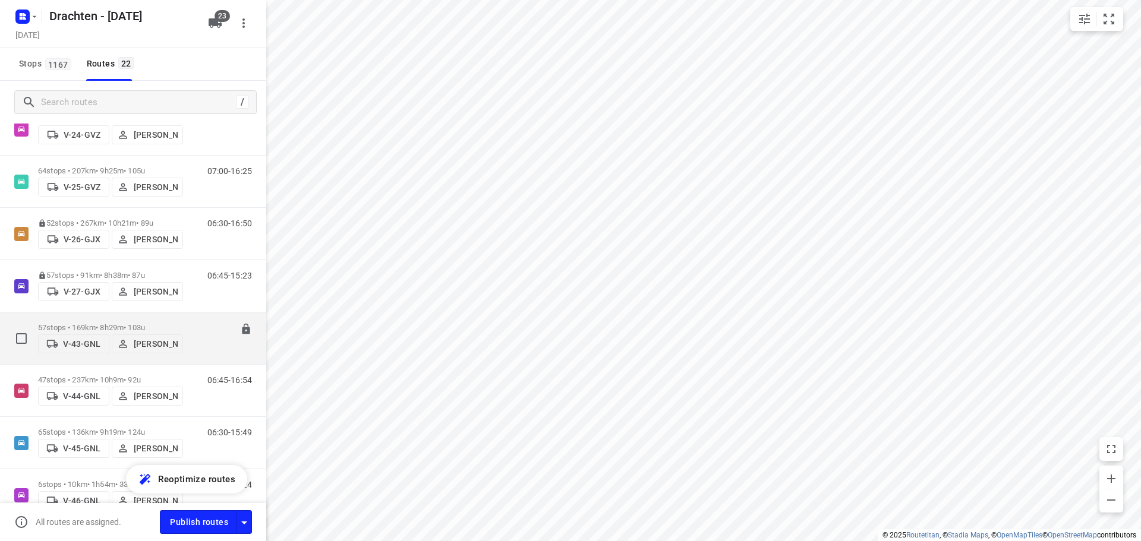
click at [144, 328] on p "57 stops • 169km • 8h29m • 103u" at bounding box center [110, 327] width 145 height 9
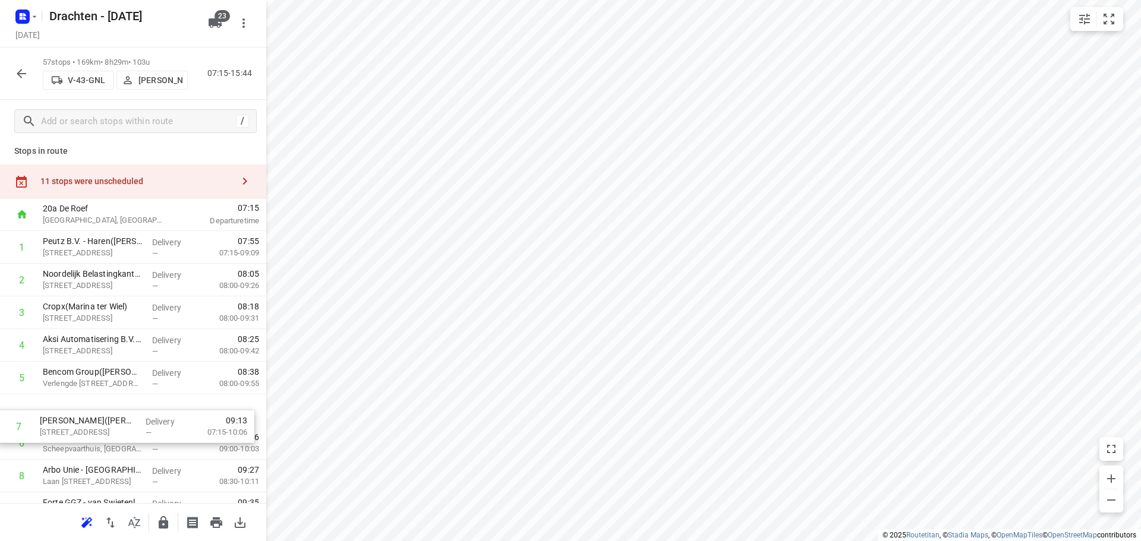
scroll to position [6, 0]
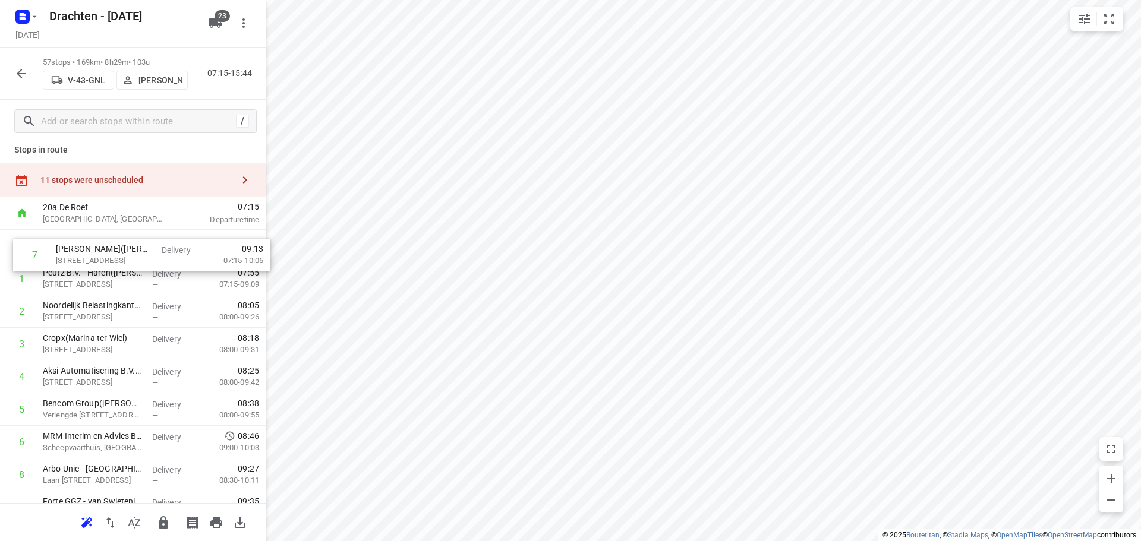
drag, startPoint x: 96, startPoint y: 451, endPoint x: 111, endPoint y: 253, distance: 198.5
drag, startPoint x: 116, startPoint y: 287, endPoint x: 121, endPoint y: 259, distance: 28.2
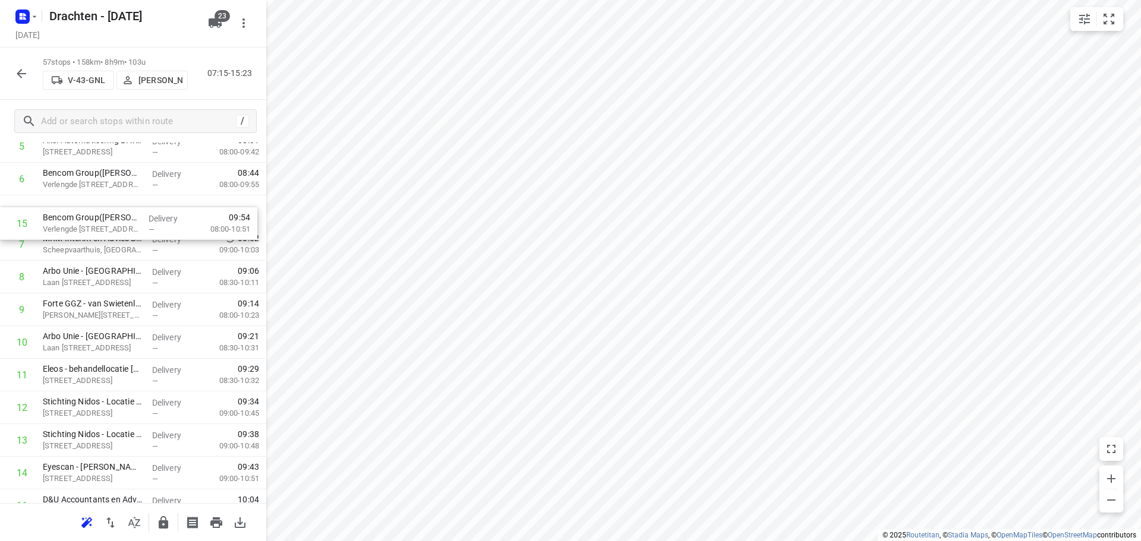
scroll to position [228, 0]
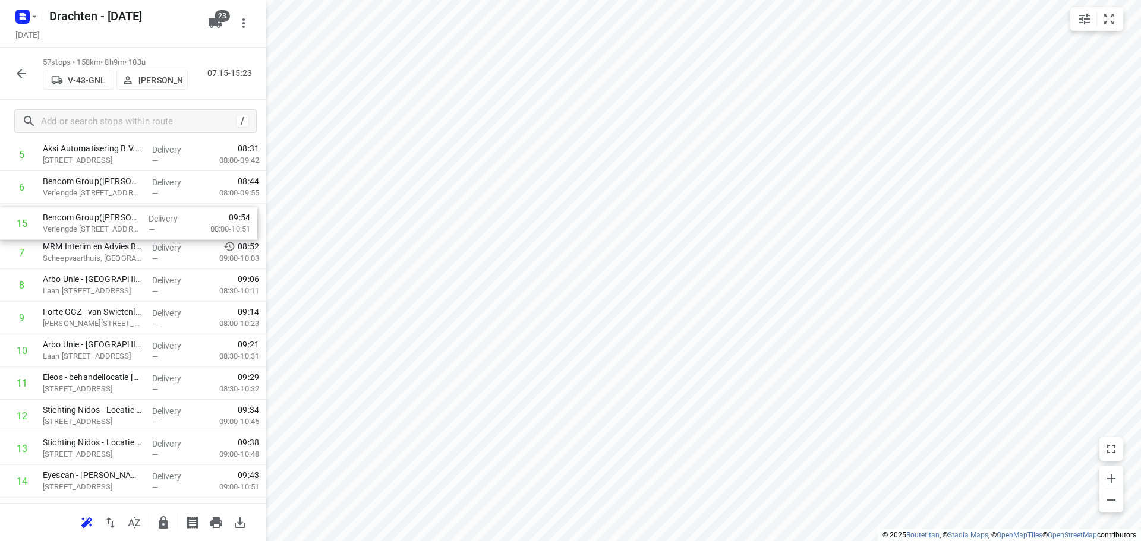
drag, startPoint x: 104, startPoint y: 474, endPoint x: 104, endPoint y: 228, distance: 246.7
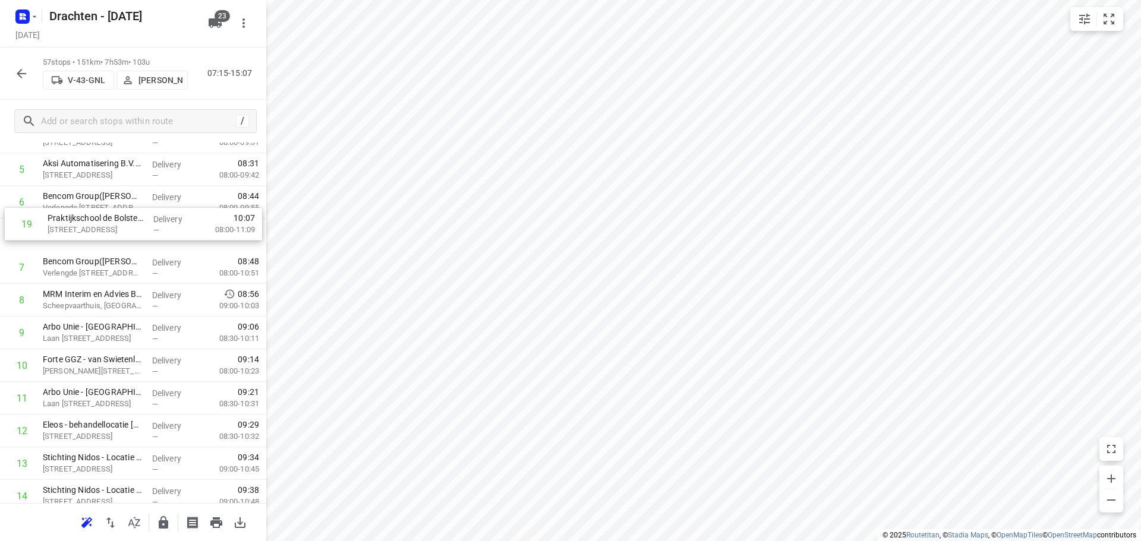
scroll to position [207, 0]
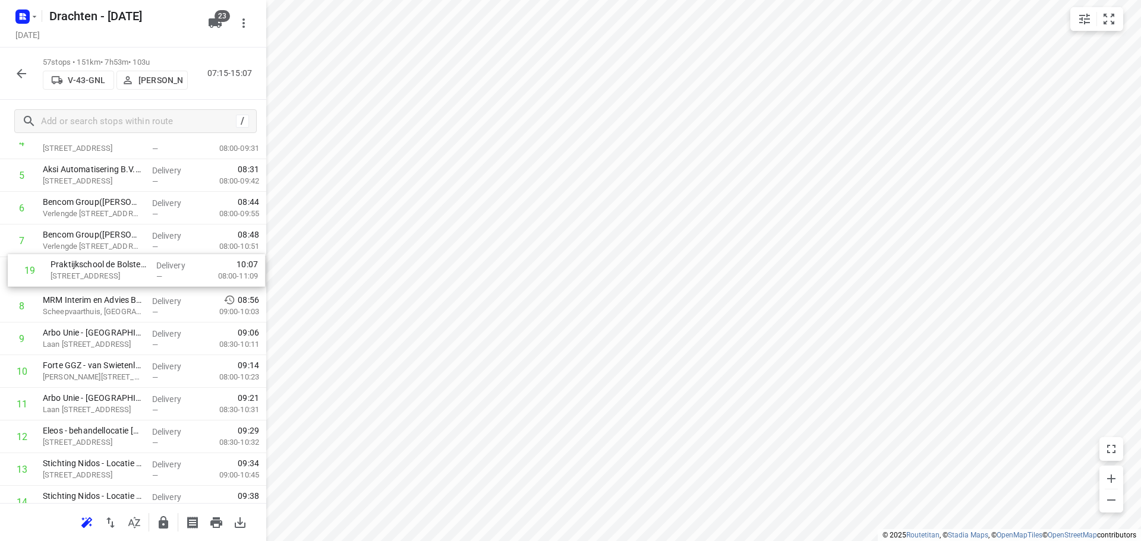
drag, startPoint x: 147, startPoint y: 496, endPoint x: 159, endPoint y: 269, distance: 227.9
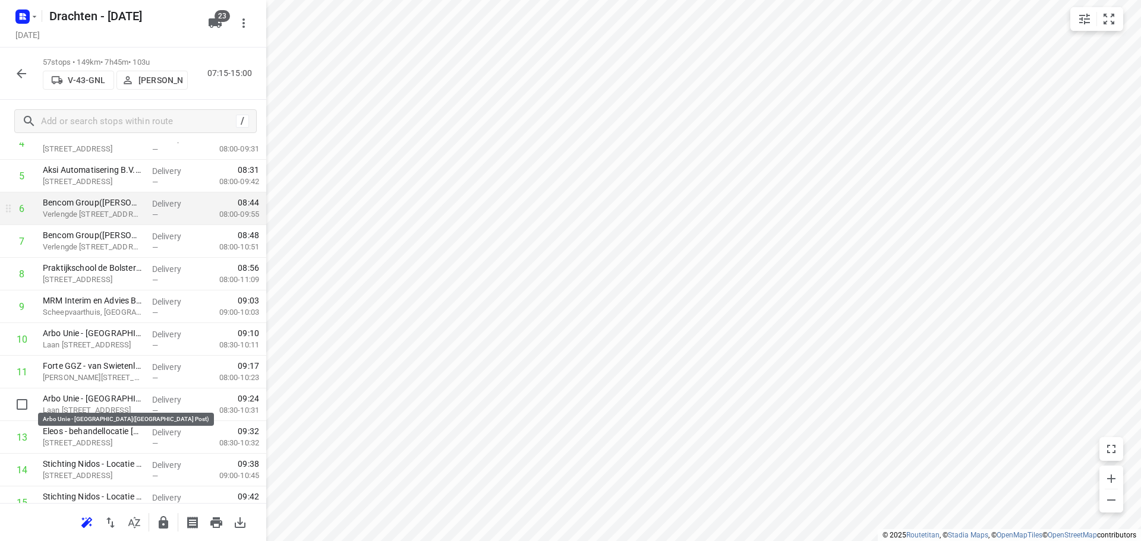
scroll to position [238, 0]
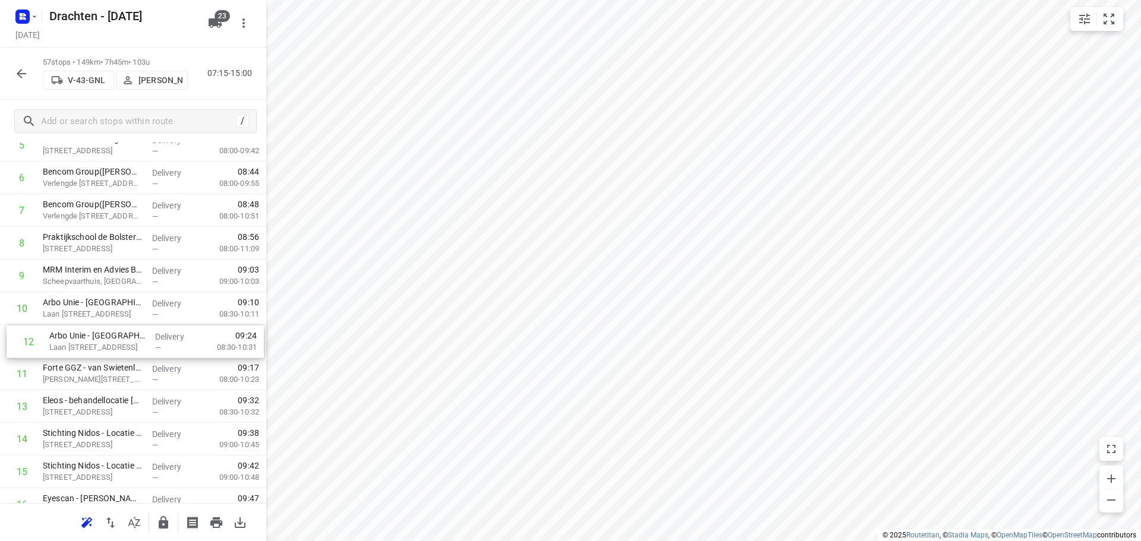
drag, startPoint x: 102, startPoint y: 382, endPoint x: 111, endPoint y: 345, distance: 37.9
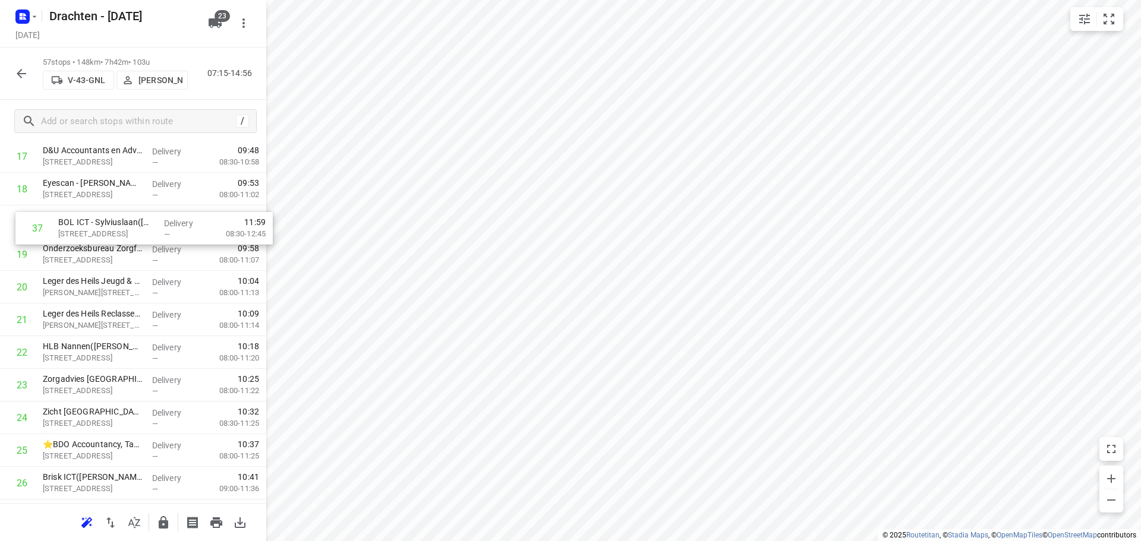
drag, startPoint x: 86, startPoint y: 363, endPoint x: 101, endPoint y: 225, distance: 138.2
click at [101, 225] on div "1 Peutz B.V. - Haren(Agnes van der Sluis) Oosterweg 127, Haren Delivery — 07:55…" at bounding box center [133, 548] width 266 height 1863
drag, startPoint x: 98, startPoint y: 394, endPoint x: 106, endPoint y: 284, distance: 110.9
click at [106, 284] on div "1 Peutz B.V. - Haren(Agnes van der Sluis) Oosterweg 127, Haren Delivery — 07:55…" at bounding box center [133, 550] width 266 height 1863
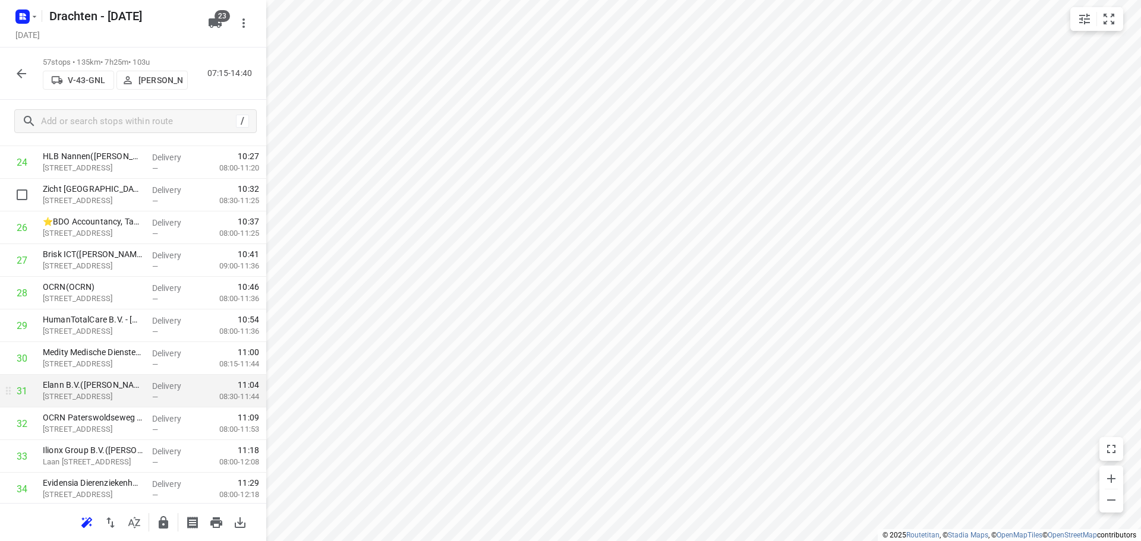
scroll to position [855, 0]
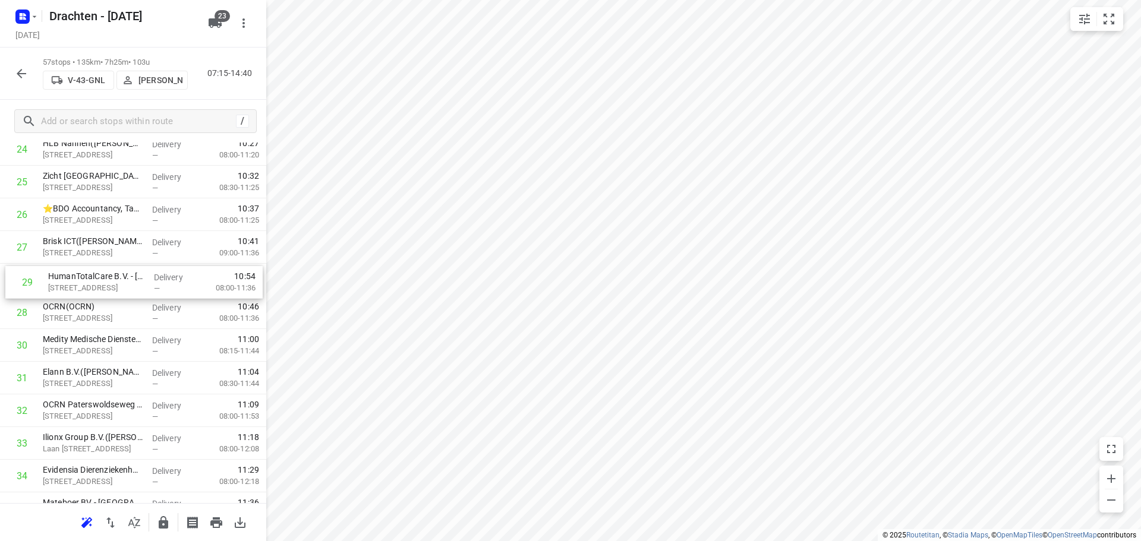
drag, startPoint x: 130, startPoint y: 315, endPoint x: 134, endPoint y: 281, distance: 34.7
click at [134, 281] on div "1 Peutz B.V. - Haren(Agnes van der Sluis) Oosterweg 127, Haren Delivery — 07:55…" at bounding box center [133, 312] width 266 height 1863
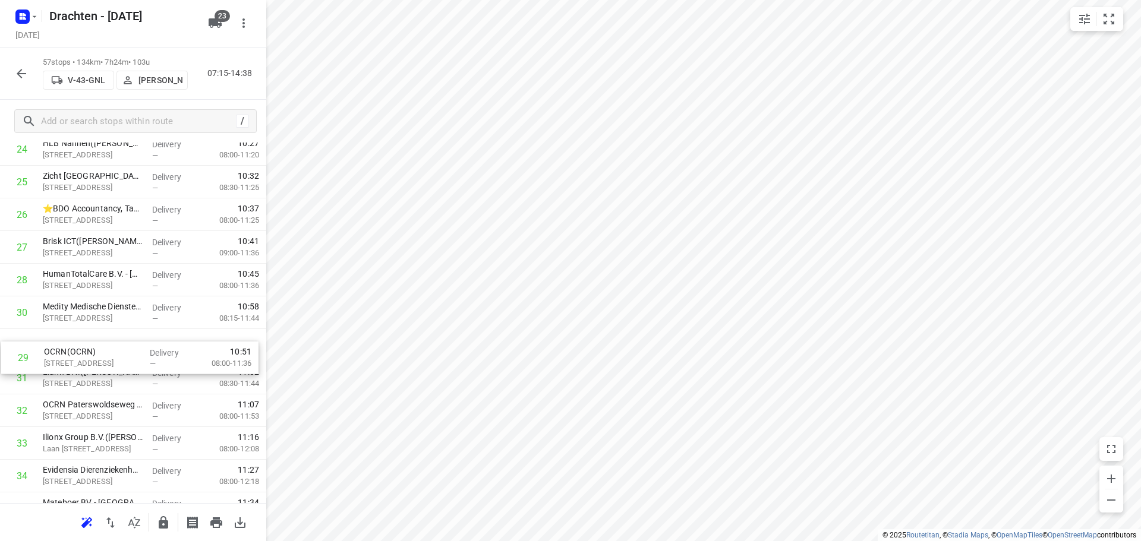
drag, startPoint x: 135, startPoint y: 306, endPoint x: 138, endPoint y: 368, distance: 61.9
click at [138, 368] on div "1 Peutz B.V. - Haren(Agnes van der Sluis) Oosterweg 127, Haren Delivery — 07:55…" at bounding box center [133, 312] width 266 height 1863
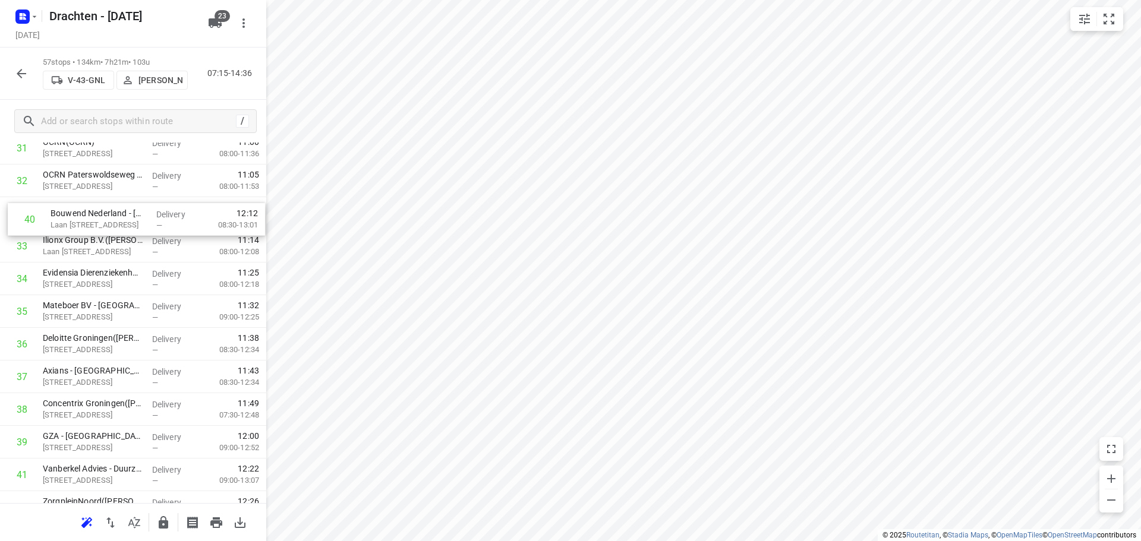
scroll to position [1078, 0]
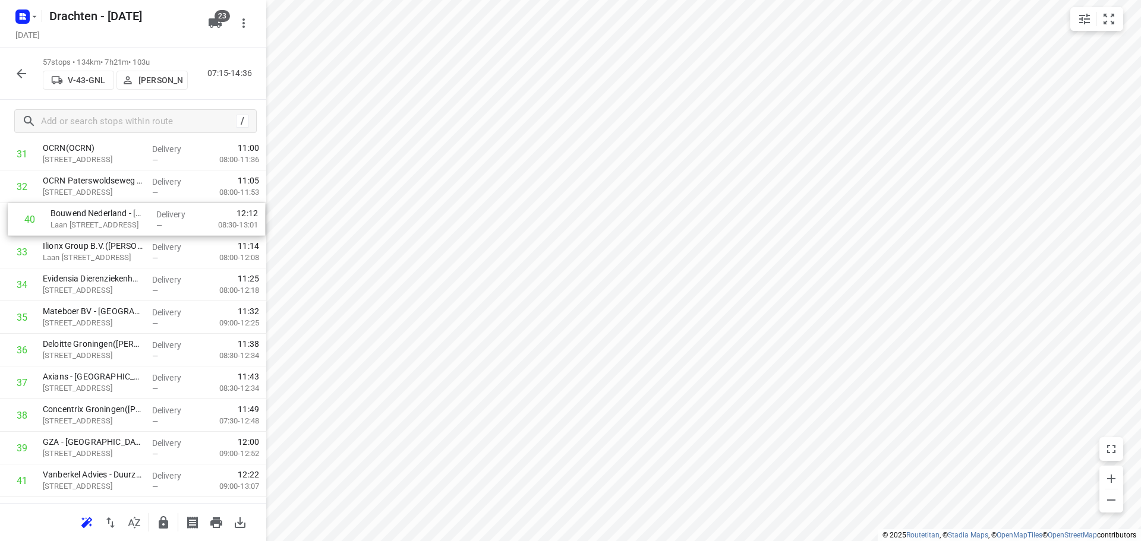
drag, startPoint x: 95, startPoint y: 434, endPoint x: 103, endPoint y: 216, distance: 218.9
click at [103, 216] on div "1 Peutz B.V. - Haren(Agnes van der Sluis) Oosterweg 127, Haren Delivery — 07:55…" at bounding box center [133, 88] width 266 height 1863
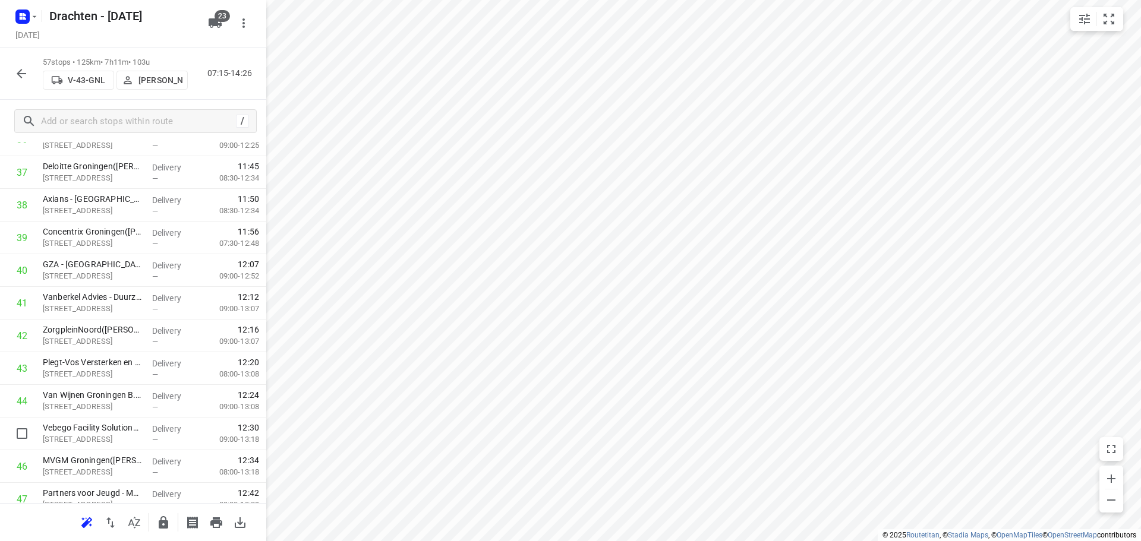
scroll to position [1258, 0]
drag, startPoint x: 87, startPoint y: 442, endPoint x: 89, endPoint y: 299, distance: 142.7
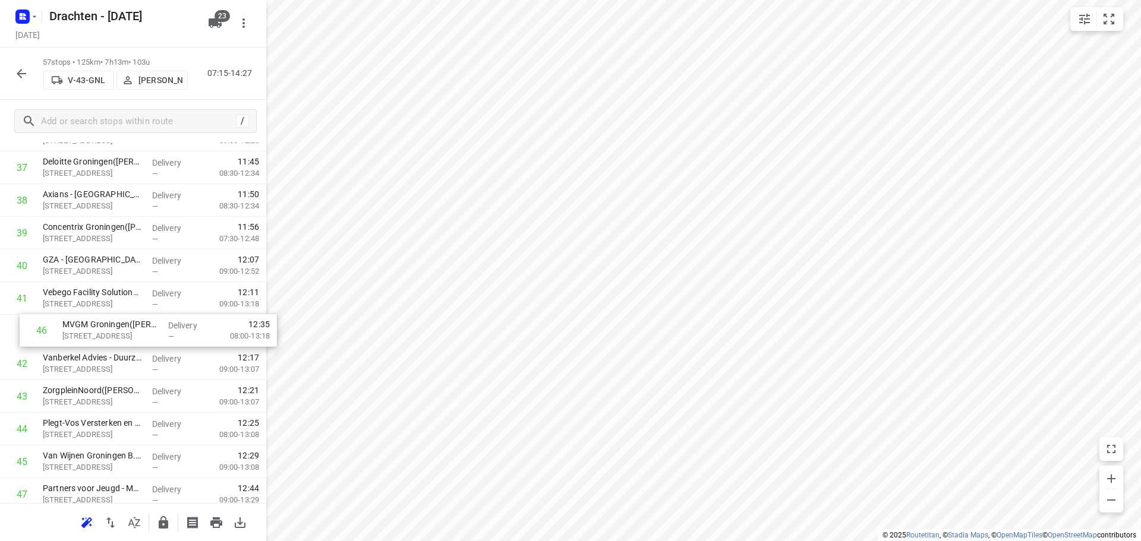
drag, startPoint x: 124, startPoint y: 472, endPoint x: 144, endPoint y: 334, distance: 139.4
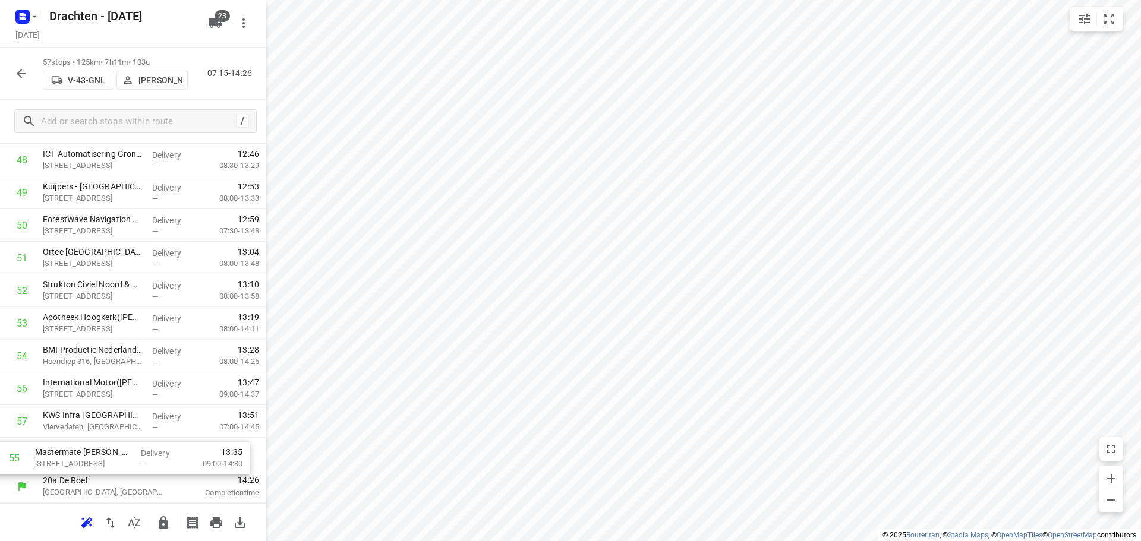
drag, startPoint x: 131, startPoint y: 388, endPoint x: 125, endPoint y: 461, distance: 72.8
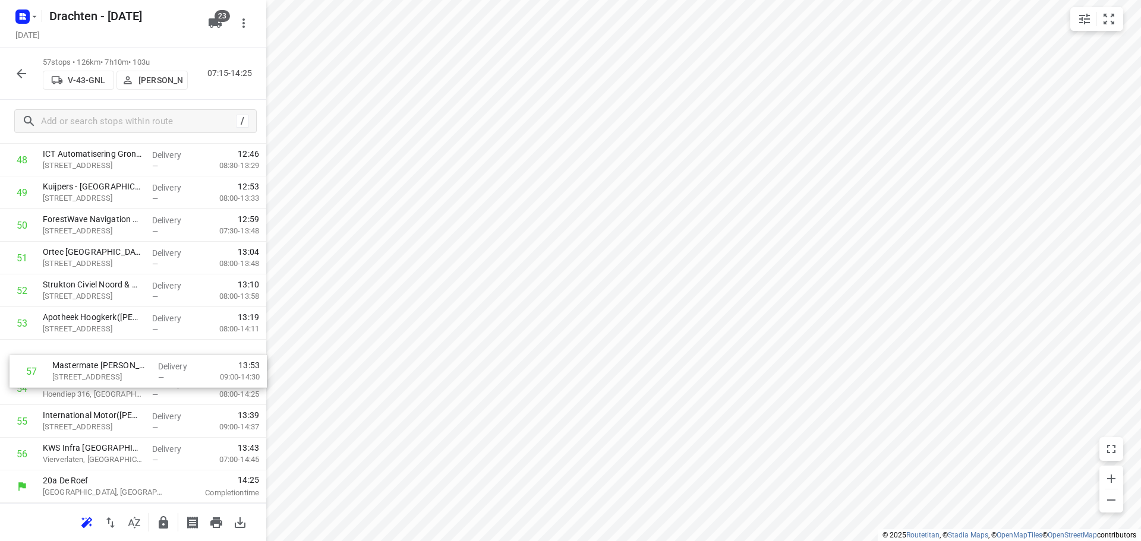
drag, startPoint x: 100, startPoint y: 455, endPoint x: 106, endPoint y: 352, distance: 102.4
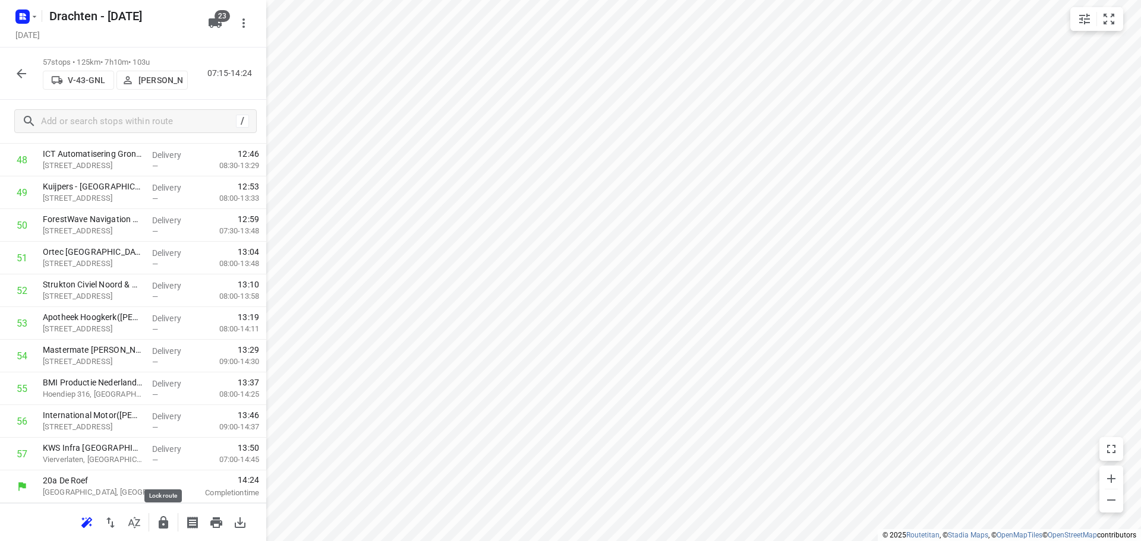
click at [167, 533] on button "button" at bounding box center [164, 523] width 24 height 24
click at [23, 72] on icon "button" at bounding box center [21, 74] width 14 height 14
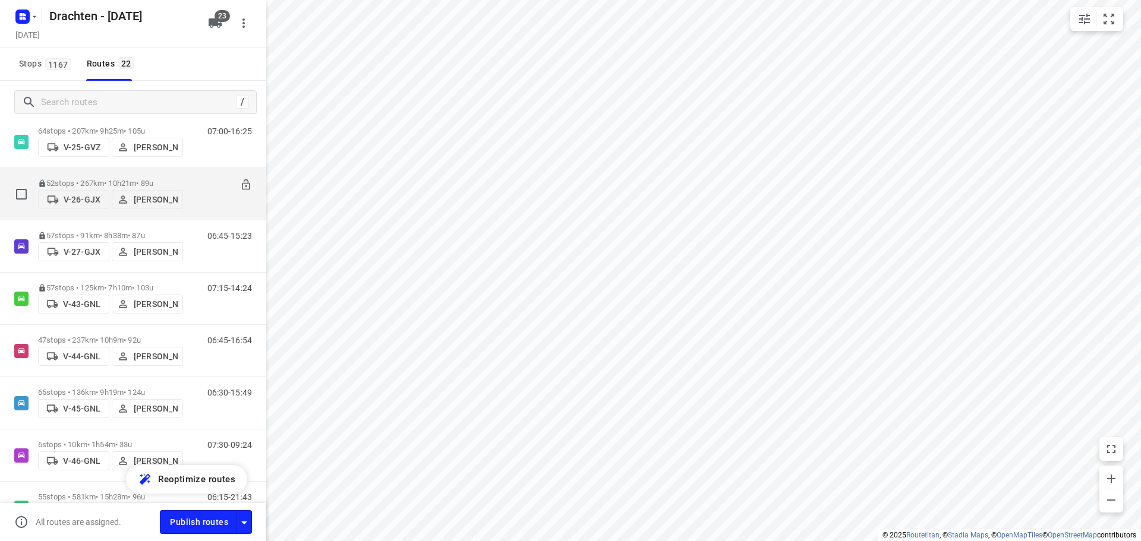
scroll to position [297, 0]
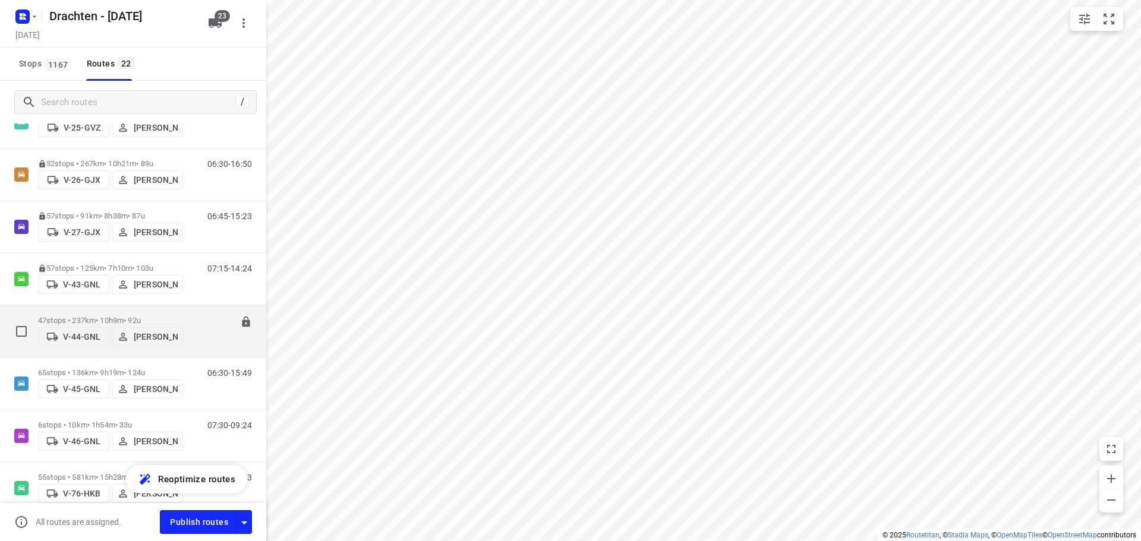
click at [92, 316] on p "47 stops • 237km • 10h9m • 92u" at bounding box center [110, 320] width 145 height 9
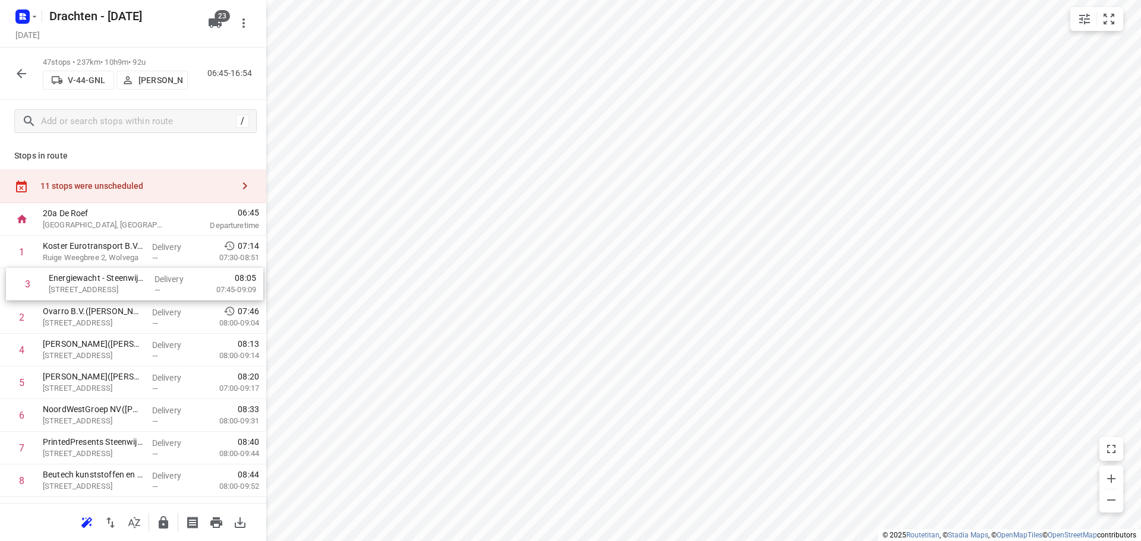
drag, startPoint x: 93, startPoint y: 319, endPoint x: 100, endPoint y: 279, distance: 40.5
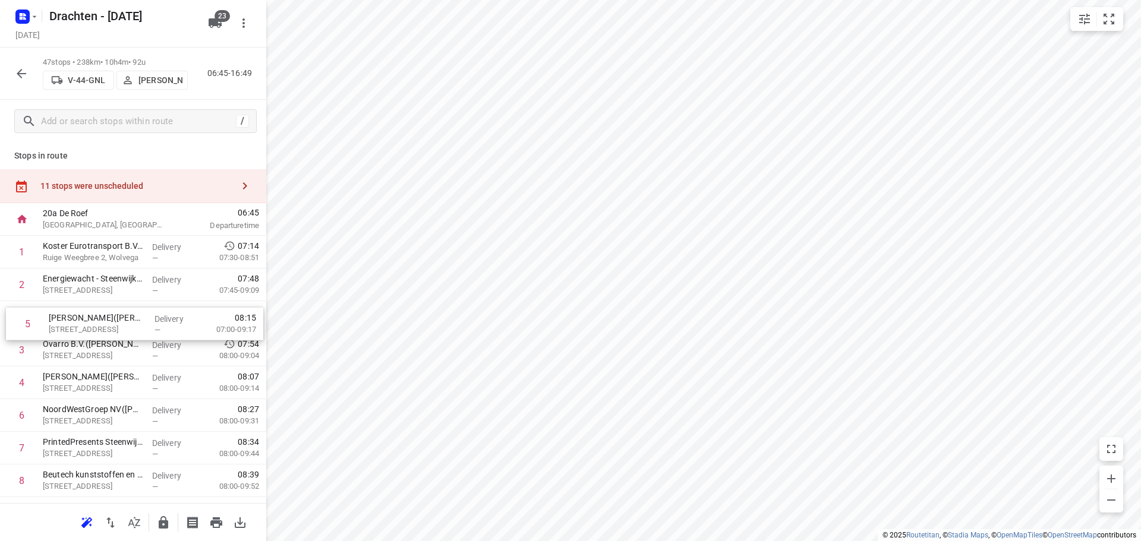
drag, startPoint x: 131, startPoint y: 388, endPoint x: 139, endPoint y: 313, distance: 75.4
drag, startPoint x: 109, startPoint y: 393, endPoint x: 115, endPoint y: 352, distance: 41.4
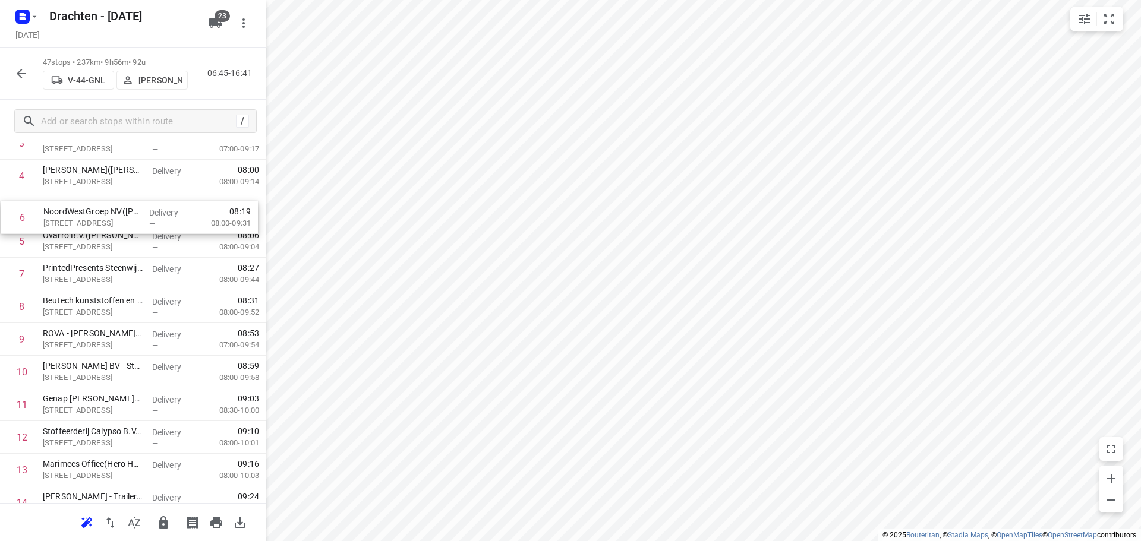
scroll to position [166, 0]
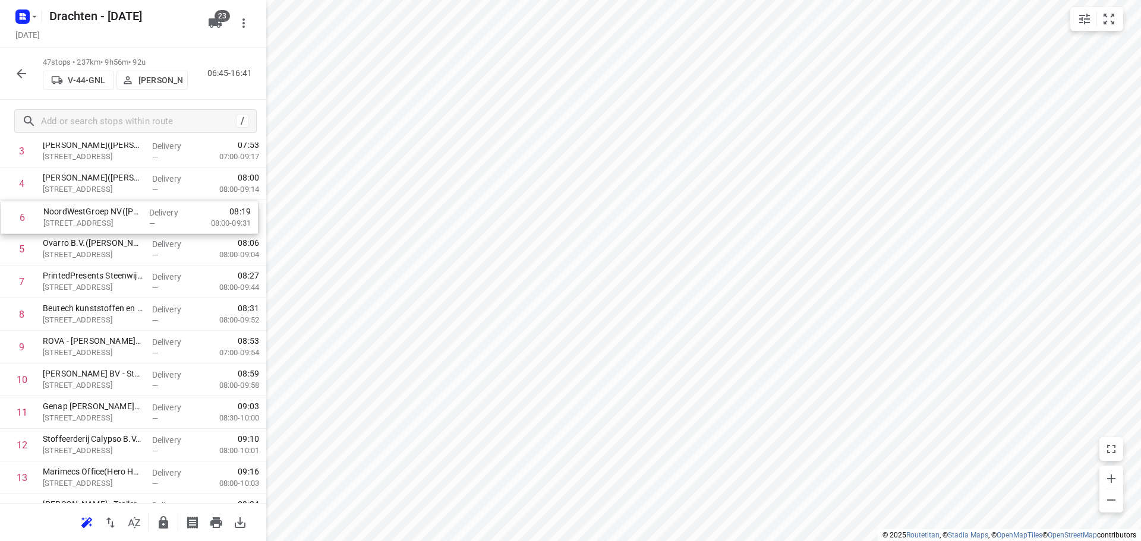
drag, startPoint x: 158, startPoint y: 237, endPoint x: 162, endPoint y: 210, distance: 27.1
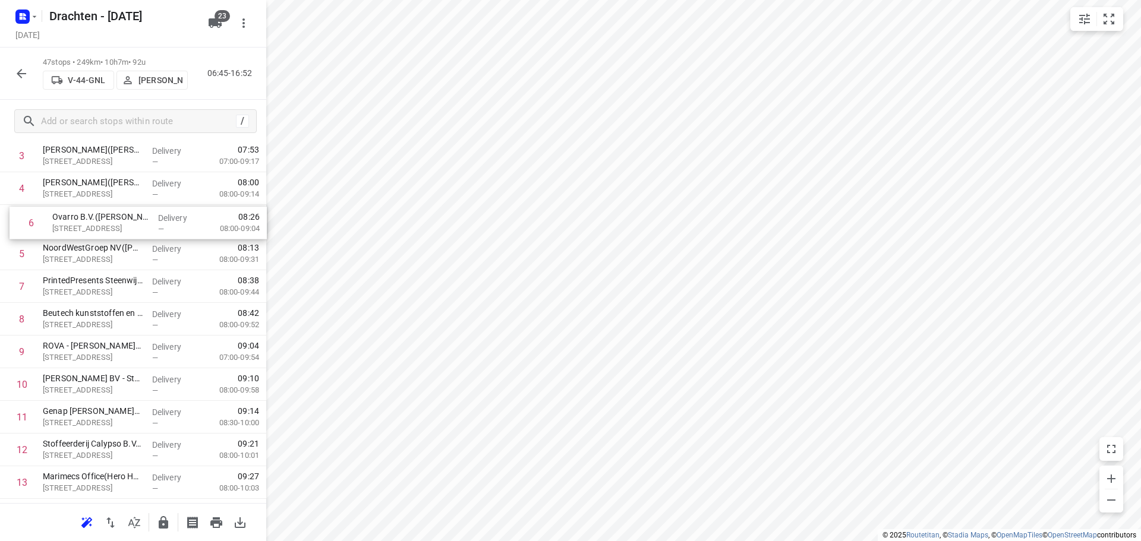
scroll to position [155, 0]
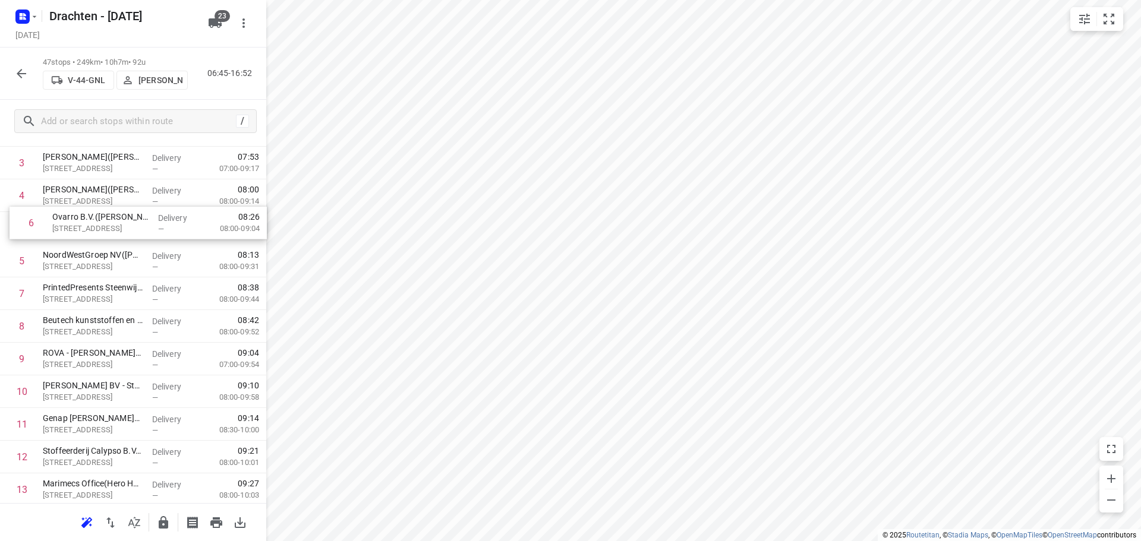
drag, startPoint x: 138, startPoint y: 253, endPoint x: 144, endPoint y: 225, distance: 28.7
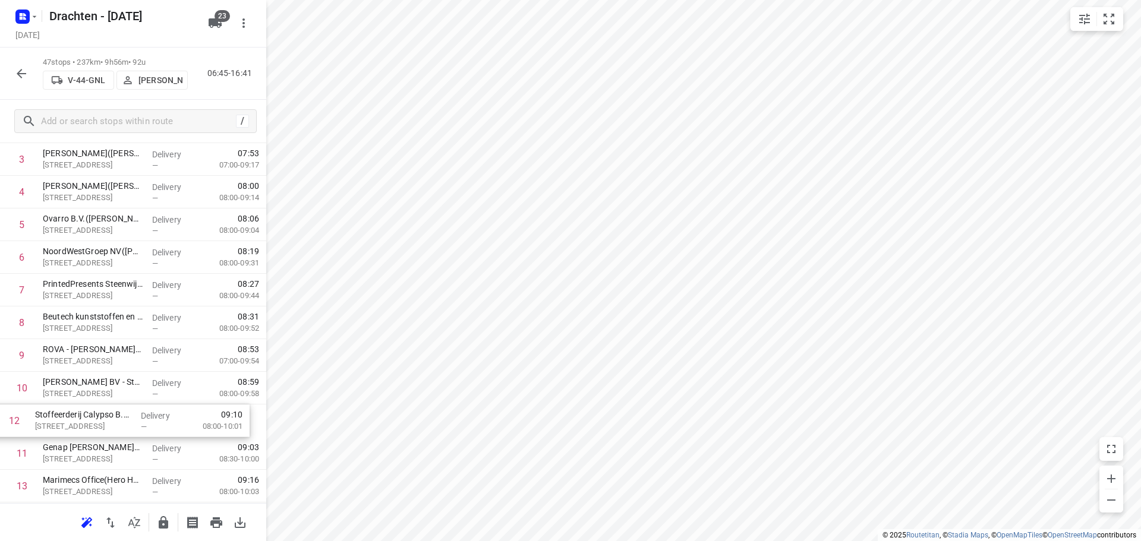
scroll to position [159, 0]
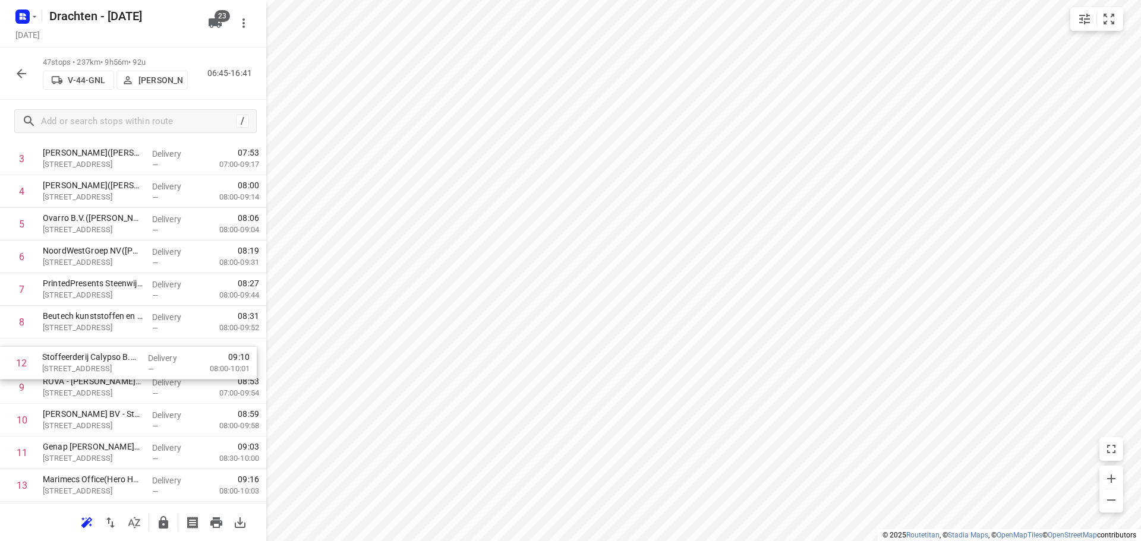
drag, startPoint x: 102, startPoint y: 456, endPoint x: 102, endPoint y: 358, distance: 98.7
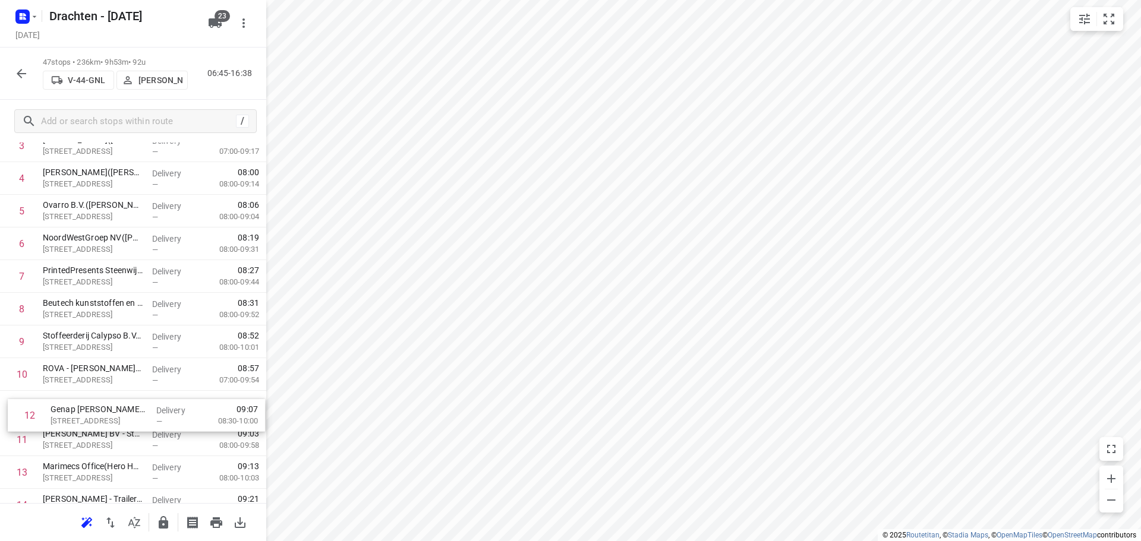
scroll to position [174, 0]
drag, startPoint x: 162, startPoint y: 448, endPoint x: 171, endPoint y: 396, distance: 52.5
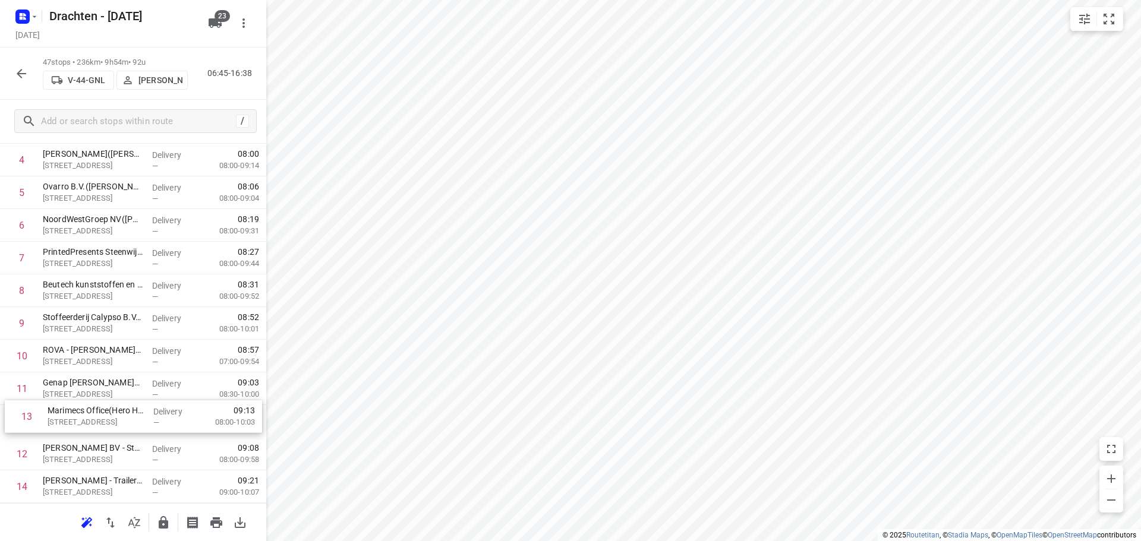
scroll to position [197, 0]
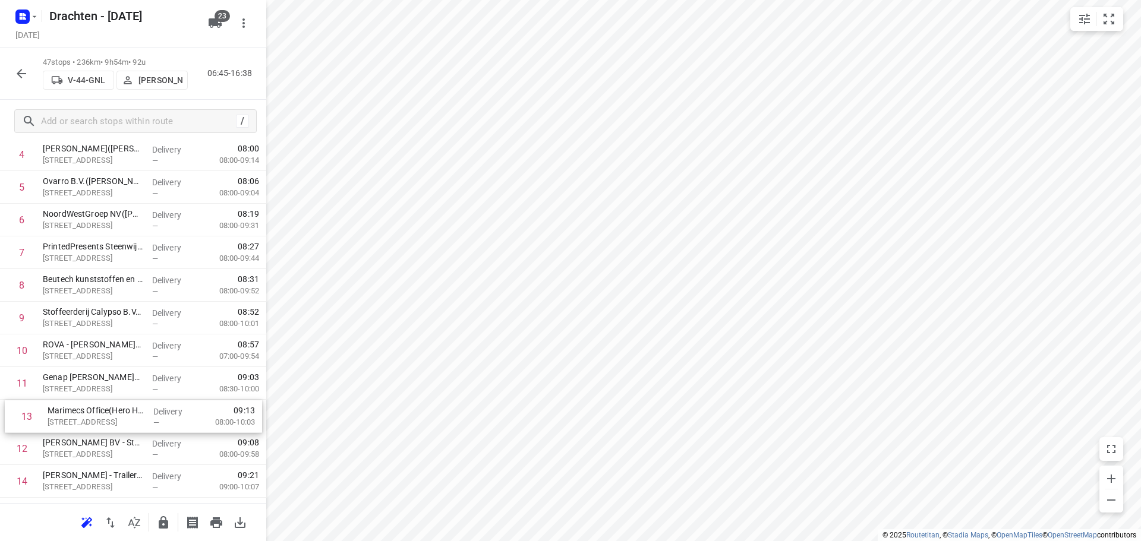
drag, startPoint x: 131, startPoint y: 476, endPoint x: 136, endPoint y: 416, distance: 60.2
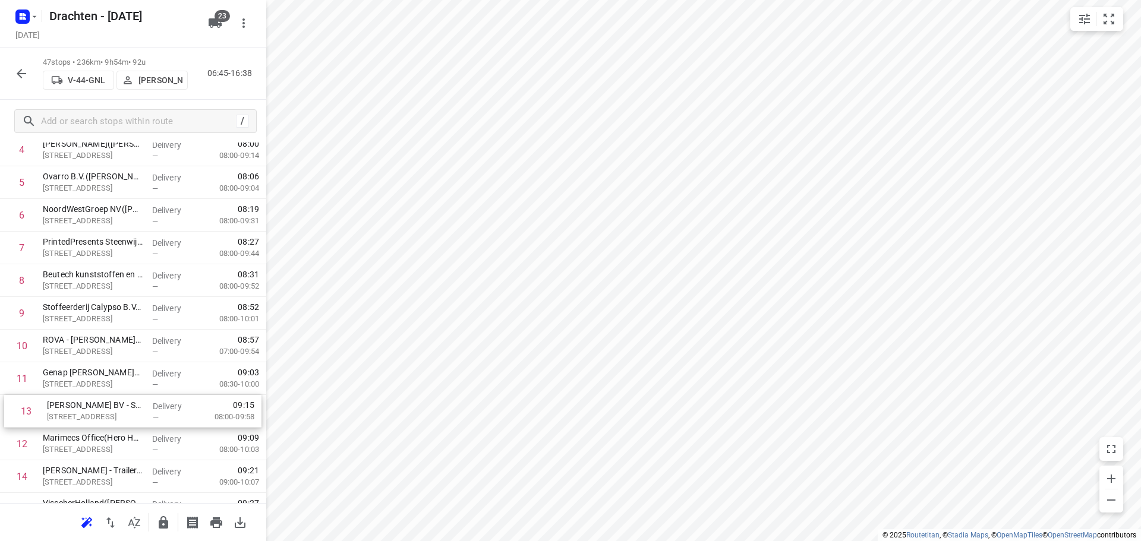
scroll to position [202, 0]
drag, startPoint x: 134, startPoint y: 443, endPoint x: 144, endPoint y: 368, distance: 75.7
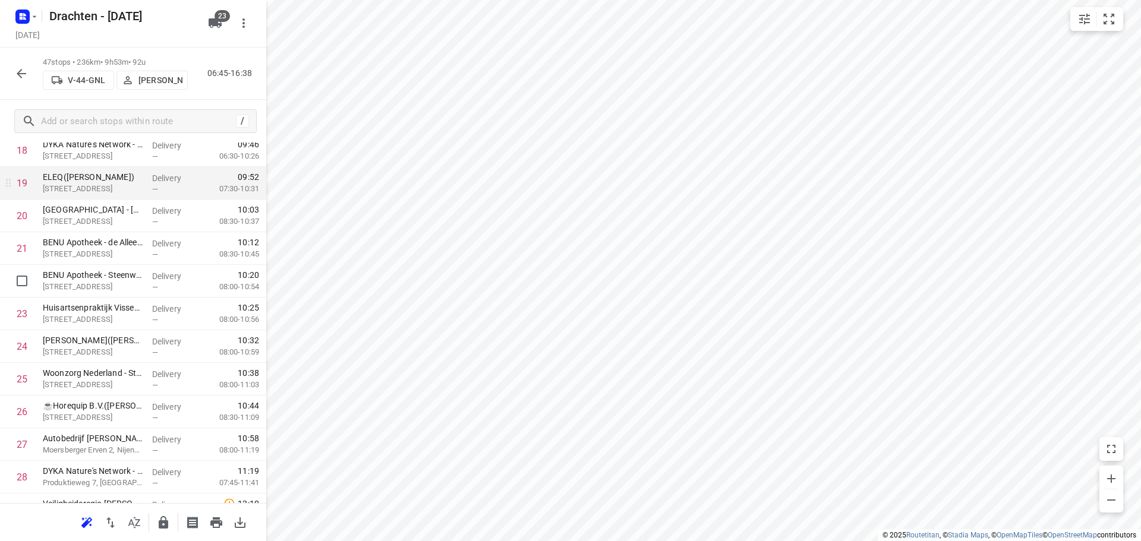
scroll to position [678, 0]
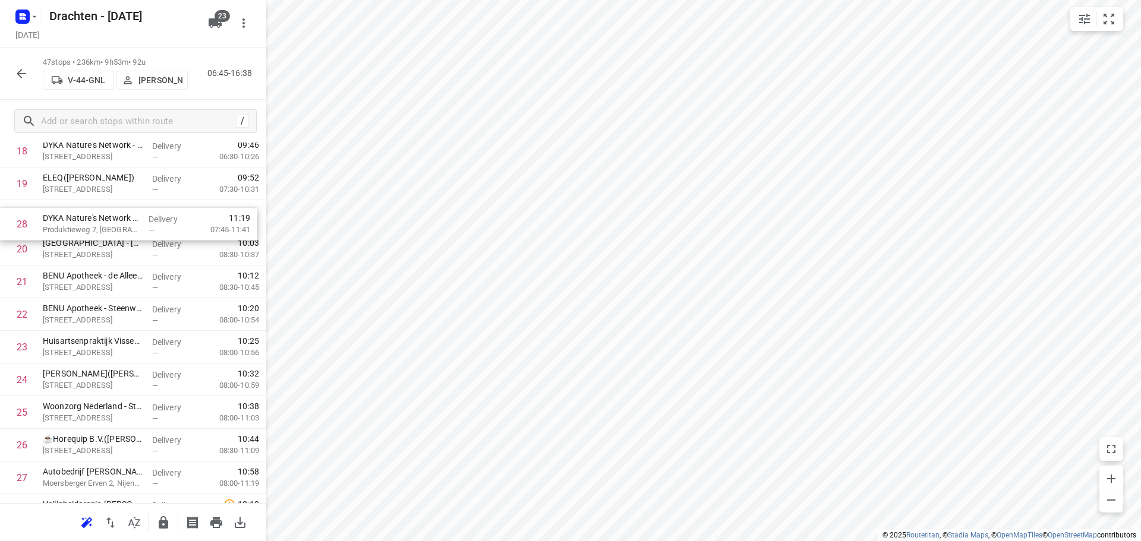
drag, startPoint x: 130, startPoint y: 458, endPoint x: 130, endPoint y: 220, distance: 238.3
click at [130, 220] on div "1 Koster Eurotransport B.V.(Dannick Koster) Ruige Weegbree 2, Wolvega Delivery …" at bounding box center [133, 347] width 266 height 1536
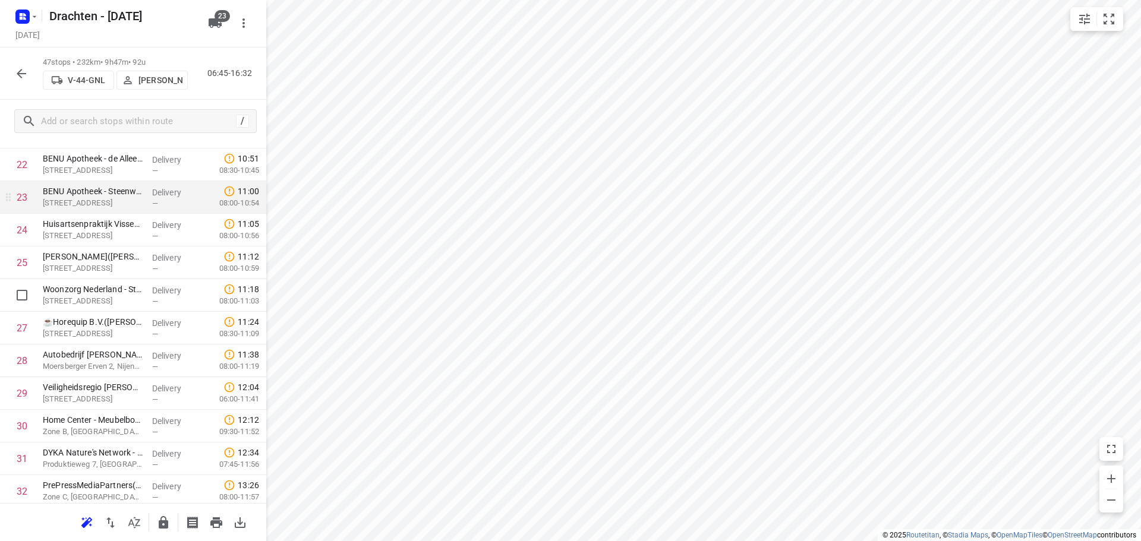
scroll to position [833, 0]
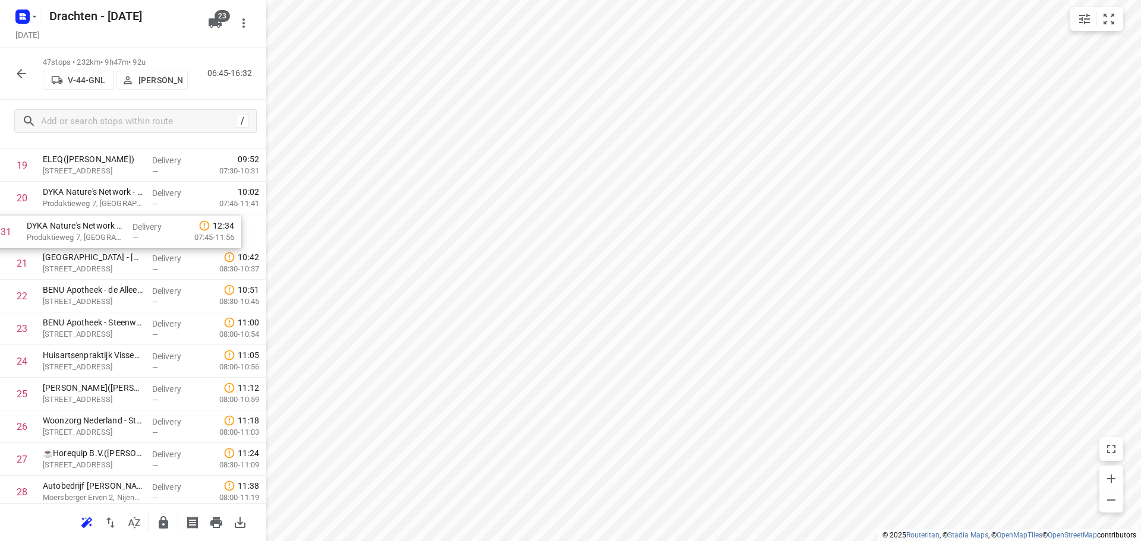
drag, startPoint x: 140, startPoint y: 408, endPoint x: 125, endPoint y: 236, distance: 172.5
click at [125, 236] on div "1 Koster Eurotransport B.V.(Dannick Koster) Ruige Weegbree 2, Wolvega Delivery …" at bounding box center [133, 329] width 266 height 1536
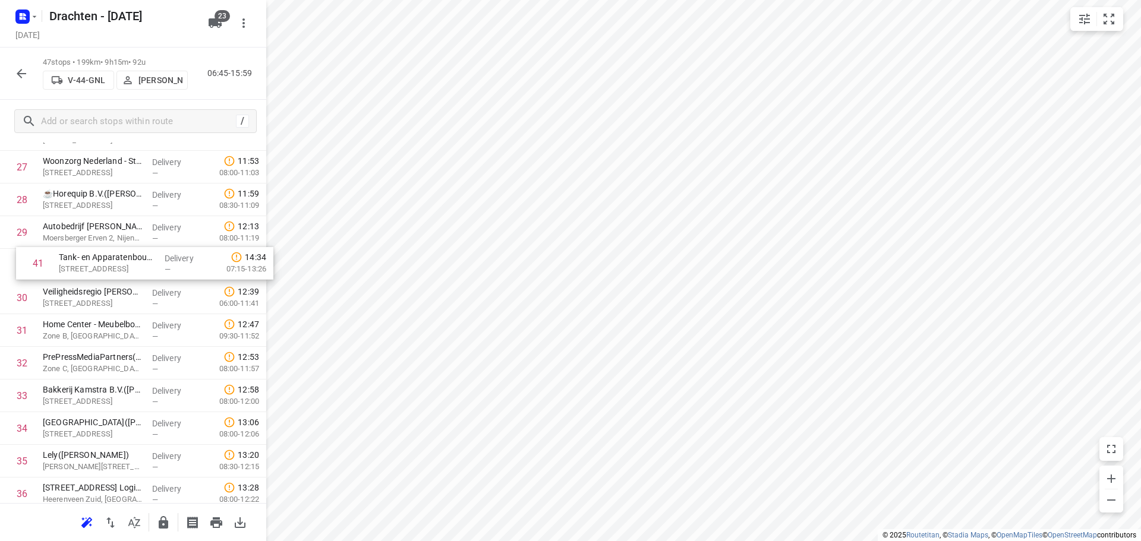
drag, startPoint x: 121, startPoint y: 423, endPoint x: 137, endPoint y: 270, distance: 153.1
click at [137, 270] on div "1 Koster Eurotransport B.V.(Dannick Koster) Ruige Weegbree 2, Wolvega Delivery …" at bounding box center [133, 69] width 266 height 1536
drag, startPoint x: 108, startPoint y: 393, endPoint x: 114, endPoint y: 316, distance: 77.5
click at [114, 316] on div "1 Koster Eurotransport B.V.(Dannick Koster) Ruige Weegbree 2, Wolvega Delivery …" at bounding box center [133, 69] width 266 height 1536
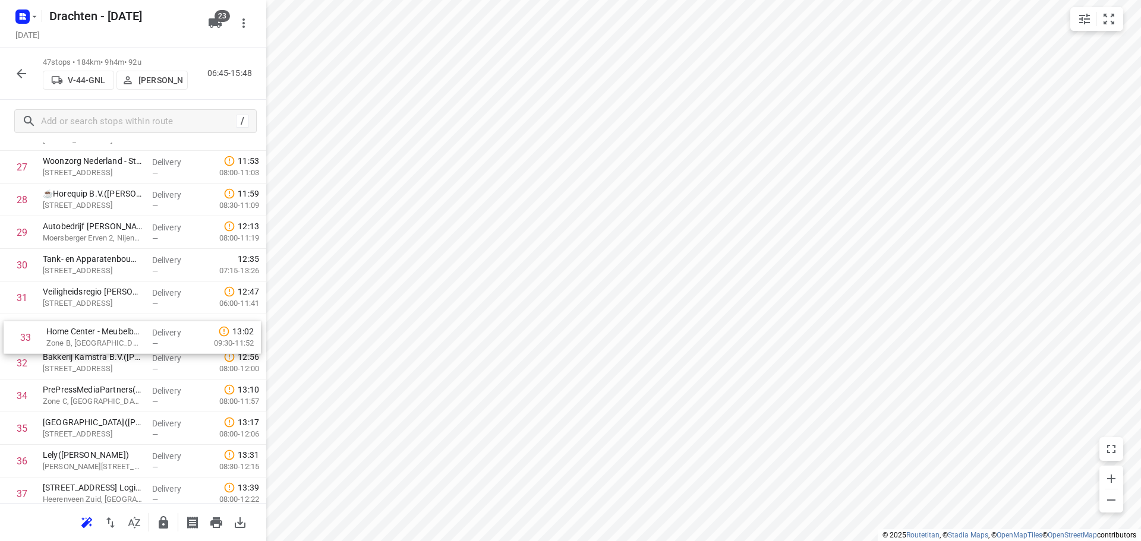
drag, startPoint x: 100, startPoint y: 365, endPoint x: 103, endPoint y: 336, distance: 28.6
click at [103, 336] on div "1 Koster Eurotransport B.V.(Dannick Koster) Ruige Weegbree 2, Wolvega Delivery …" at bounding box center [133, 69] width 266 height 1536
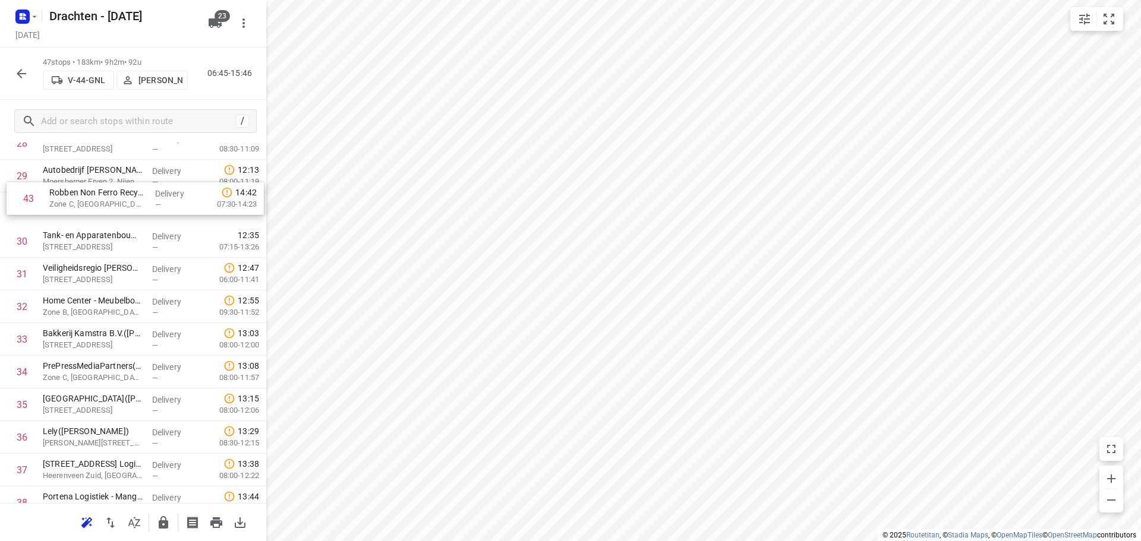
scroll to position [987, 0]
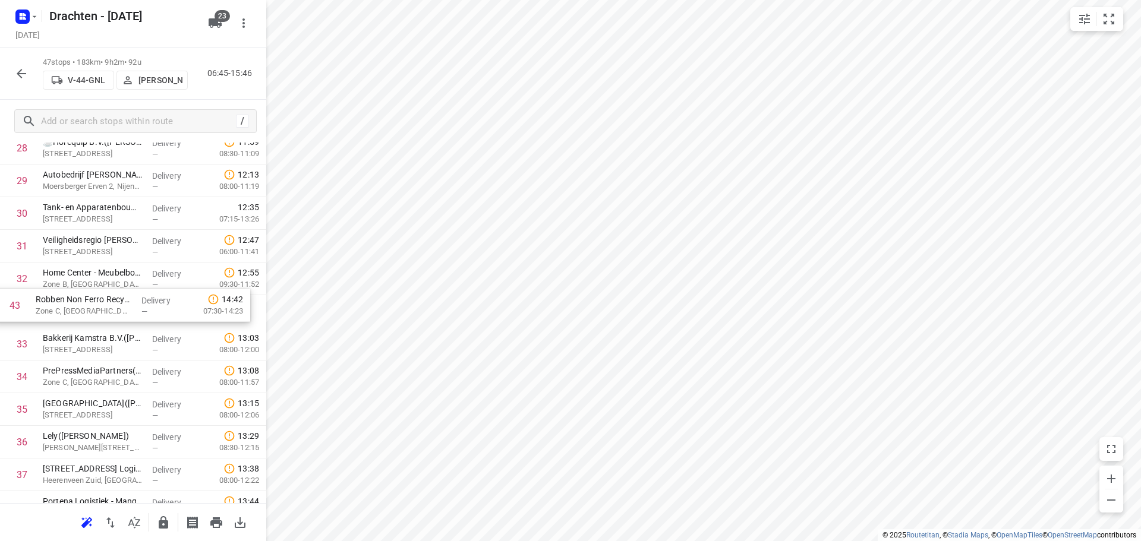
drag, startPoint x: 155, startPoint y: 452, endPoint x: 145, endPoint y: 295, distance: 157.2
click at [145, 295] on div "1 Koster Eurotransport B.V.(Dannick Koster) Ruige Weegbree 2, Wolvega Delivery …" at bounding box center [133, 17] width 266 height 1536
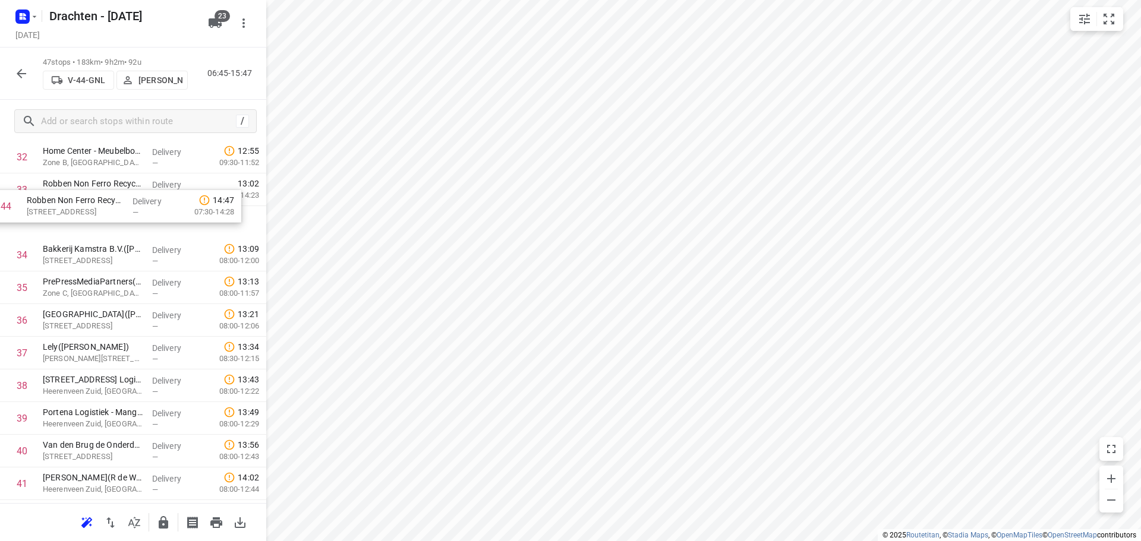
scroll to position [1107, 0]
drag, startPoint x: 112, startPoint y: 436, endPoint x: 108, endPoint y: 224, distance: 212.2
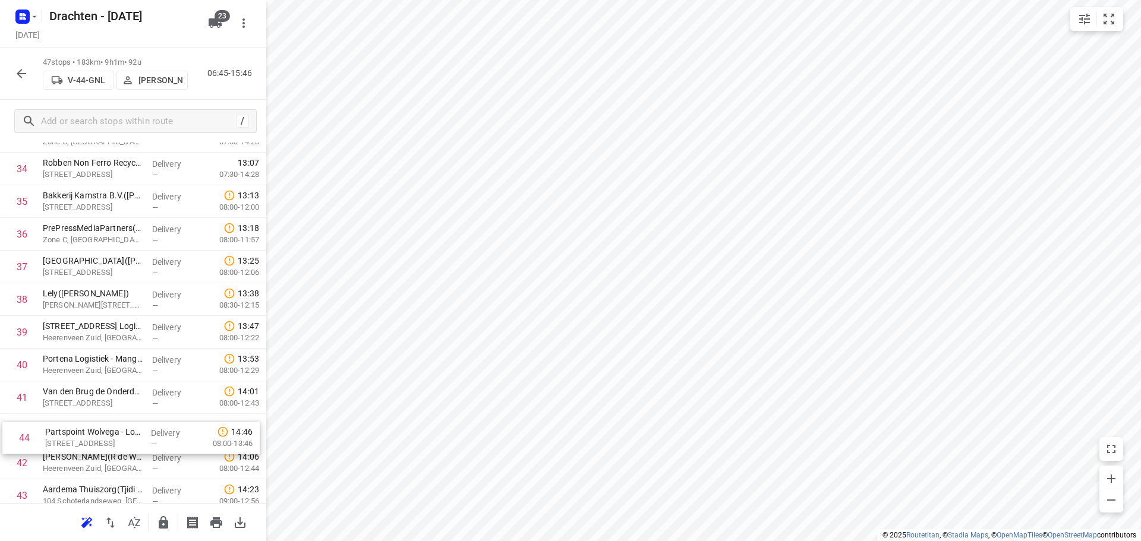
scroll to position [1166, 0]
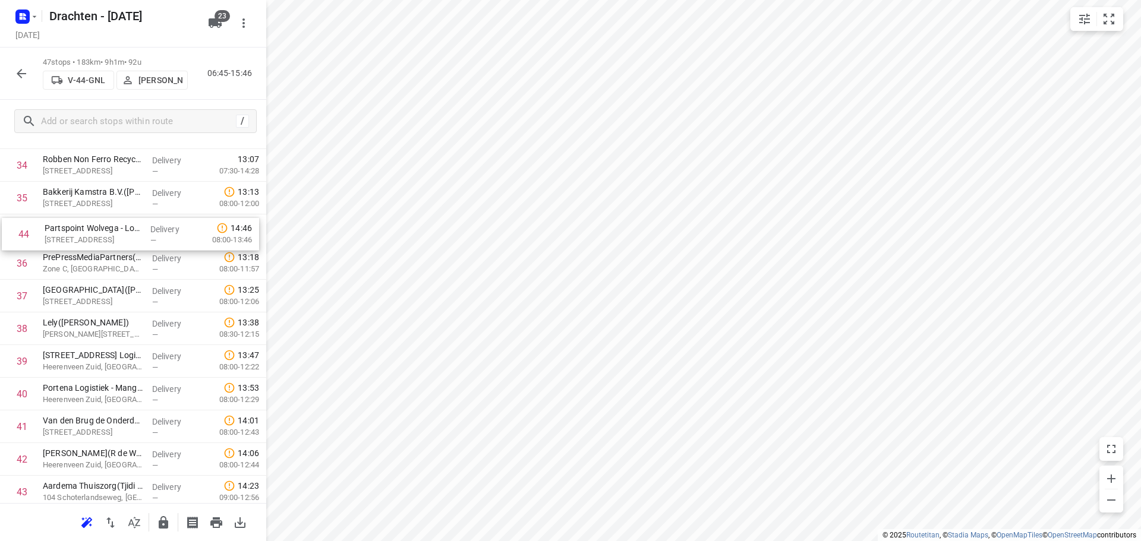
drag, startPoint x: 95, startPoint y: 493, endPoint x: 97, endPoint y: 218, distance: 275.2
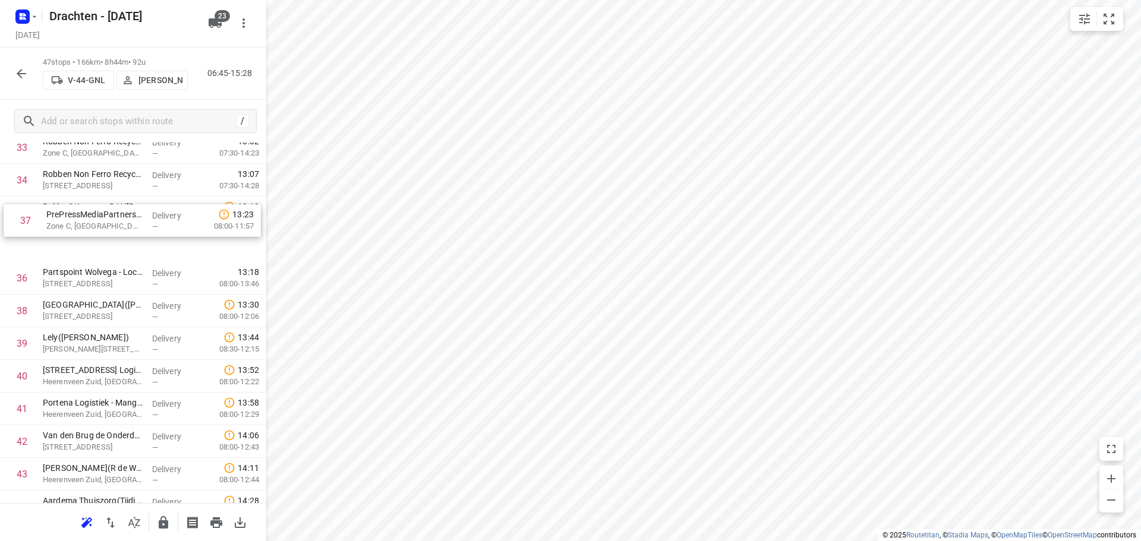
drag, startPoint x: 102, startPoint y: 270, endPoint x: 106, endPoint y: 213, distance: 57.2
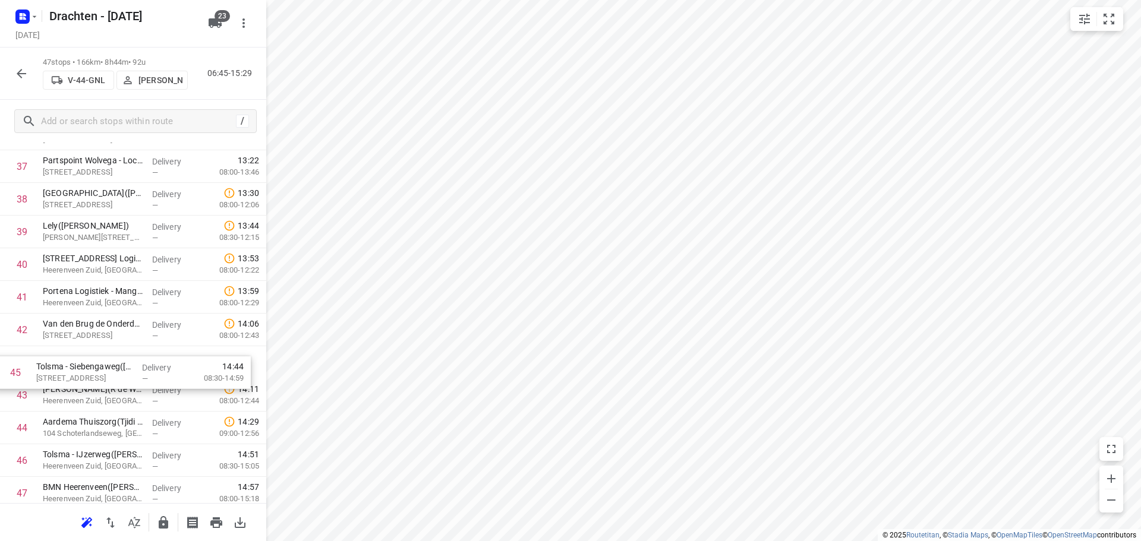
scroll to position [1263, 0]
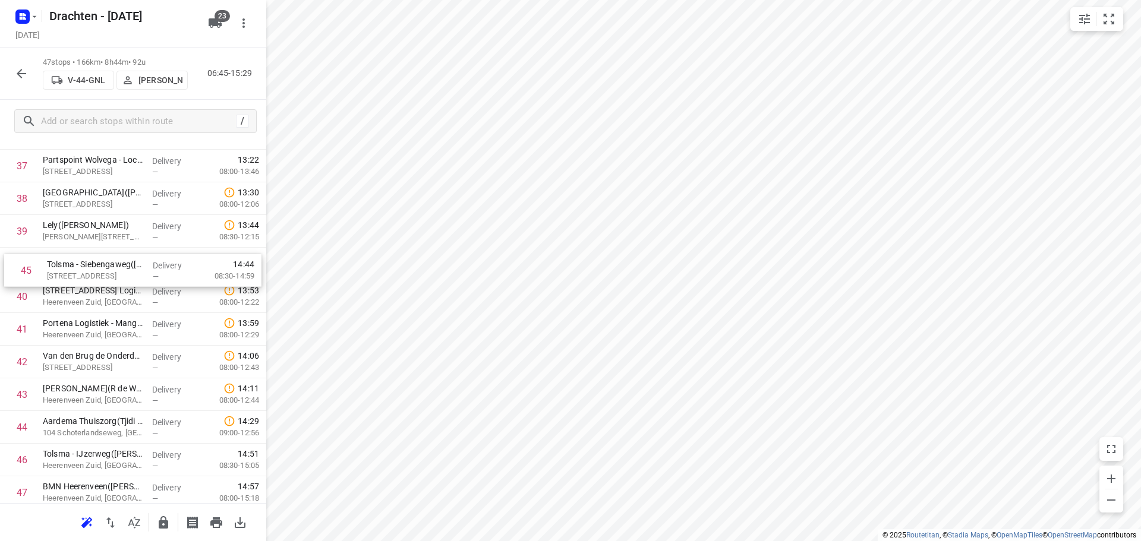
drag, startPoint x: 107, startPoint y: 432, endPoint x: 112, endPoint y: 257, distance: 174.8
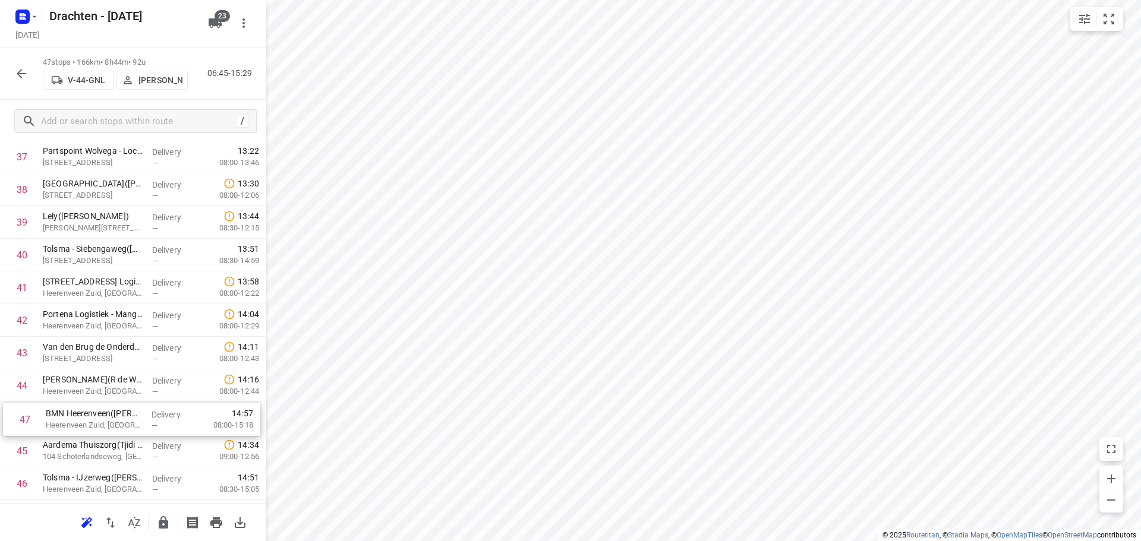
scroll to position [1274, 0]
drag, startPoint x: 119, startPoint y: 486, endPoint x: 125, endPoint y: 345, distance: 141.0
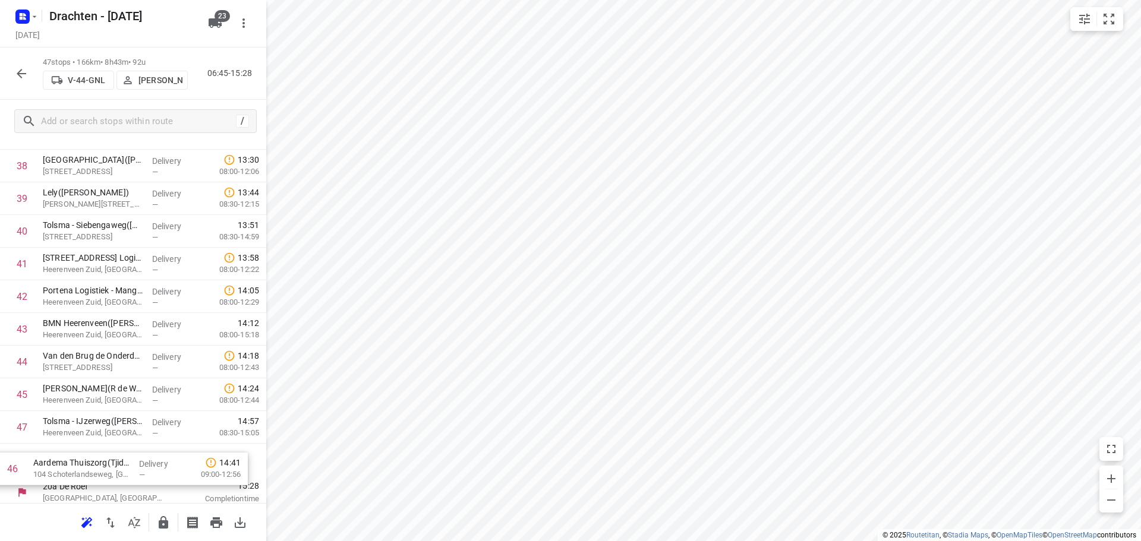
scroll to position [1302, 0]
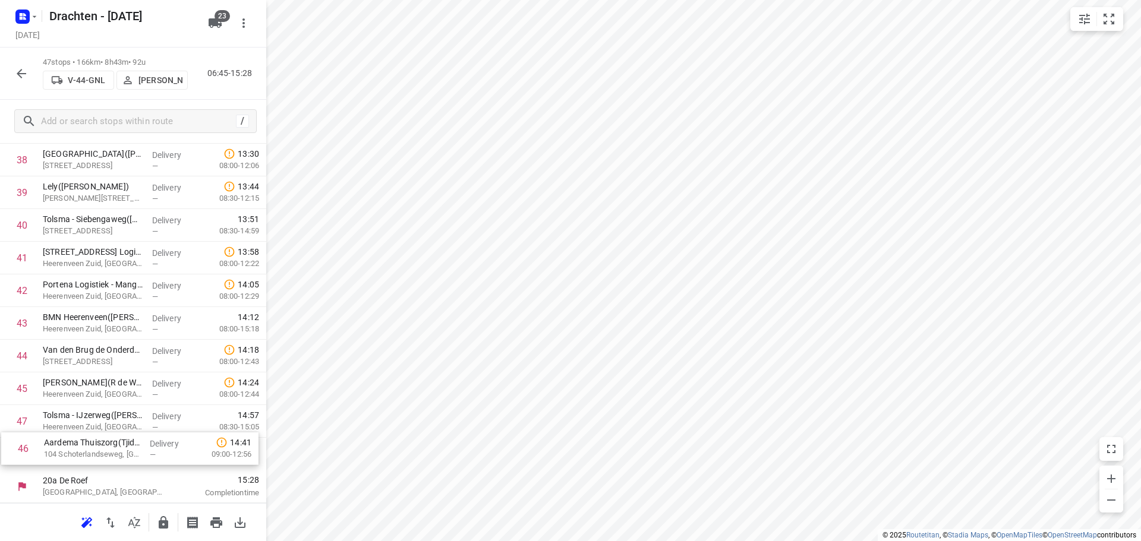
drag, startPoint x: 154, startPoint y: 454, endPoint x: 153, endPoint y: 461, distance: 7.2
click at [157, 516] on icon "button" at bounding box center [163, 523] width 14 height 14
click at [21, 80] on icon "button" at bounding box center [21, 74] width 14 height 14
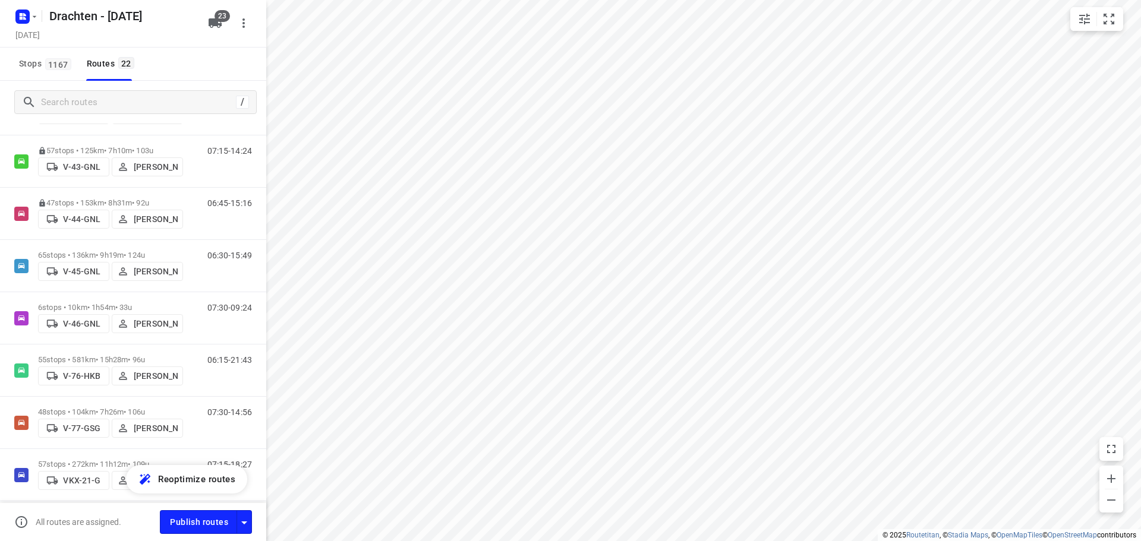
scroll to position [416, 0]
click at [136, 250] on p "65 stops • 136km • 9h19m • 124u" at bounding box center [110, 254] width 145 height 9
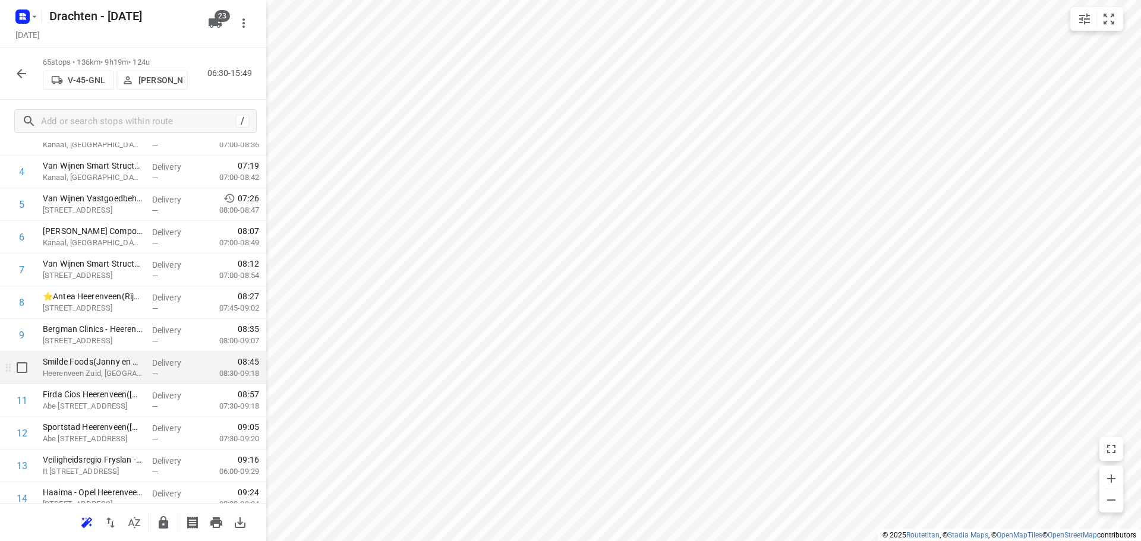
scroll to position [238, 0]
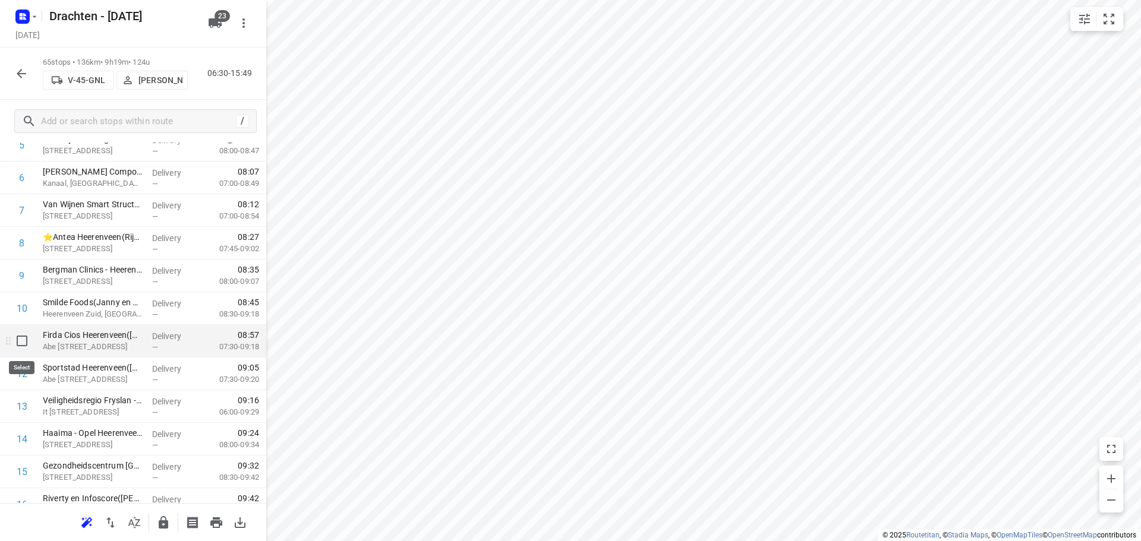
click at [21, 339] on input "checkbox" at bounding box center [22, 341] width 24 height 24
checkbox input "true"
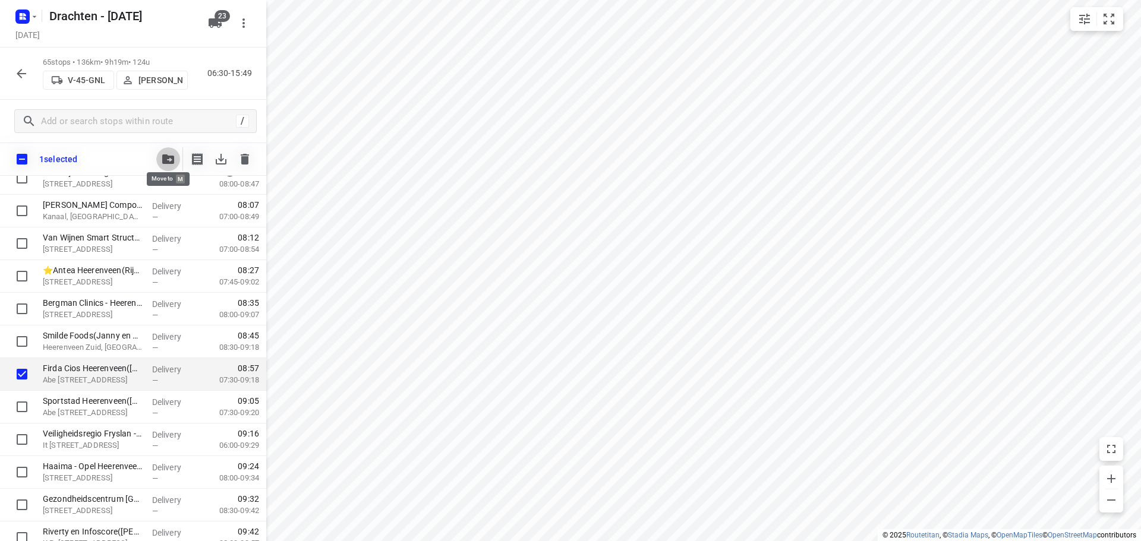
click at [166, 163] on icon "button" at bounding box center [168, 160] width 12 height 10
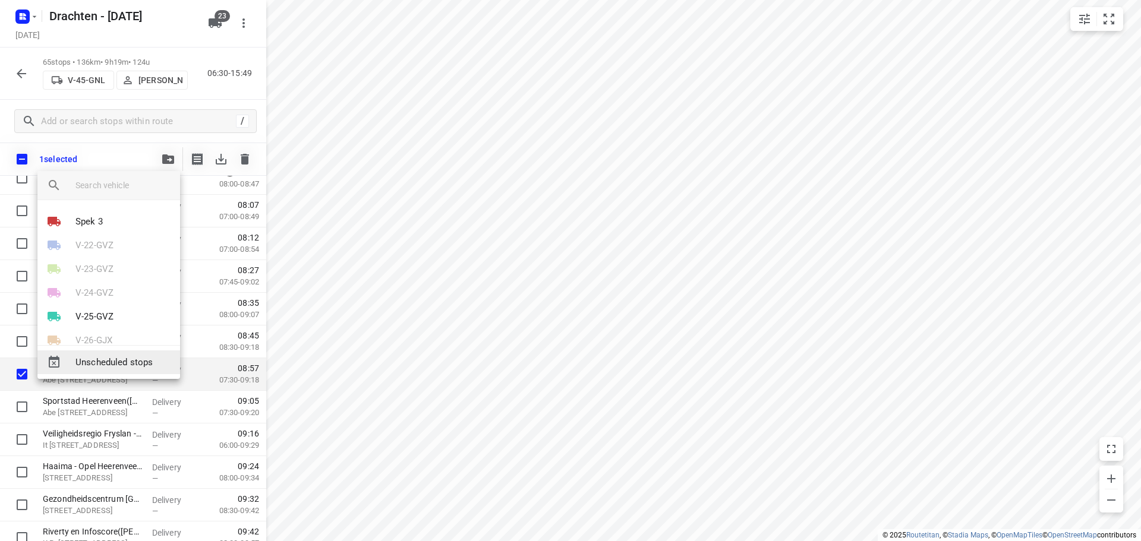
click at [106, 364] on span "Unscheduled stops" at bounding box center [122, 363] width 95 height 14
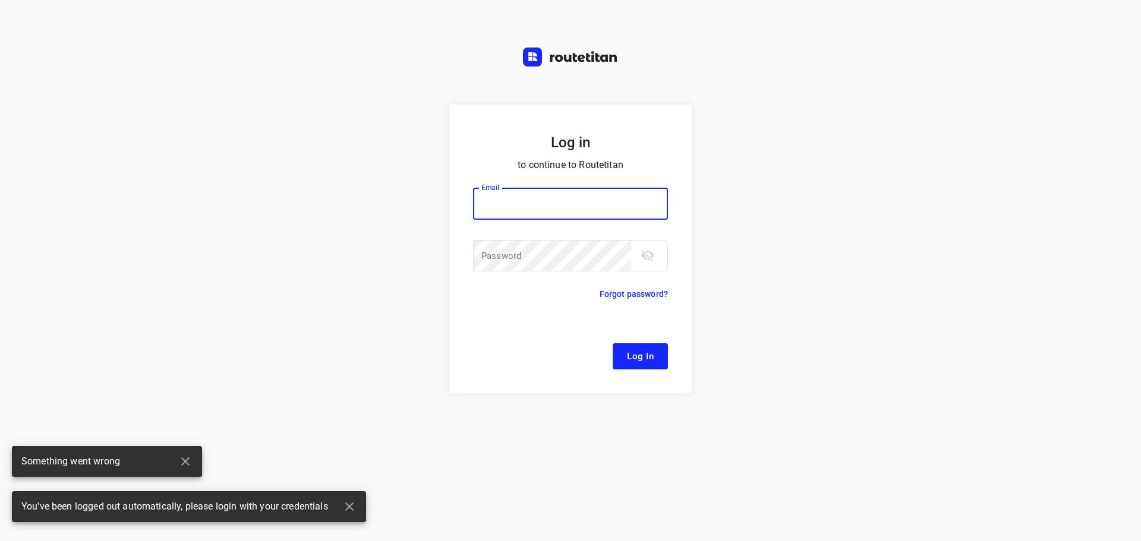
click at [571, 188] on input "email" at bounding box center [570, 204] width 195 height 32
type input "remco@fruitopjewerk.nl"
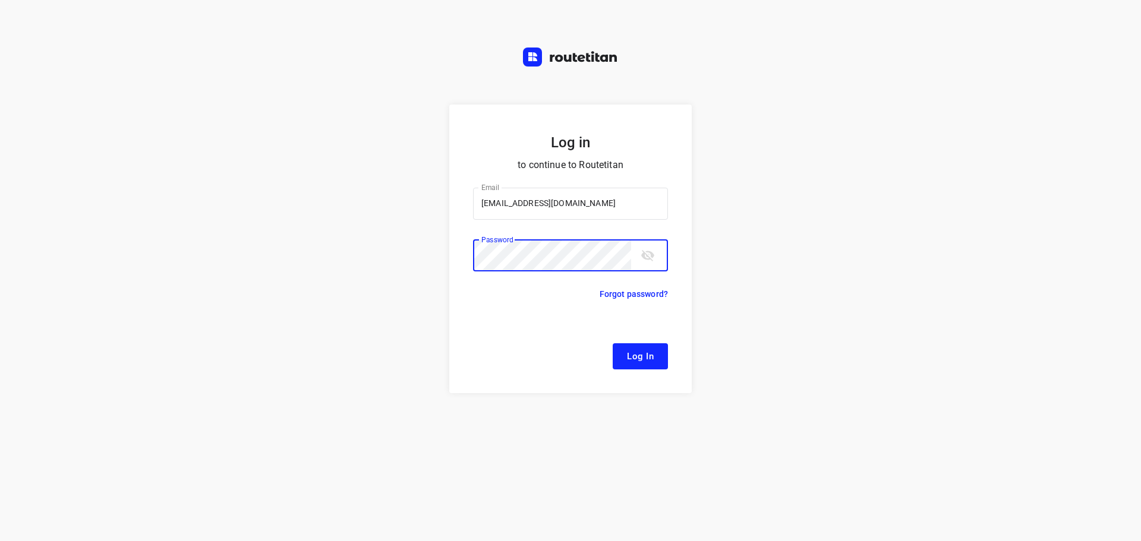
click at [613, 344] on button "Log In" at bounding box center [640, 357] width 55 height 26
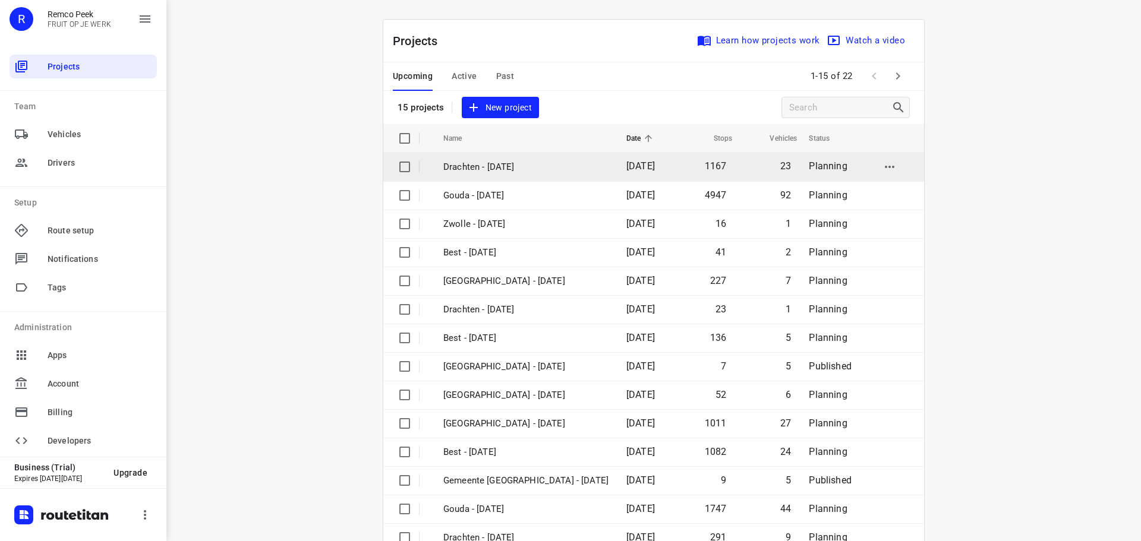
click at [480, 170] on p "Drachten - [DATE]" at bounding box center [525, 167] width 165 height 14
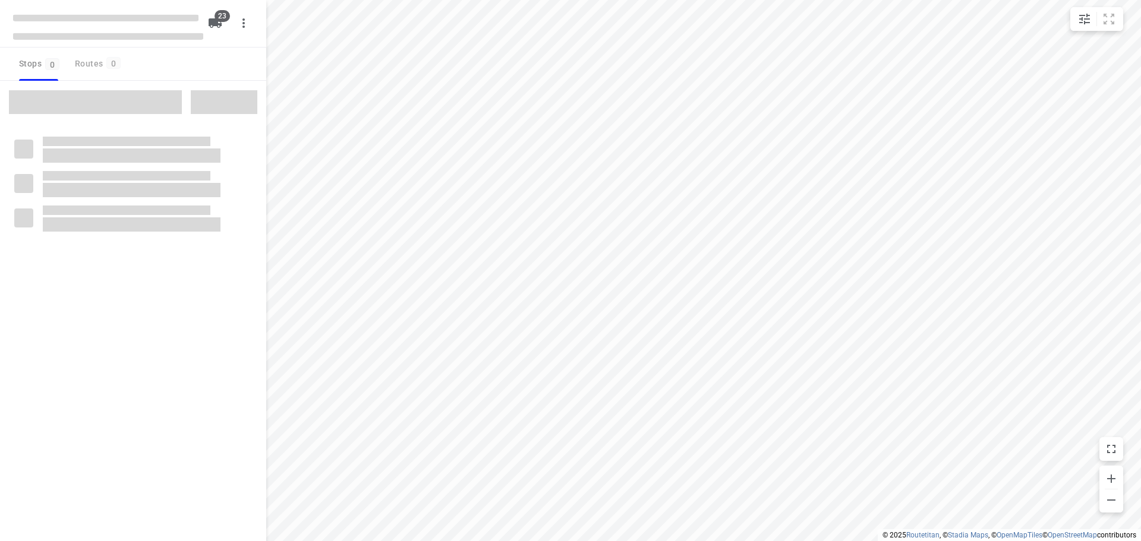
checkbox input "true"
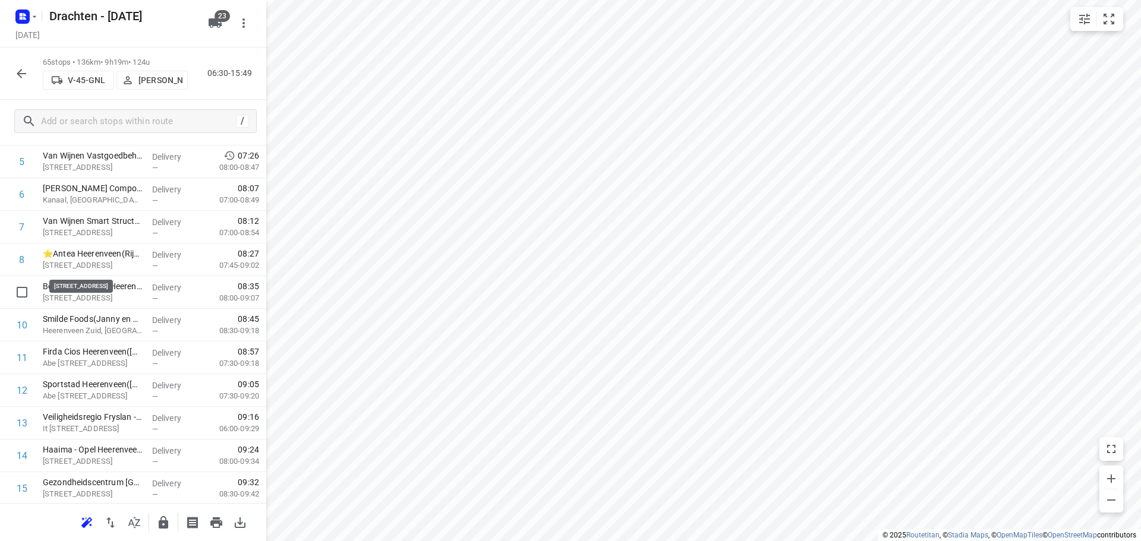
scroll to position [238, 0]
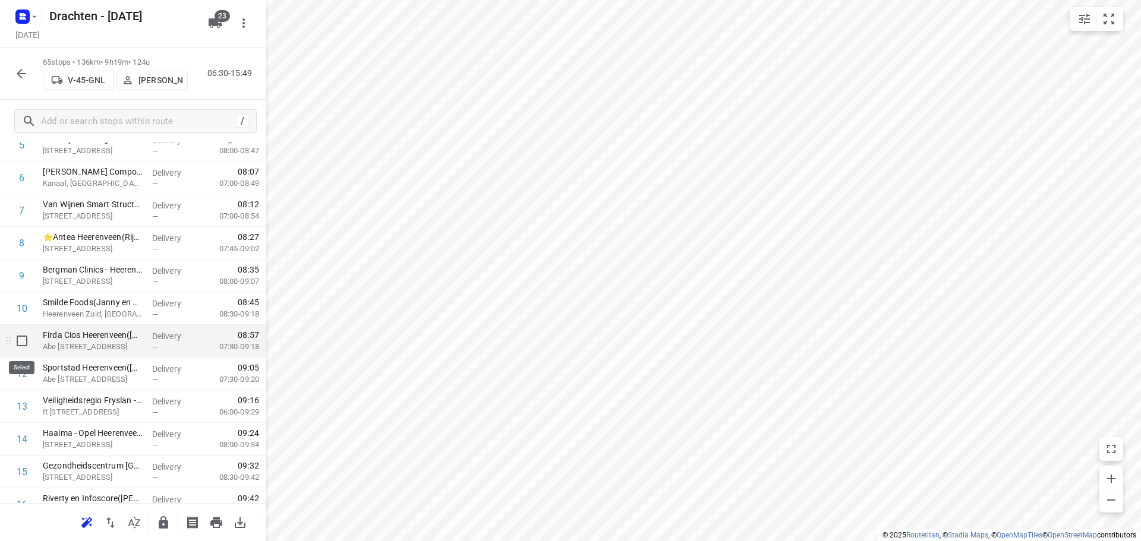
click at [23, 342] on input "checkbox" at bounding box center [22, 341] width 24 height 24
checkbox input "true"
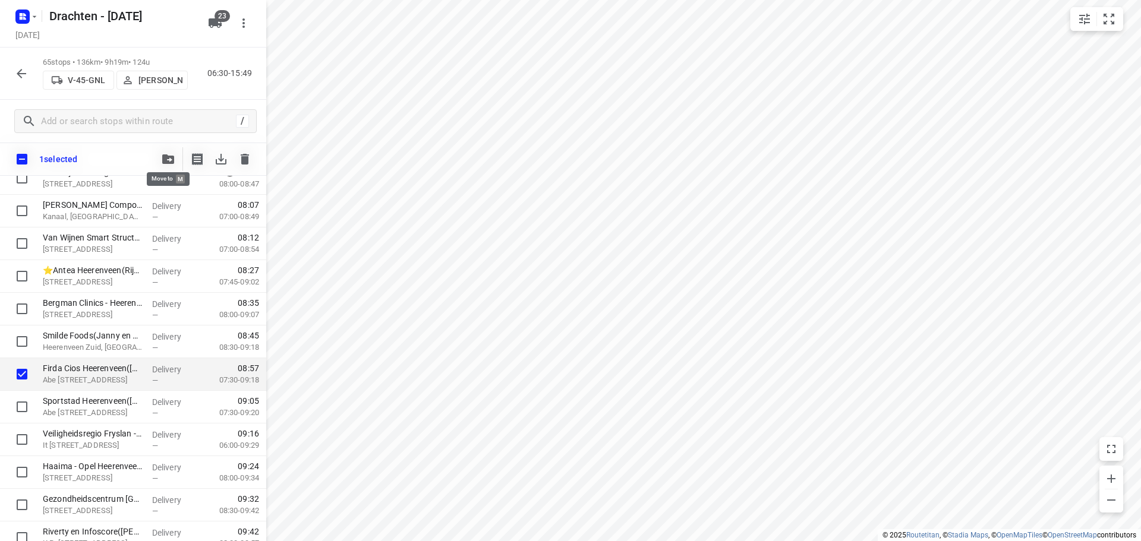
click at [165, 150] on button "button" at bounding box center [168, 159] width 24 height 24
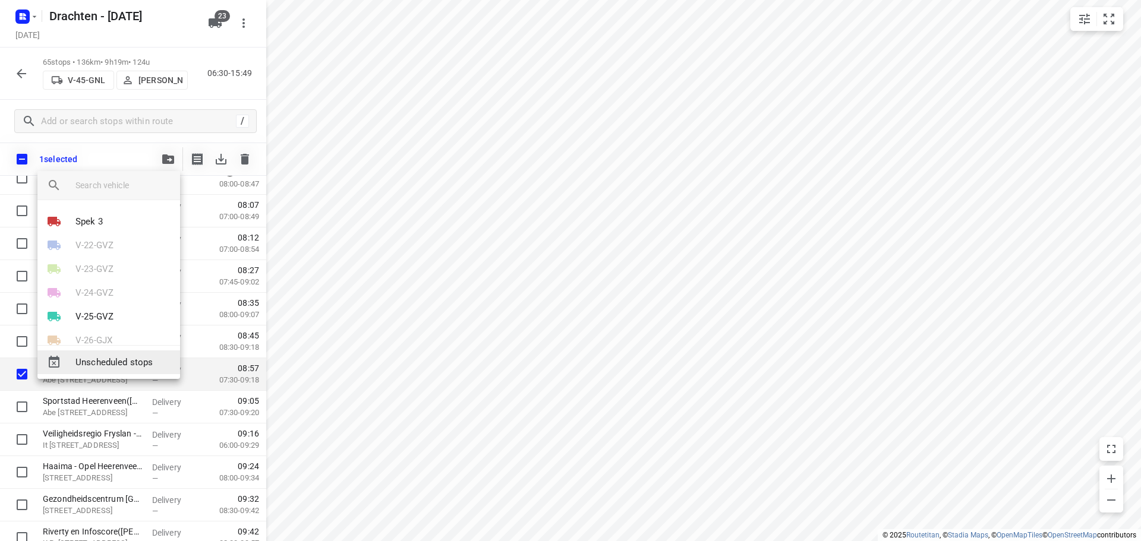
click at [118, 354] on div "Unscheduled stops" at bounding box center [108, 363] width 143 height 24
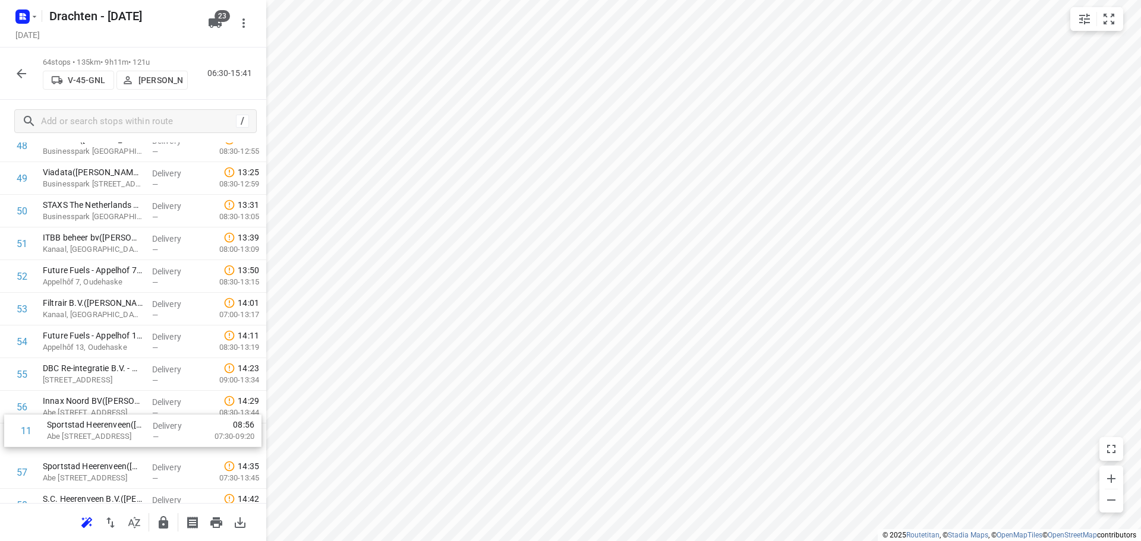
drag, startPoint x: 138, startPoint y: 333, endPoint x: 146, endPoint y: 427, distance: 94.2
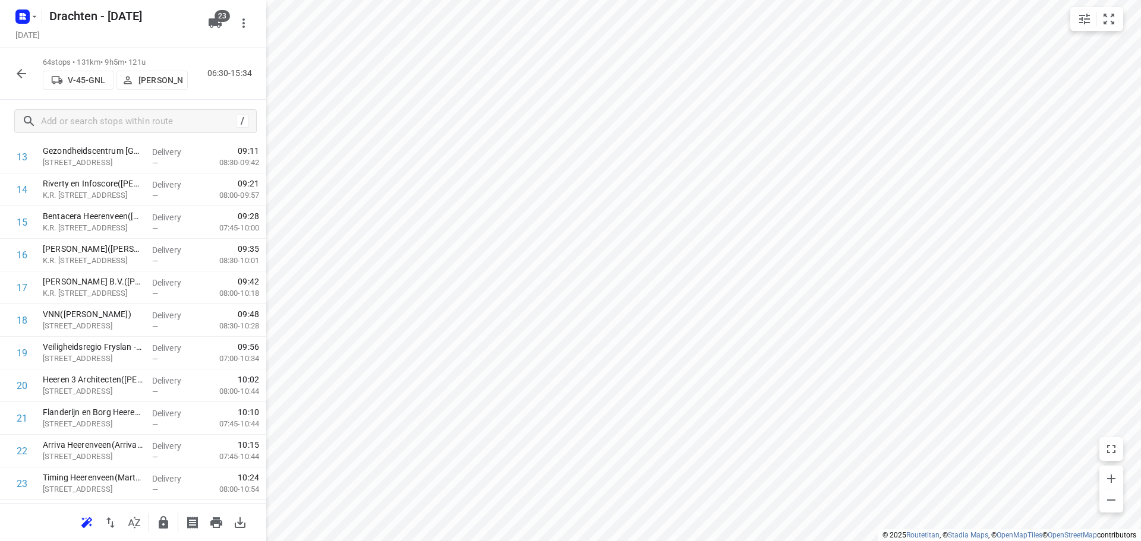
scroll to position [547, 0]
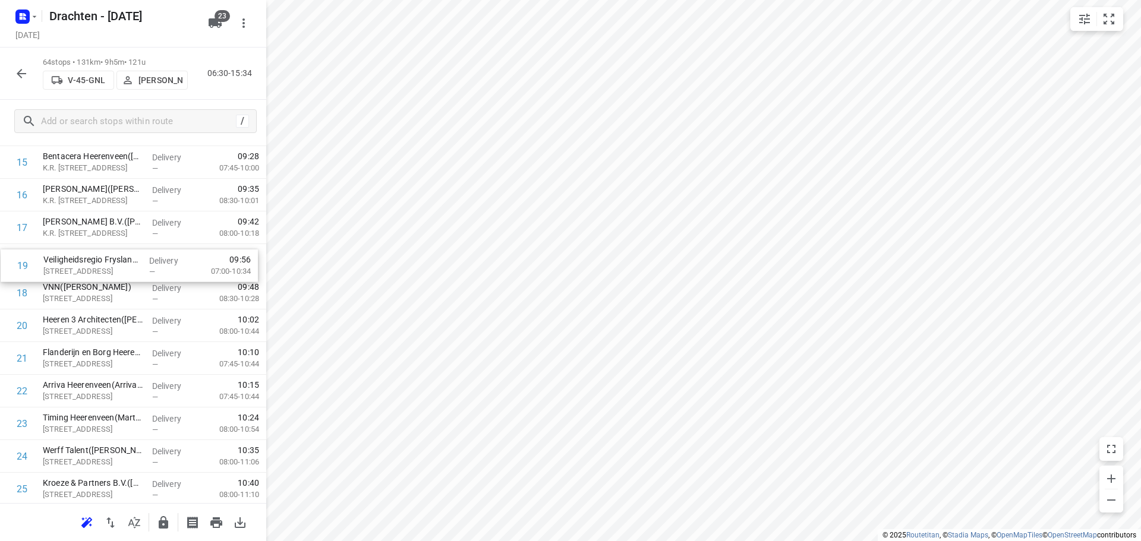
drag, startPoint x: 138, startPoint y: 303, endPoint x: 140, endPoint y: 268, distance: 34.6
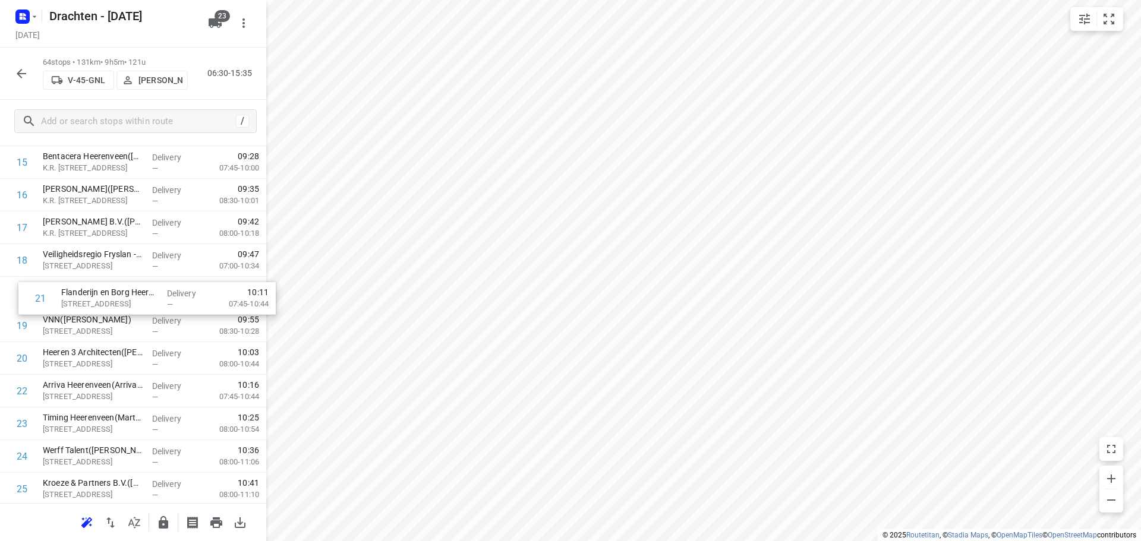
drag, startPoint x: 71, startPoint y: 359, endPoint x: 90, endPoint y: 292, distance: 70.0
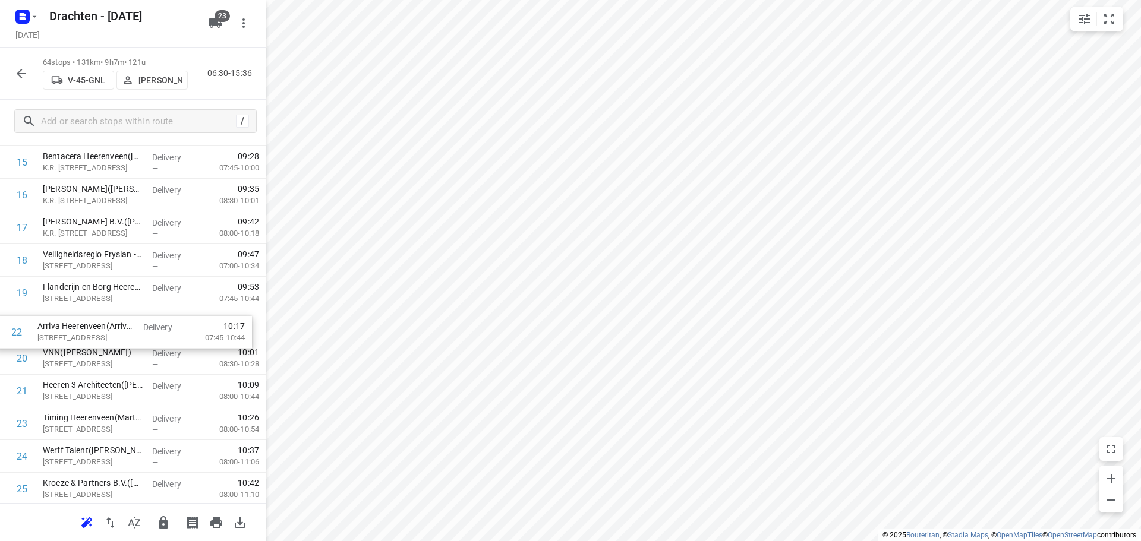
drag, startPoint x: 85, startPoint y: 397, endPoint x: 80, endPoint y: 323, distance: 73.9
drag, startPoint x: 103, startPoint y: 434, endPoint x: 112, endPoint y: 361, distance: 74.2
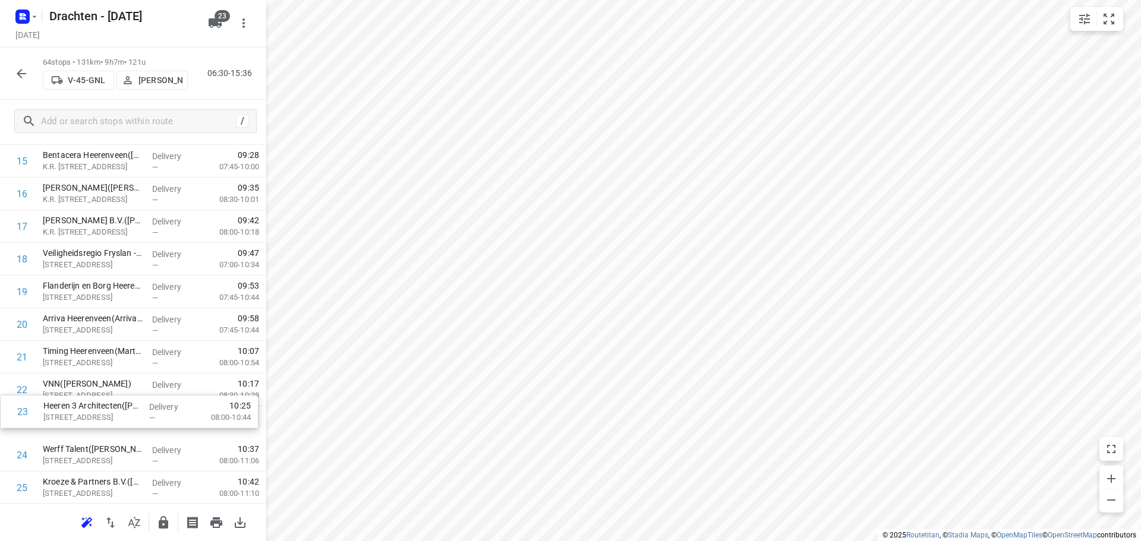
scroll to position [550, 0]
drag, startPoint x: 100, startPoint y: 426, endPoint x: 103, endPoint y: 391, distance: 35.2
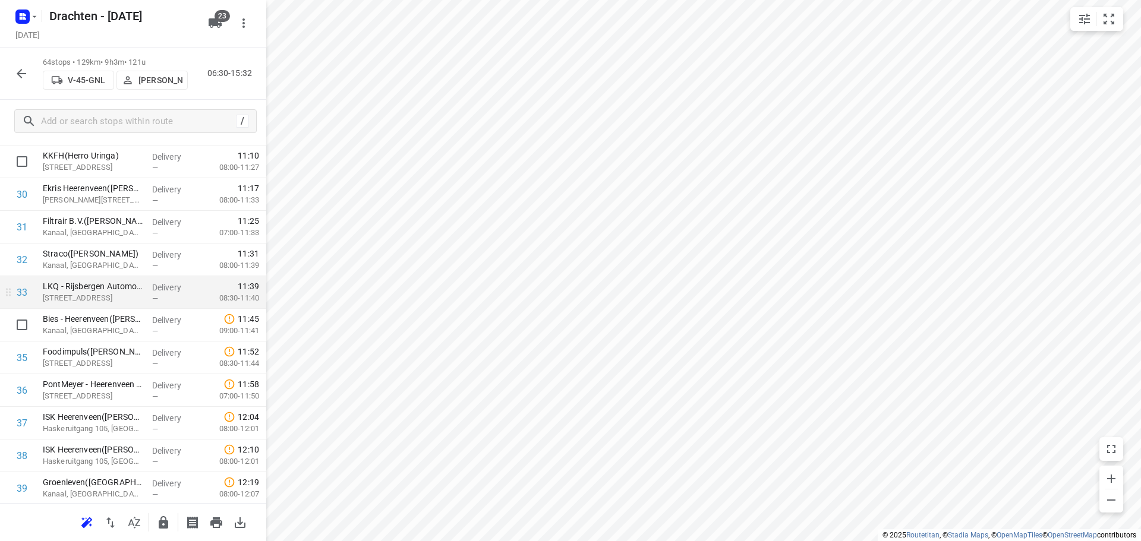
scroll to position [1025, 0]
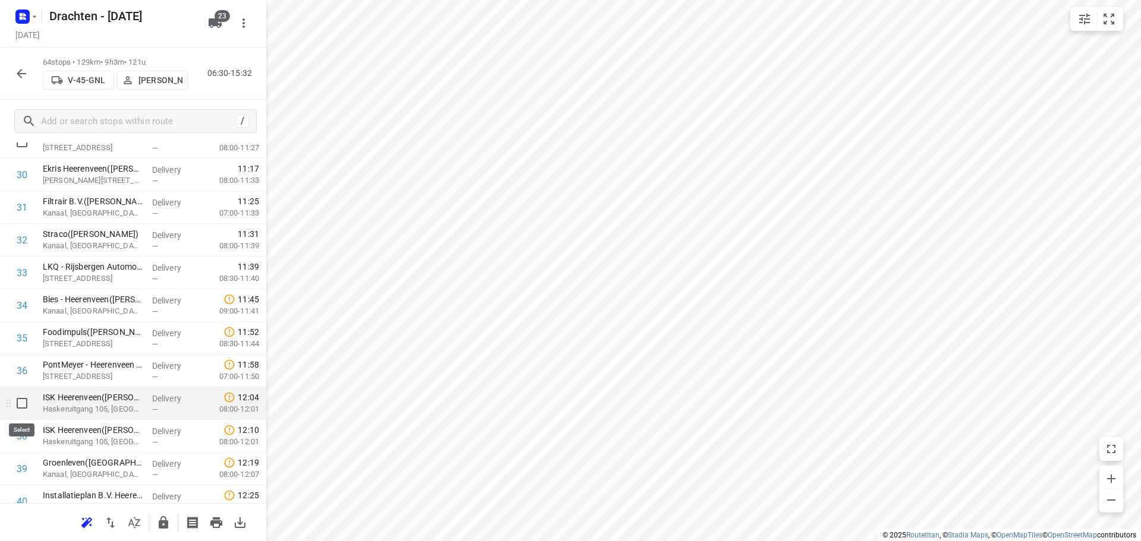
click at [17, 411] on input "checkbox" at bounding box center [22, 404] width 24 height 24
checkbox input "true"
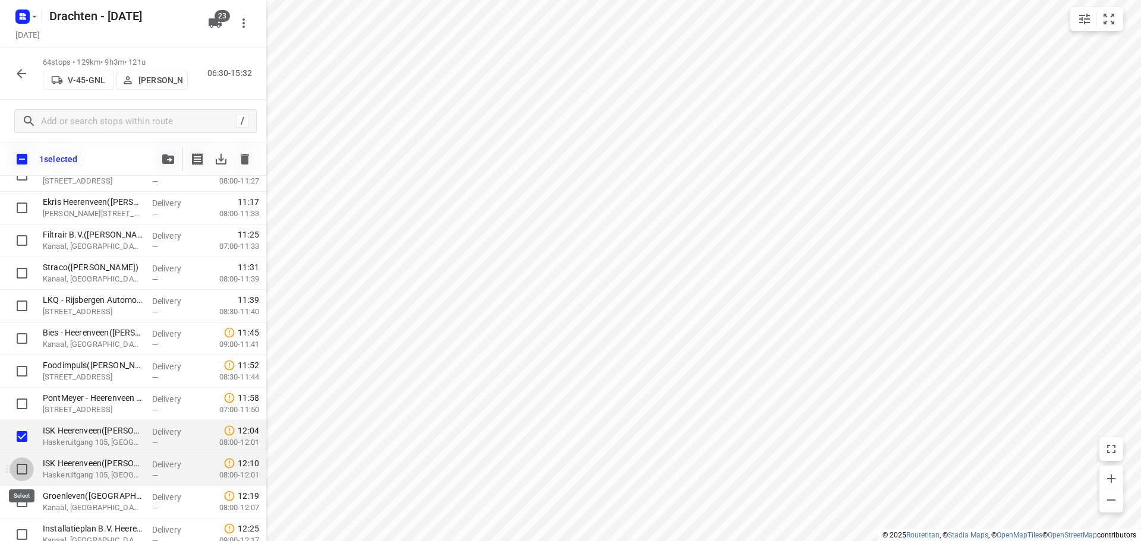
click at [30, 472] on input "checkbox" at bounding box center [22, 470] width 24 height 24
checkbox input "true"
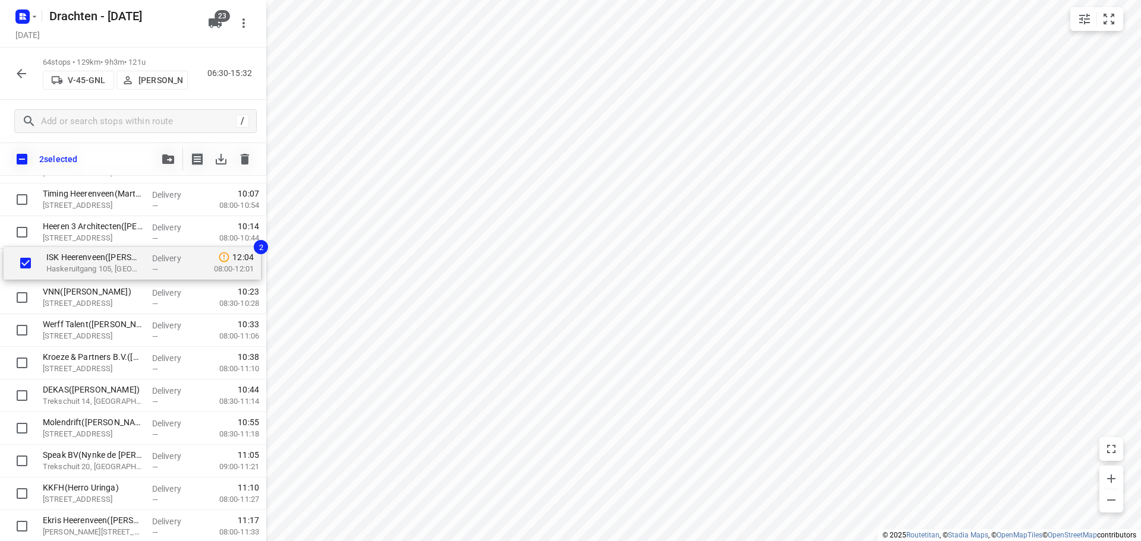
scroll to position [739, 0]
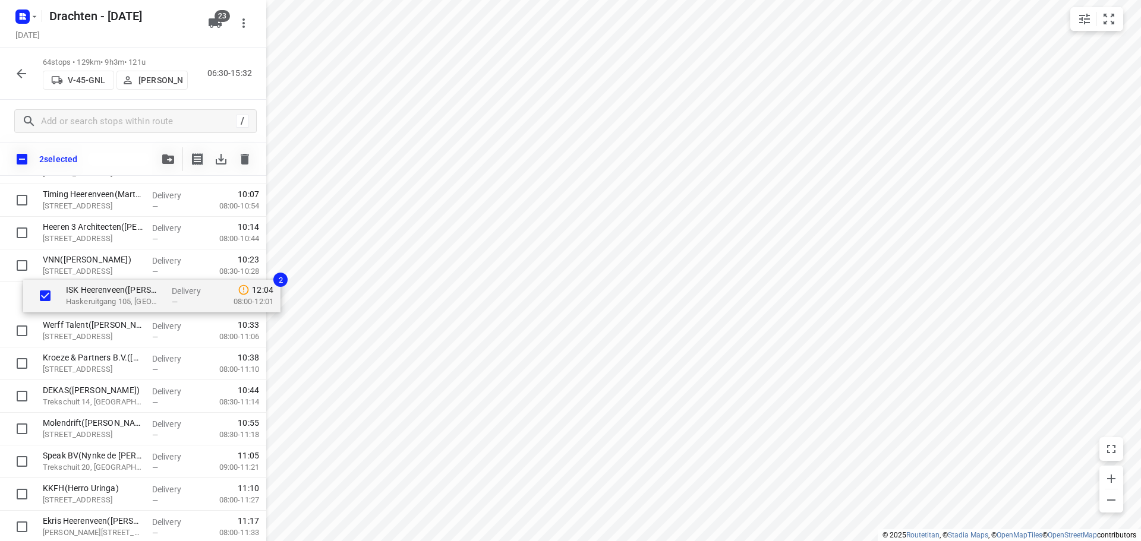
drag, startPoint x: 143, startPoint y: 437, endPoint x: 166, endPoint y: 293, distance: 146.3
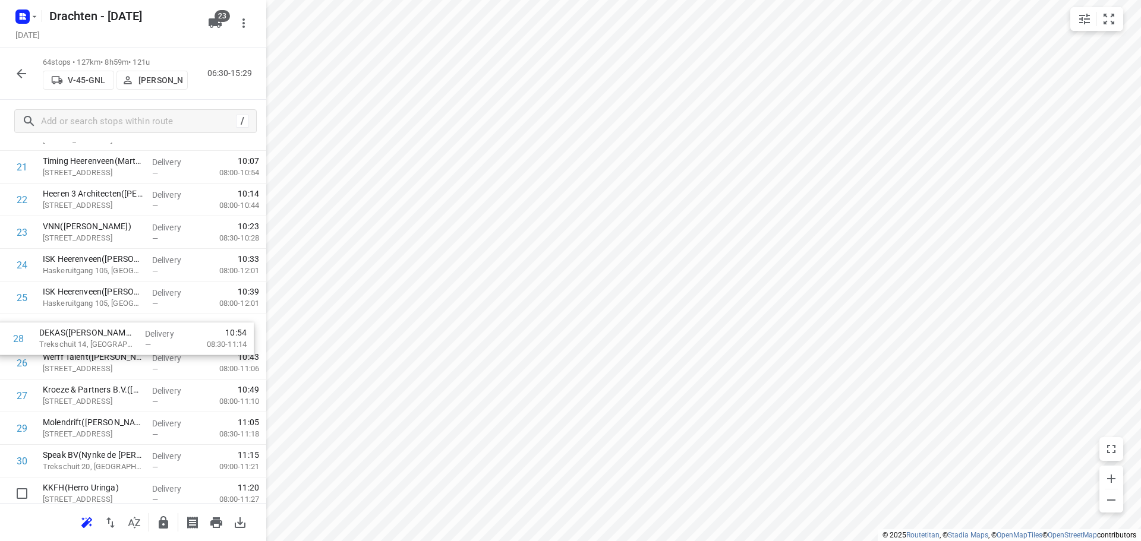
drag, startPoint x: 115, startPoint y: 401, endPoint x: 113, endPoint y: 335, distance: 66.0
click at [113, 335] on div "1 ⭐Van der Werff Logistics | It Dok 8(Lieneke) Kanaal, Heerenveen Delivery — 06…" at bounding box center [133, 543] width 266 height 2092
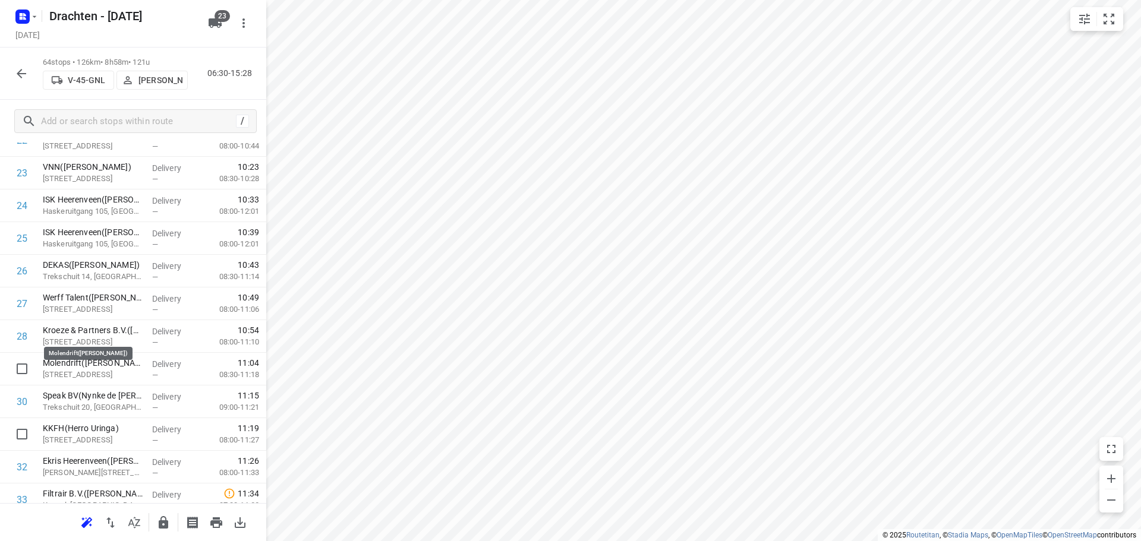
scroll to position [858, 0]
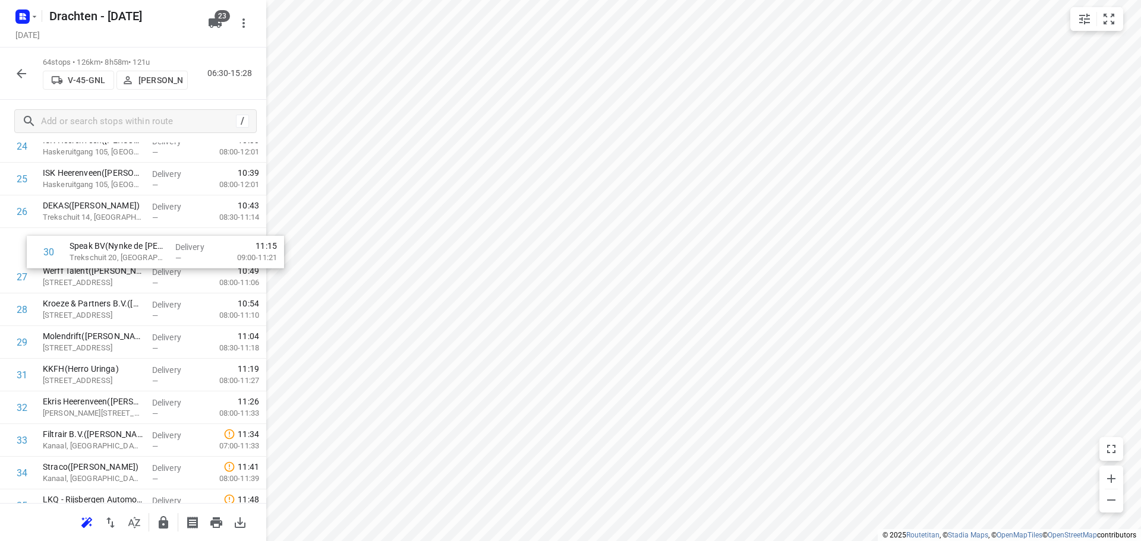
drag, startPoint x: 129, startPoint y: 345, endPoint x: 155, endPoint y: 248, distance: 100.9
click at [155, 248] on div "1 ⭐Van der Werff Logistics | It Dok 8(Lieneke) Kanaal, Heerenveen Delivery — 06…" at bounding box center [133, 424] width 266 height 2092
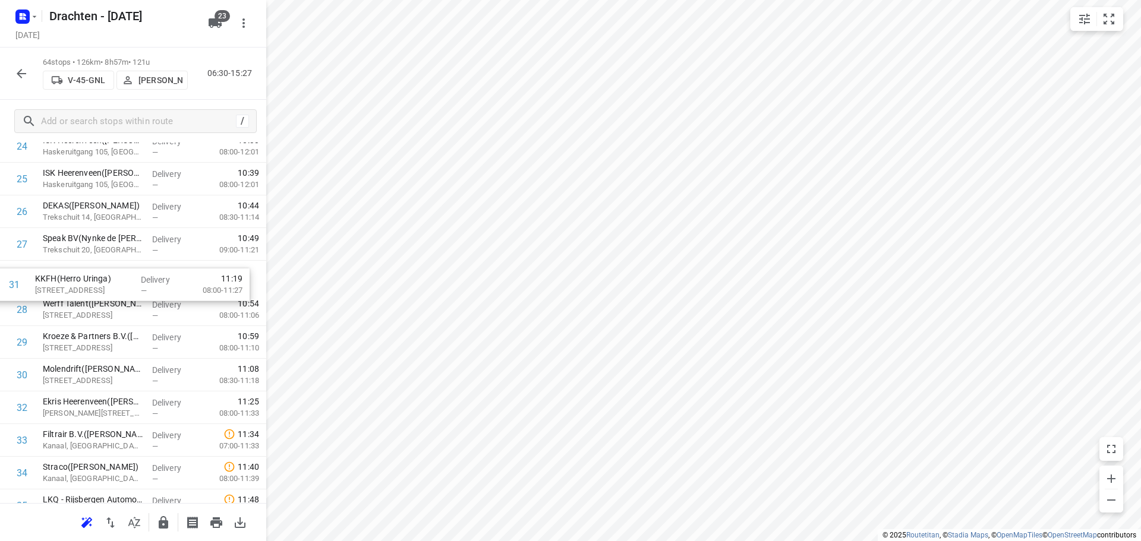
drag, startPoint x: 137, startPoint y: 380, endPoint x: 131, endPoint y: 285, distance: 95.3
click at [131, 285] on div "1 ⭐Van der Werff Logistics | It Dok 8(Lieneke) Kanaal, Heerenveen Delivery — 06…" at bounding box center [133, 424] width 266 height 2092
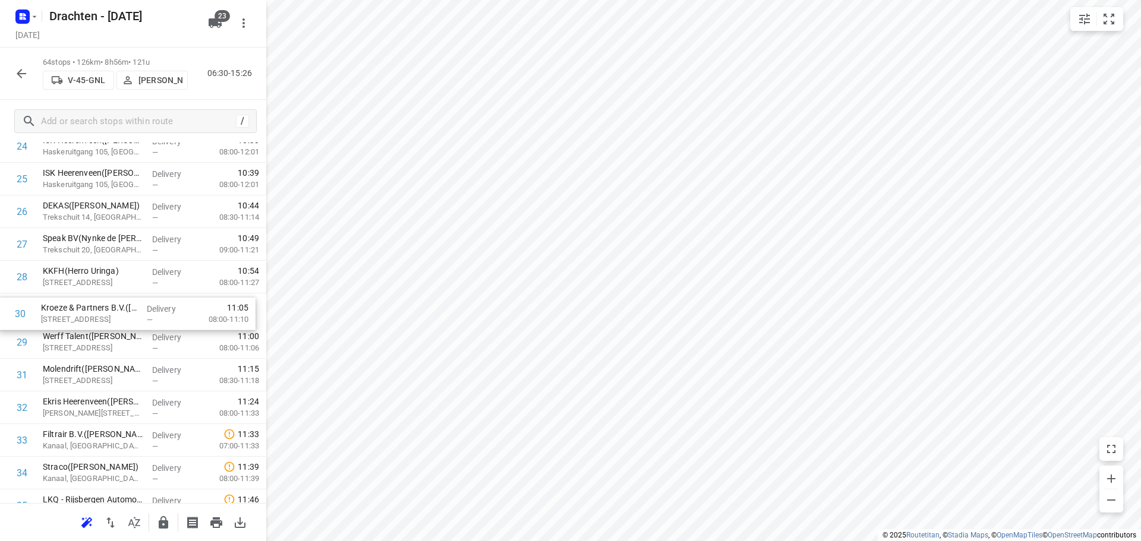
drag, startPoint x: 118, startPoint y: 342, endPoint x: 116, endPoint y: 301, distance: 41.1
click at [116, 301] on div "1 ⭐Van der Werff Logistics | It Dok 8(Lieneke) Kanaal, Heerenveen Delivery — 06…" at bounding box center [133, 424] width 266 height 2092
drag, startPoint x: 111, startPoint y: 415, endPoint x: 119, endPoint y: 347, distance: 68.3
click at [119, 347] on div "1 ⭐Van der Werff Logistics | It Dok 8(Lieneke) Kanaal, Heerenveen Delivery — 06…" at bounding box center [133, 424] width 266 height 2092
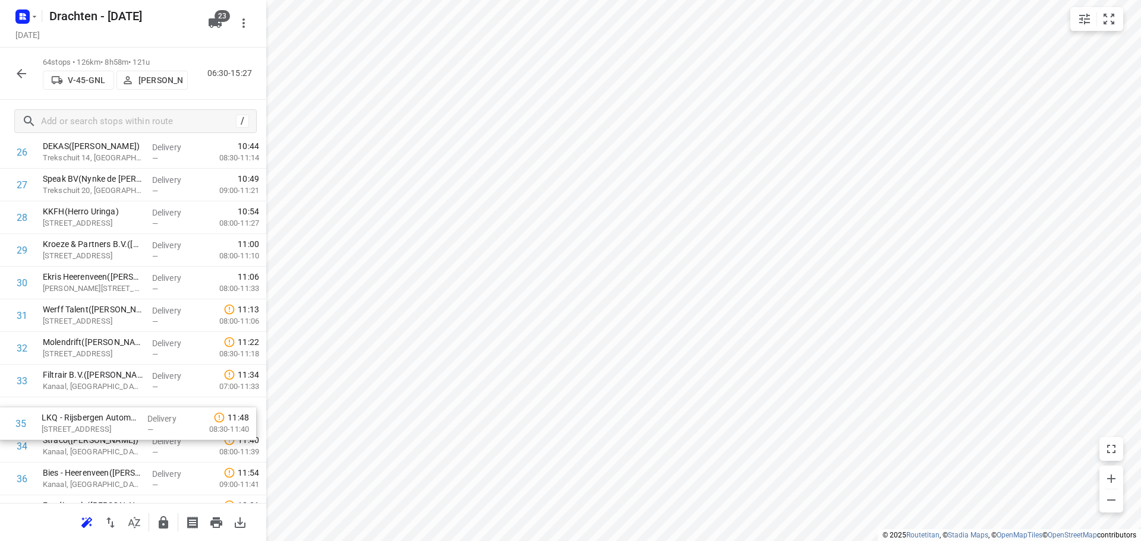
scroll to position [921, 0]
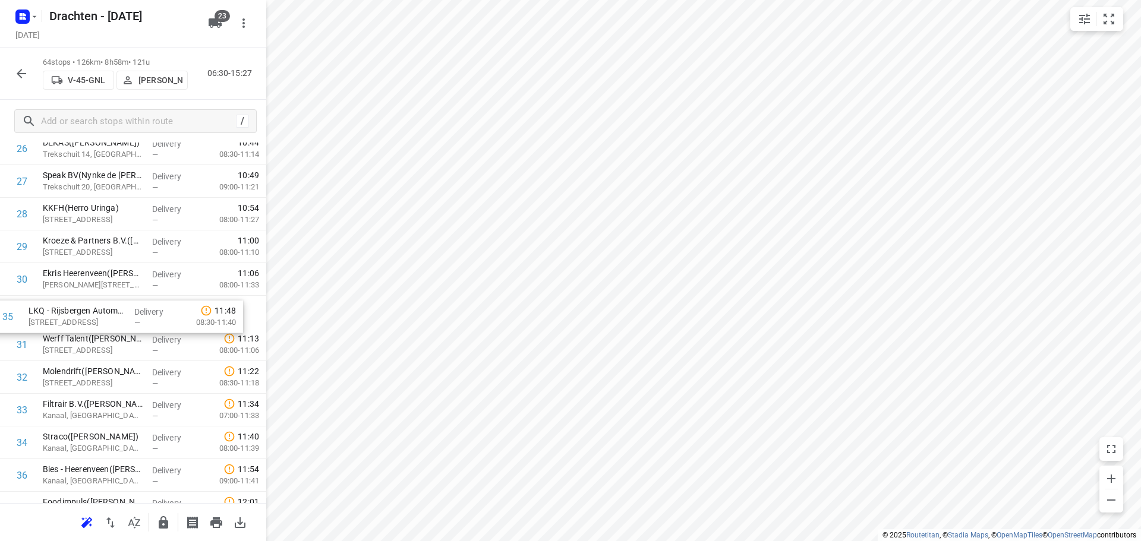
drag, startPoint x: 108, startPoint y: 452, endPoint x: 96, endPoint y: 318, distance: 134.9
click at [96, 318] on div "1 ⭐Van der Werff Logistics | It Dok 8(Lieneke) Kanaal, Heerenveen Delivery — 06…" at bounding box center [133, 361] width 266 height 2092
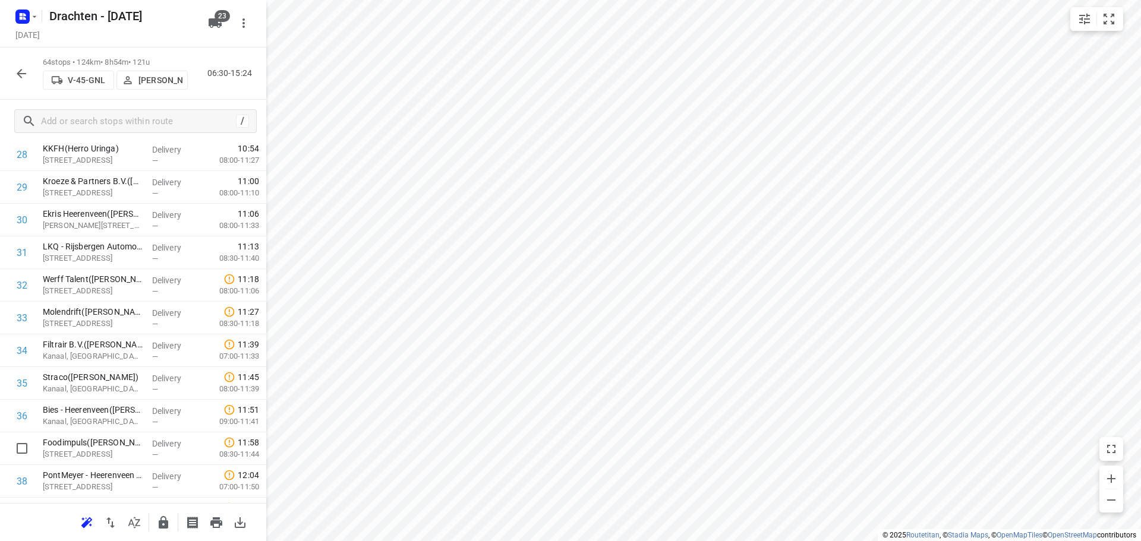
scroll to position [984, 0]
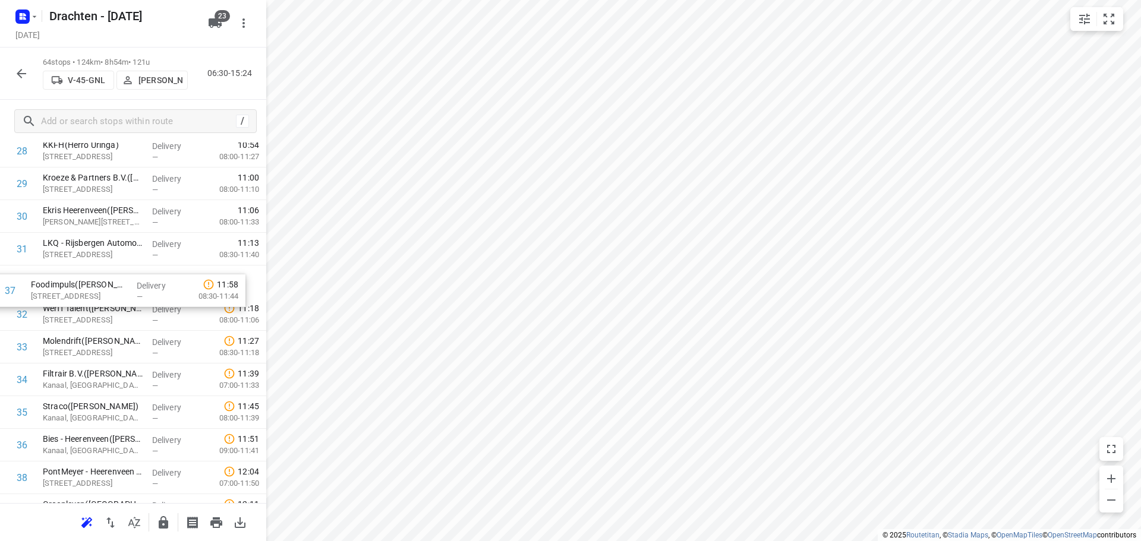
drag, startPoint x: 96, startPoint y: 454, endPoint x: 85, endPoint y: 280, distance: 173.9
click at [85, 280] on div "1 ⭐Van der Werff Logistics | It Dok 8(Lieneke) Kanaal, Heerenveen Delivery — 06…" at bounding box center [133, 298] width 266 height 2092
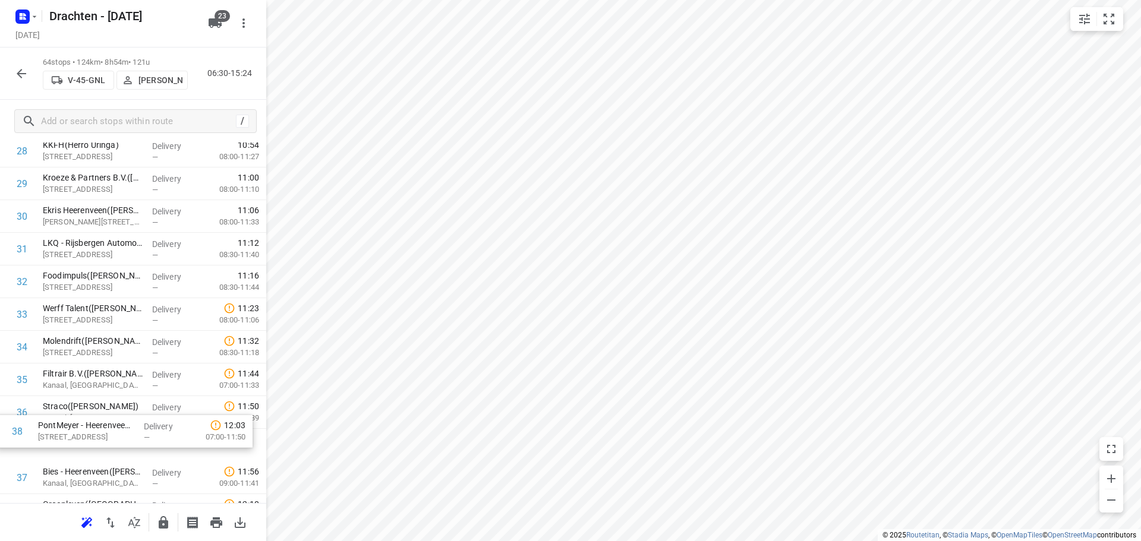
scroll to position [989, 0]
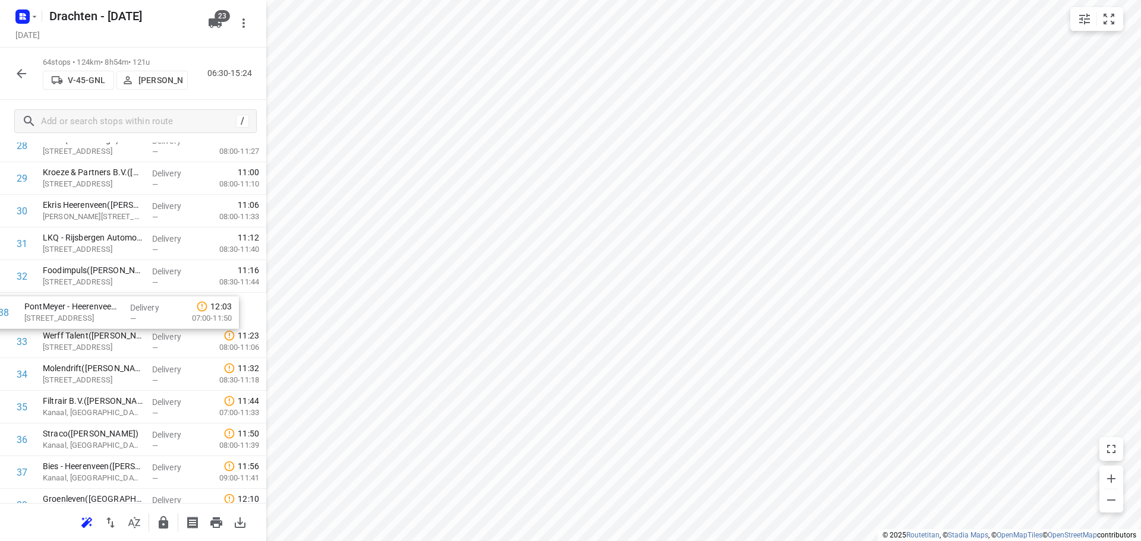
drag, startPoint x: 90, startPoint y: 476, endPoint x: 71, endPoint y: 302, distance: 175.3
click at [71, 302] on div "1 ⭐Van der Werff Logistics | It Dok 8(Lieneke) Kanaal, Heerenveen Delivery — 06…" at bounding box center [133, 293] width 266 height 2092
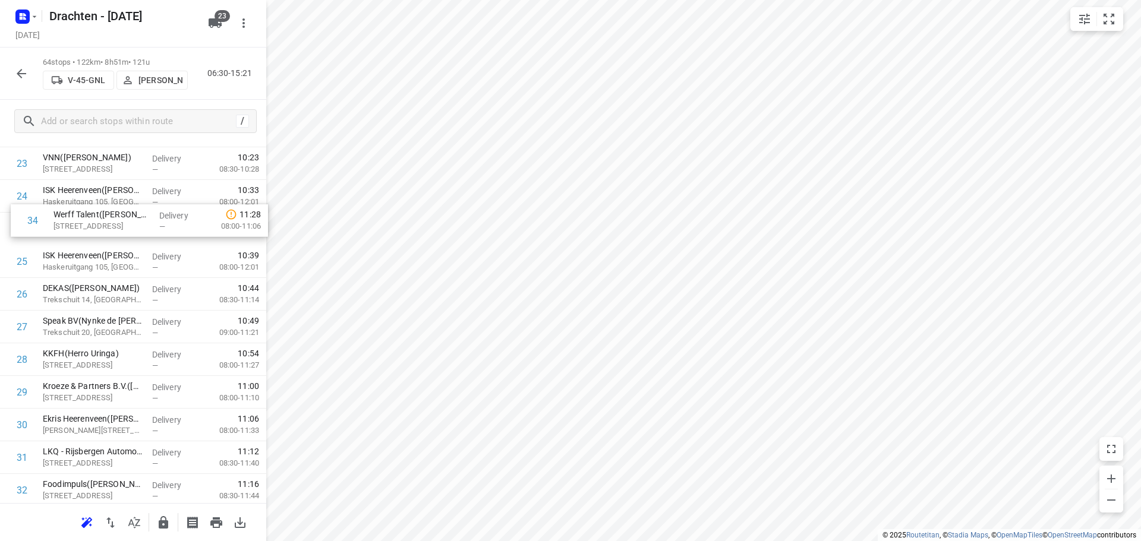
scroll to position [805, 0]
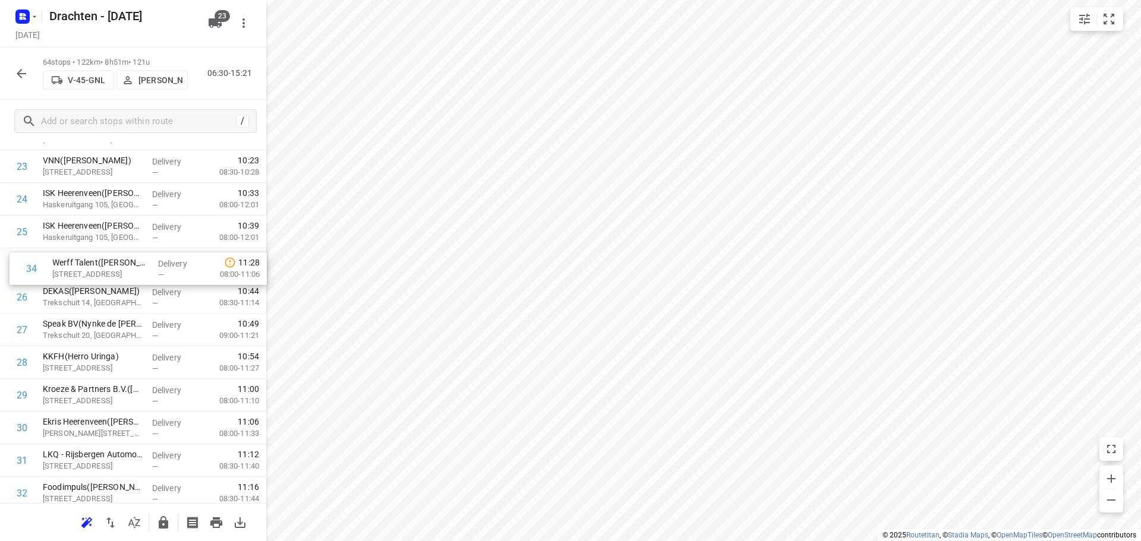
drag, startPoint x: 102, startPoint y: 354, endPoint x: 112, endPoint y: 276, distance: 79.2
click at [112, 276] on div "1 ⭐Van der Werff Logistics | It Dok 8(Lieneke) Kanaal, Heerenveen Delivery — 06…" at bounding box center [133, 477] width 266 height 2092
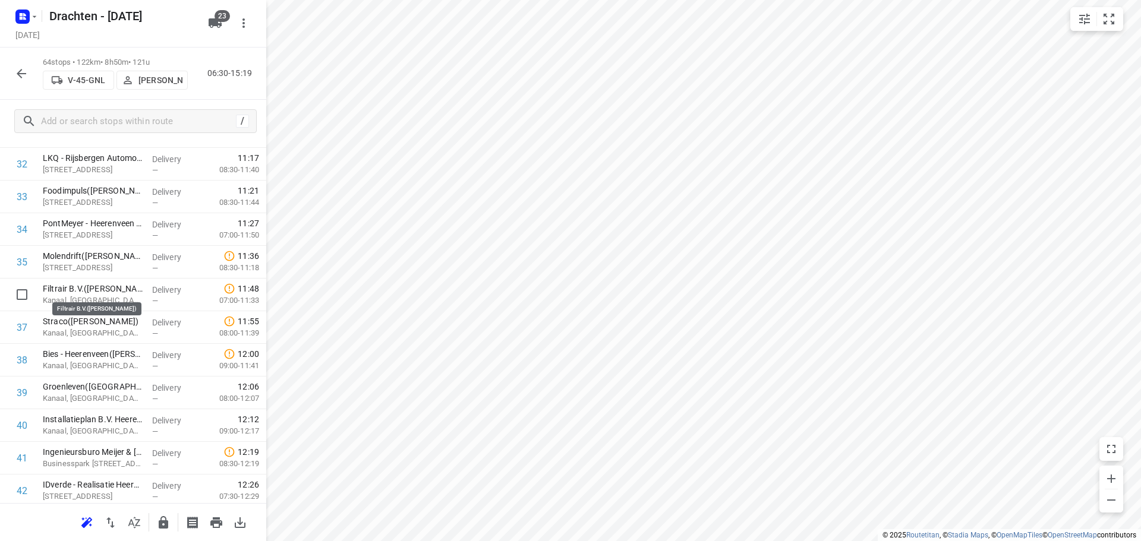
scroll to position [1102, 0]
drag, startPoint x: 90, startPoint y: 304, endPoint x: 97, endPoint y: 273, distance: 31.1
click at [97, 273] on div "1 ⭐Van der Werff Logistics | It Dok 8(Lieneke) Kanaal, Heerenveen Delivery — 06…" at bounding box center [133, 180] width 266 height 2092
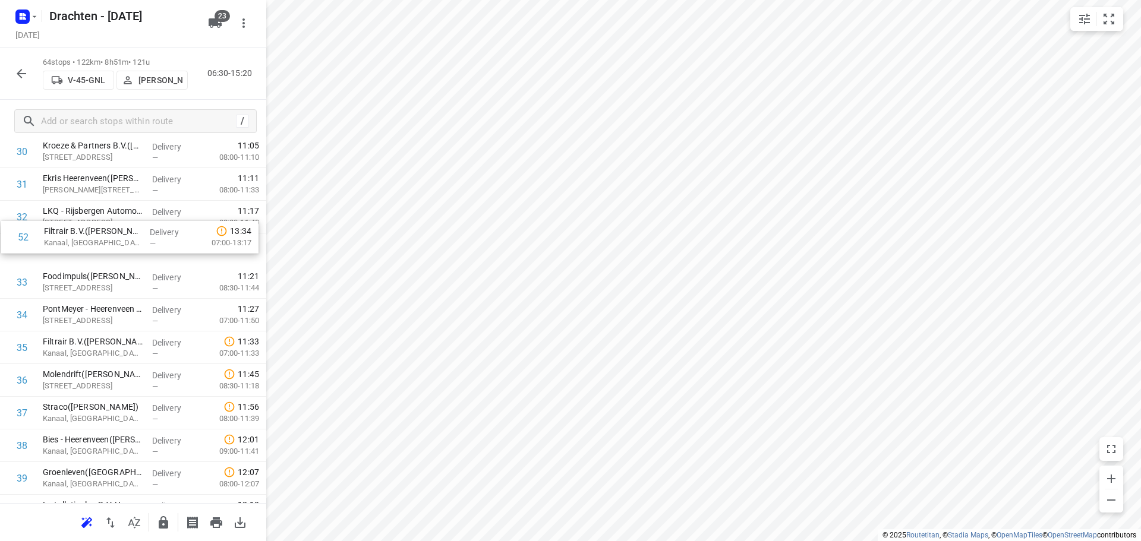
scroll to position [1048, 0]
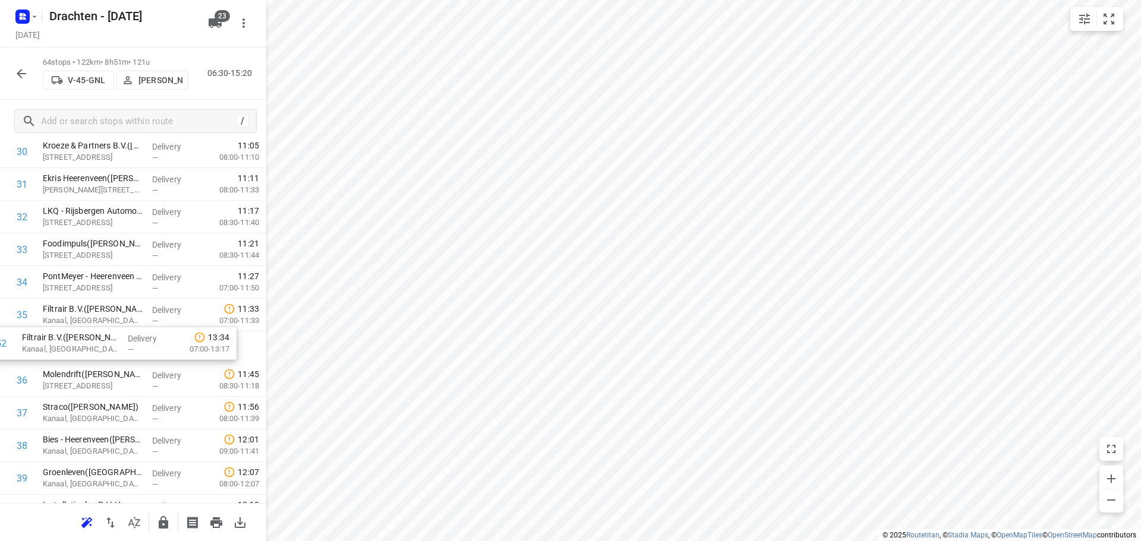
drag, startPoint x: 122, startPoint y: 357, endPoint x: 101, endPoint y: 357, distance: 20.8
click at [101, 357] on div "1 ⭐Van der Werff Logistics | It Dok 8(Lieneke) Kanaal, Heerenveen Delivery — 06…" at bounding box center [133, 233] width 266 height 2092
drag, startPoint x: 57, startPoint y: 421, endPoint x: 72, endPoint y: 326, distance: 95.7
click at [72, 326] on div "1 ⭐Van der Werff Logistics | It Dok 8(Lieneke) Kanaal, Heerenveen Delivery — 06…" at bounding box center [133, 233] width 266 height 2092
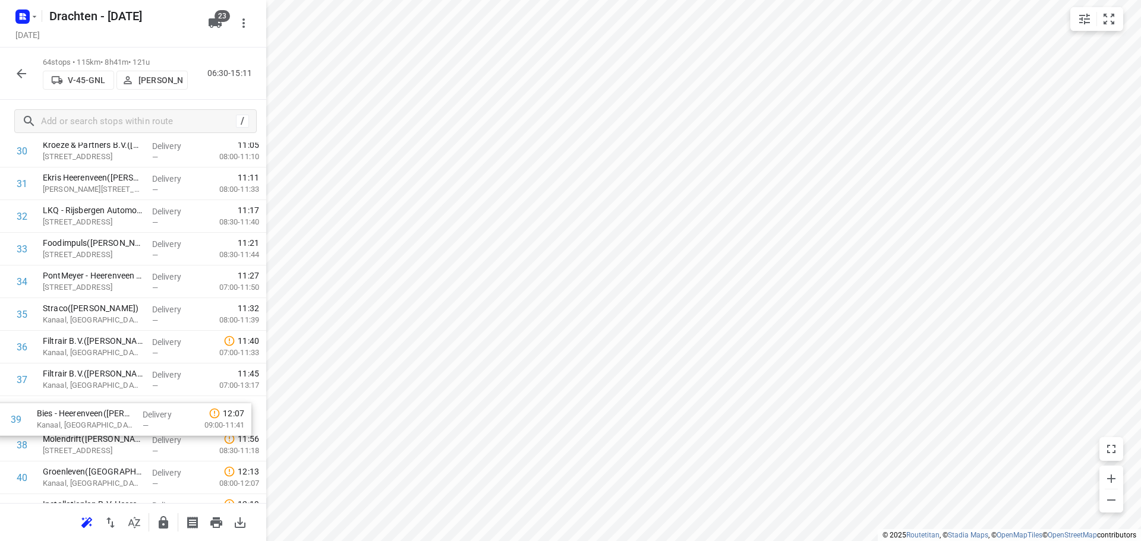
scroll to position [1054, 0]
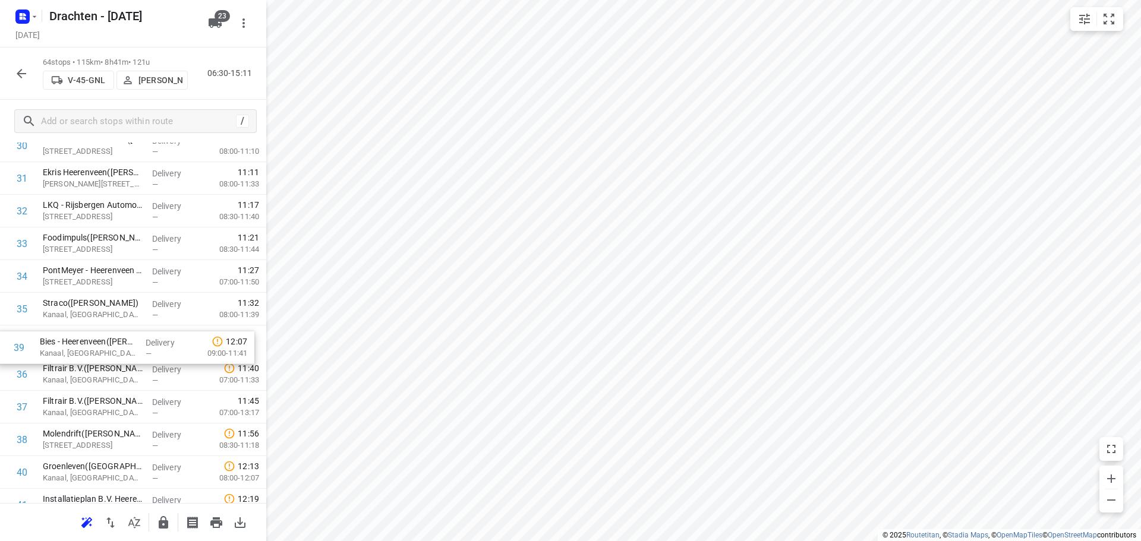
drag, startPoint x: 88, startPoint y: 450, endPoint x: 84, endPoint y: 347, distance: 103.5
click at [84, 347] on div "1 ⭐Van der Werff Logistics | It Dok 8(Lieneke) Kanaal, Heerenveen Delivery — 06…" at bounding box center [133, 228] width 266 height 2092
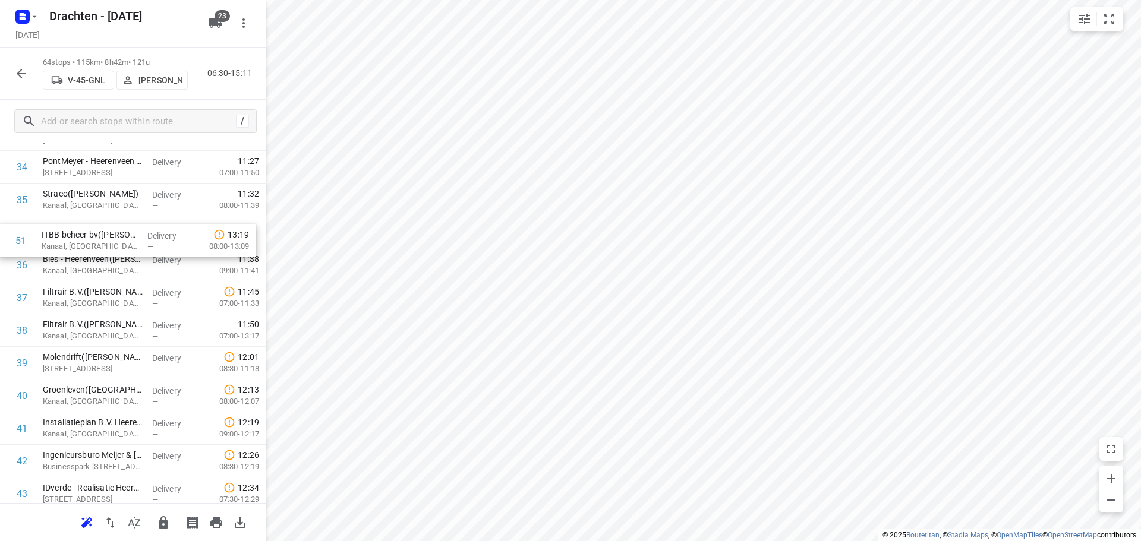
scroll to position [1161, 0]
drag, startPoint x: 89, startPoint y: 475, endPoint x: 81, endPoint y: 256, distance: 219.5
click at [81, 256] on div "1 ⭐Van der Werff Logistics | It Dok 8(Lieneke) Kanaal, Heerenveen Delivery — 06…" at bounding box center [133, 121] width 266 height 2092
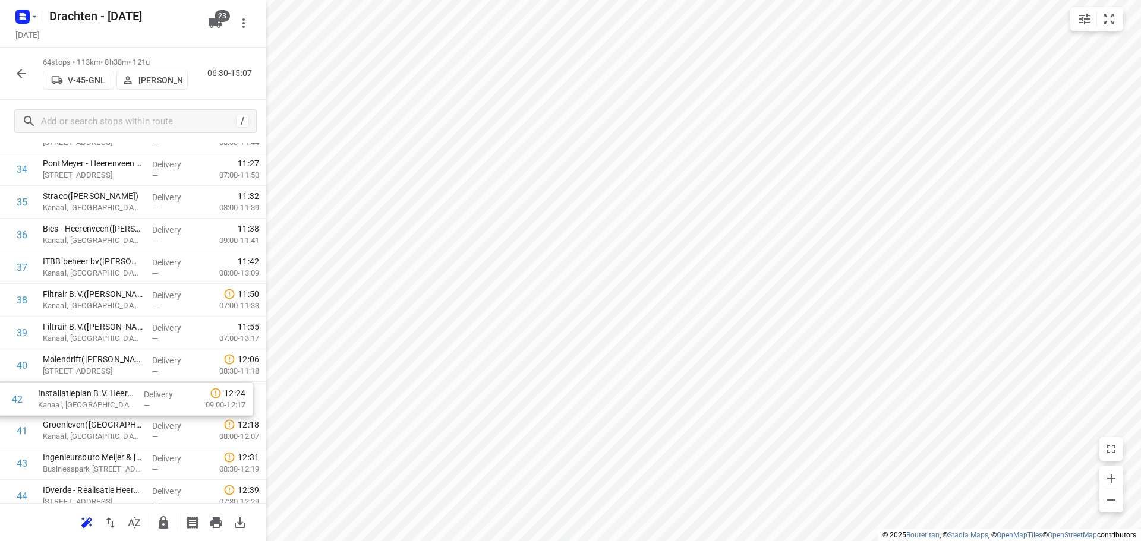
scroll to position [1163, 0]
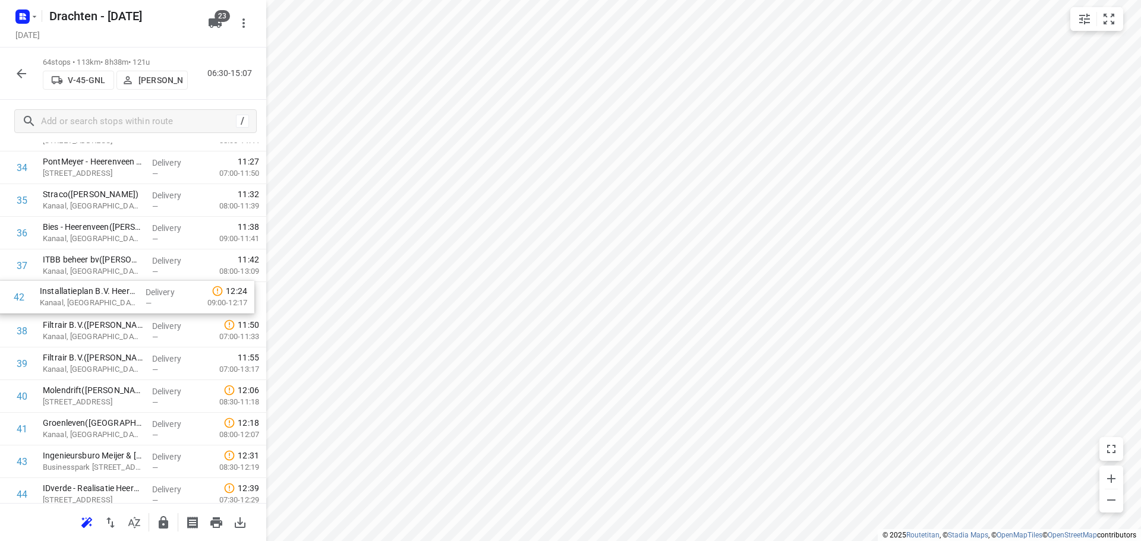
drag, startPoint x: 130, startPoint y: 434, endPoint x: 126, endPoint y: 291, distance: 143.3
click at [126, 291] on div "1 ⭐Van der Werff Logistics | It Dok 8(Lieneke) Kanaal, Heerenveen Delivery — 06…" at bounding box center [133, 119] width 266 height 2092
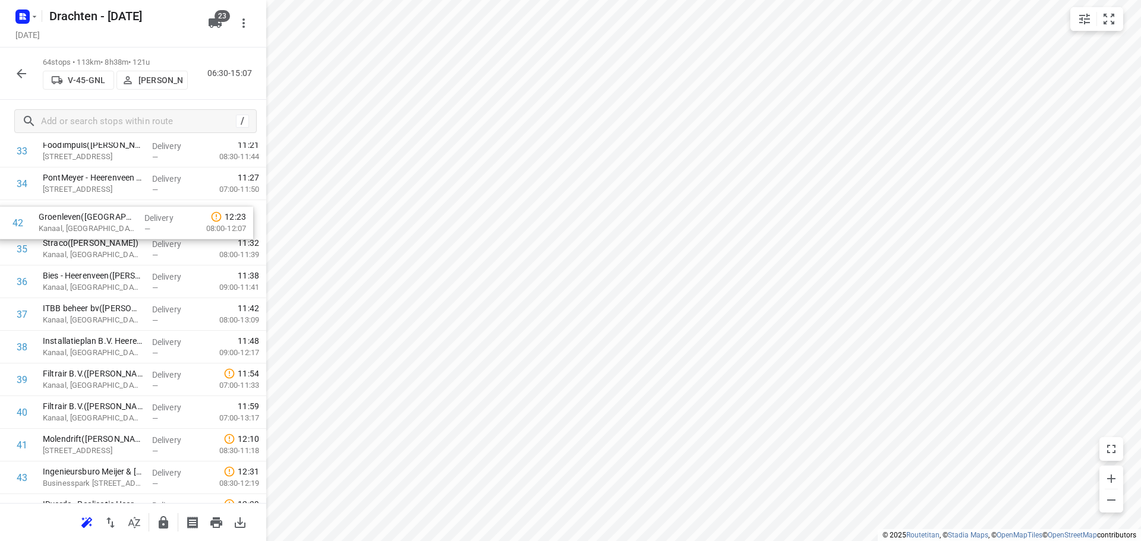
drag, startPoint x: 127, startPoint y: 432, endPoint x: 121, endPoint y: 218, distance: 214.7
click at [121, 218] on div "1 ⭐Van der Werff Logistics | It Dok 8(Lieneke) Kanaal, Heerenveen Delivery — 06…" at bounding box center [133, 135] width 266 height 2092
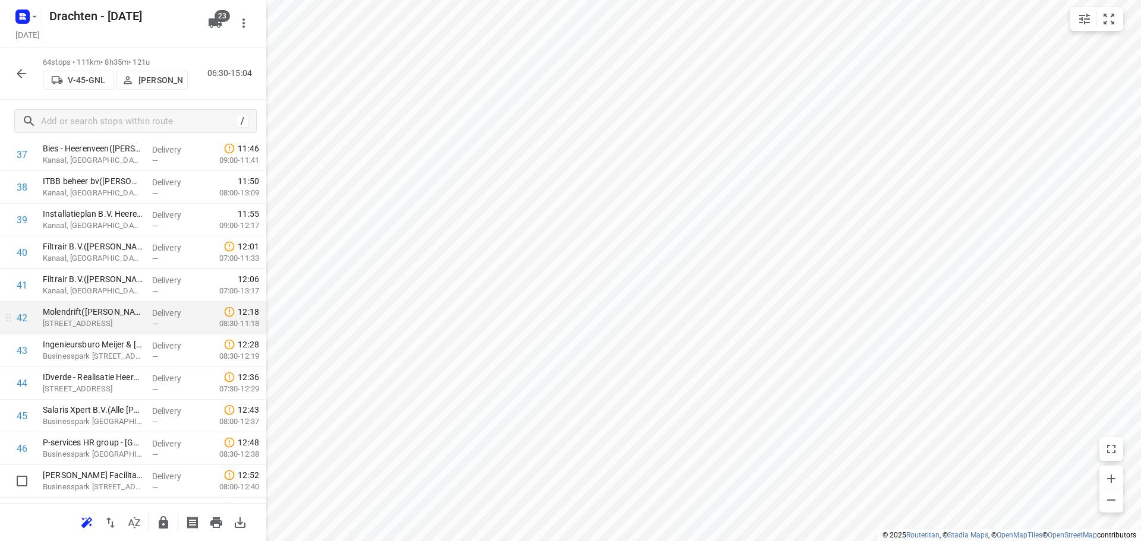
scroll to position [1322, 0]
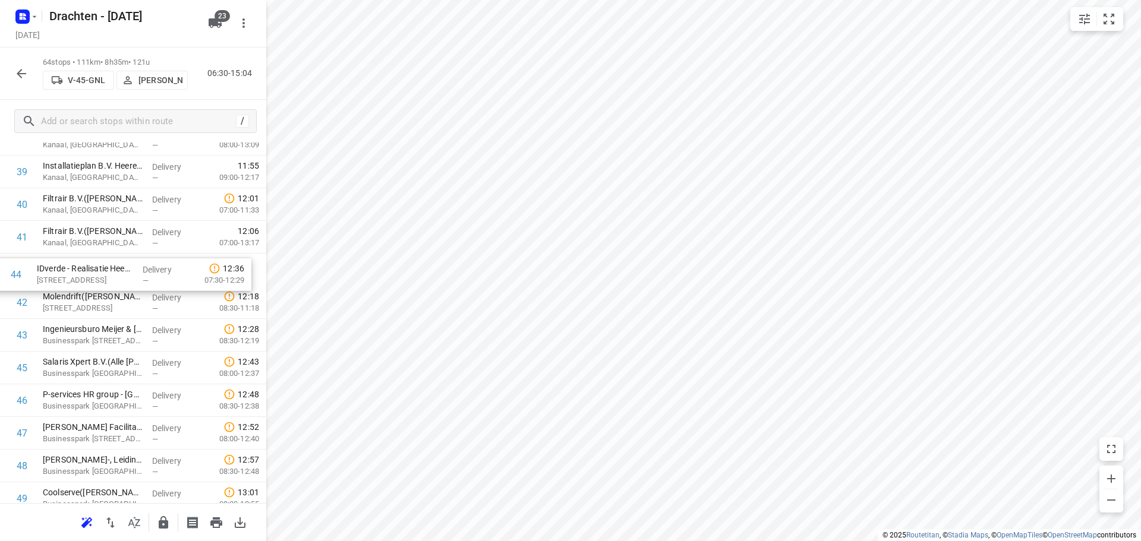
drag, startPoint x: 85, startPoint y: 342, endPoint x: 77, endPoint y: 266, distance: 76.5
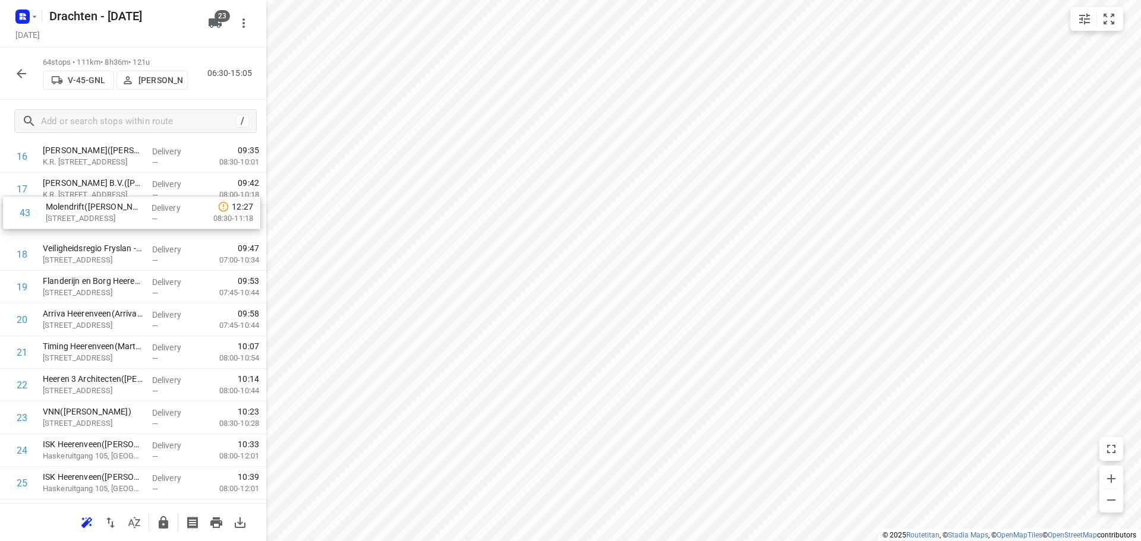
scroll to position [585, 0]
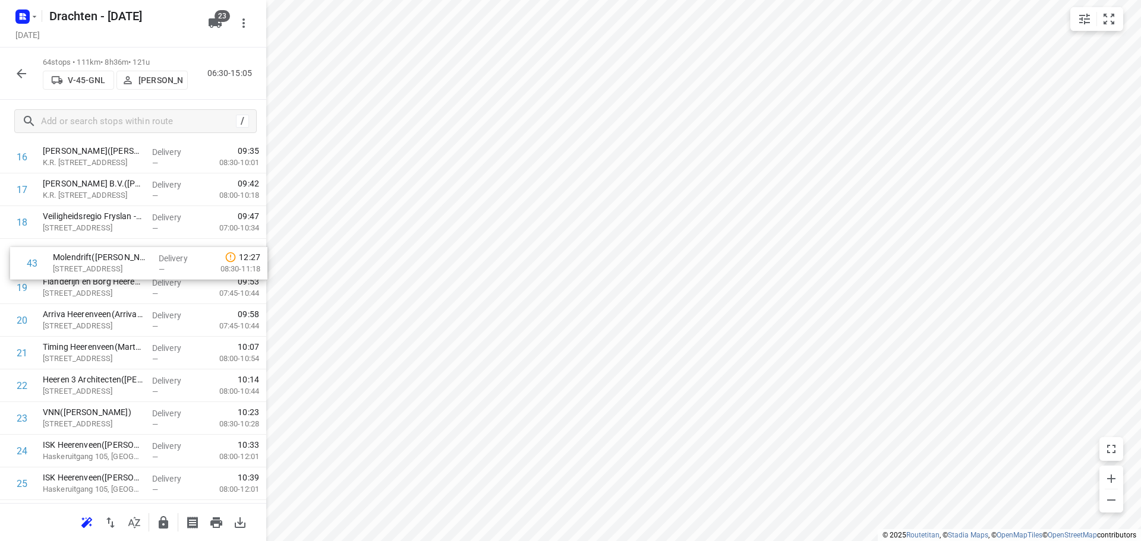
drag, startPoint x: 108, startPoint y: 310, endPoint x: 116, endPoint y: 264, distance: 47.1
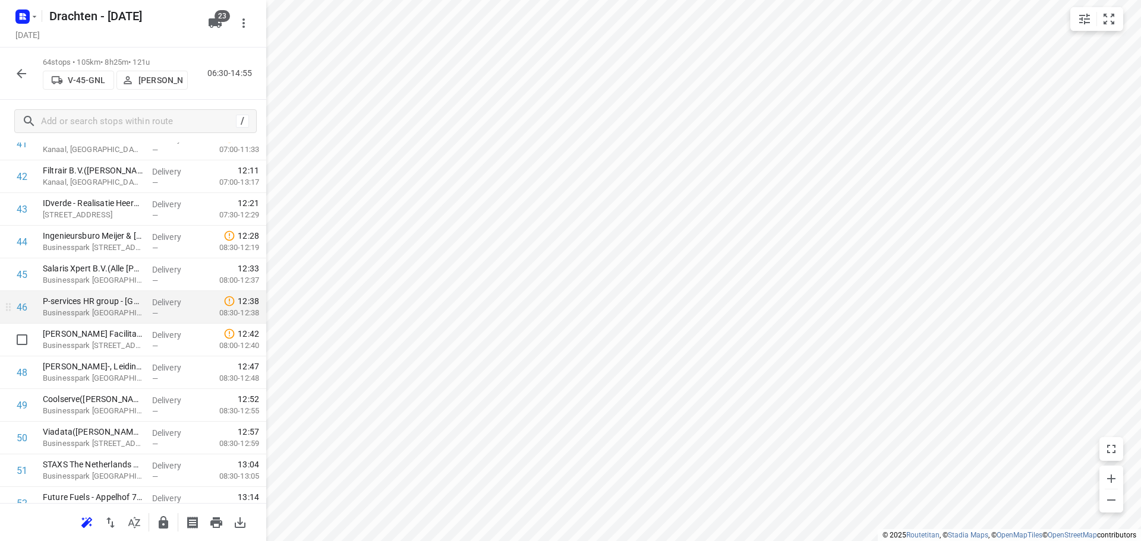
scroll to position [1418, 0]
drag, startPoint x: 113, startPoint y: 376, endPoint x: 112, endPoint y: 273, distance: 102.8
drag, startPoint x: 101, startPoint y: 369, endPoint x: 114, endPoint y: 293, distance: 76.6
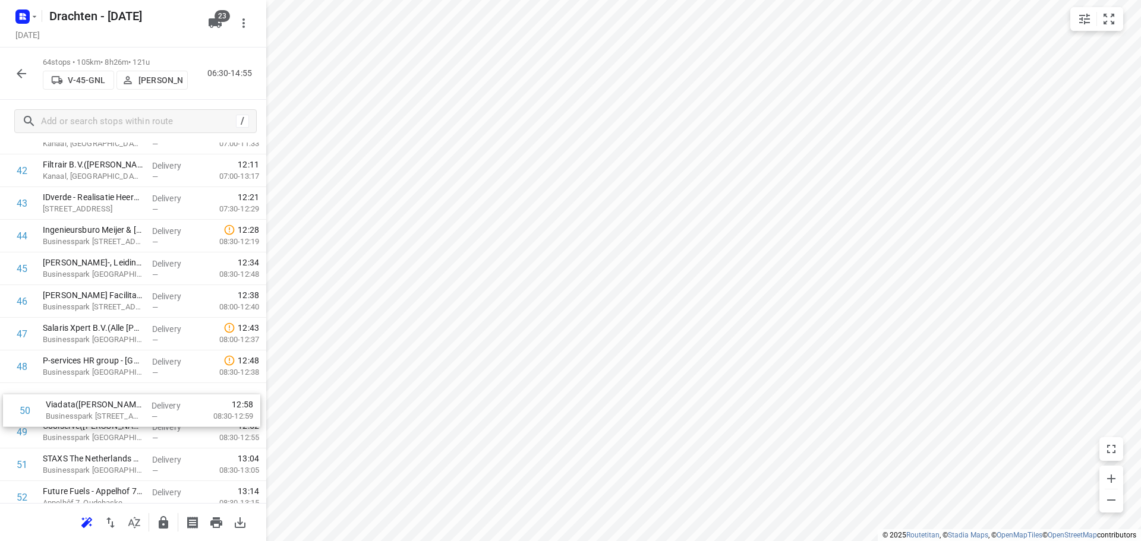
scroll to position [1423, 0]
drag, startPoint x: 77, startPoint y: 439, endPoint x: 77, endPoint y: 393, distance: 46.4
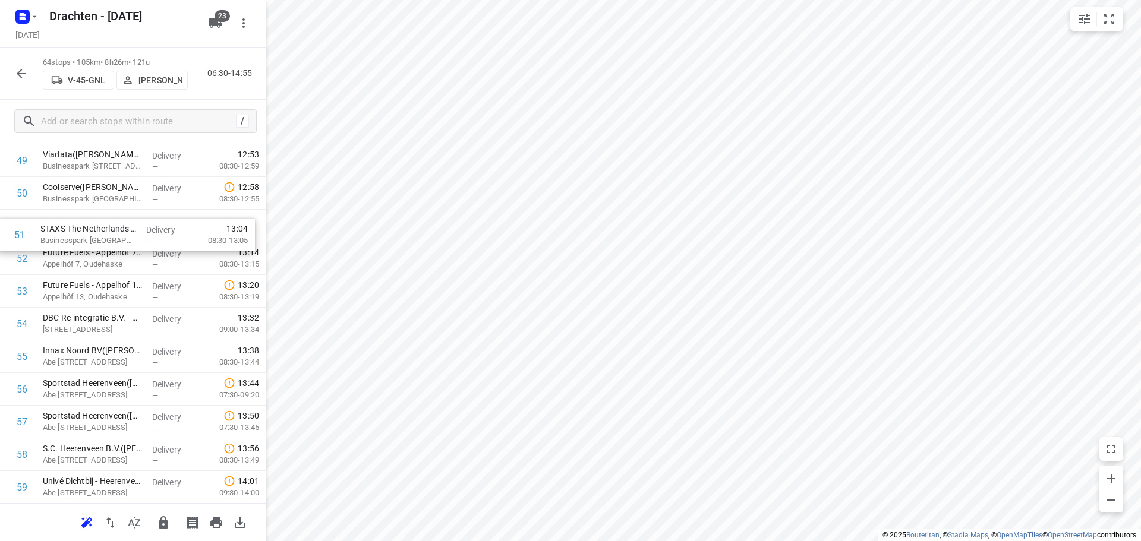
scroll to position [1659, 0]
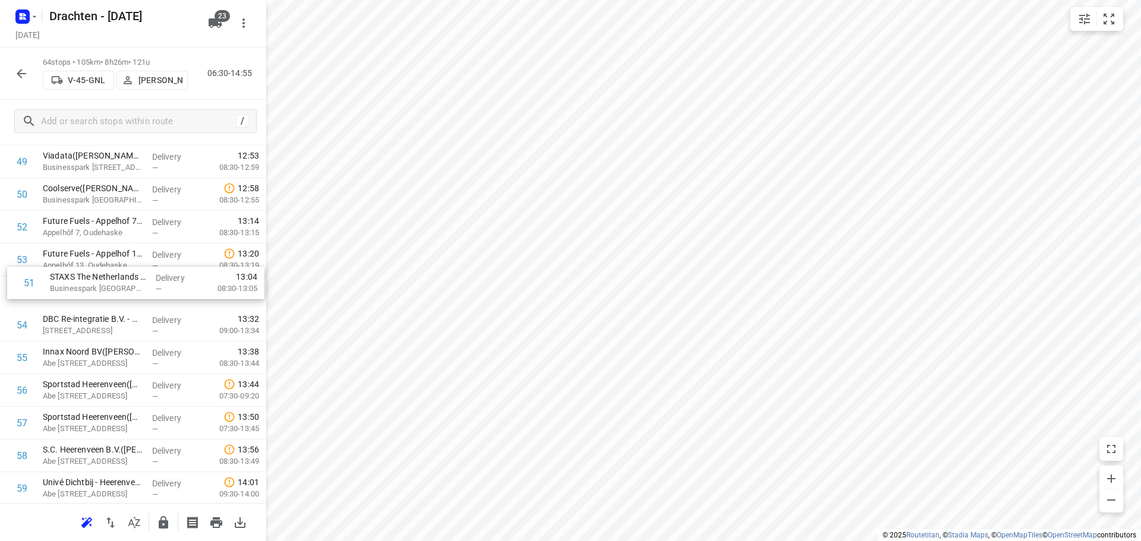
drag, startPoint x: 129, startPoint y: 218, endPoint x: 134, endPoint y: 280, distance: 62.6
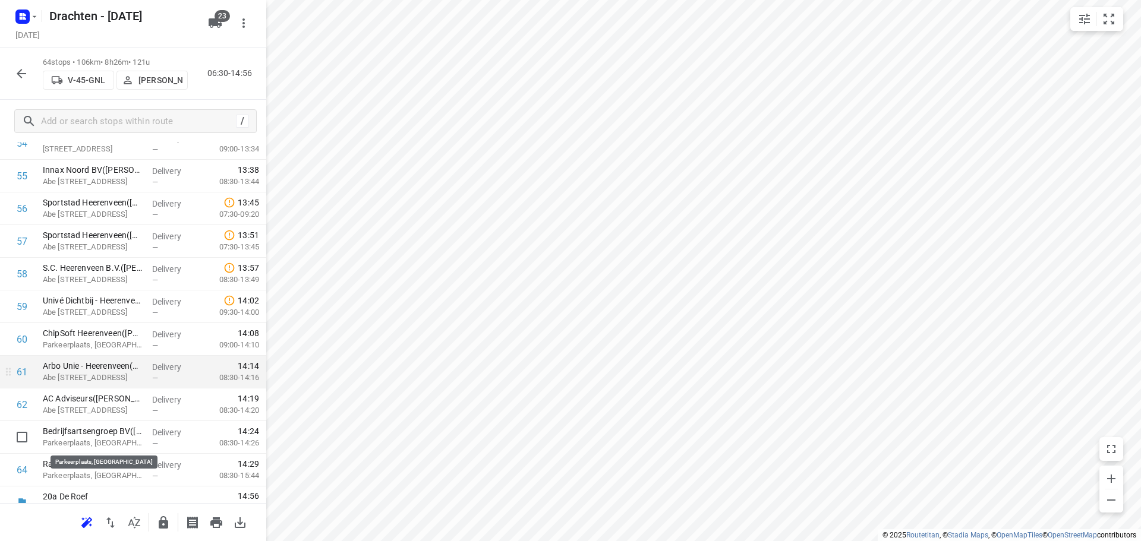
scroll to position [1857, 0]
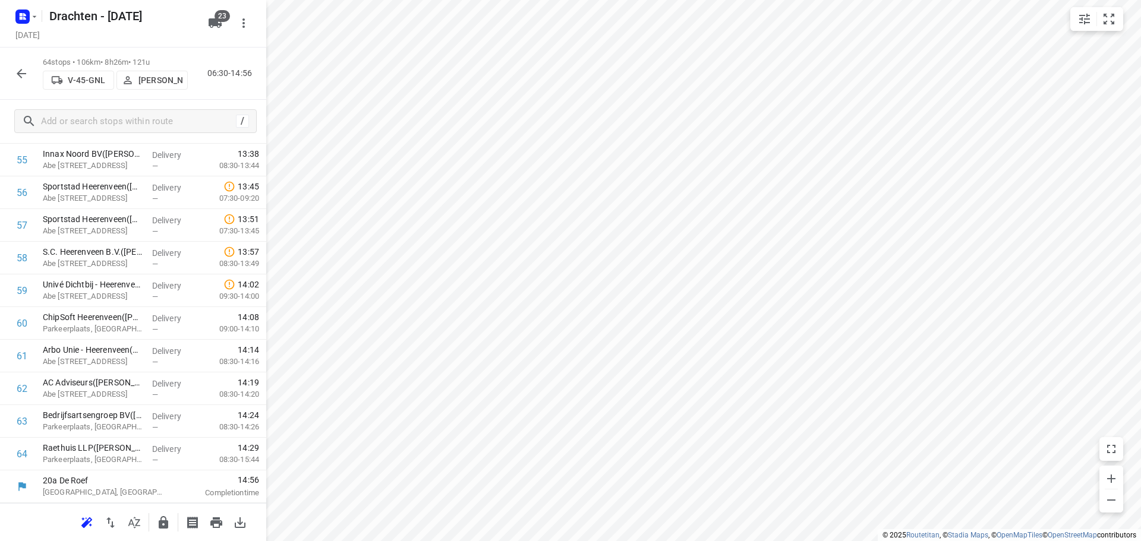
click at [26, 69] on icon "button" at bounding box center [21, 74] width 14 height 14
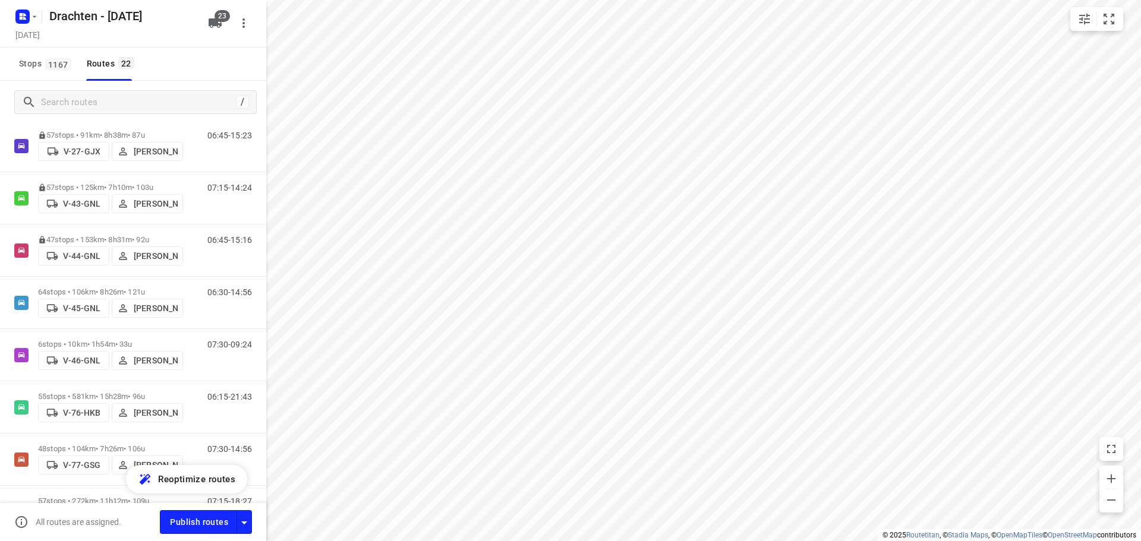
scroll to position [416, 0]
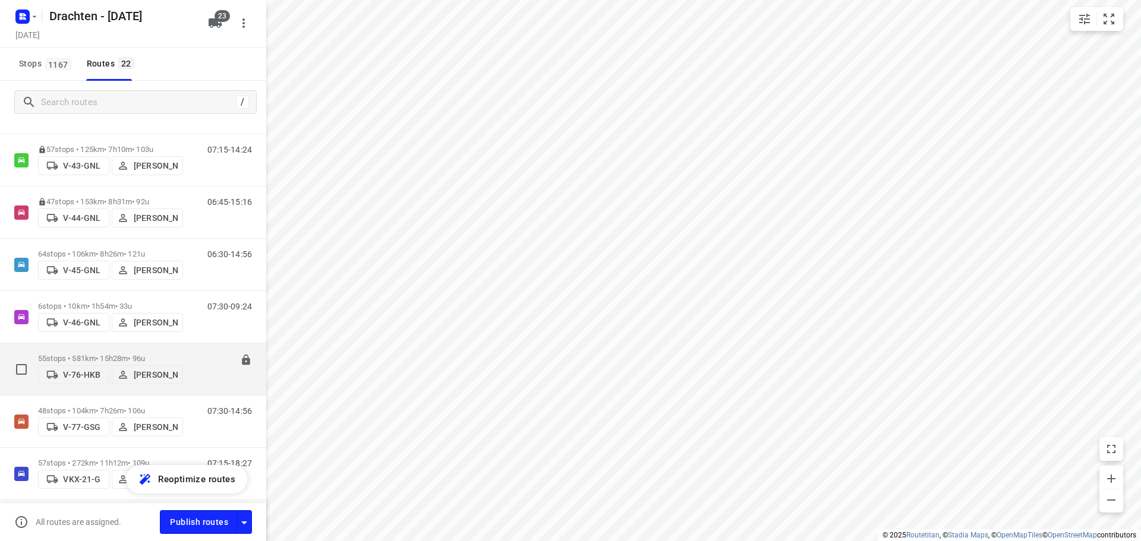
click at [126, 354] on p "55 stops • 581km • 15h28m • 96u" at bounding box center [110, 358] width 145 height 9
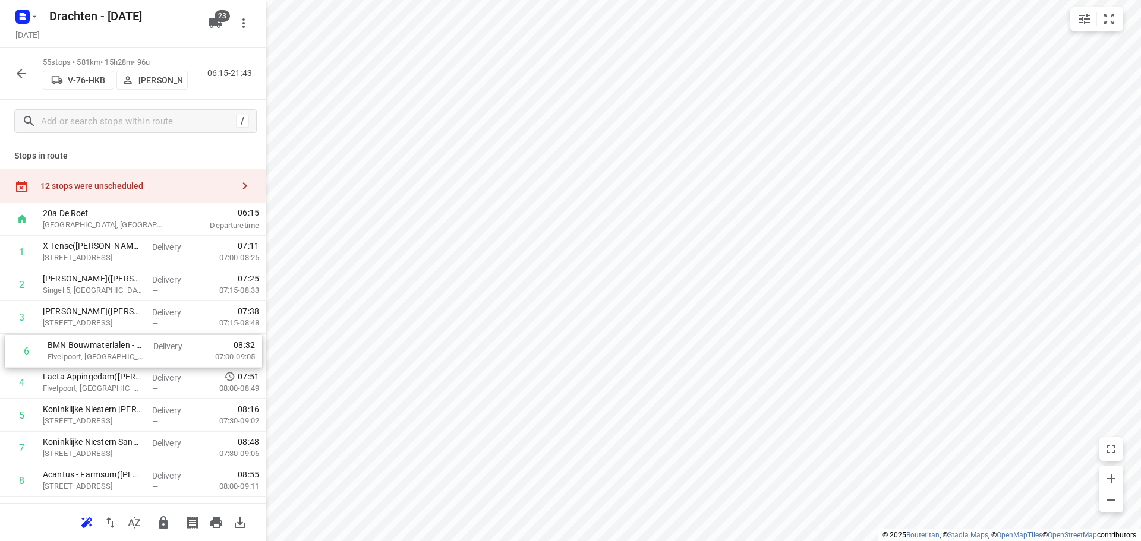
drag, startPoint x: 118, startPoint y: 418, endPoint x: 122, endPoint y: 349, distance: 69.1
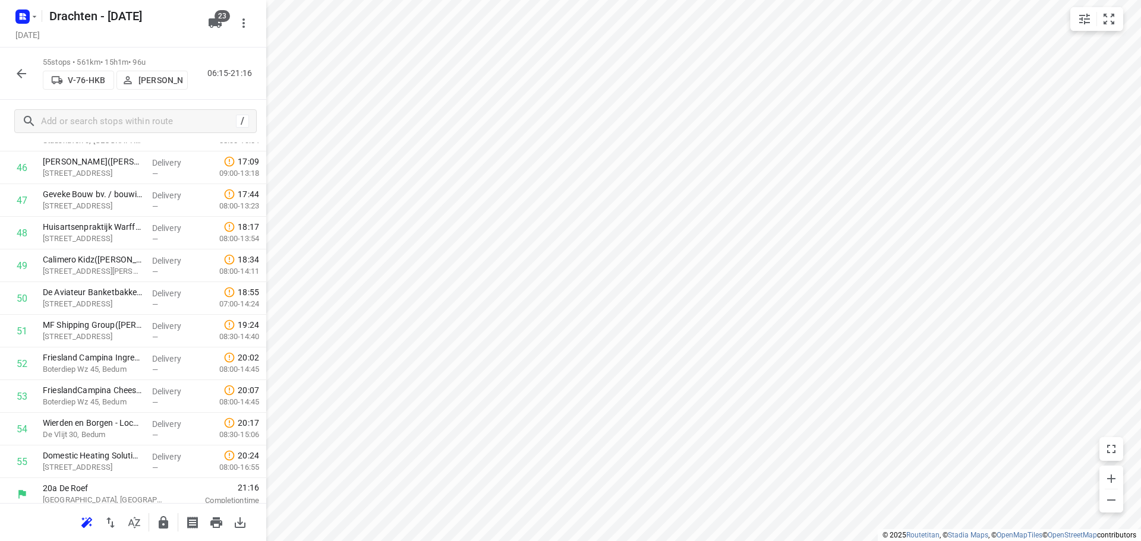
scroll to position [1563, 0]
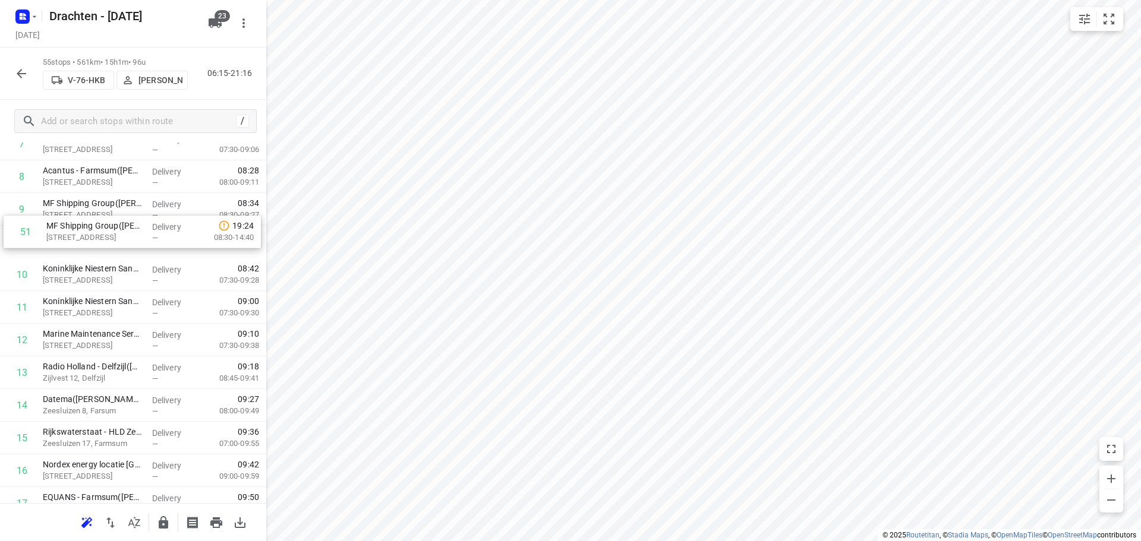
drag, startPoint x: 87, startPoint y: 338, endPoint x: 90, endPoint y: 245, distance: 92.8
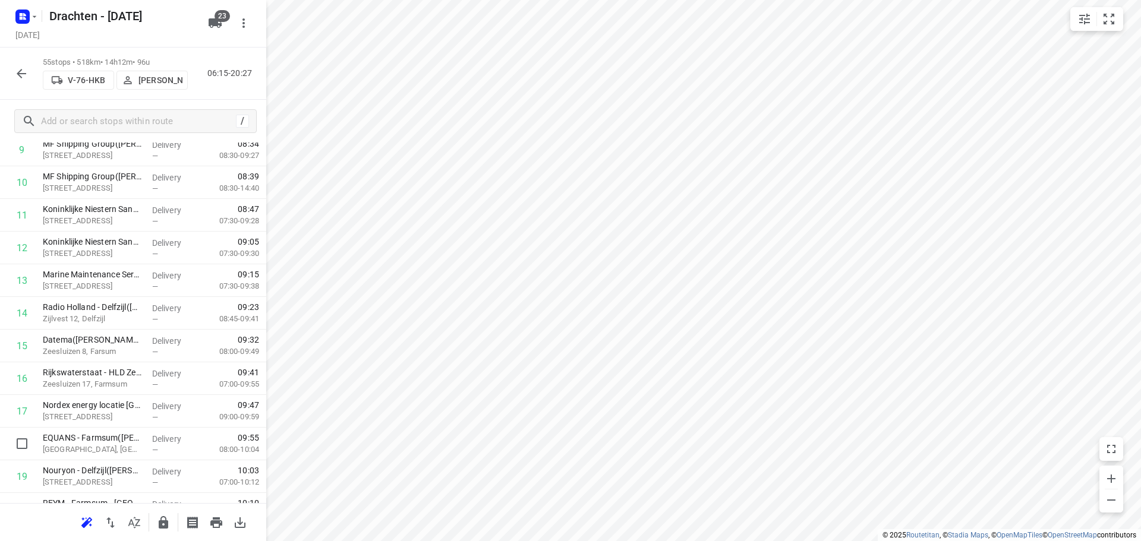
scroll to position [366, 0]
drag, startPoint x: 100, startPoint y: 454, endPoint x: 92, endPoint y: 321, distance: 133.4
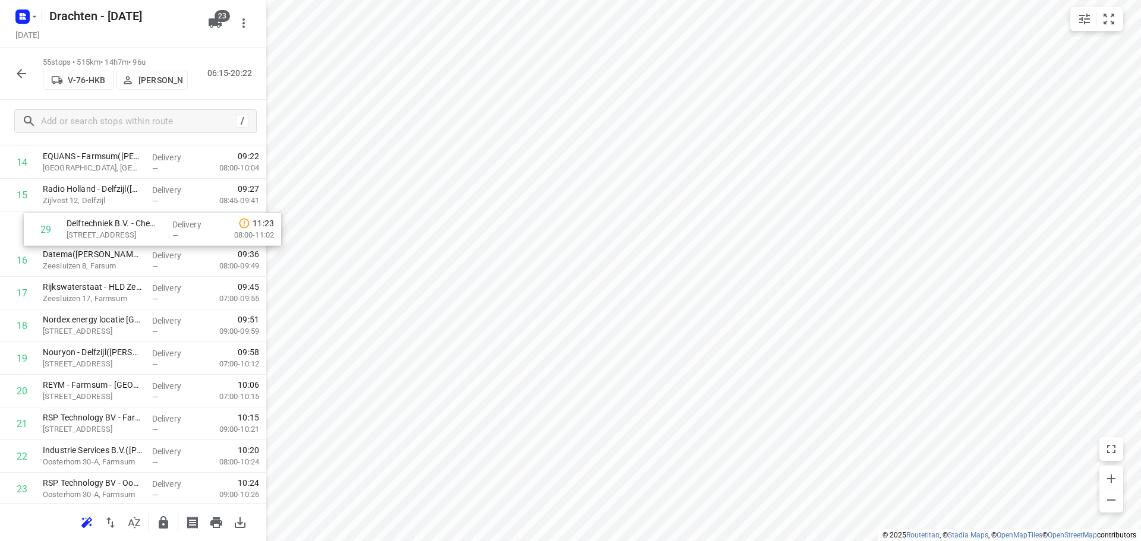
scroll to position [515, 0]
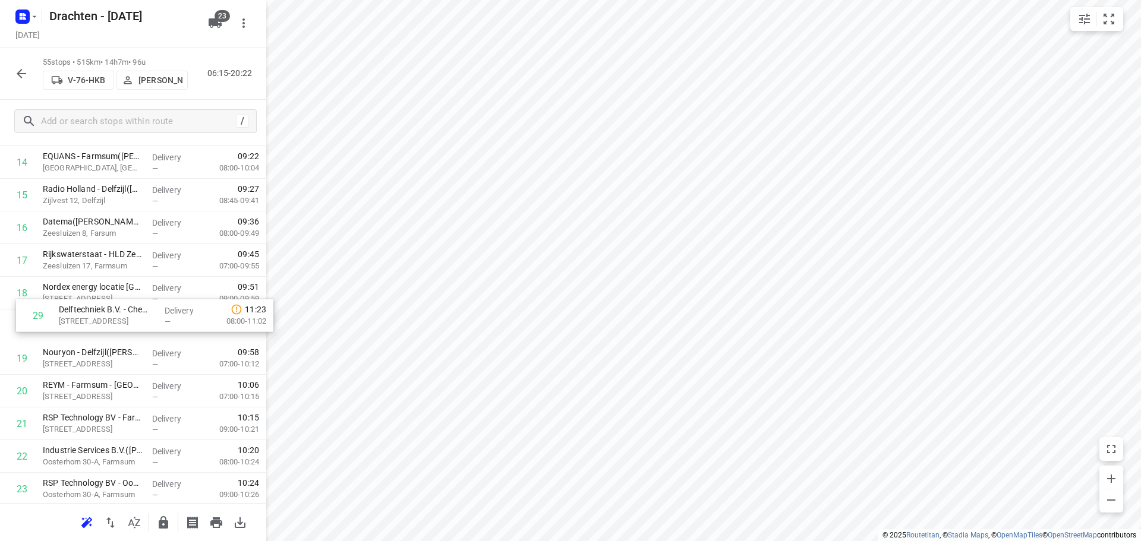
drag, startPoint x: 92, startPoint y: 448, endPoint x: 108, endPoint y: 316, distance: 133.6
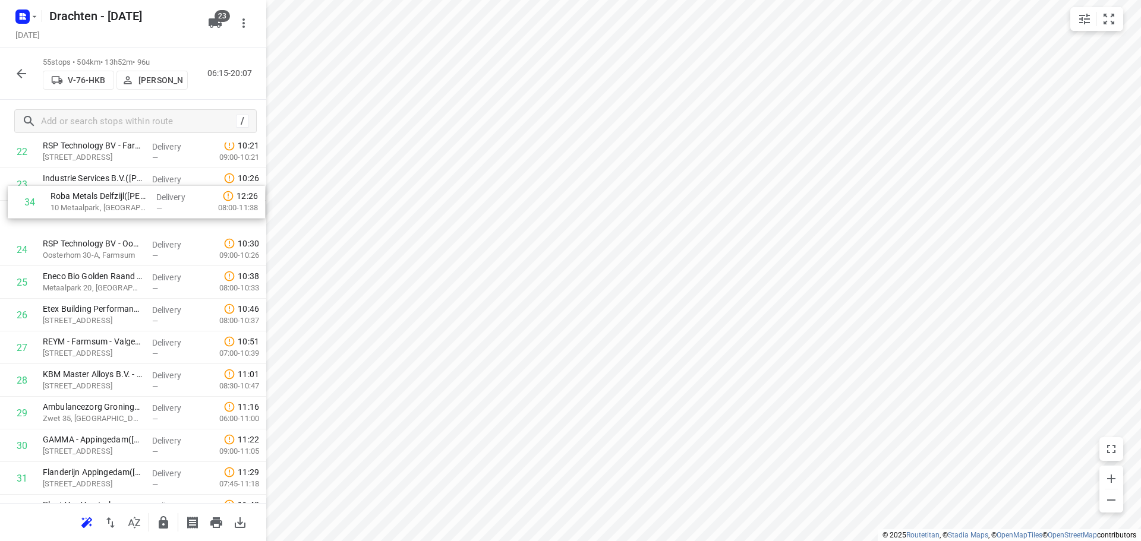
scroll to position [773, 0]
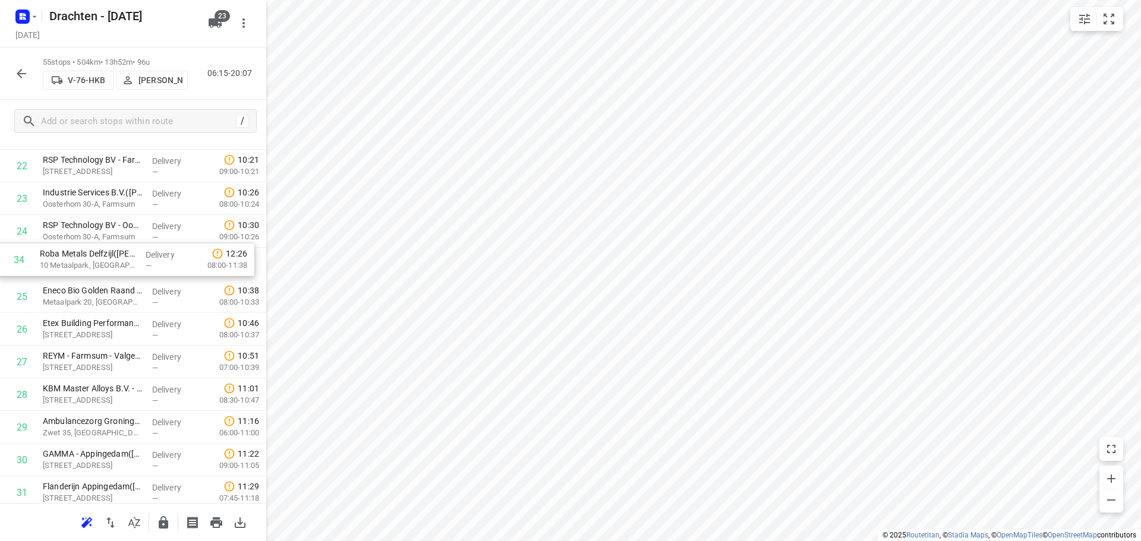
drag, startPoint x: 77, startPoint y: 342, endPoint x: 75, endPoint y: 251, distance: 91.0
click at [75, 251] on div "1 X-Tense(Marcel Vervaart) Zuiderweg 3, Slochteren Delivery — 07:11 07:00-08:25…" at bounding box center [133, 362] width 266 height 1798
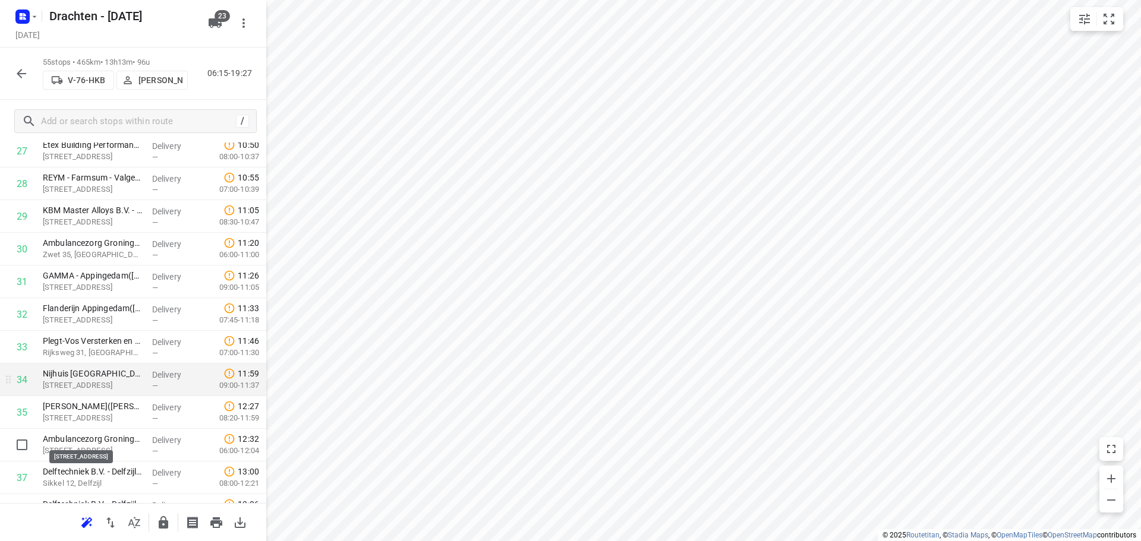
scroll to position [1010, 0]
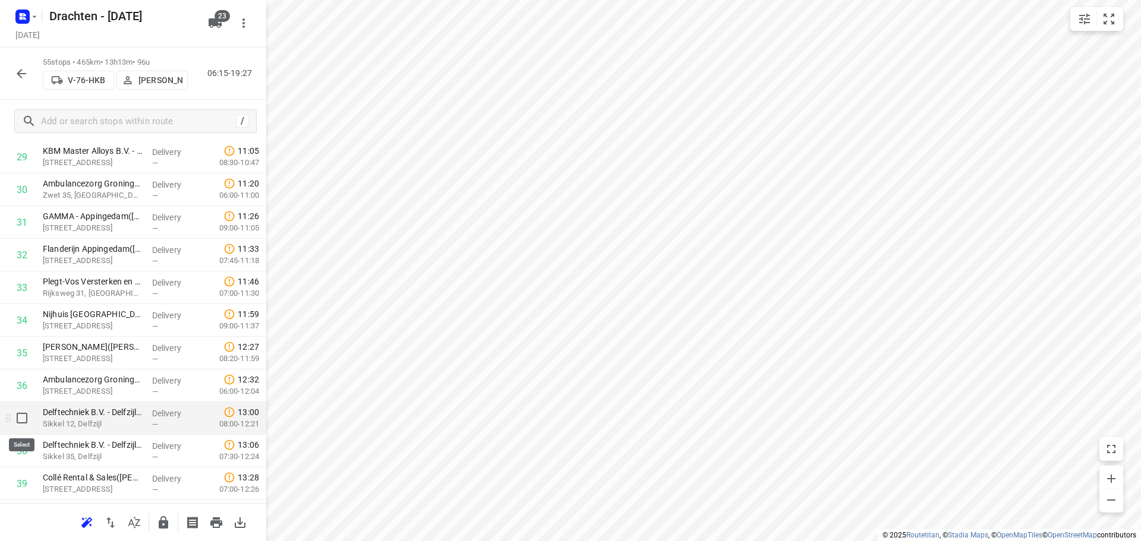
click at [24, 418] on input "checkbox" at bounding box center [22, 419] width 24 height 24
checkbox input "true"
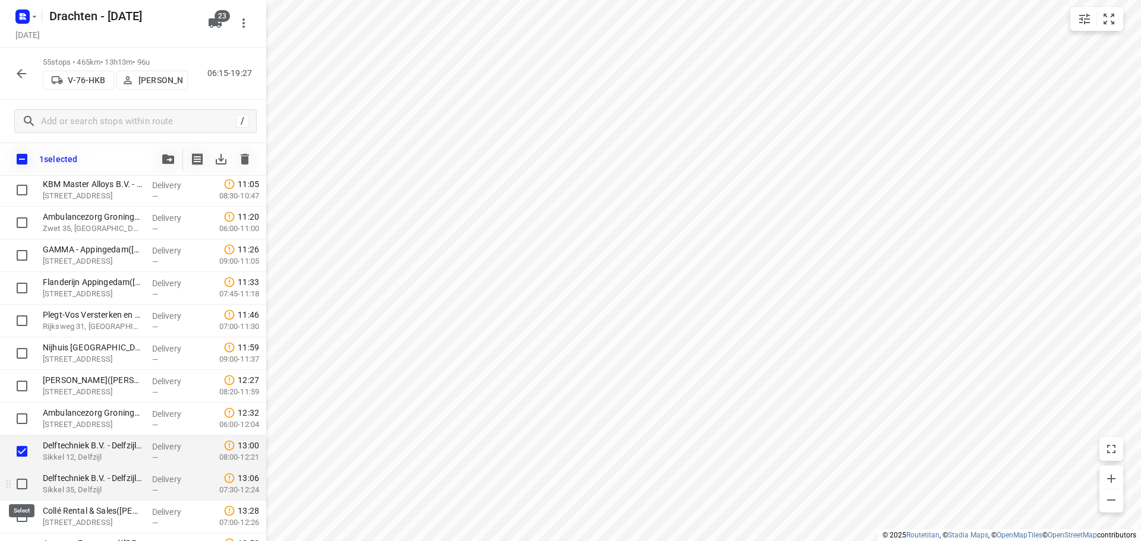
click at [17, 482] on input "checkbox" at bounding box center [22, 485] width 24 height 24
checkbox input "true"
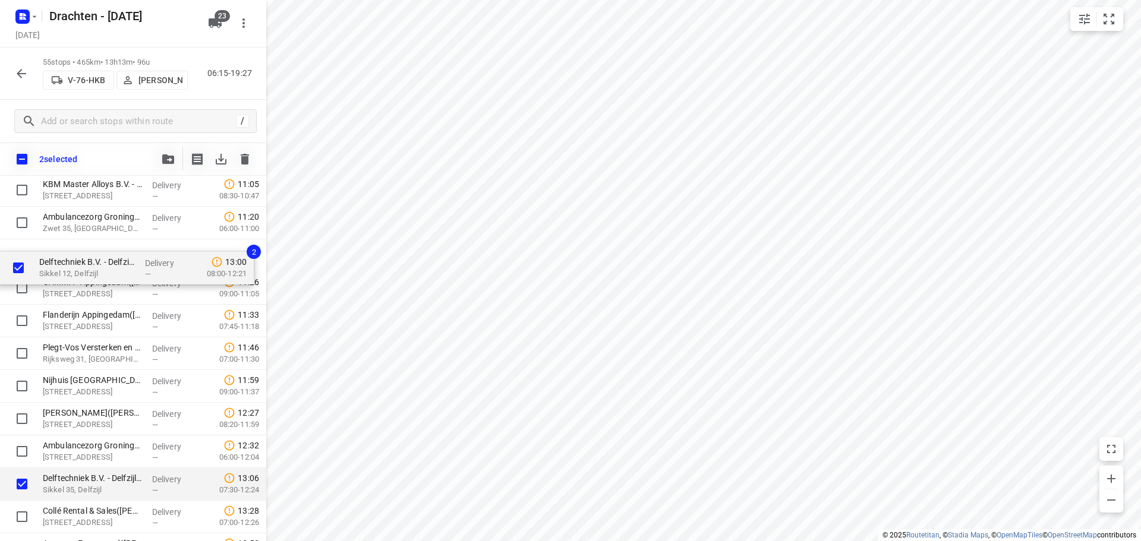
drag, startPoint x: 77, startPoint y: 451, endPoint x: 71, endPoint y: 260, distance: 190.3
click at [71, 260] on div "X-Tense(Marcel Vervaart) Zuiderweg 3, Slochteren Delivery — 07:11 07:00-08:25 B…" at bounding box center [133, 158] width 266 height 1798
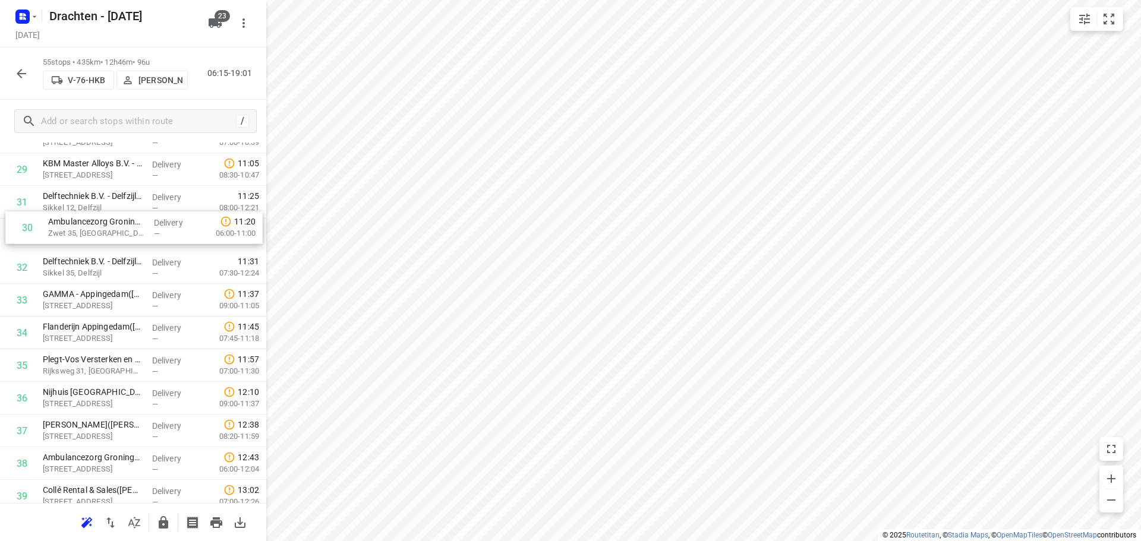
scroll to position [998, 0]
drag, startPoint x: 86, startPoint y: 190, endPoint x: 85, endPoint y: 263, distance: 73.1
click at [85, 263] on div "1 X-Tense(Marcel Vervaart) Zuiderweg 3, Slochteren Delivery — 07:11 07:00-08:25…" at bounding box center [133, 137] width 266 height 1798
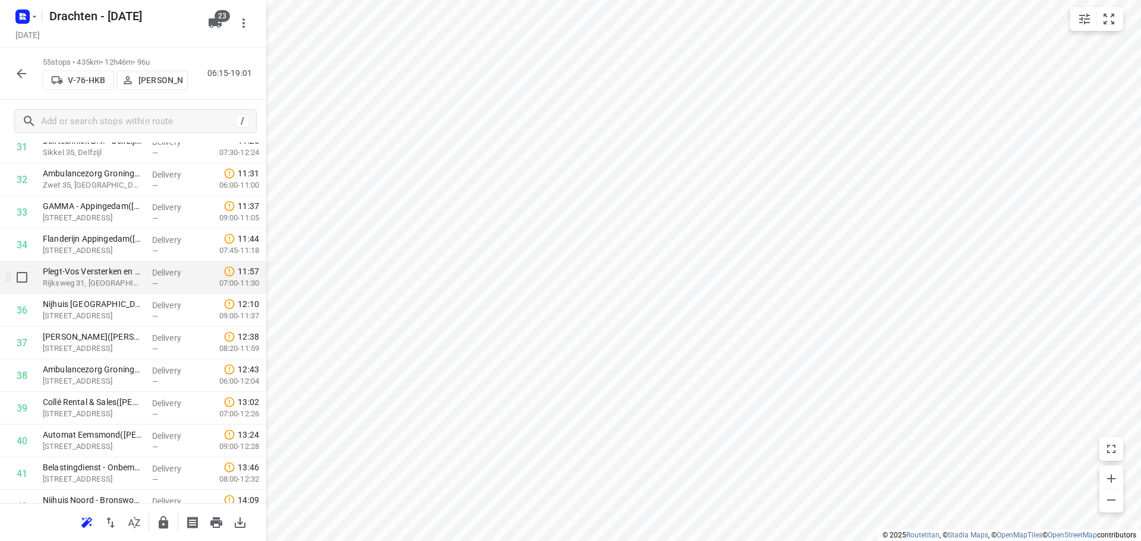
scroll to position [1117, 0]
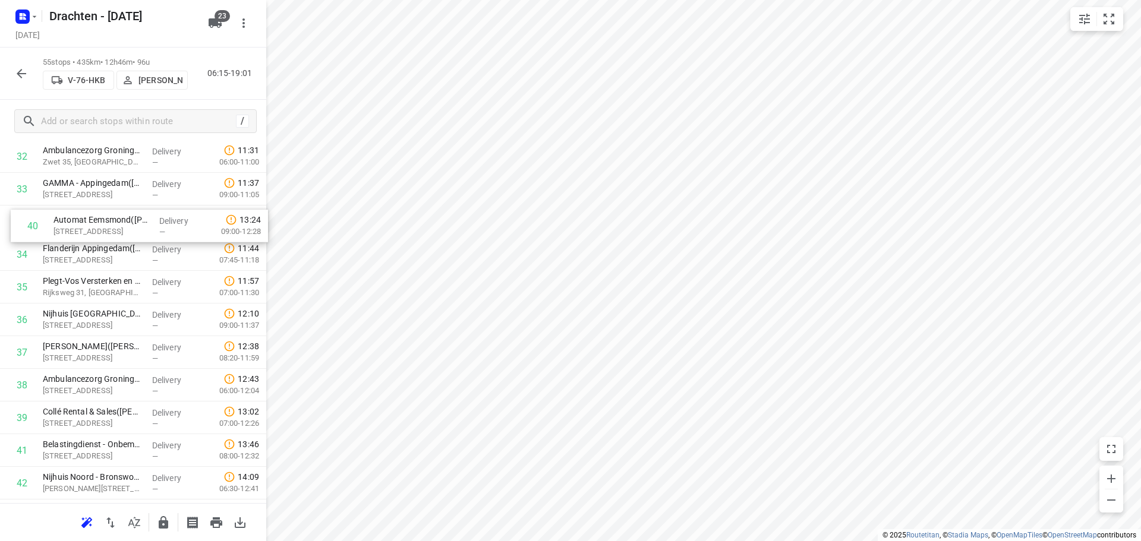
drag, startPoint x: 100, startPoint y: 417, endPoint x: 111, endPoint y: 223, distance: 194.0
click at [111, 223] on div "1 X-Tense(Marcel Vervaart) Zuiderweg 3, Slochteren Delivery — 07:11 07:00-08:25…" at bounding box center [133, 26] width 266 height 1798
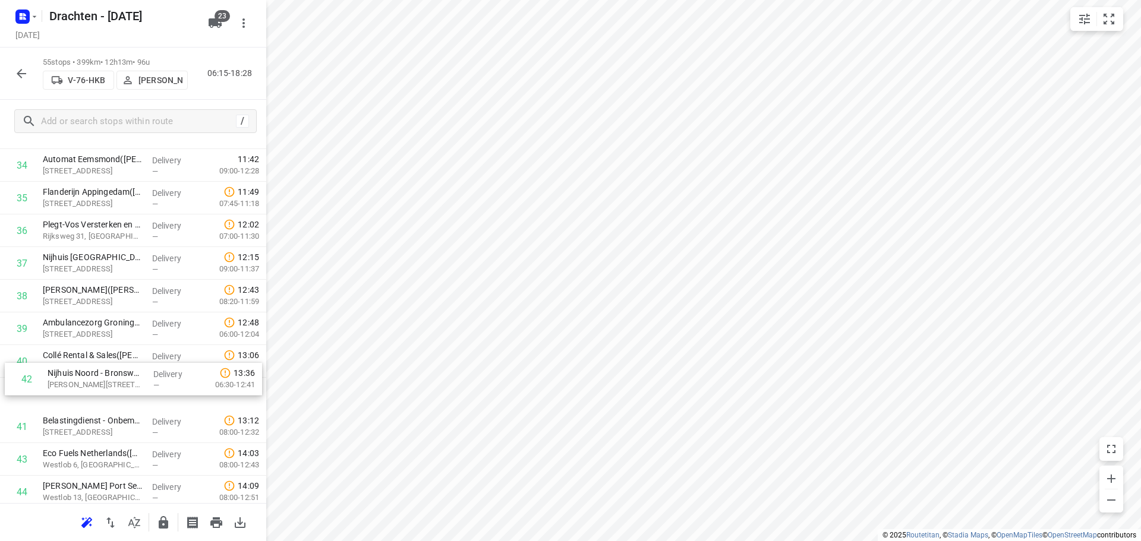
scroll to position [1167, 0]
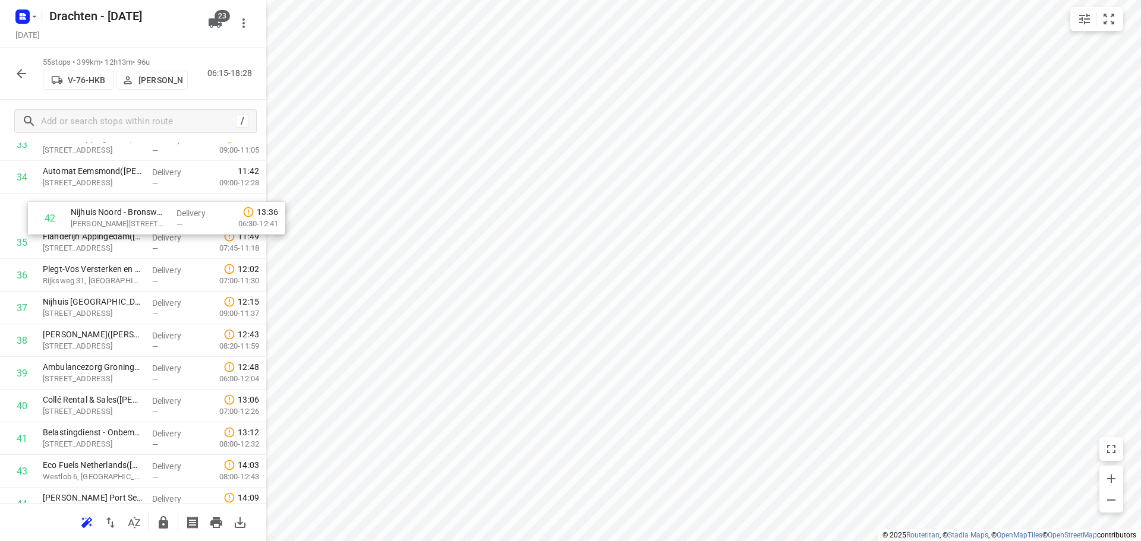
drag, startPoint x: 57, startPoint y: 427, endPoint x: 86, endPoint y: 211, distance: 217.6
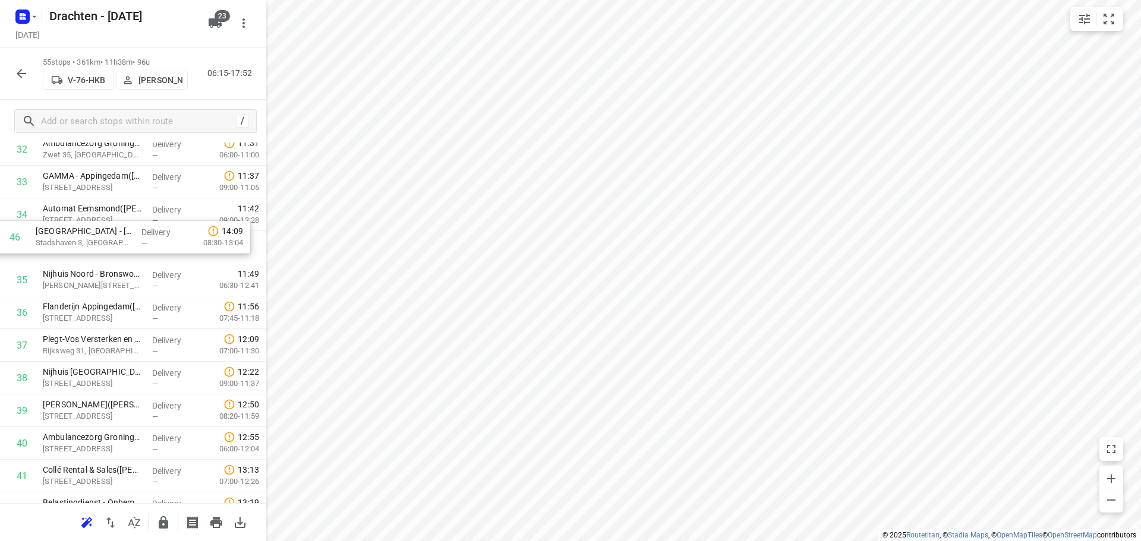
scroll to position [1116, 0]
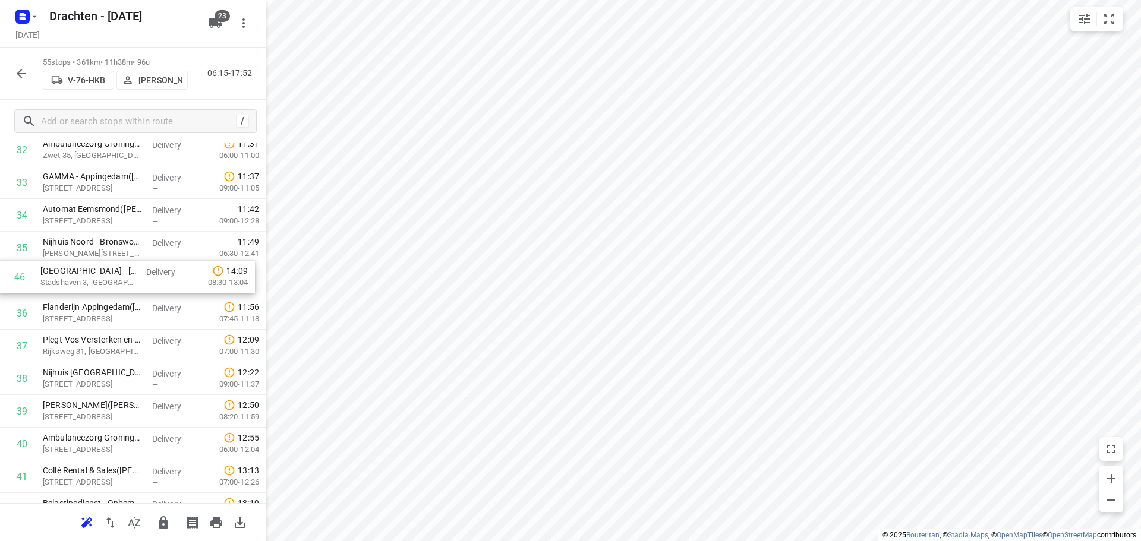
drag, startPoint x: 91, startPoint y: 465, endPoint x: 89, endPoint y: 277, distance: 187.8
click at [89, 277] on div "1 X-Tense(Marcel Vervaart) Zuiderweg 3, Slochteren Delivery — 07:11 07:00-08:25…" at bounding box center [133, 19] width 266 height 1798
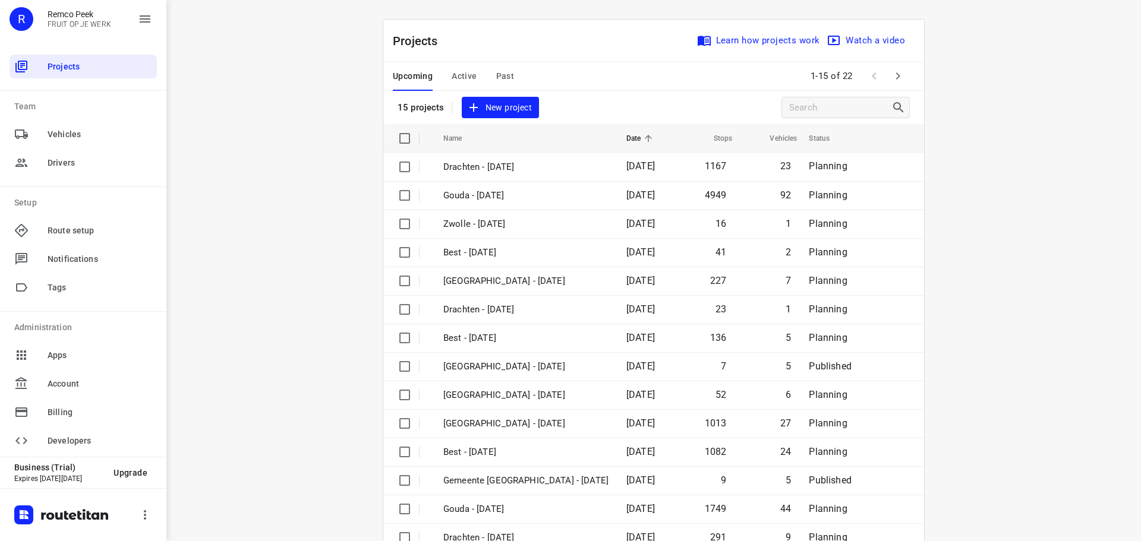
click at [902, 70] on button "button" at bounding box center [898, 76] width 24 height 24
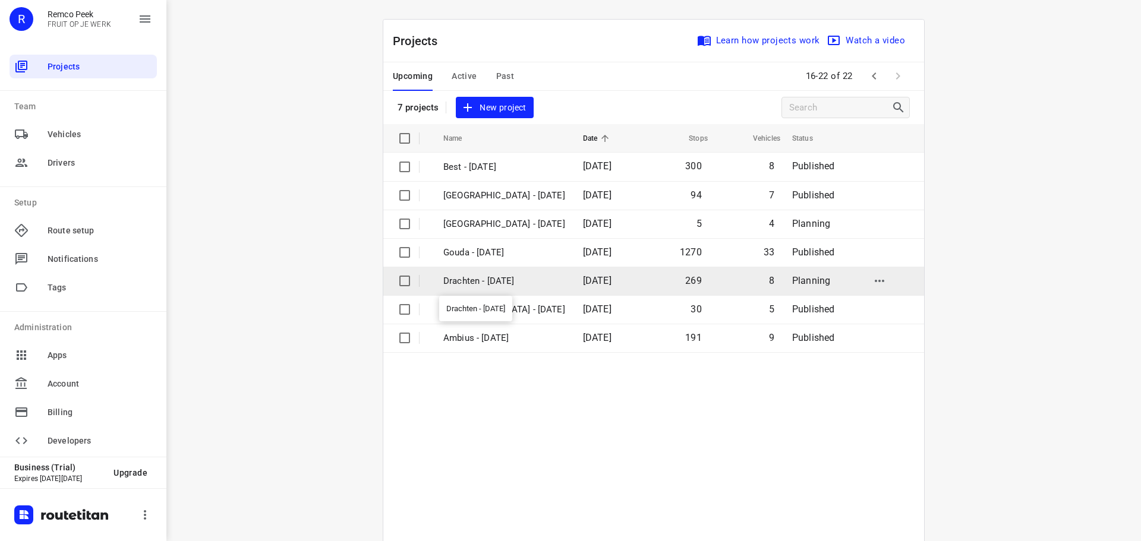
click at [462, 283] on p "Drachten - [DATE]" at bounding box center [504, 282] width 122 height 14
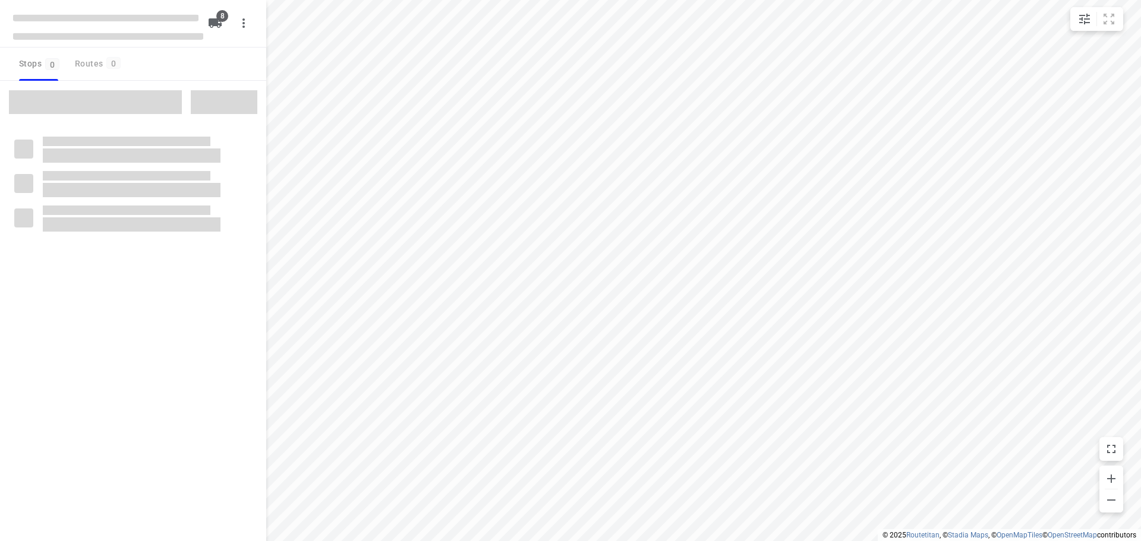
type input "distance"
checkbox input "true"
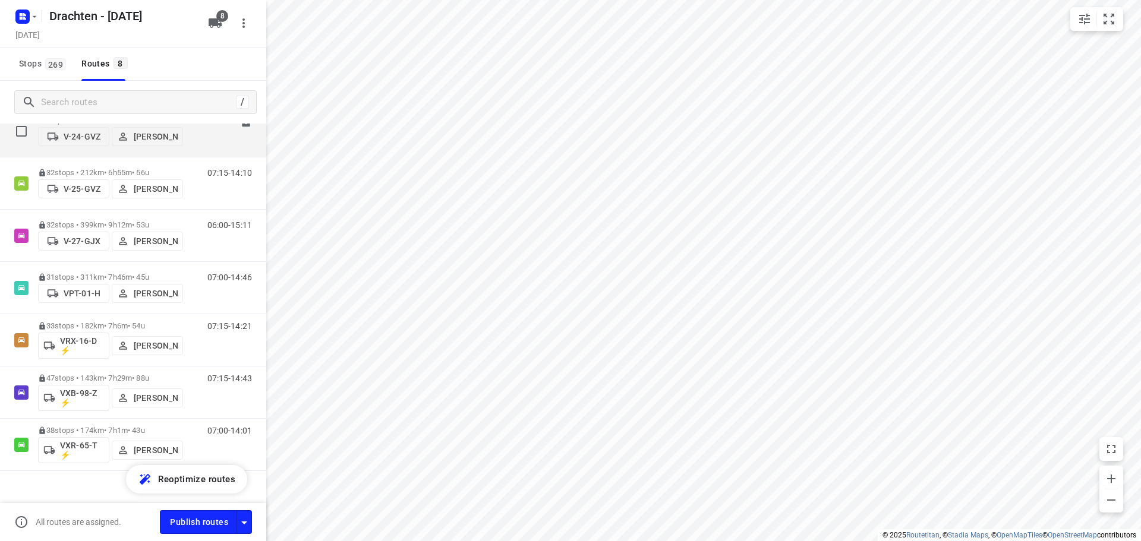
scroll to position [113, 0]
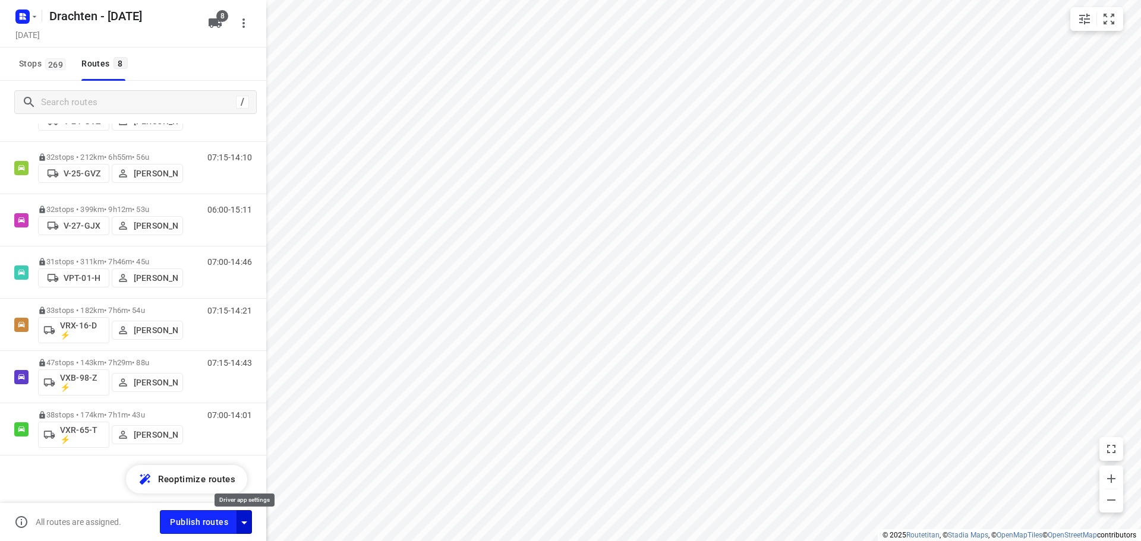
click at [248, 528] on icon "button" at bounding box center [244, 523] width 14 height 14
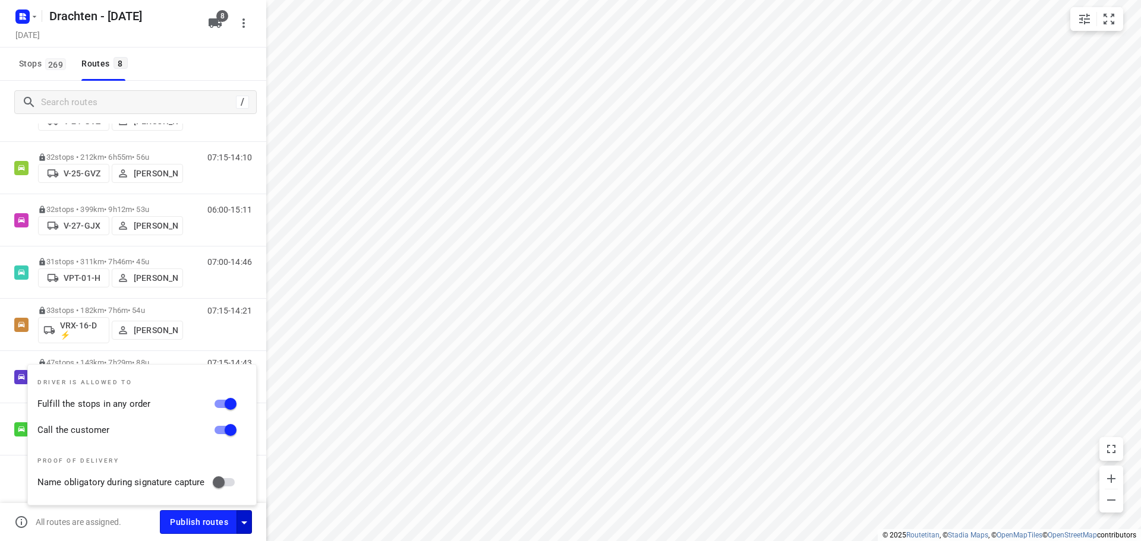
click at [139, 514] on div "All routes are assigned. Publish routes" at bounding box center [133, 522] width 266 height 38
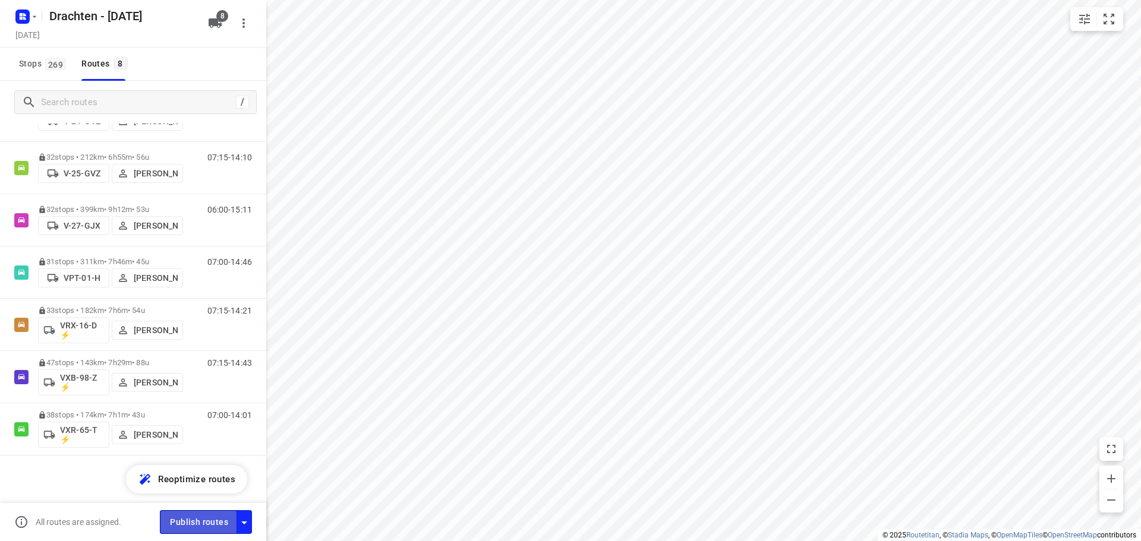
click at [185, 526] on span "Publish routes" at bounding box center [199, 522] width 58 height 15
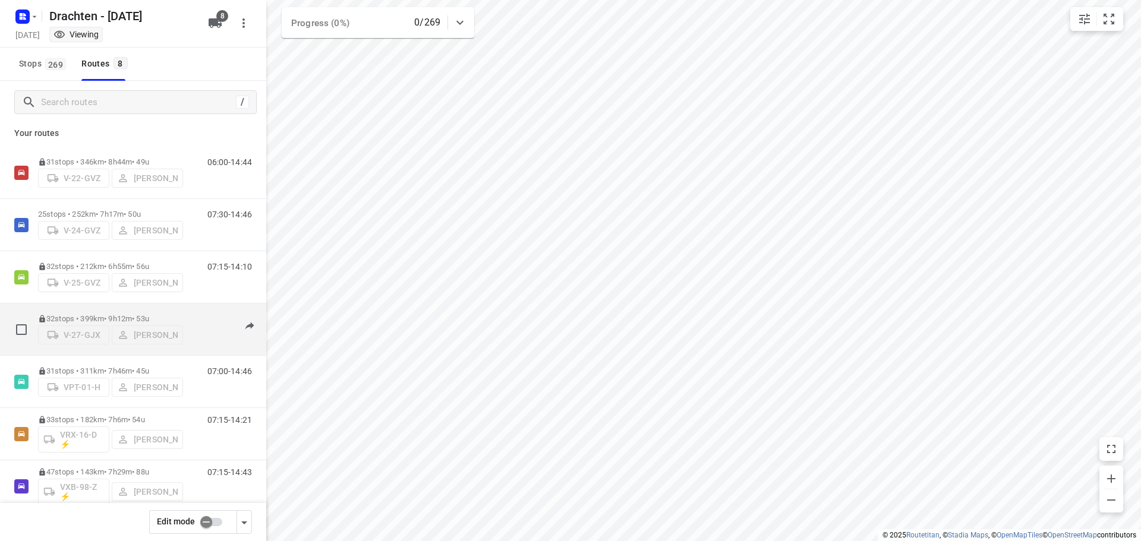
scroll to position [0, 0]
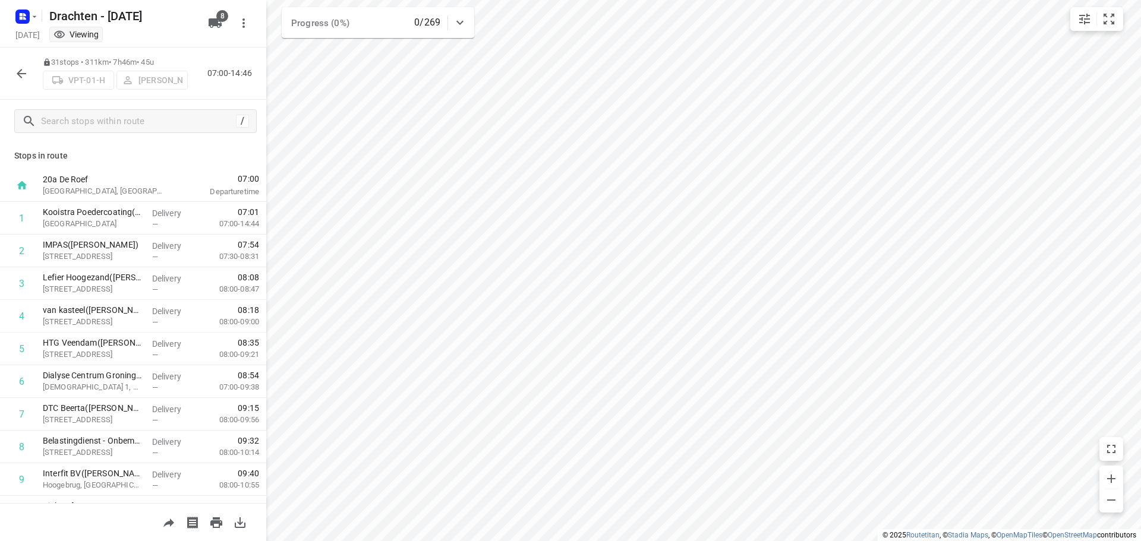
click at [16, 71] on icon "button" at bounding box center [21, 74] width 14 height 14
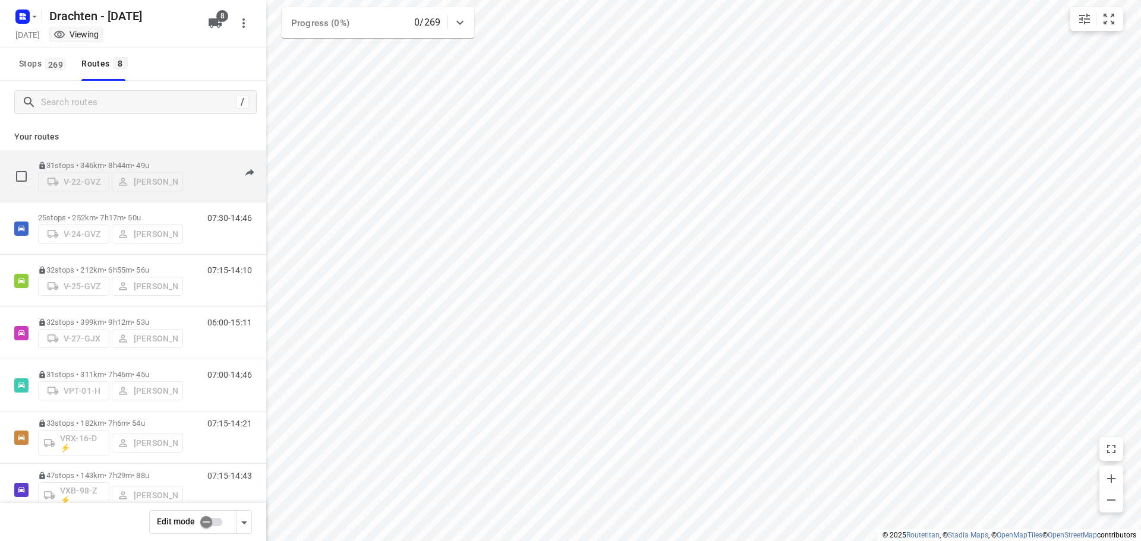
click at [119, 161] on p "31 stops • 346km • 8h44m • 49u" at bounding box center [110, 165] width 145 height 9
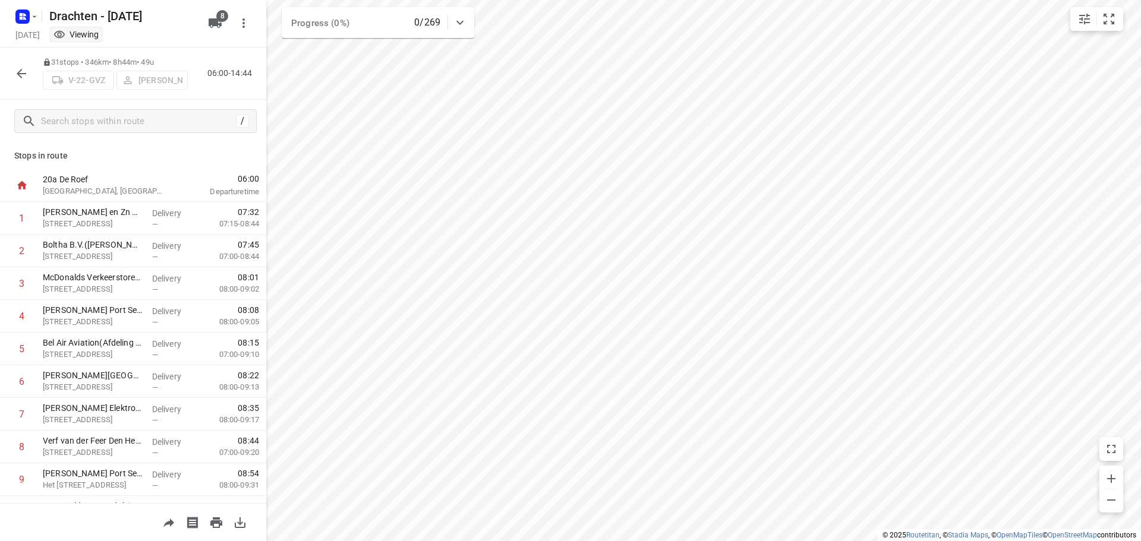
click at [20, 68] on icon "button" at bounding box center [21, 74] width 14 height 14
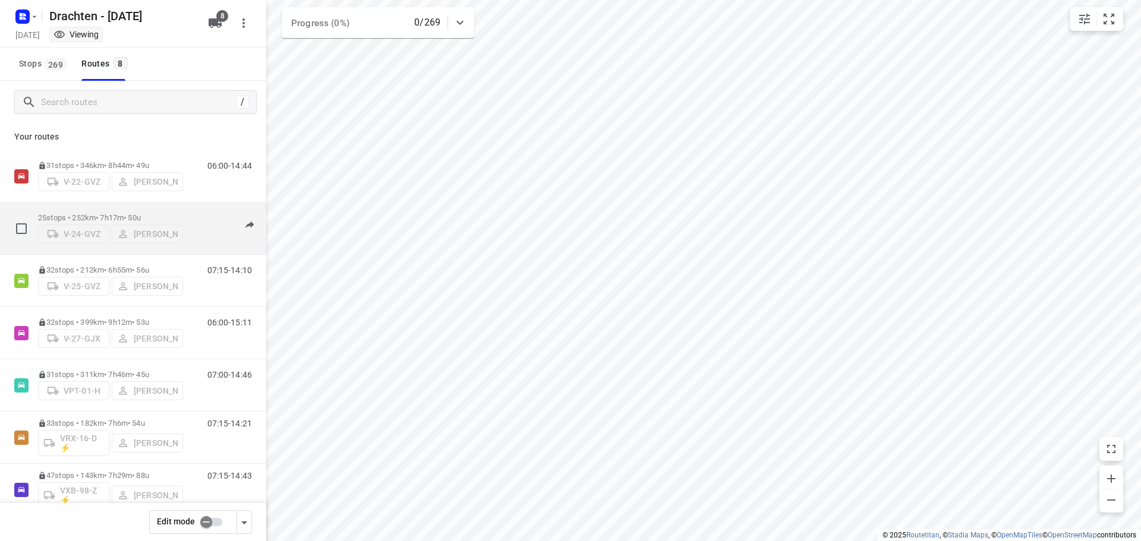
click at [100, 213] on p "25 stops • 252km • 7h17m • 50u" at bounding box center [110, 217] width 145 height 9
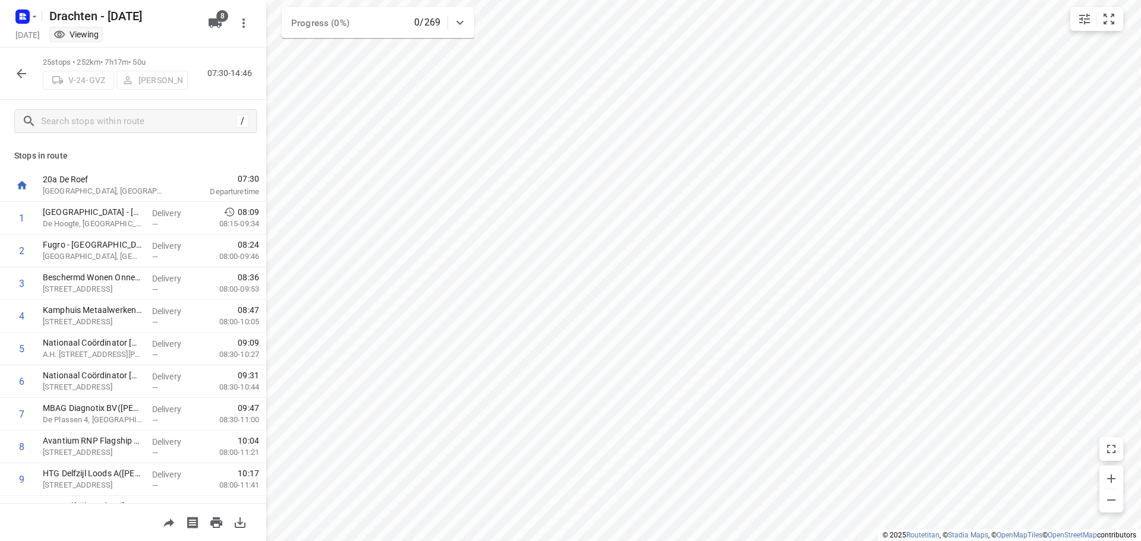
click at [20, 76] on icon "button" at bounding box center [22, 74] width 10 height 10
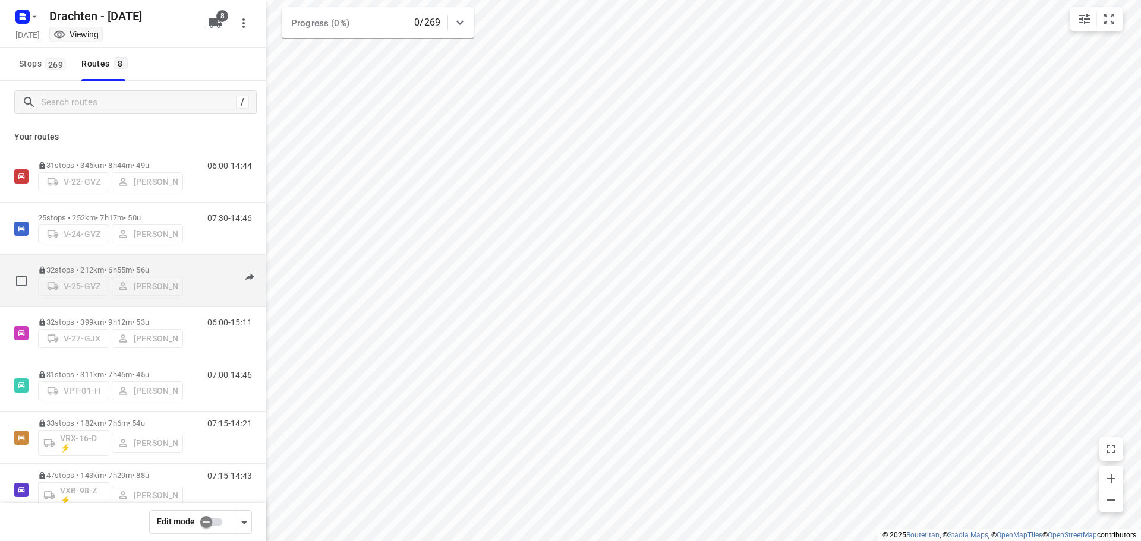
click at [108, 266] on p "32 stops • 212km • 6h55m • 56u" at bounding box center [110, 270] width 145 height 9
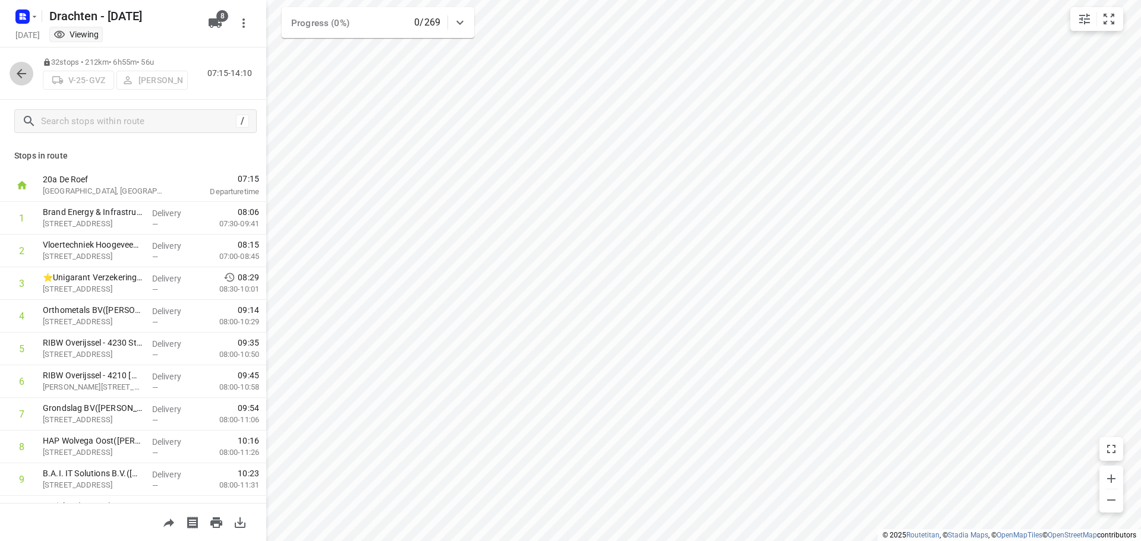
click at [20, 75] on icon "button" at bounding box center [21, 74] width 14 height 14
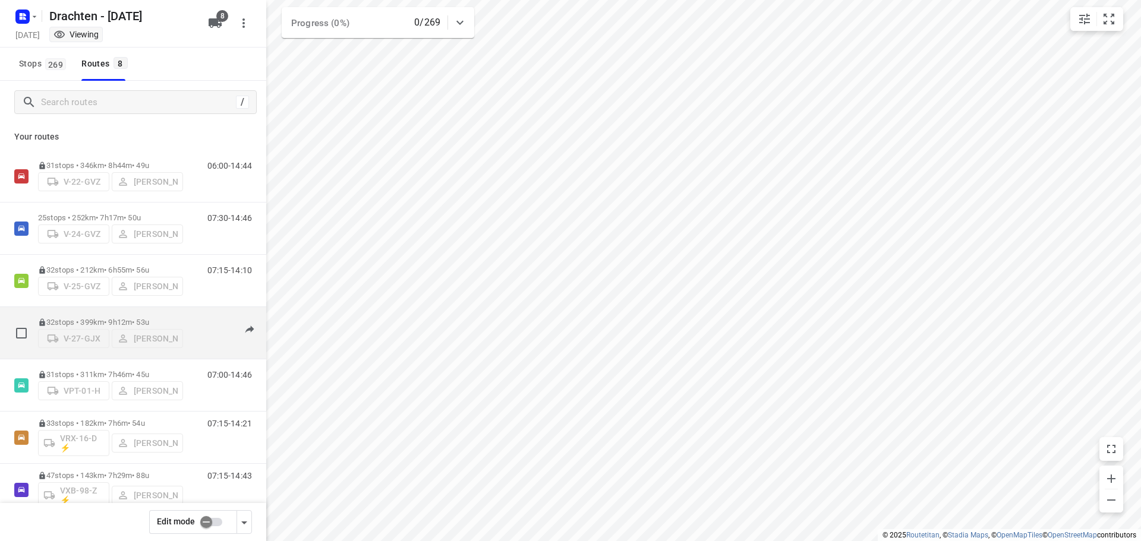
click at [93, 313] on div "32 stops • 399km • 9h12m • 53u V-27-GJX [PERSON_NAME]" at bounding box center [110, 333] width 145 height 42
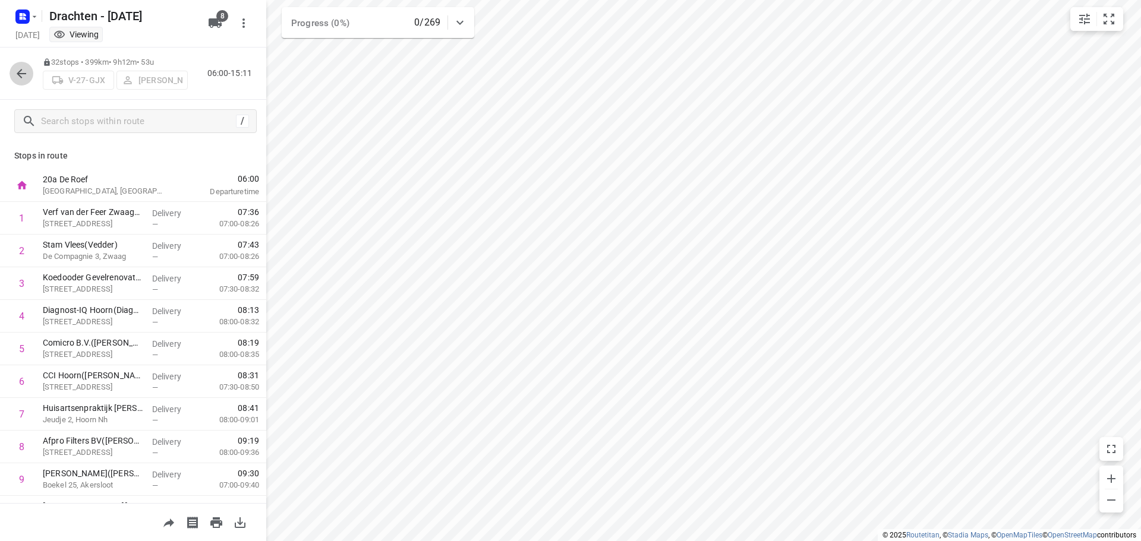
click at [15, 67] on icon "button" at bounding box center [21, 74] width 14 height 14
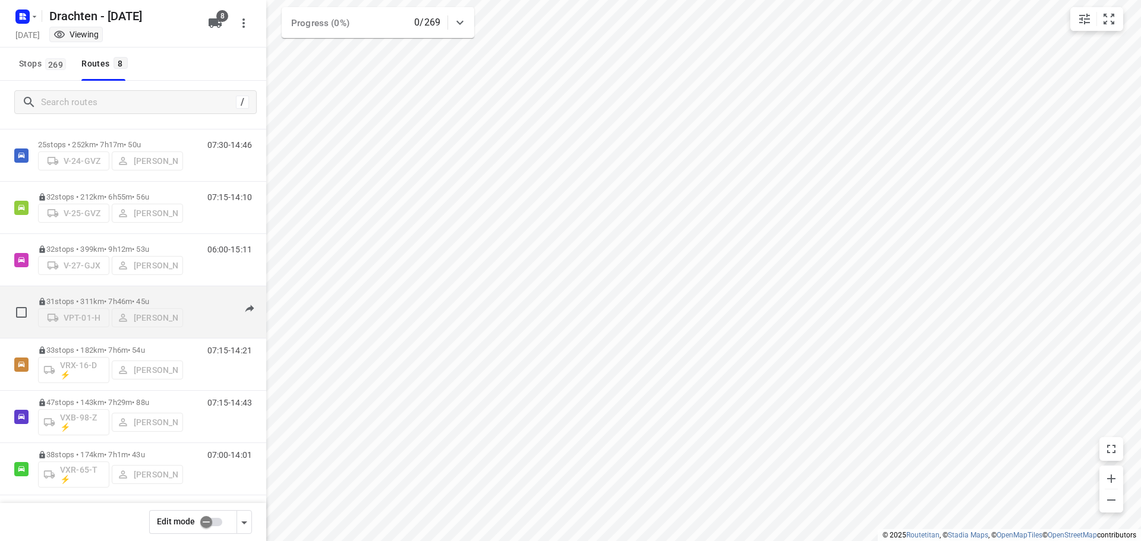
scroll to position [77, 0]
click at [84, 288] on div "31 stops • 311km • 7h46m • 45u VPT-01-[PERSON_NAME]" at bounding box center [110, 308] width 145 height 42
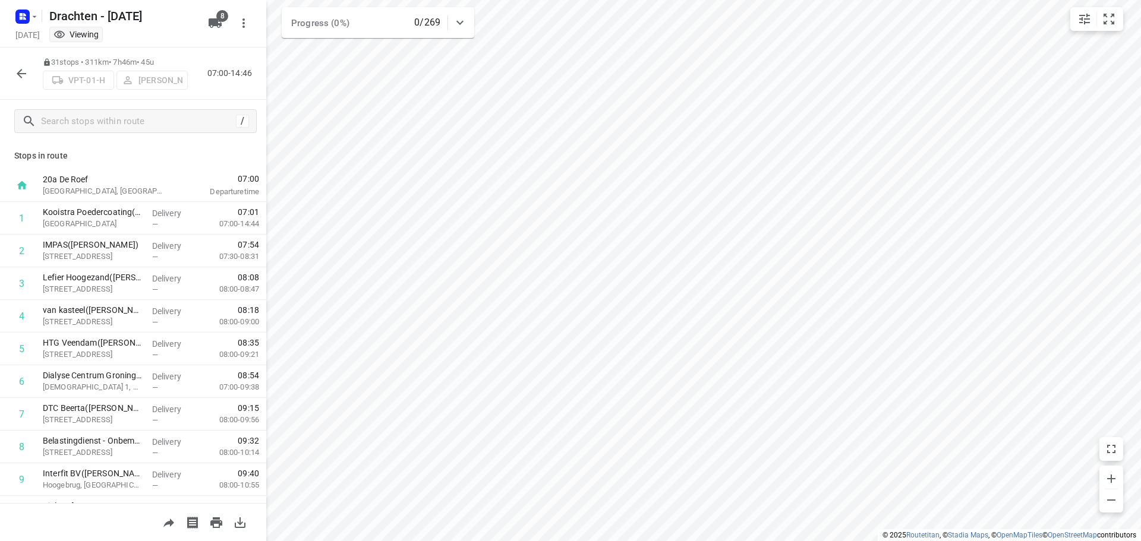
click at [19, 73] on icon "button" at bounding box center [22, 74] width 10 height 10
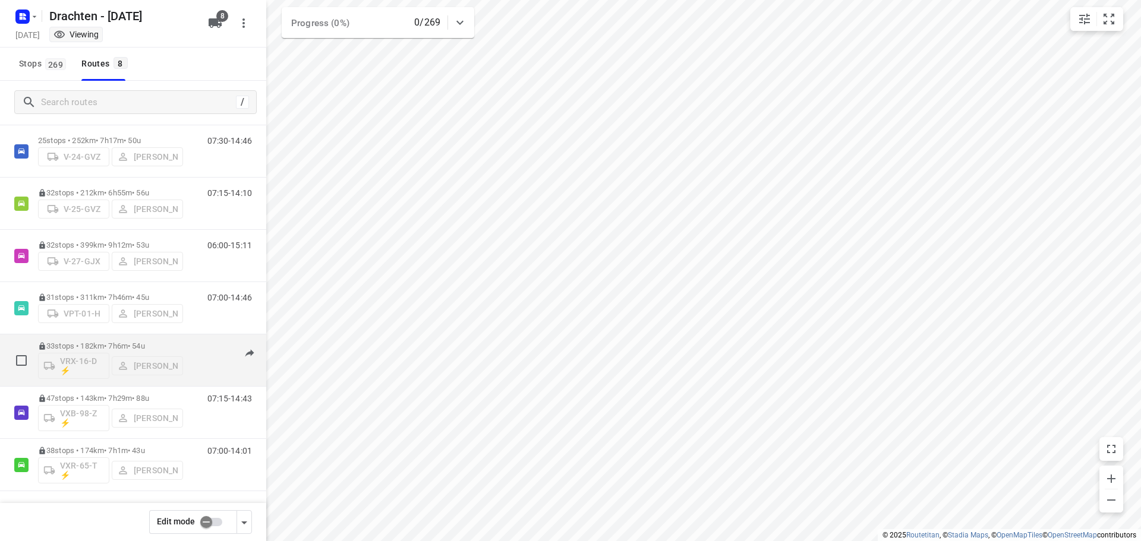
click at [89, 345] on p "33 stops • 182km • 7h6m • 54u" at bounding box center [110, 346] width 145 height 9
